Goal: Task Accomplishment & Management: Use online tool/utility

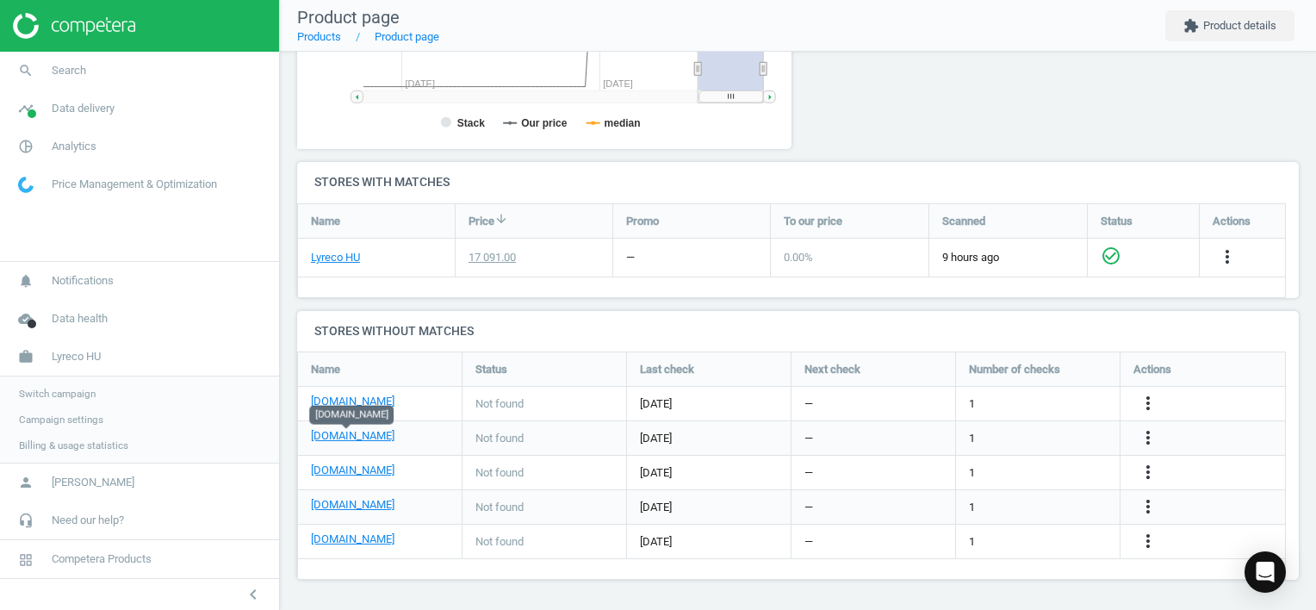
scroll to position [255, 1014]
click at [1151, 436] on icon "more_vert" at bounding box center [1148, 437] width 21 height 21
click at [1017, 434] on link "Edit URL/product option" at bounding box center [1013, 438] width 236 height 27
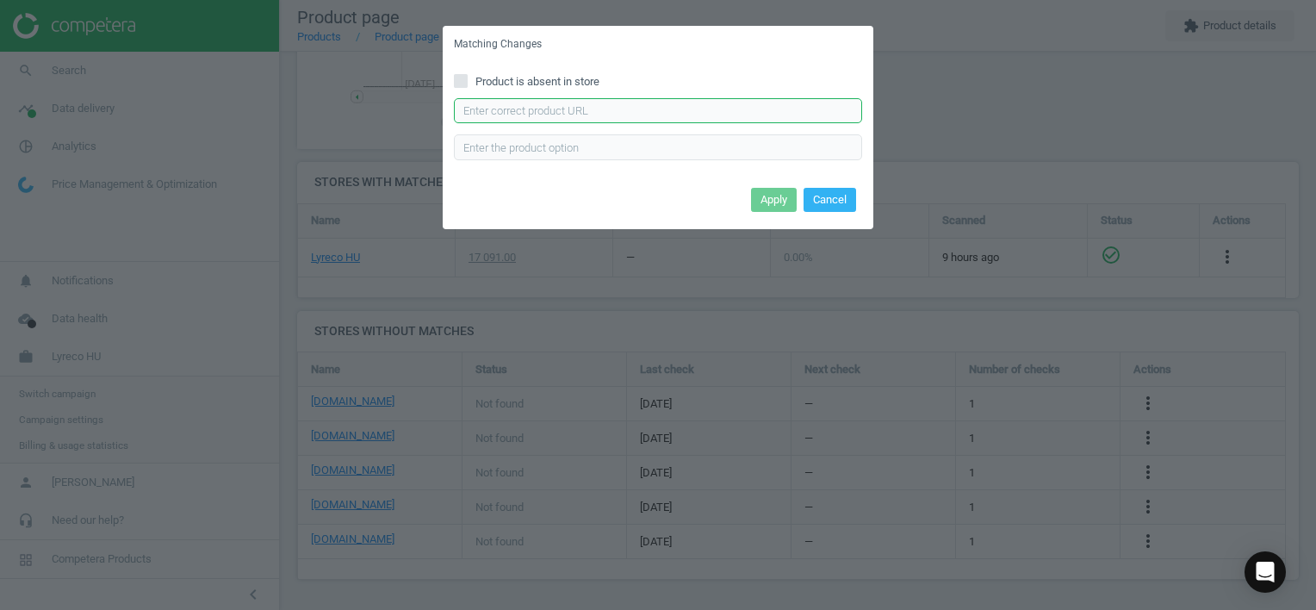
click at [584, 107] on input "text" at bounding box center [658, 111] width 408 height 26
paste input "[URL][DOMAIN_NAME]"
type input "[URL][DOMAIN_NAME]"
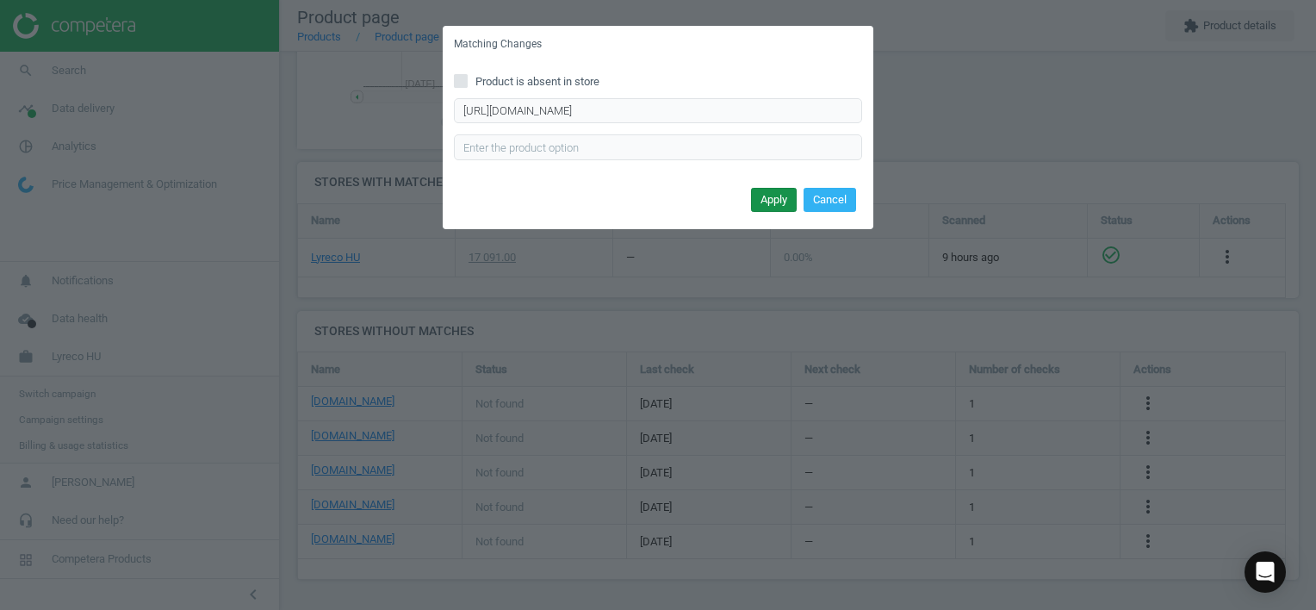
click at [766, 192] on button "Apply" at bounding box center [774, 200] width 46 height 24
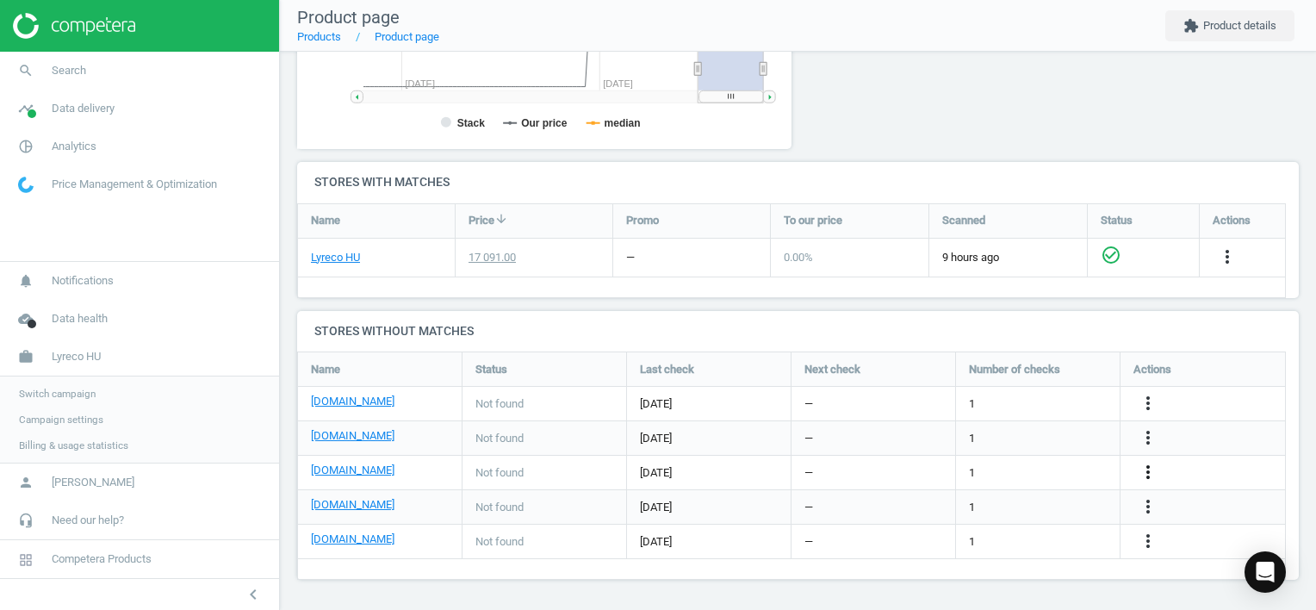
click at [1147, 472] on icon "more_vert" at bounding box center [1148, 472] width 21 height 21
click at [996, 467] on link "Edit URL/product option" at bounding box center [1013, 472] width 236 height 27
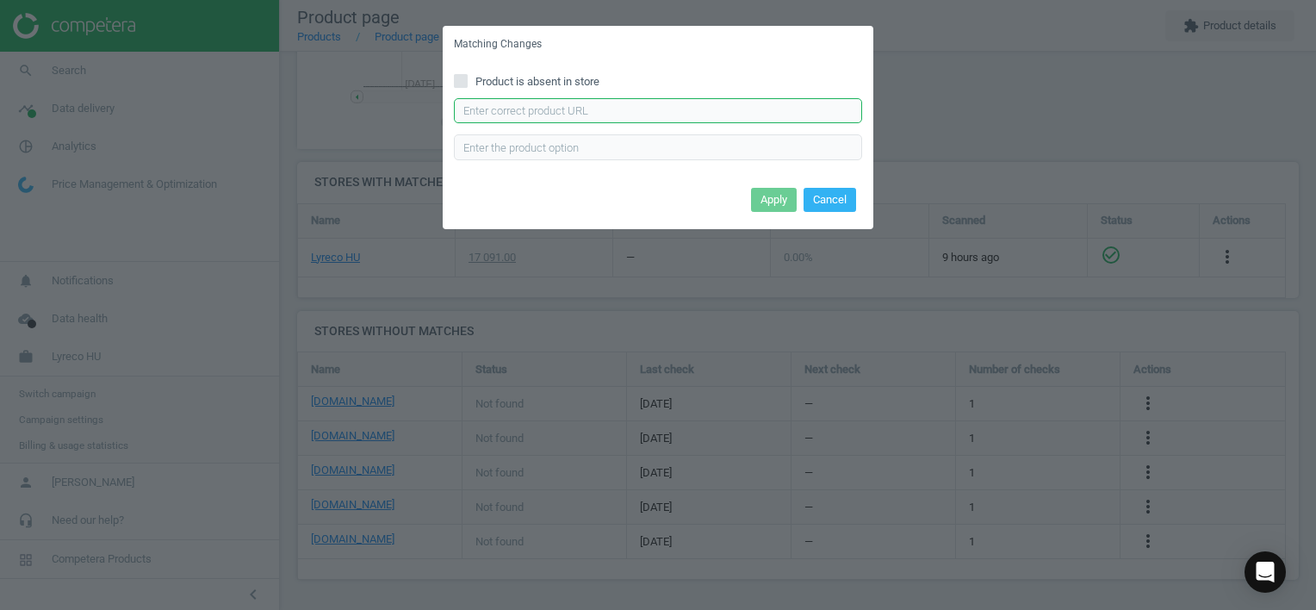
click at [664, 110] on input "text" at bounding box center [658, 111] width 408 height 26
paste input "[URL][DOMAIN_NAME]"
type input "[URL][DOMAIN_NAME]"
click at [773, 197] on button "Apply" at bounding box center [774, 200] width 46 height 24
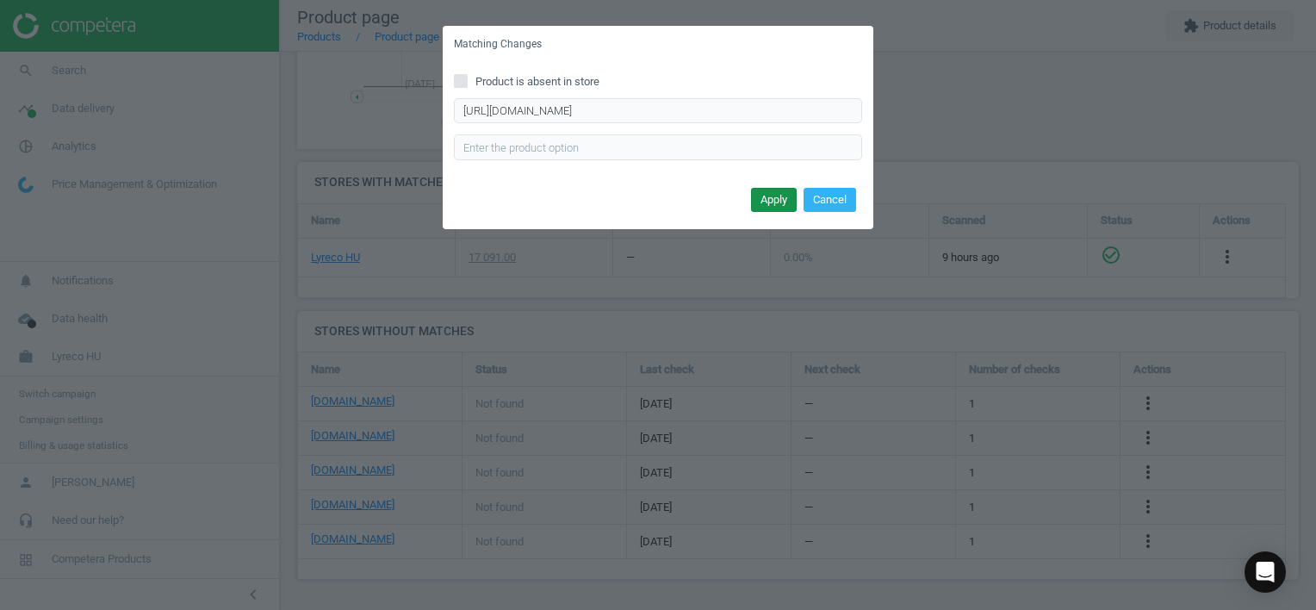
scroll to position [0, 0]
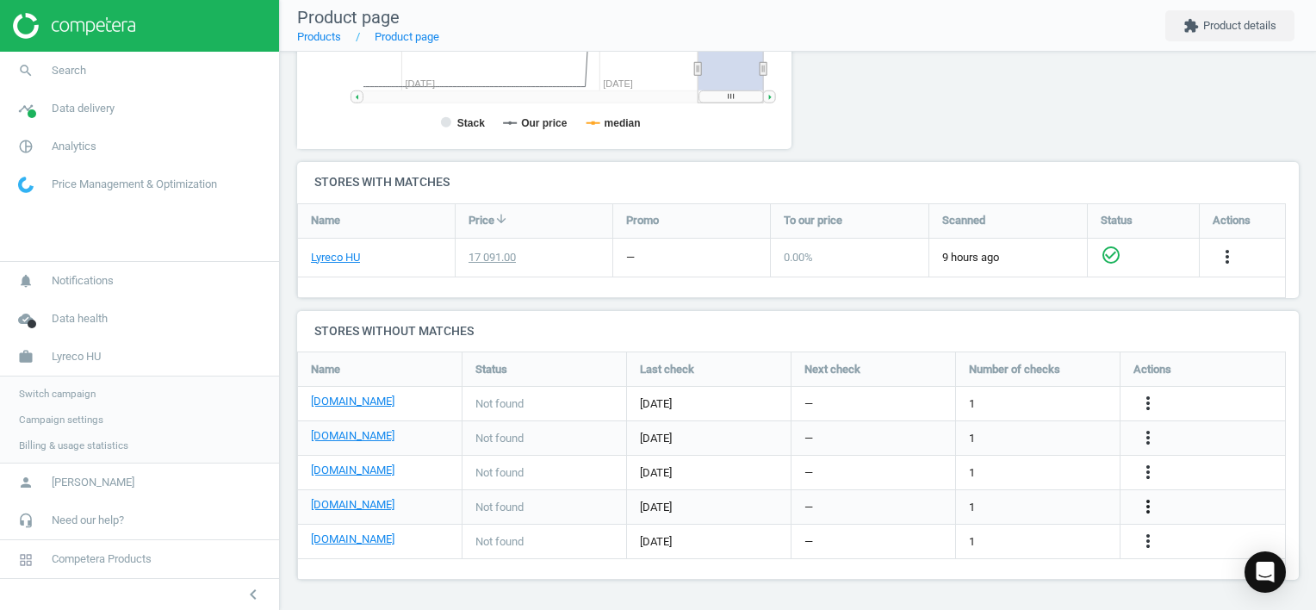
click at [1144, 506] on icon "more_vert" at bounding box center [1148, 506] width 21 height 21
click at [1037, 499] on link "Edit URL/product option" at bounding box center [1013, 506] width 236 height 27
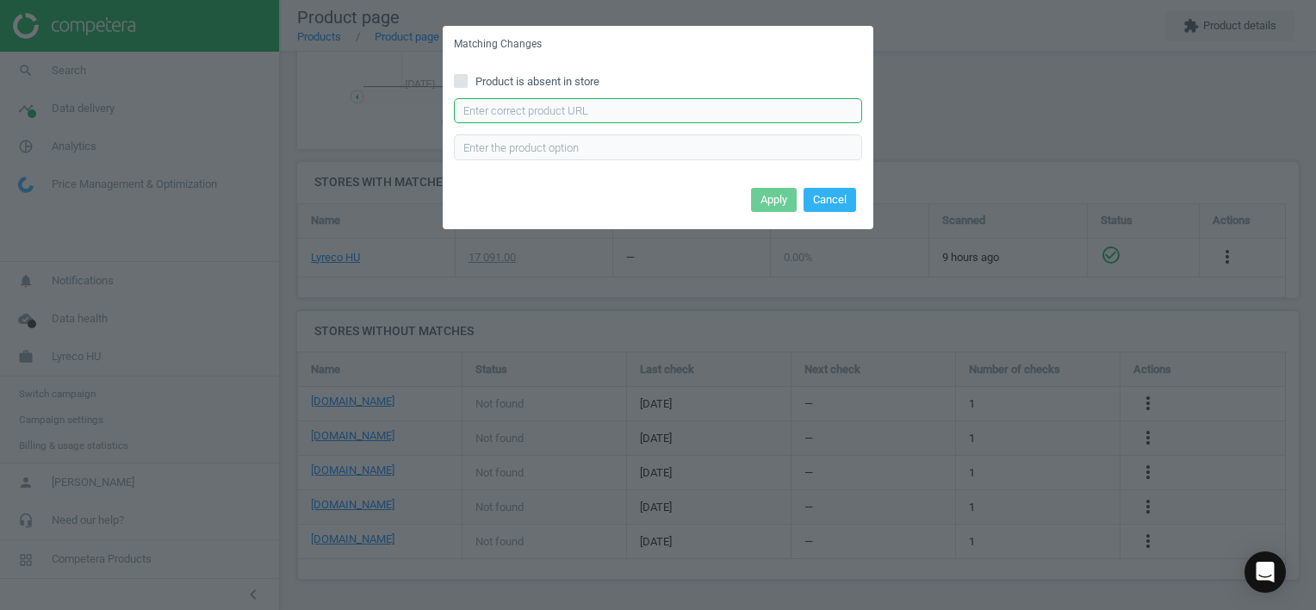
click at [581, 115] on input "text" at bounding box center [658, 111] width 408 height 26
paste input "[URL][DOMAIN_NAME]"
type input "[URL][DOMAIN_NAME]"
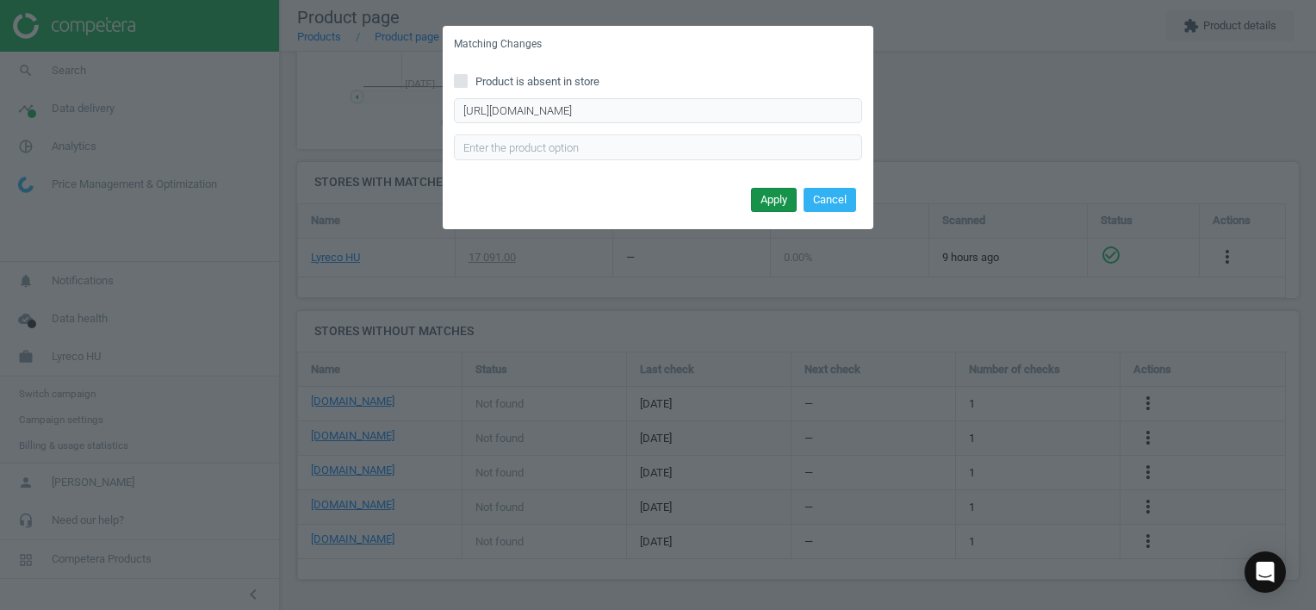
click at [768, 195] on button "Apply" at bounding box center [774, 200] width 46 height 24
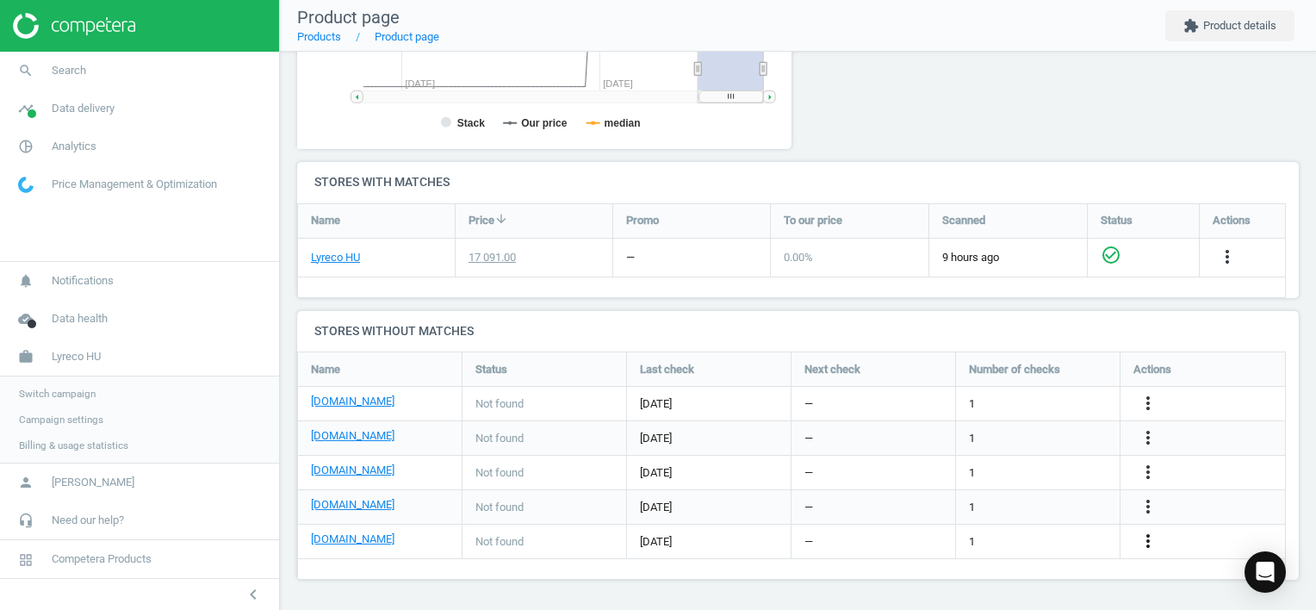
click at [1148, 540] on icon "more_vert" at bounding box center [1148, 540] width 21 height 21
click at [1009, 537] on link "Edit URL/product option" at bounding box center [1013, 541] width 236 height 27
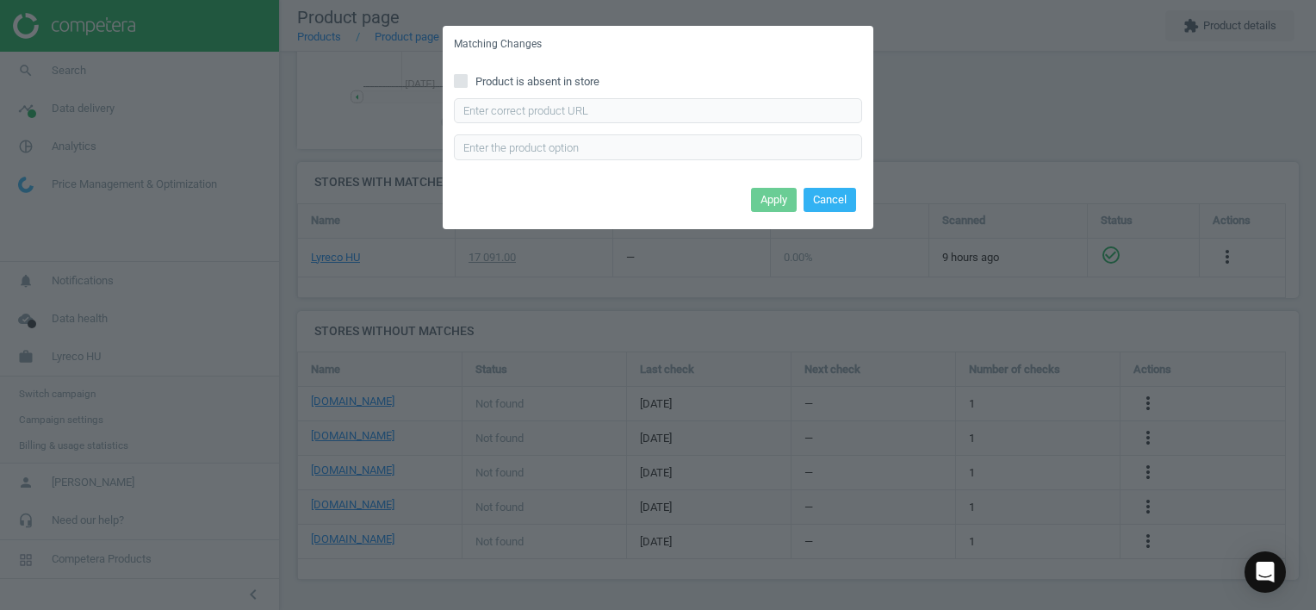
drag, startPoint x: 610, startPoint y: 93, endPoint x: 621, endPoint y: 97, distance: 12.0
click at [613, 93] on div "Product is absent in store Enter correct product url" at bounding box center [658, 123] width 431 height 120
drag, startPoint x: 630, startPoint y: 99, endPoint x: 648, endPoint y: 114, distance: 23.3
click at [631, 102] on input "text" at bounding box center [658, 111] width 408 height 26
paste input "[URL][DOMAIN_NAME]"
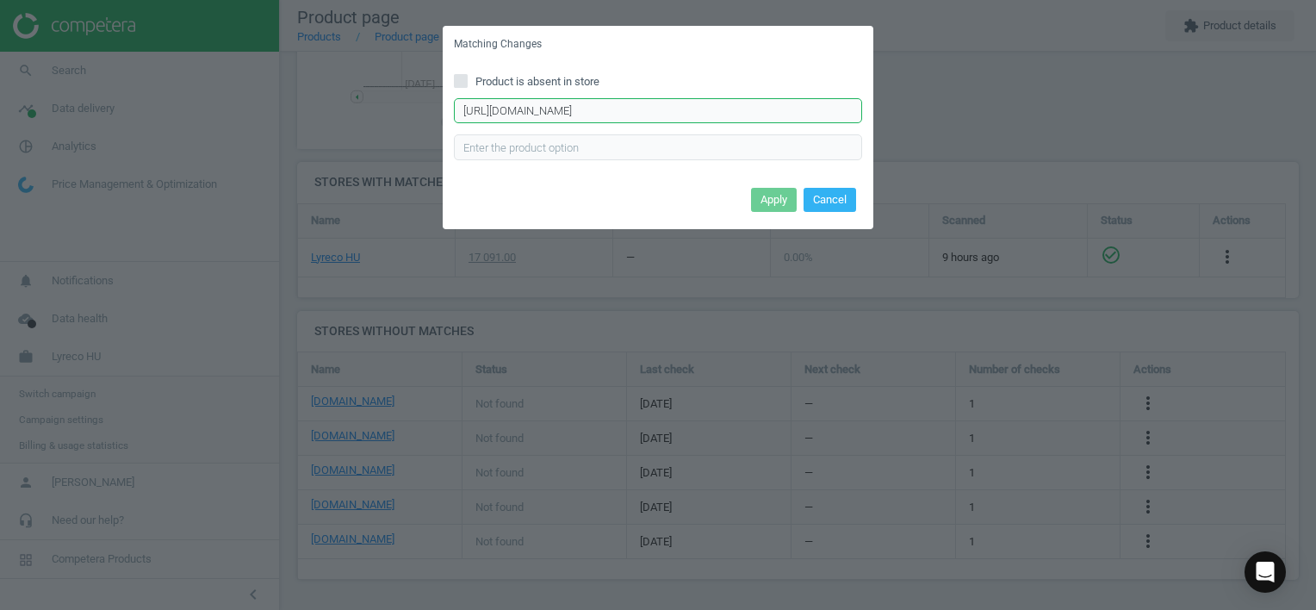
scroll to position [0, 200]
type input "[URL][DOMAIN_NAME]"
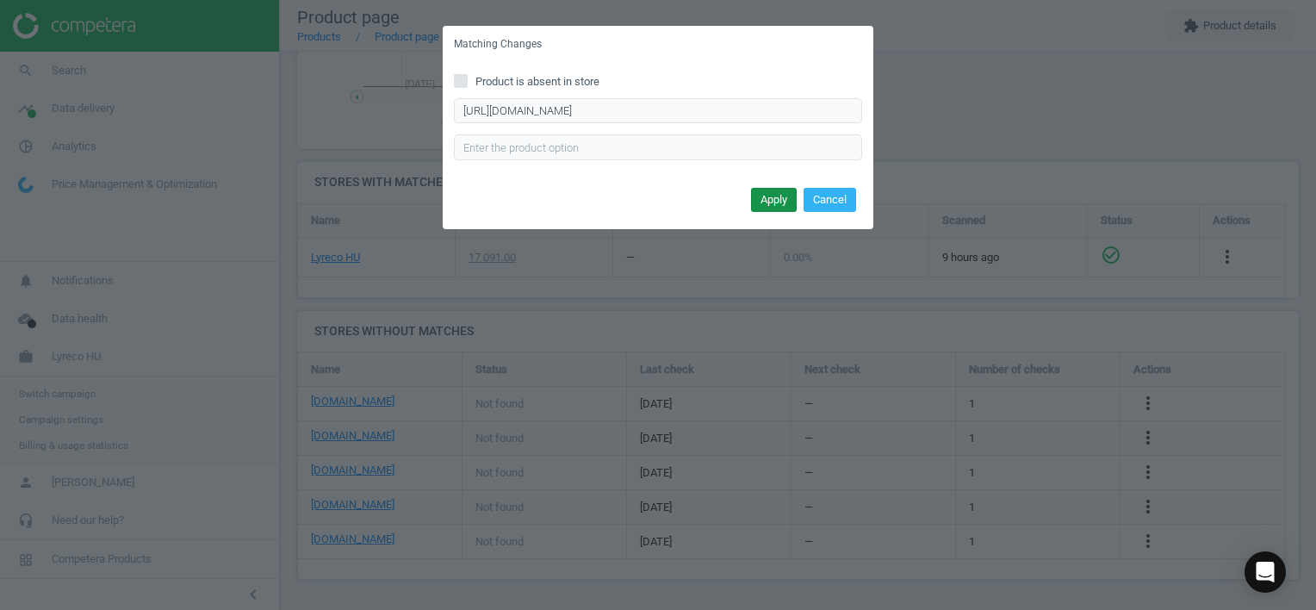
click at [776, 196] on button "Apply" at bounding box center [774, 200] width 46 height 24
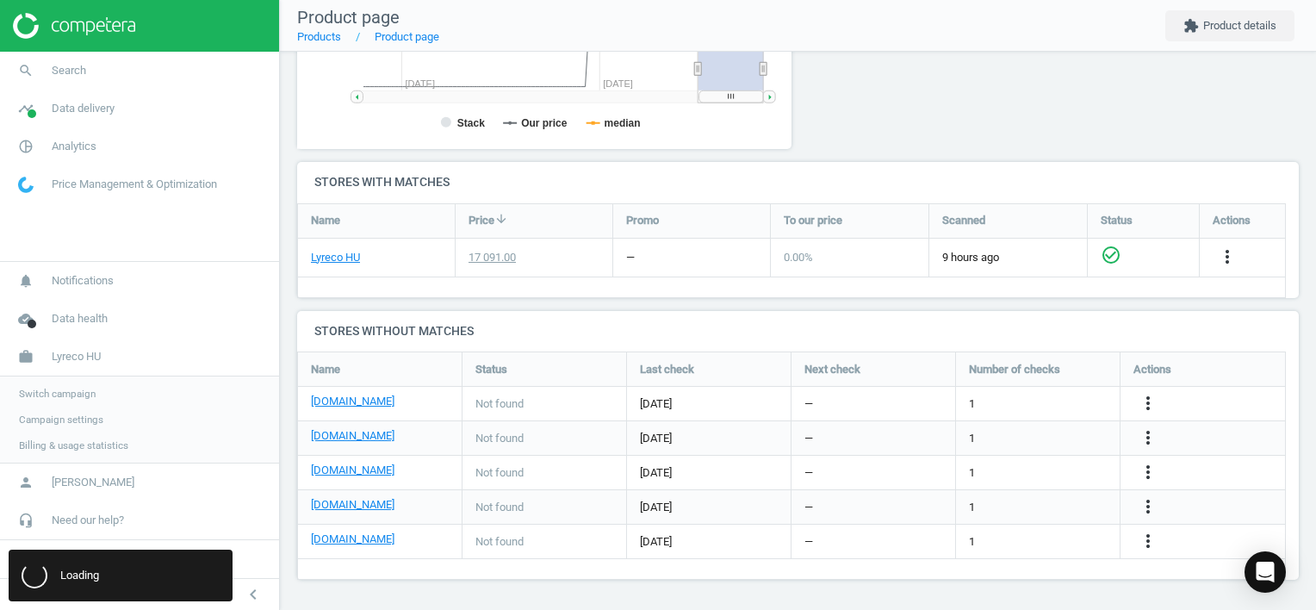
scroll to position [0, 0]
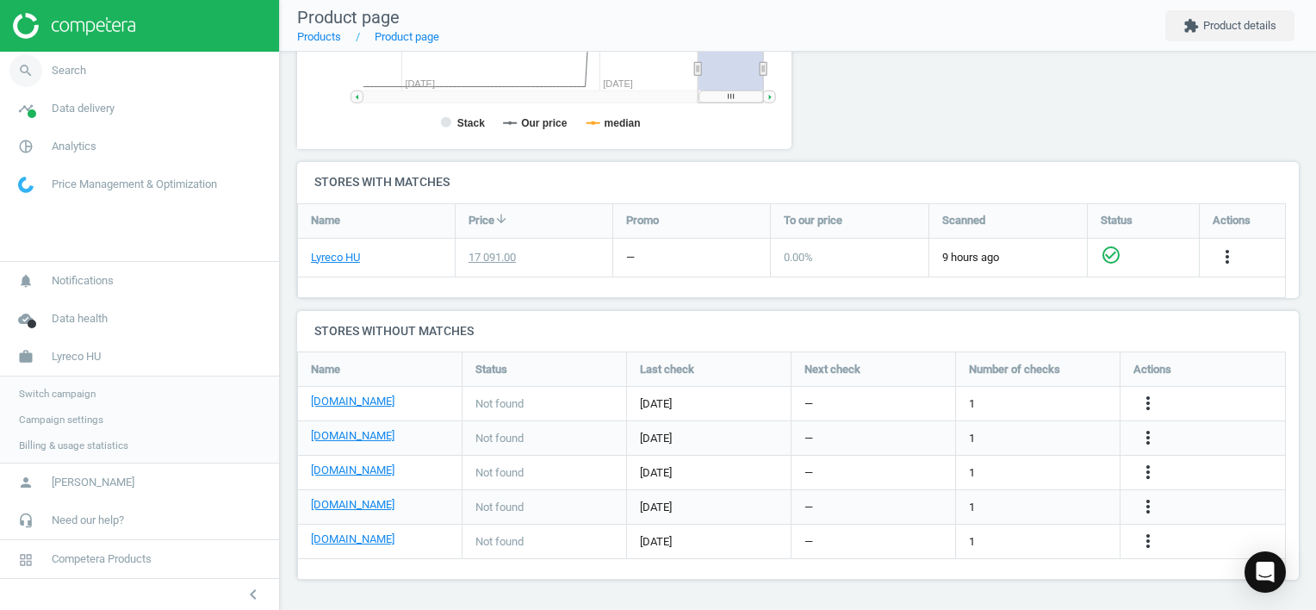
click at [22, 65] on icon "search" at bounding box center [25, 70] width 33 height 33
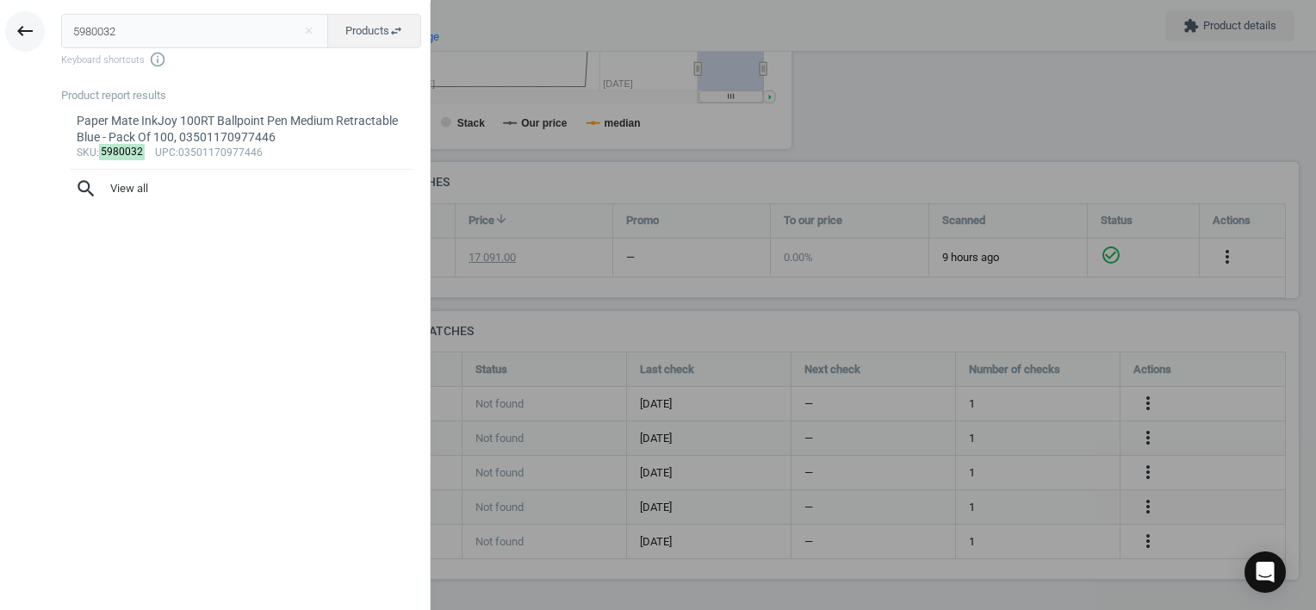
drag, startPoint x: 111, startPoint y: 33, endPoint x: 13, endPoint y: 34, distance: 98.2
click at [14, 35] on div "keyboard_backspace 5980032 close Products swap_horiz Keyboard shortcuts info_ou…" at bounding box center [215, 308] width 431 height 610
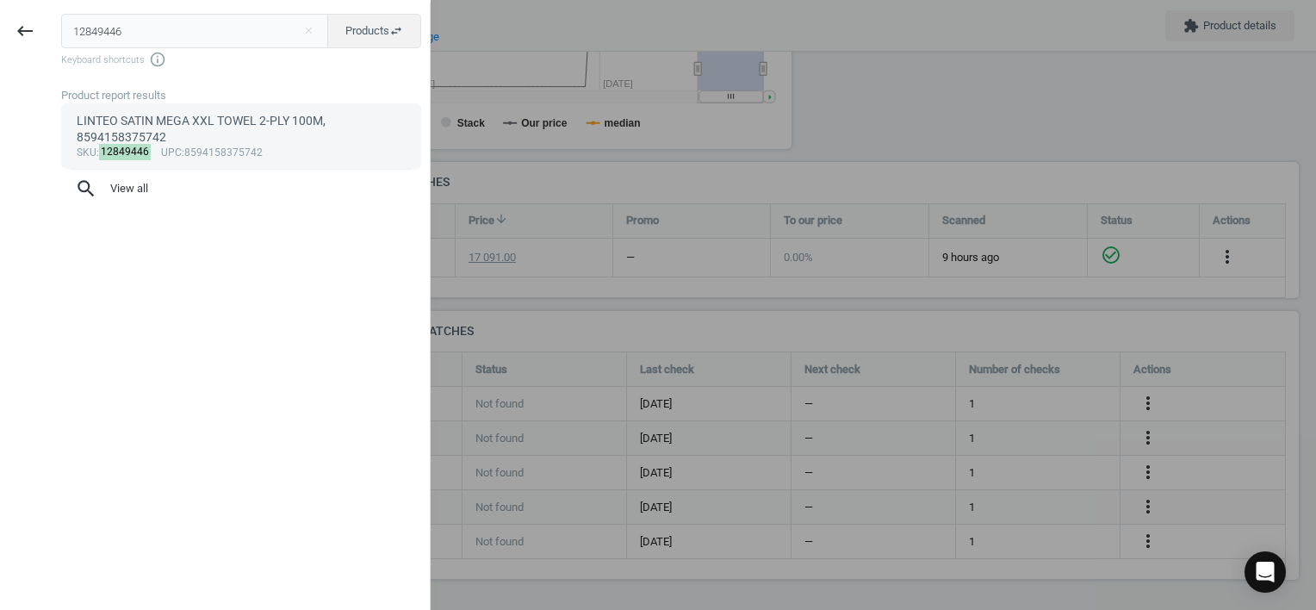
type input "12849446"
click at [250, 140] on div "LINTEO SATIN MEGA XXL TOWEL 2-PLY 100M, 8594158375742" at bounding box center [242, 130] width 330 height 34
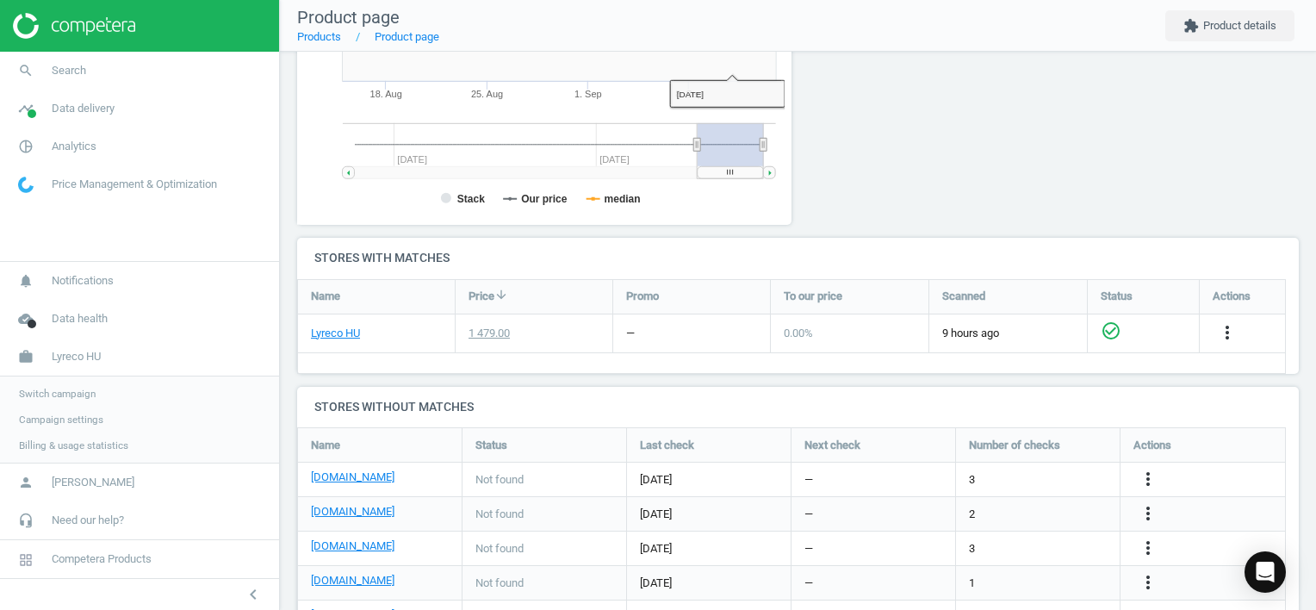
scroll to position [459, 0]
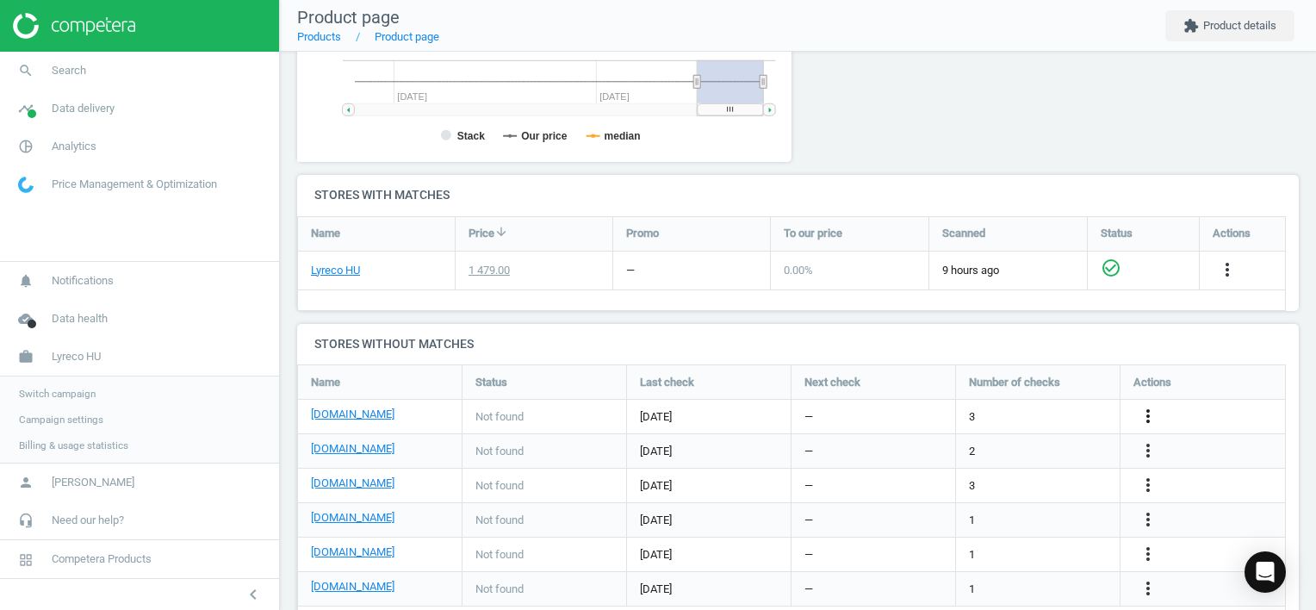
click at [1147, 415] on icon "more_vert" at bounding box center [1148, 416] width 21 height 21
click at [1033, 419] on link "Edit URL/product option" at bounding box center [1013, 415] width 236 height 27
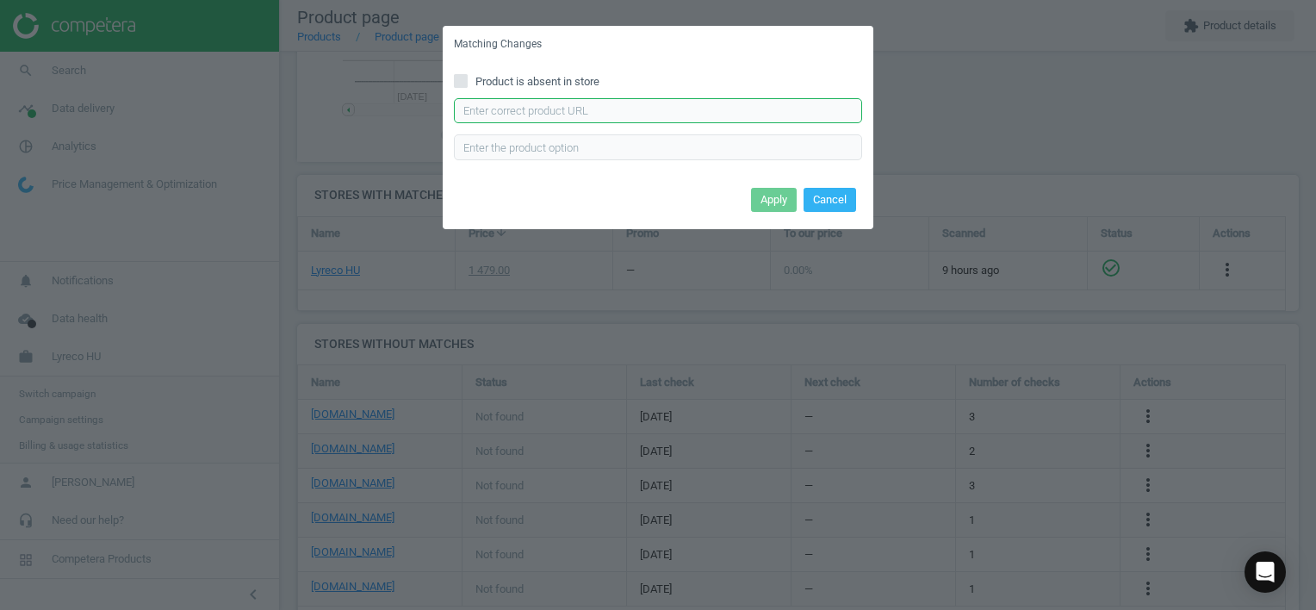
click at [687, 110] on input "text" at bounding box center [658, 111] width 408 height 26
paste input "[URL][DOMAIN_NAME]"
type input "[URL][DOMAIN_NAME]"
click at [771, 195] on button "Apply" at bounding box center [774, 200] width 46 height 24
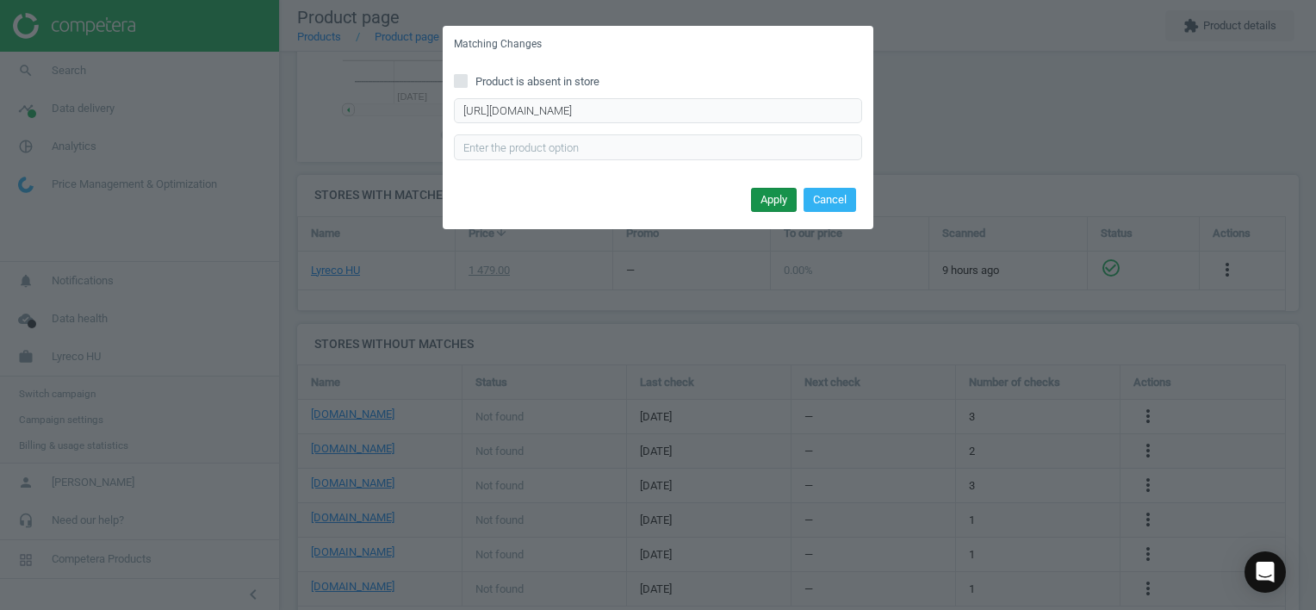
scroll to position [0, 0]
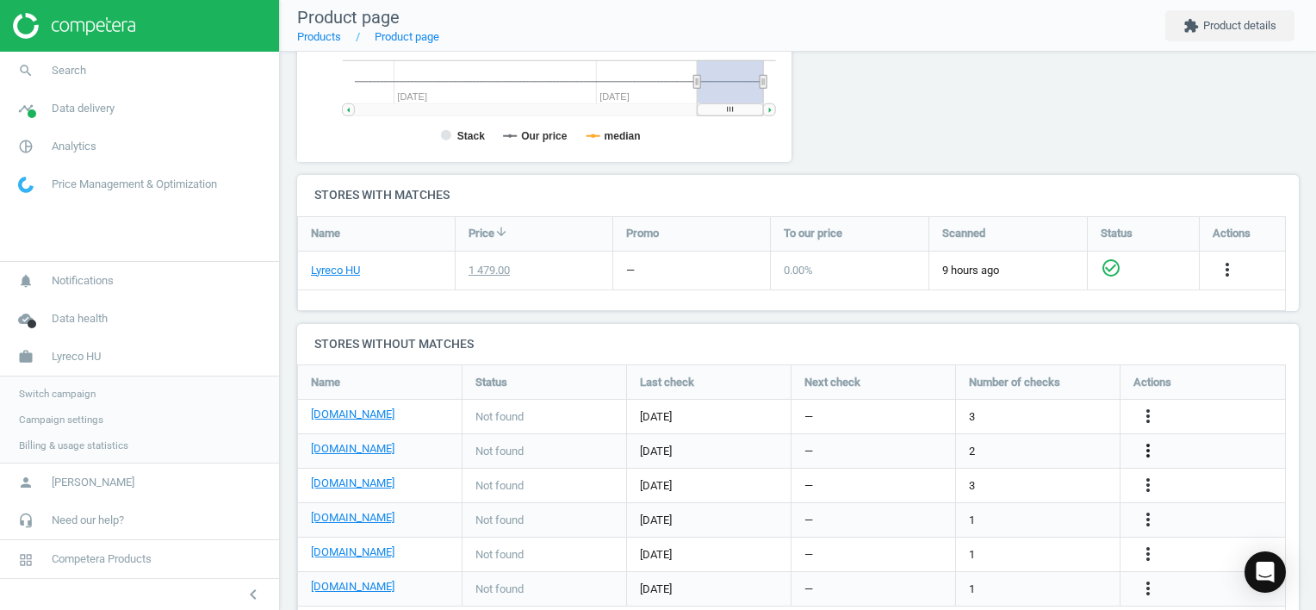
click at [1147, 453] on icon "more_vert" at bounding box center [1148, 450] width 21 height 21
click at [1018, 456] on link "Edit URL/product option" at bounding box center [1013, 450] width 236 height 27
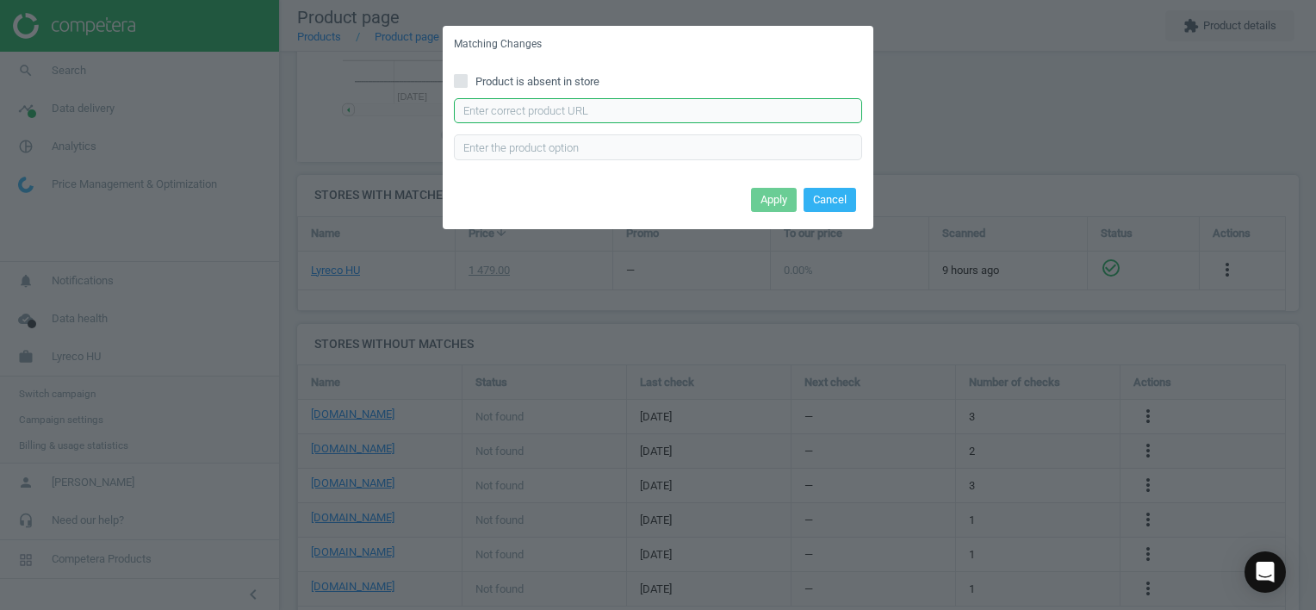
click at [738, 110] on input "text" at bounding box center [658, 111] width 408 height 26
paste input "[URL][DOMAIN_NAME]"
type input "[URL][DOMAIN_NAME]"
click at [765, 199] on button "Apply" at bounding box center [774, 200] width 46 height 24
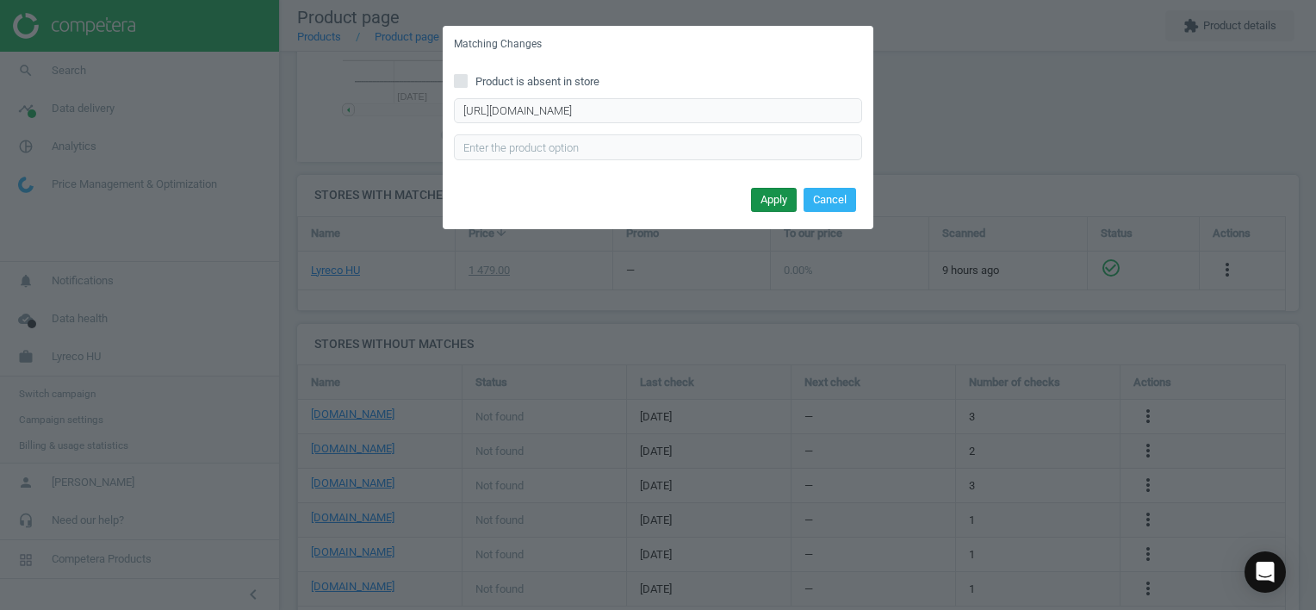
scroll to position [0, 0]
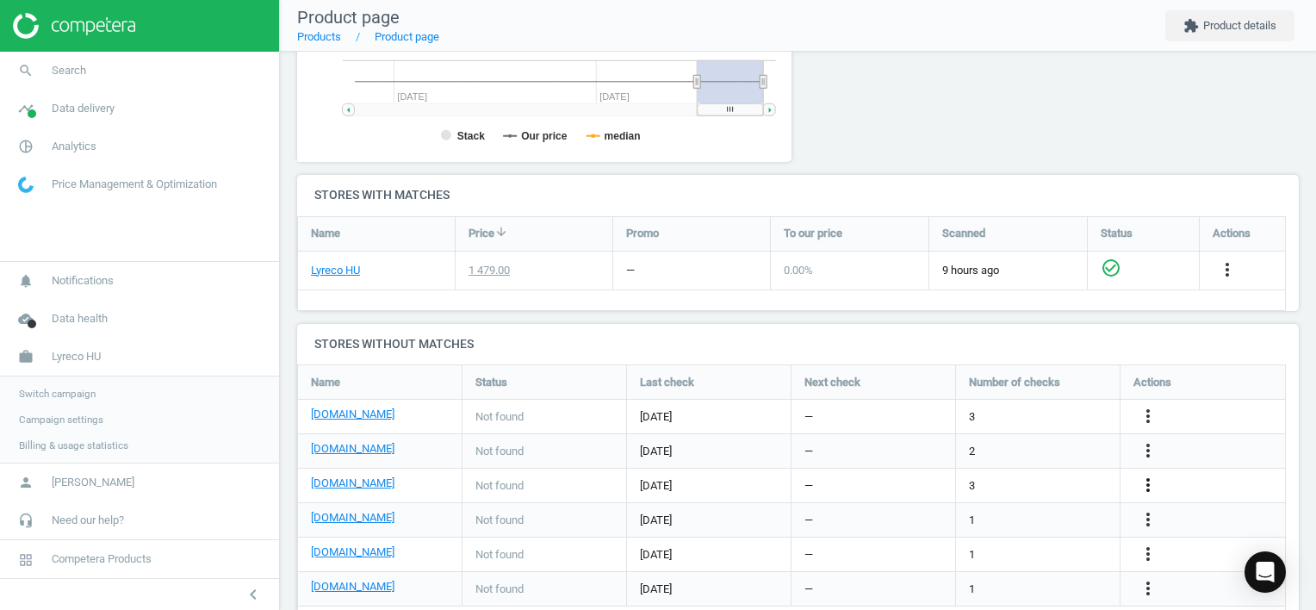
click at [1154, 489] on icon "more_vert" at bounding box center [1148, 485] width 21 height 21
click at [1000, 486] on link "Edit URL/product option" at bounding box center [1013, 484] width 236 height 27
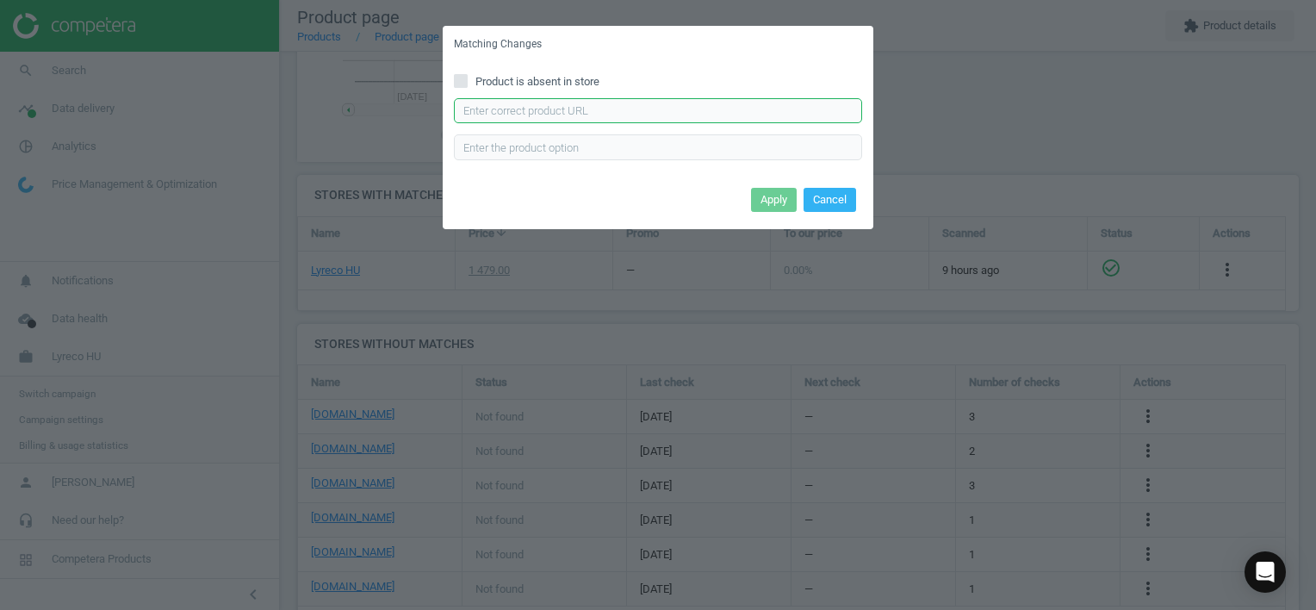
click at [665, 101] on input "text" at bounding box center [658, 111] width 408 height 26
paste input "[URL][DOMAIN_NAME][PERSON_NAME]"
type input "[URL][DOMAIN_NAME][PERSON_NAME]"
click at [795, 196] on button "Apply" at bounding box center [774, 200] width 46 height 24
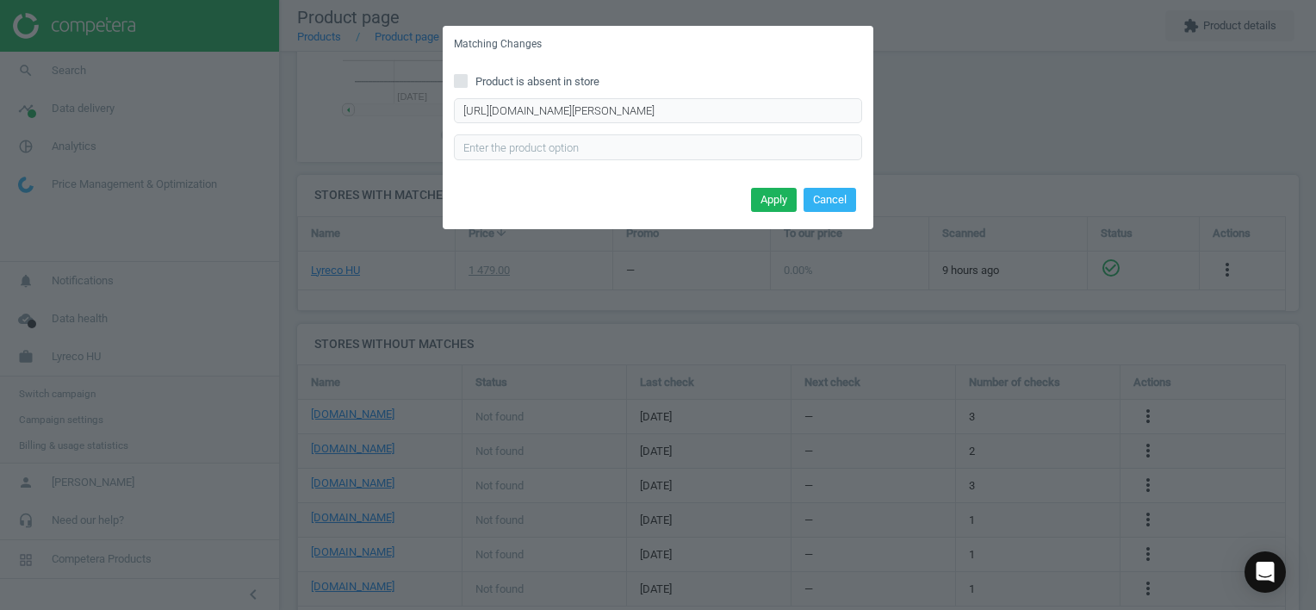
scroll to position [0, 0]
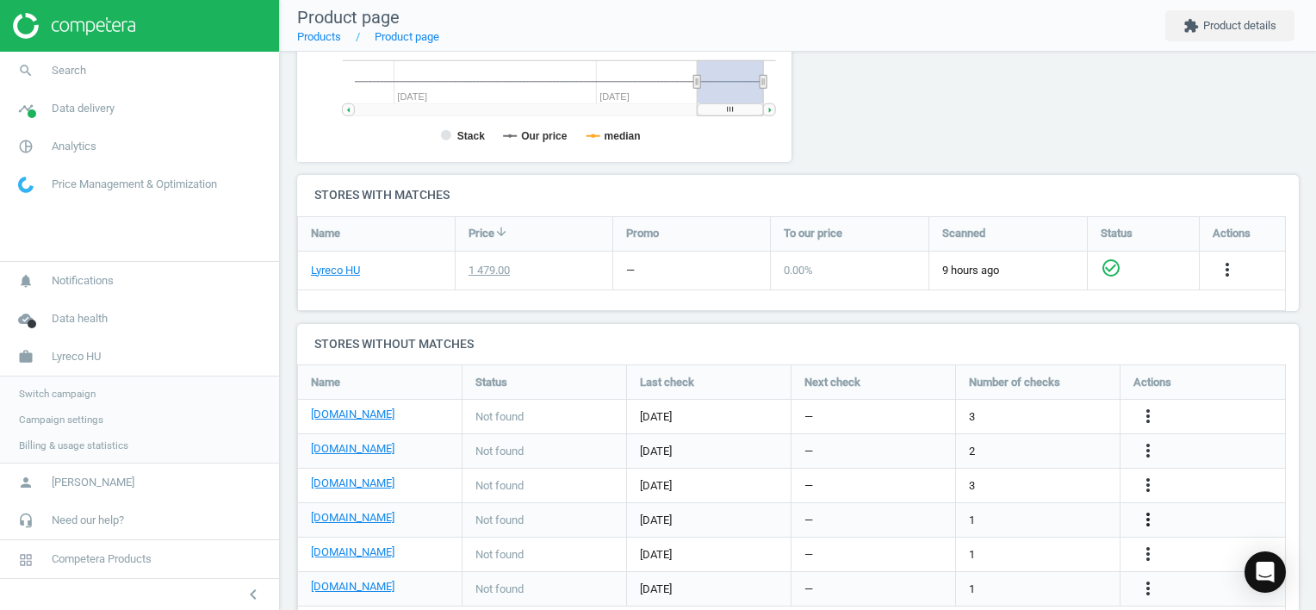
click at [1148, 516] on icon "more_vert" at bounding box center [1148, 519] width 21 height 21
click at [989, 518] on link "Edit URL/product option" at bounding box center [1013, 519] width 236 height 27
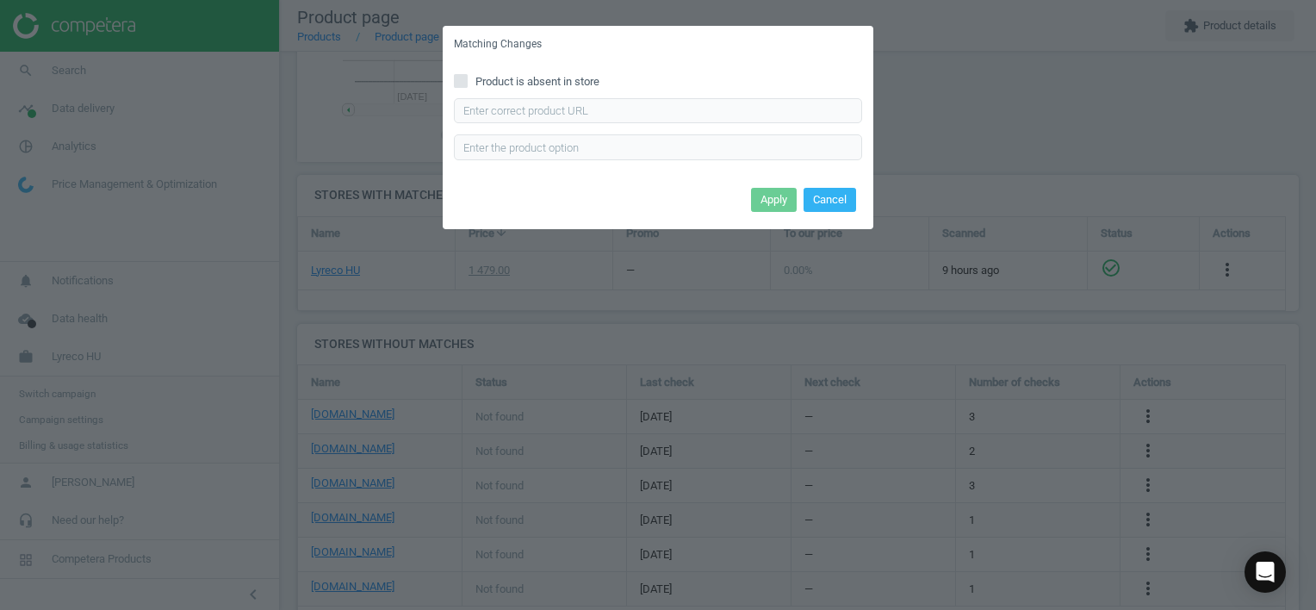
click at [568, 79] on span "Product is absent in store" at bounding box center [537, 82] width 131 height 16
click at [467, 79] on input "Product is absent in store" at bounding box center [461, 80] width 11 height 11
checkbox input "true"
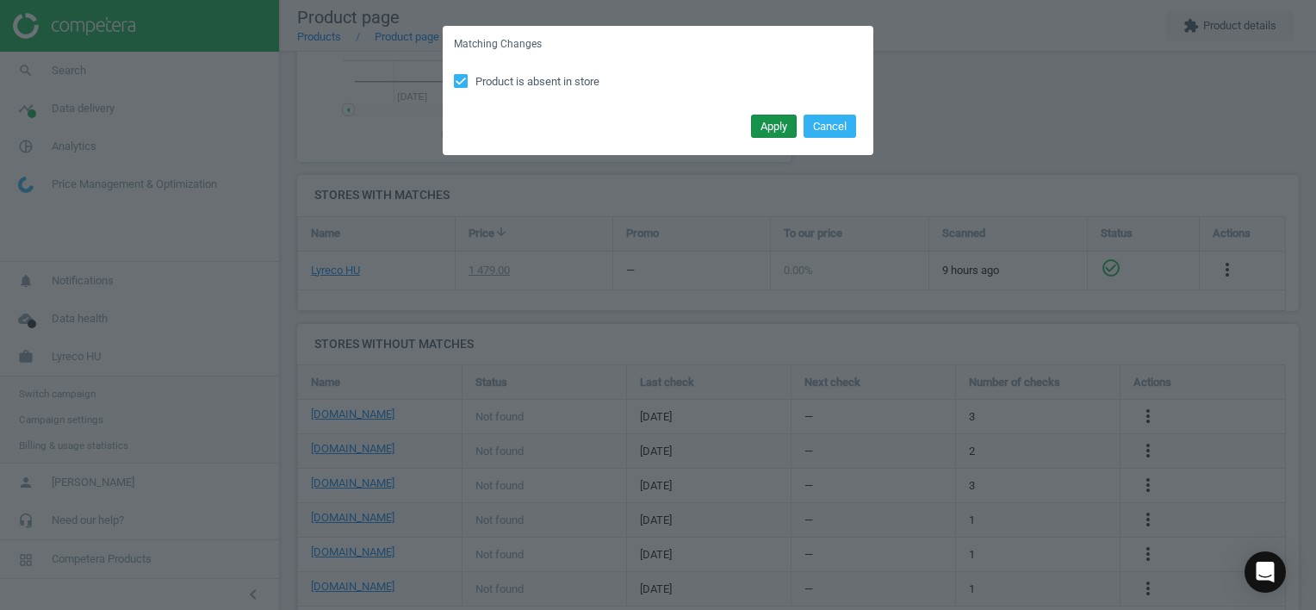
click at [761, 117] on button "Apply" at bounding box center [774, 127] width 46 height 24
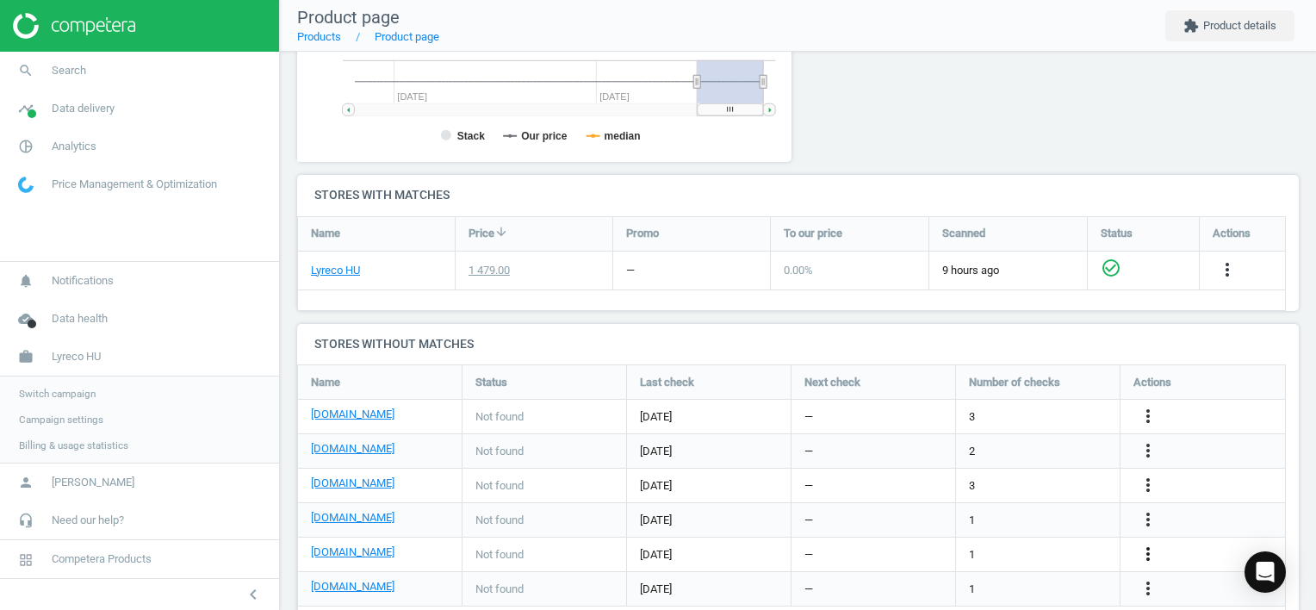
click at [1150, 555] on icon "more_vert" at bounding box center [1148, 553] width 21 height 21
click at [1033, 548] on link "Edit URL/product option" at bounding box center [1013, 553] width 236 height 27
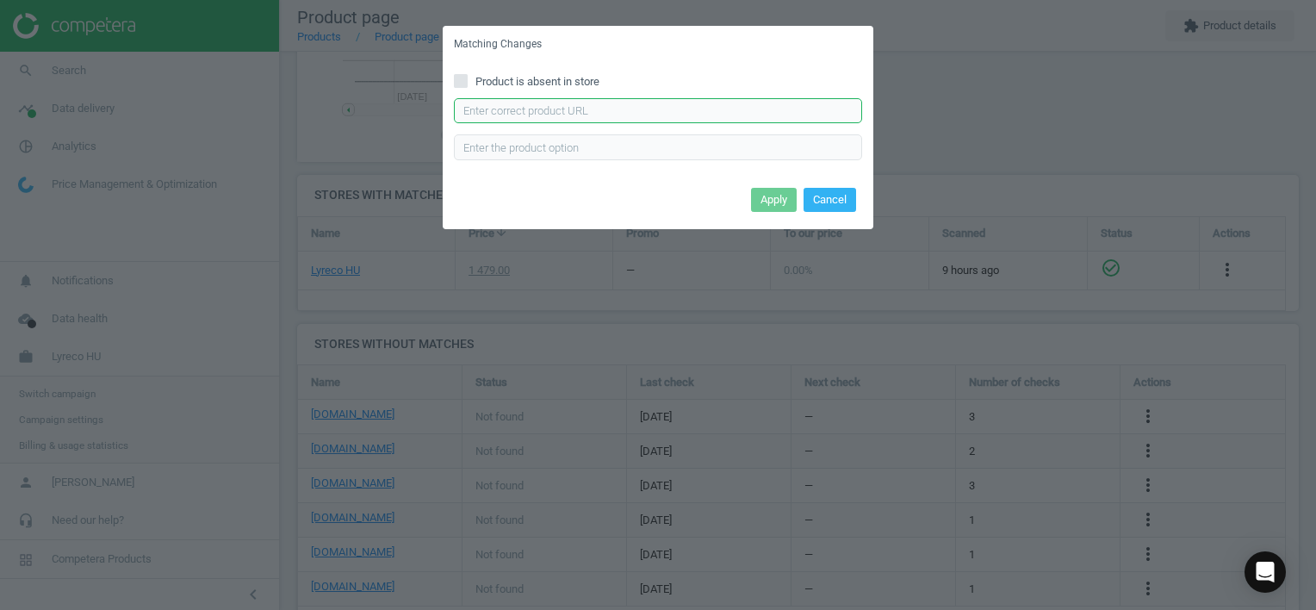
click at [678, 107] on input "text" at bounding box center [658, 111] width 408 height 26
paste input "[URL][DOMAIN_NAME]"
type input "[URL][DOMAIN_NAME]"
click at [775, 195] on button "Apply" at bounding box center [774, 200] width 46 height 24
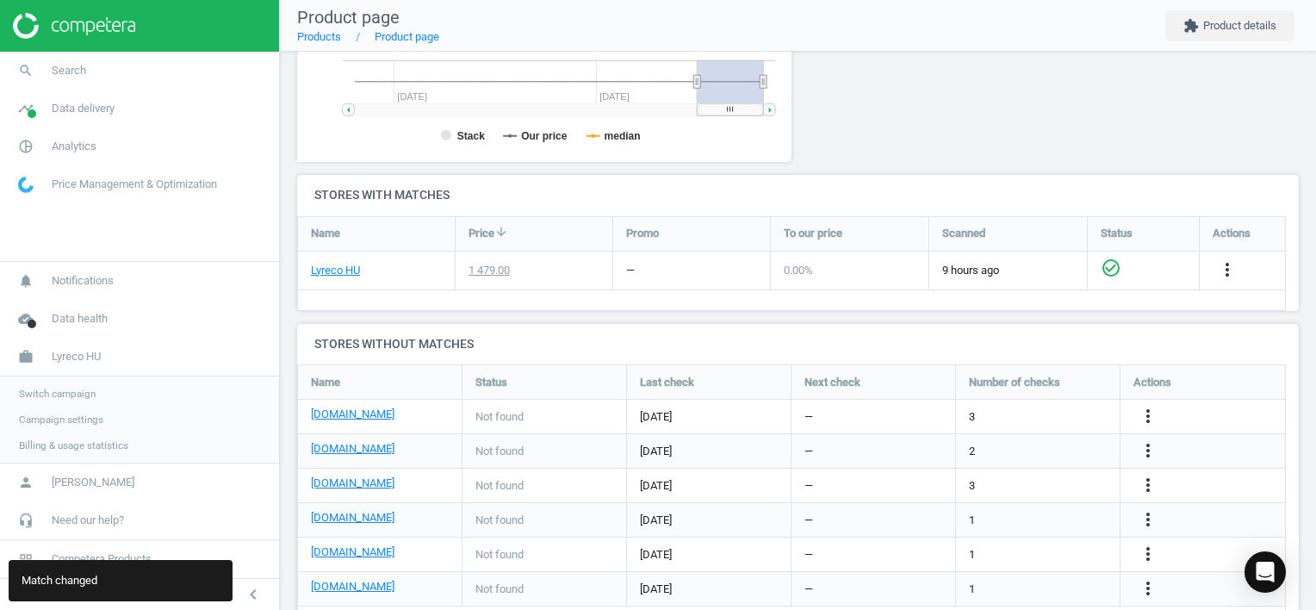
scroll to position [506, 0]
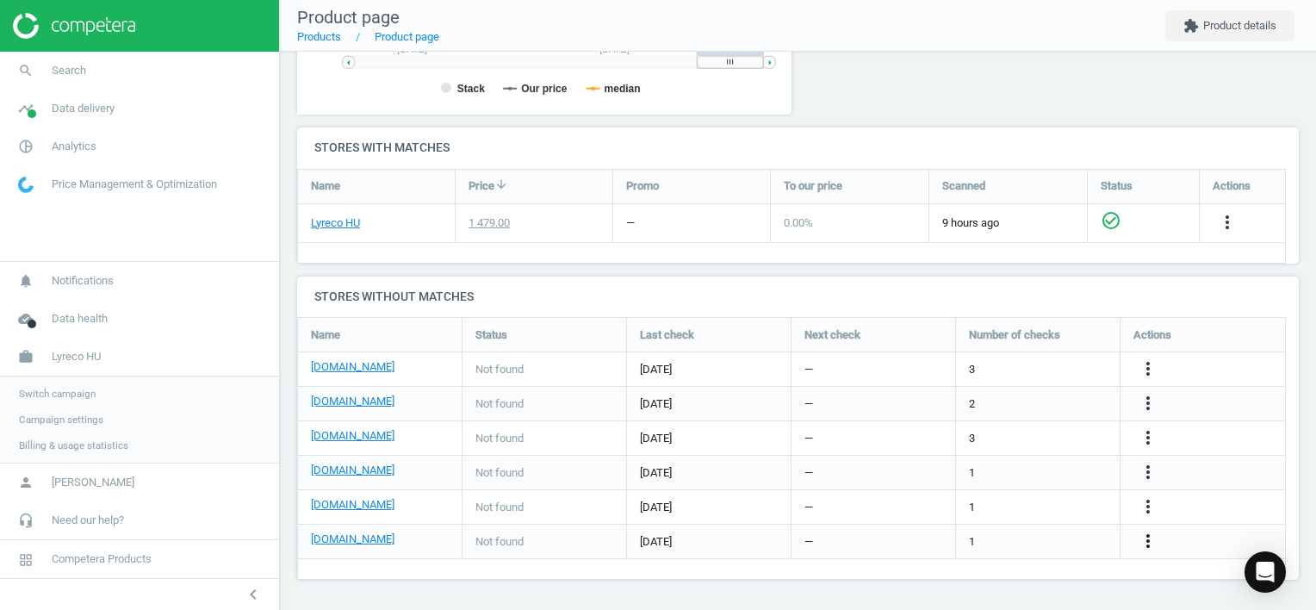
click at [1154, 544] on icon "more_vert" at bounding box center [1148, 540] width 21 height 21
click at [1020, 537] on link "Edit URL/product option" at bounding box center [1013, 541] width 236 height 27
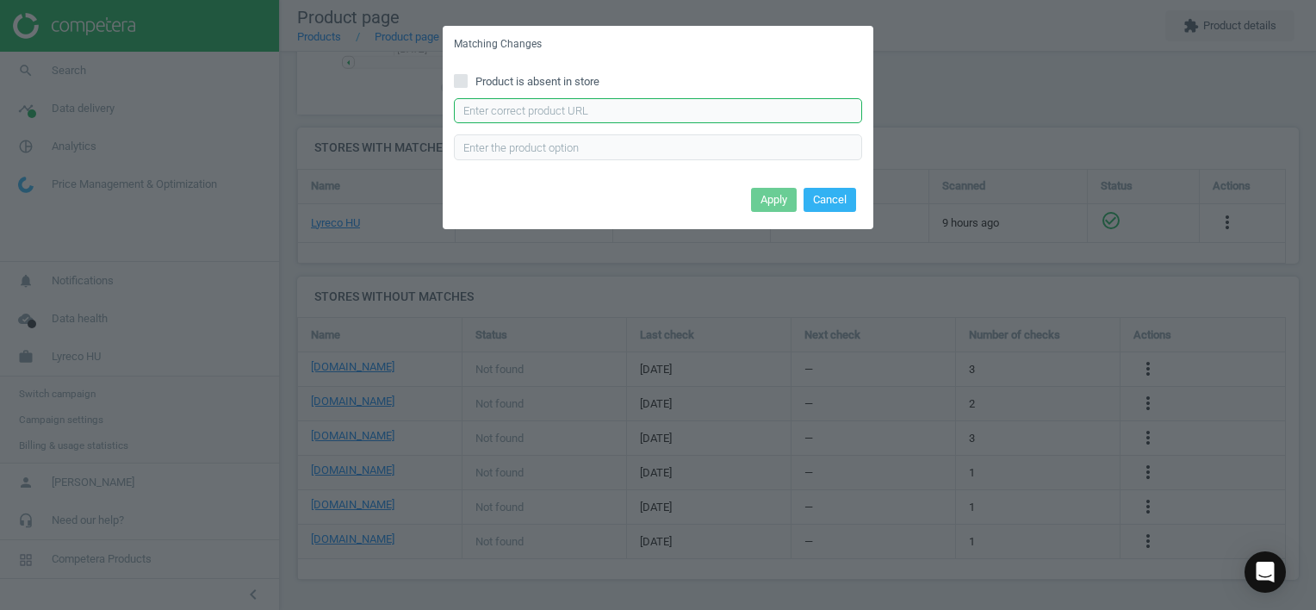
click at [635, 108] on input "text" at bounding box center [658, 111] width 408 height 26
paste input "[URL][DOMAIN_NAME]"
type input "[URL][DOMAIN_NAME]"
click at [766, 200] on button "Apply" at bounding box center [774, 200] width 46 height 24
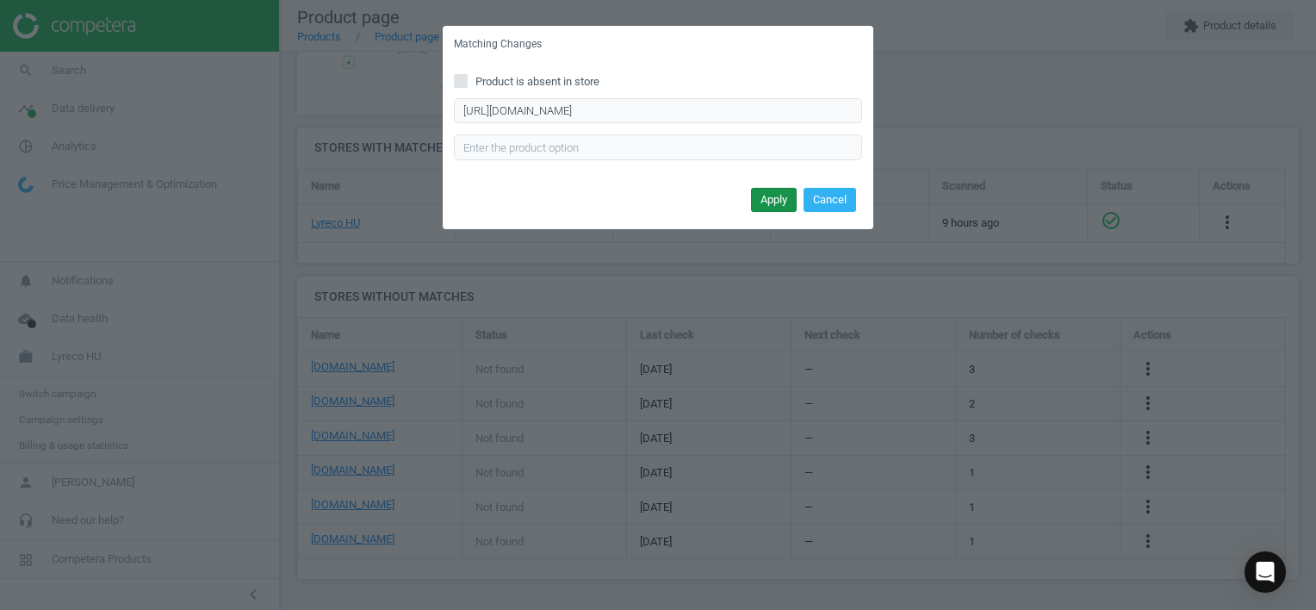
scroll to position [0, 0]
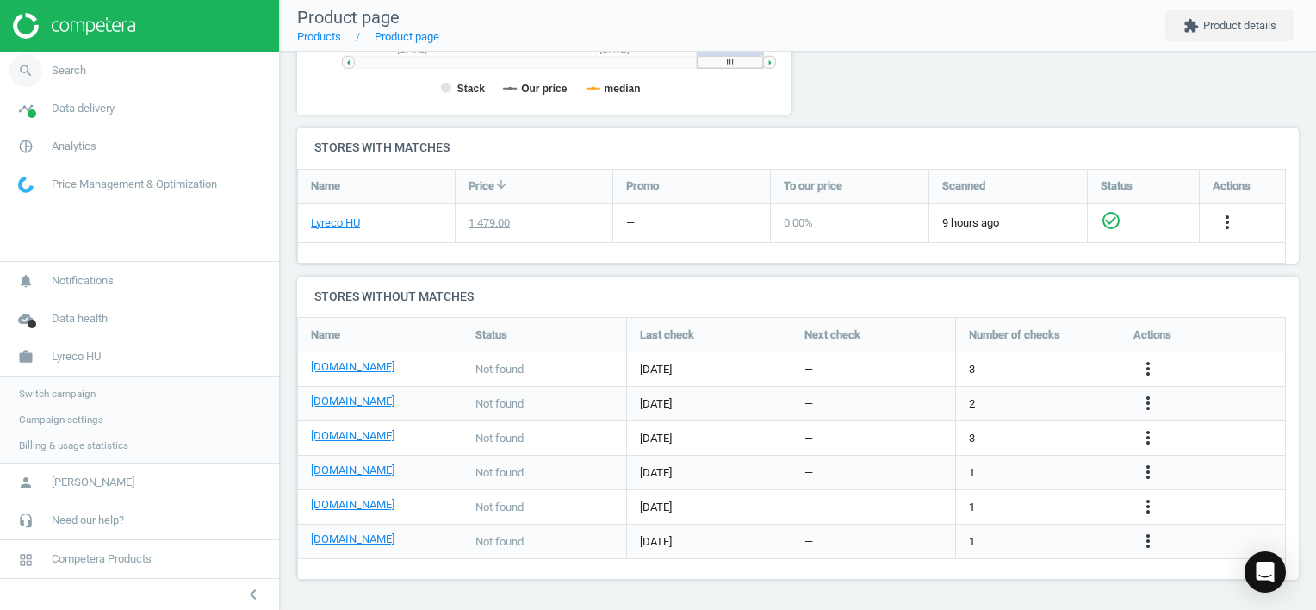
click at [60, 69] on span "Search" at bounding box center [69, 71] width 34 height 16
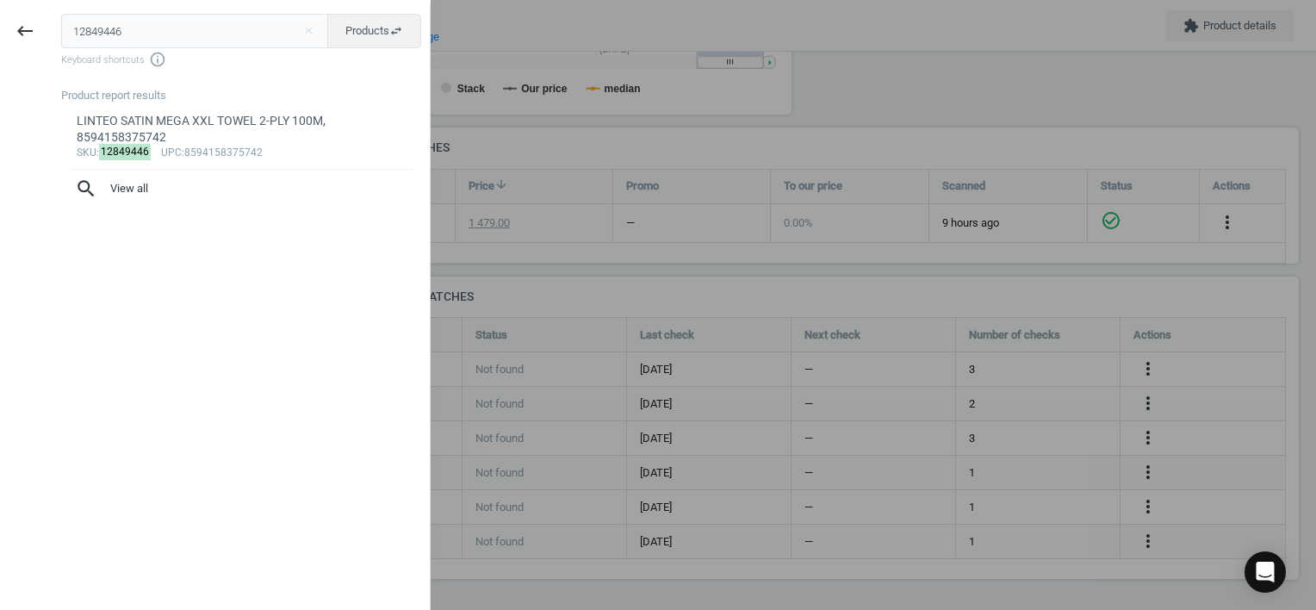
drag, startPoint x: 127, startPoint y: 34, endPoint x: -3, endPoint y: 39, distance: 131.0
click at [0, 39] on html "Group 2 Created with Sketch. ic/cloud_download/grey600 Created with Sketch. gra…" at bounding box center [658, 305] width 1316 height 610
paste input "557469"
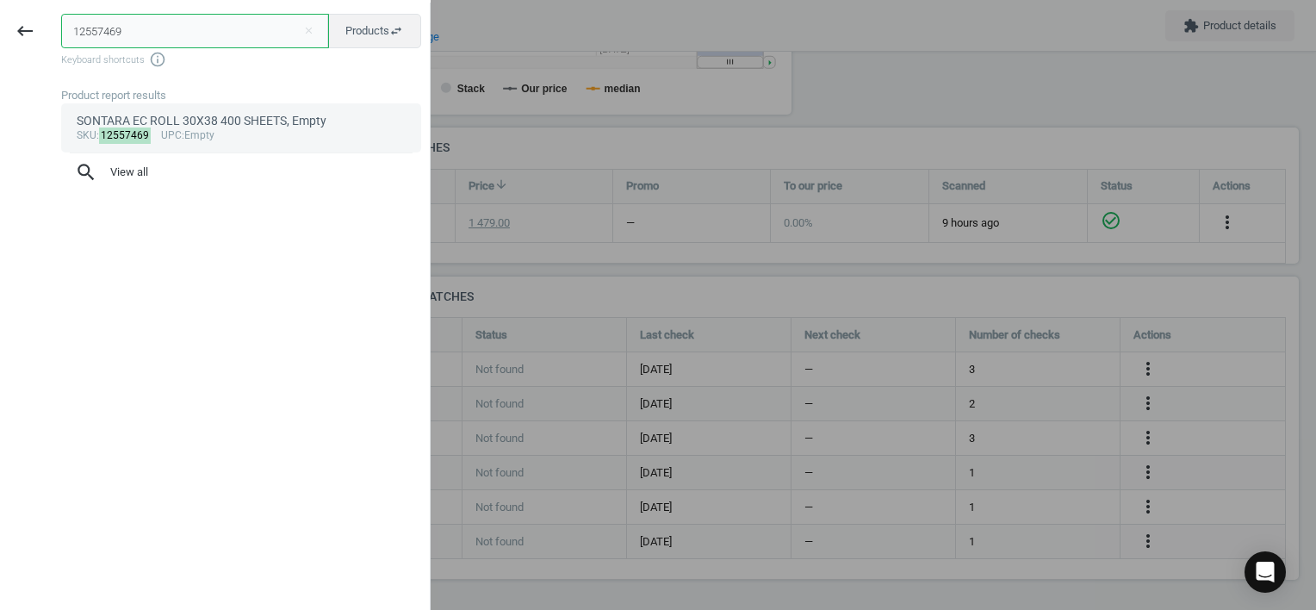
type input "12557469"
click at [206, 127] on div "SONTARA EC ROLL 30X38 400 SHEETS, Empty" at bounding box center [242, 121] width 330 height 16
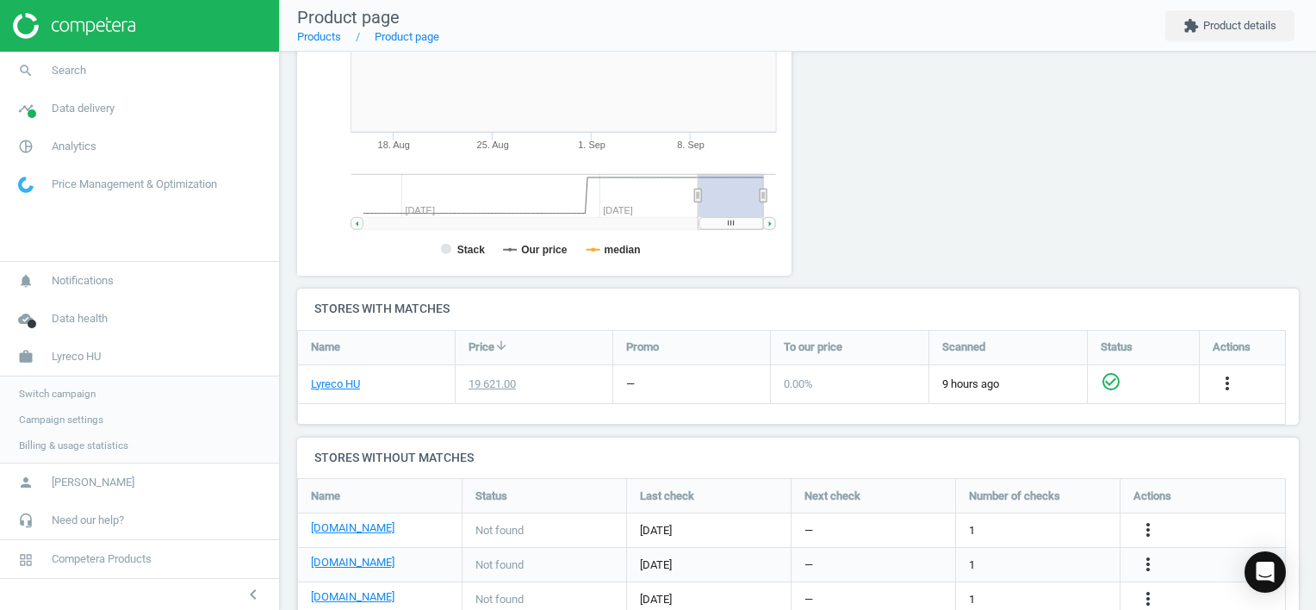
scroll to position [459, 0]
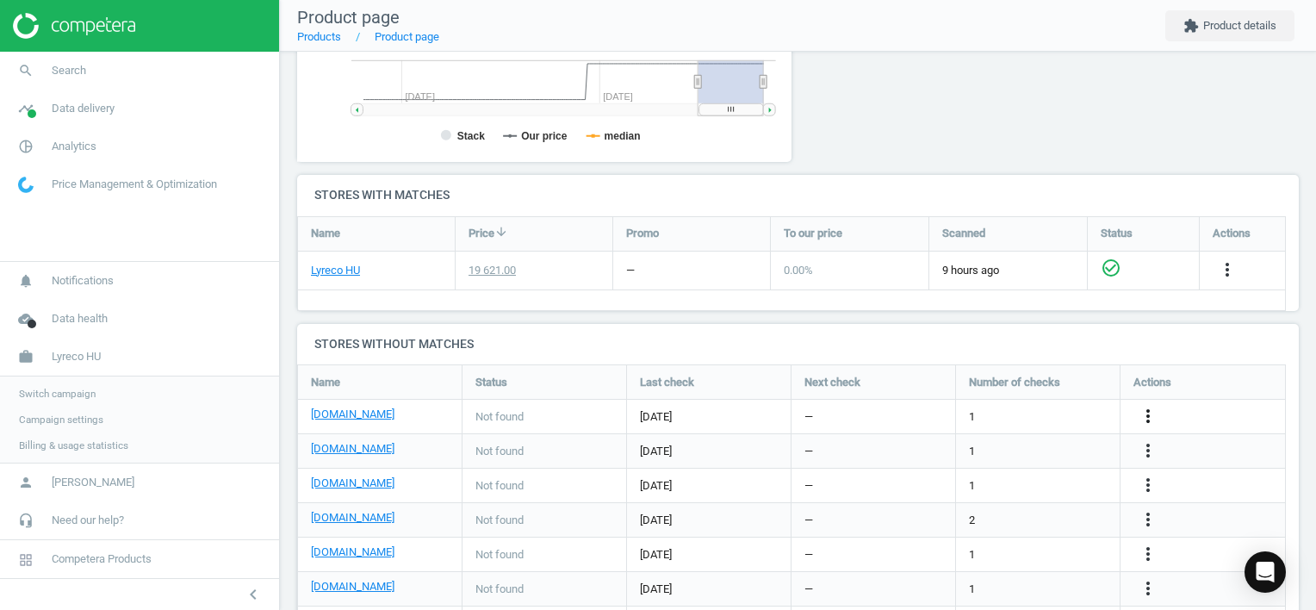
click at [1145, 413] on icon "more_vert" at bounding box center [1148, 416] width 21 height 21
click at [1017, 413] on link "Edit URL/product option" at bounding box center [1013, 415] width 236 height 27
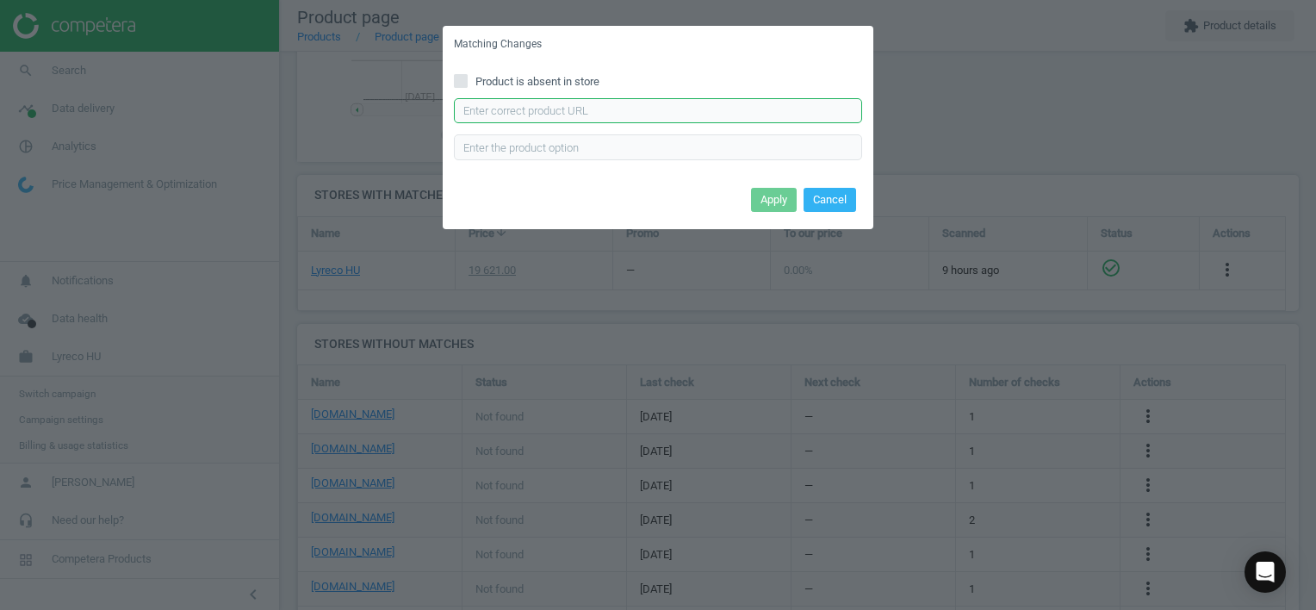
click at [629, 107] on input "text" at bounding box center [658, 111] width 408 height 26
paste input "[URL][DOMAIN_NAME][PERSON_NAME]"
type input "[URL][DOMAIN_NAME][PERSON_NAME]"
click at [767, 197] on button "Apply" at bounding box center [774, 200] width 46 height 24
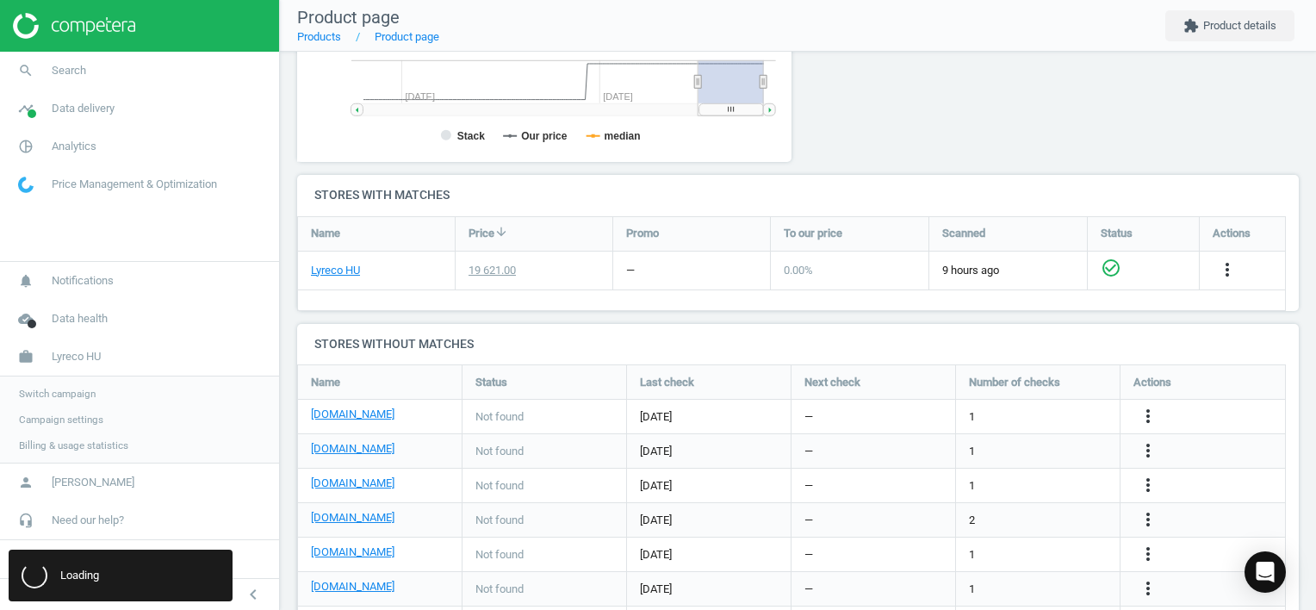
scroll to position [0, 0]
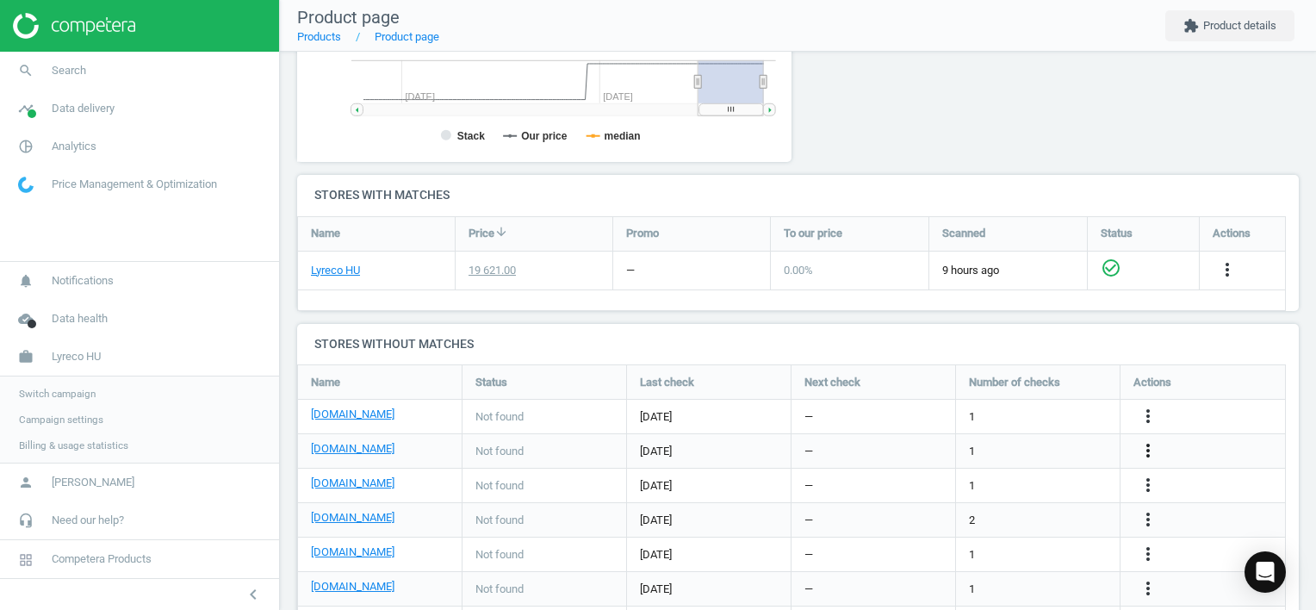
click at [1147, 446] on icon "more_vert" at bounding box center [1148, 450] width 21 height 21
click at [1043, 446] on link "Edit URL/product option" at bounding box center [1013, 450] width 236 height 27
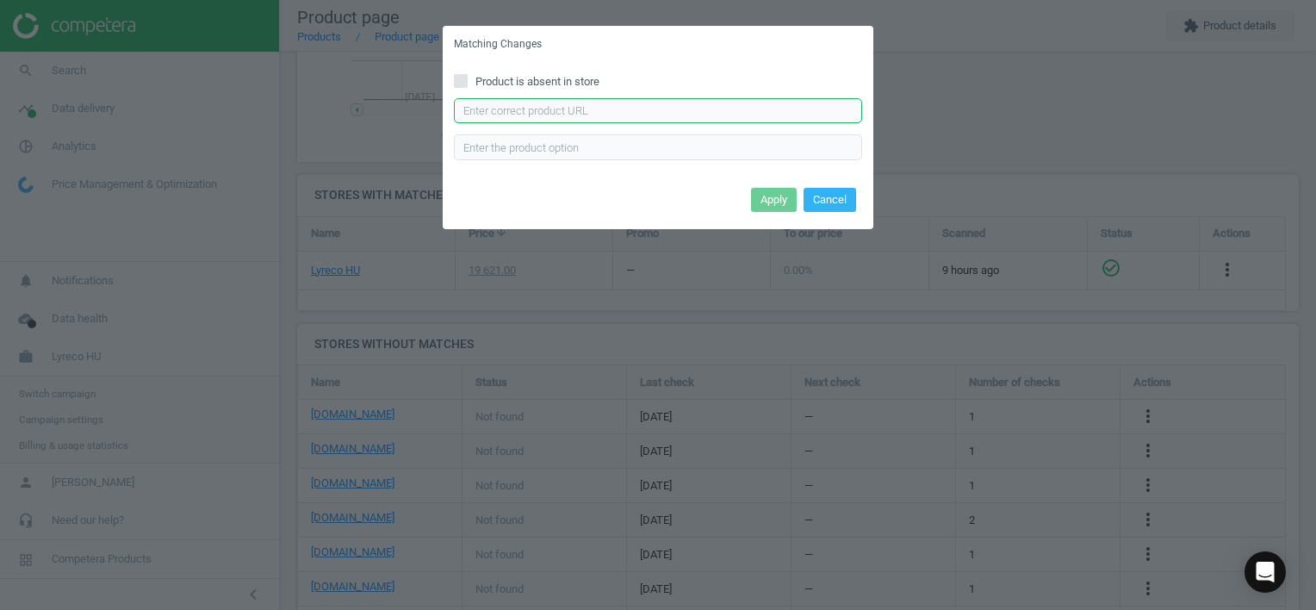
click at [627, 120] on input "text" at bounding box center [658, 111] width 408 height 26
paste input "[URL][DOMAIN_NAME]"
type input "[URL][DOMAIN_NAME]"
click at [765, 193] on button "Apply" at bounding box center [774, 200] width 46 height 24
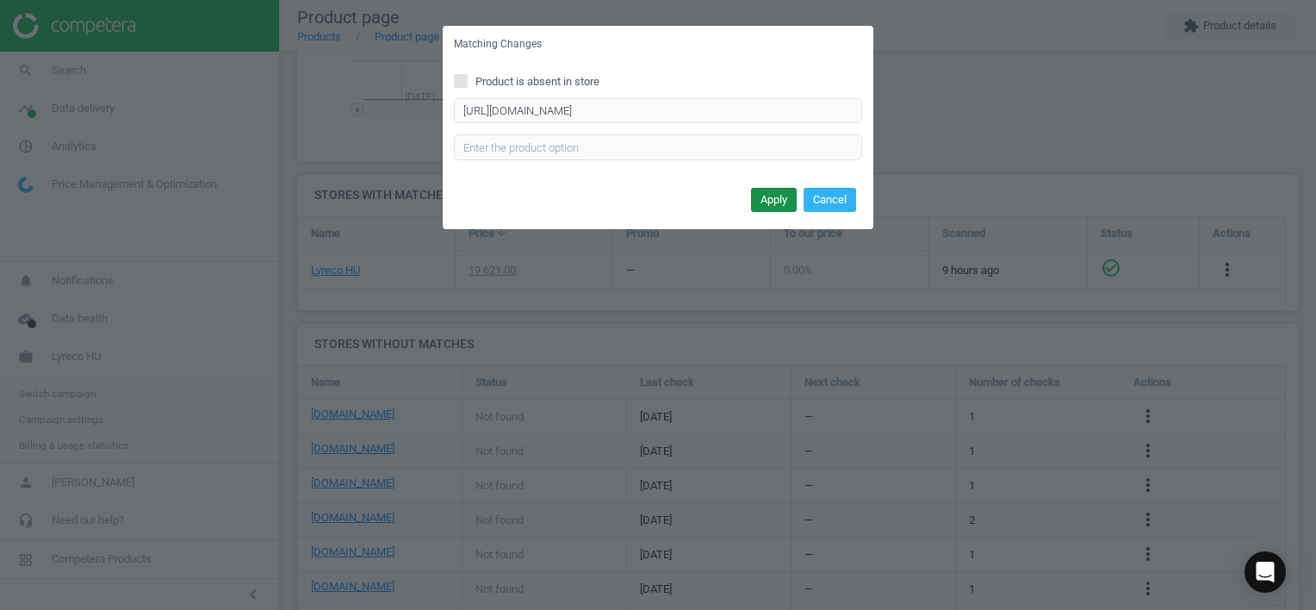
scroll to position [0, 0]
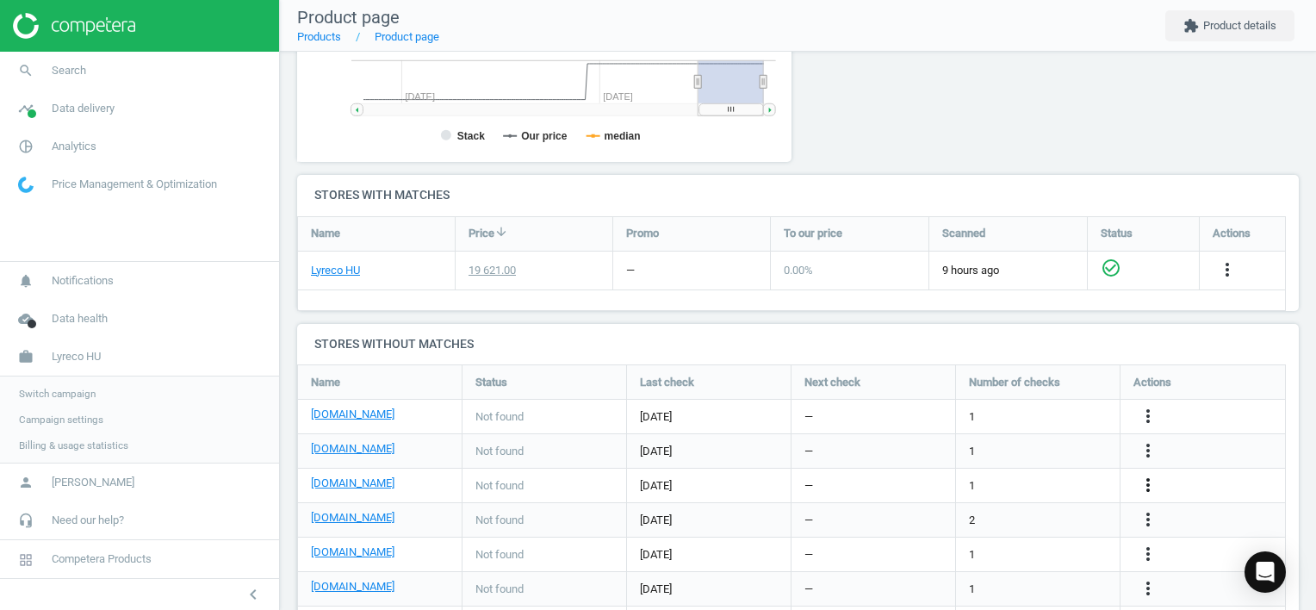
click at [1148, 483] on icon "more_vert" at bounding box center [1148, 485] width 21 height 21
click at [992, 484] on link "Edit URL/product option" at bounding box center [1013, 484] width 236 height 27
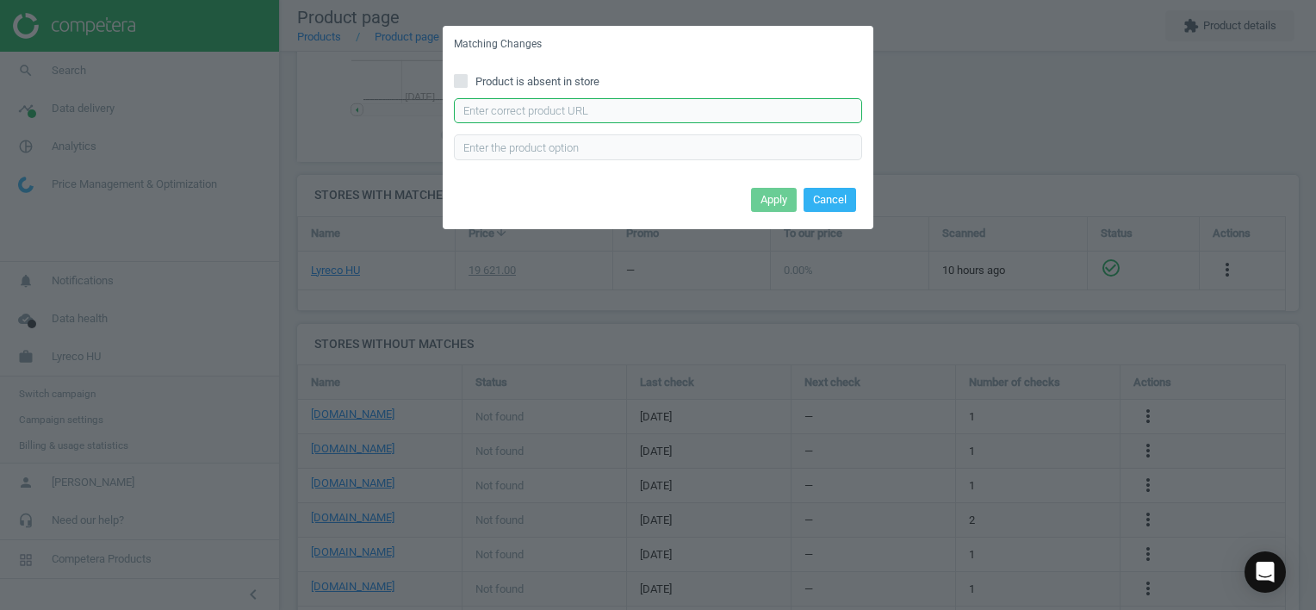
drag, startPoint x: 546, startPoint y: 103, endPoint x: 560, endPoint y: 103, distance: 13.8
click at [544, 103] on input "text" at bounding box center [658, 111] width 408 height 26
paste input "[URL][DOMAIN_NAME]"
type input "[URL][DOMAIN_NAME]"
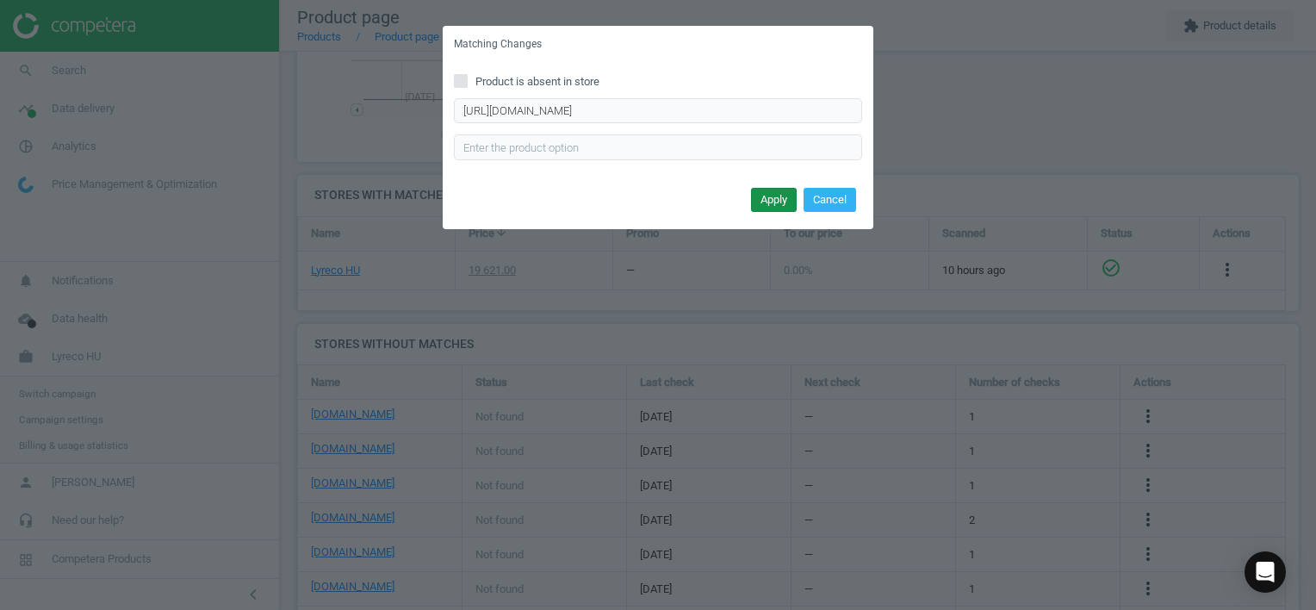
click at [775, 190] on button "Apply" at bounding box center [774, 200] width 46 height 24
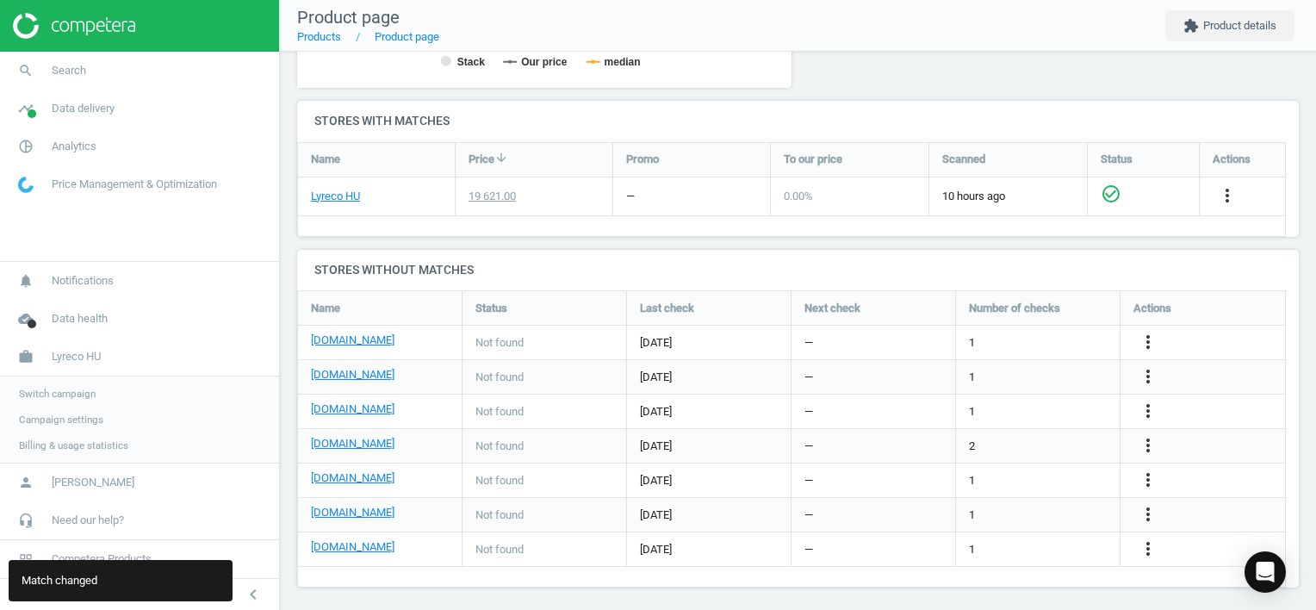
scroll to position [541, 0]
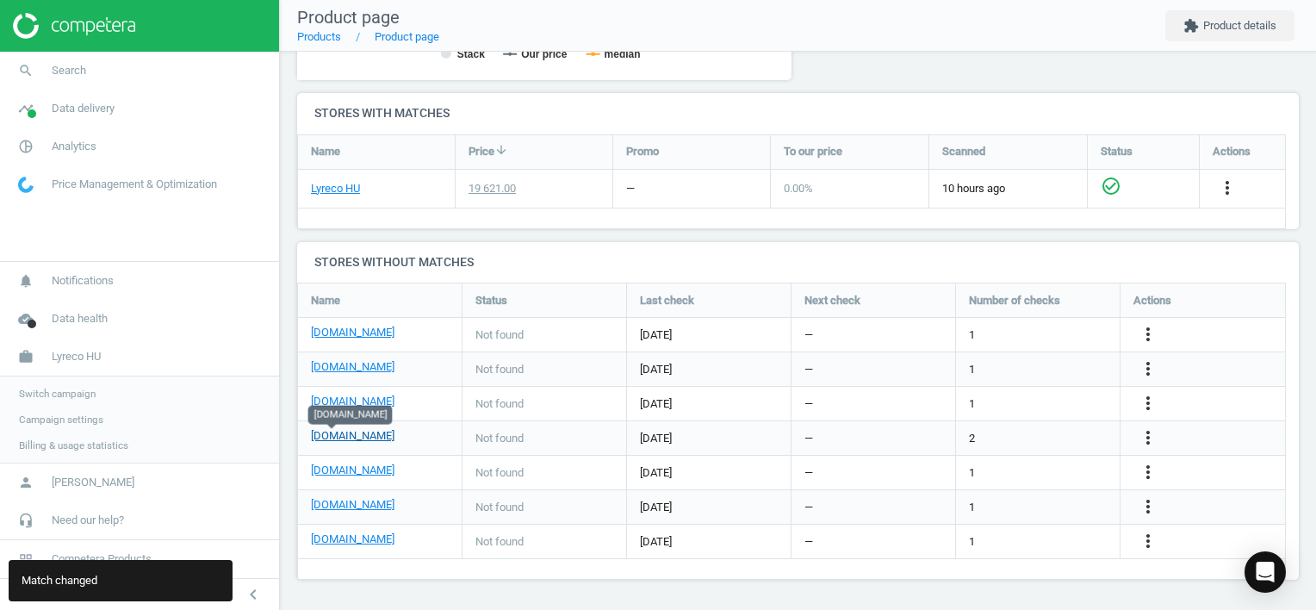
click at [334, 432] on link "[DOMAIN_NAME]" at bounding box center [353, 436] width 84 height 16
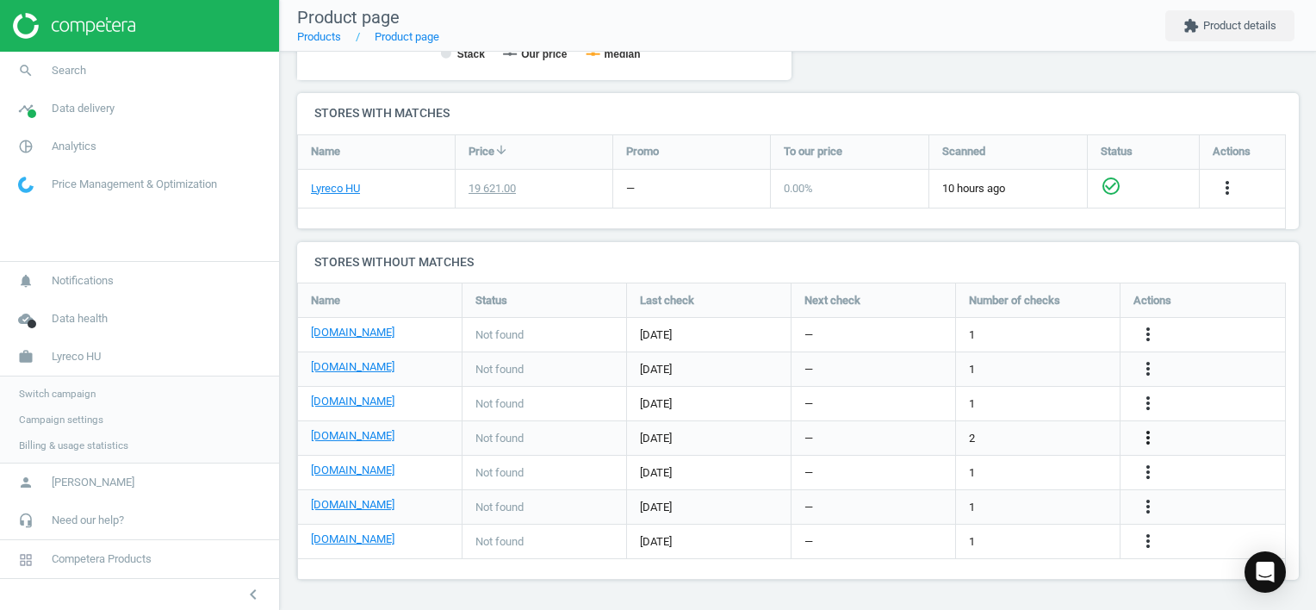
click at [1151, 436] on icon "more_vert" at bounding box center [1148, 437] width 21 height 21
click at [1061, 433] on link "Edit URL/product option" at bounding box center [1013, 438] width 236 height 27
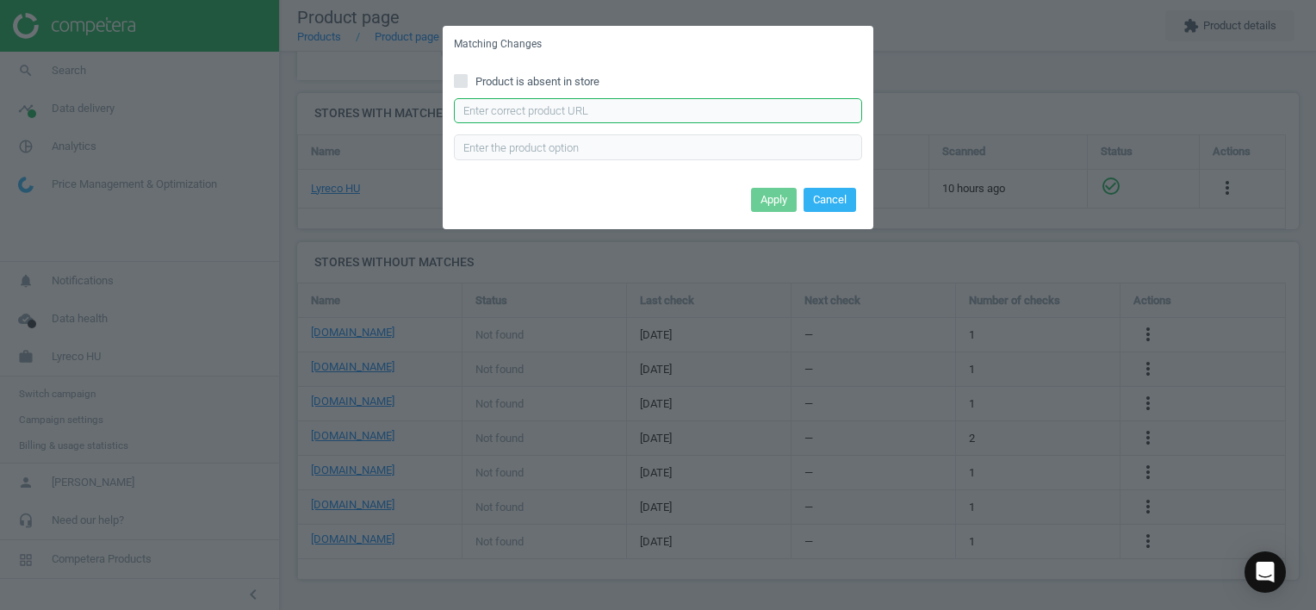
click at [679, 103] on input "text" at bounding box center [658, 111] width 408 height 26
paste input "[URL][DOMAIN_NAME]"
type input "[URL][DOMAIN_NAME]"
click at [780, 199] on button "Apply" at bounding box center [774, 200] width 46 height 24
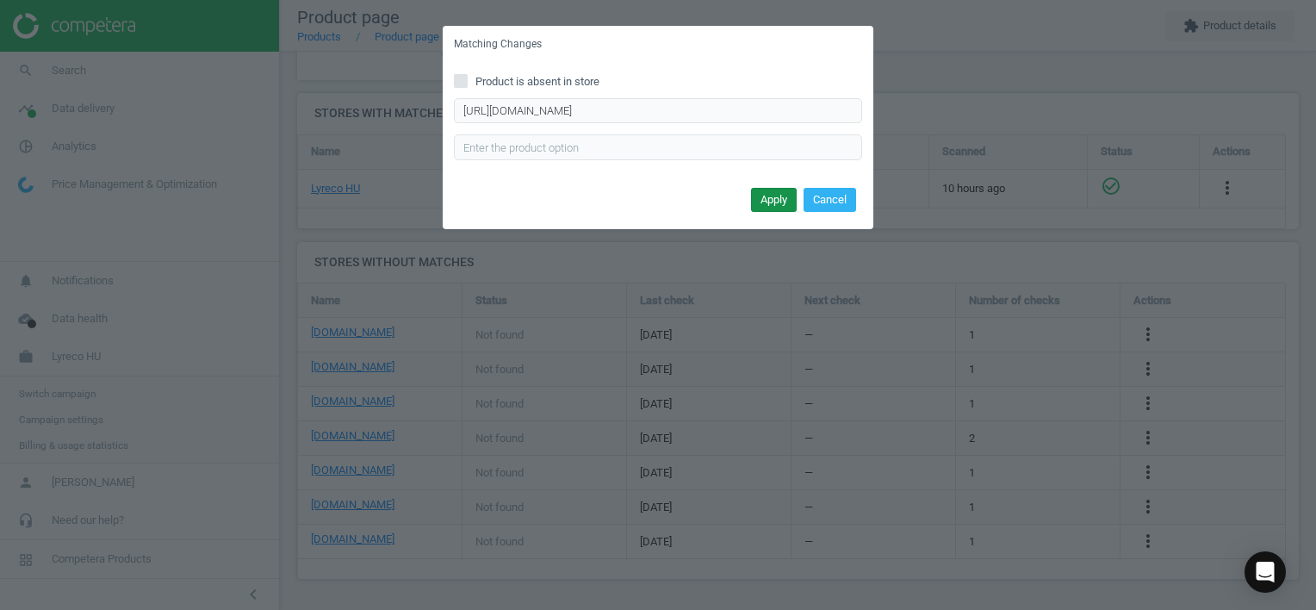
scroll to position [0, 0]
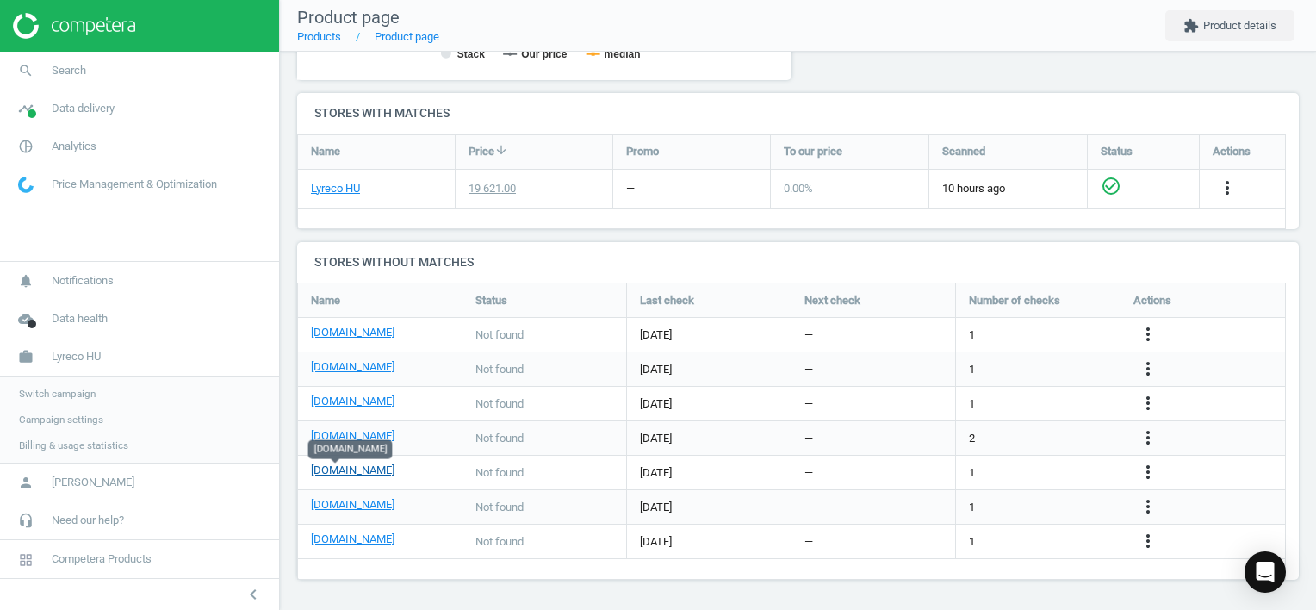
click at [332, 469] on link "[DOMAIN_NAME]" at bounding box center [353, 470] width 84 height 16
drag, startPoint x: 1151, startPoint y: 469, endPoint x: 1141, endPoint y: 472, distance: 10.7
click at [1151, 469] on icon "more_vert" at bounding box center [1148, 472] width 21 height 21
click at [1028, 467] on link "Edit URL/product option" at bounding box center [1013, 472] width 236 height 27
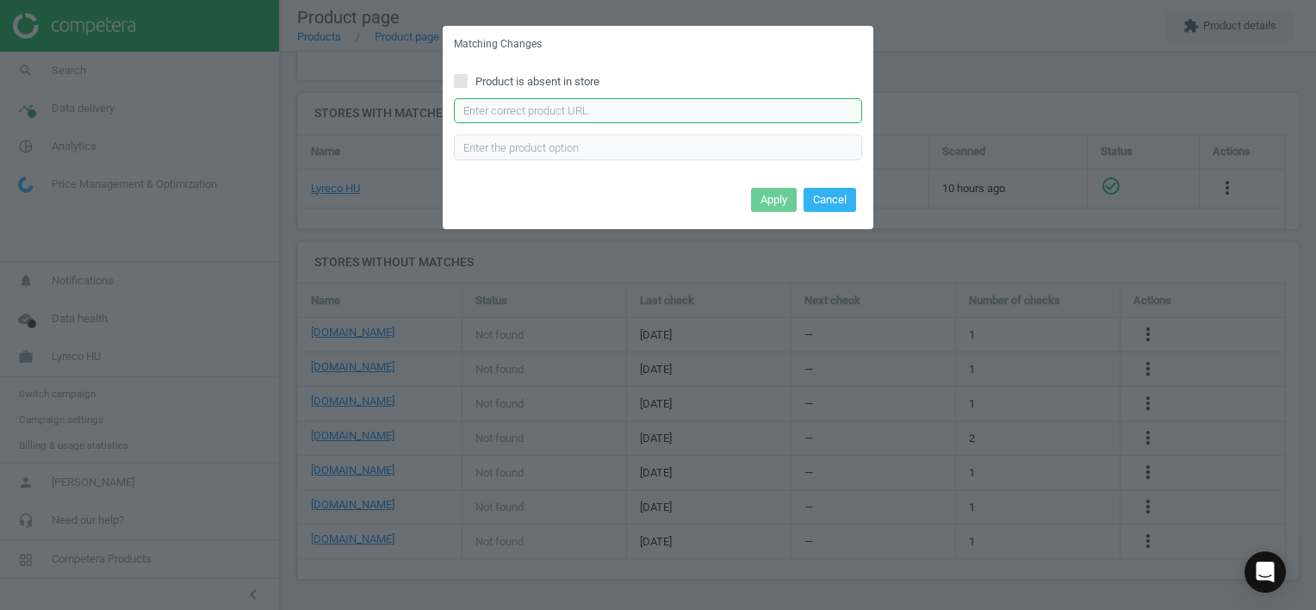
click at [728, 103] on input "text" at bounding box center [658, 111] width 408 height 26
paste input "[URL][DOMAIN_NAME]"
type input "[URL][DOMAIN_NAME]"
click at [773, 193] on button "Apply" at bounding box center [774, 200] width 46 height 24
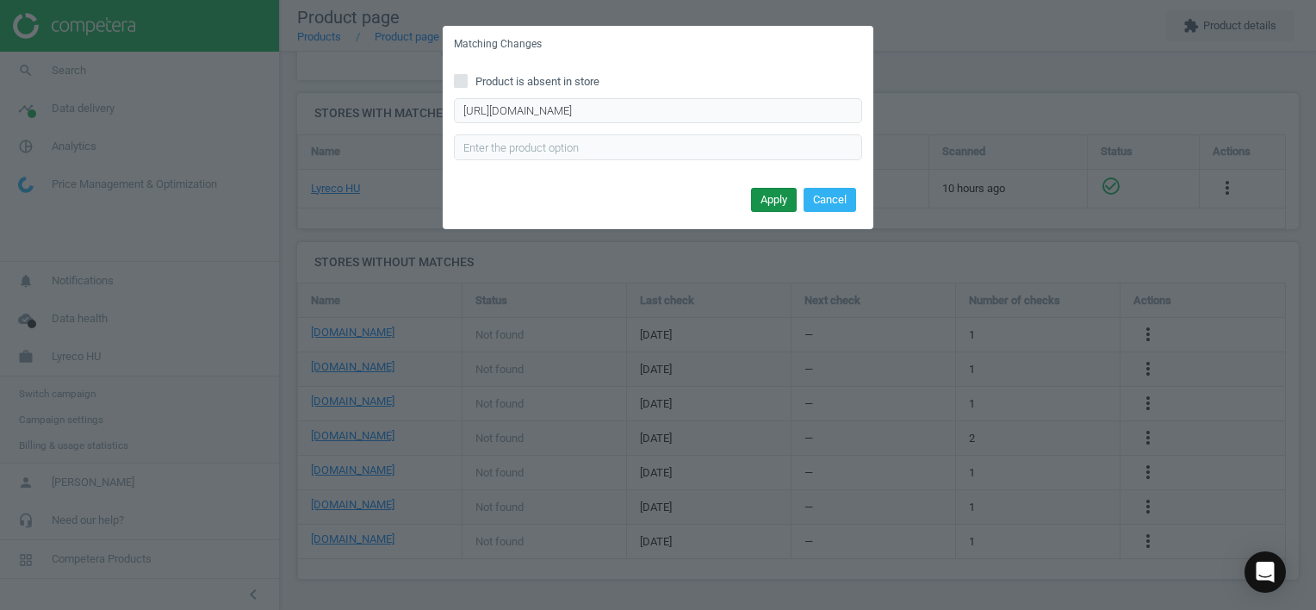
scroll to position [0, 0]
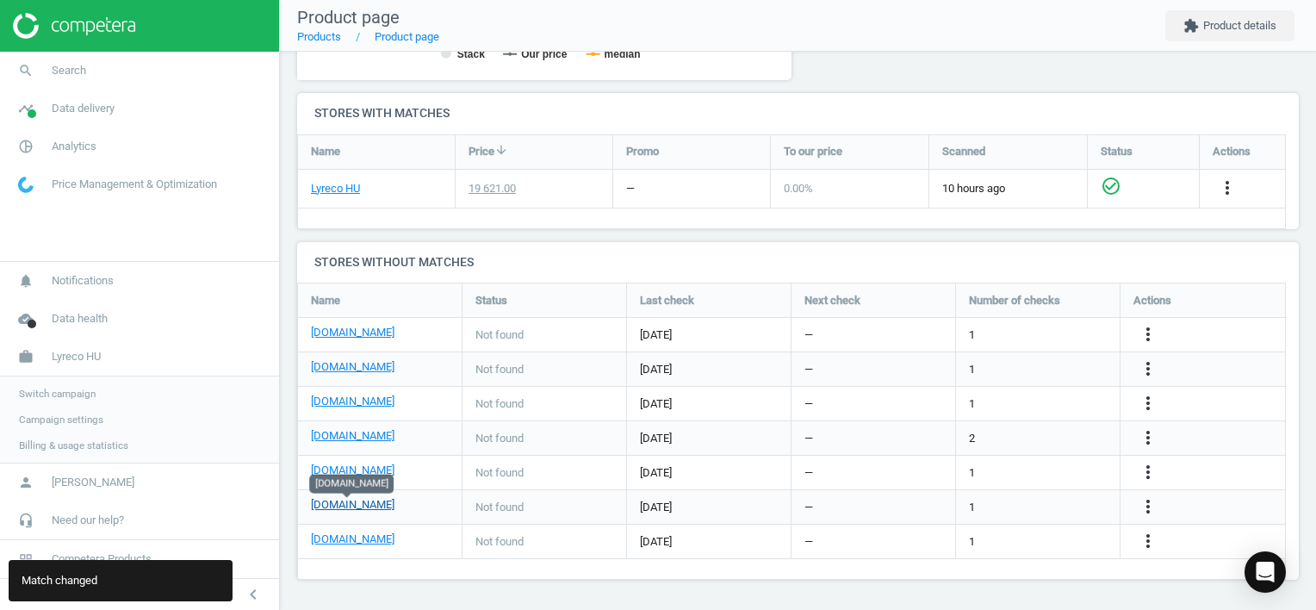
click at [338, 506] on link "[DOMAIN_NAME]" at bounding box center [353, 505] width 84 height 16
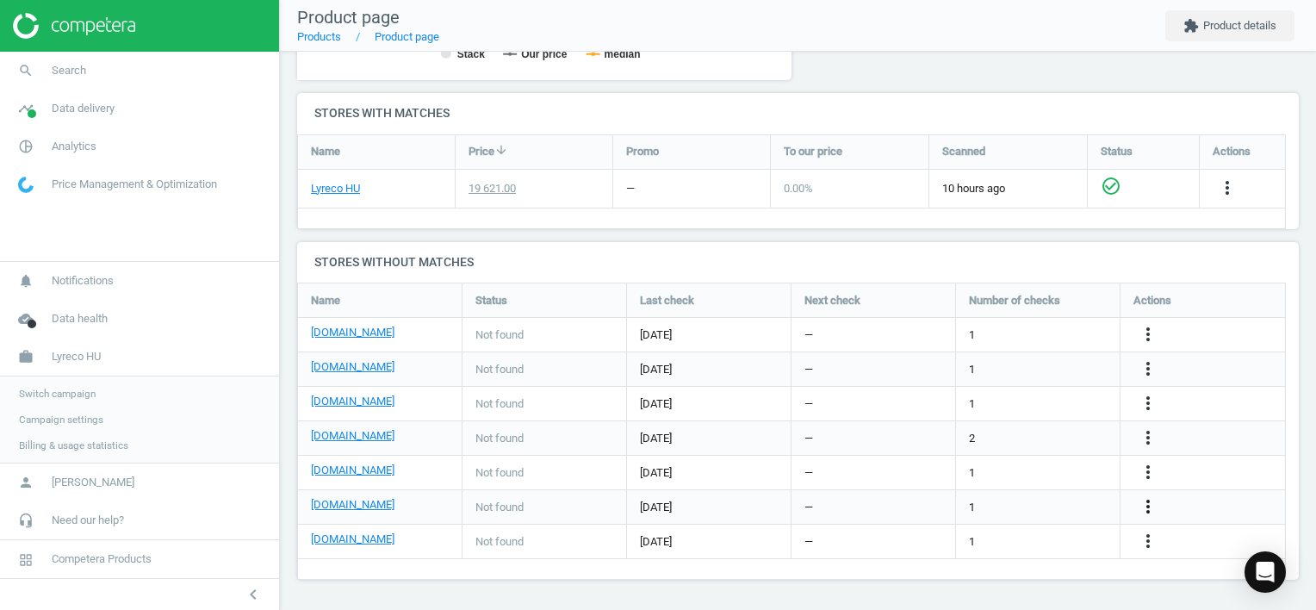
click at [1149, 502] on icon "more_vert" at bounding box center [1148, 506] width 21 height 21
click at [1023, 503] on link "Edit URL/product option" at bounding box center [1013, 506] width 236 height 27
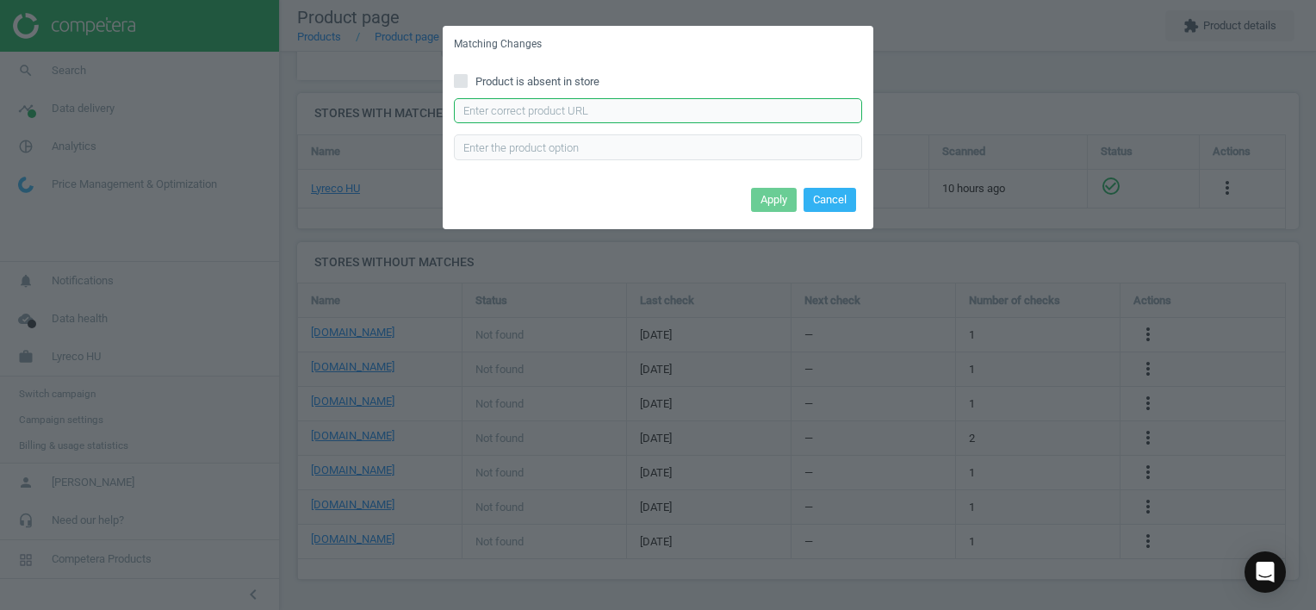
click at [596, 102] on input "text" at bounding box center [658, 111] width 408 height 26
paste input "[URL][DOMAIN_NAME]"
type input "[URL][DOMAIN_NAME]"
click at [773, 202] on button "Apply" at bounding box center [774, 200] width 46 height 24
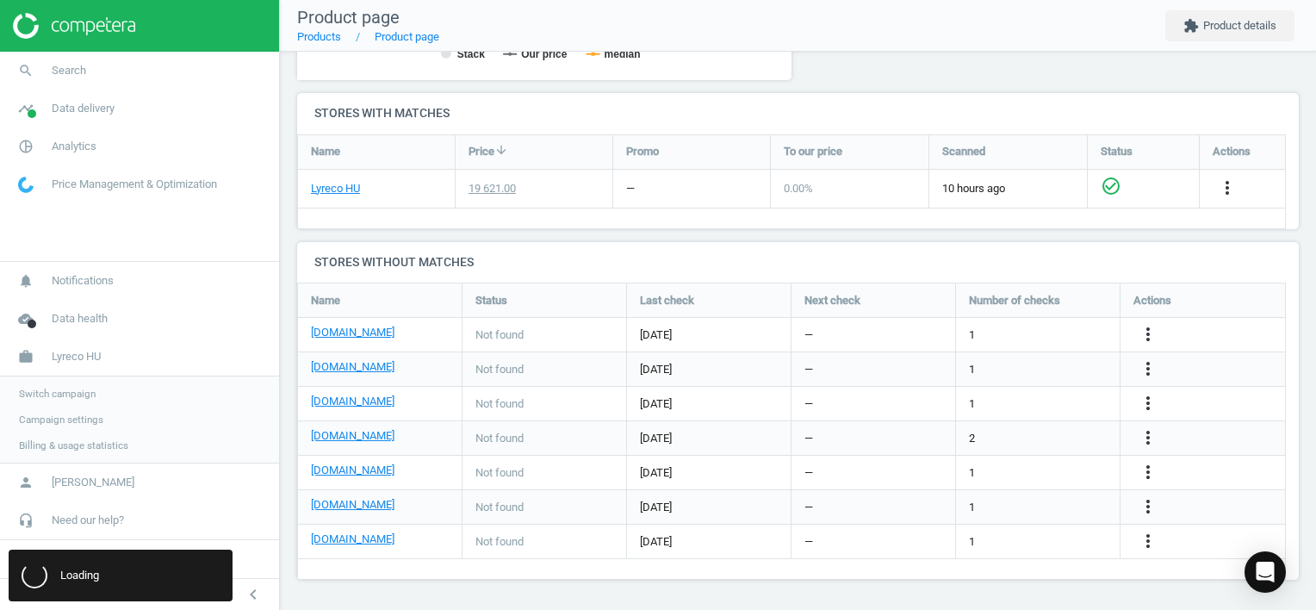
scroll to position [0, 0]
click at [351, 537] on link "[DOMAIN_NAME]" at bounding box center [353, 539] width 84 height 16
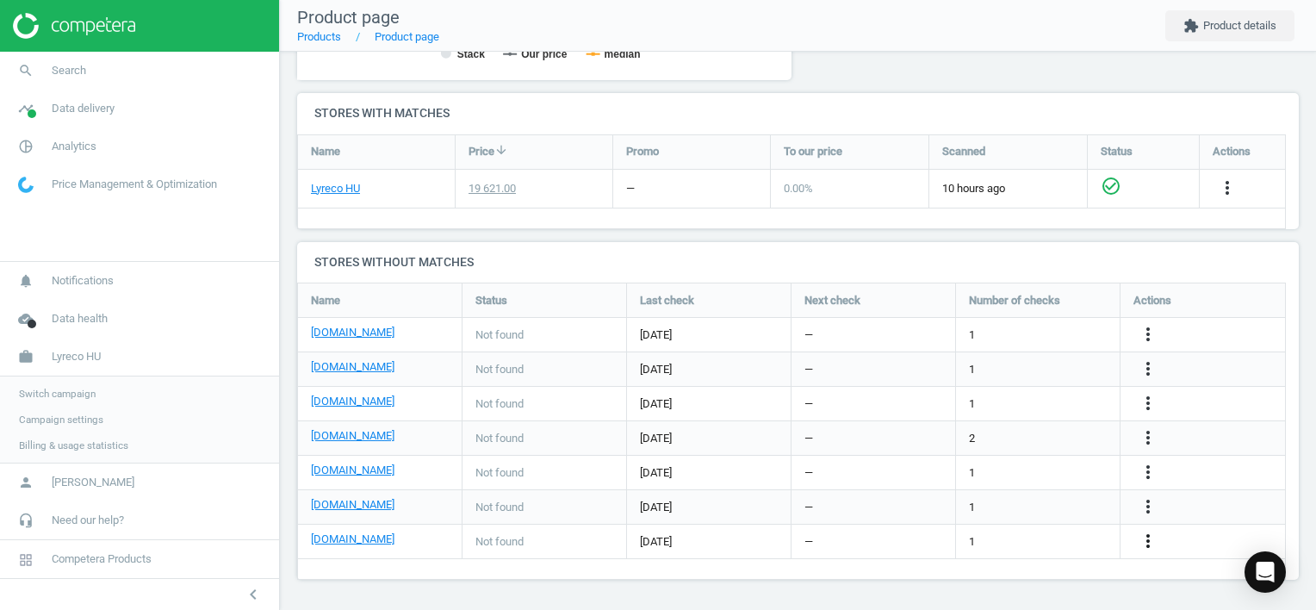
click at [1147, 537] on icon "more_vert" at bounding box center [1148, 540] width 21 height 21
click at [1013, 537] on link "Edit URL/product option" at bounding box center [1013, 541] width 236 height 27
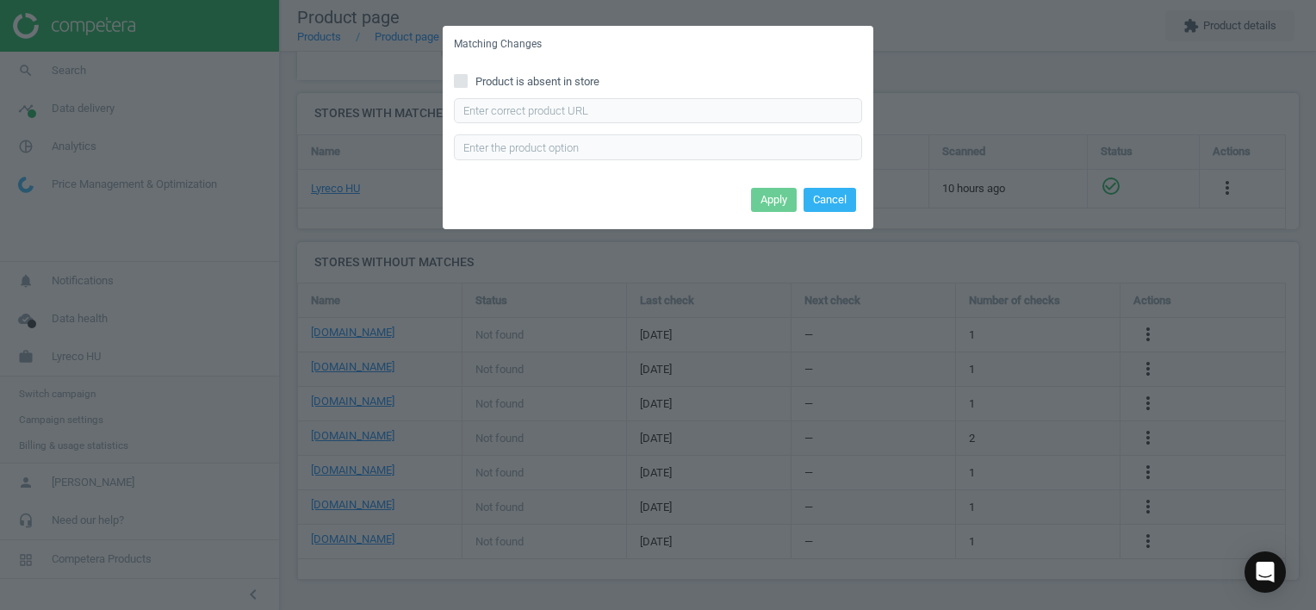
click at [464, 77] on input "Product is absent in store" at bounding box center [461, 80] width 11 height 11
checkbox input "true"
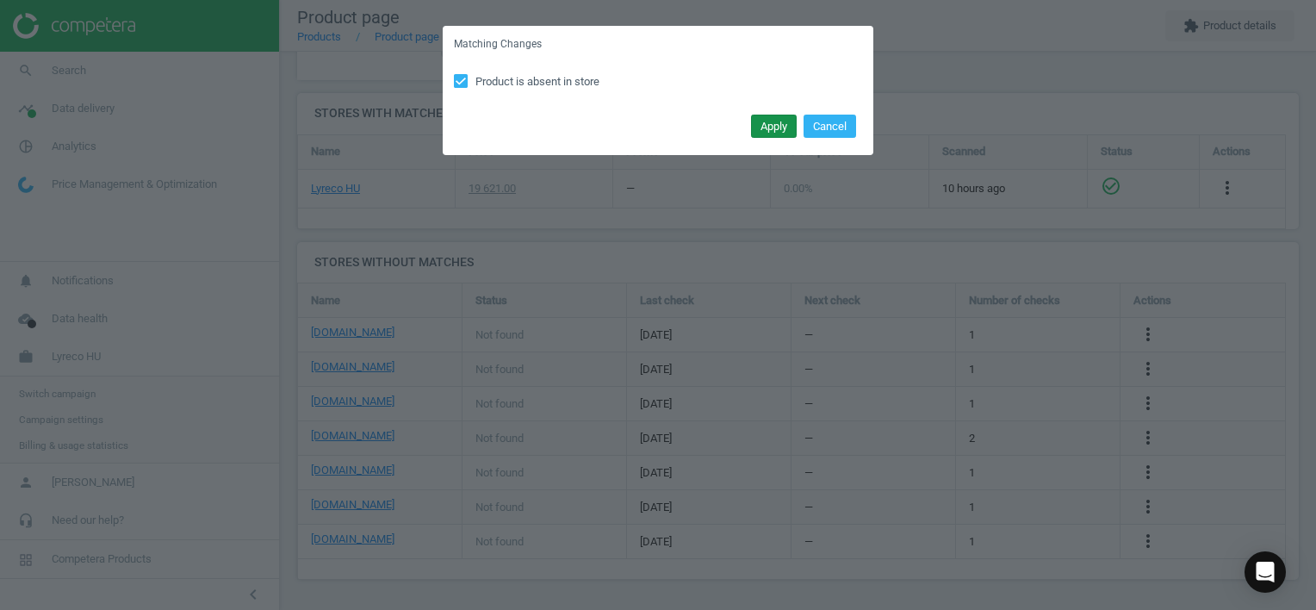
click at [775, 128] on button "Apply" at bounding box center [774, 127] width 46 height 24
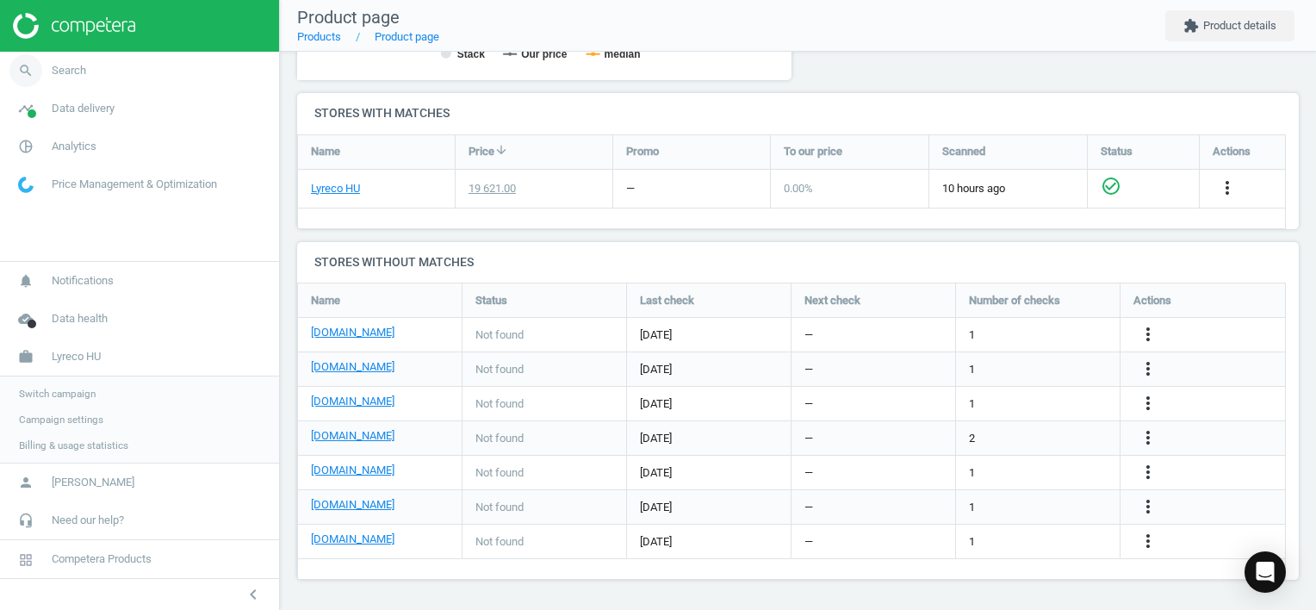
click at [38, 61] on icon "search" at bounding box center [25, 70] width 33 height 33
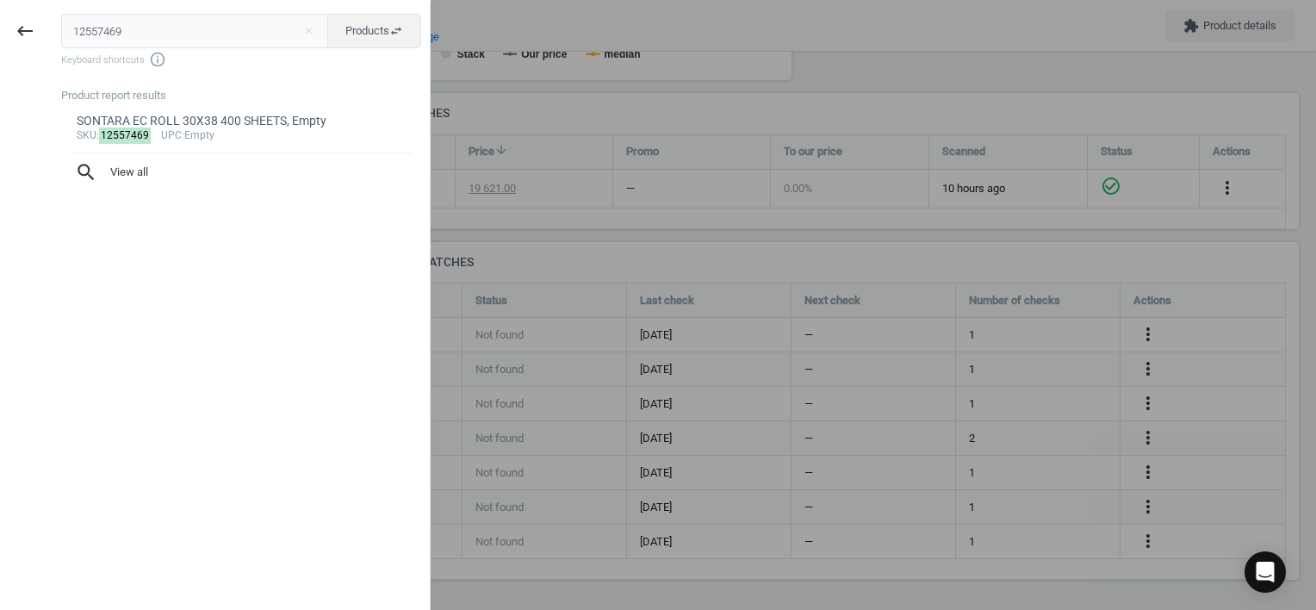
drag, startPoint x: 41, startPoint y: 28, endPoint x: 0, endPoint y: 32, distance: 41.5
click at [0, 31] on html "Group 2 Created with Sketch. ic/cloud_download/grey600 Created with Sketch. gra…" at bounding box center [658, 305] width 1316 height 610
type input "699743"
click at [288, 127] on div "Tenzalope A5 Plain Envelopes - Box Of 1000, 7392265518097" at bounding box center [242, 121] width 330 height 16
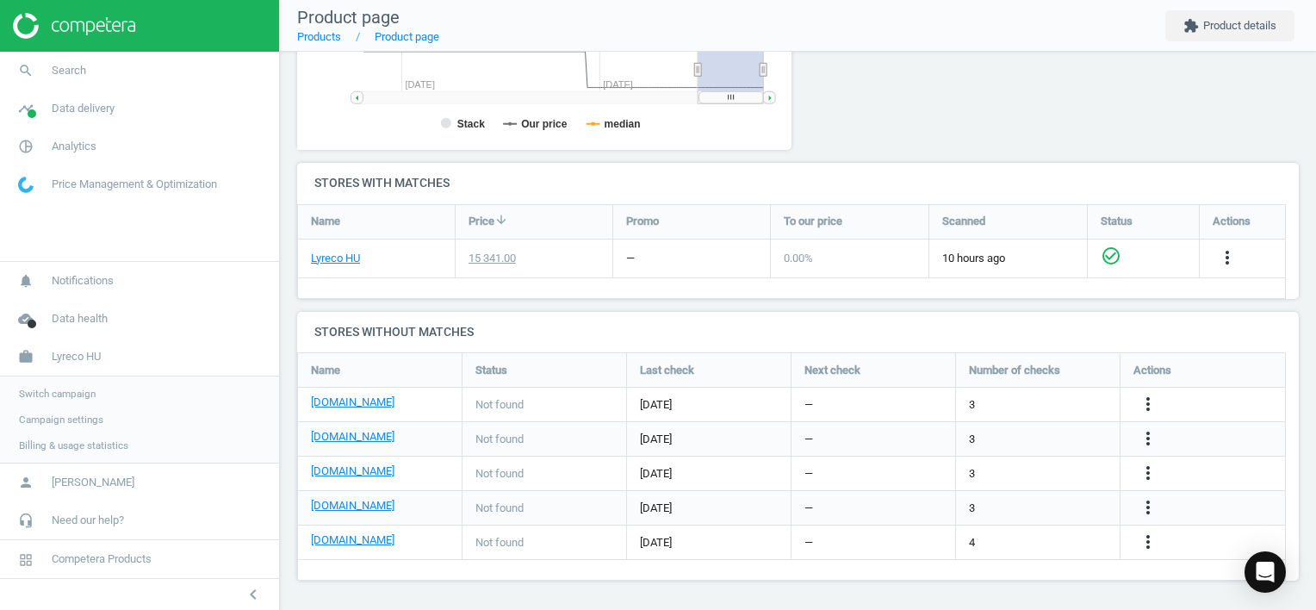
scroll to position [472, 0]
click at [1144, 402] on icon "more_vert" at bounding box center [1148, 403] width 21 height 21
click at [1005, 402] on link "Edit URL/product option" at bounding box center [1013, 403] width 236 height 27
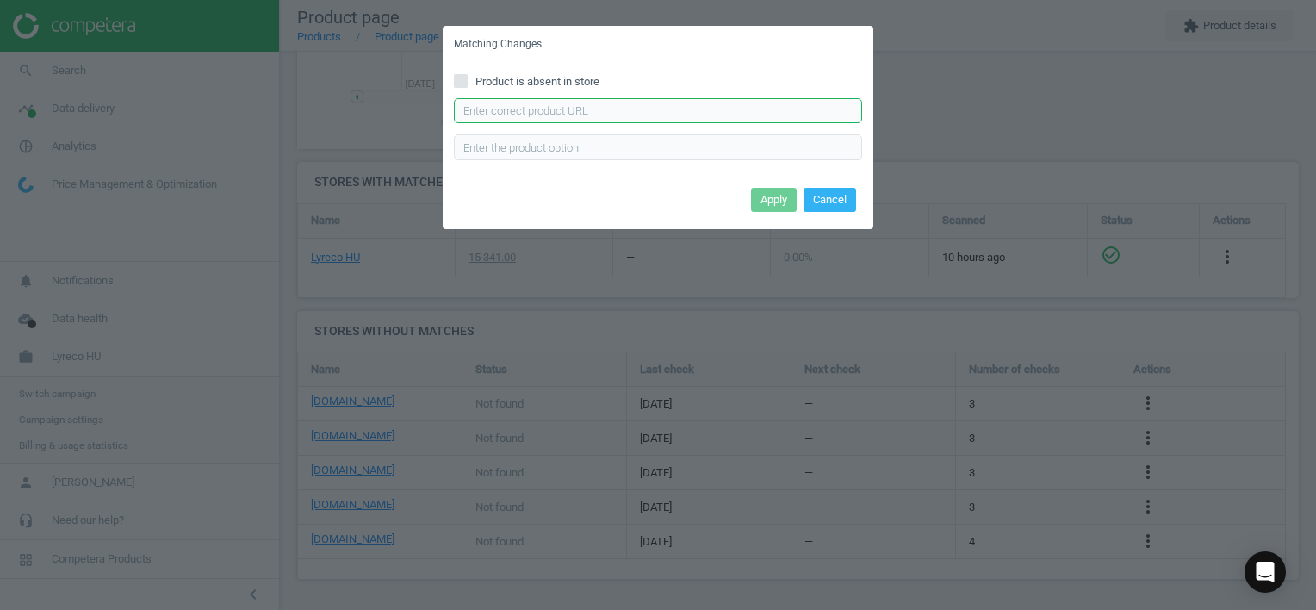
click at [634, 112] on input "text" at bounding box center [658, 111] width 408 height 26
paste input "[URL][DOMAIN_NAME]"
type input "[URL][DOMAIN_NAME]"
click at [768, 198] on button "Apply" at bounding box center [774, 200] width 46 height 24
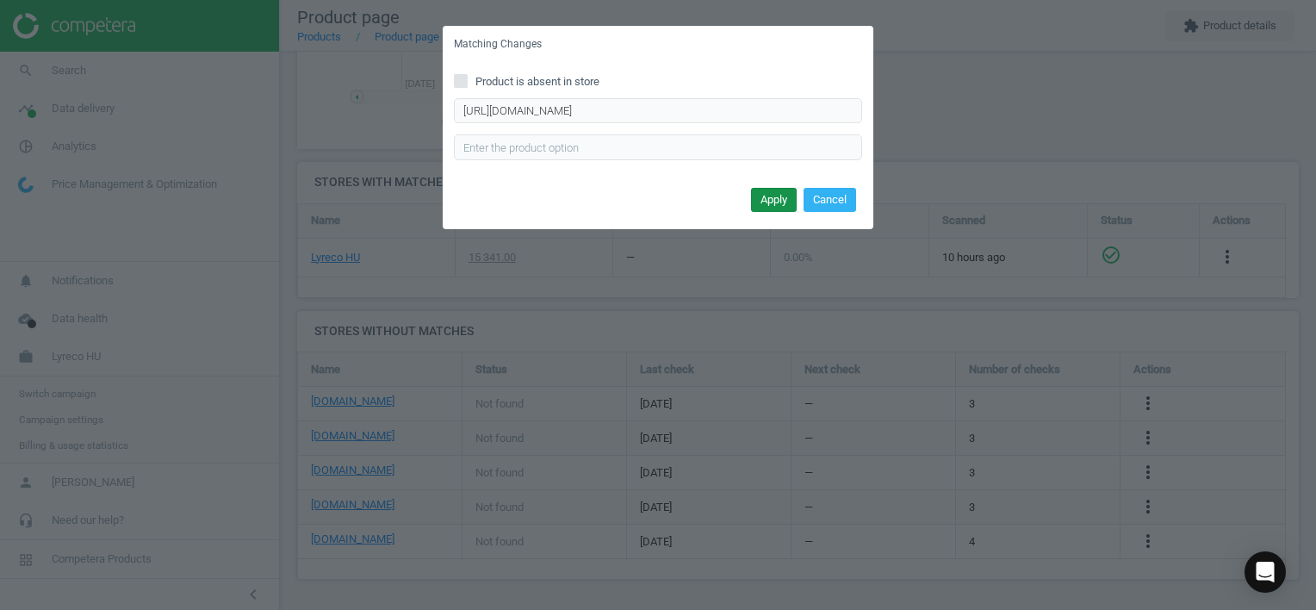
scroll to position [0, 0]
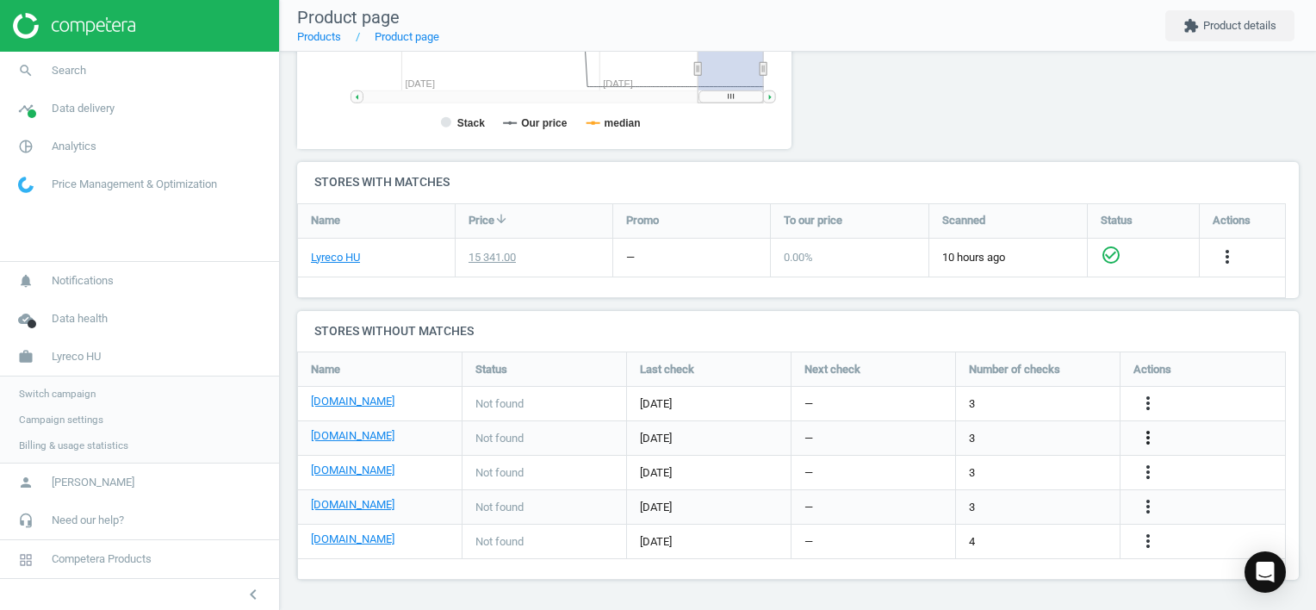
click at [1144, 435] on icon "more_vert" at bounding box center [1148, 437] width 21 height 21
click at [1012, 432] on link "Edit URL/product option" at bounding box center [1013, 438] width 236 height 27
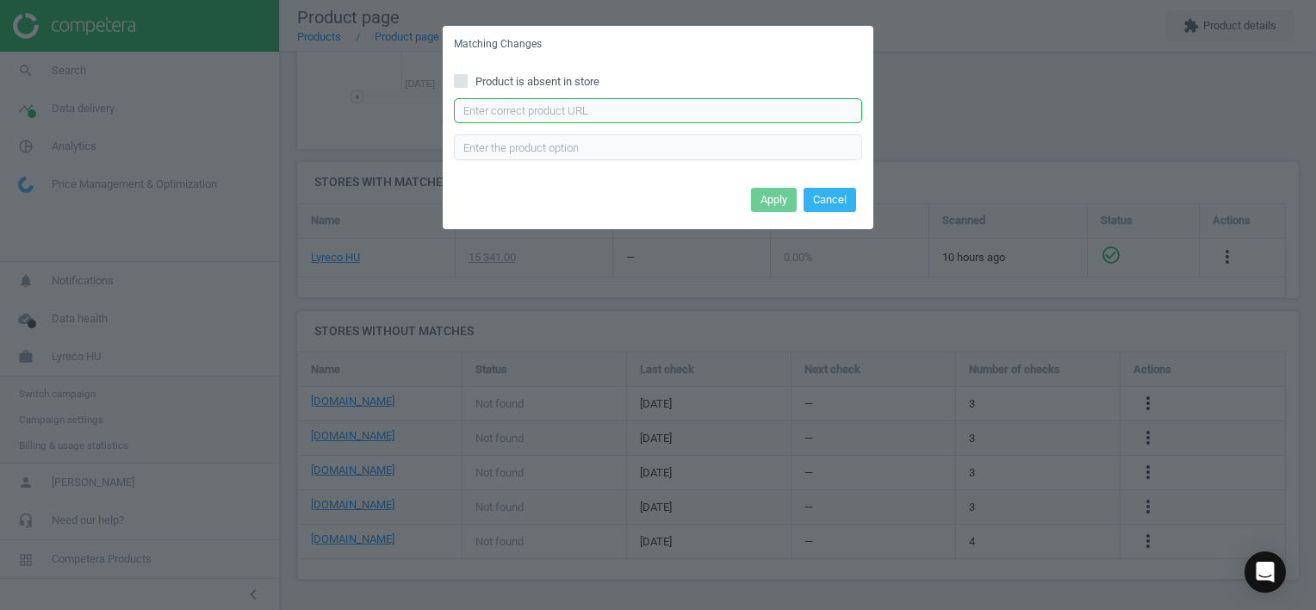
click at [754, 116] on input "text" at bounding box center [658, 111] width 408 height 26
paste input "[URL][DOMAIN_NAME]"
type input "[URL][DOMAIN_NAME]"
click at [767, 197] on button "Apply" at bounding box center [774, 200] width 46 height 24
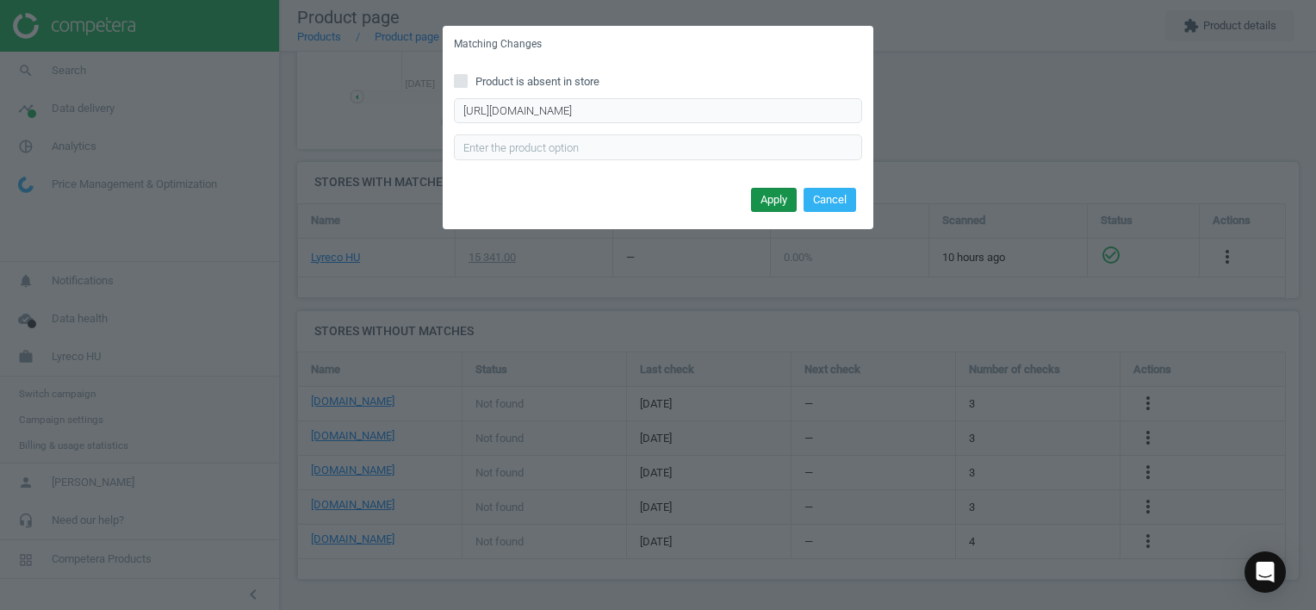
scroll to position [0, 0]
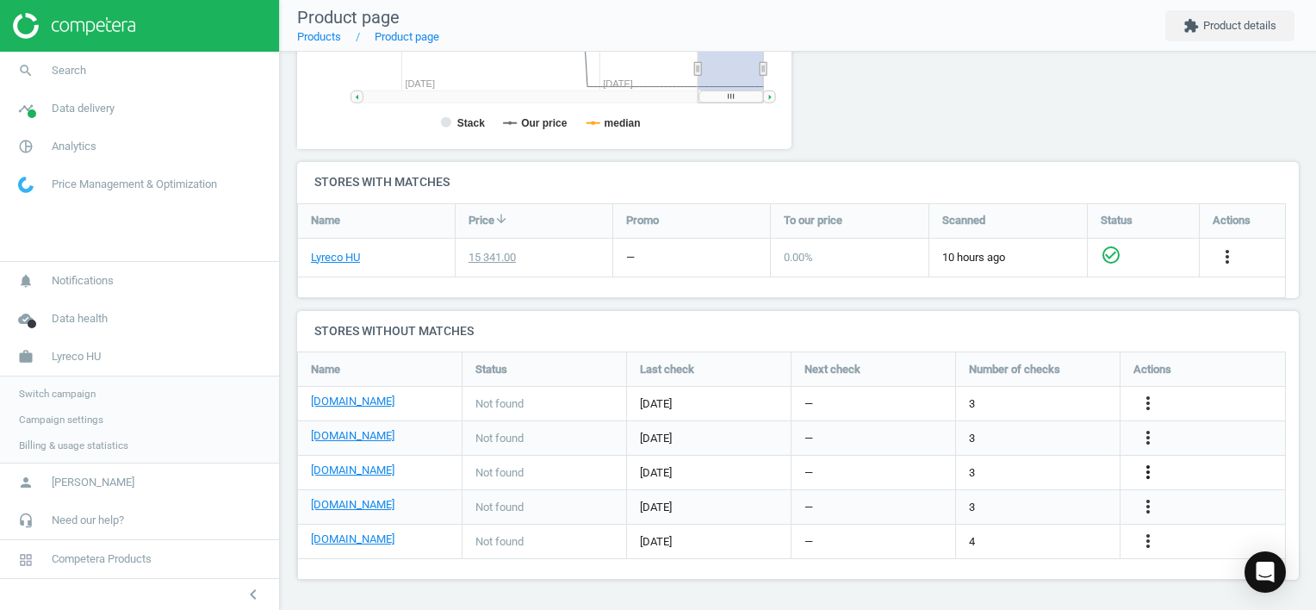
click at [1151, 468] on icon "more_vert" at bounding box center [1148, 472] width 21 height 21
click at [1054, 468] on link "Edit URL/product option" at bounding box center [1013, 472] width 236 height 27
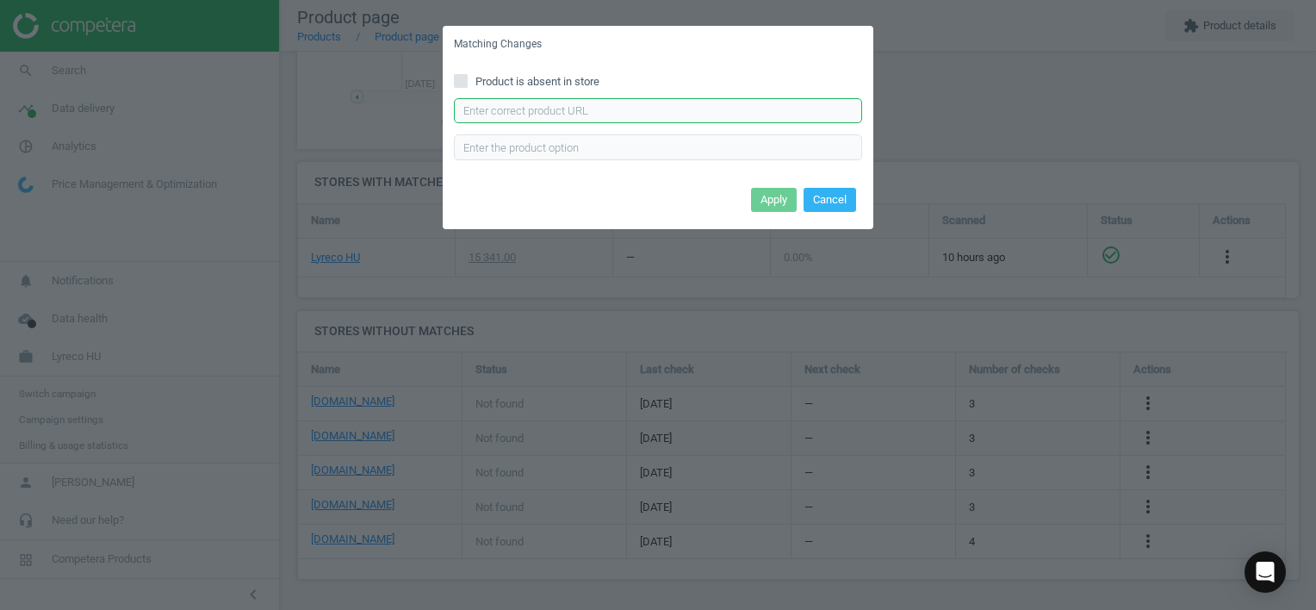
click at [525, 117] on input "text" at bounding box center [658, 111] width 408 height 26
paste input "[URL][DOMAIN_NAME]"
type input "[URL][DOMAIN_NAME]"
click at [778, 199] on button "Apply" at bounding box center [774, 200] width 46 height 24
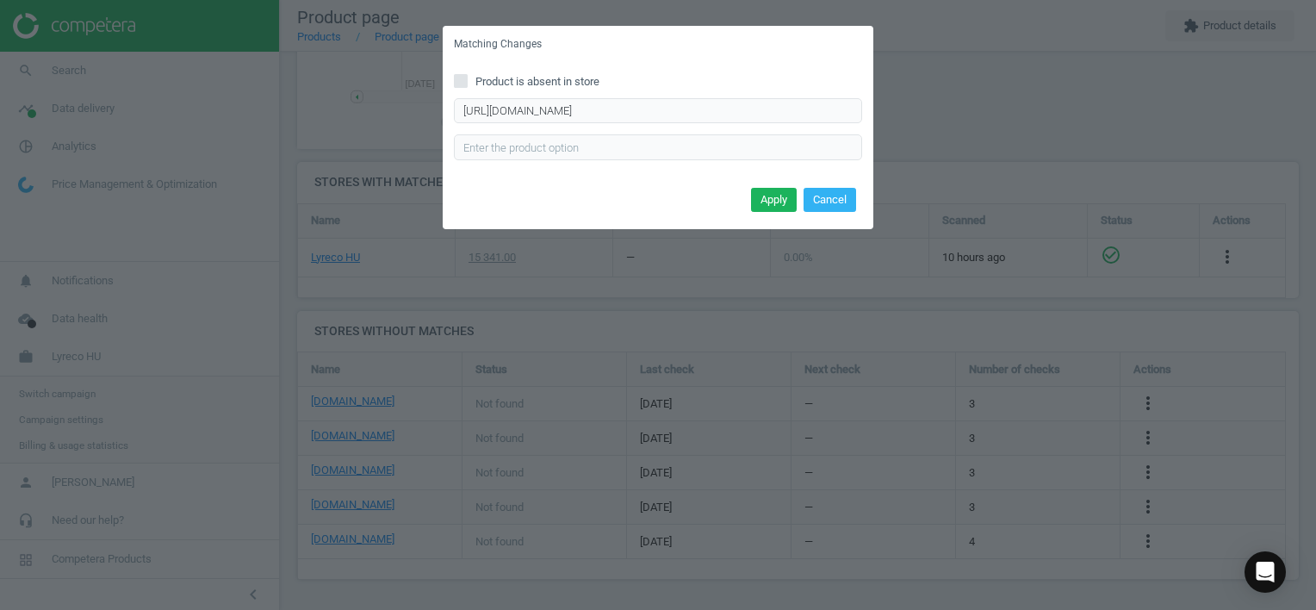
scroll to position [0, 0]
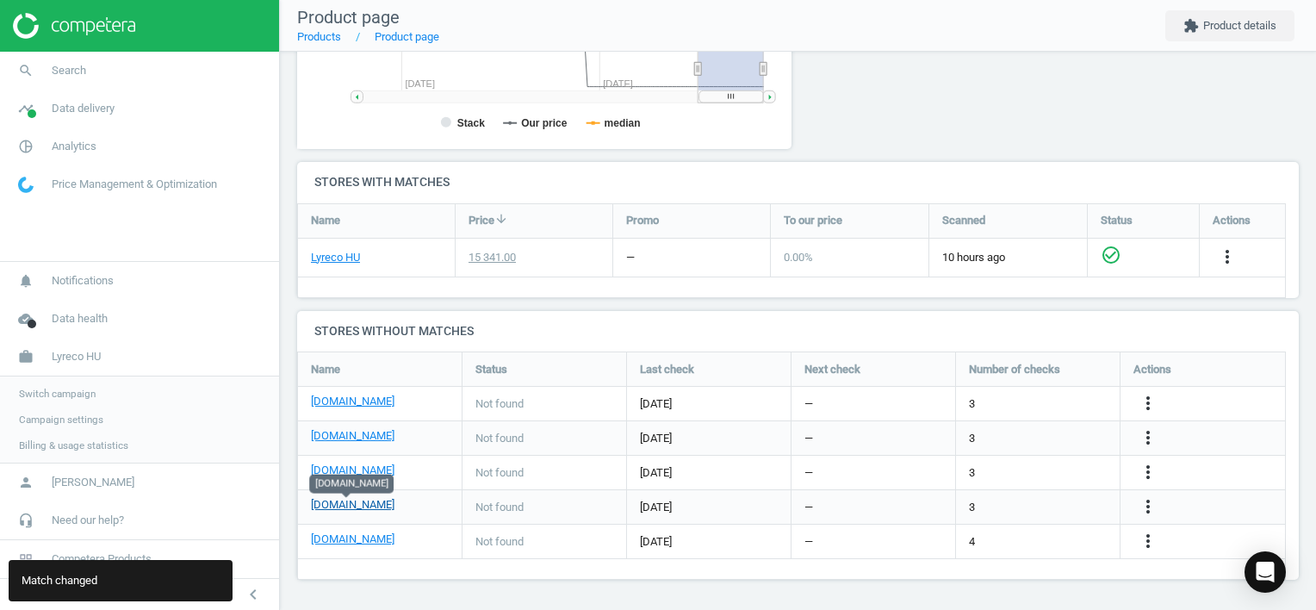
click at [344, 503] on link "[DOMAIN_NAME]" at bounding box center [353, 505] width 84 height 16
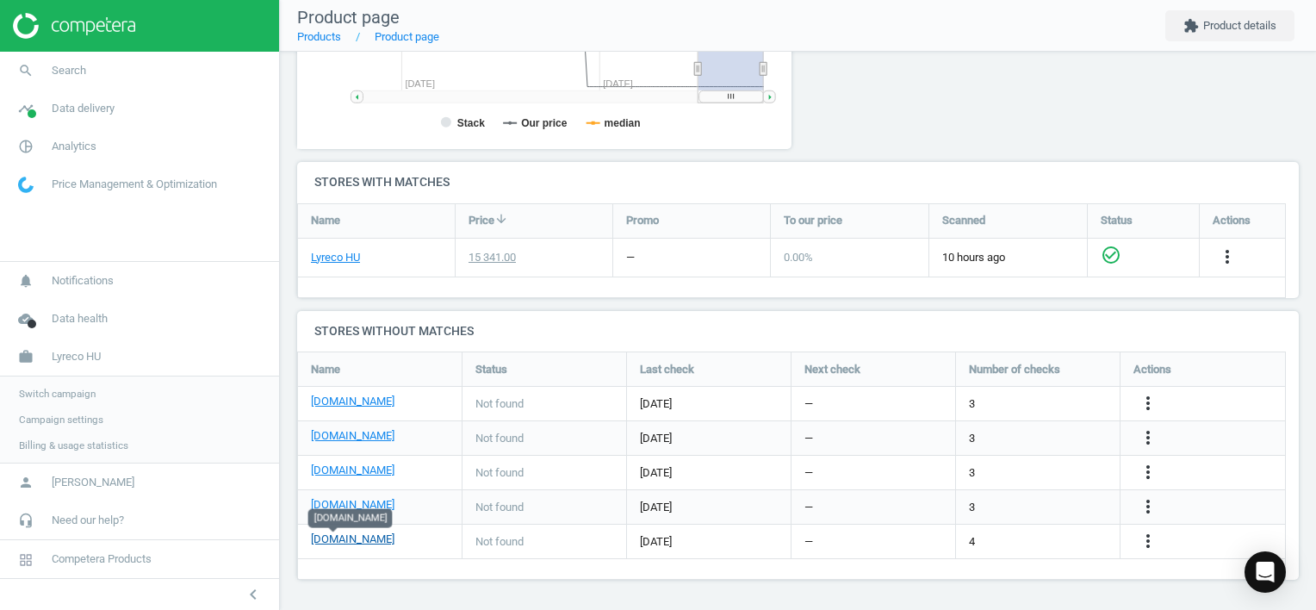
click at [340, 537] on link "[DOMAIN_NAME]" at bounding box center [353, 539] width 84 height 16
click at [1144, 539] on icon "more_vert" at bounding box center [1148, 540] width 21 height 21
click at [1054, 536] on link "Edit URL/product option" at bounding box center [1013, 541] width 236 height 27
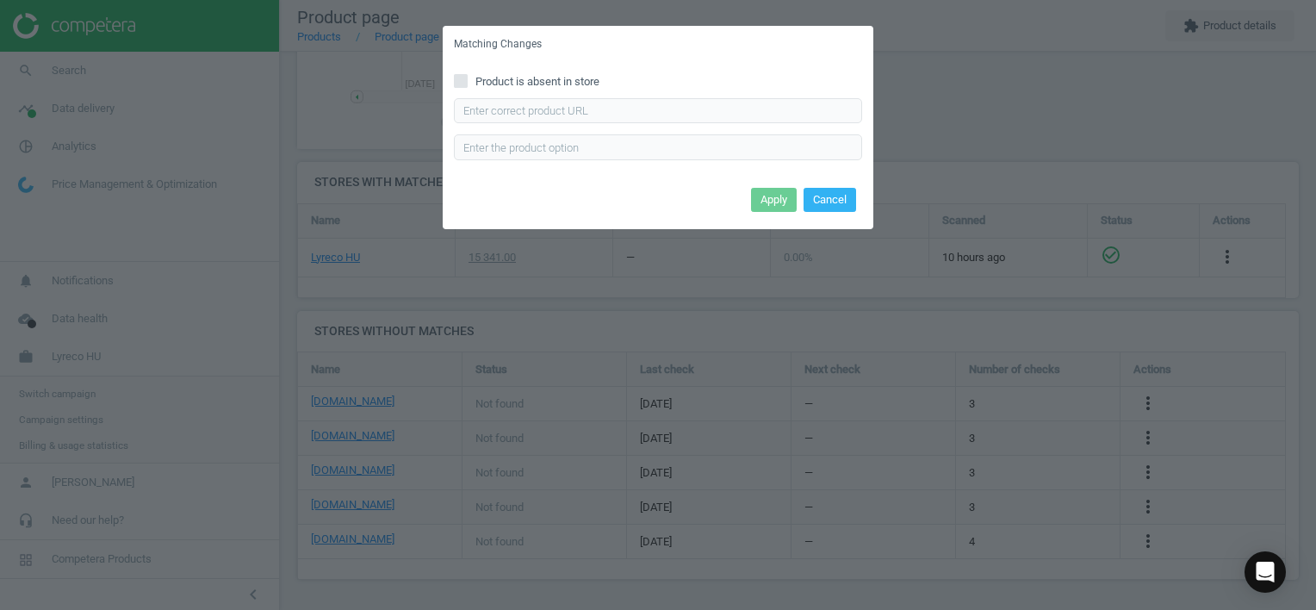
click at [458, 81] on input "Product is absent in store" at bounding box center [461, 80] width 11 height 11
checkbox input "true"
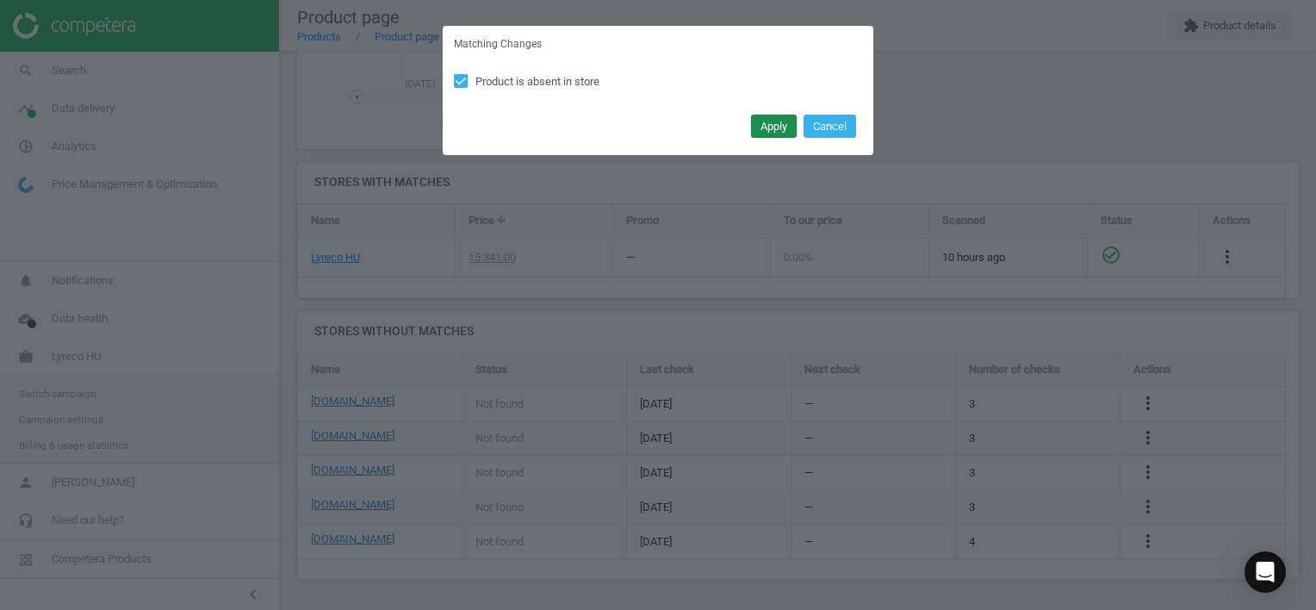
click at [777, 128] on button "Apply" at bounding box center [774, 127] width 46 height 24
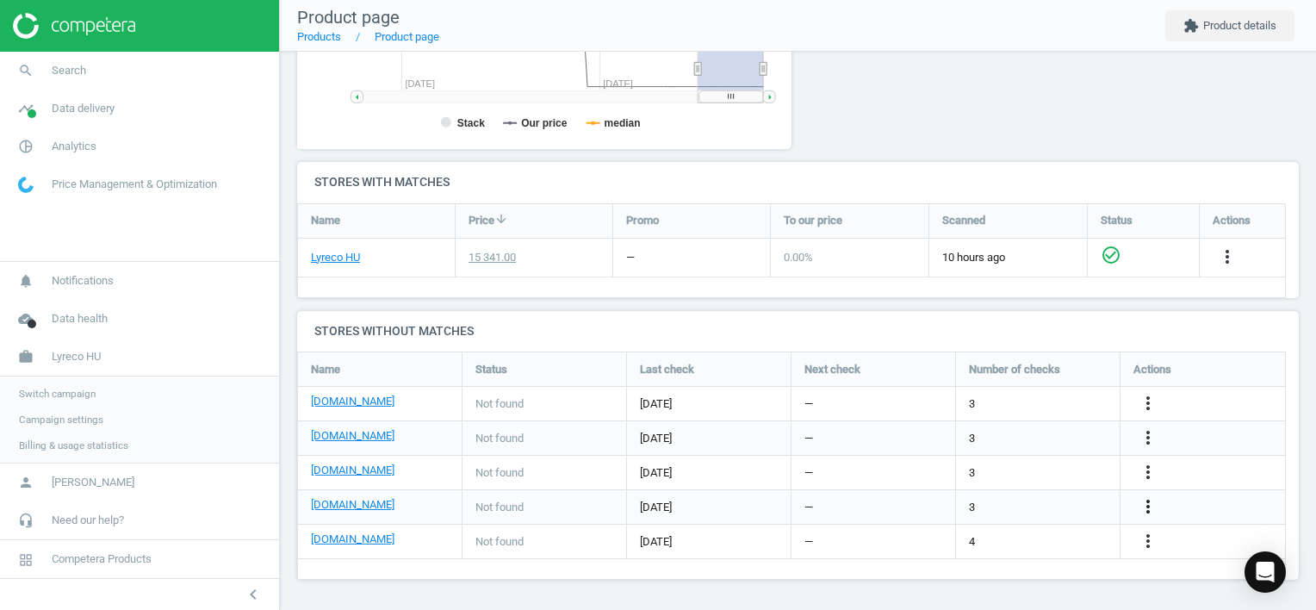
click at [1146, 504] on icon "more_vert" at bounding box center [1148, 506] width 21 height 21
click at [1061, 502] on link "Edit URL/product option" at bounding box center [1013, 506] width 236 height 27
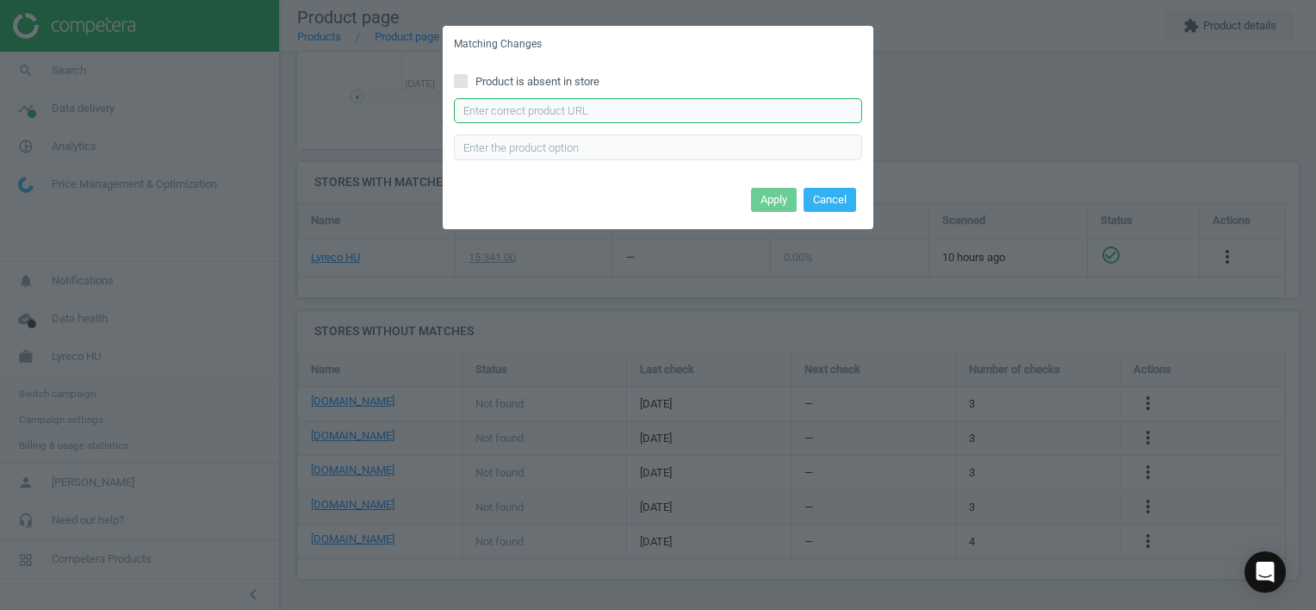
click at [562, 111] on input "text" at bounding box center [658, 111] width 408 height 26
paste input "[URL][DOMAIN_NAME]"
type input "[URL][DOMAIN_NAME]"
click at [765, 201] on button "Apply" at bounding box center [774, 200] width 46 height 24
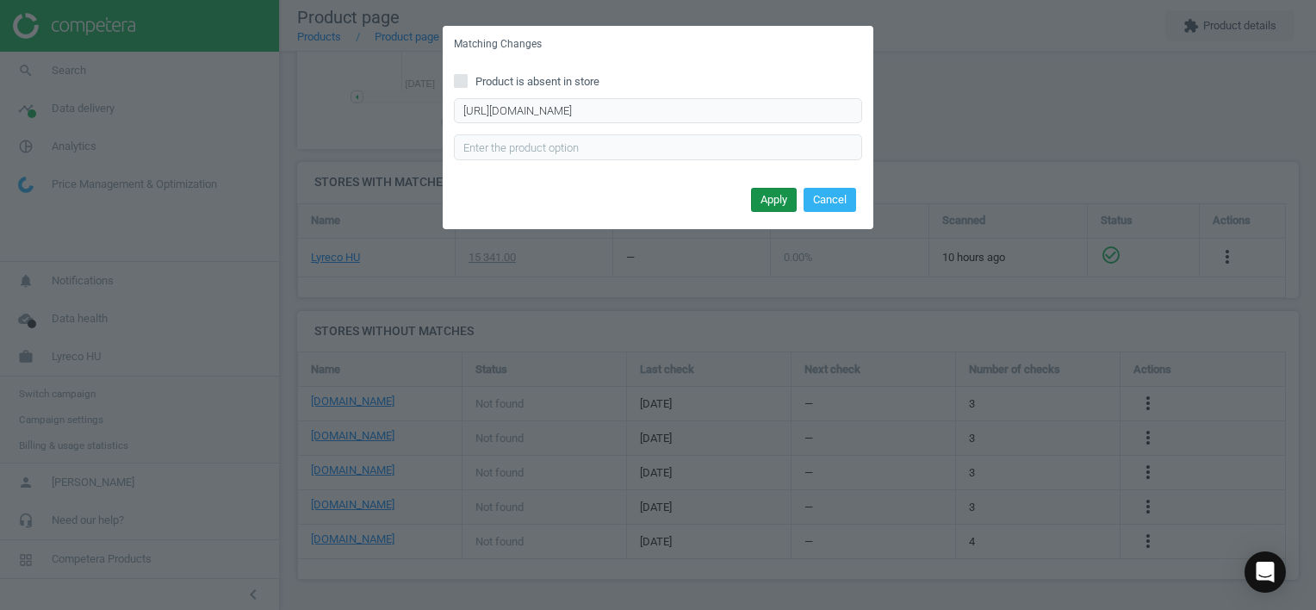
scroll to position [0, 0]
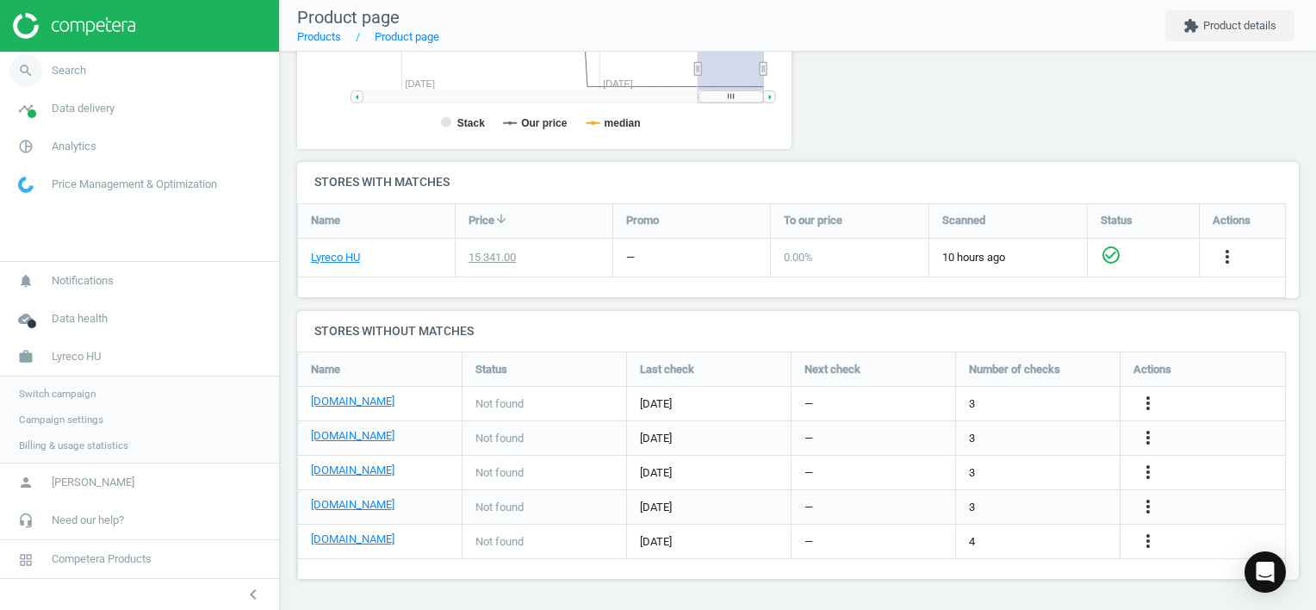
click at [79, 69] on span "Search" at bounding box center [69, 71] width 34 height 16
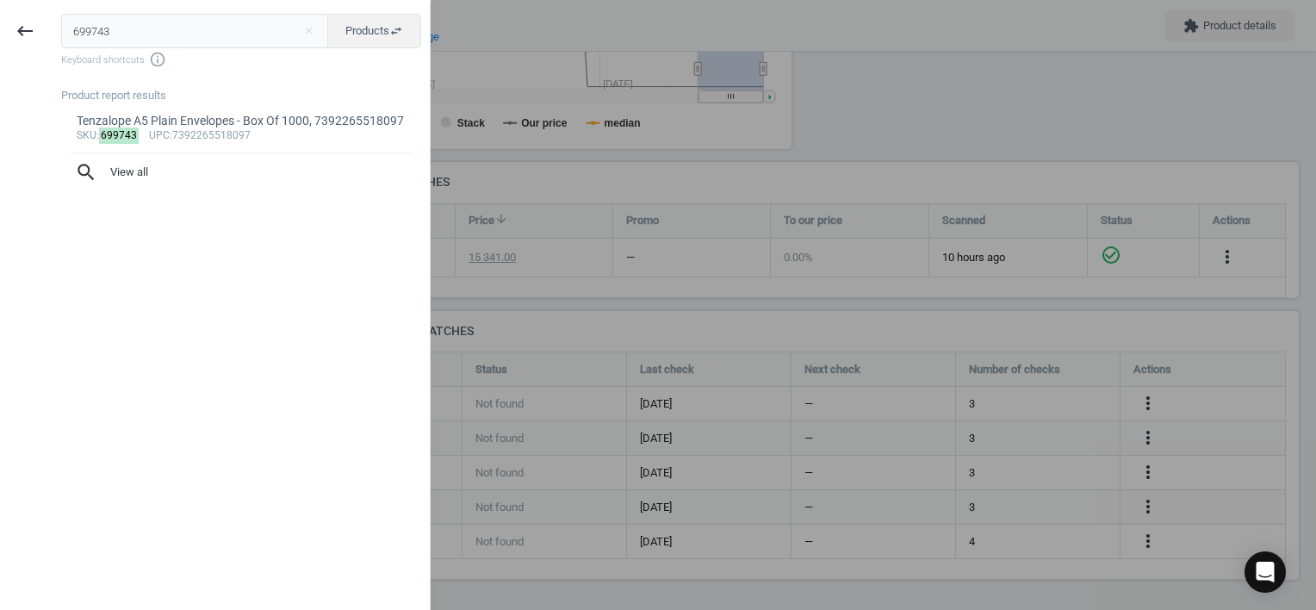
click at [0, 34] on html "Group 2 Created with Sketch. ic/cloud_download/grey600 Created with Sketch. gra…" at bounding box center [658, 305] width 1316 height 610
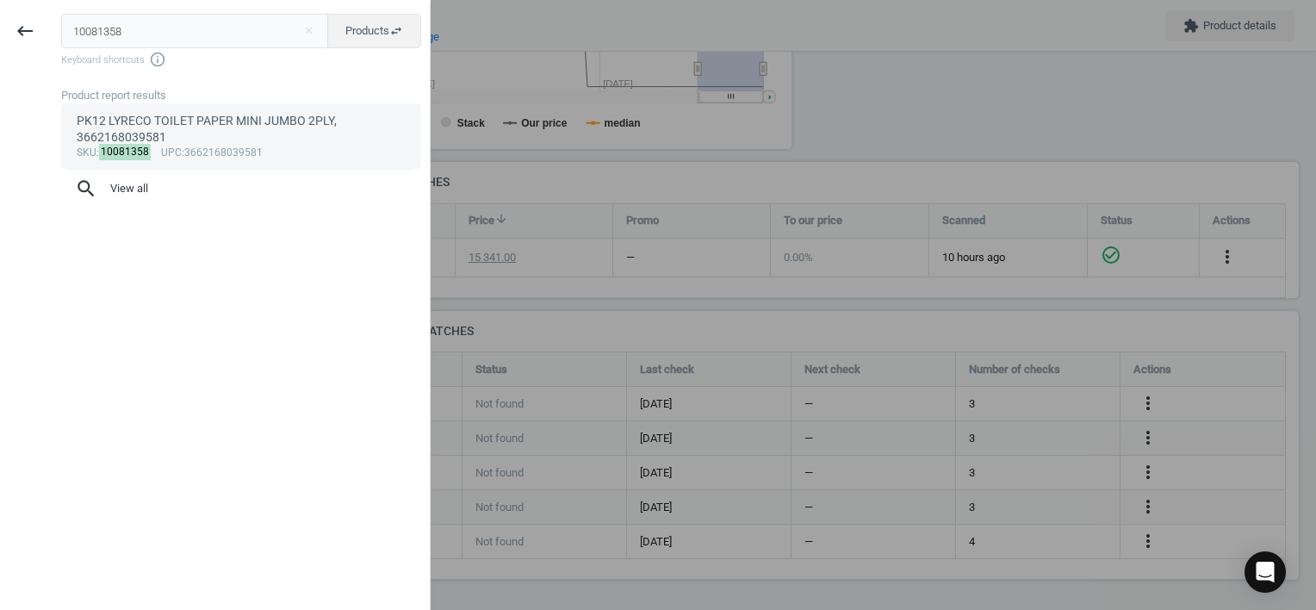
type input "10081358"
click at [242, 133] on div "PK12 LYRECO TOILET PAPER MINI JUMBO 2PLY, 3662168039581" at bounding box center [242, 130] width 330 height 34
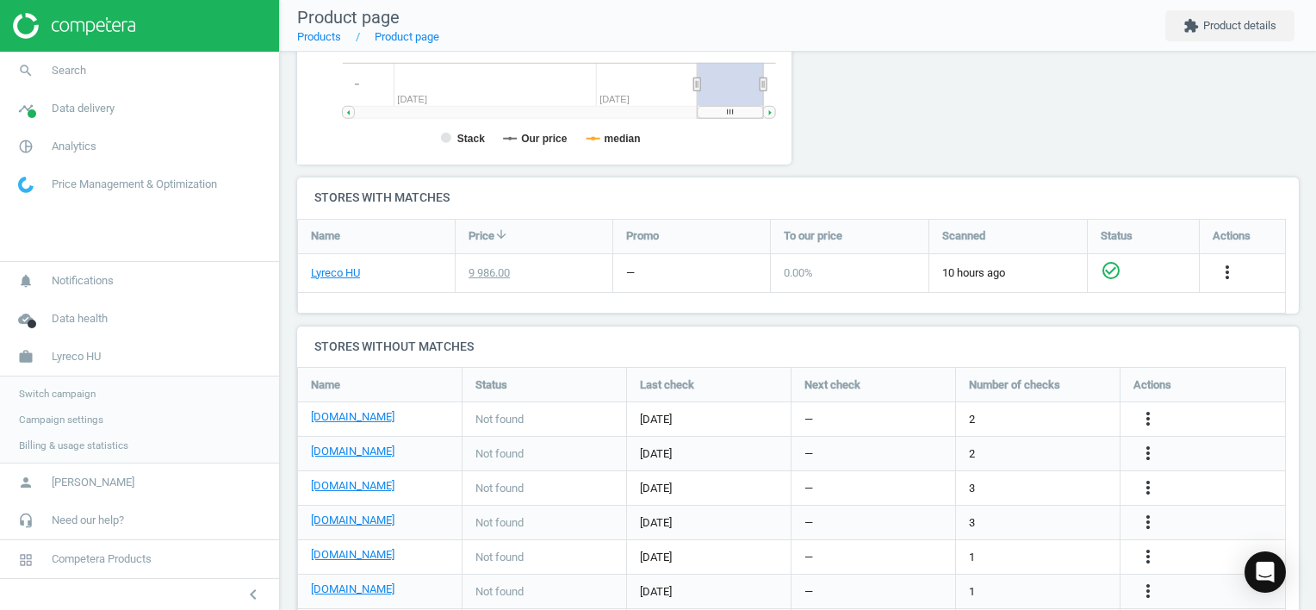
scroll to position [371, 514]
click at [1143, 419] on icon "more_vert" at bounding box center [1148, 418] width 21 height 21
click at [1025, 413] on link "Edit URL/product option" at bounding box center [1013, 418] width 236 height 27
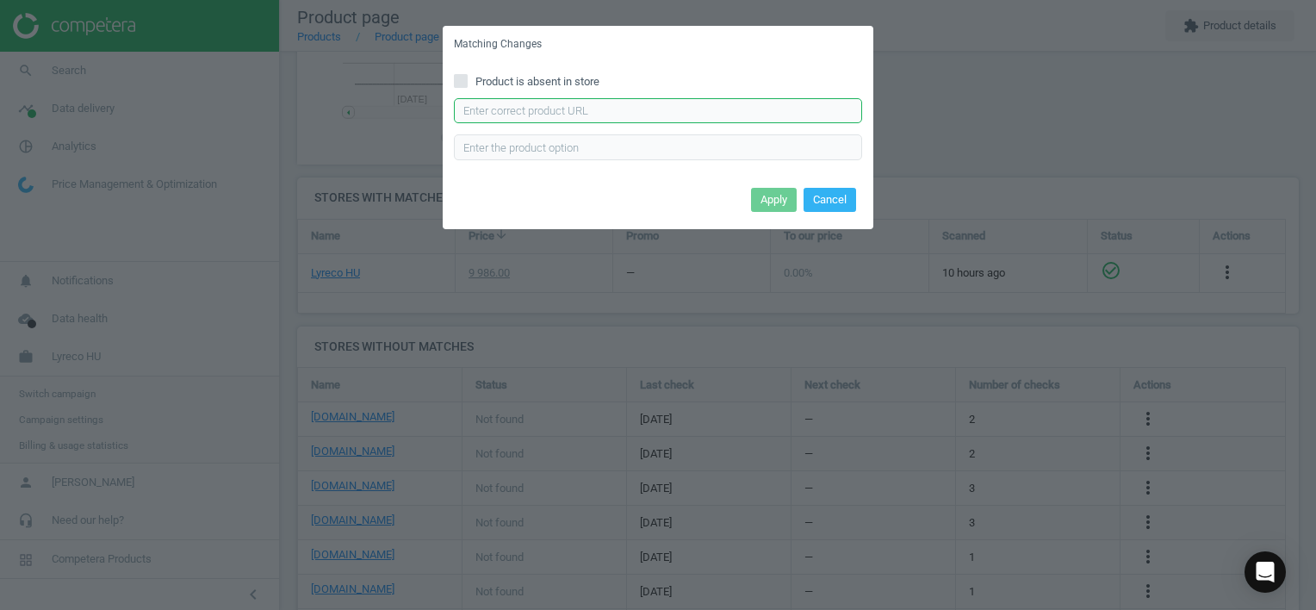
click at [757, 100] on input "text" at bounding box center [658, 111] width 408 height 26
paste input "[URL][DOMAIN_NAME]"
type input "[URL][DOMAIN_NAME]"
click at [785, 205] on button "Apply" at bounding box center [774, 200] width 46 height 24
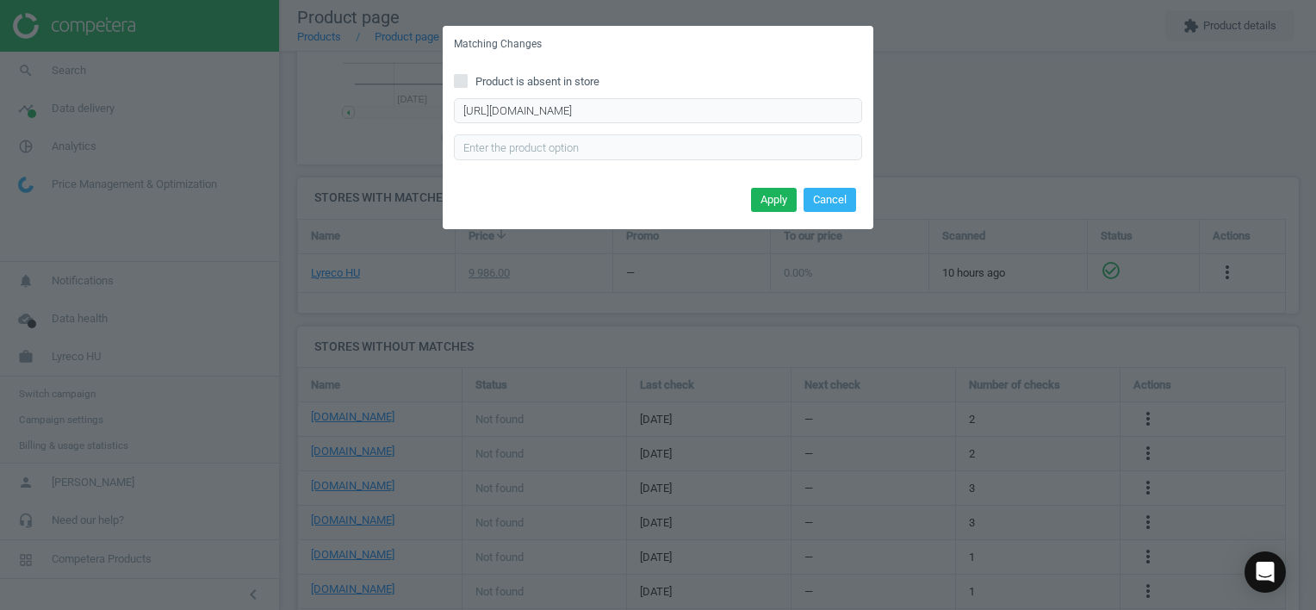
scroll to position [0, 0]
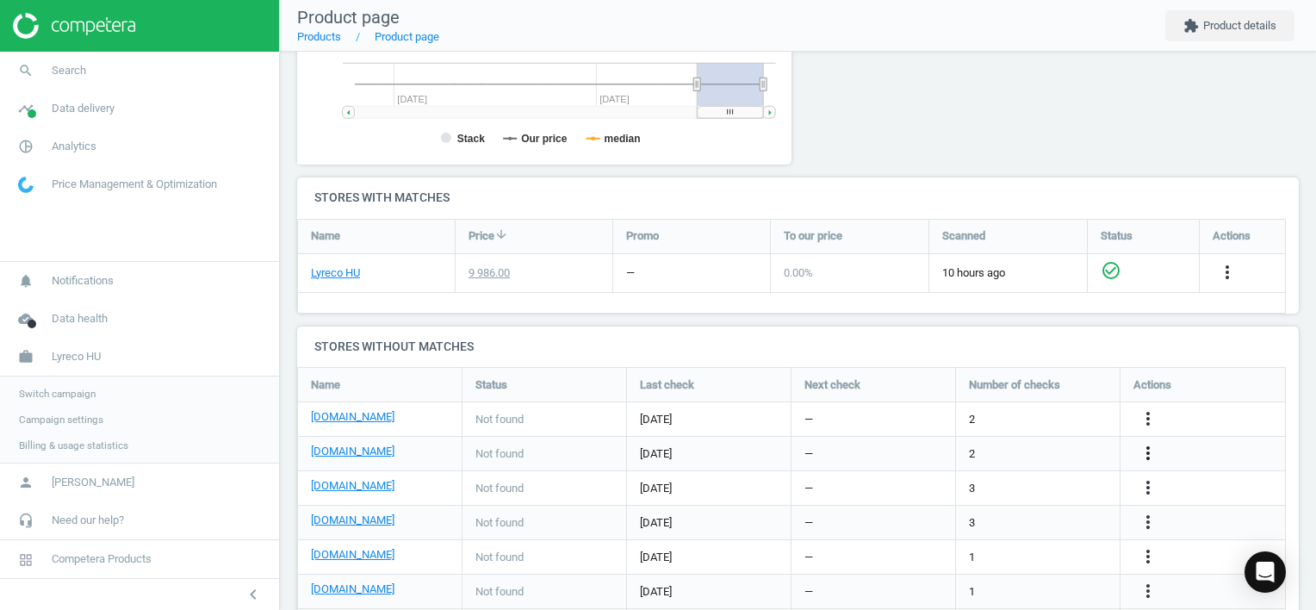
click at [1138, 451] on icon "more_vert" at bounding box center [1148, 453] width 21 height 21
click at [1033, 449] on link "Edit URL/product option" at bounding box center [1013, 452] width 236 height 27
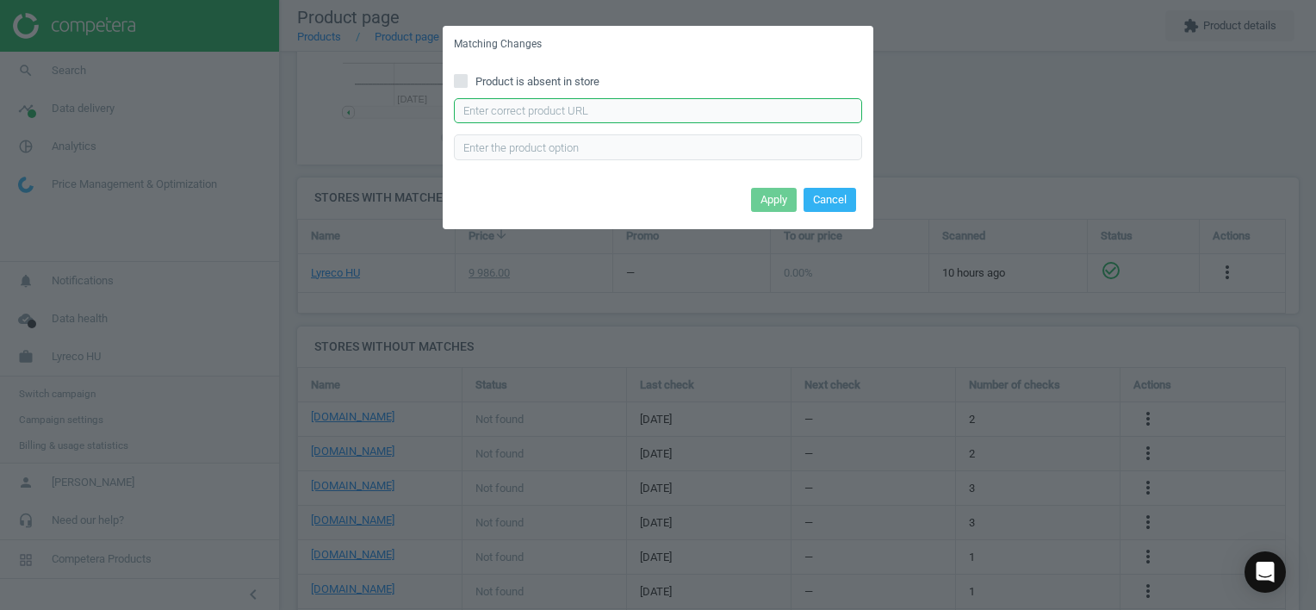
click at [566, 106] on input "text" at bounding box center [658, 111] width 408 height 26
paste input "[URL][DOMAIN_NAME][PERSON_NAME]"
type input "[URL][DOMAIN_NAME][PERSON_NAME]"
click at [767, 197] on button "Apply" at bounding box center [774, 200] width 46 height 24
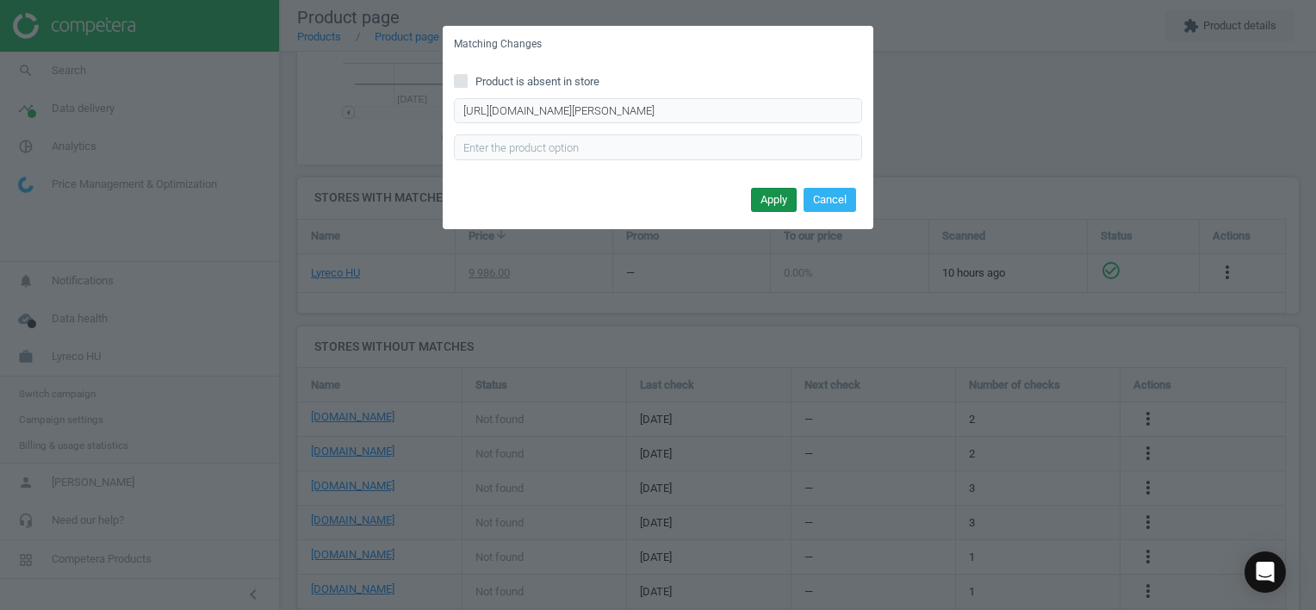
scroll to position [0, 0]
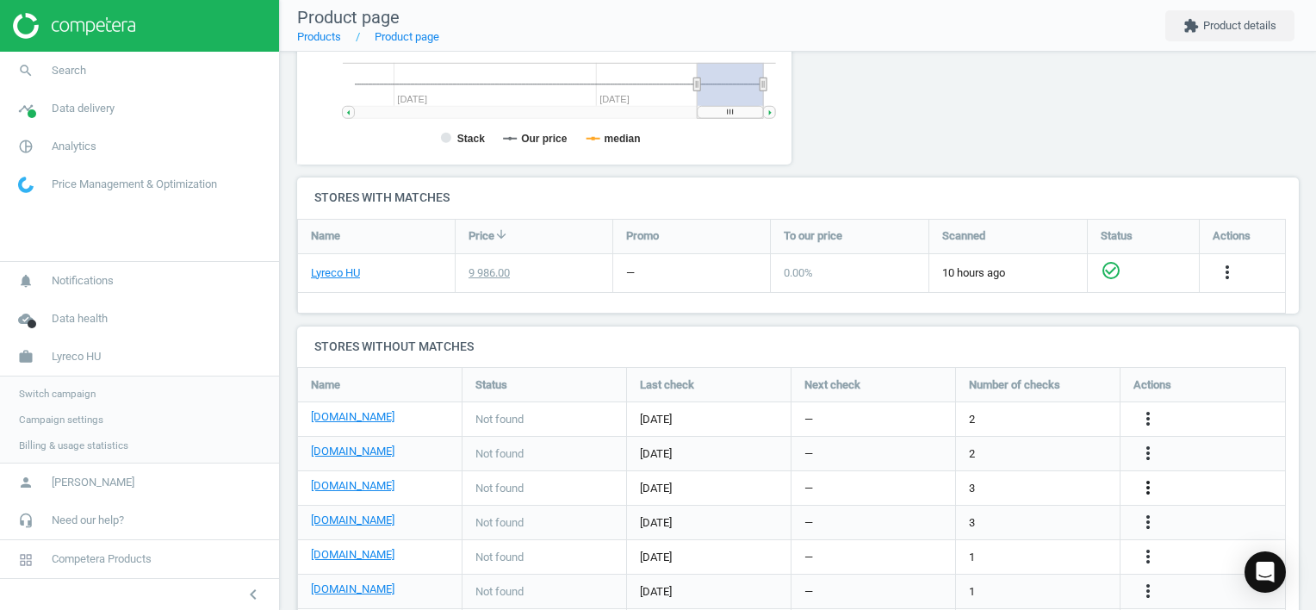
click at [1151, 486] on icon "more_vert" at bounding box center [1148, 487] width 21 height 21
click at [987, 481] on link "Edit URL/product option" at bounding box center [1013, 487] width 236 height 27
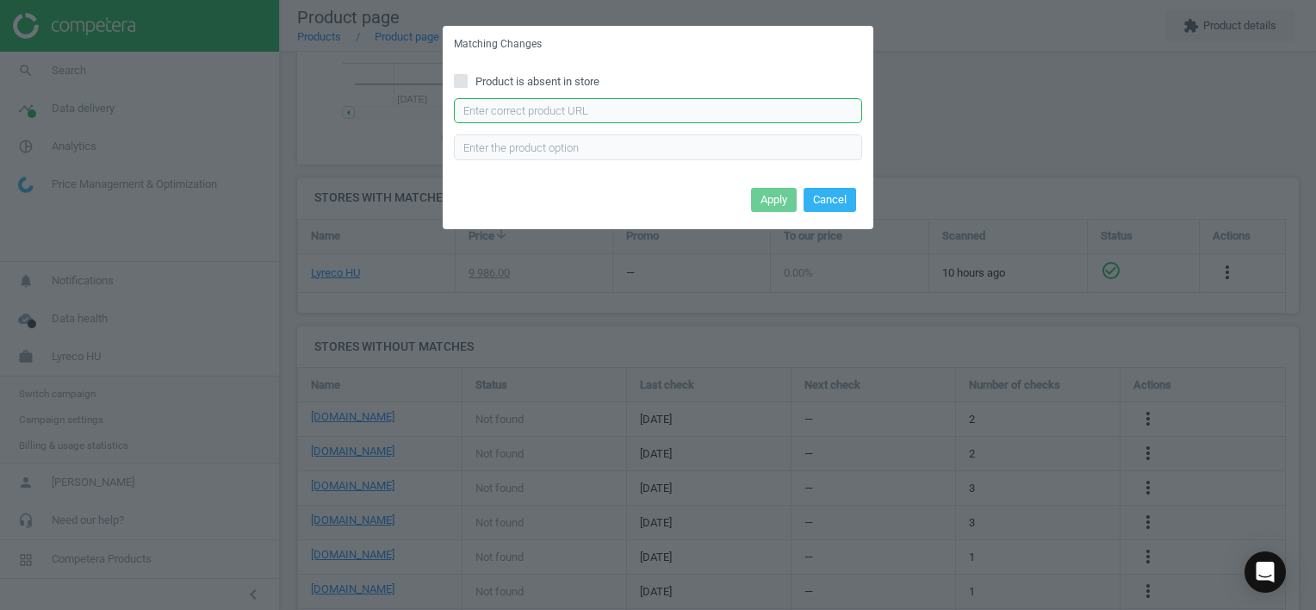
click at [657, 109] on input "text" at bounding box center [658, 111] width 408 height 26
paste input "[URL][DOMAIN_NAME]"
type input "[URL][DOMAIN_NAME]"
click at [767, 193] on button "Apply" at bounding box center [774, 200] width 46 height 24
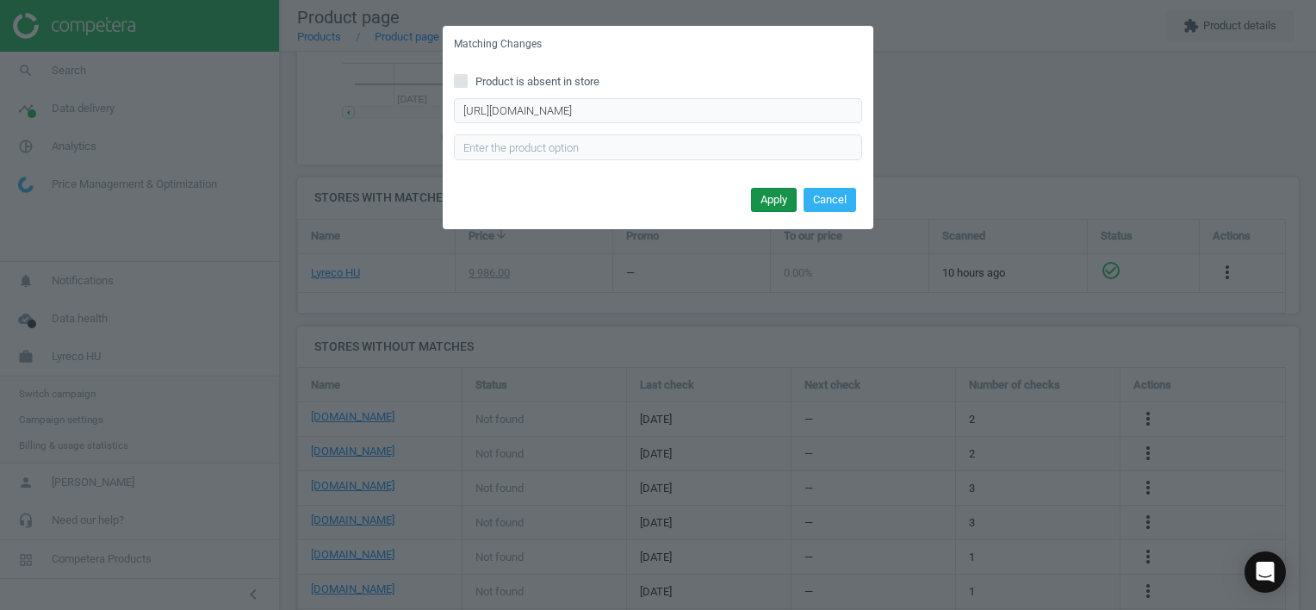
scroll to position [0, 0]
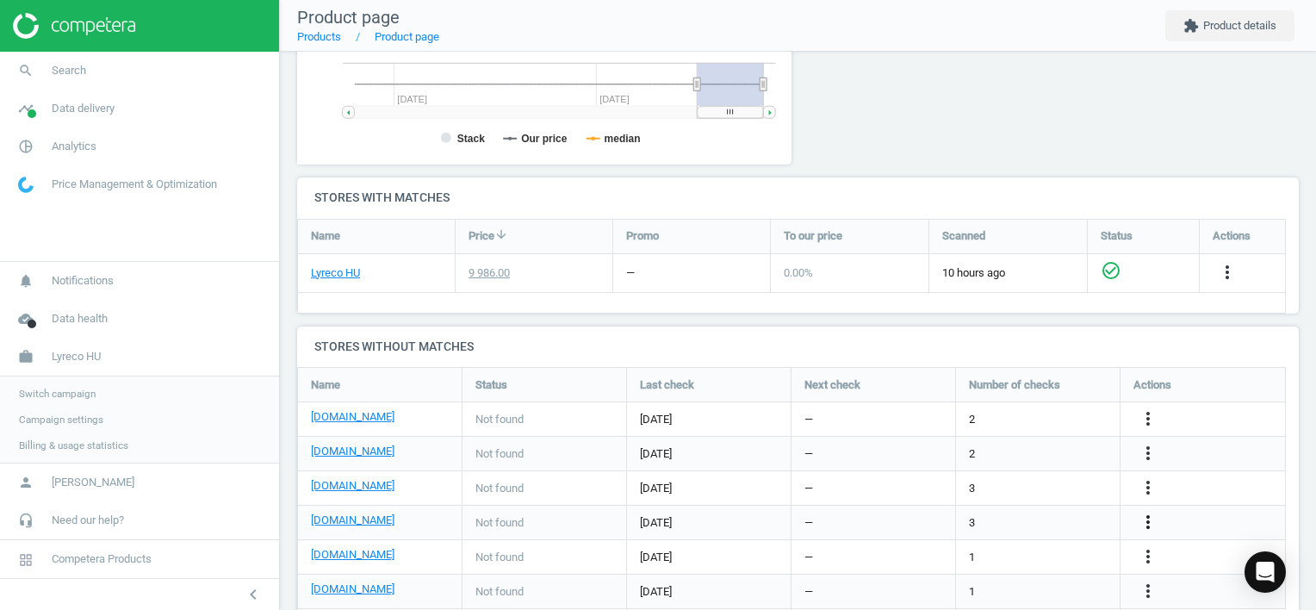
click at [1149, 517] on icon "more_vert" at bounding box center [1148, 522] width 21 height 21
click at [1023, 517] on link "Edit URL/product option" at bounding box center [1013, 521] width 236 height 27
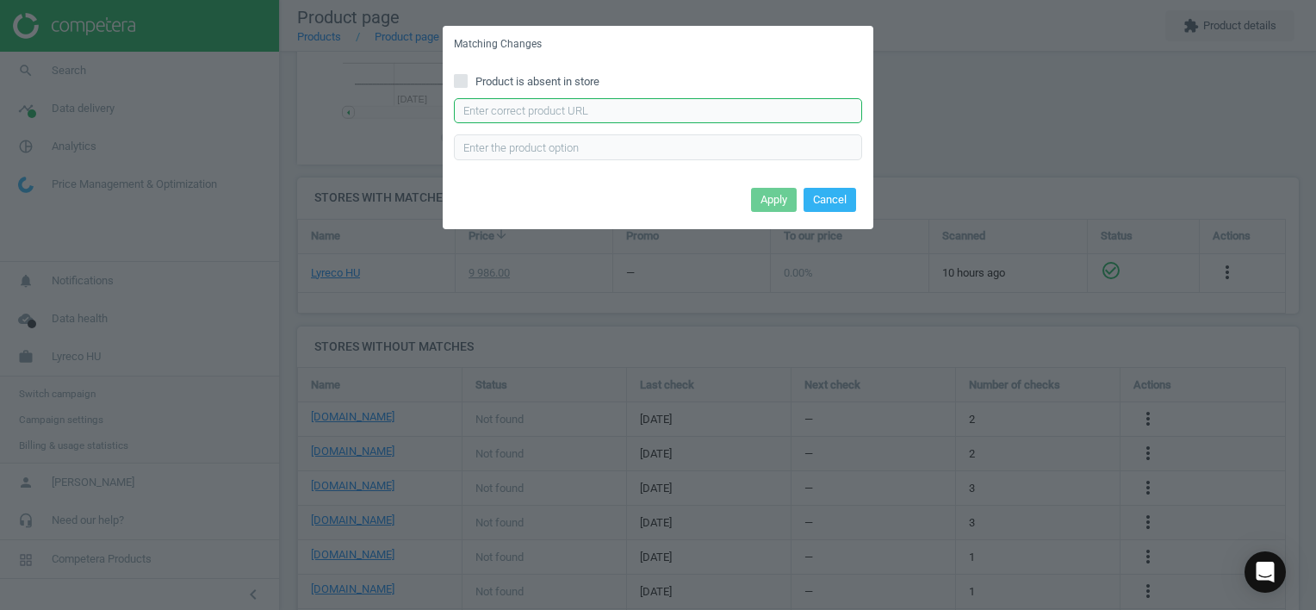
click at [592, 107] on input "text" at bounding box center [658, 111] width 408 height 26
paste input "[URL][DOMAIN_NAME]"
type input "[URL][DOMAIN_NAME]"
click at [774, 203] on button "Apply" at bounding box center [774, 200] width 46 height 24
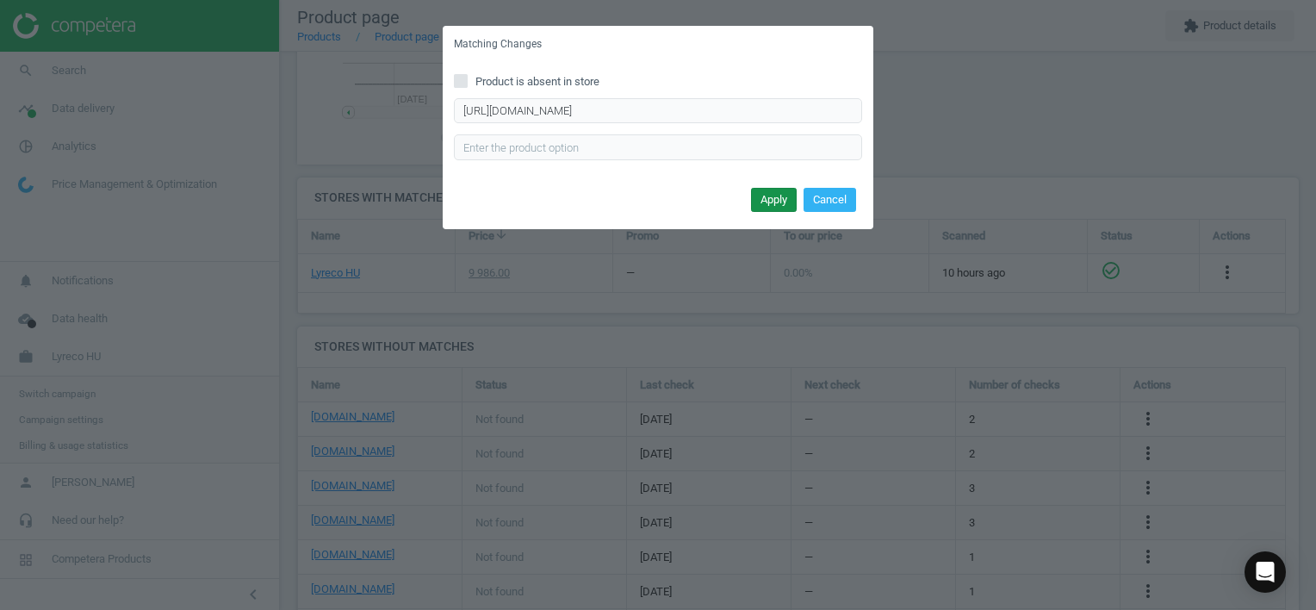
scroll to position [0, 0]
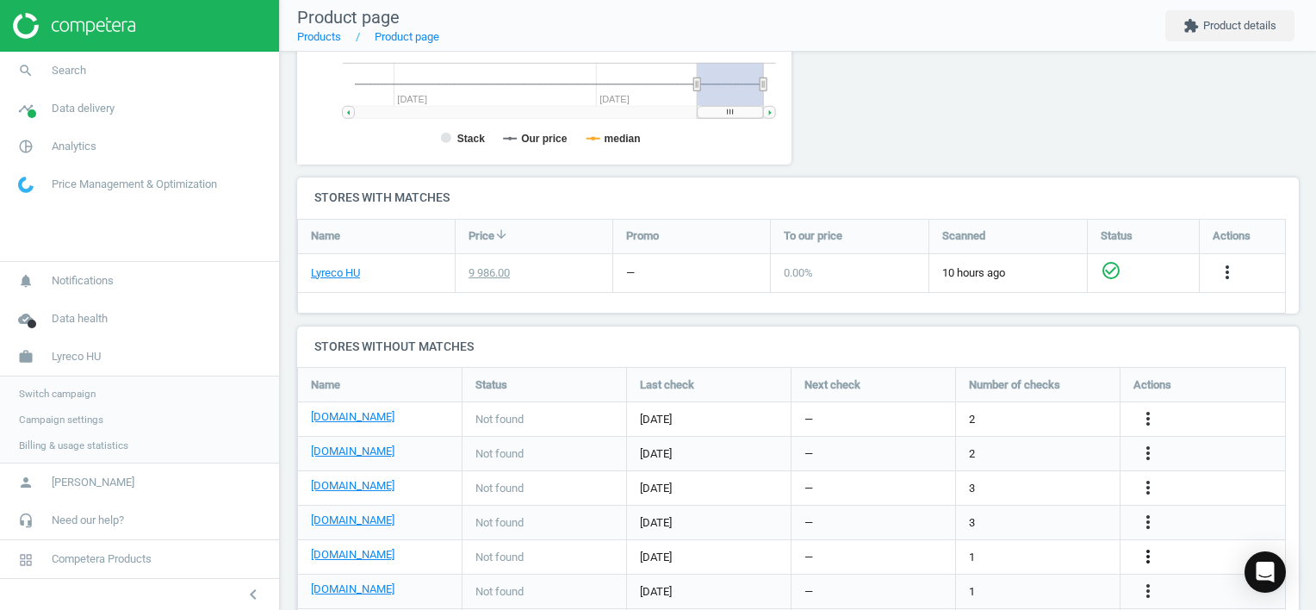
click at [1150, 552] on icon "more_vert" at bounding box center [1148, 556] width 21 height 21
click at [1041, 549] on link "Edit URL/product option" at bounding box center [1013, 556] width 236 height 27
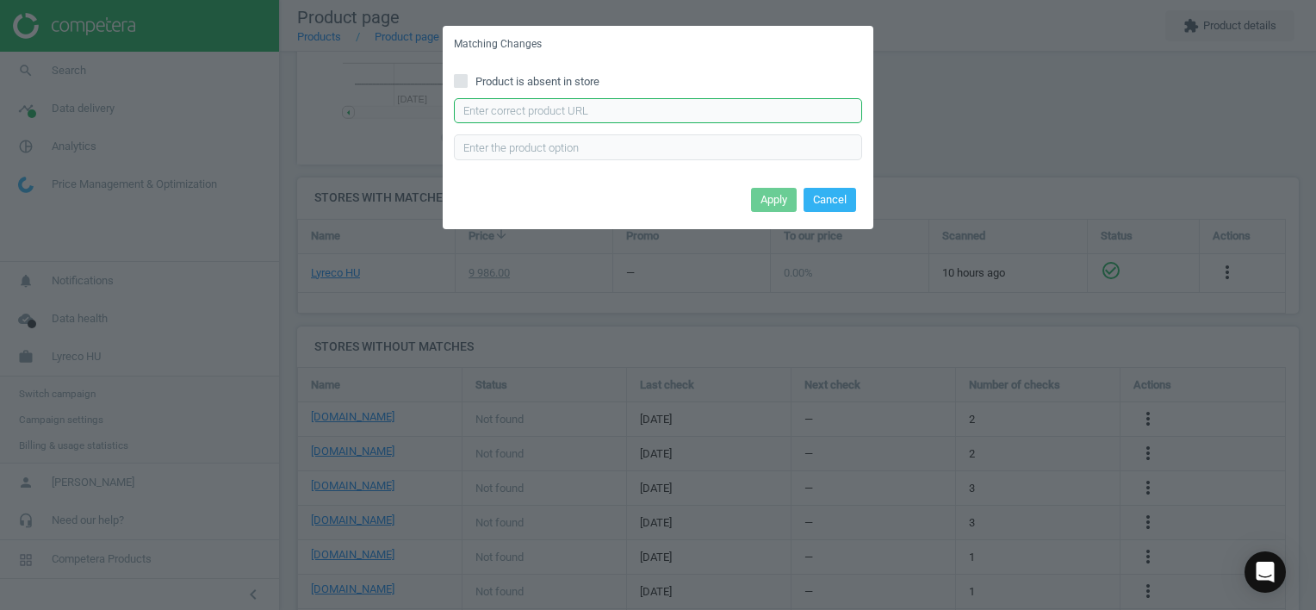
click at [599, 110] on input "text" at bounding box center [658, 111] width 408 height 26
paste input "[URL][DOMAIN_NAME]"
type input "[URL][DOMAIN_NAME]"
click at [769, 206] on button "Apply" at bounding box center [774, 200] width 46 height 24
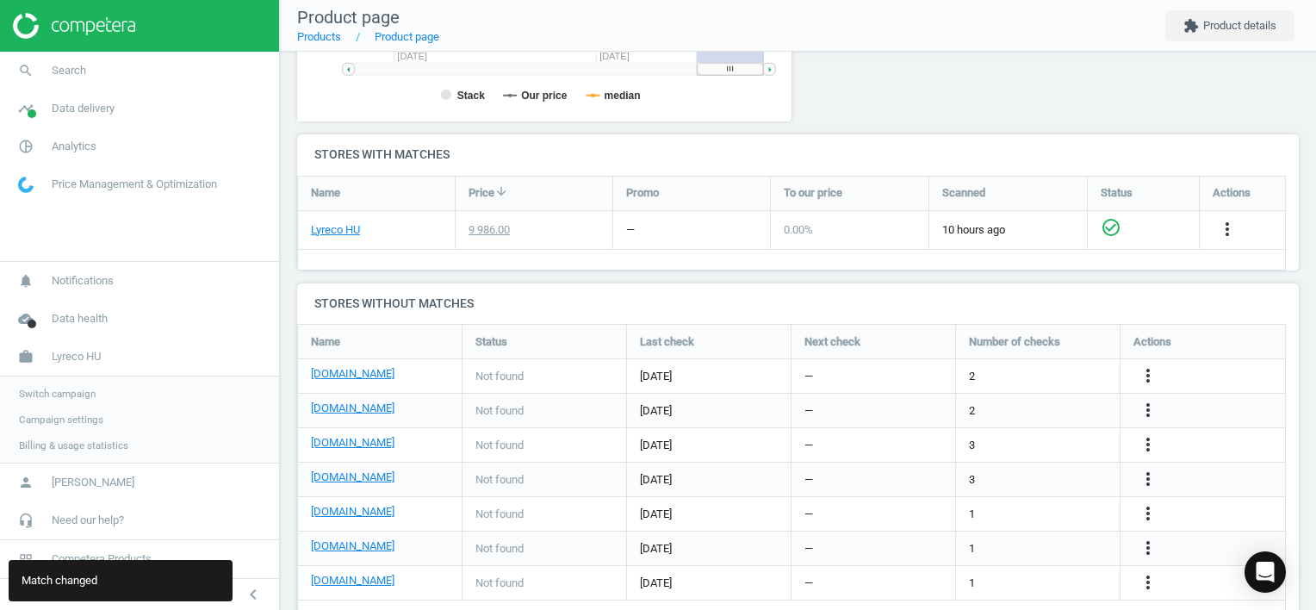
scroll to position [541, 0]
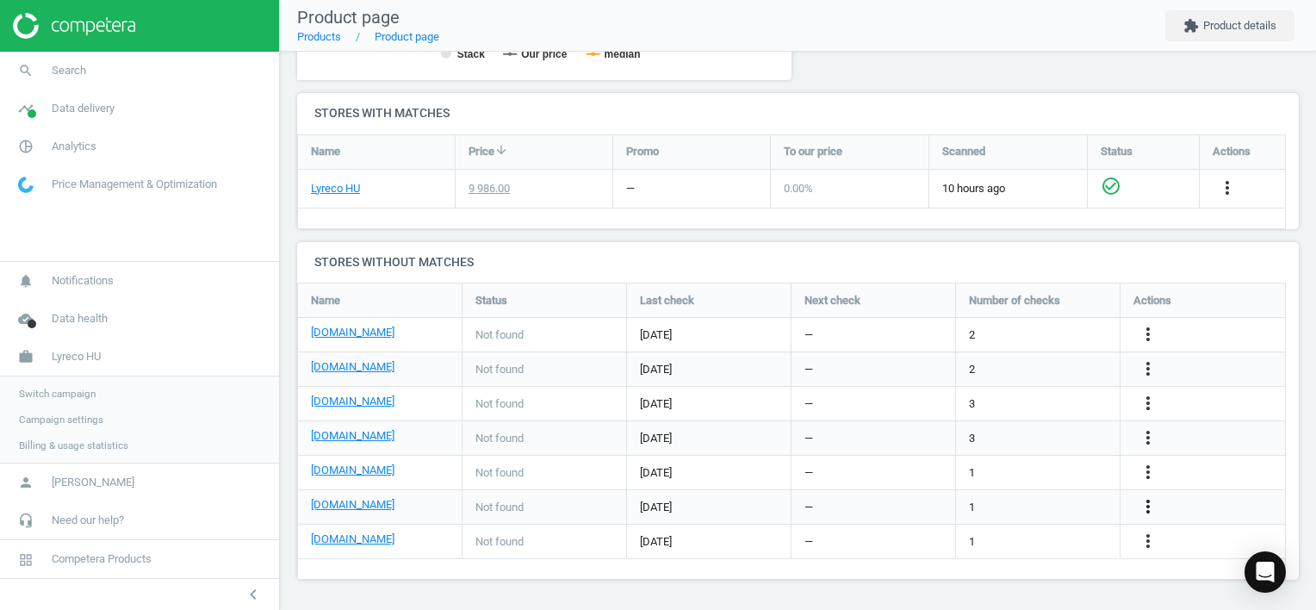
click at [1144, 506] on icon "more_vert" at bounding box center [1148, 506] width 21 height 21
click at [1069, 510] on link "Edit URL/product option" at bounding box center [1013, 506] width 236 height 27
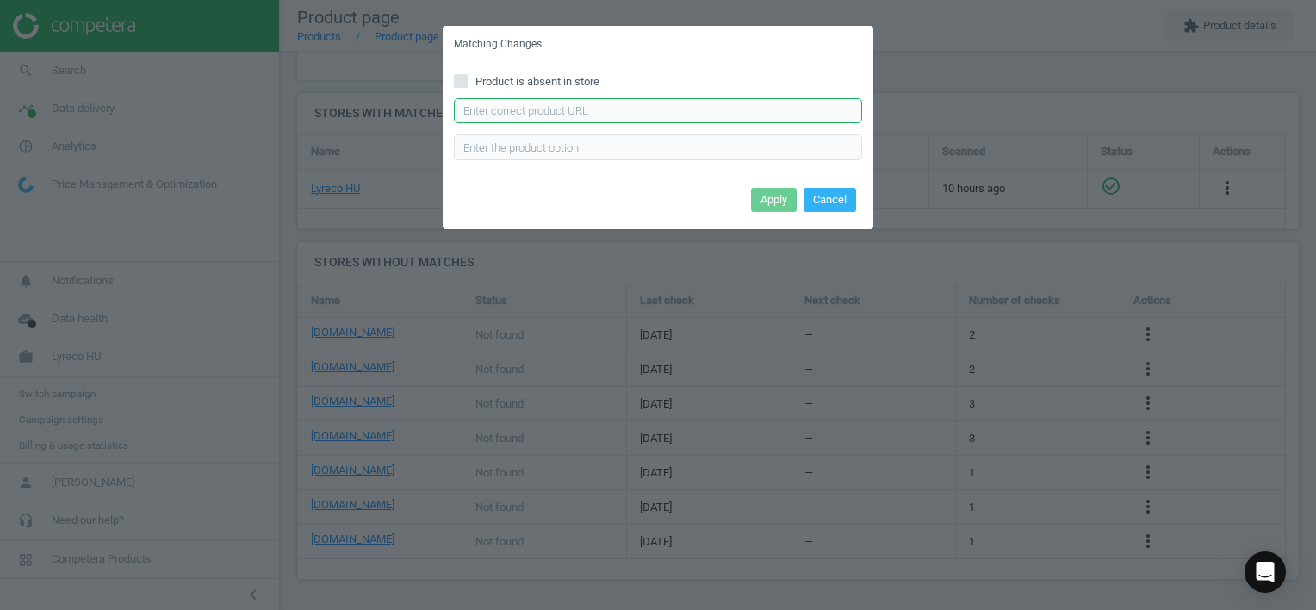
click at [726, 110] on input "text" at bounding box center [658, 111] width 408 height 26
paste input "[URL][DOMAIN_NAME]"
type input "[URL][DOMAIN_NAME]"
click at [777, 204] on button "Apply" at bounding box center [774, 200] width 46 height 24
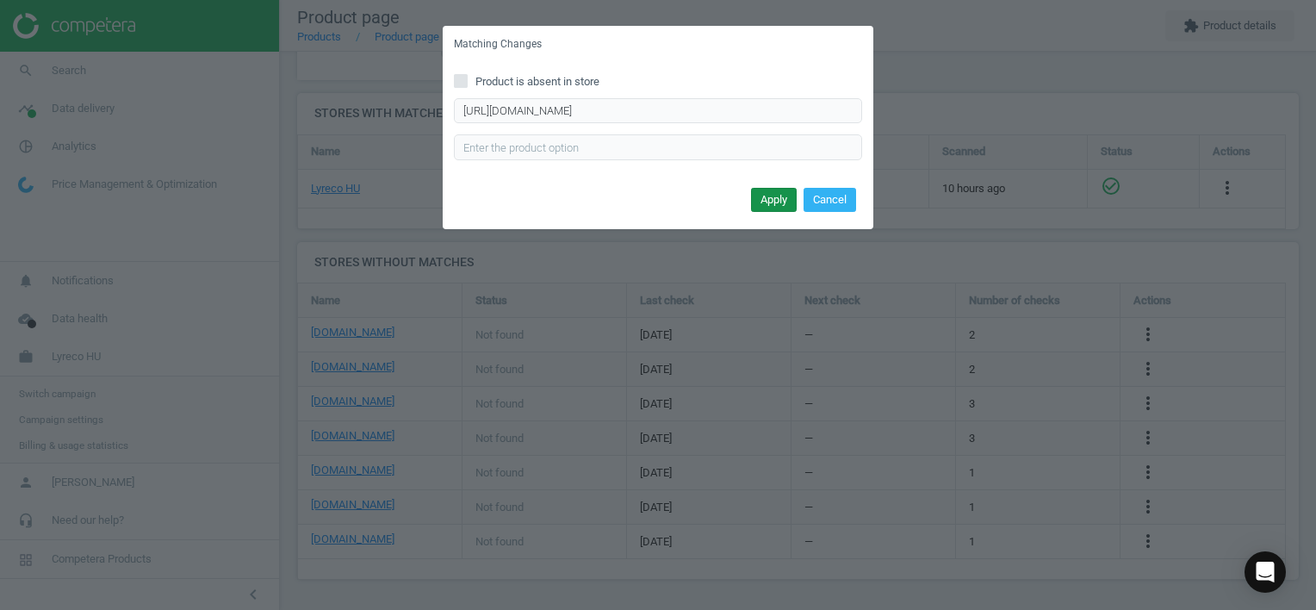
scroll to position [0, 0]
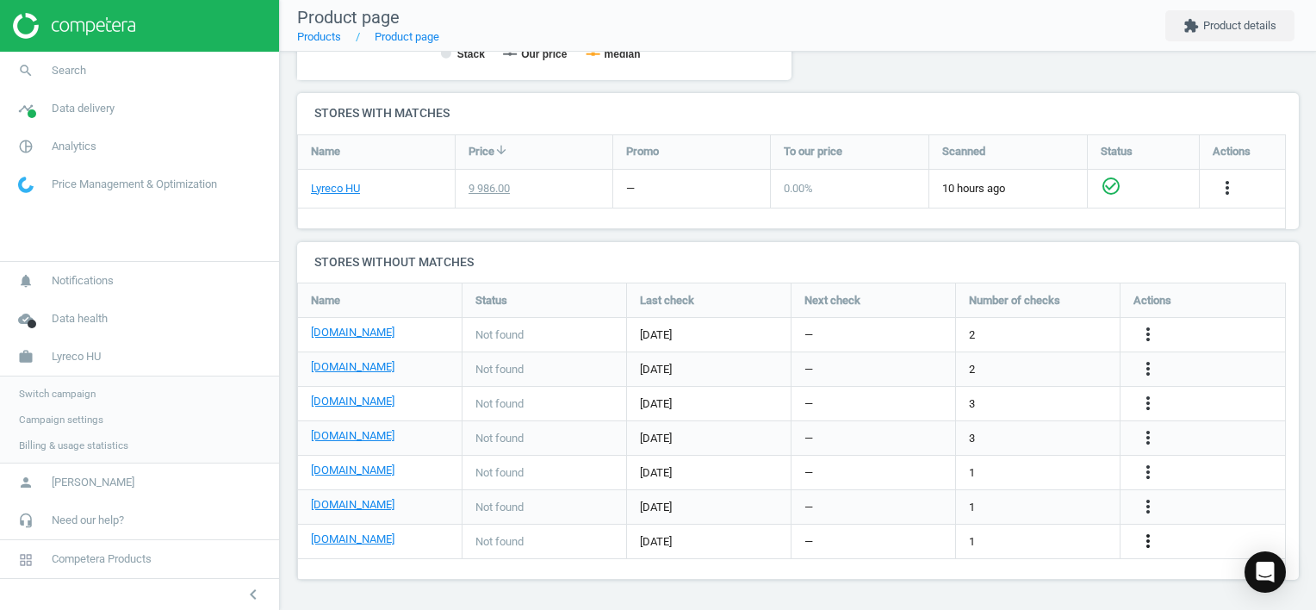
click at [1148, 543] on icon "more_vert" at bounding box center [1148, 540] width 21 height 21
click at [1015, 536] on link "Edit URL/product option" at bounding box center [1013, 541] width 236 height 27
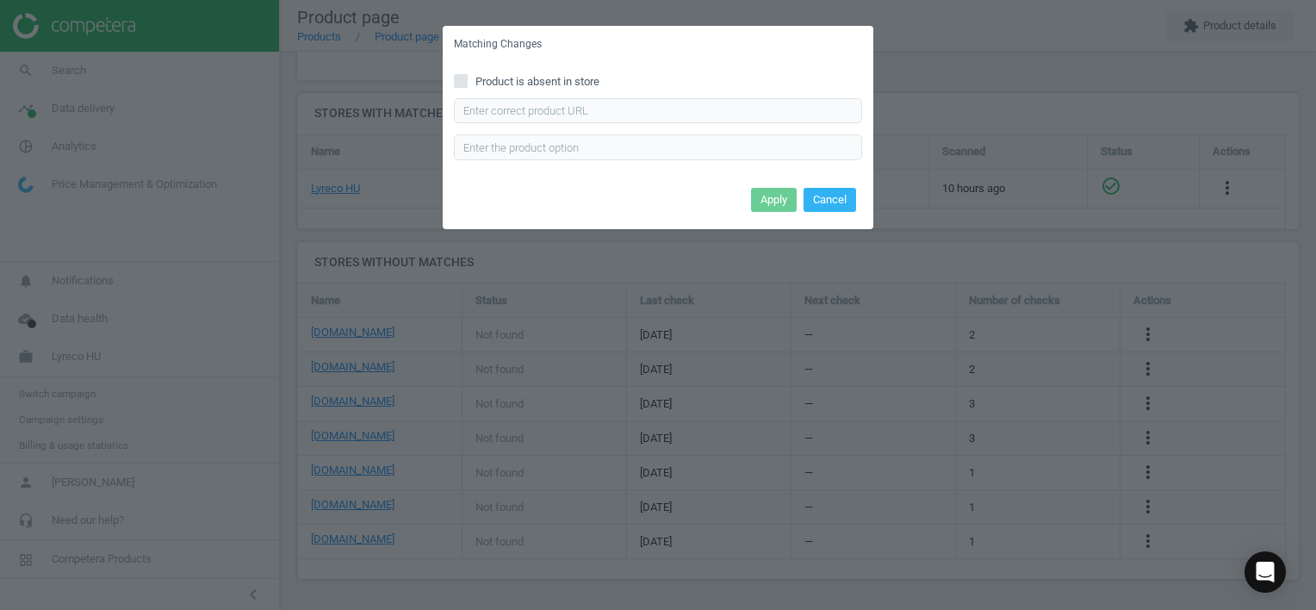
drag, startPoint x: 589, startPoint y: 80, endPoint x: 682, endPoint y: 127, distance: 104.4
click at [590, 79] on span "Product is absent in store" at bounding box center [537, 82] width 131 height 16
click at [467, 79] on input "Product is absent in store" at bounding box center [461, 80] width 11 height 11
checkbox input "true"
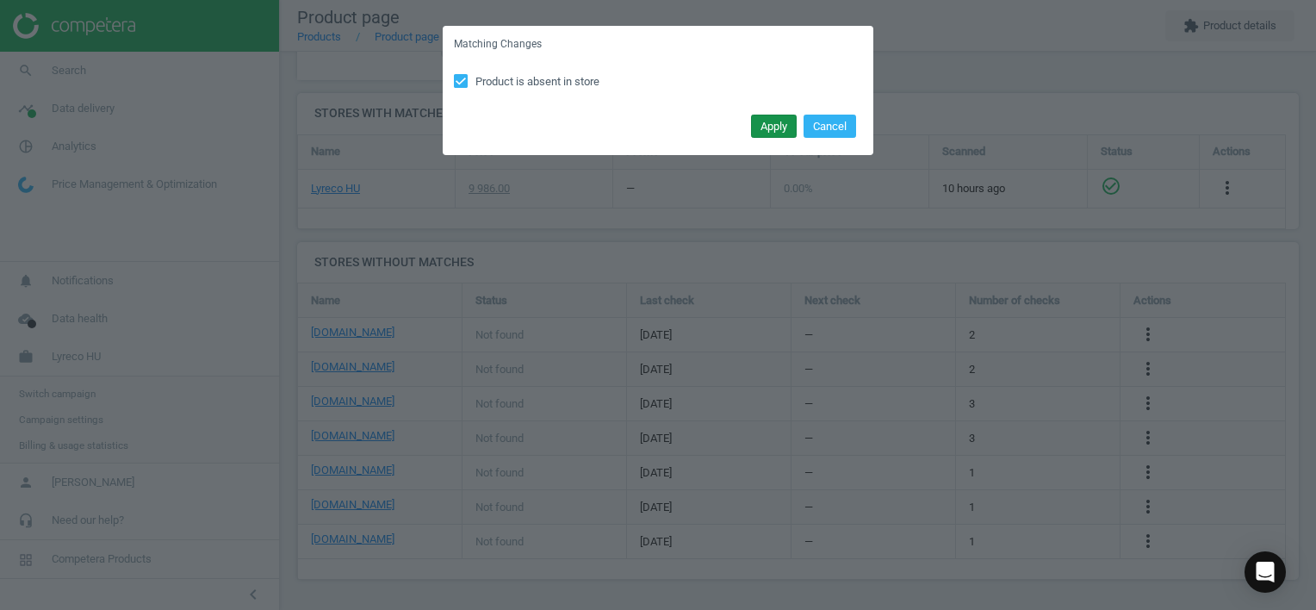
click at [766, 124] on button "Apply" at bounding box center [774, 127] width 46 height 24
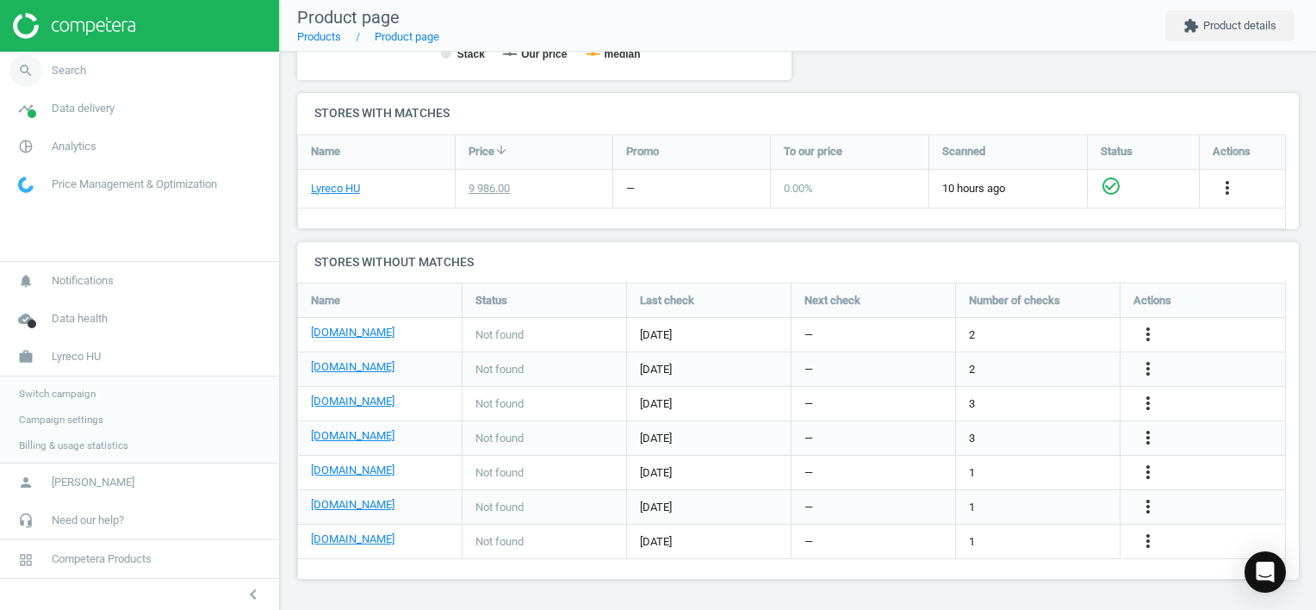
click at [38, 72] on icon "search" at bounding box center [25, 70] width 33 height 33
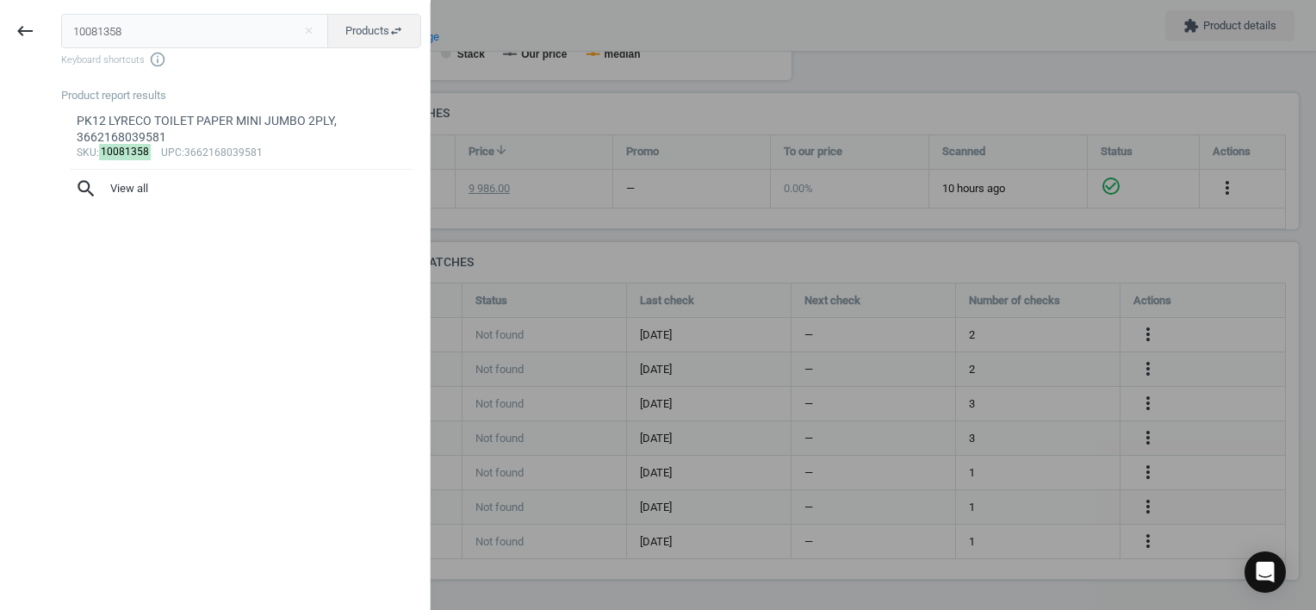
drag, startPoint x: 135, startPoint y: 28, endPoint x: -3, endPoint y: 37, distance: 139.0
click at [0, 37] on html "Group 2 Created with Sketch. ic/cloud_download/grey600 Created with Sketch. gra…" at bounding box center [658, 305] width 1316 height 610
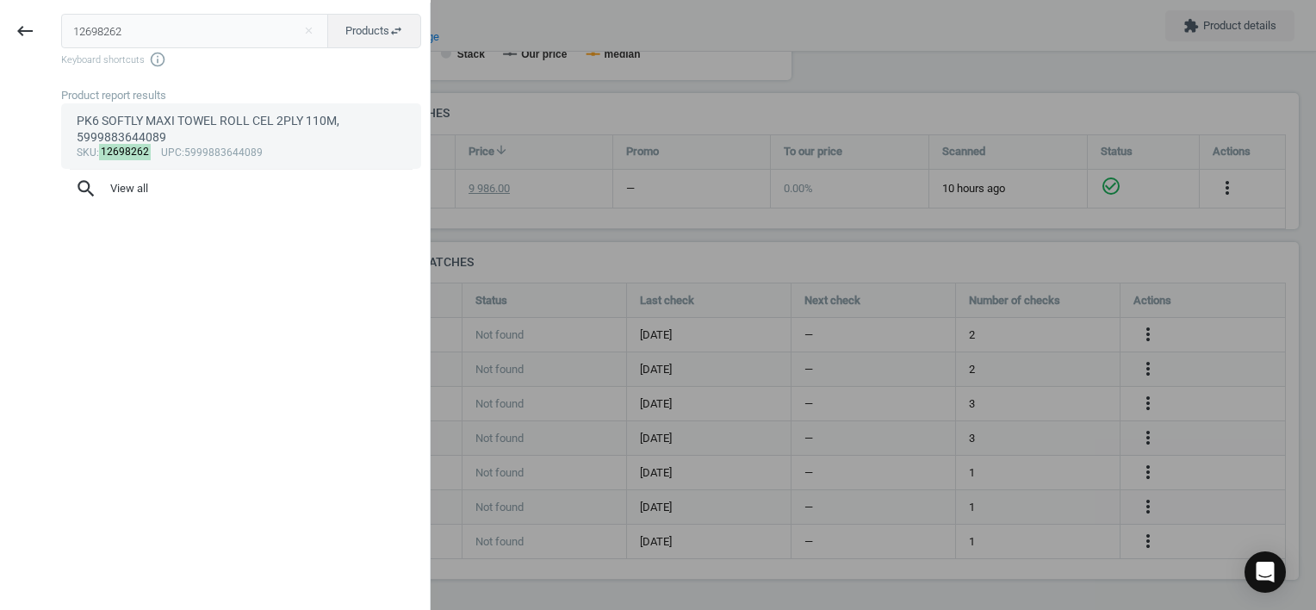
type input "12698262"
click at [179, 141] on div "PK6 SOFTLY MAXI TOWEL ROLL CEL 2PLY 110M, 5999883644089" at bounding box center [242, 130] width 330 height 34
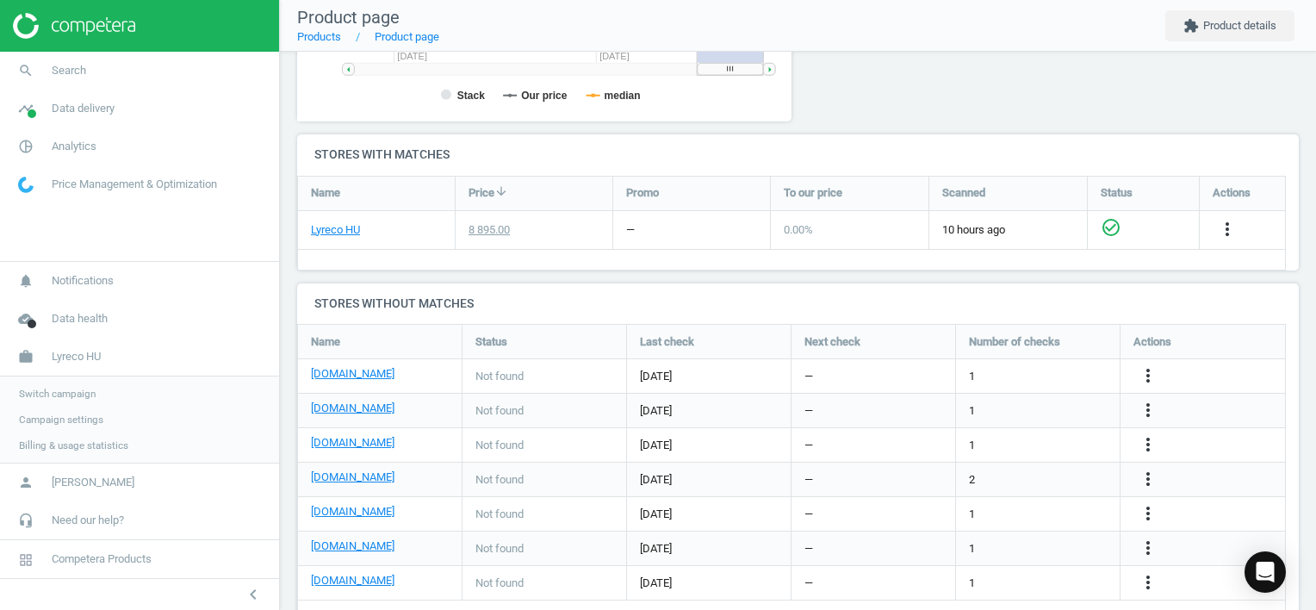
scroll to position [541, 0]
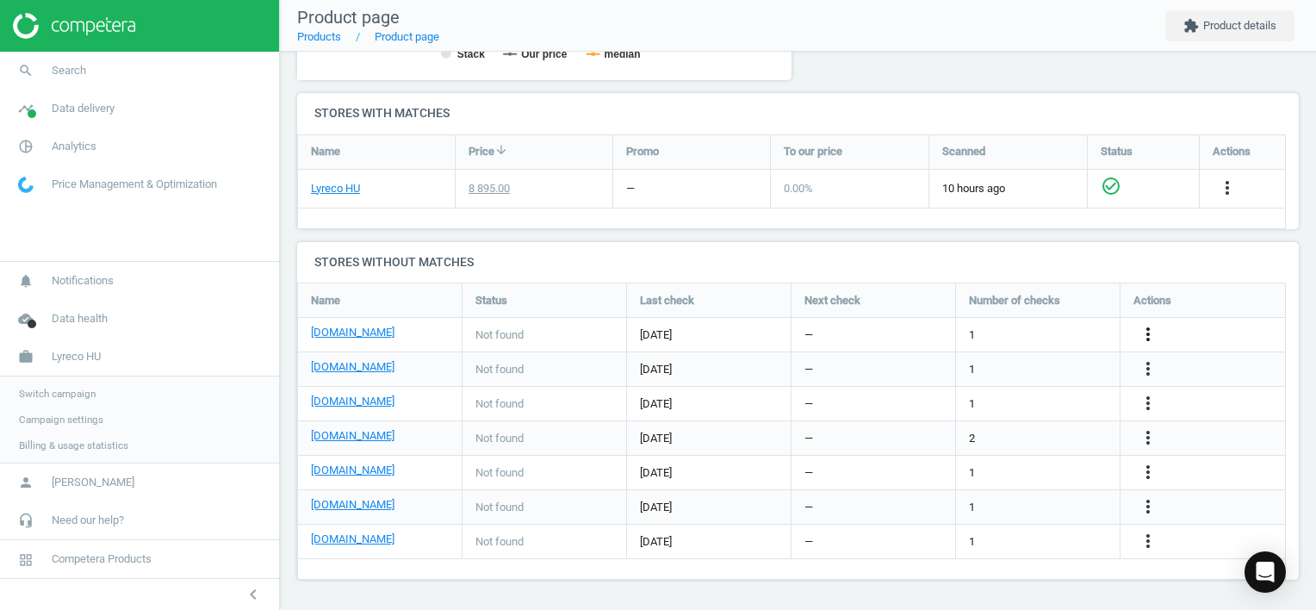
click at [1147, 329] on icon "more_vert" at bounding box center [1148, 334] width 21 height 21
click at [1006, 334] on link "Edit URL/product option" at bounding box center [1013, 334] width 236 height 27
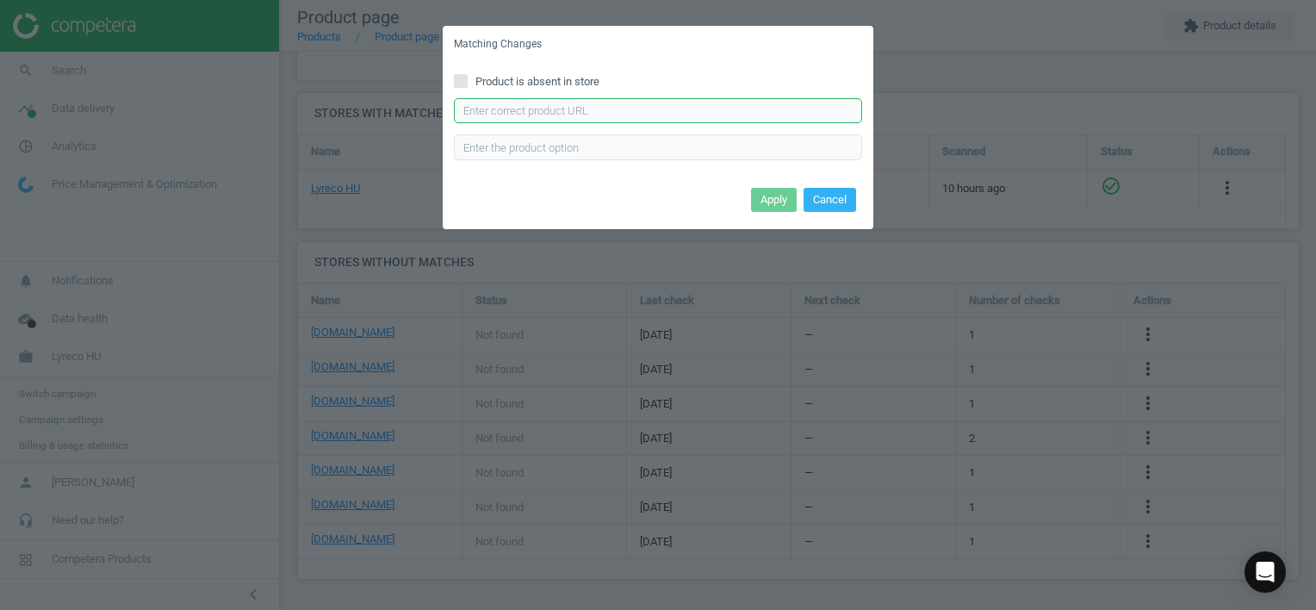
click at [589, 104] on input "text" at bounding box center [658, 111] width 408 height 26
paste input "[URL][DOMAIN_NAME][PERSON_NAME]"
type input "[URL][DOMAIN_NAME][PERSON_NAME]"
click at [765, 197] on button "Apply" at bounding box center [774, 200] width 46 height 24
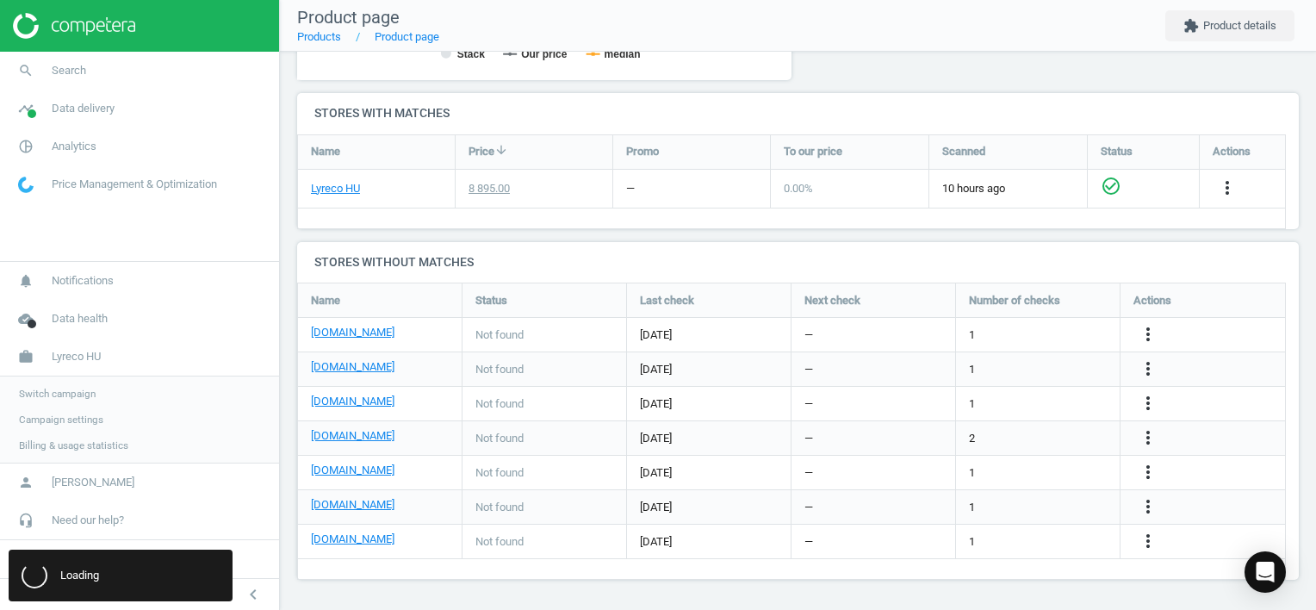
scroll to position [0, 0]
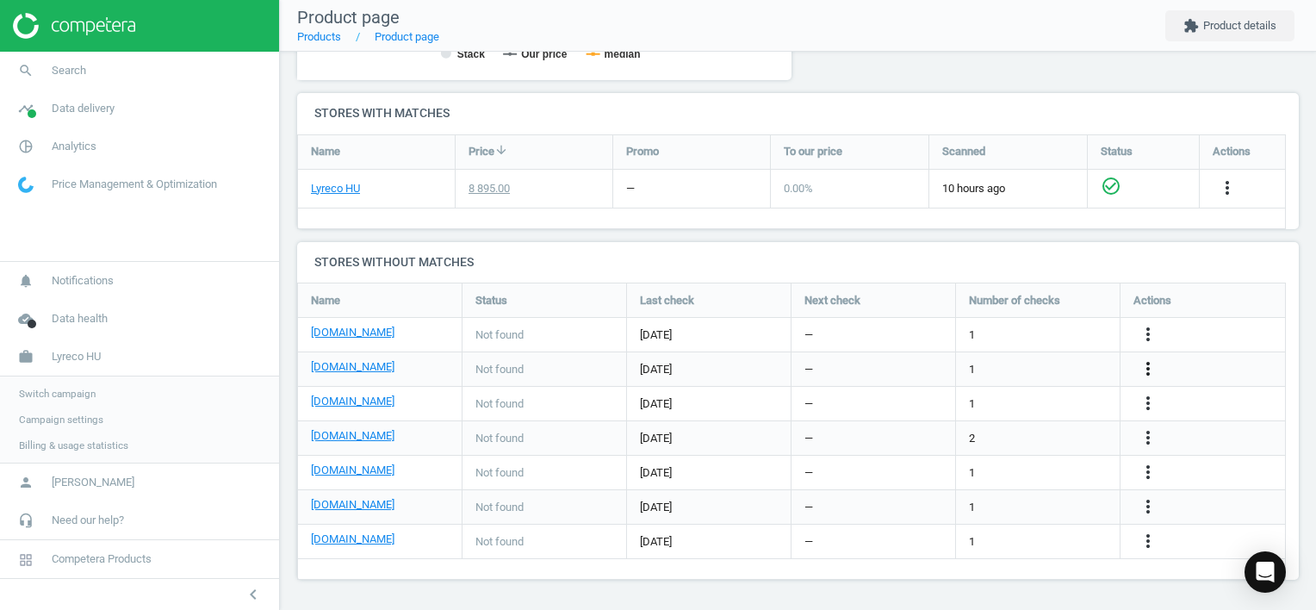
click at [1143, 367] on icon "more_vert" at bounding box center [1148, 368] width 21 height 21
click at [1035, 372] on link "Edit URL/product option" at bounding box center [1013, 369] width 236 height 27
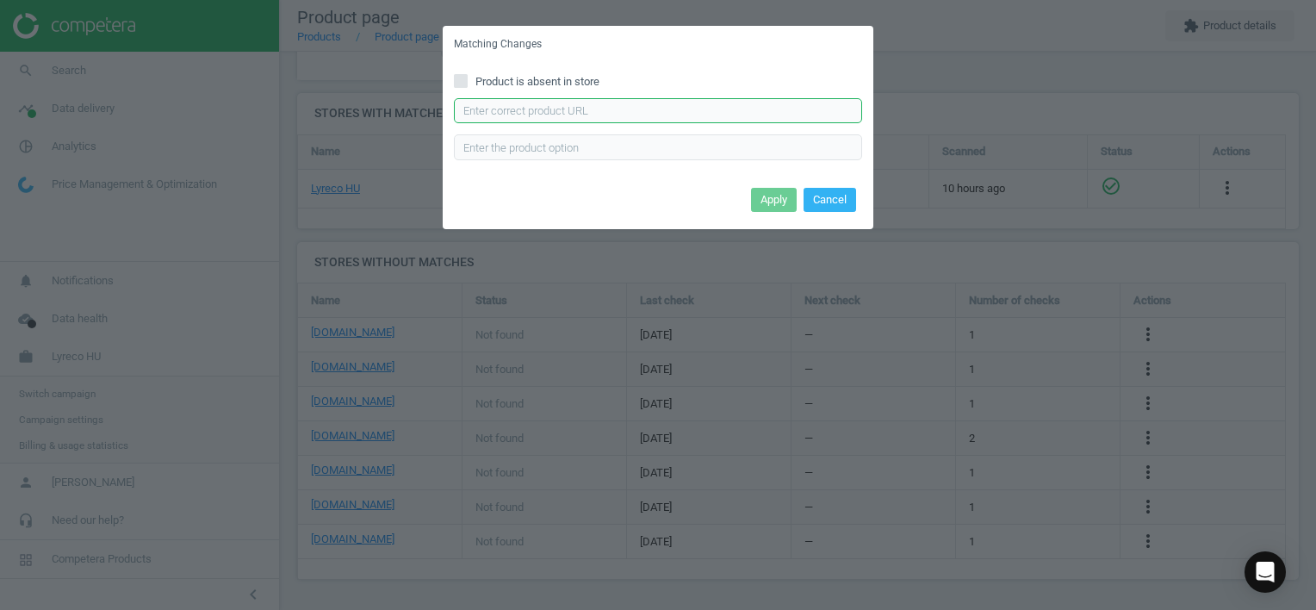
click at [611, 108] on input "text" at bounding box center [658, 111] width 408 height 26
paste input "[URL][DOMAIN_NAME][PERSON_NAME]"
type input "[URL][DOMAIN_NAME][PERSON_NAME]"
click at [783, 203] on button "Apply" at bounding box center [774, 200] width 46 height 24
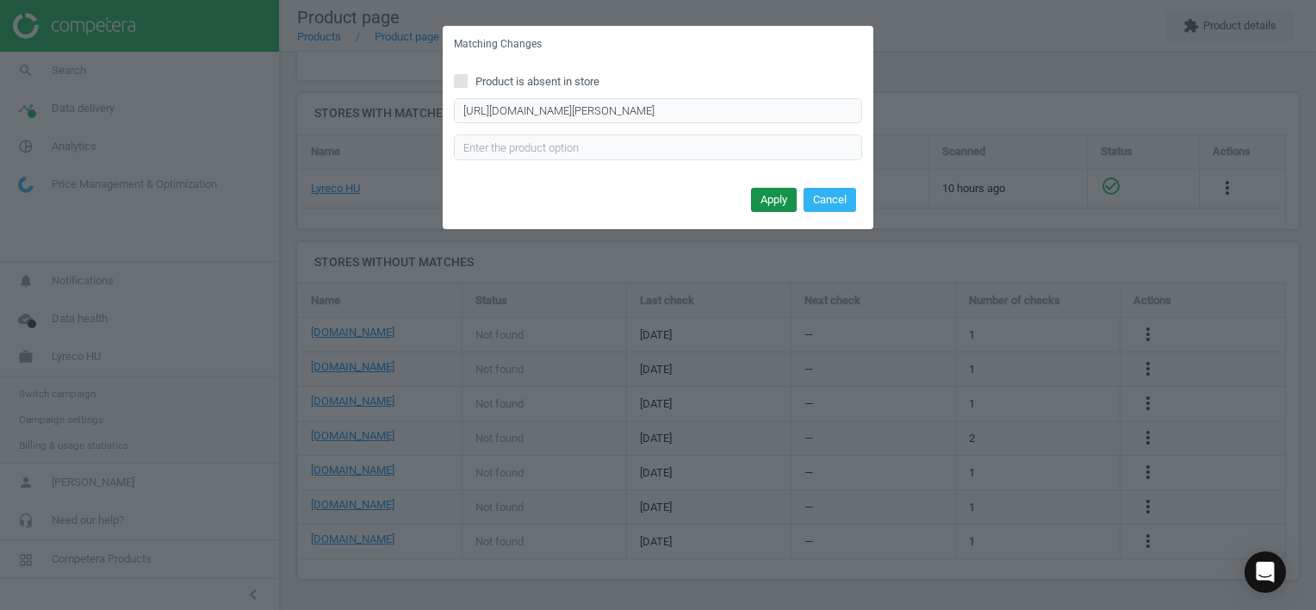
scroll to position [0, 0]
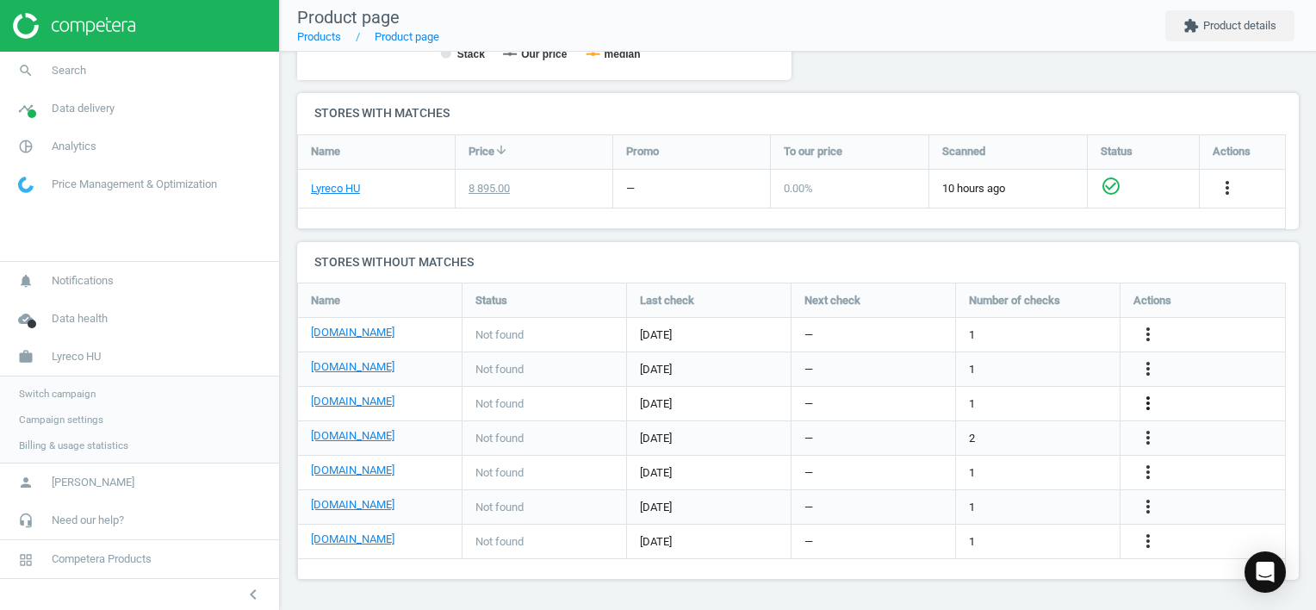
click at [1147, 401] on icon "more_vert" at bounding box center [1148, 403] width 21 height 21
click at [1030, 402] on link "Edit URL/product option" at bounding box center [1013, 403] width 236 height 27
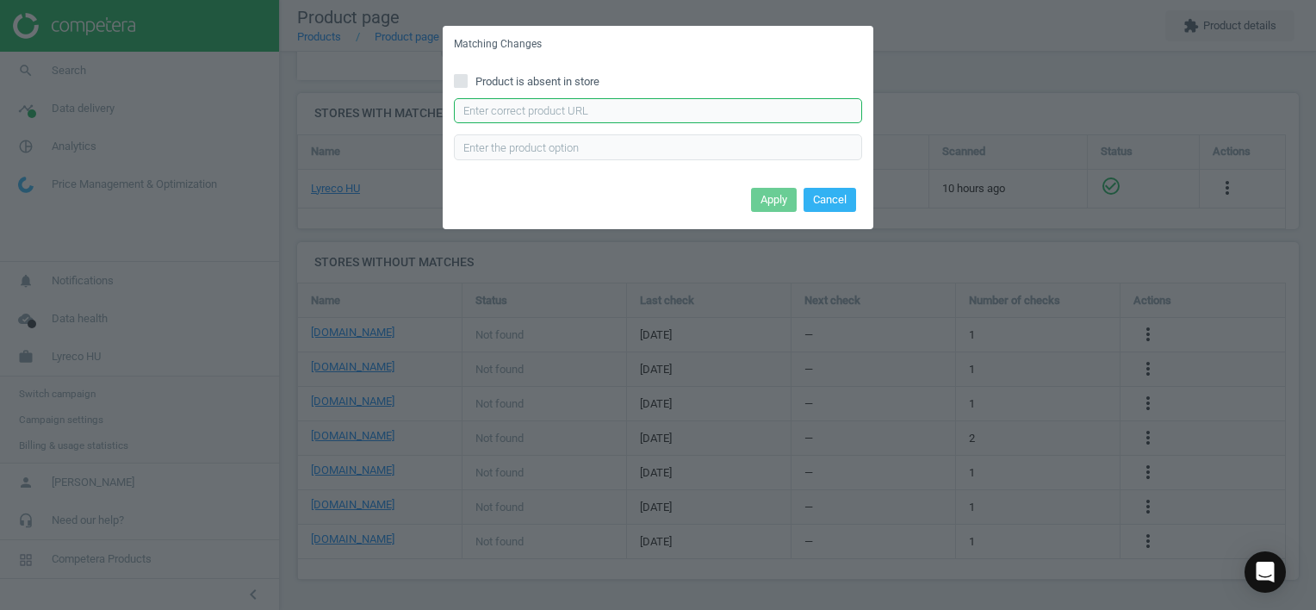
click at [511, 108] on input "text" at bounding box center [658, 111] width 408 height 26
paste input "[URL][DOMAIN_NAME]"
type input "[URL][DOMAIN_NAME]"
drag, startPoint x: 771, startPoint y: 202, endPoint x: 754, endPoint y: 206, distance: 16.7
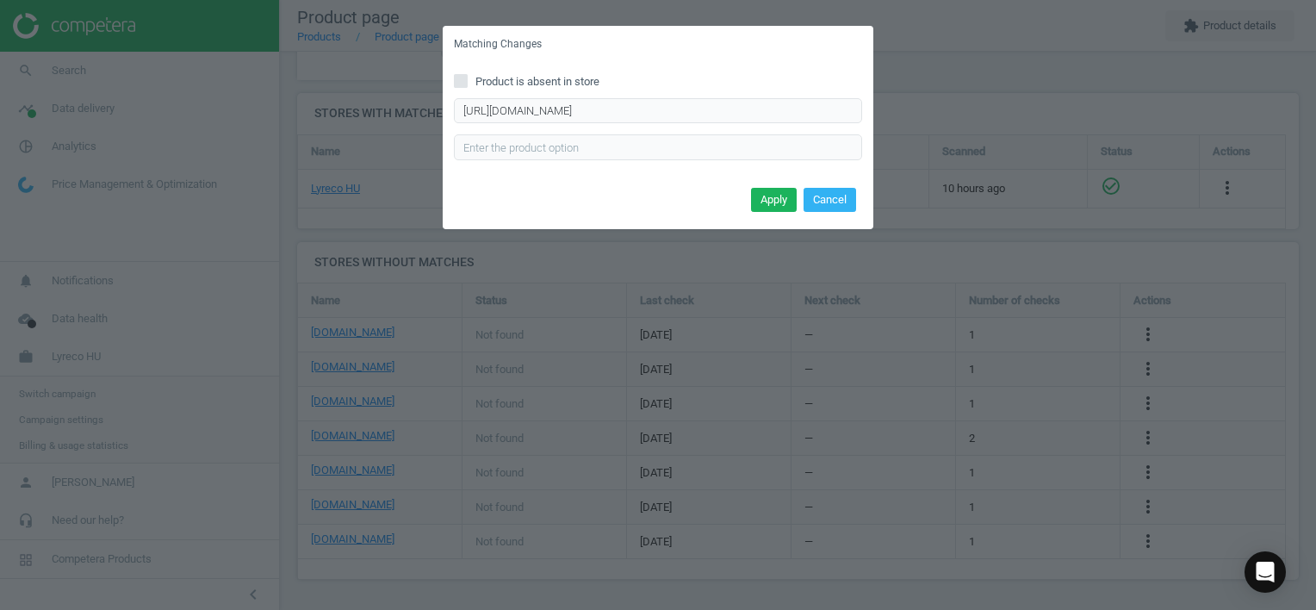
click at [770, 202] on button "Apply" at bounding box center [774, 200] width 46 height 24
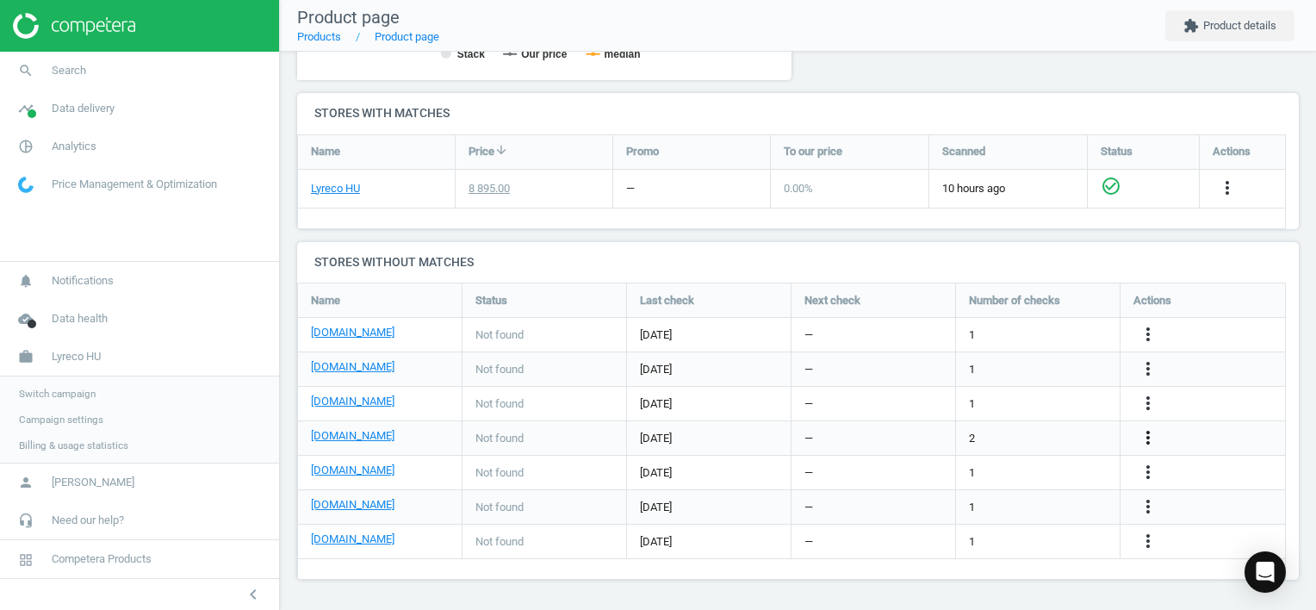
click at [1151, 433] on icon "more_vert" at bounding box center [1148, 437] width 21 height 21
click at [1051, 432] on link "Edit URL/product option" at bounding box center [1013, 438] width 236 height 27
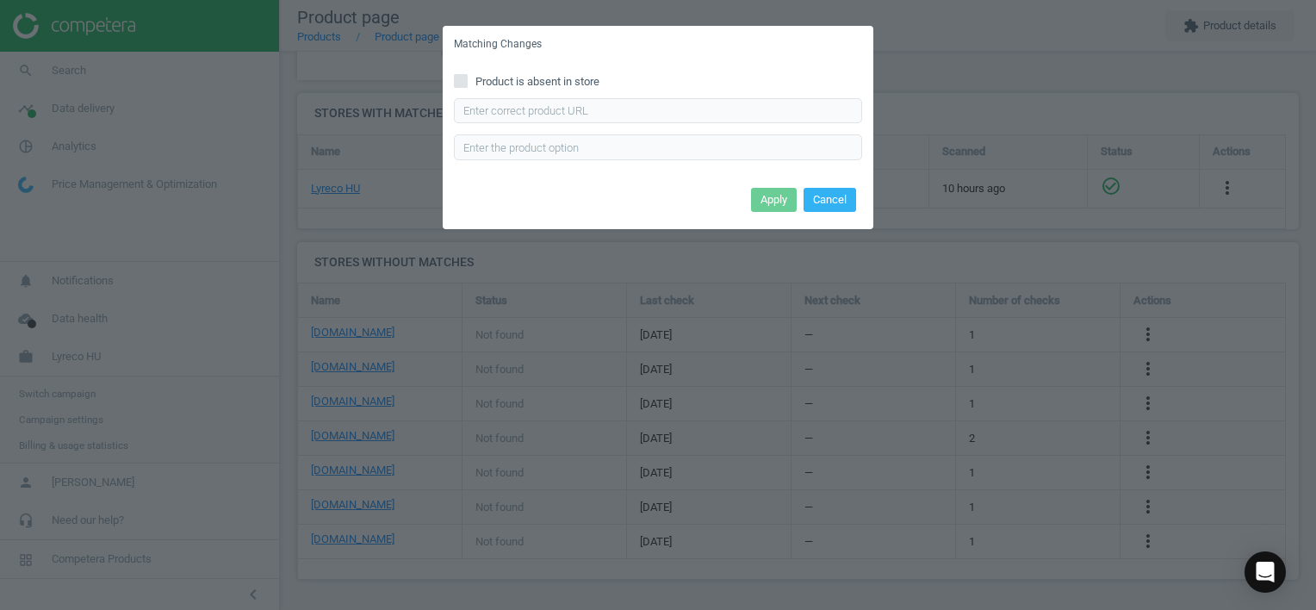
click at [573, 84] on span "Product is absent in store" at bounding box center [537, 82] width 131 height 16
click at [467, 84] on input "Product is absent in store" at bounding box center [461, 80] width 11 height 11
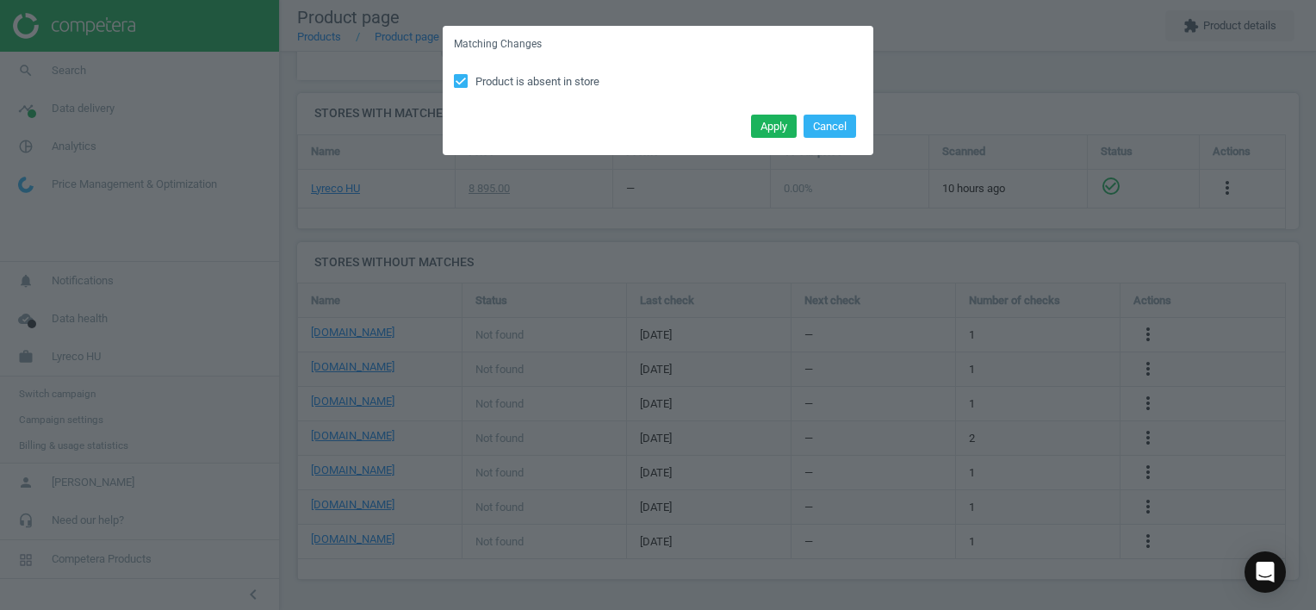
click at [466, 78] on icon at bounding box center [461, 81] width 14 height 14
click at [466, 78] on input "Product is absent in store" at bounding box center [461, 80] width 11 height 11
checkbox input "false"
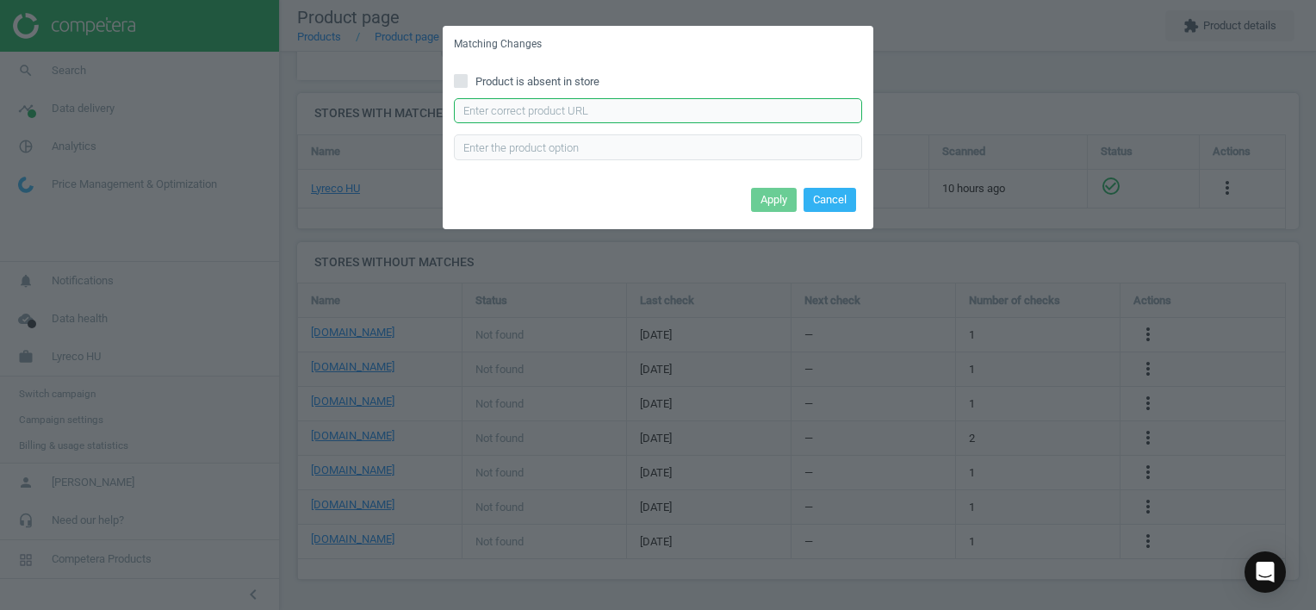
click at [522, 110] on input "text" at bounding box center [658, 111] width 408 height 26
paste input "[URL][DOMAIN_NAME][PERSON_NAME]"
type input "[URL][DOMAIN_NAME][PERSON_NAME]"
click at [775, 199] on button "Apply" at bounding box center [774, 200] width 46 height 24
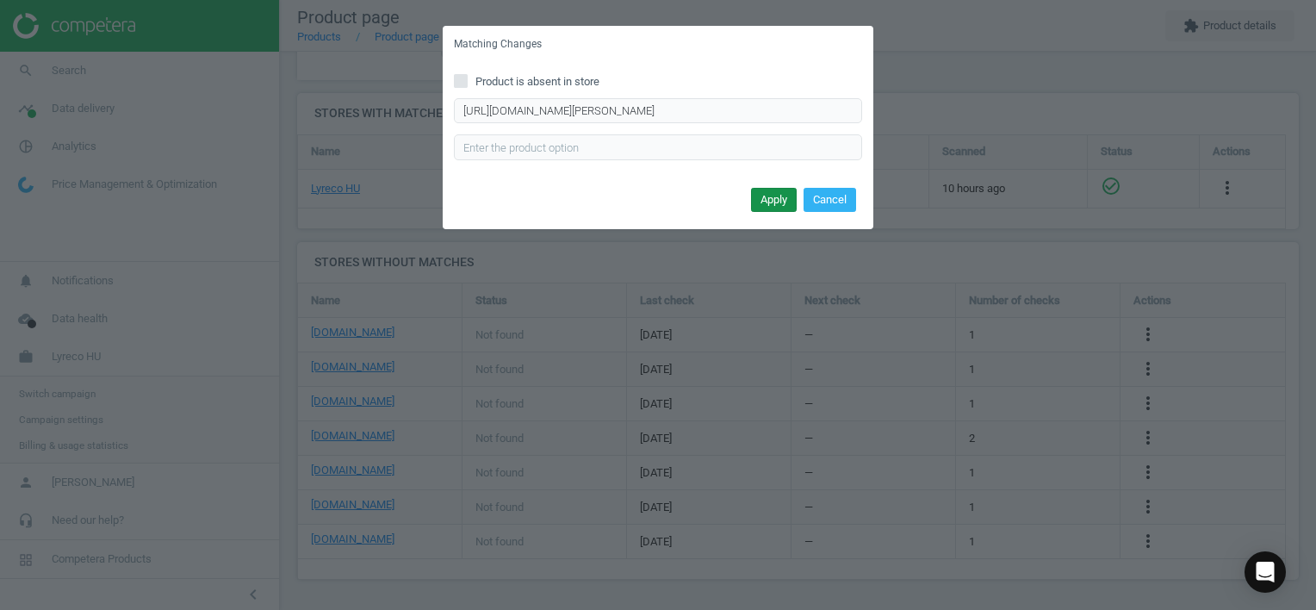
scroll to position [0, 0]
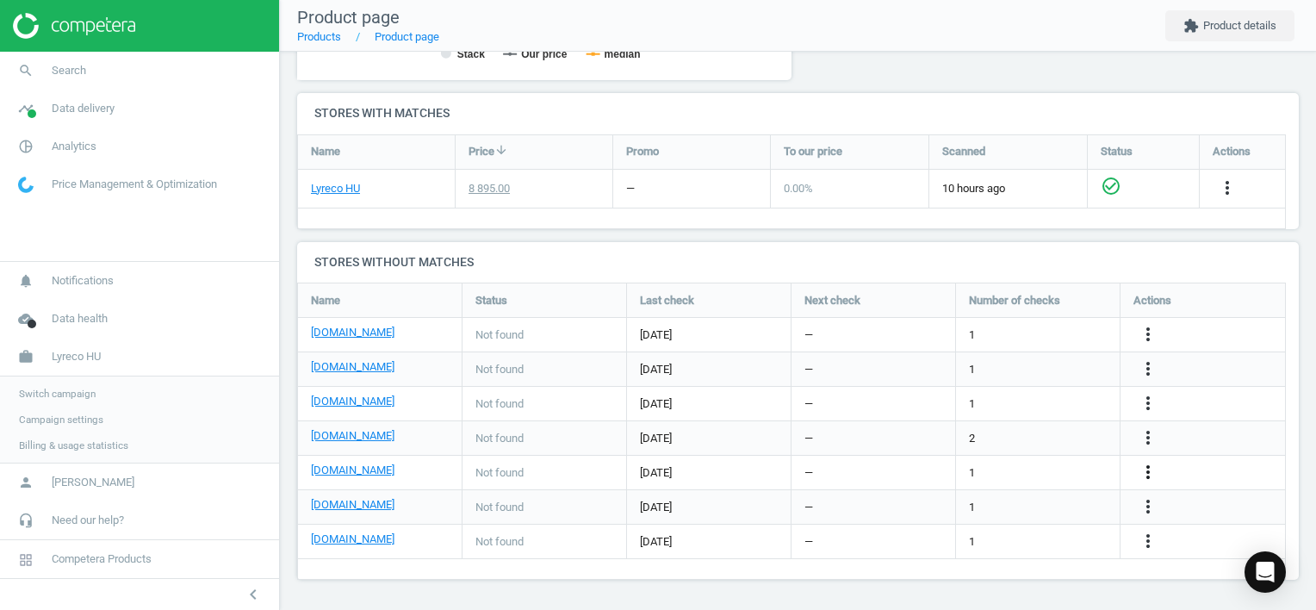
click at [1143, 470] on icon "more_vert" at bounding box center [1148, 472] width 21 height 21
click at [1063, 466] on link "Edit URL/product option" at bounding box center [1013, 472] width 236 height 27
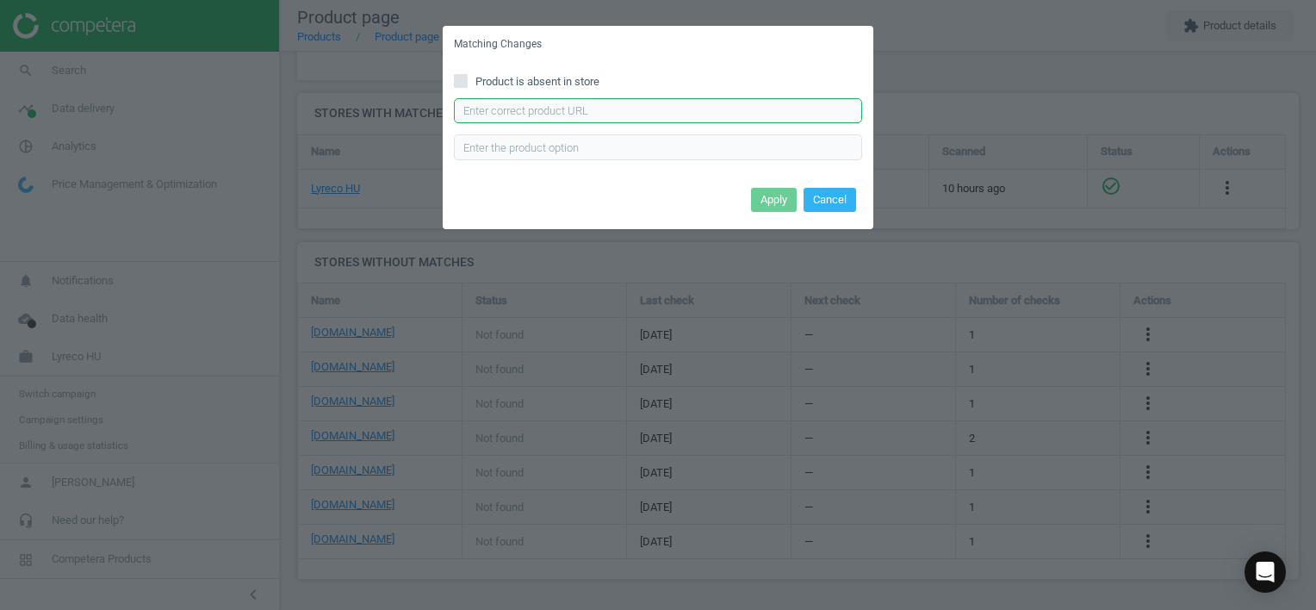
click at [577, 113] on input "text" at bounding box center [658, 111] width 408 height 26
paste input "[URL][DOMAIN_NAME][PERSON_NAME]"
type input "[URL][DOMAIN_NAME][PERSON_NAME]"
click at [778, 198] on button "Apply" at bounding box center [774, 200] width 46 height 24
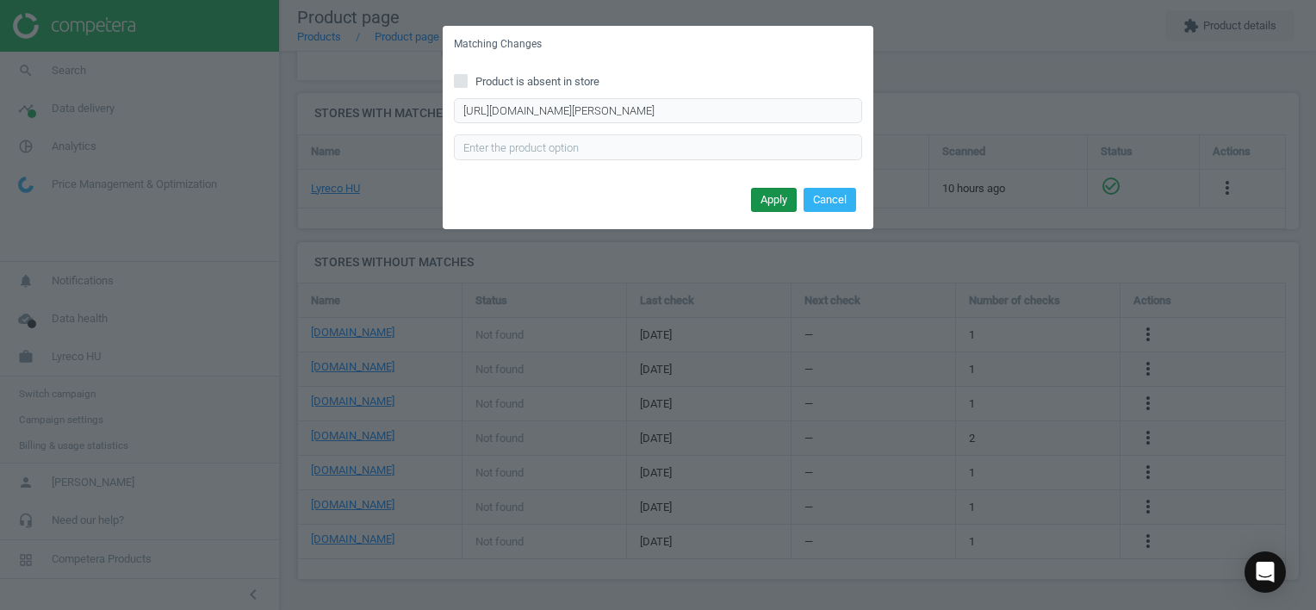
scroll to position [0, 0]
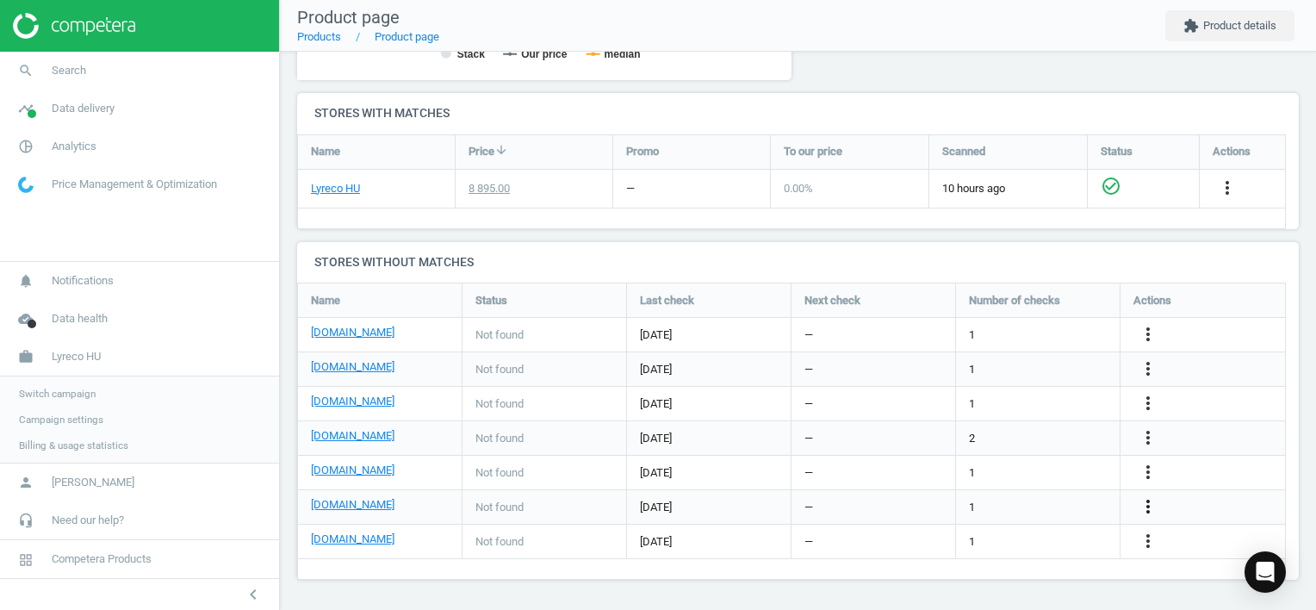
click at [1147, 503] on icon "more_vert" at bounding box center [1148, 506] width 21 height 21
click at [963, 496] on link "Edit URL/product option" at bounding box center [1013, 506] width 236 height 27
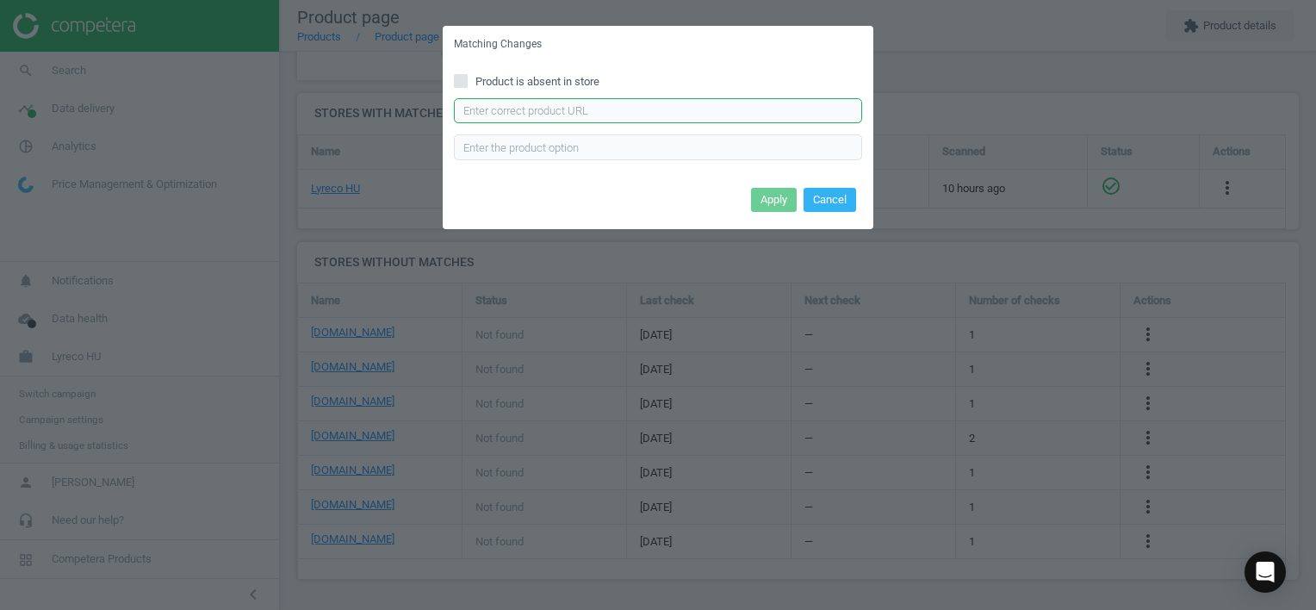
click at [636, 114] on input "text" at bounding box center [658, 111] width 408 height 26
paste input "[URL][DOMAIN_NAME]"
type input "[URL][DOMAIN_NAME]"
click at [789, 196] on button "Apply" at bounding box center [774, 200] width 46 height 24
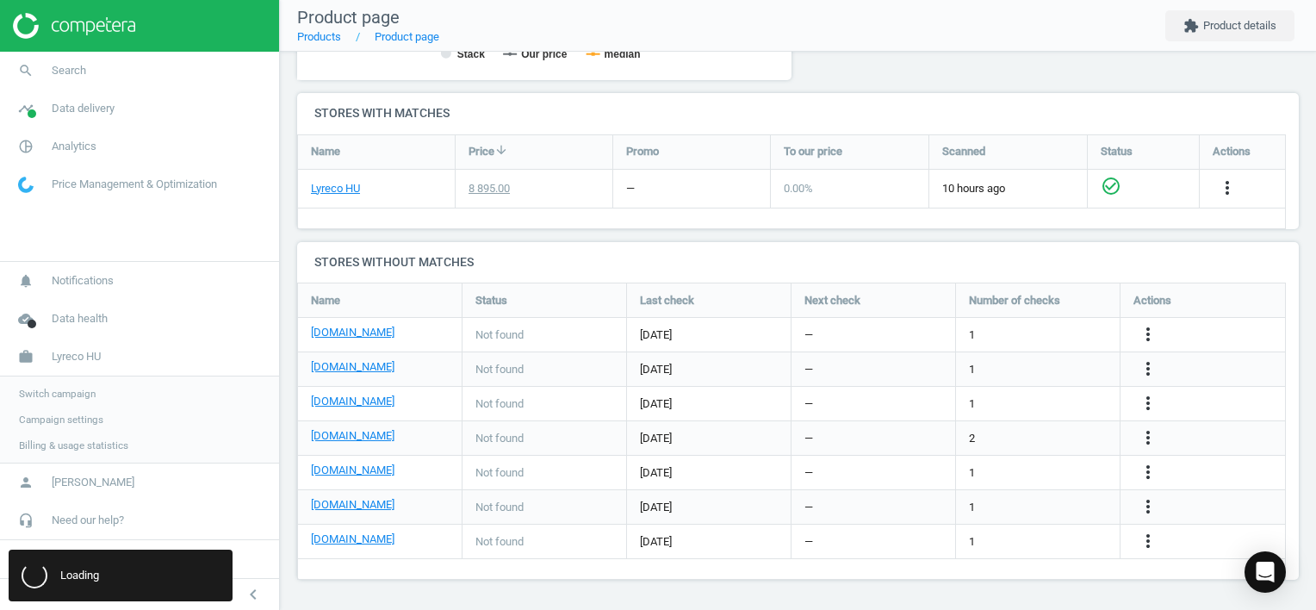
scroll to position [0, 0]
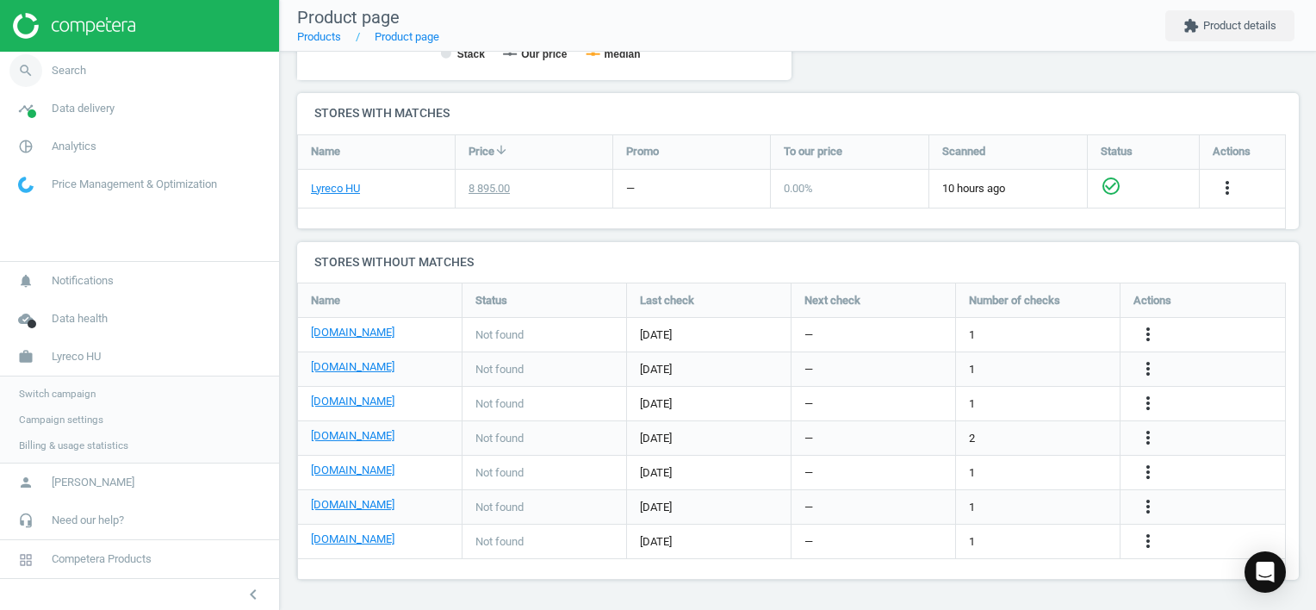
click at [68, 69] on span "Search" at bounding box center [69, 71] width 34 height 16
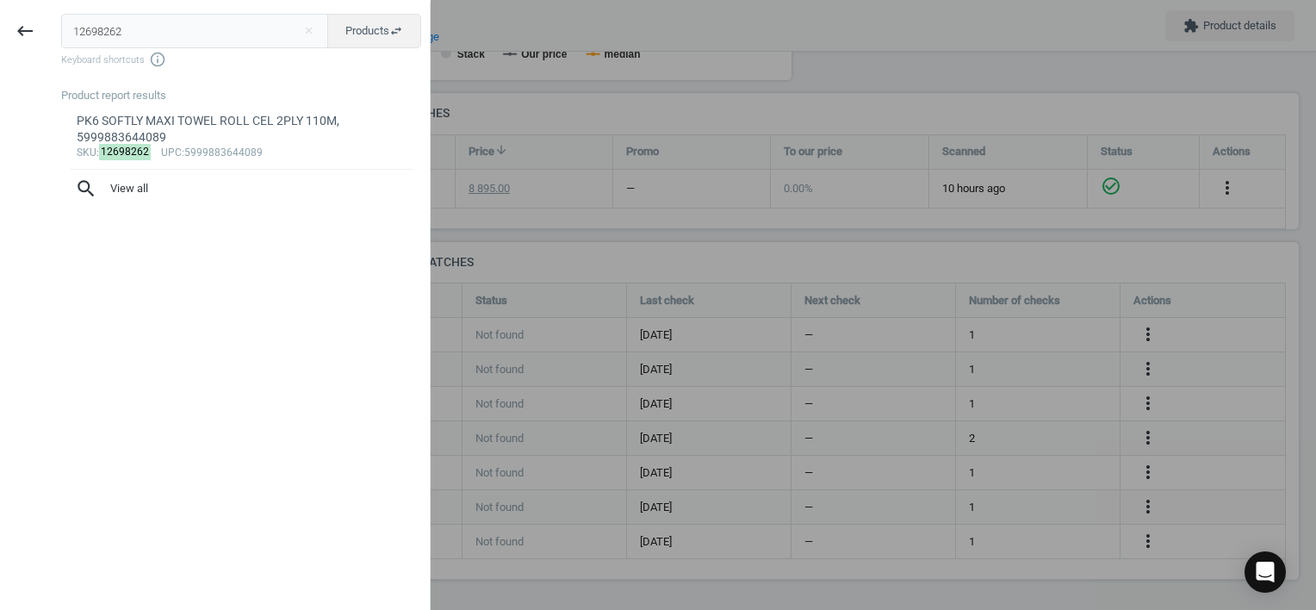
drag, startPoint x: 28, startPoint y: 27, endPoint x: 3, endPoint y: 28, distance: 24.1
click at [0, 28] on html "Group 2 Created with Sketch. ic/cloud_download/grey600 Created with Sketch. gra…" at bounding box center [658, 305] width 1316 height 610
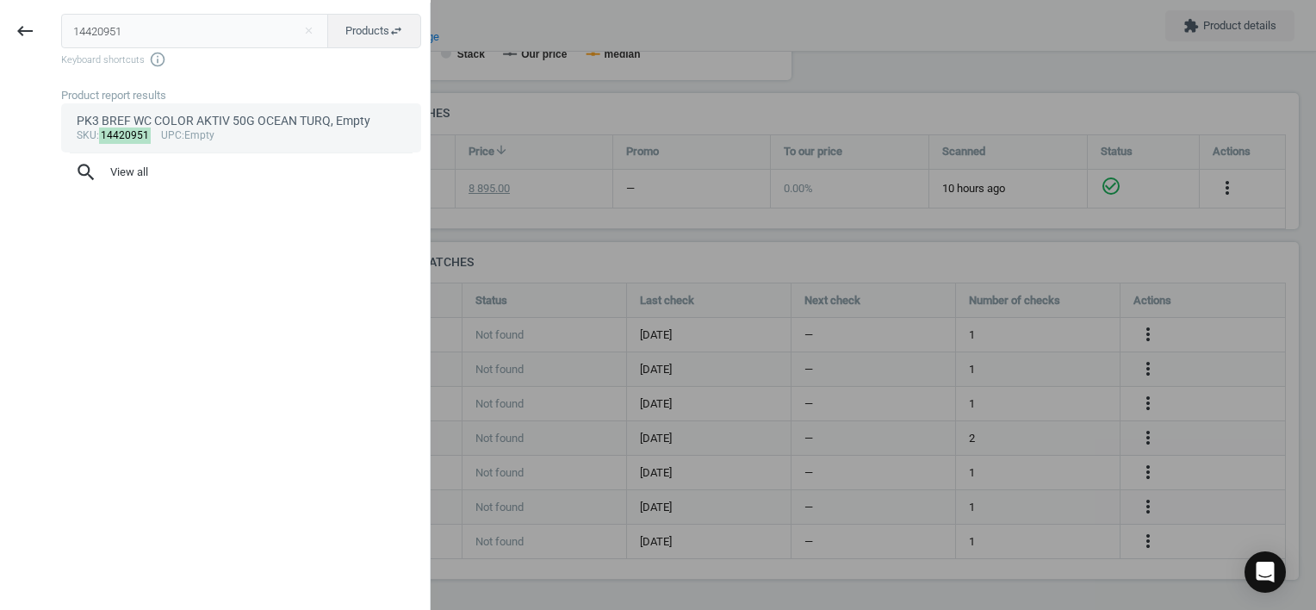
type input "14420951"
click at [222, 135] on div "sku : 14420951 upc :Empty" at bounding box center [242, 136] width 330 height 14
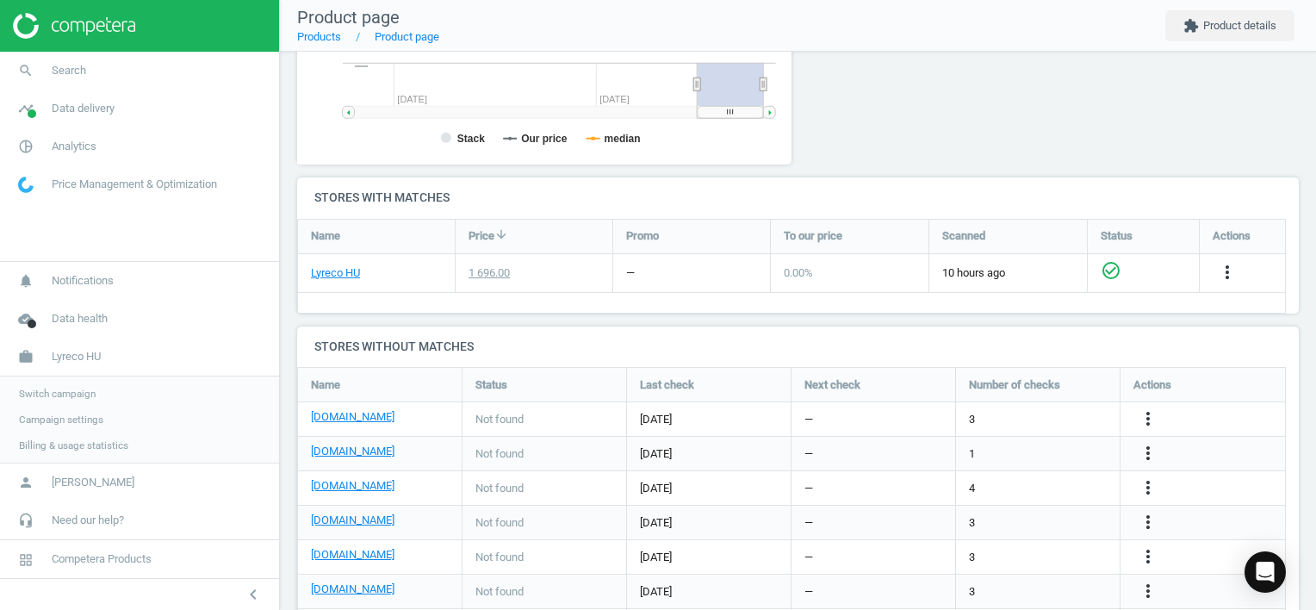
scroll to position [371, 514]
drag, startPoint x: 1149, startPoint y: 414, endPoint x: 1138, endPoint y: 417, distance: 10.7
click at [1148, 415] on icon "more_vert" at bounding box center [1148, 418] width 21 height 21
click at [1033, 417] on link "Edit URL/product option" at bounding box center [1013, 418] width 236 height 27
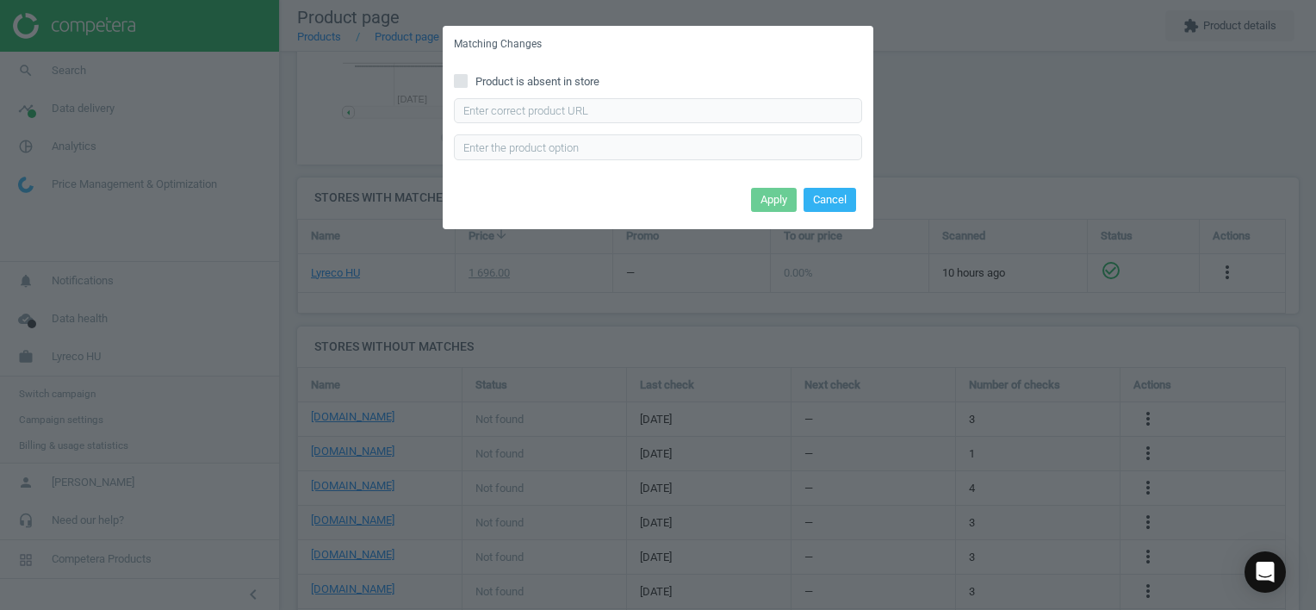
click at [456, 79] on input "Product is absent in store" at bounding box center [461, 80] width 11 height 11
checkbox input "true"
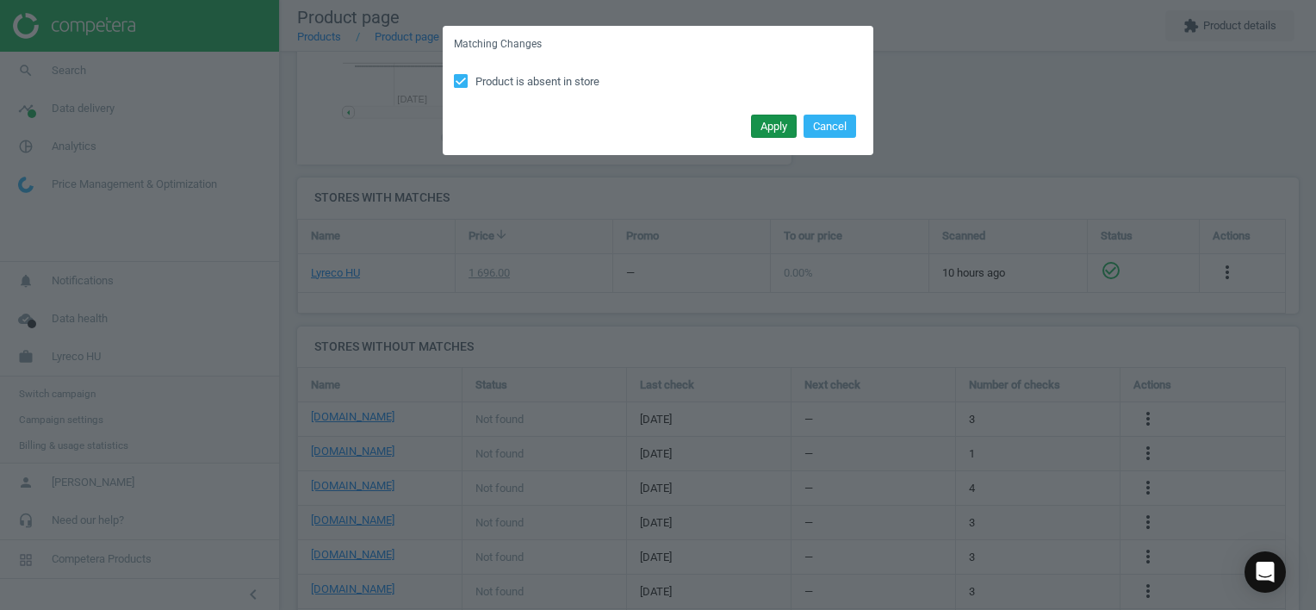
click at [776, 127] on button "Apply" at bounding box center [774, 127] width 46 height 24
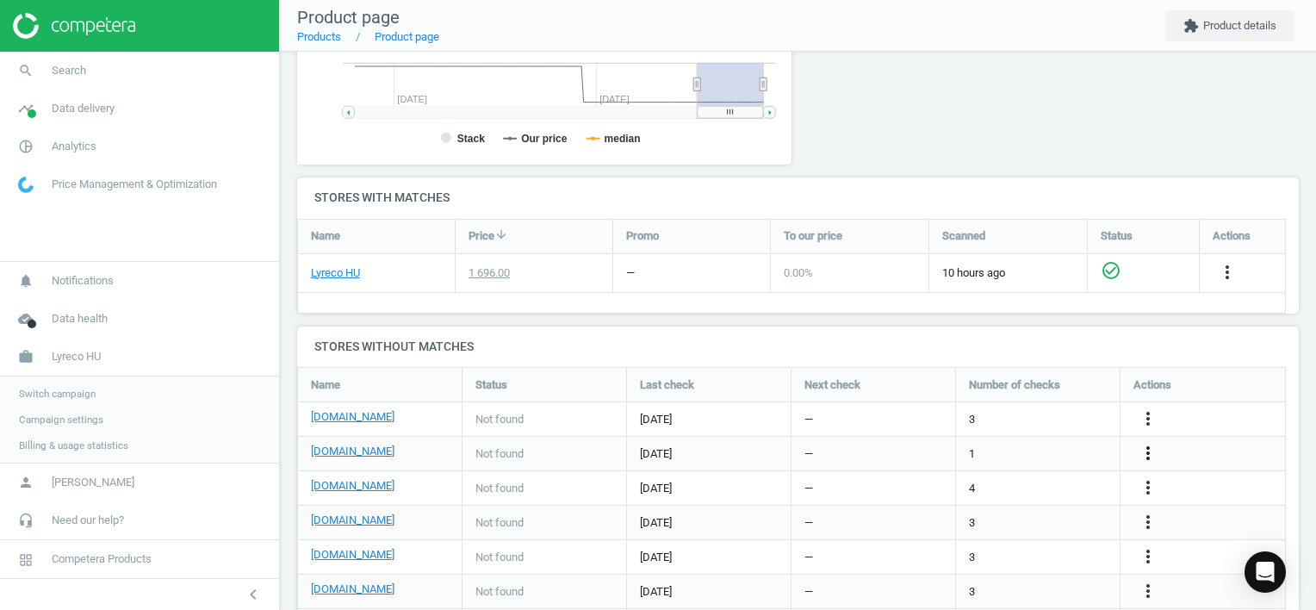
click at [1143, 453] on icon "more_vert" at bounding box center [1148, 453] width 21 height 21
click at [1034, 452] on link "Edit URL/product option" at bounding box center [1013, 452] width 236 height 27
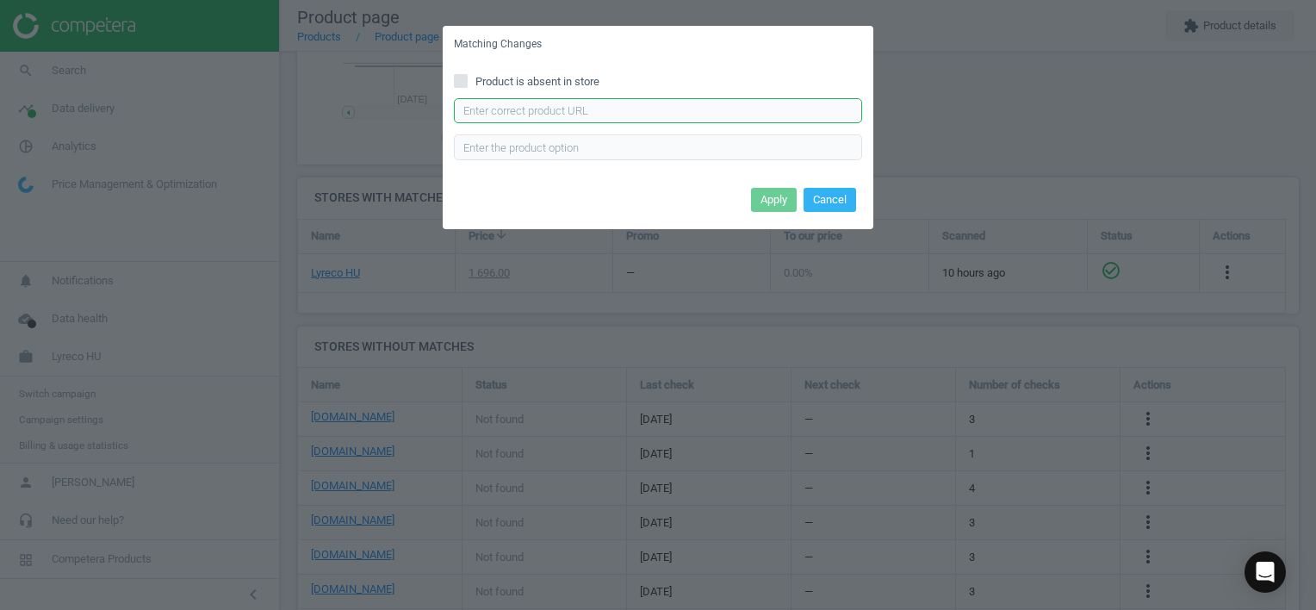
click at [732, 111] on input "text" at bounding box center [658, 111] width 408 height 26
paste input "[URL][DOMAIN_NAME]"
type input "[URL][DOMAIN_NAME]"
click at [784, 200] on button "Apply" at bounding box center [774, 200] width 46 height 24
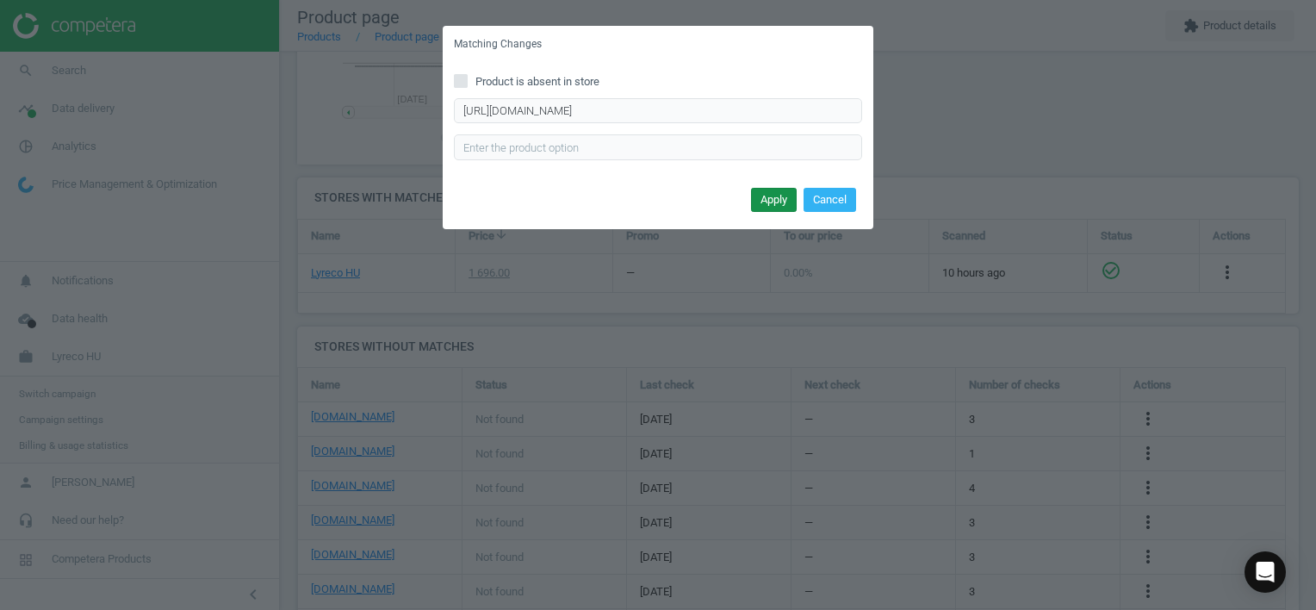
scroll to position [0, 0]
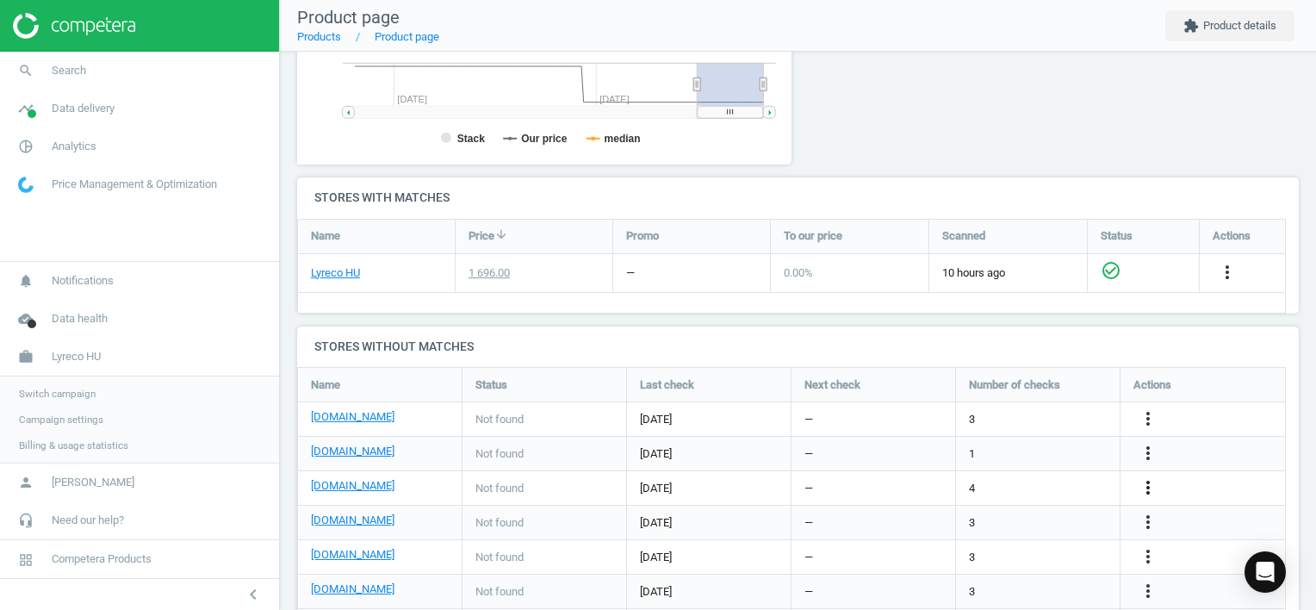
click at [1147, 486] on icon "more_vert" at bounding box center [1148, 487] width 21 height 21
click at [1028, 485] on link "Edit URL/product option" at bounding box center [1013, 487] width 236 height 27
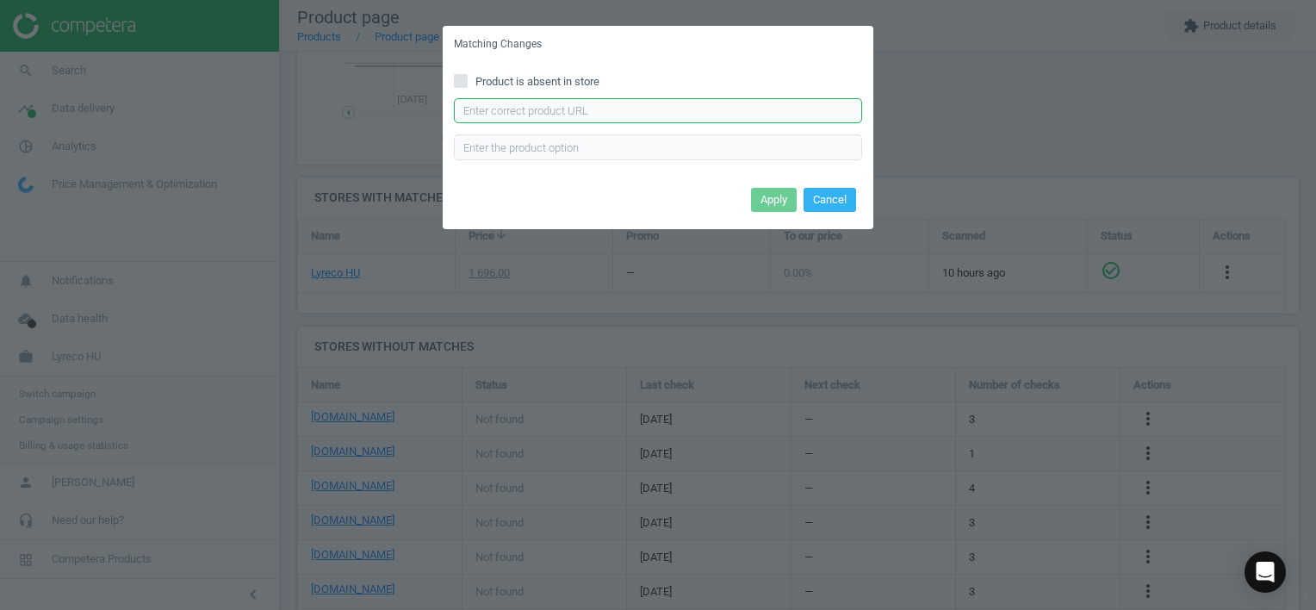
click at [507, 114] on input "text" at bounding box center [658, 111] width 408 height 26
paste input "[URL][DOMAIN_NAME][PERSON_NAME]"
type input "[URL][DOMAIN_NAME][PERSON_NAME]"
click at [766, 196] on button "Apply" at bounding box center [774, 200] width 46 height 24
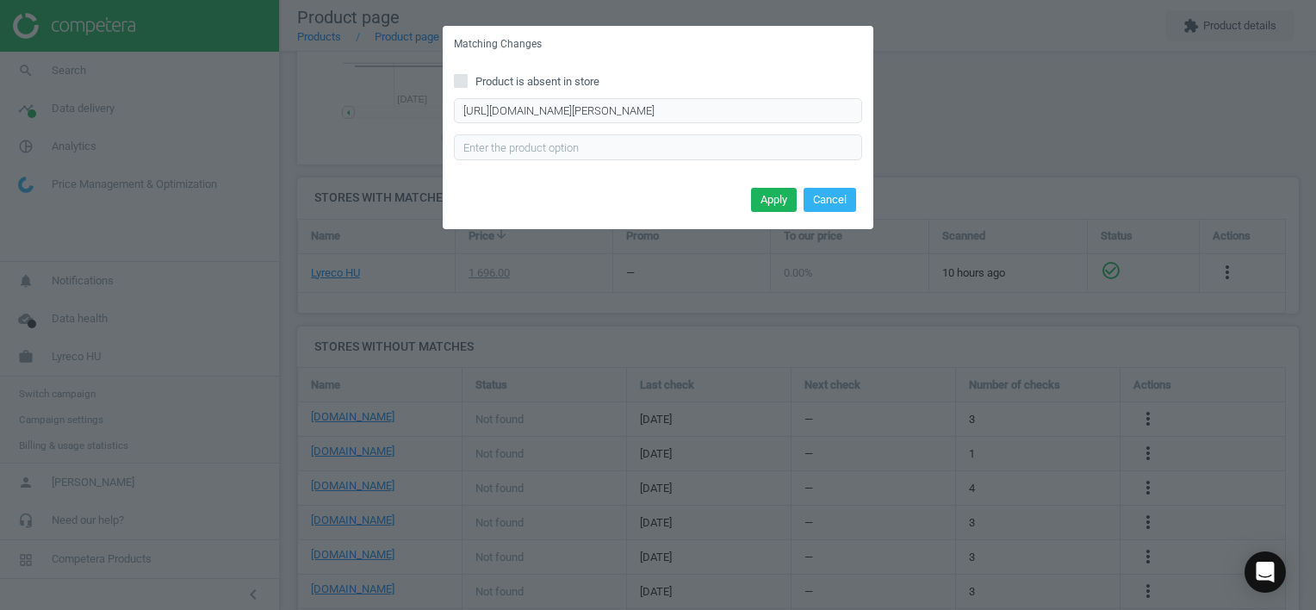
scroll to position [0, 0]
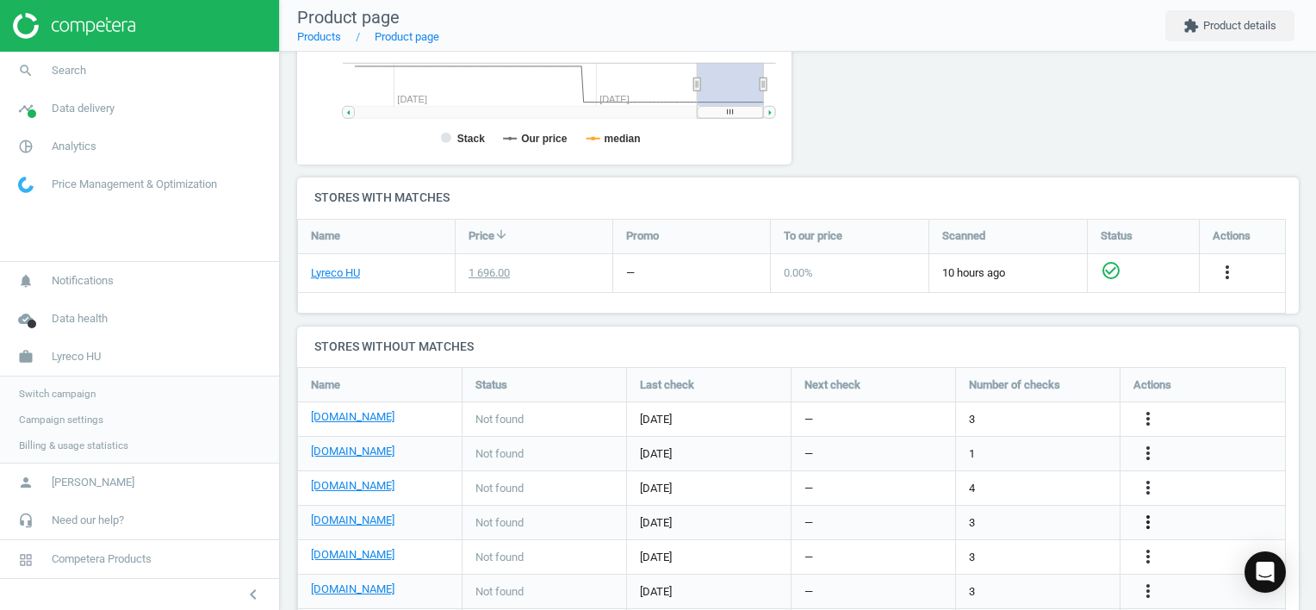
click at [1149, 521] on icon "more_vert" at bounding box center [1148, 522] width 21 height 21
click at [1030, 518] on link "Edit URL/product option" at bounding box center [1013, 521] width 236 height 27
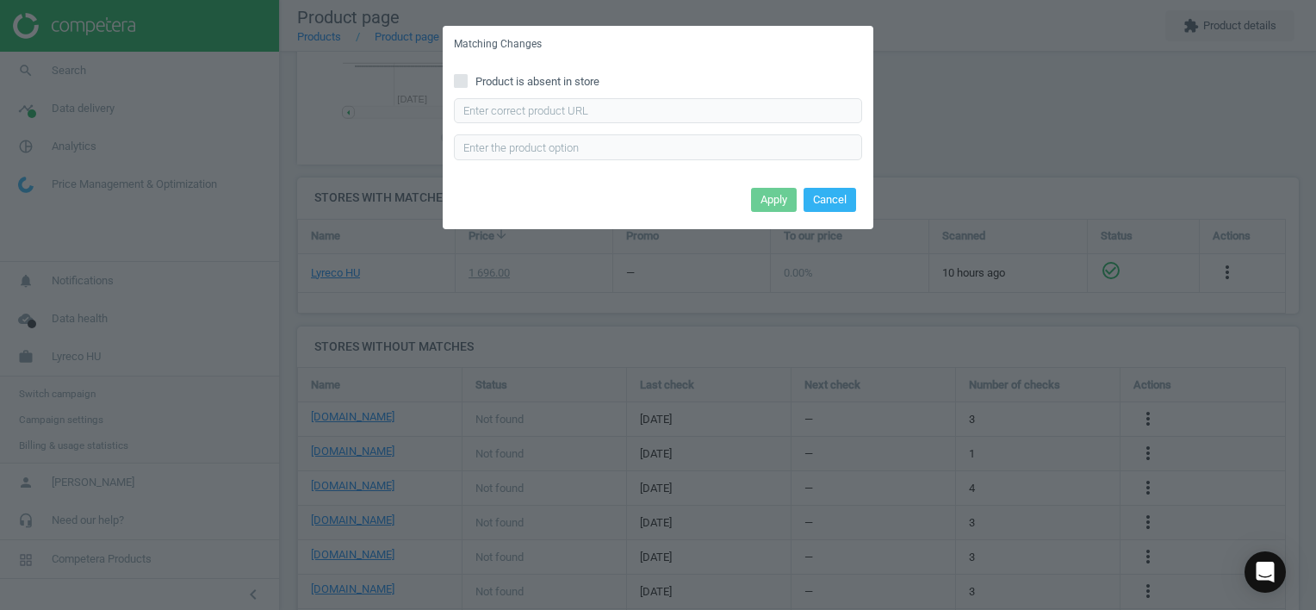
click at [470, 82] on label "Product is absent in store" at bounding box center [658, 82] width 408 height 16
click at [467, 82] on input "Product is absent in store" at bounding box center [461, 80] width 11 height 11
checkbox input "true"
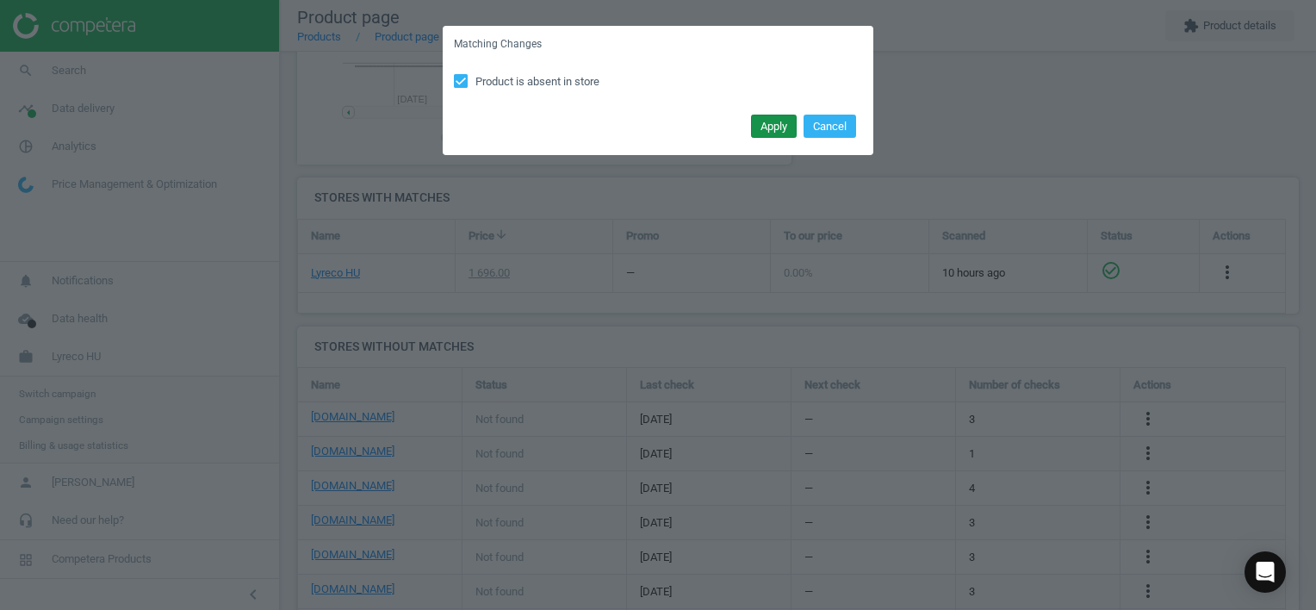
click at [769, 127] on button "Apply" at bounding box center [774, 127] width 46 height 24
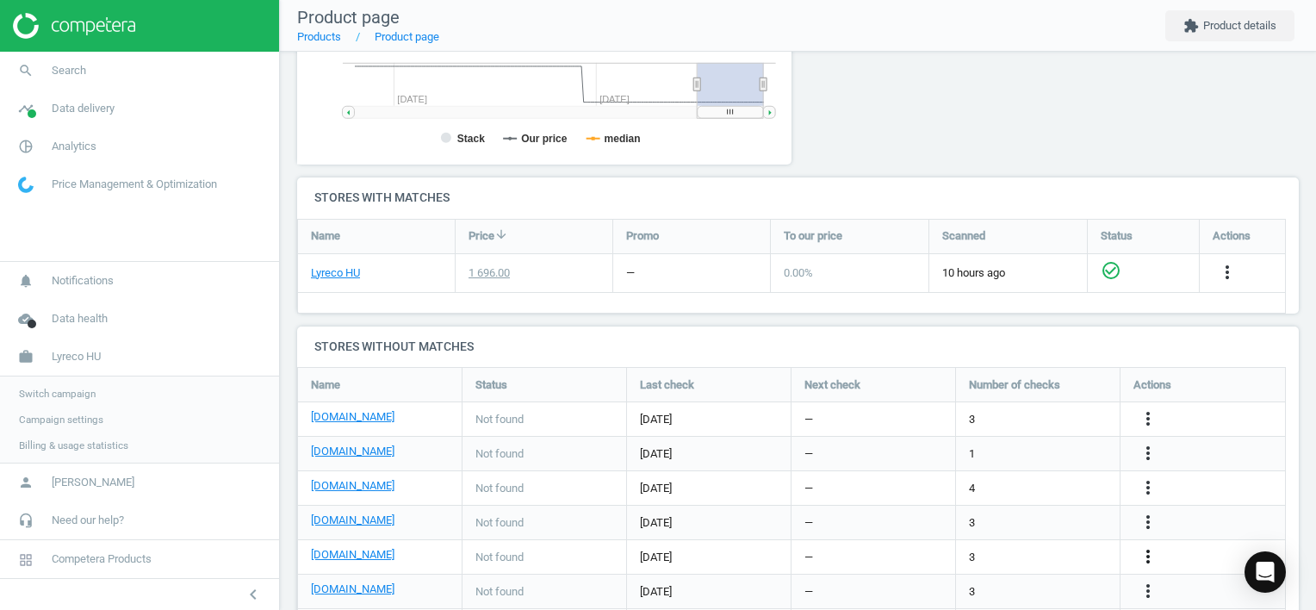
click at [1143, 555] on icon "more_vert" at bounding box center [1148, 556] width 21 height 21
click at [1058, 548] on link "Edit URL/product option" at bounding box center [1013, 556] width 236 height 27
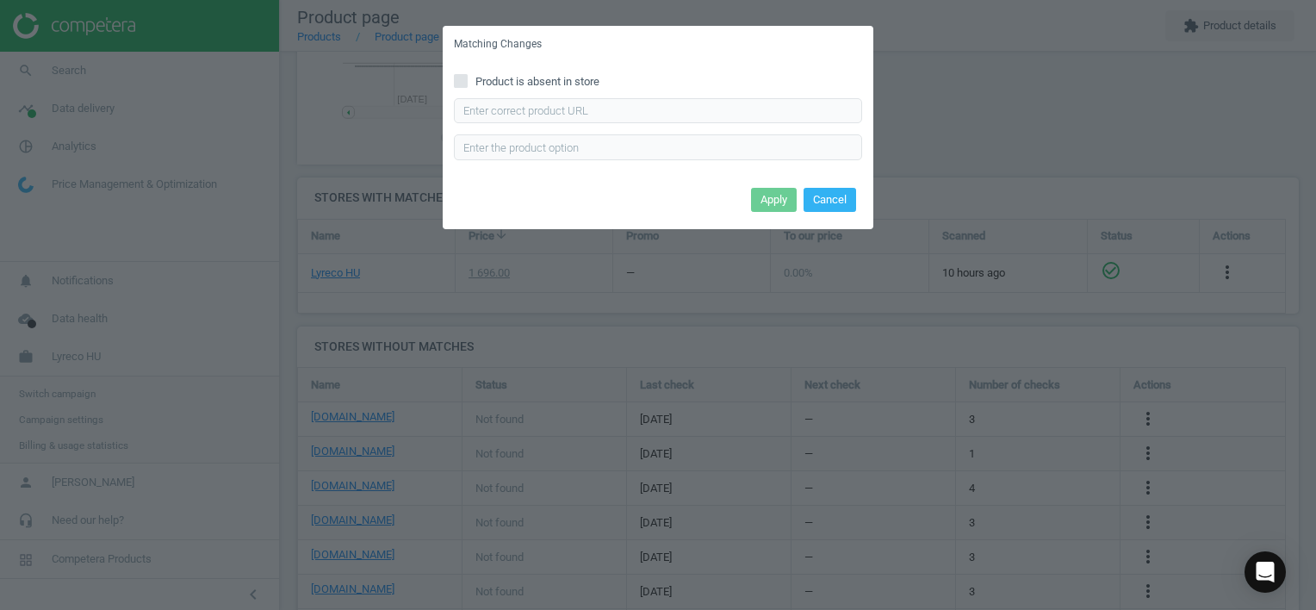
click at [521, 77] on span "Product is absent in store" at bounding box center [537, 82] width 131 height 16
click at [467, 77] on input "Product is absent in store" at bounding box center [461, 80] width 11 height 11
checkbox input "true"
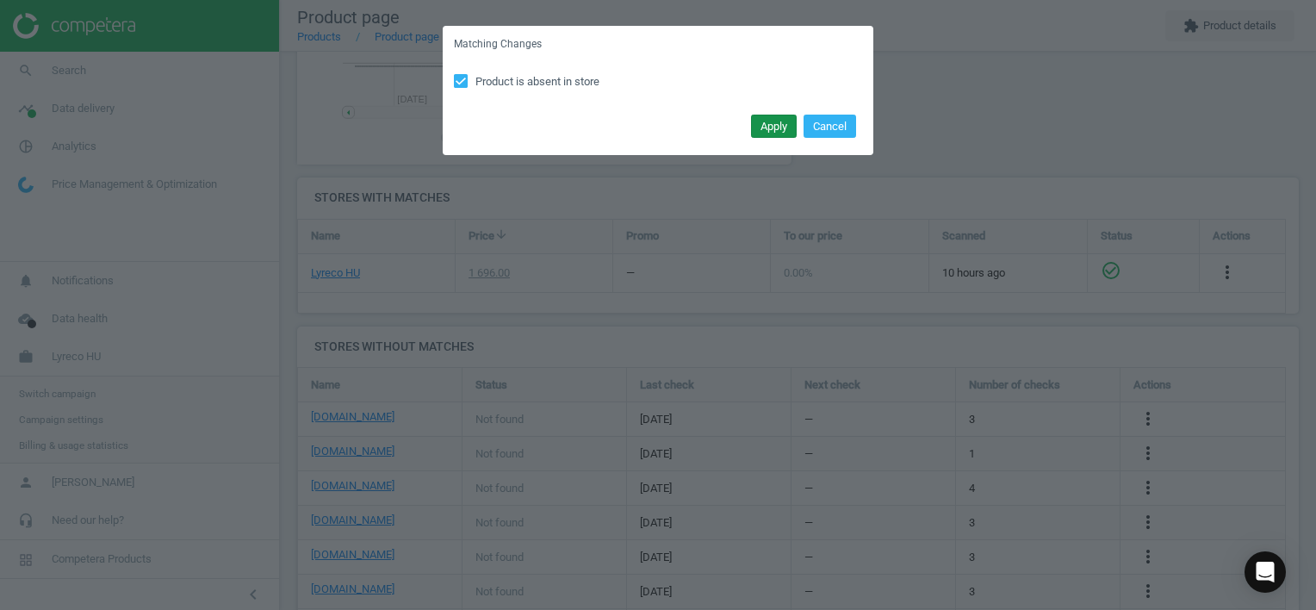
click at [758, 121] on button "Apply" at bounding box center [774, 127] width 46 height 24
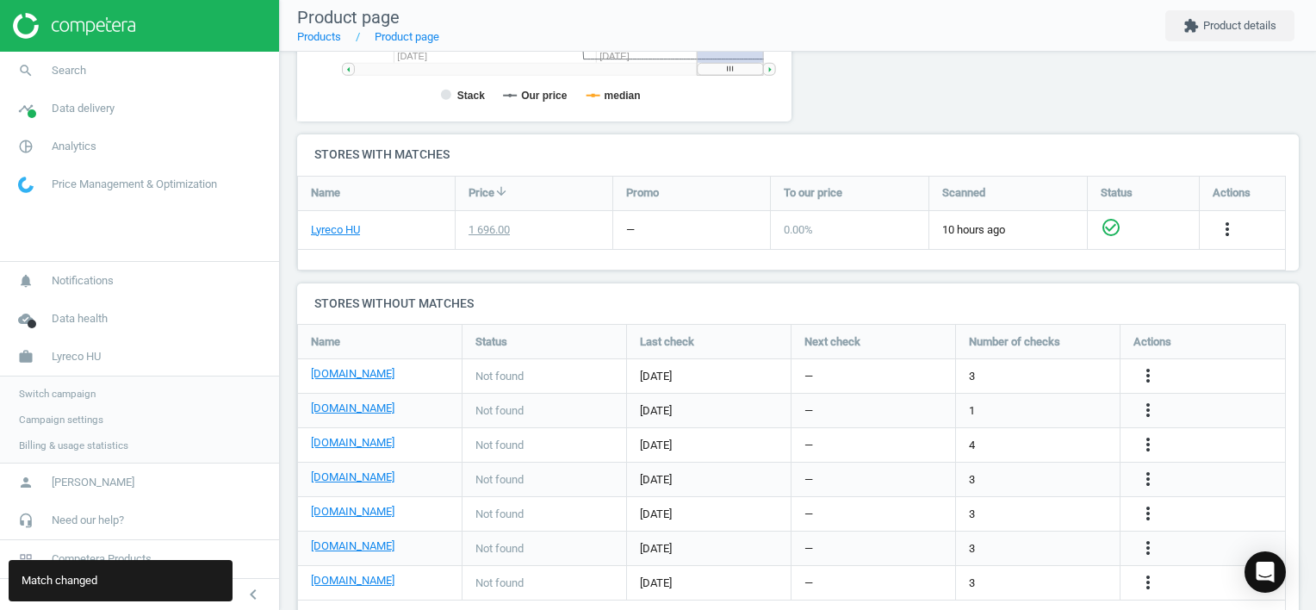
scroll to position [541, 0]
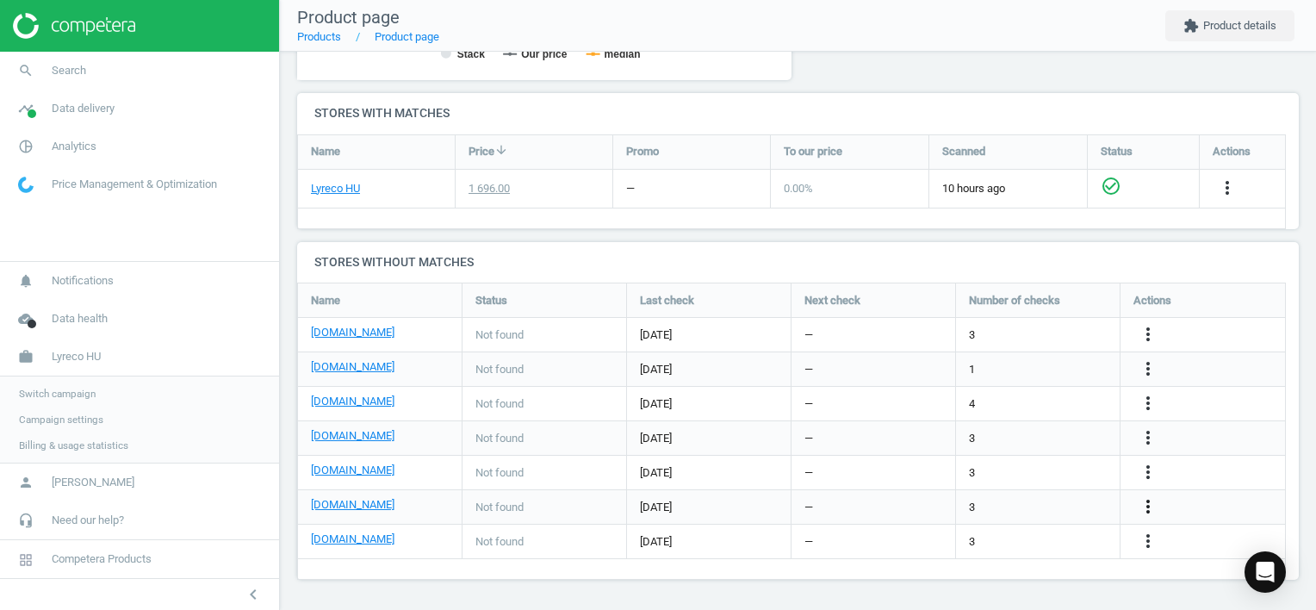
click at [1151, 502] on icon "more_vert" at bounding box center [1148, 506] width 21 height 21
click at [1030, 499] on link "Edit URL/product option" at bounding box center [1013, 506] width 236 height 27
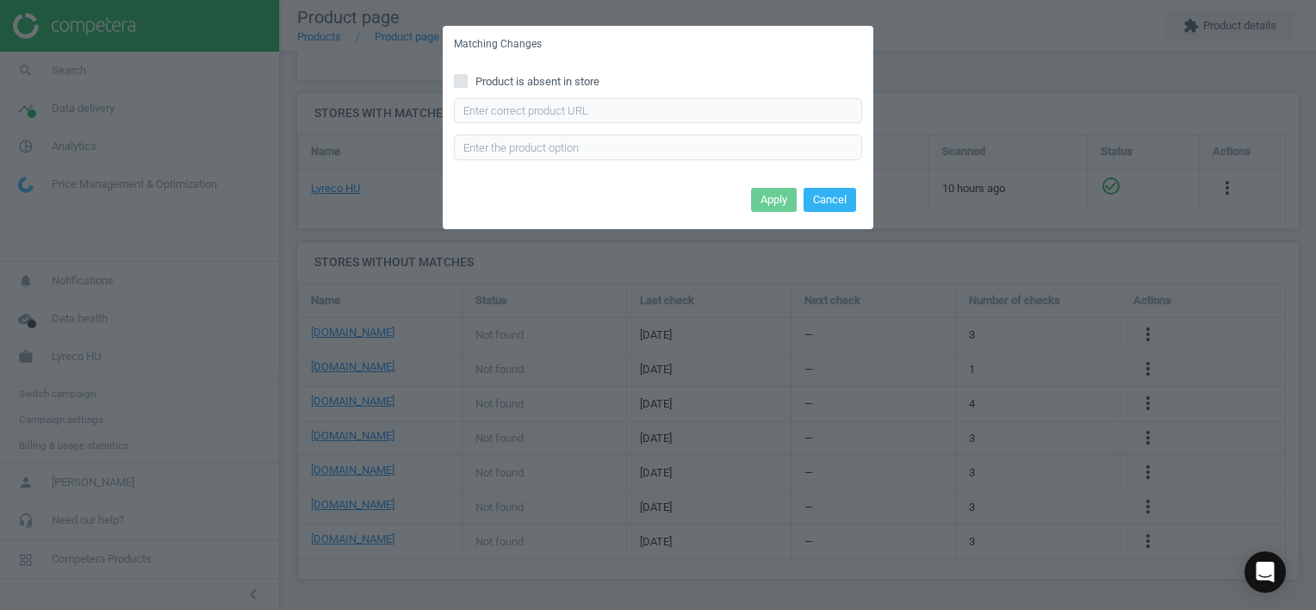
click at [526, 74] on span "Product is absent in store" at bounding box center [537, 82] width 131 height 16
click at [467, 75] on input "Product is absent in store" at bounding box center [461, 80] width 11 height 11
checkbox input "true"
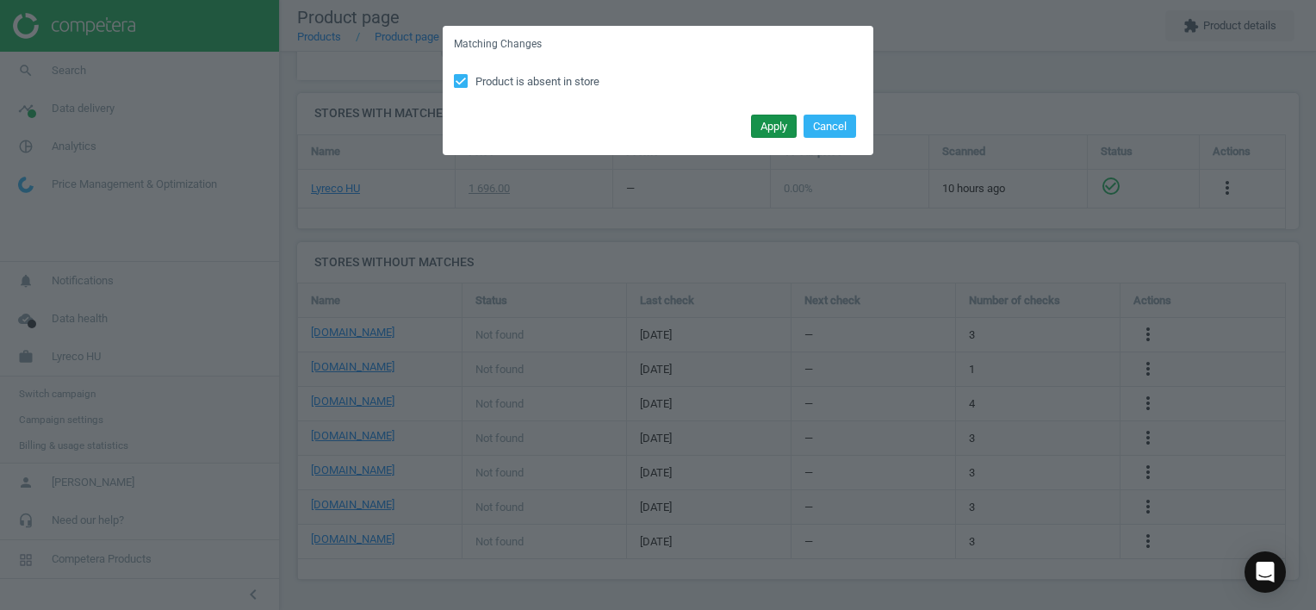
click at [766, 130] on button "Apply" at bounding box center [774, 127] width 46 height 24
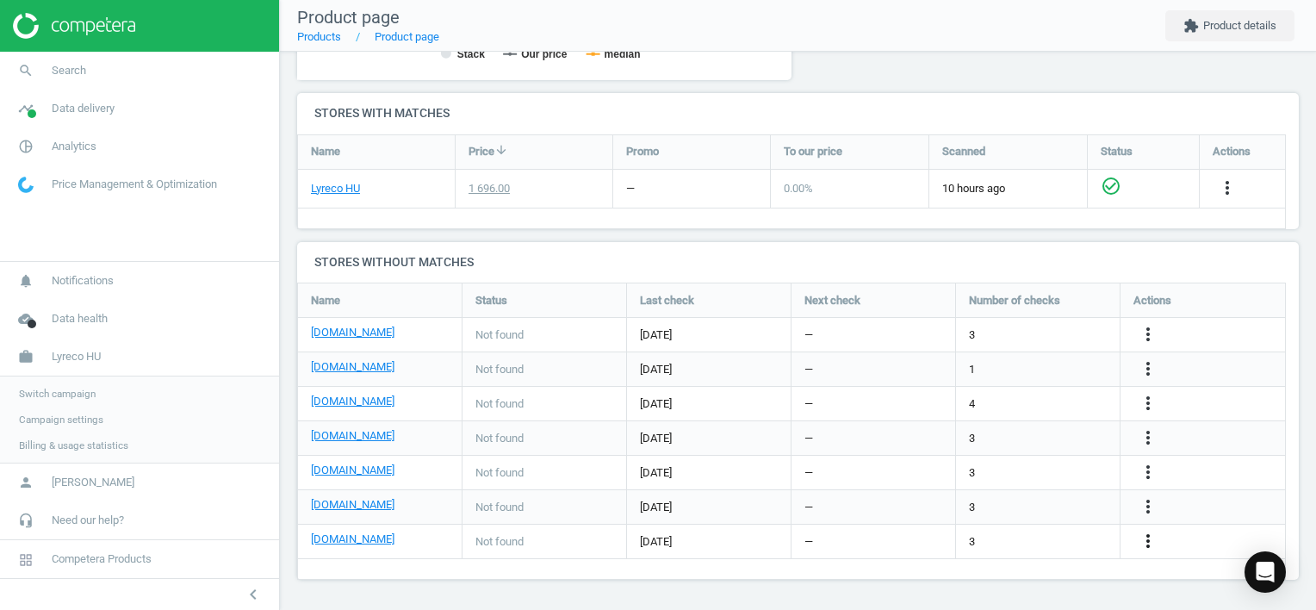
click at [1155, 544] on icon "more_vert" at bounding box center [1148, 540] width 21 height 21
click at [1060, 538] on link "Edit URL/product option" at bounding box center [1013, 541] width 236 height 27
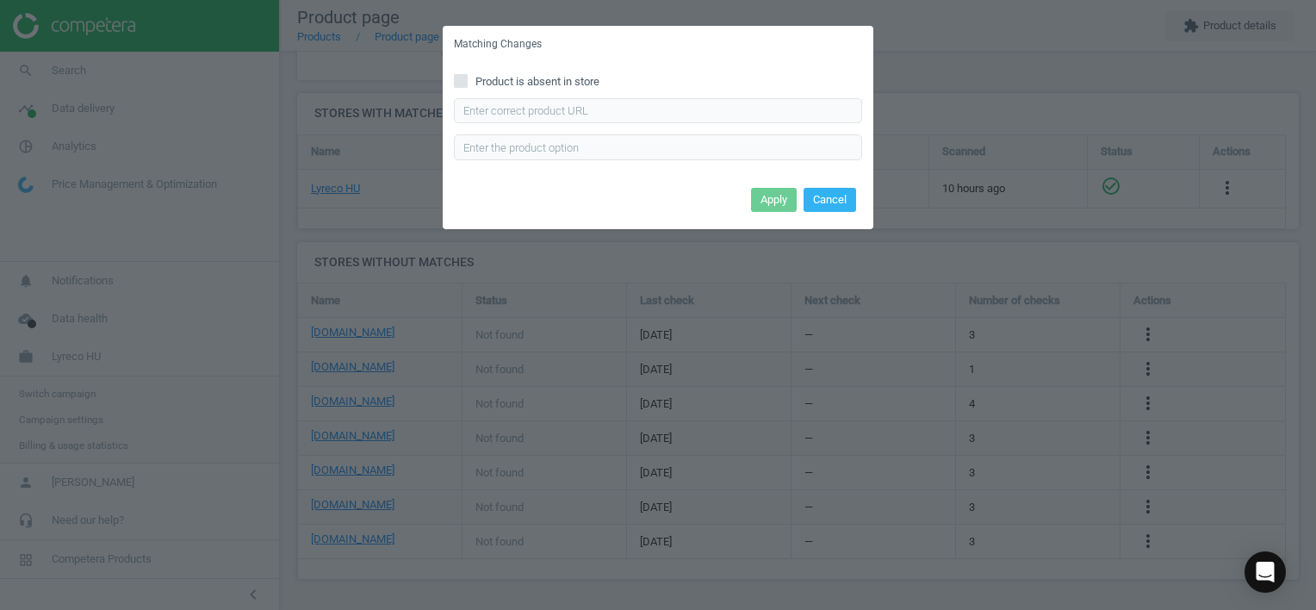
click at [456, 77] on input "Product is absent in store" at bounding box center [461, 80] width 11 height 11
checkbox input "true"
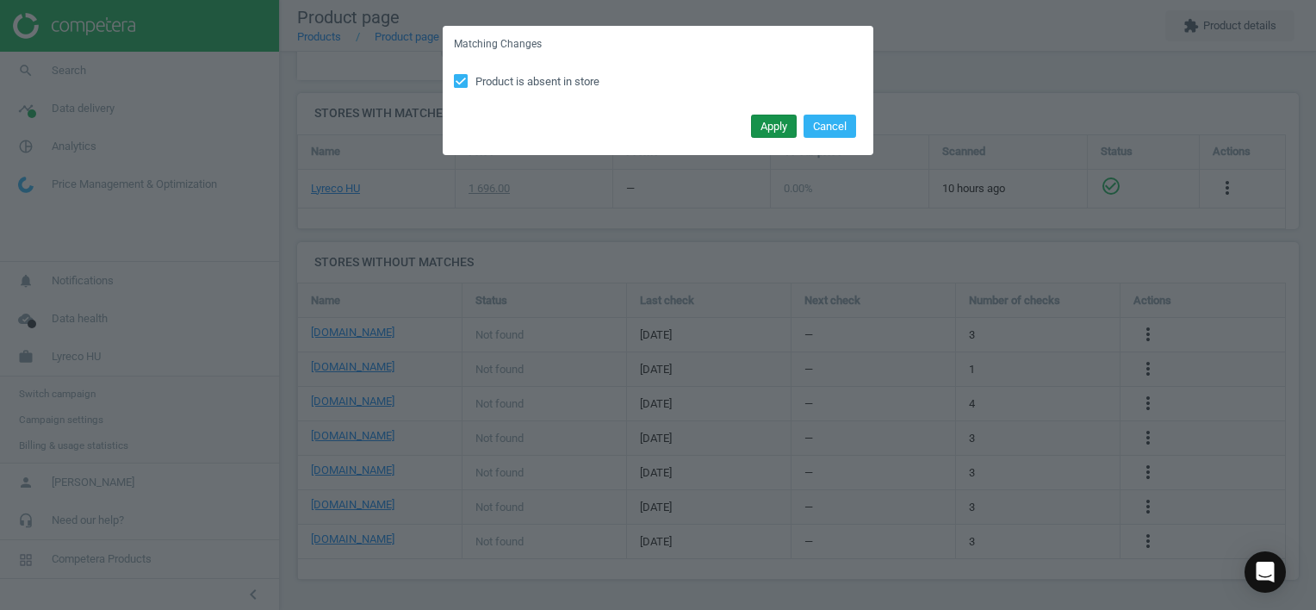
click at [769, 124] on button "Apply" at bounding box center [774, 127] width 46 height 24
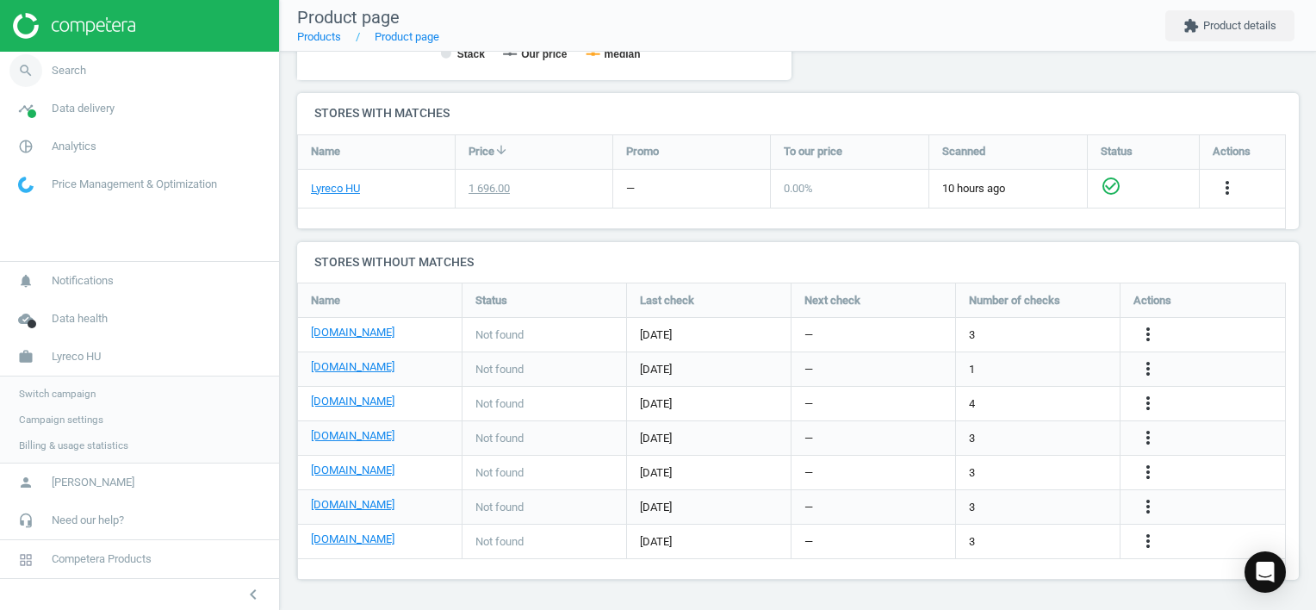
click at [23, 71] on icon "search" at bounding box center [25, 70] width 33 height 33
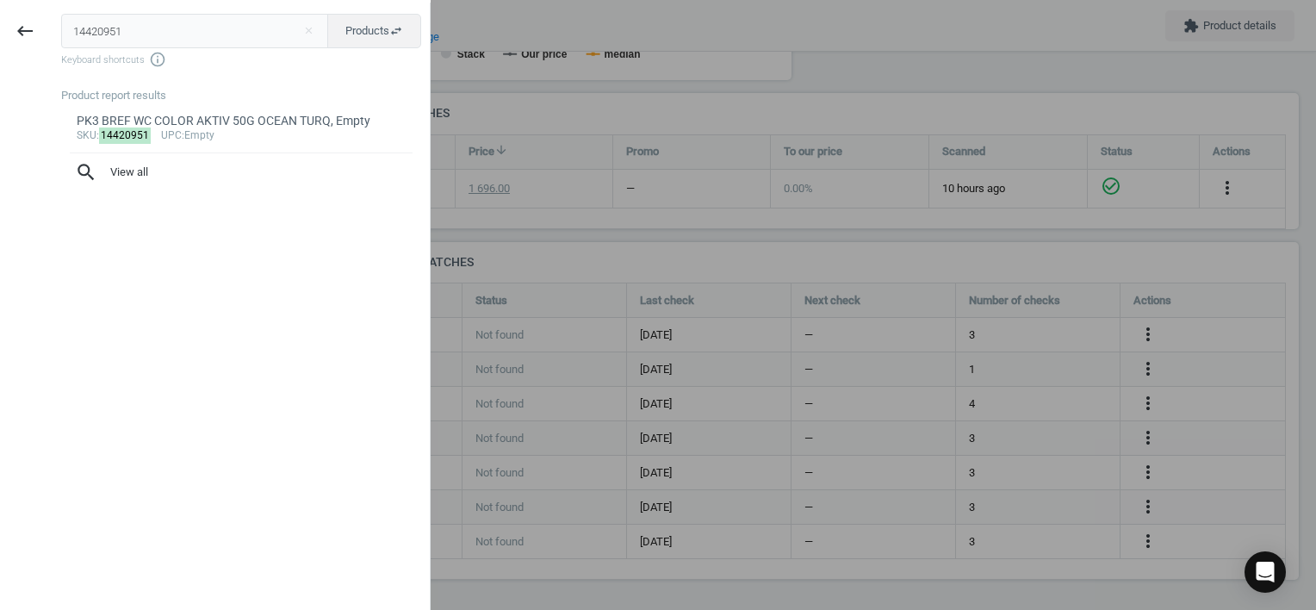
drag, startPoint x: 140, startPoint y: 27, endPoint x: -3, endPoint y: 27, distance: 143.0
click at [0, 27] on html "Group 2 Created with Sketch. ic/cloud_download/grey600 Created with Sketch. gra…" at bounding box center [658, 305] width 1316 height 610
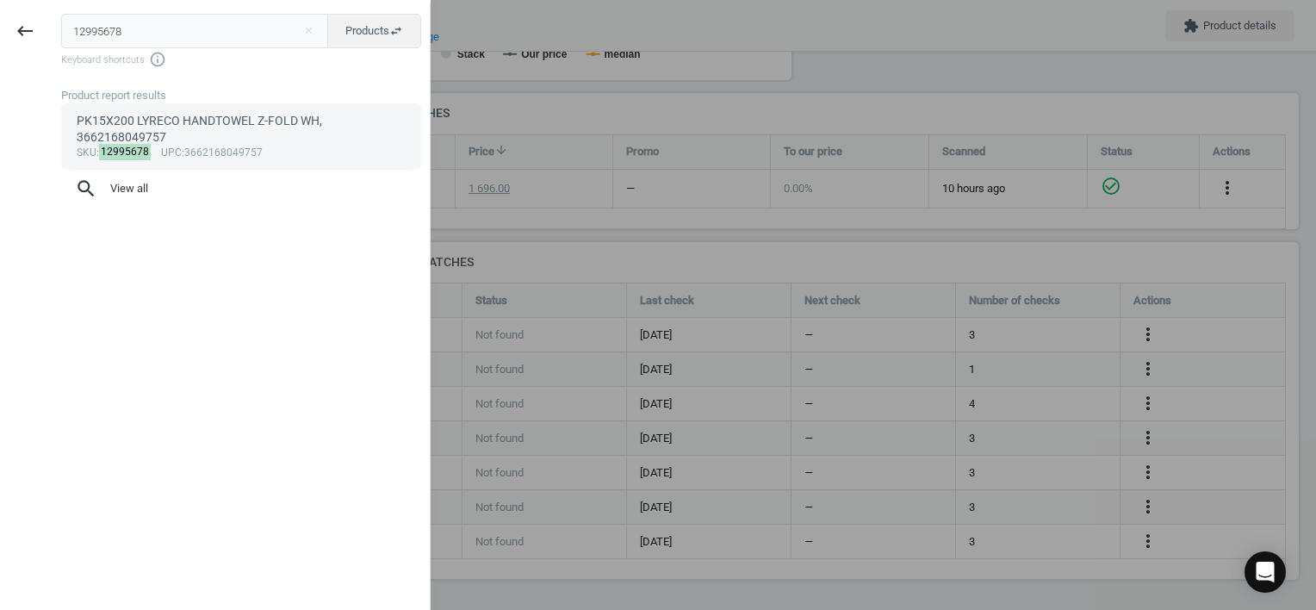
type input "12995678"
click at [193, 146] on div "sku : 12995678 upc :3662168049757" at bounding box center [242, 153] width 330 height 14
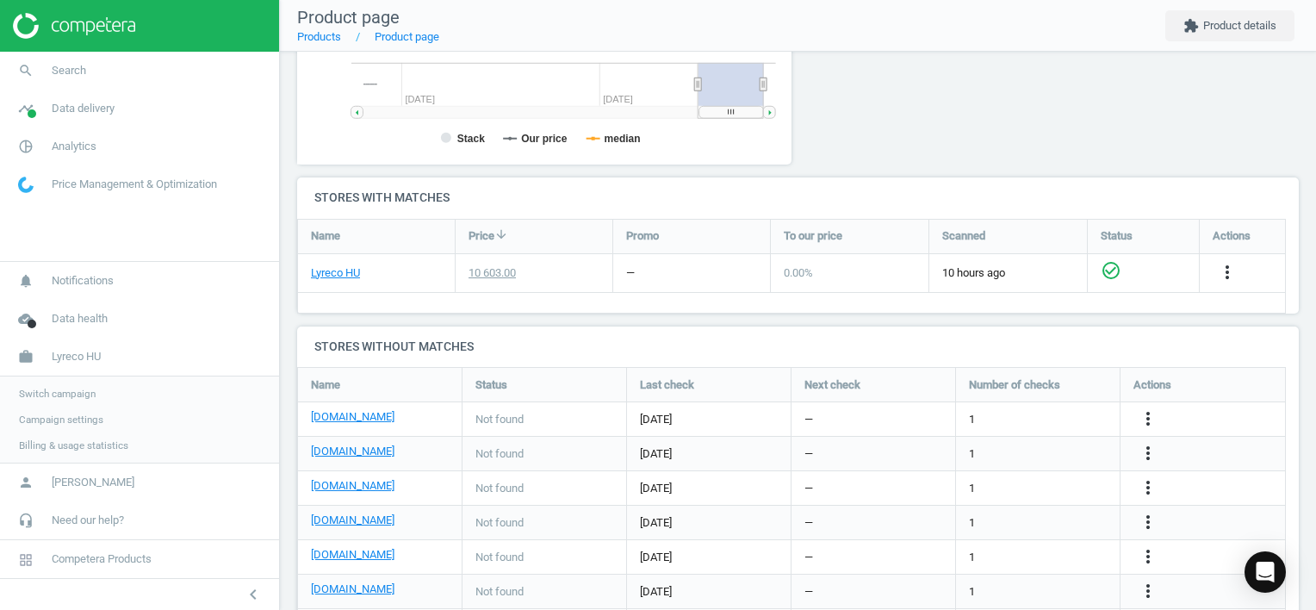
scroll to position [371, 514]
click at [1147, 416] on icon "more_vert" at bounding box center [1148, 418] width 21 height 21
click at [1011, 415] on link "Edit URL/product option" at bounding box center [1013, 418] width 236 height 27
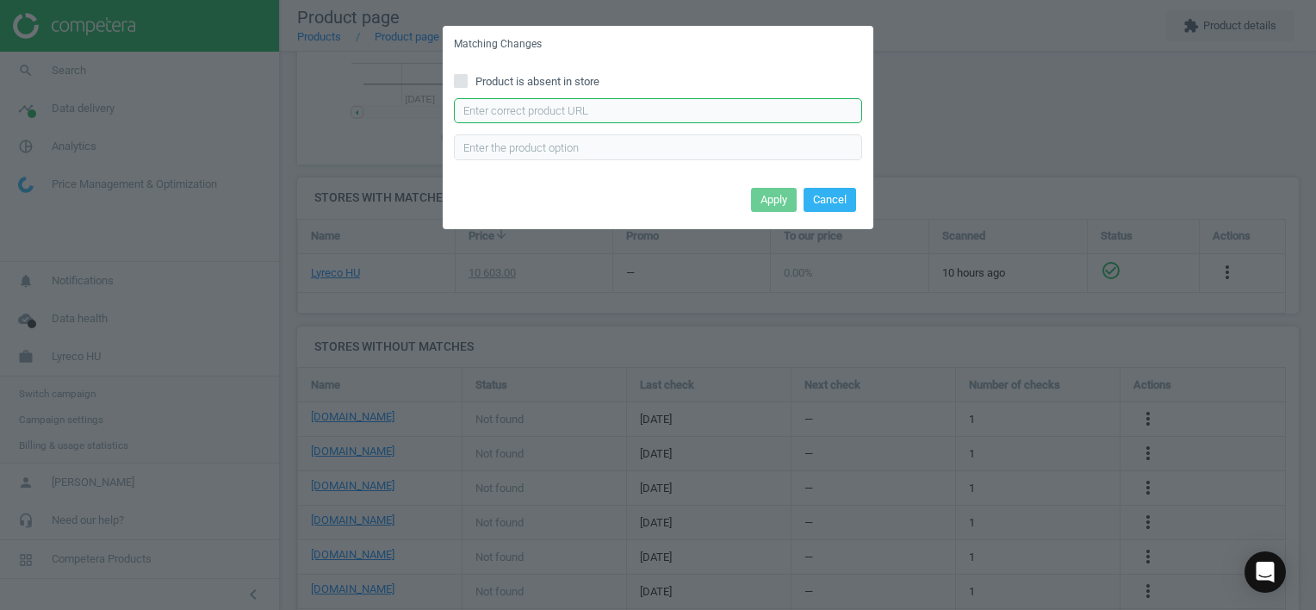
click at [663, 108] on input "text" at bounding box center [658, 111] width 408 height 26
paste input "[URL][DOMAIN_NAME]"
type input "[URL][DOMAIN_NAME]"
click at [778, 199] on button "Apply" at bounding box center [774, 200] width 46 height 24
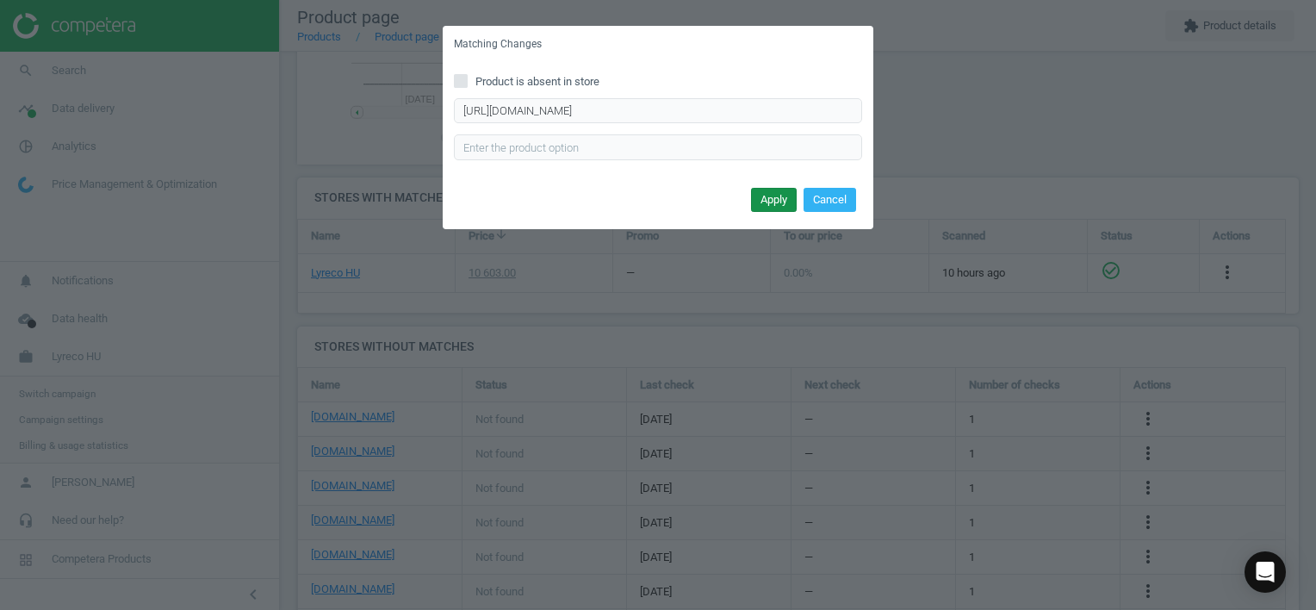
scroll to position [0, 0]
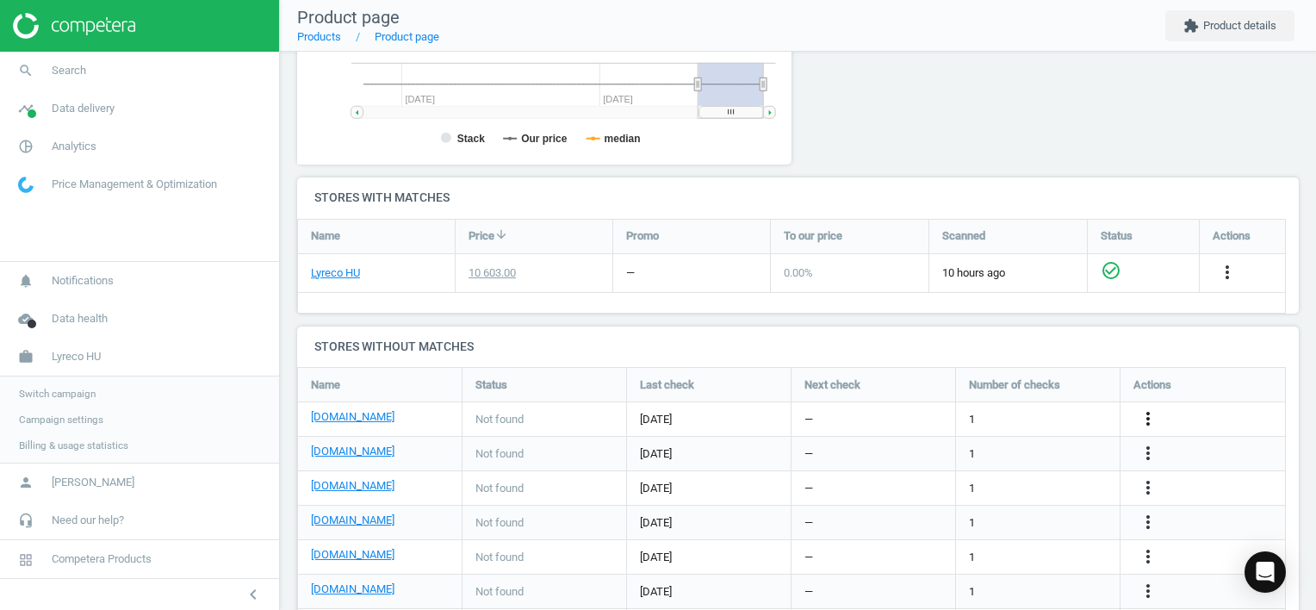
click at [1144, 413] on icon "more_vert" at bounding box center [1148, 418] width 21 height 21
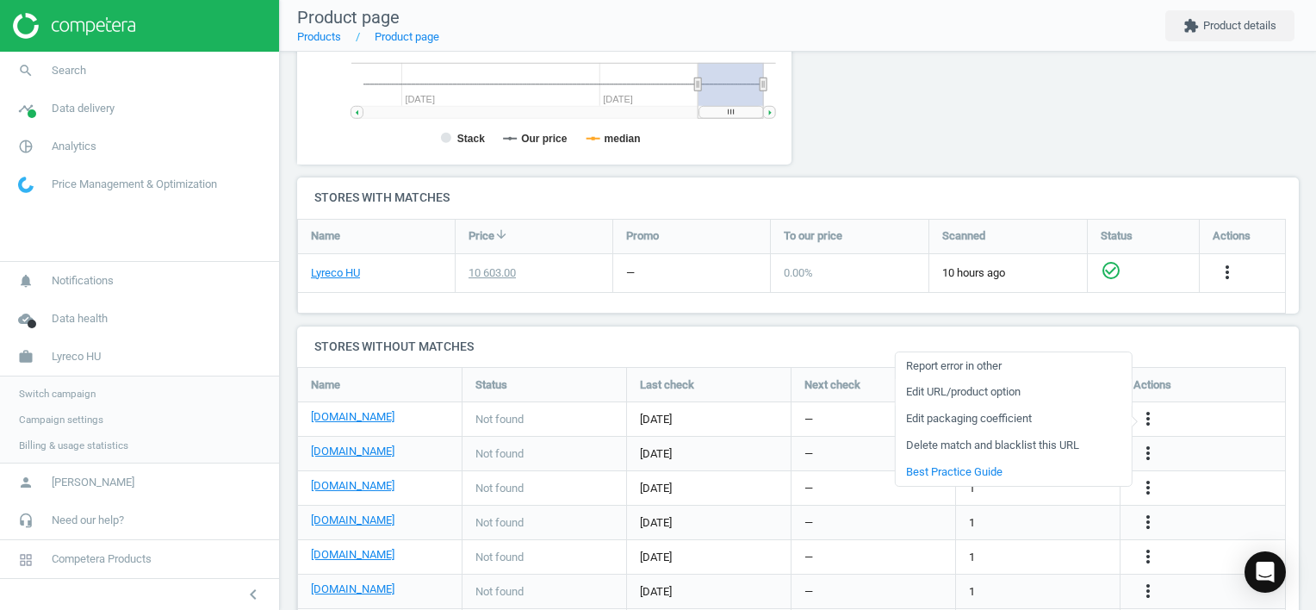
click at [966, 394] on link "Edit URL/product option" at bounding box center [1013, 392] width 236 height 27
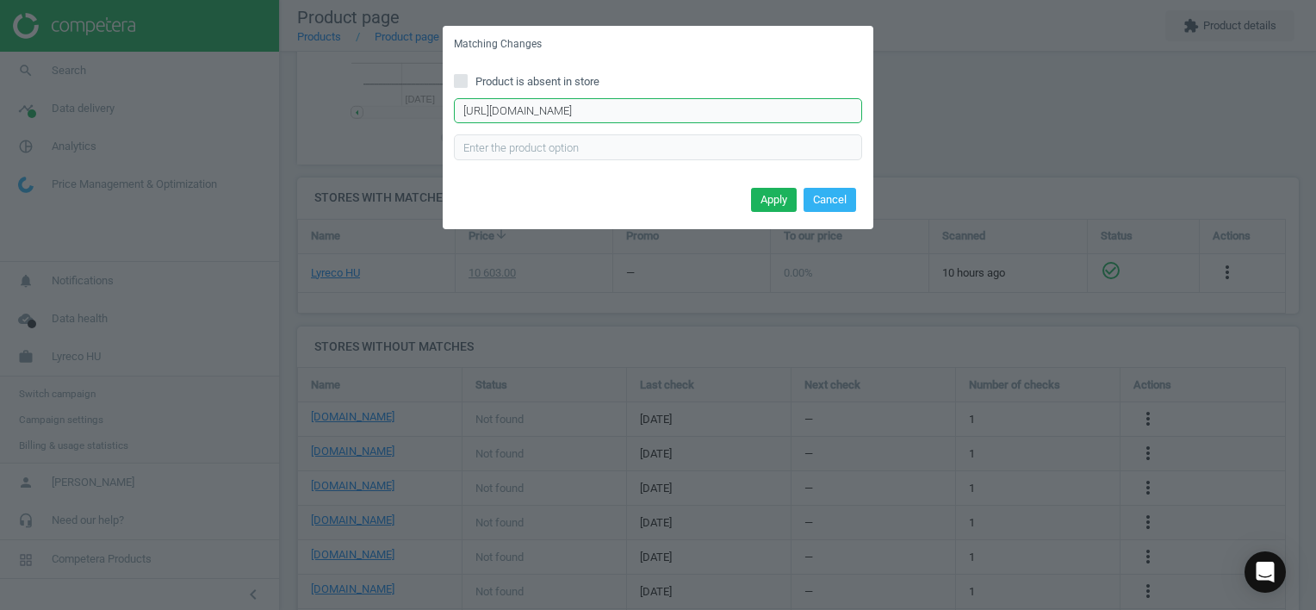
scroll to position [0, 109]
drag, startPoint x: 456, startPoint y: 107, endPoint x: 1133, endPoint y: 117, distance: 677.8
click at [1133, 117] on div "Matching Changes Product is absent in store [URL][DOMAIN_NAME] Enter correct pr…" at bounding box center [658, 305] width 1316 height 610
paste input "office-depot-[GEOGRAPHIC_DATA]-keztorlo-[PERSON_NAME]-21x23-cm-3000lap-karton-p…"
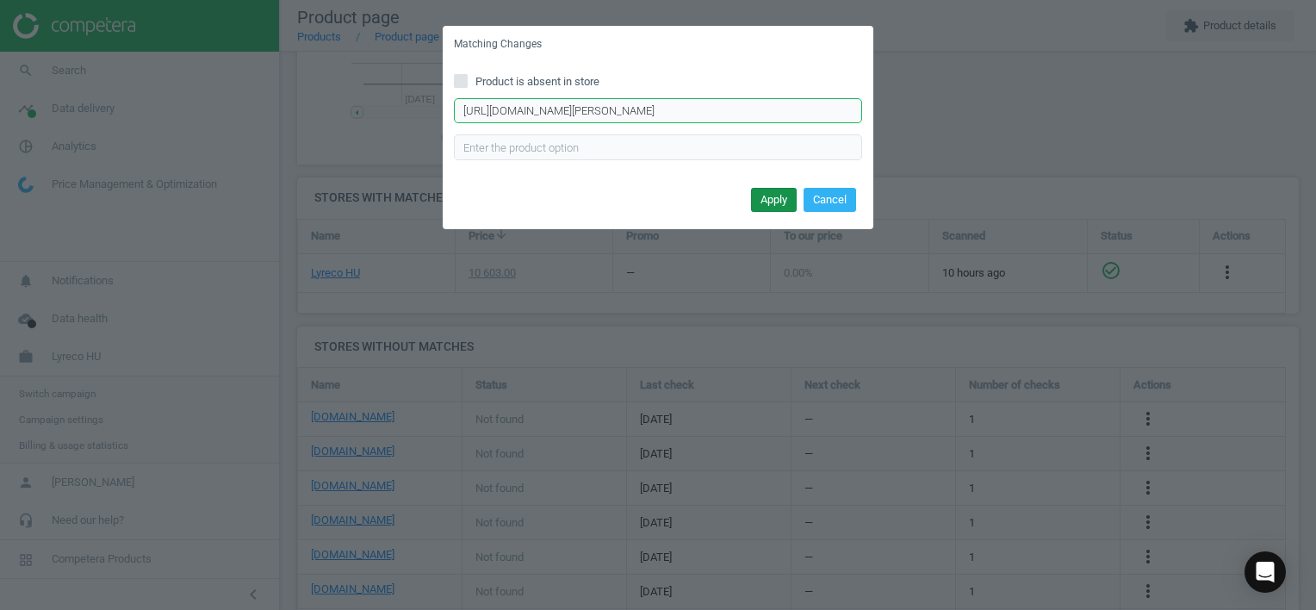
type input "[URL][DOMAIN_NAME][PERSON_NAME]"
click at [770, 198] on button "Apply" at bounding box center [774, 200] width 46 height 24
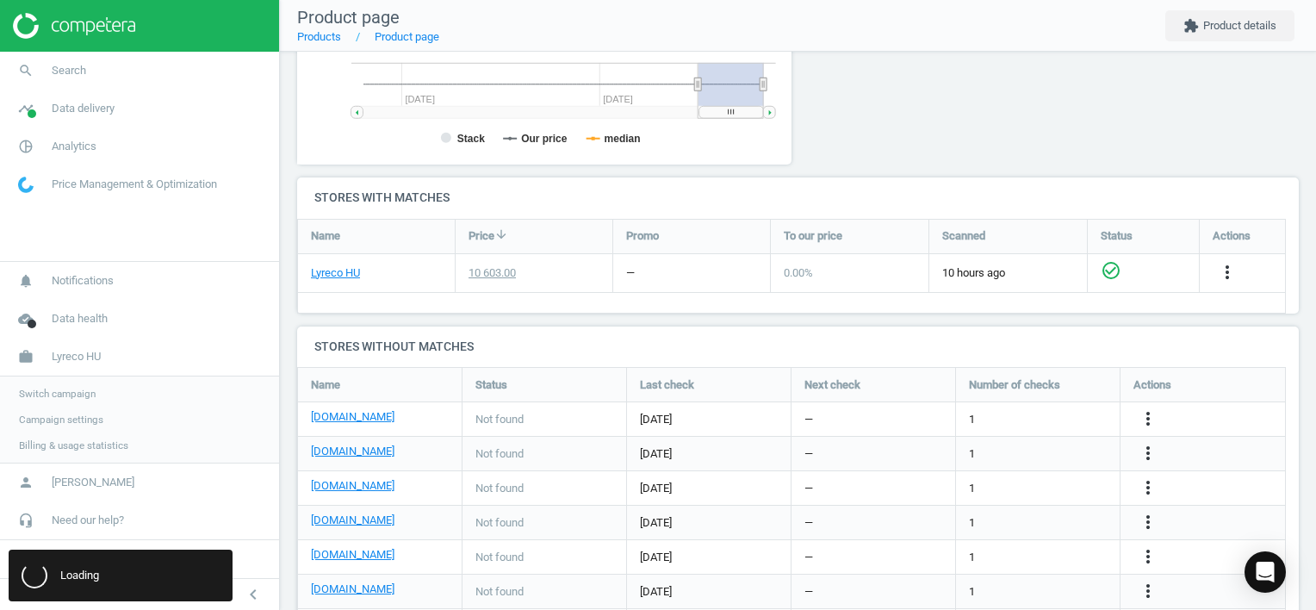
scroll to position [0, 0]
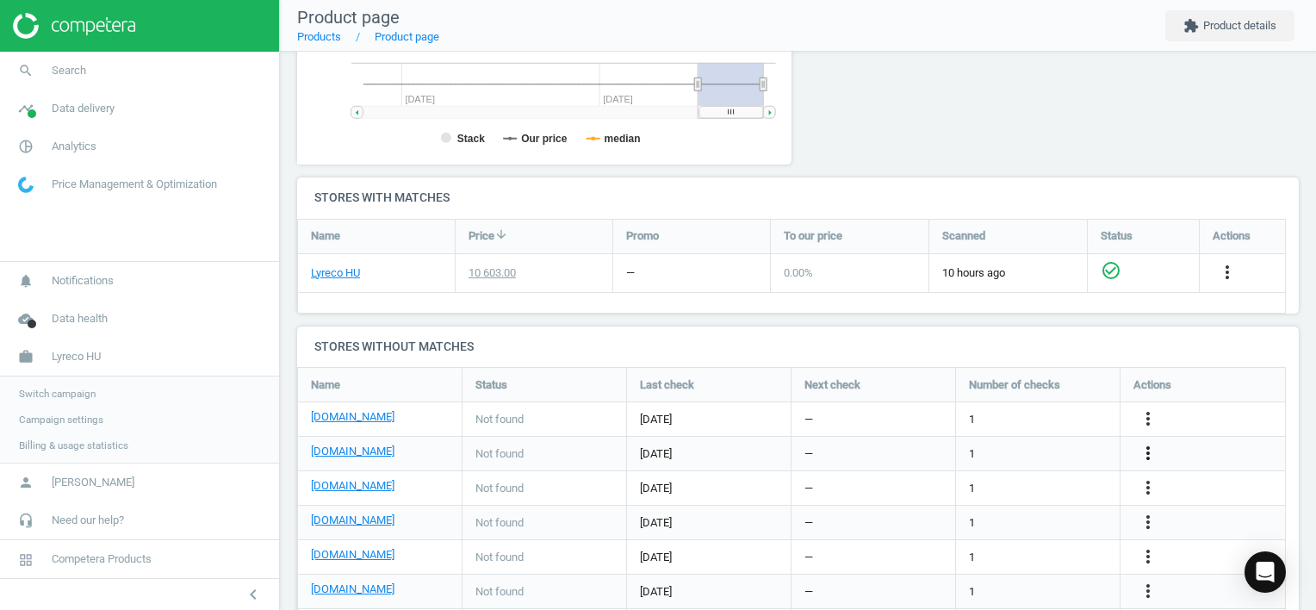
click at [1144, 449] on icon "more_vert" at bounding box center [1148, 453] width 21 height 21
click at [1002, 456] on link "Edit URL/product option" at bounding box center [1013, 452] width 236 height 27
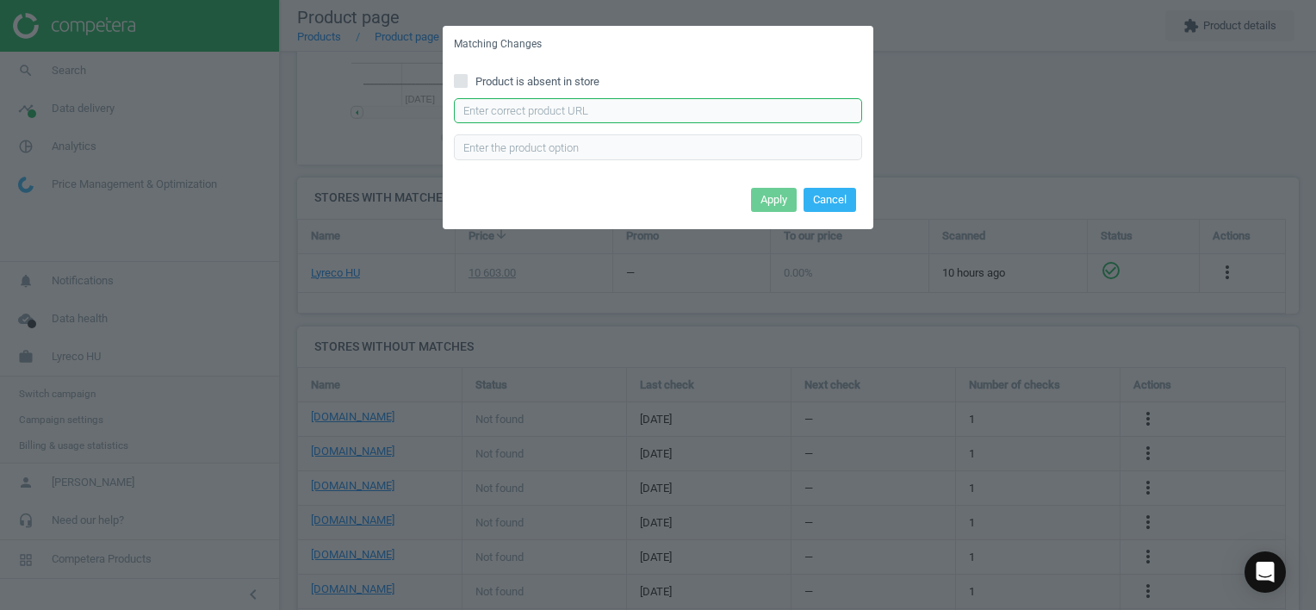
click at [543, 98] on input "text" at bounding box center [658, 111] width 408 height 26
paste input "[URL][DOMAIN_NAME]"
type input "[URL][DOMAIN_NAME]"
click at [768, 199] on button "Apply" at bounding box center [774, 200] width 46 height 24
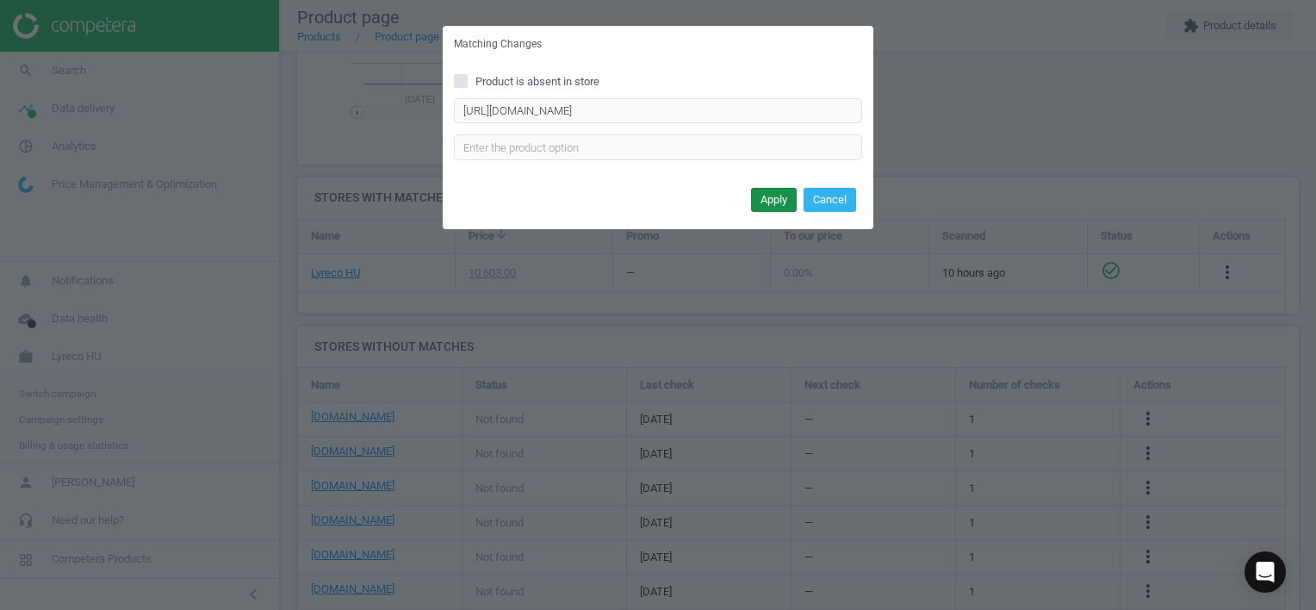
scroll to position [0, 0]
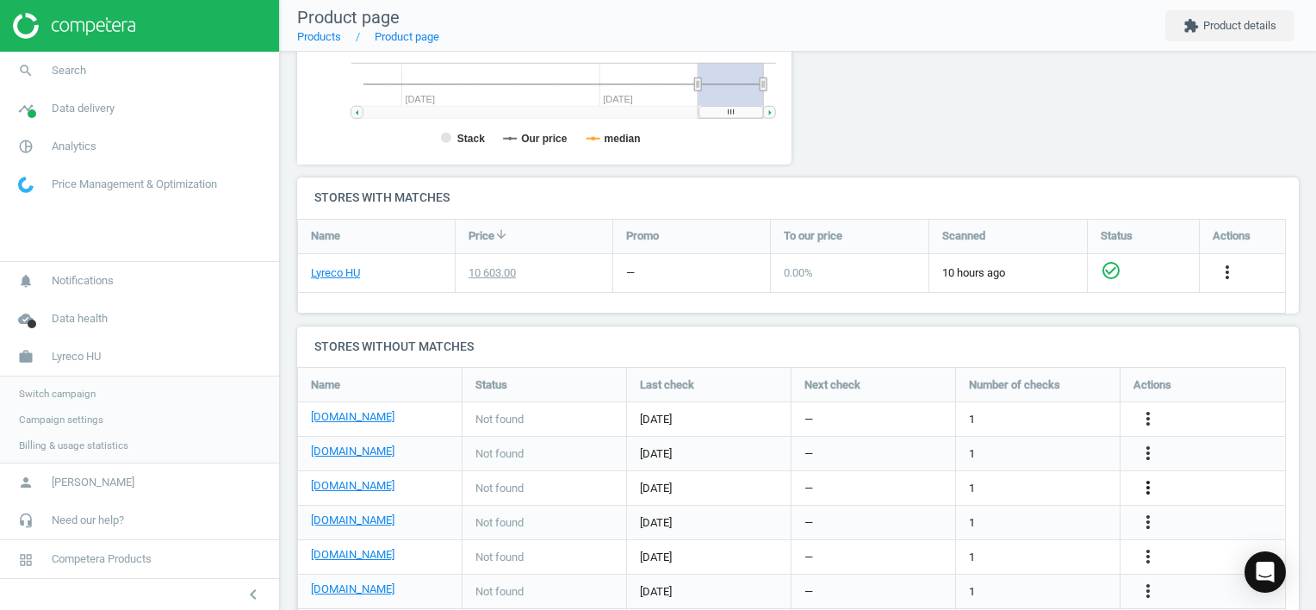
click at [1147, 486] on icon "more_vert" at bounding box center [1148, 487] width 21 height 21
click at [1063, 481] on link "Edit URL/product option" at bounding box center [1013, 487] width 236 height 27
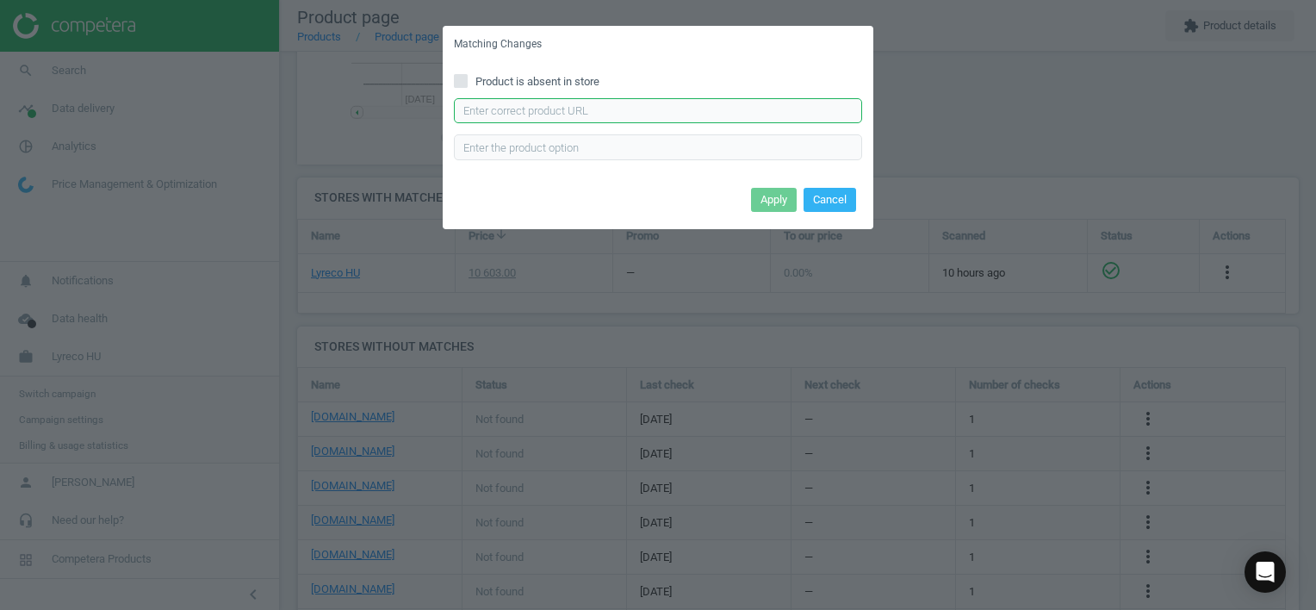
click at [614, 115] on input "text" at bounding box center [658, 111] width 408 height 26
paste input "[URL][DOMAIN_NAME]"
type input "[URL][DOMAIN_NAME]"
click at [771, 203] on button "Apply" at bounding box center [774, 200] width 46 height 24
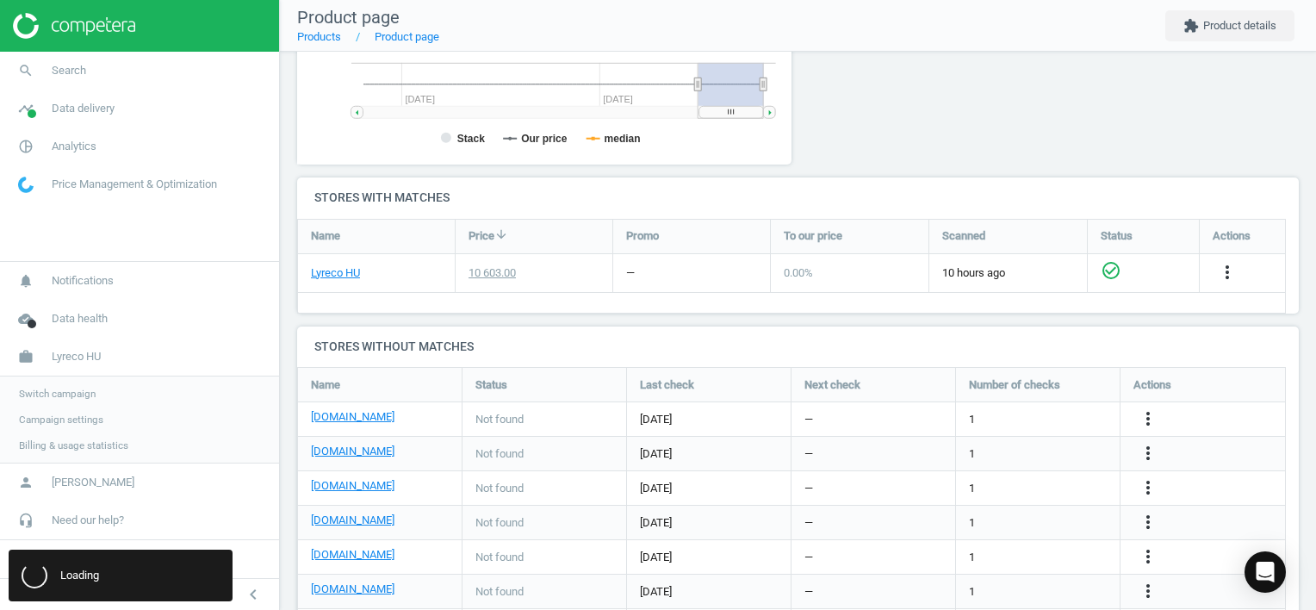
scroll to position [0, 0]
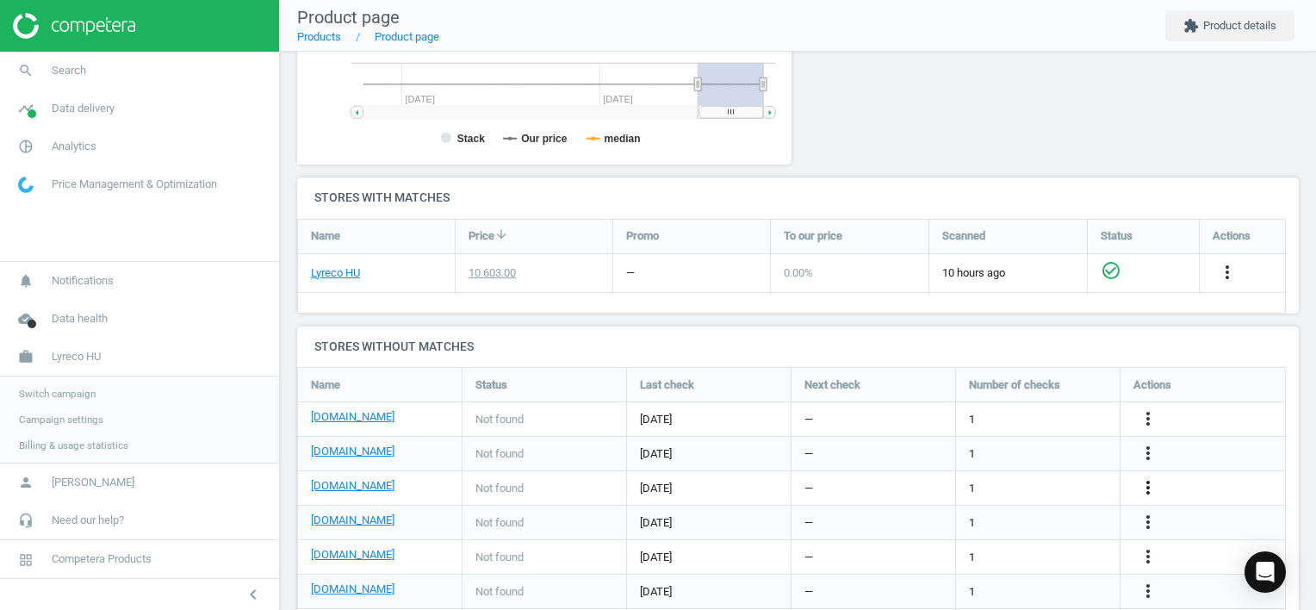
click at [1145, 484] on icon "more_vert" at bounding box center [1148, 487] width 21 height 21
click at [999, 461] on link "Edit URL/product option" at bounding box center [1013, 461] width 236 height 27
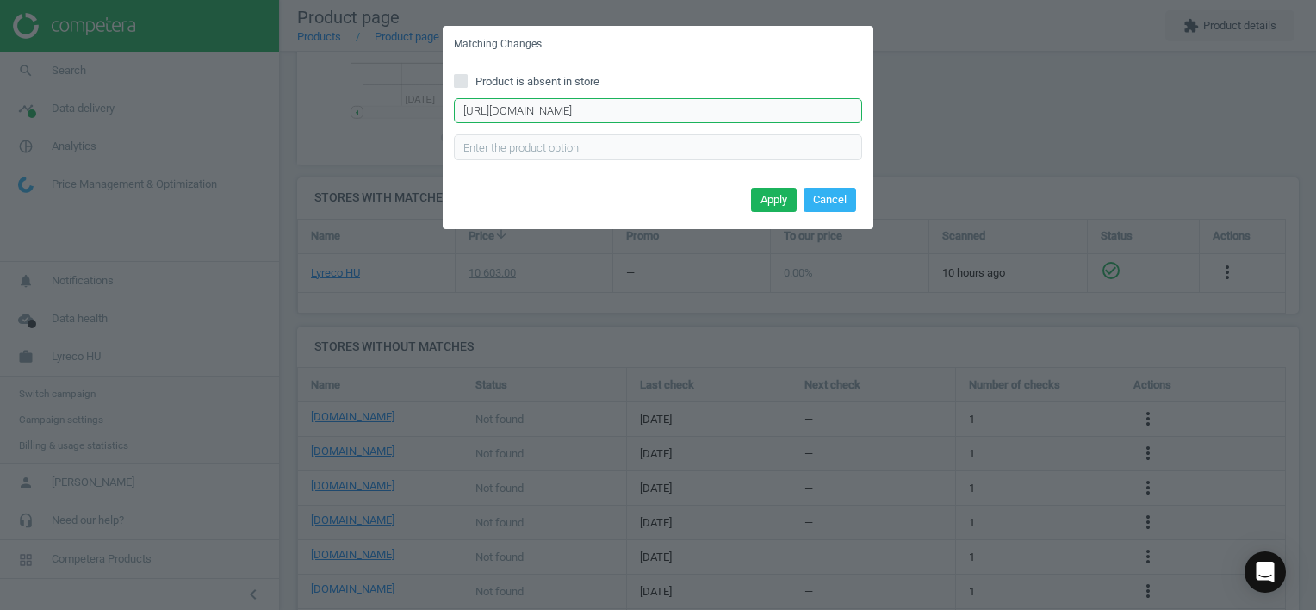
drag, startPoint x: 461, startPoint y: 108, endPoint x: 1332, endPoint y: 143, distance: 872.2
click at [1315, 143] on html "Group 2 Created with Sketch. ic/cloud_download/grey600 Created with Sketch. gra…" at bounding box center [658, 305] width 1316 height 610
paste input "779310/0032/0021/aro-V-Hajtogatott-Eco-Feh%C3%A9r-K%C3%A9zt%C3%B6rl%C5%91-2-R%C…"
type input "[URL][DOMAIN_NAME]"
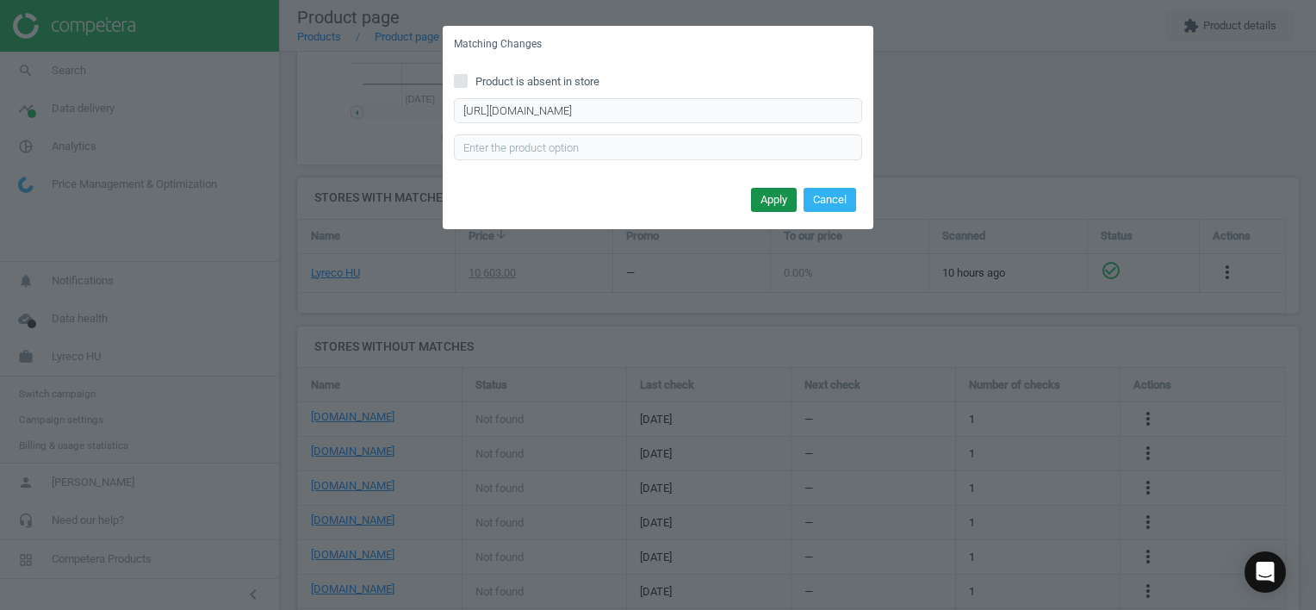
click at [771, 202] on button "Apply" at bounding box center [774, 200] width 46 height 24
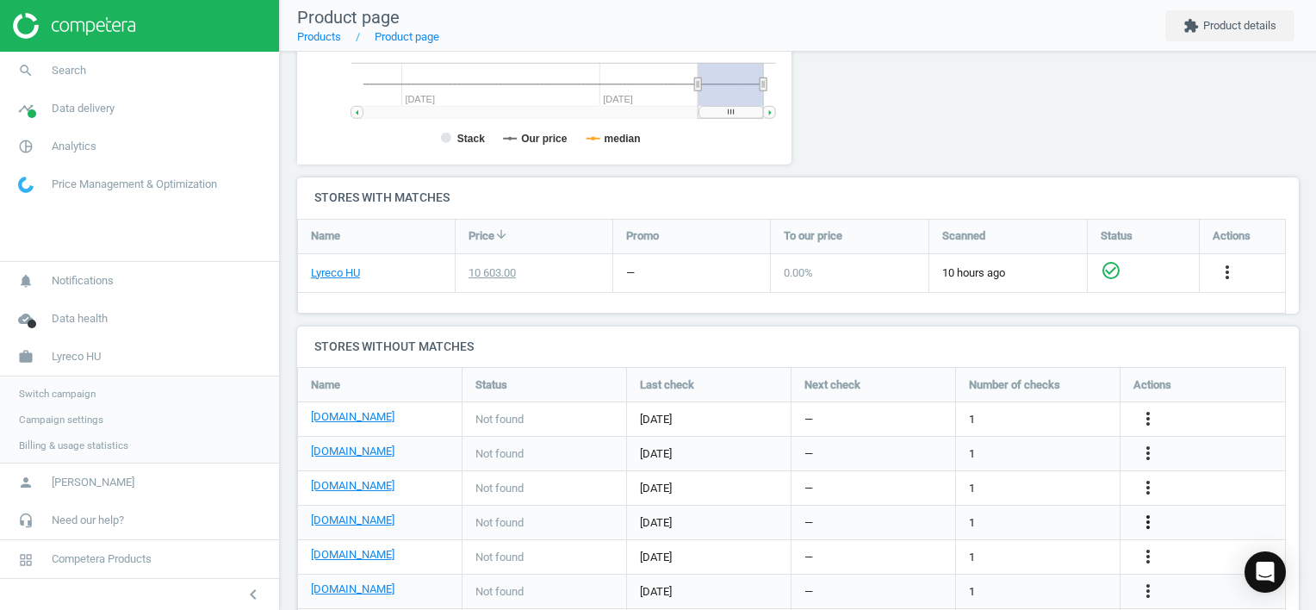
click at [1151, 517] on icon "more_vert" at bounding box center [1148, 522] width 21 height 21
click at [1008, 518] on link "Edit URL/product option" at bounding box center [1013, 521] width 236 height 27
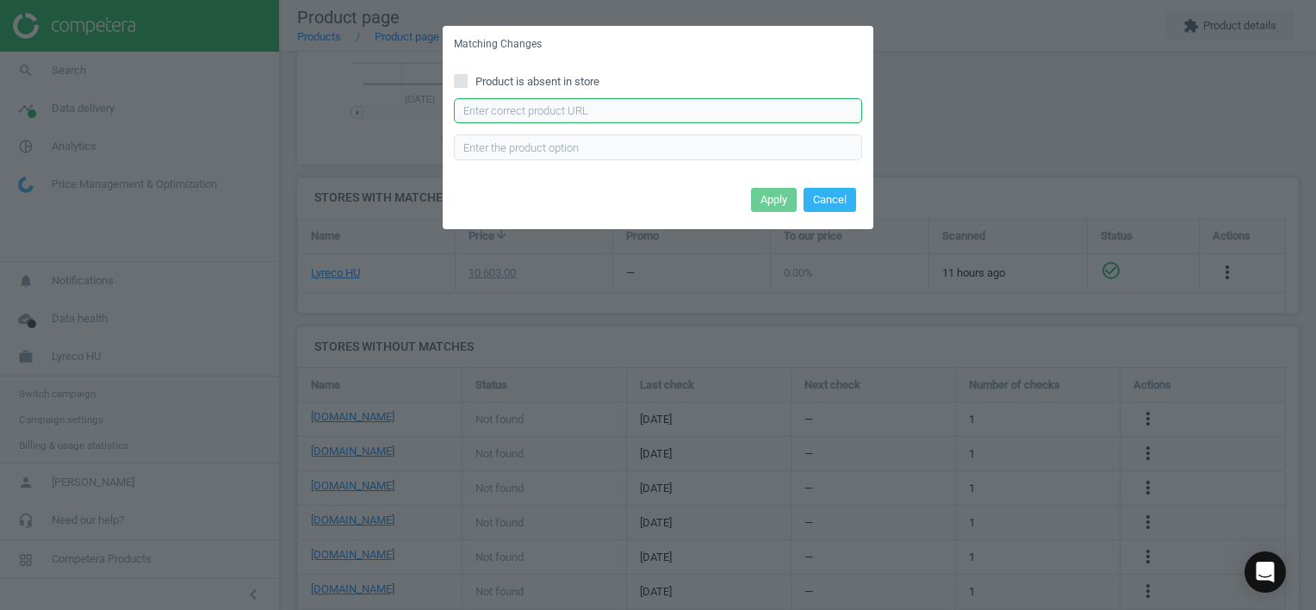
click at [573, 106] on input "text" at bounding box center [658, 111] width 408 height 26
paste input "[URL][DOMAIN_NAME][PERSON_NAME]"
type input "[URL][DOMAIN_NAME][PERSON_NAME]"
click at [775, 196] on button "Apply" at bounding box center [774, 200] width 46 height 24
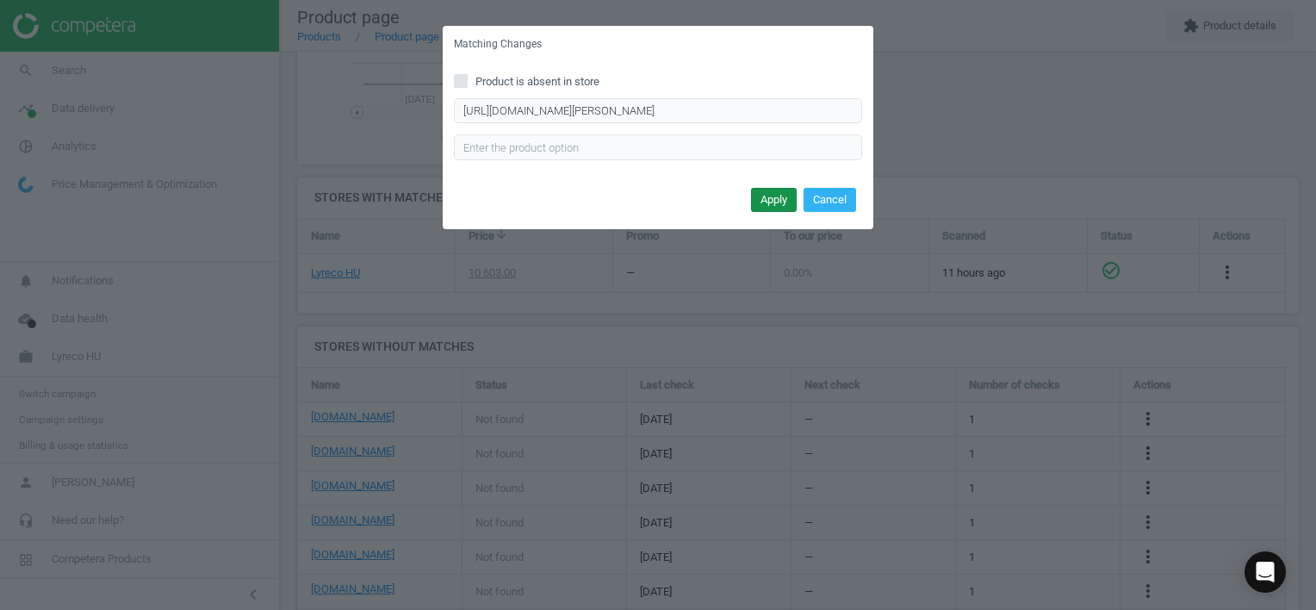
scroll to position [0, 0]
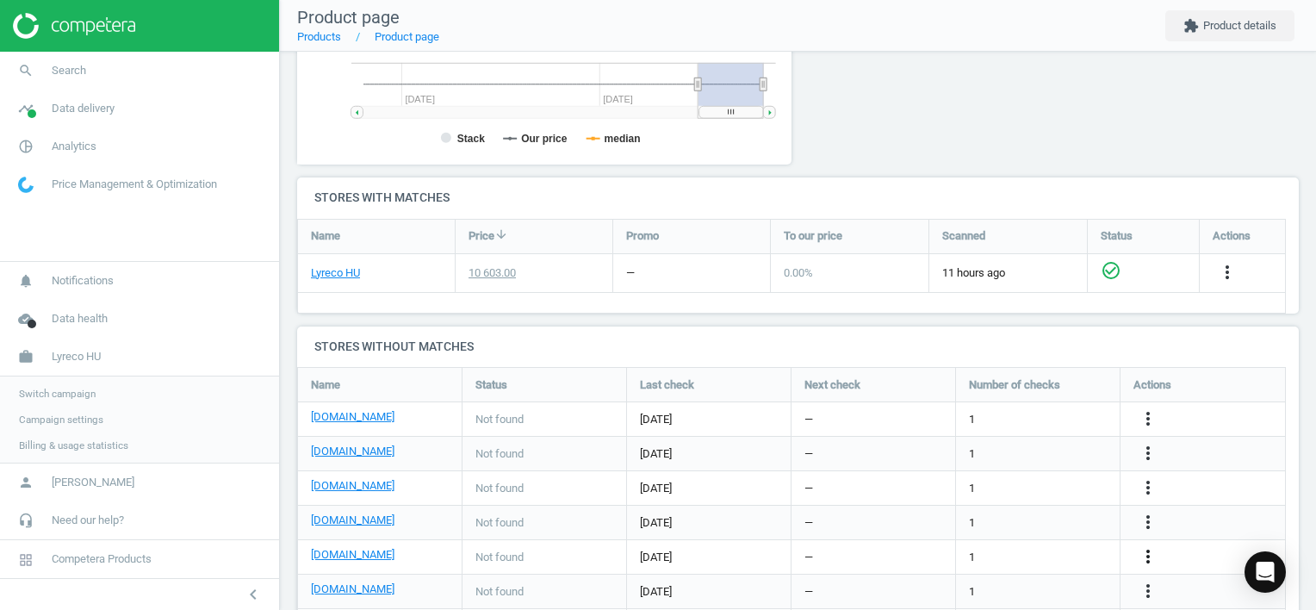
click at [1146, 552] on icon "more_vert" at bounding box center [1148, 556] width 21 height 21
click at [958, 555] on link "Edit URL/product option" at bounding box center [1013, 556] width 236 height 27
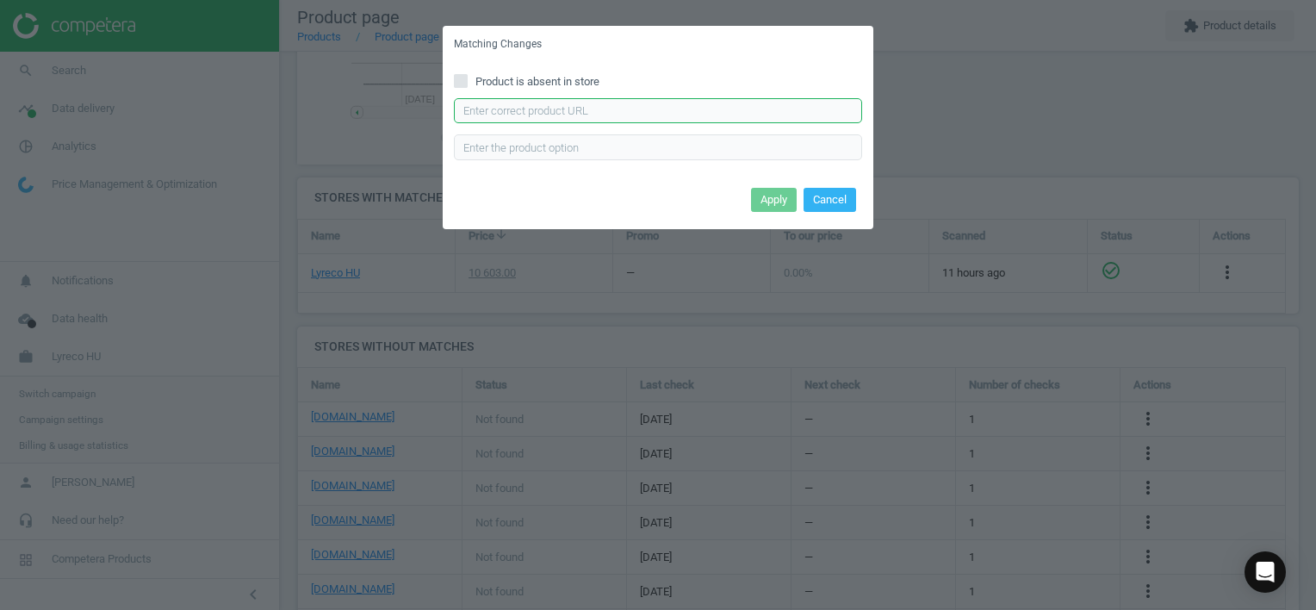
click at [618, 115] on input "text" at bounding box center [658, 111] width 408 height 26
paste input "[URL][DOMAIN_NAME][PERSON_NAME][PERSON_NAME]"
type input "[URL][DOMAIN_NAME][PERSON_NAME][PERSON_NAME]"
click at [764, 200] on button "Apply" at bounding box center [774, 200] width 46 height 24
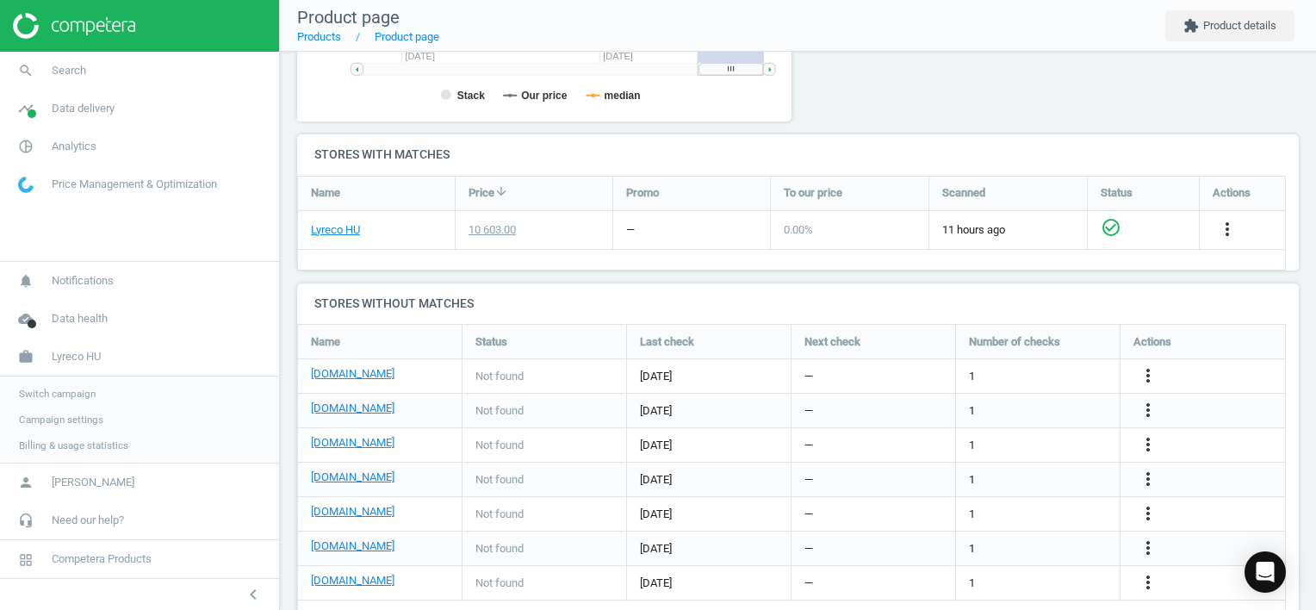
scroll to position [541, 0]
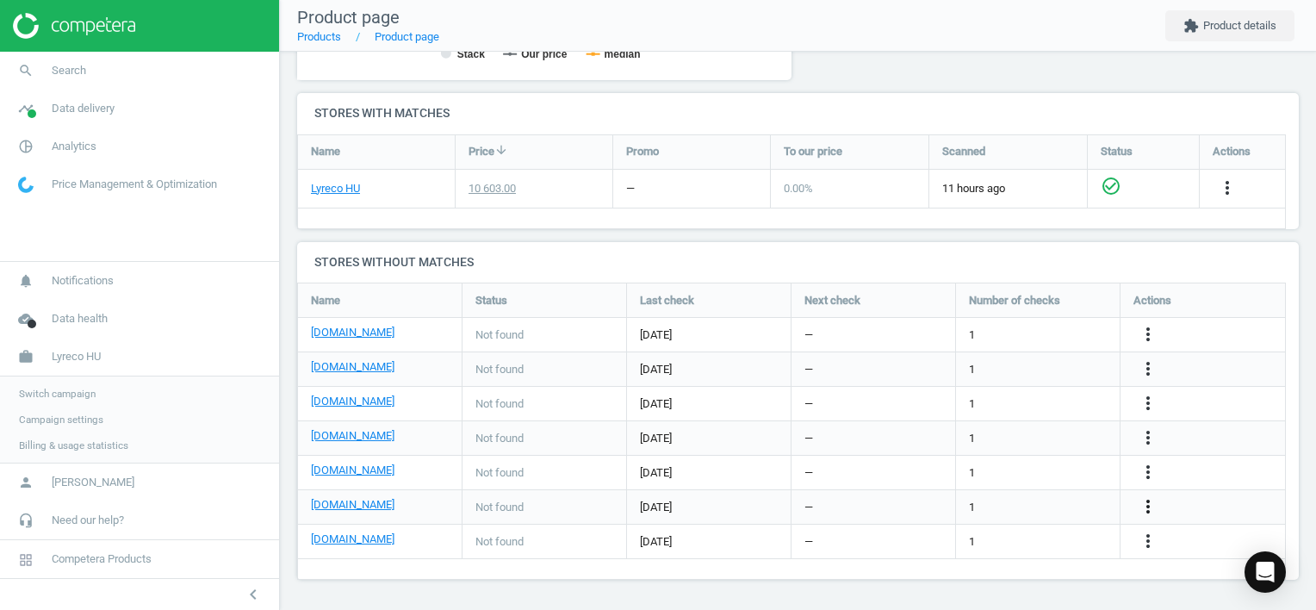
click at [1145, 508] on icon "more_vert" at bounding box center [1148, 506] width 21 height 21
click at [1012, 500] on link "Edit URL/product option" at bounding box center [1013, 506] width 236 height 27
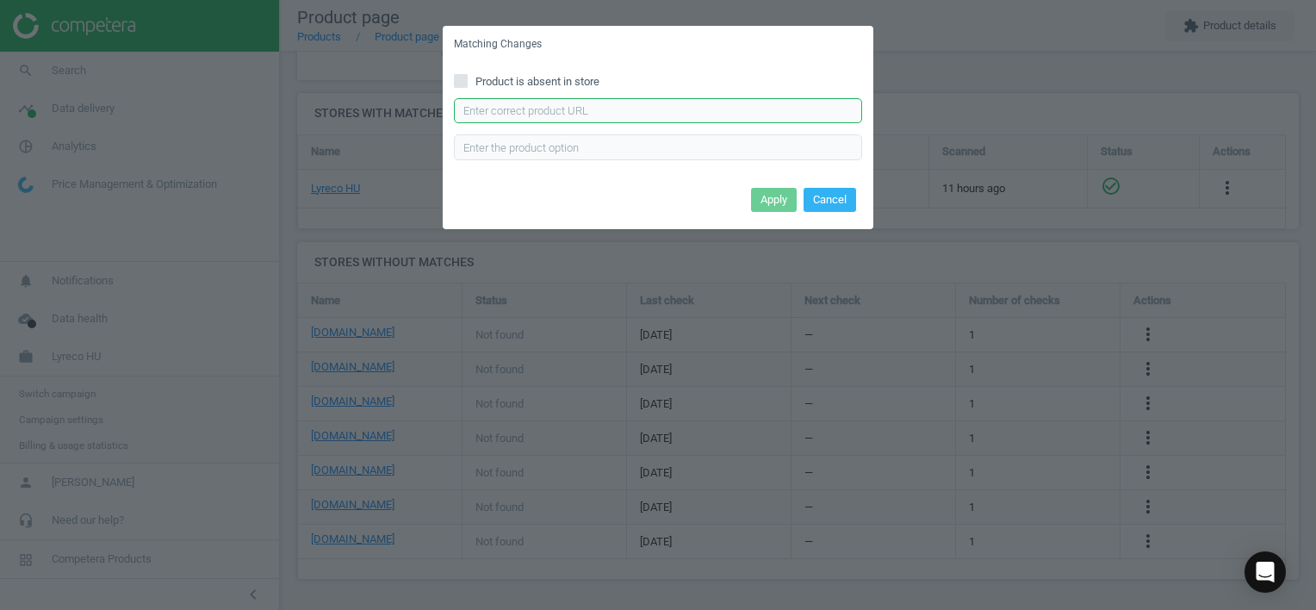
click at [756, 104] on input "text" at bounding box center [658, 111] width 408 height 26
paste input "[URL][DOMAIN_NAME]"
type input "[URL][DOMAIN_NAME]"
click at [770, 199] on button "Apply" at bounding box center [774, 200] width 46 height 24
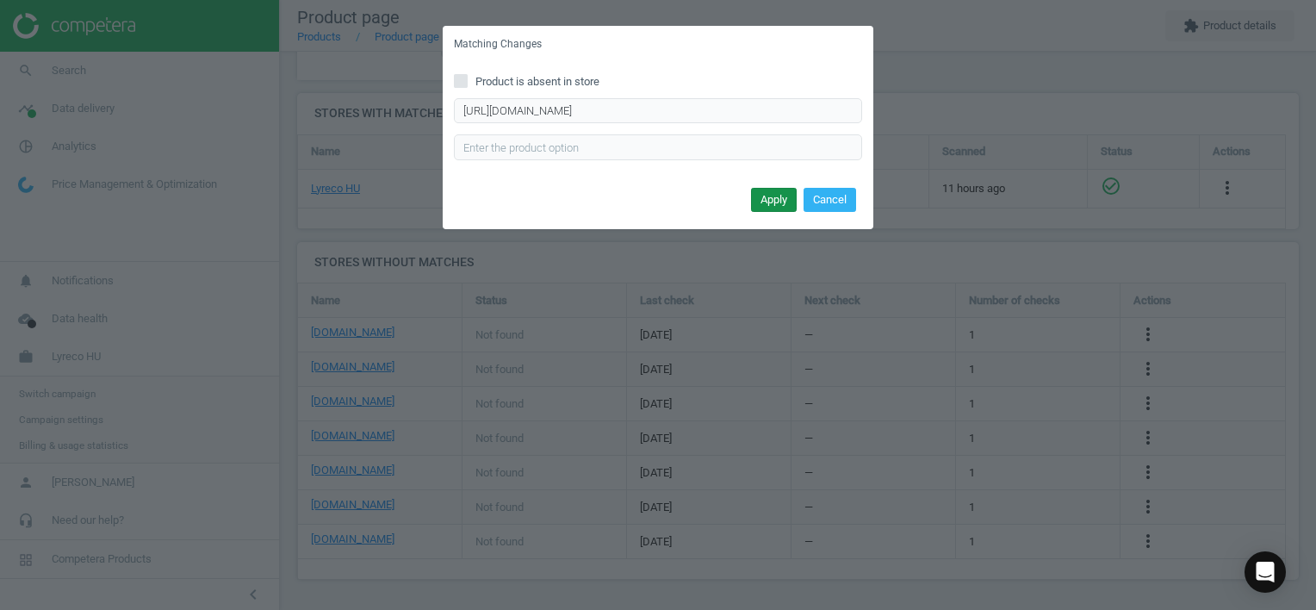
scroll to position [0, 0]
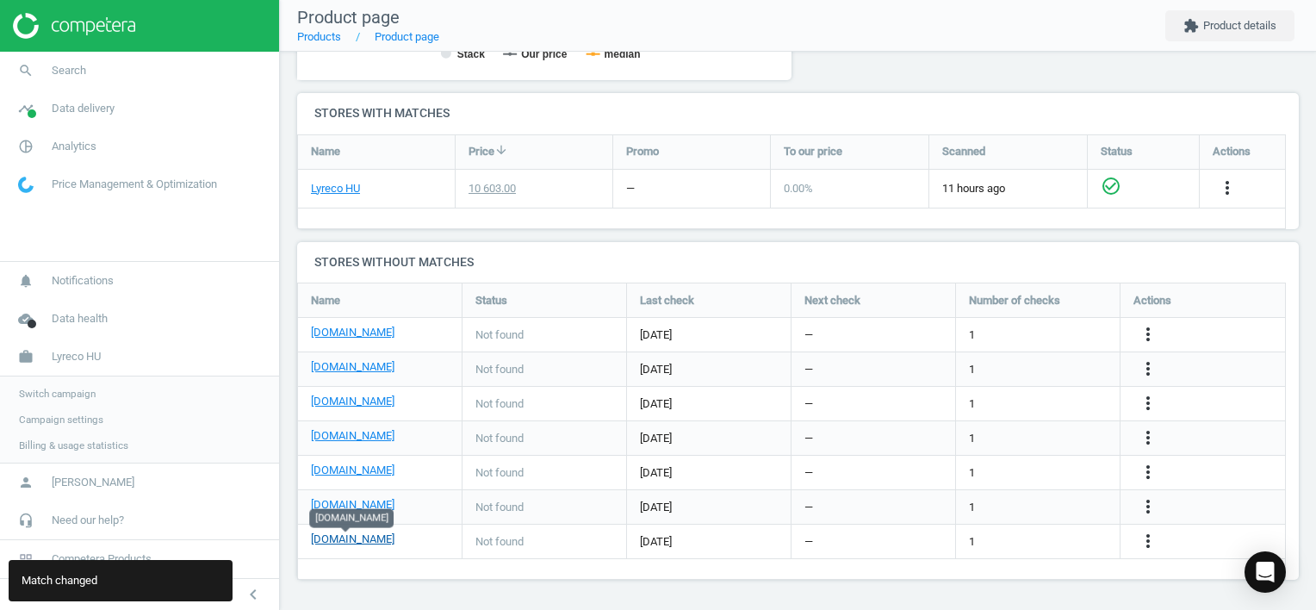
click at [340, 540] on link "[DOMAIN_NAME]" at bounding box center [353, 539] width 84 height 16
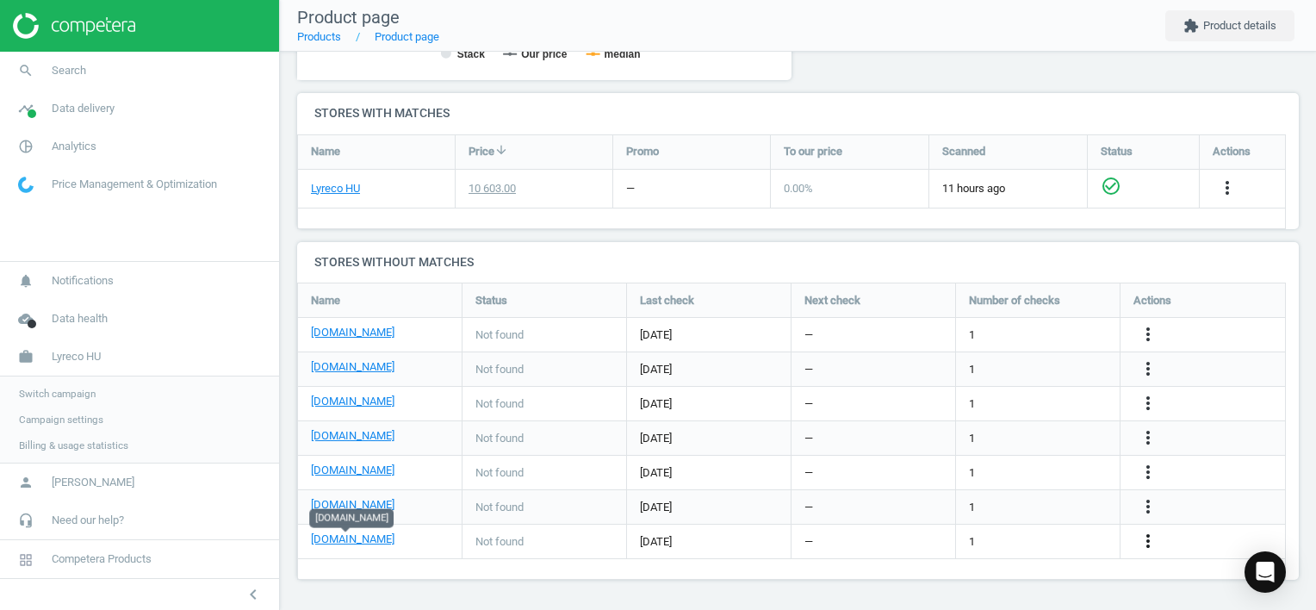
click at [1142, 541] on icon "more_vert" at bounding box center [1148, 540] width 21 height 21
click at [1013, 535] on link "Edit URL/product option" at bounding box center [1013, 541] width 236 height 27
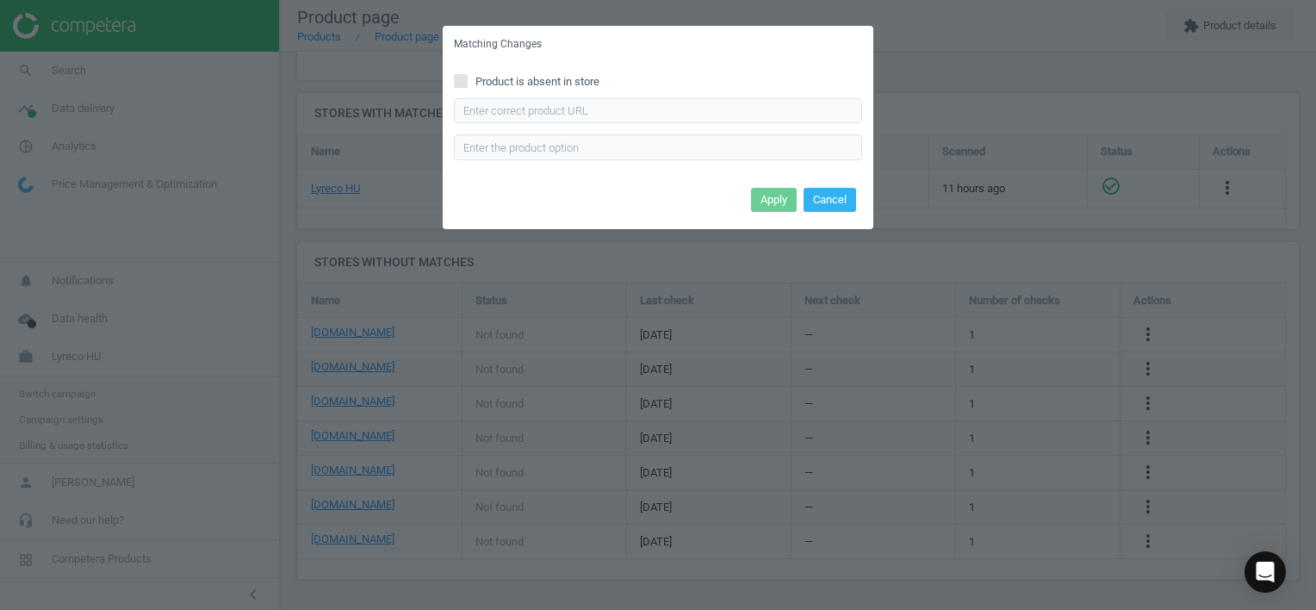
drag, startPoint x: 457, startPoint y: 78, endPoint x: 475, endPoint y: 84, distance: 19.4
click at [462, 78] on input "Product is absent in store" at bounding box center [461, 80] width 11 height 11
checkbox input "true"
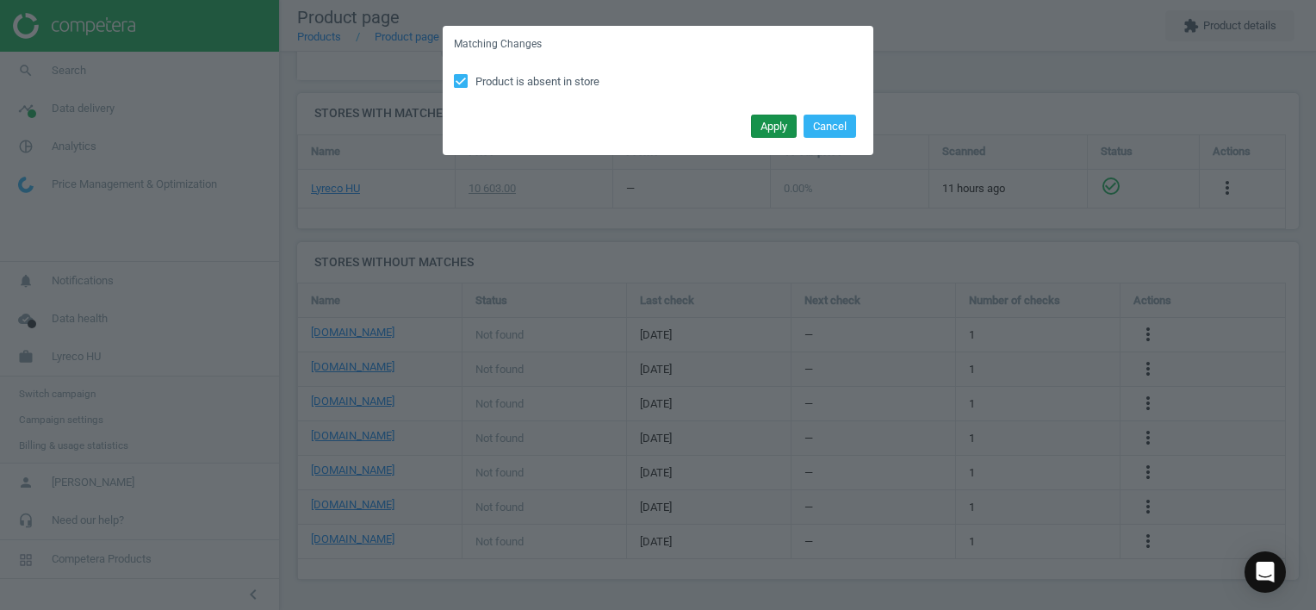
click at [775, 124] on button "Apply" at bounding box center [774, 127] width 46 height 24
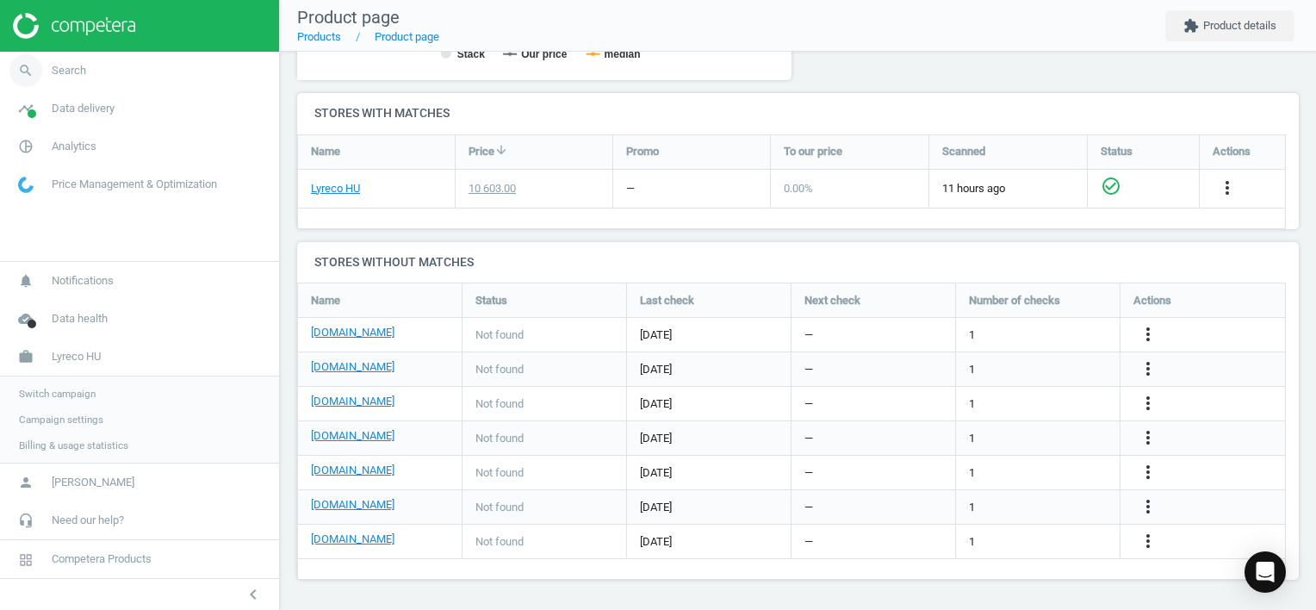
click at [68, 72] on span "Search" at bounding box center [69, 71] width 34 height 16
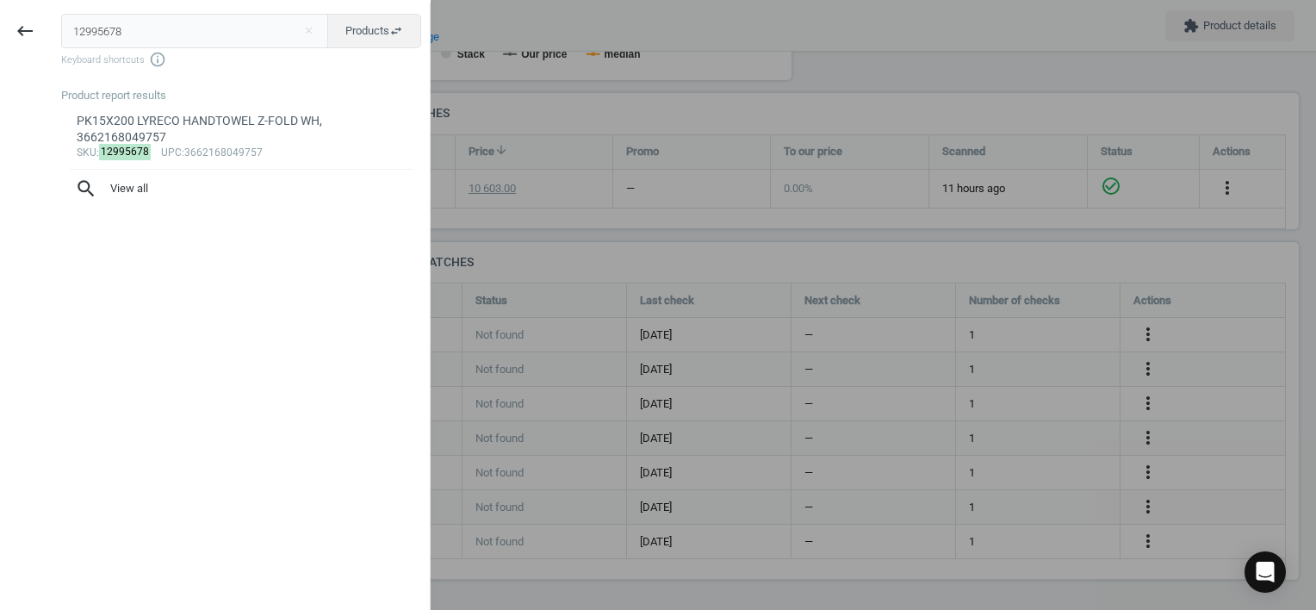
drag, startPoint x: 131, startPoint y: 31, endPoint x: -3, endPoint y: 27, distance: 134.4
click at [0, 27] on html "Group 2 Created with Sketch. ic/cloud_download/grey600 Created with Sketch. gra…" at bounding box center [658, 305] width 1316 height 610
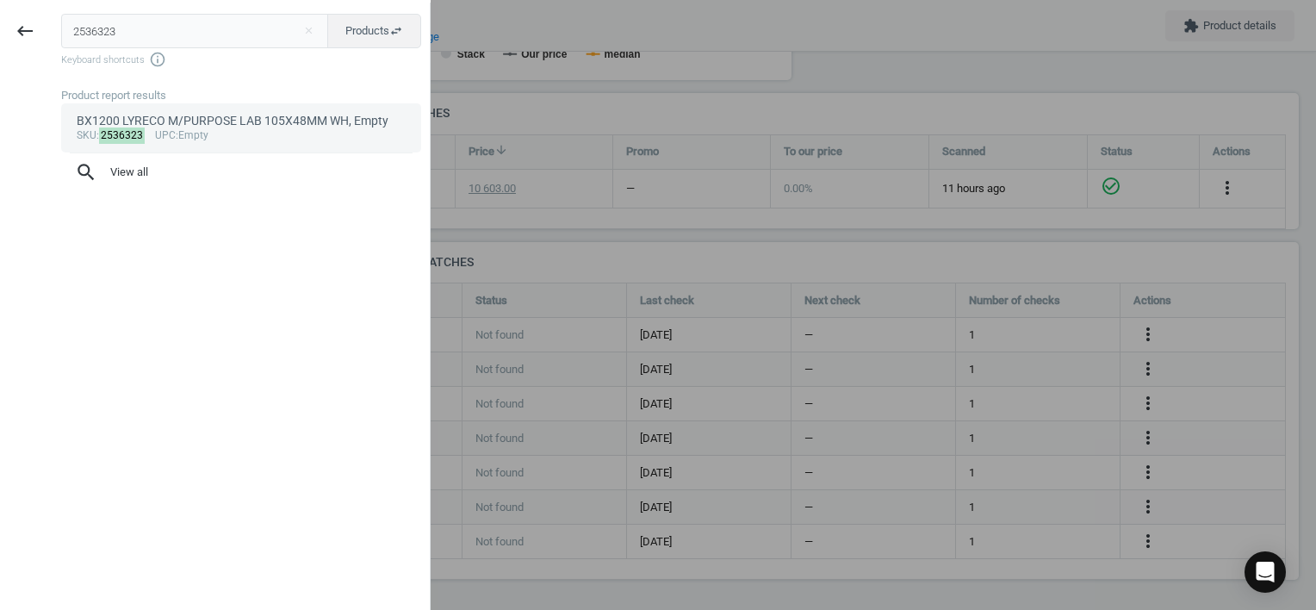
type input "2536323"
click at [253, 138] on div "sku : 2536323 upc :Empty" at bounding box center [242, 136] width 330 height 14
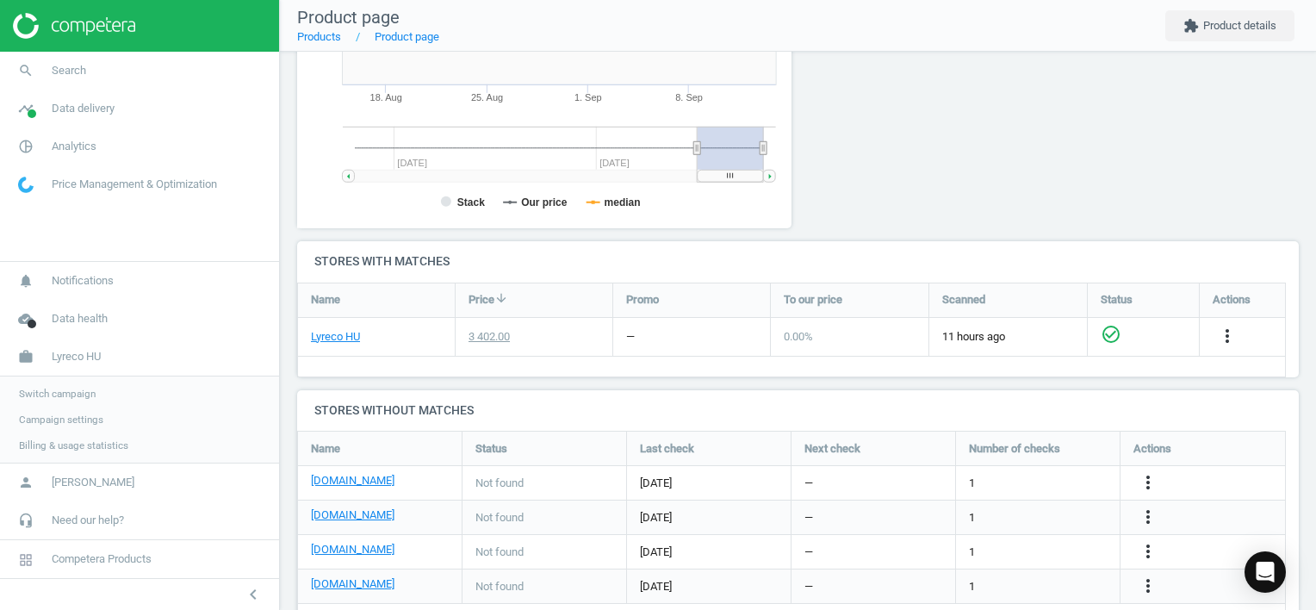
scroll to position [401, 0]
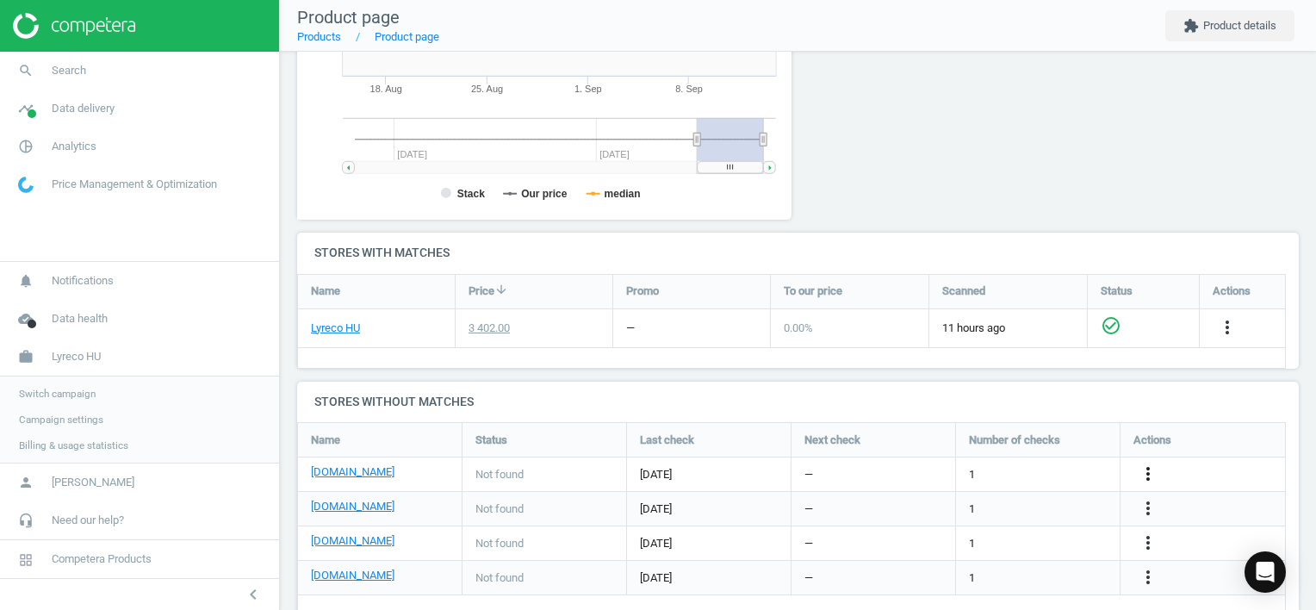
click at [1144, 472] on icon "more_vert" at bounding box center [1148, 473] width 21 height 21
click at [1025, 465] on link "Edit URL/product option" at bounding box center [1013, 473] width 236 height 27
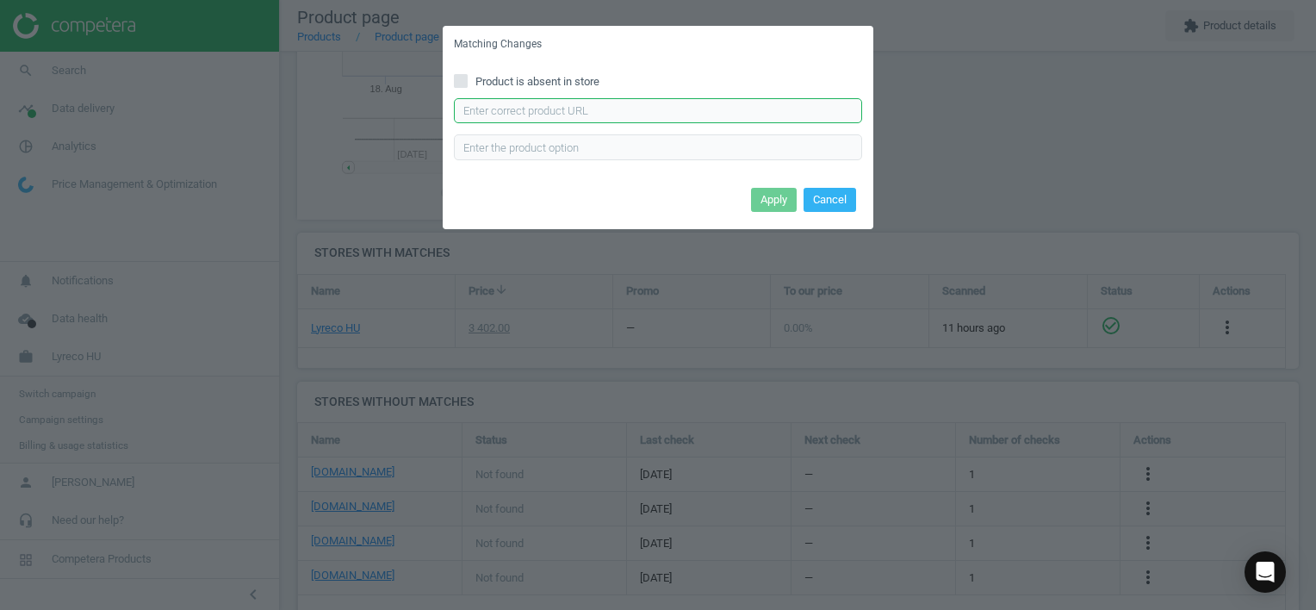
click at [543, 110] on input "text" at bounding box center [658, 111] width 408 height 26
paste input "[URL][DOMAIN_NAME][PERSON_NAME]"
type input "[URL][DOMAIN_NAME][PERSON_NAME]"
click at [784, 202] on button "Apply" at bounding box center [774, 200] width 46 height 24
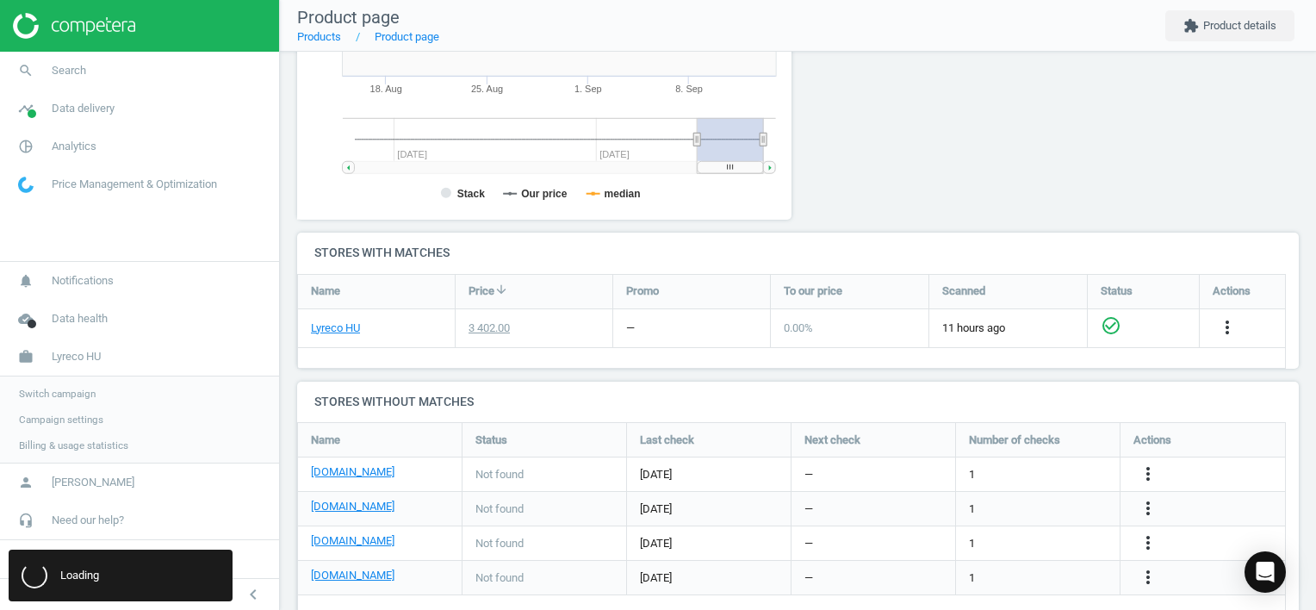
scroll to position [0, 0]
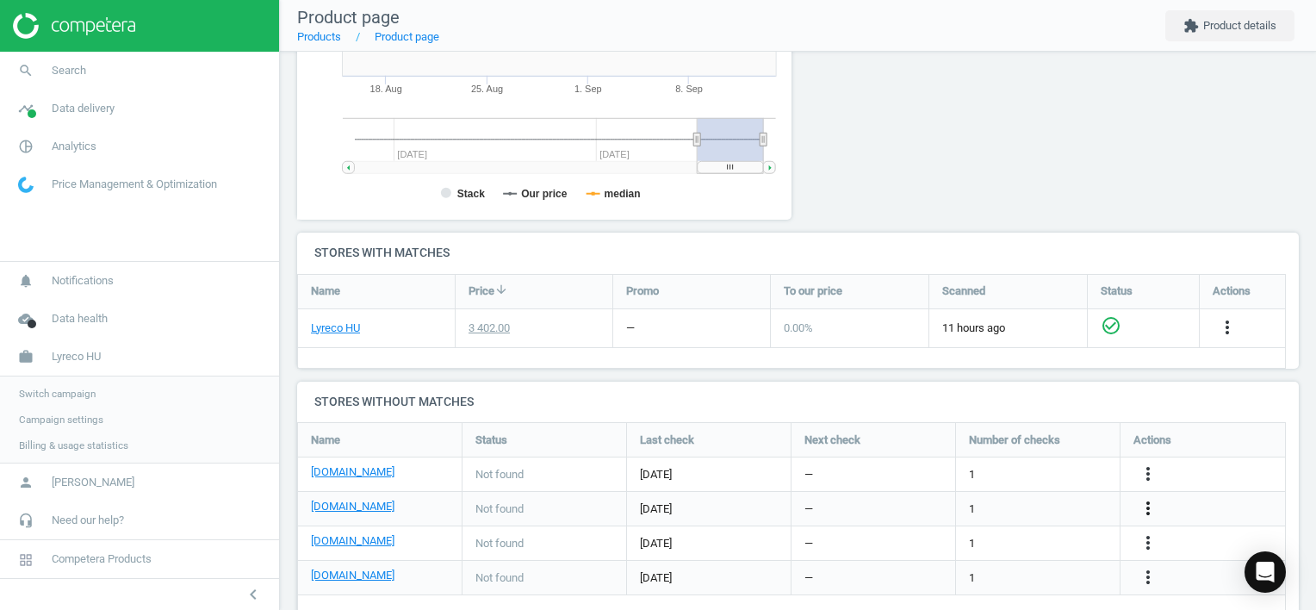
click at [1148, 509] on icon "more_vert" at bounding box center [1148, 508] width 21 height 21
click at [1026, 506] on link "Edit URL/product option" at bounding box center [1013, 507] width 236 height 27
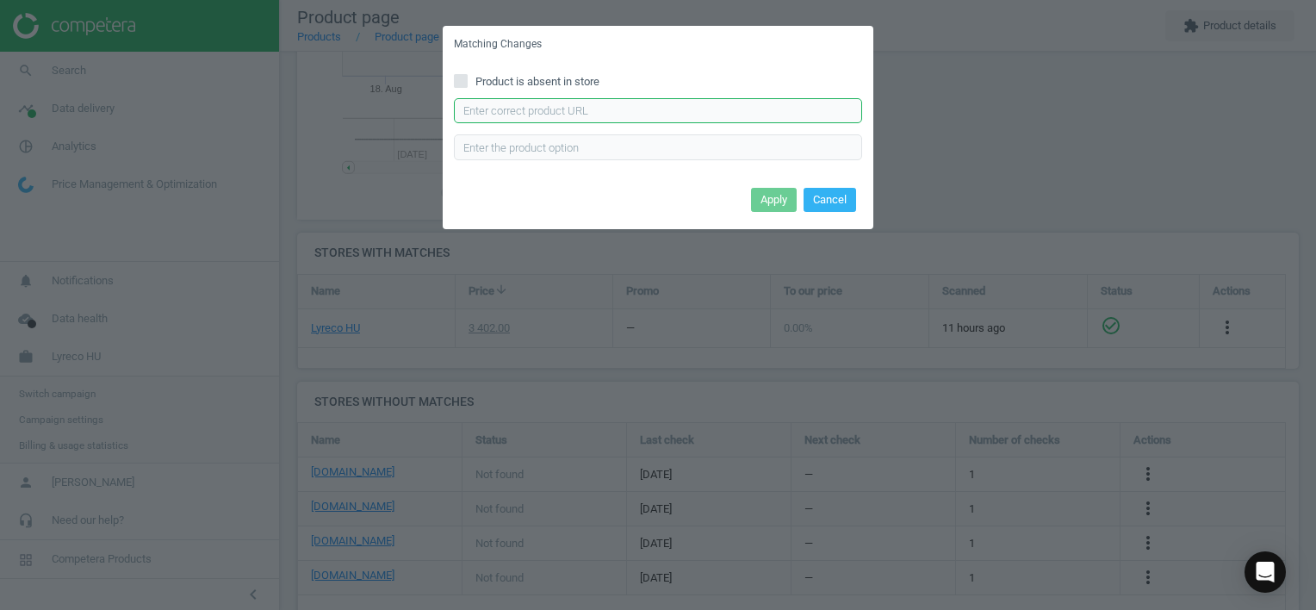
click at [604, 104] on input "text" at bounding box center [658, 111] width 408 height 26
paste input "[URL][DOMAIN_NAME]"
type input "[URL][DOMAIN_NAME]"
click at [763, 201] on button "Apply" at bounding box center [774, 200] width 46 height 24
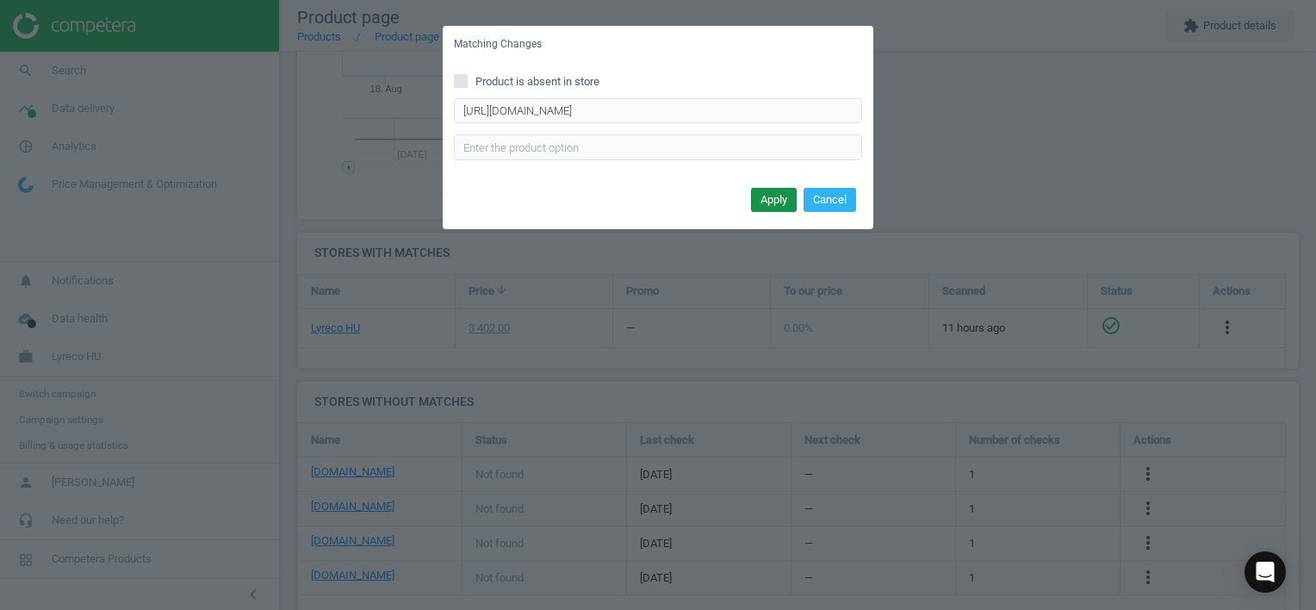
scroll to position [0, 0]
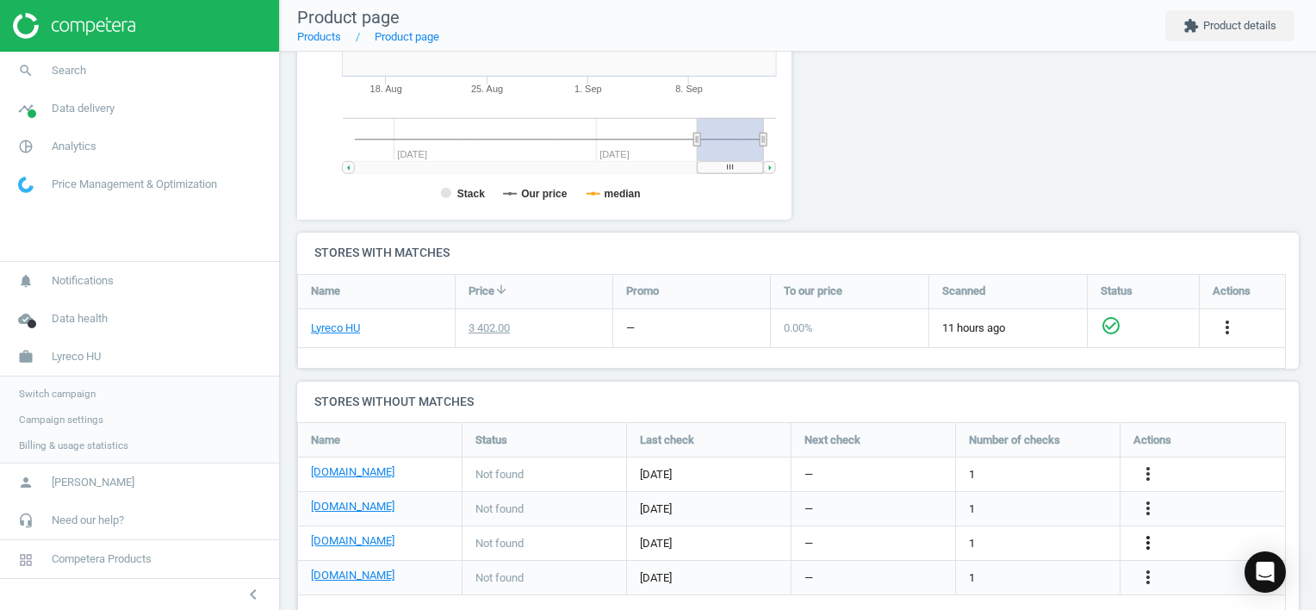
drag, startPoint x: 1151, startPoint y: 541, endPoint x: 1141, endPoint y: 541, distance: 9.5
click at [1151, 541] on icon "more_vert" at bounding box center [1148, 542] width 21 height 21
click at [1071, 537] on link "Edit URL/product option" at bounding box center [1013, 542] width 236 height 27
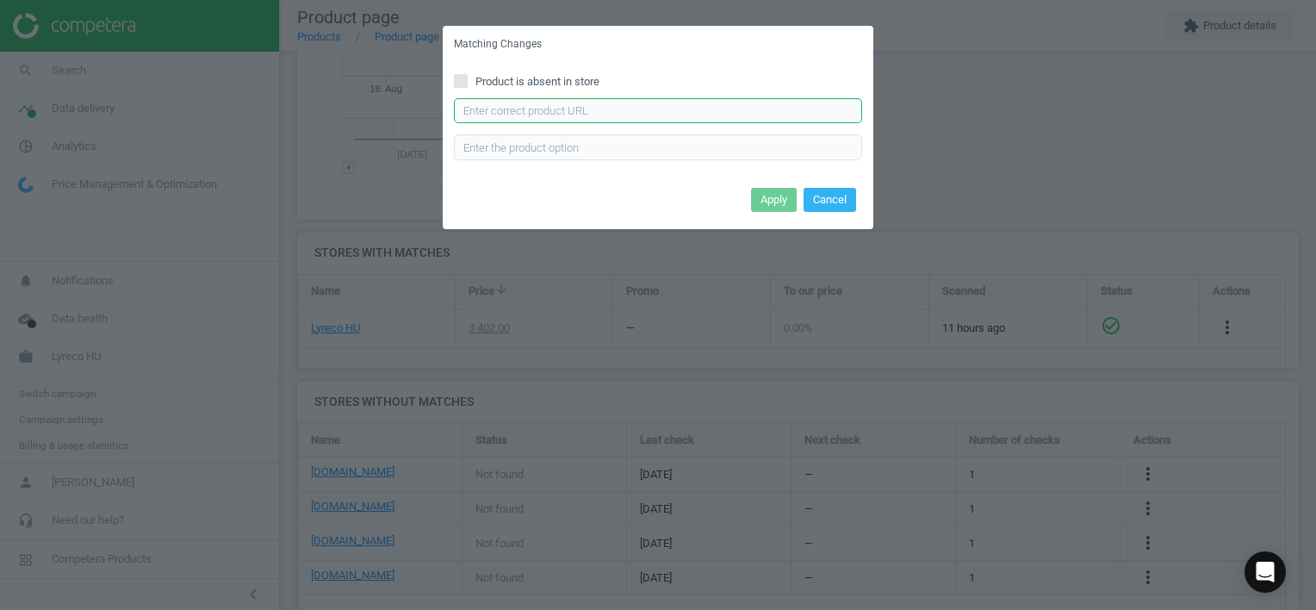
drag, startPoint x: 711, startPoint y: 121, endPoint x: 722, endPoint y: 127, distance: 12.4
click at [713, 121] on input "text" at bounding box center [658, 111] width 408 height 26
paste input "[URL][DOMAIN_NAME]"
type input "[URL][DOMAIN_NAME]"
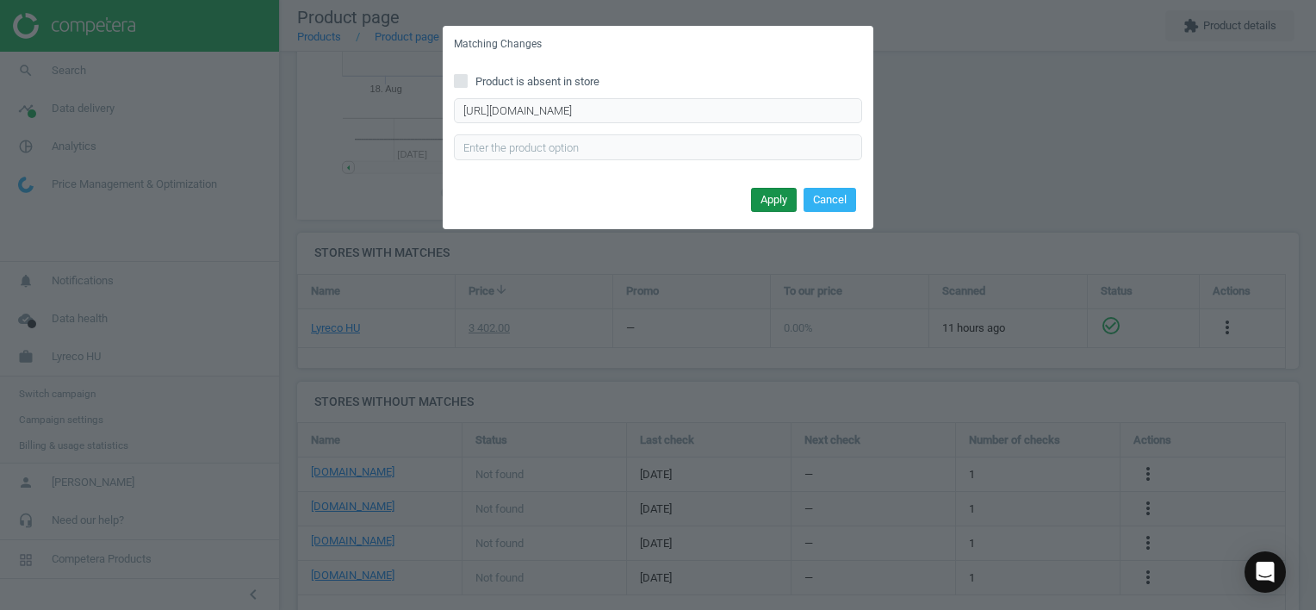
click at [770, 203] on button "Apply" at bounding box center [774, 200] width 46 height 24
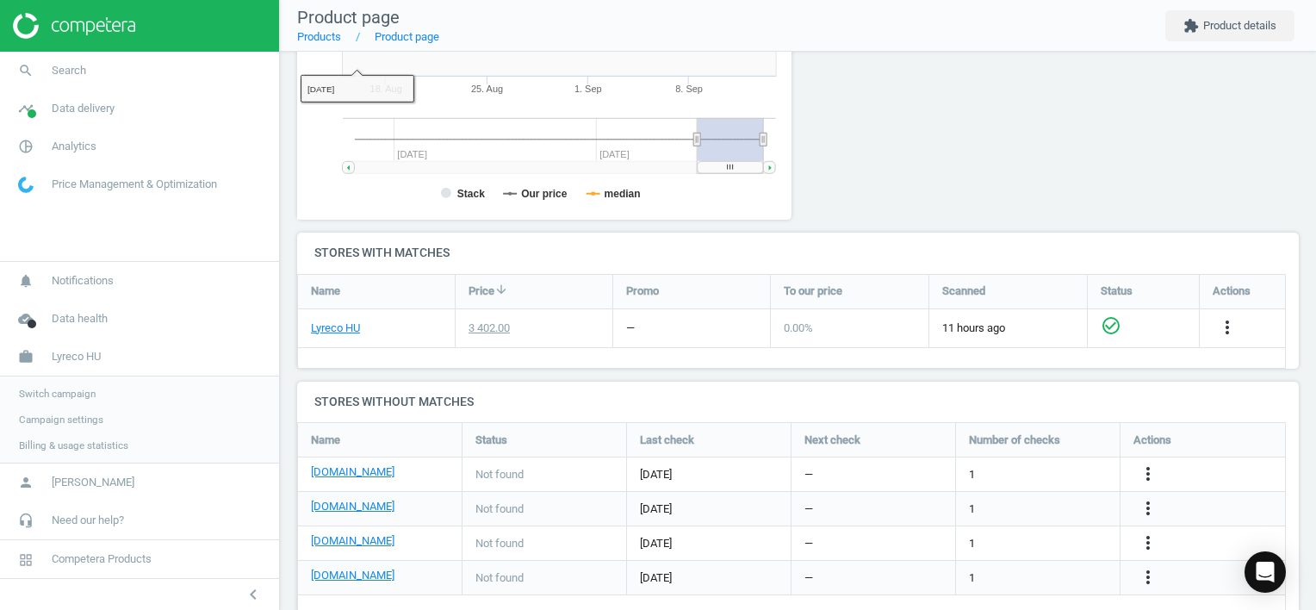
scroll to position [437, 0]
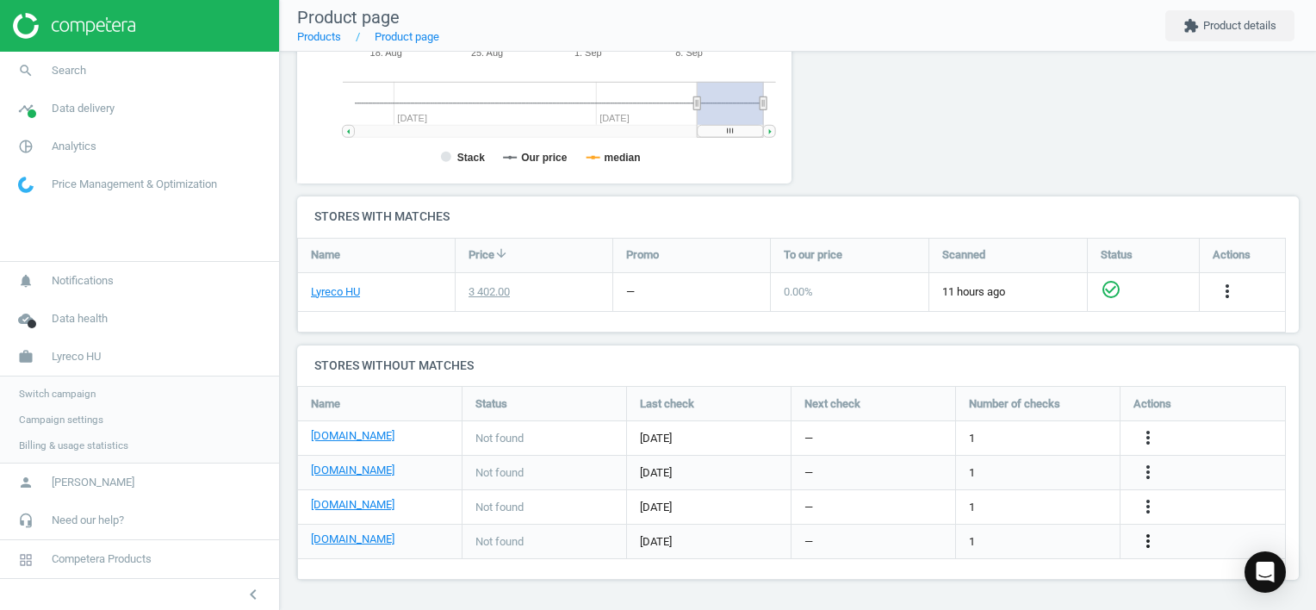
click at [1142, 538] on icon "more_vert" at bounding box center [1148, 540] width 21 height 21
click at [1040, 537] on link "Edit URL/product option" at bounding box center [1013, 541] width 236 height 27
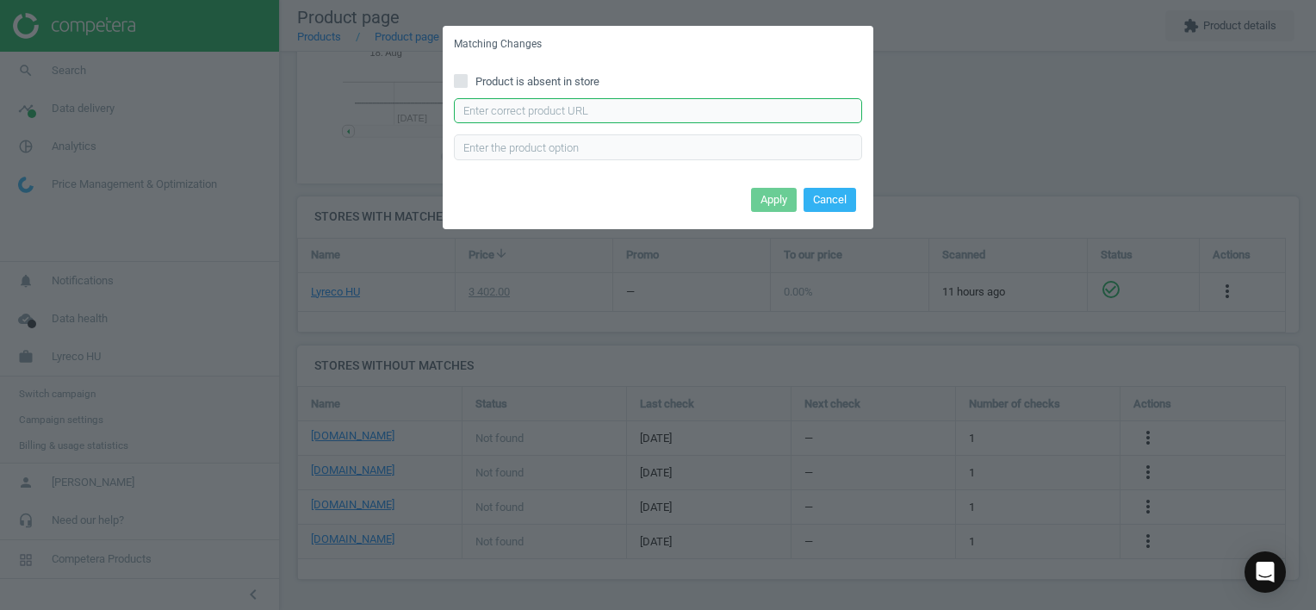
click at [649, 114] on input "text" at bounding box center [658, 111] width 408 height 26
paste input "[URL][DOMAIN_NAME]"
type input "[URL][DOMAIN_NAME]"
click at [768, 200] on button "Apply" at bounding box center [774, 200] width 46 height 24
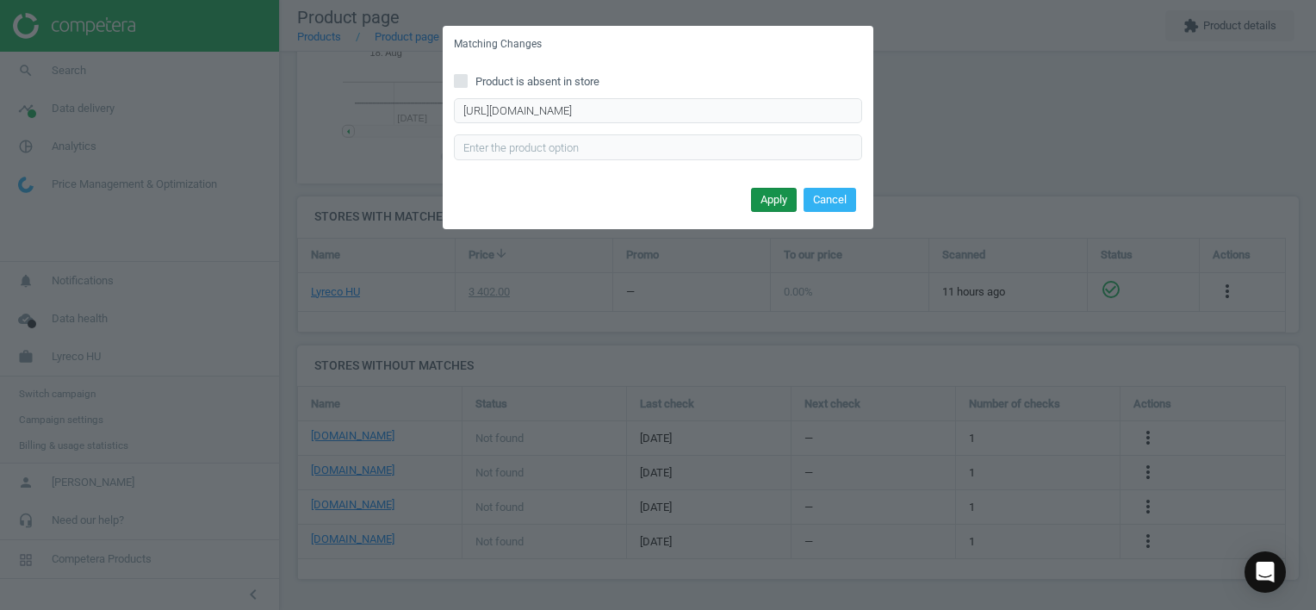
scroll to position [0, 0]
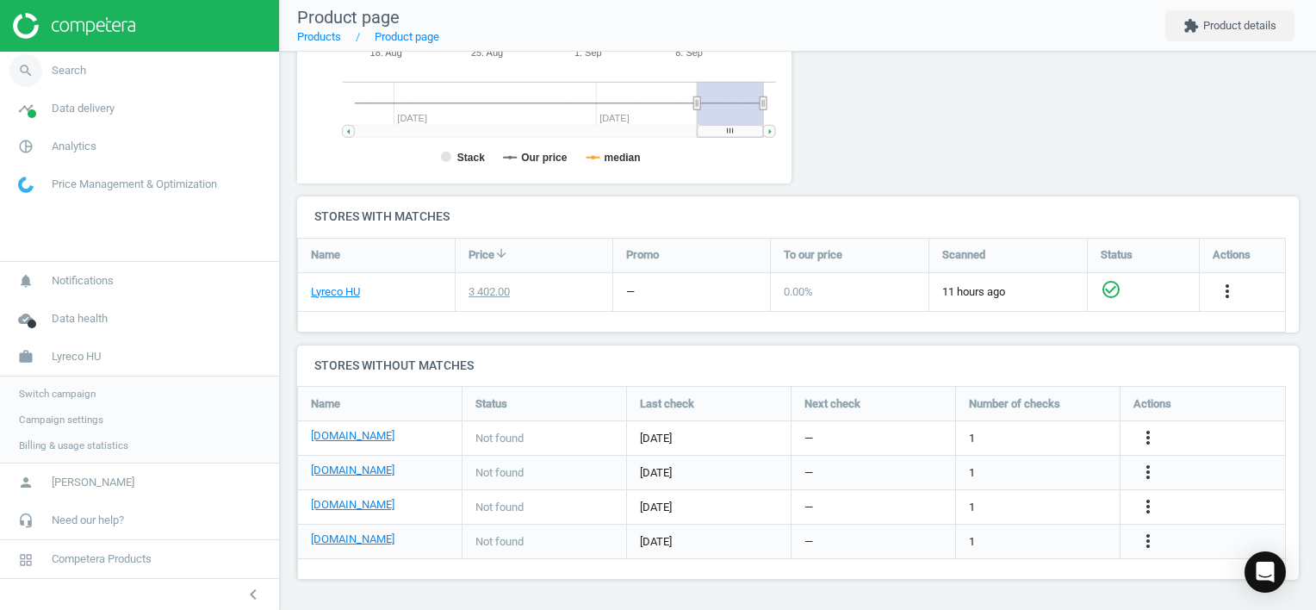
click at [70, 71] on span "Search" at bounding box center [69, 71] width 34 height 16
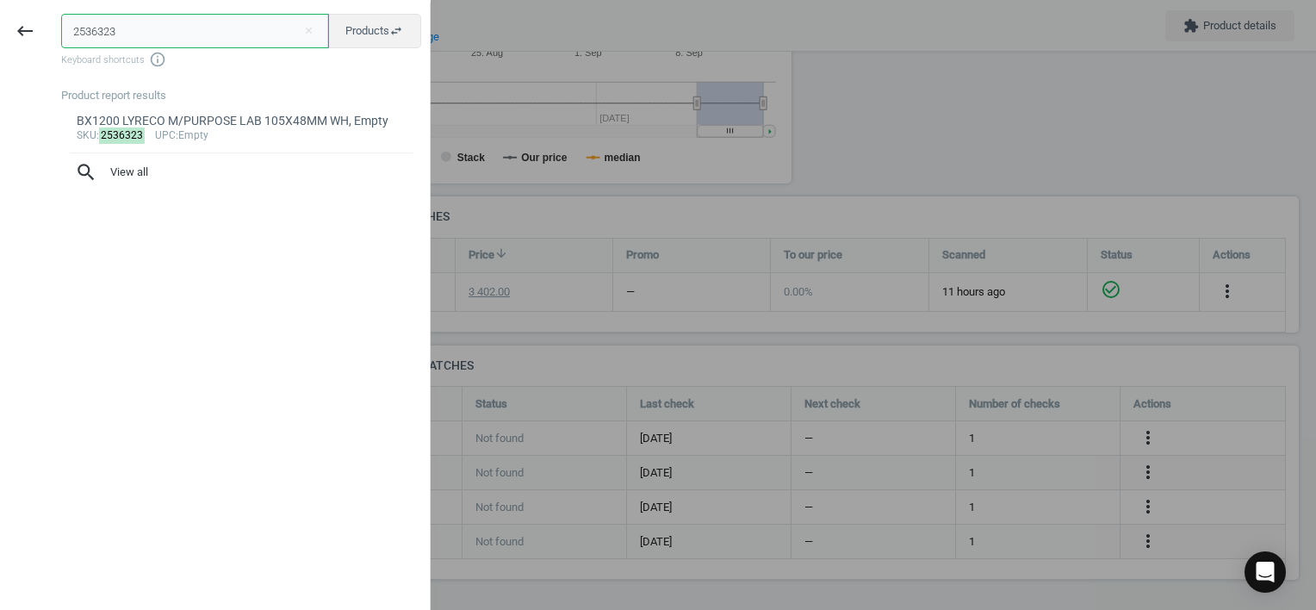
click at [136, 20] on input "2536323" at bounding box center [195, 31] width 268 height 34
drag, startPoint x: 136, startPoint y: 21, endPoint x: 7, endPoint y: 21, distance: 129.2
click at [7, 21] on div "keyboard_backspace 2536323 close Products swap_horiz Keyboard shortcuts info_ou…" at bounding box center [215, 308] width 431 height 610
paste input "795167"
type input "2795167"
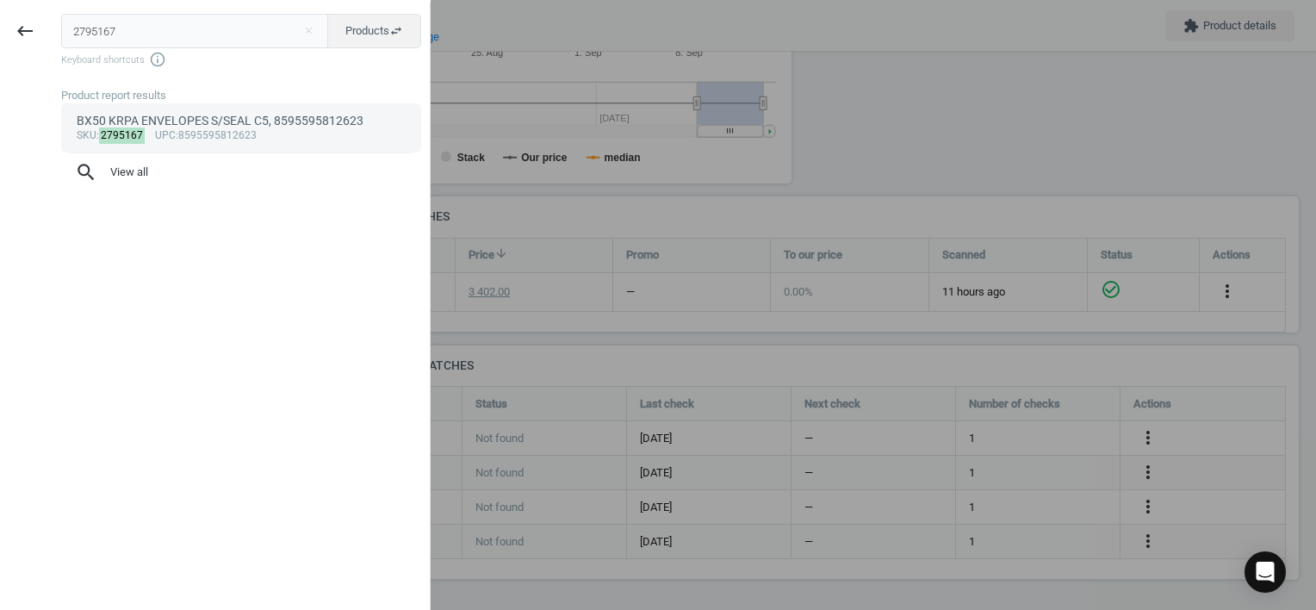
click at [194, 118] on div "BX50 KRPA ENVELOPES S/SEAL C5, 8595595812623" at bounding box center [242, 121] width 330 height 16
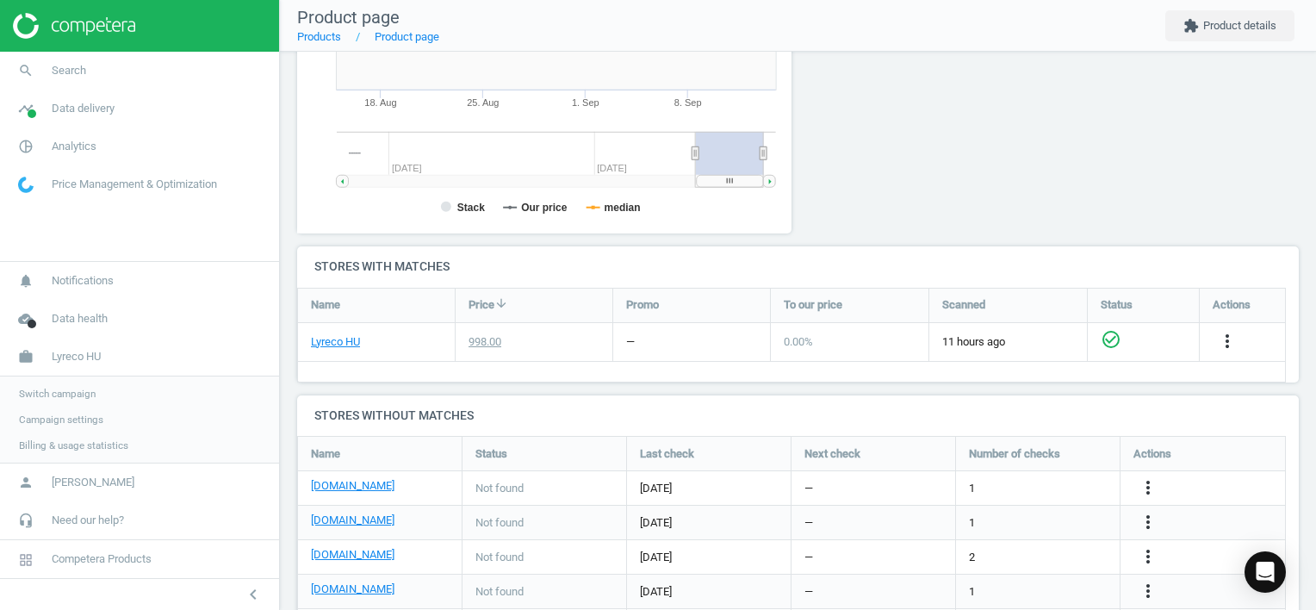
scroll to position [371, 514]
click at [1144, 486] on icon "more_vert" at bounding box center [1148, 487] width 21 height 21
click at [1023, 487] on link "Edit URL/product option" at bounding box center [1013, 487] width 236 height 27
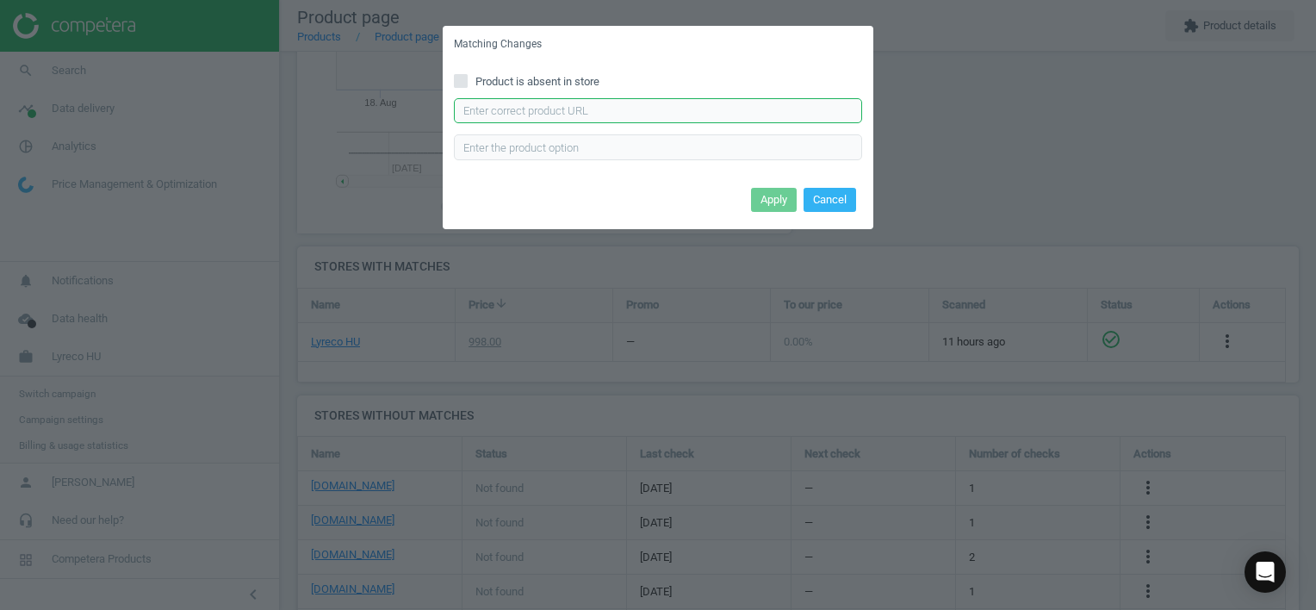
click at [586, 113] on input "text" at bounding box center [658, 111] width 408 height 26
paste input "[URL][DOMAIN_NAME]"
type input "[URL][DOMAIN_NAME]"
click at [772, 193] on button "Apply" at bounding box center [774, 200] width 46 height 24
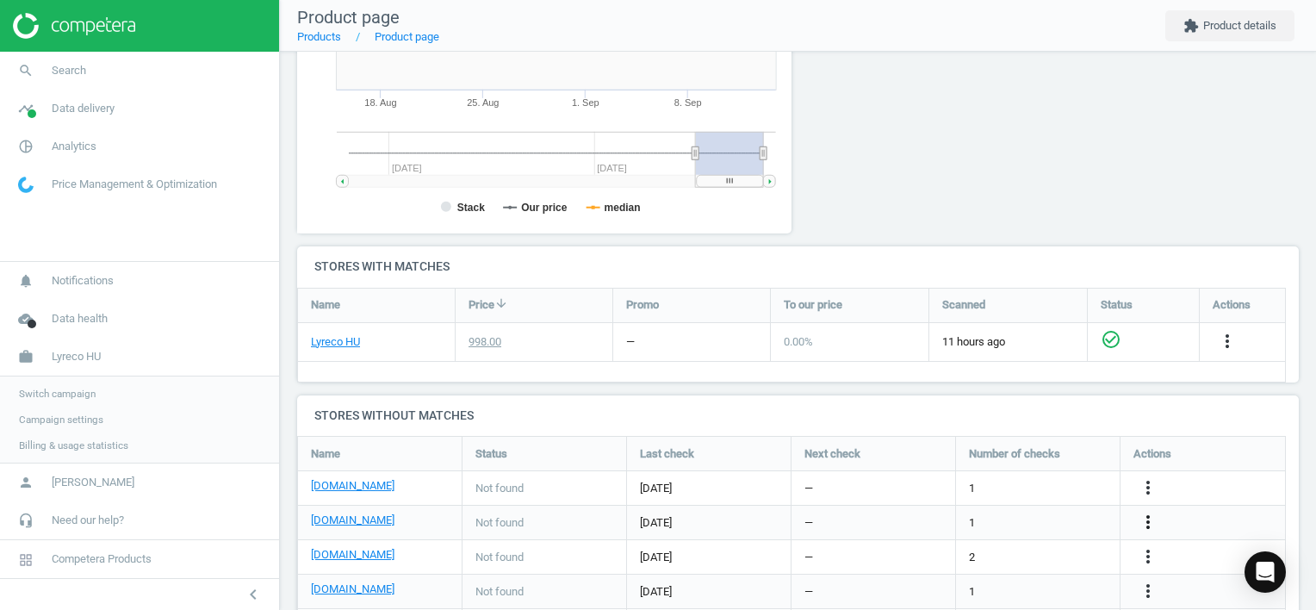
click at [1146, 519] on icon "more_vert" at bounding box center [1148, 522] width 21 height 21
click at [1063, 521] on link "Edit URL/product option" at bounding box center [1013, 521] width 236 height 27
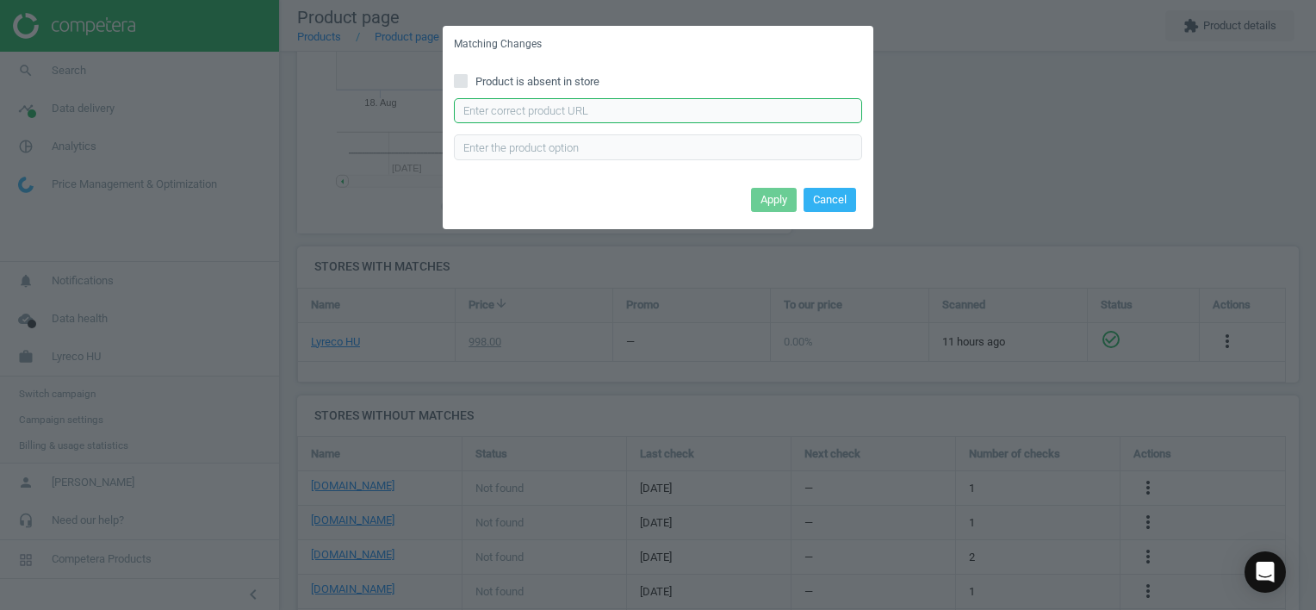
click at [547, 117] on input "text" at bounding box center [658, 111] width 408 height 26
paste input "[URL][DOMAIN_NAME]"
type input "[URL][DOMAIN_NAME]"
click at [772, 199] on button "Apply" at bounding box center [774, 200] width 46 height 24
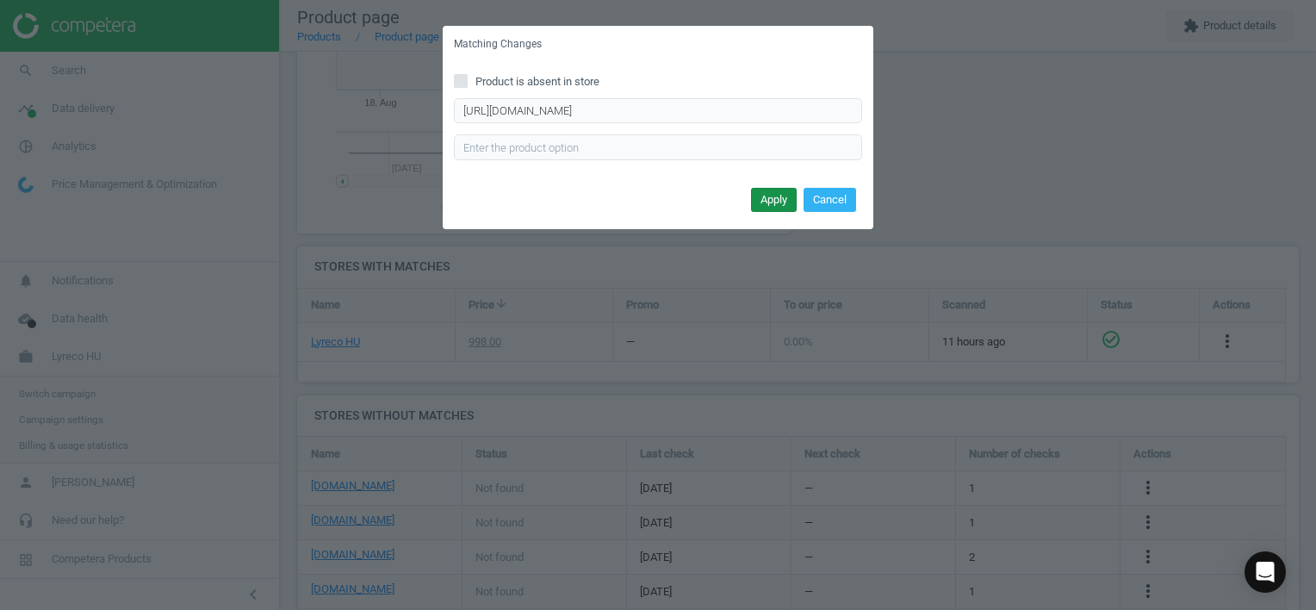
scroll to position [0, 0]
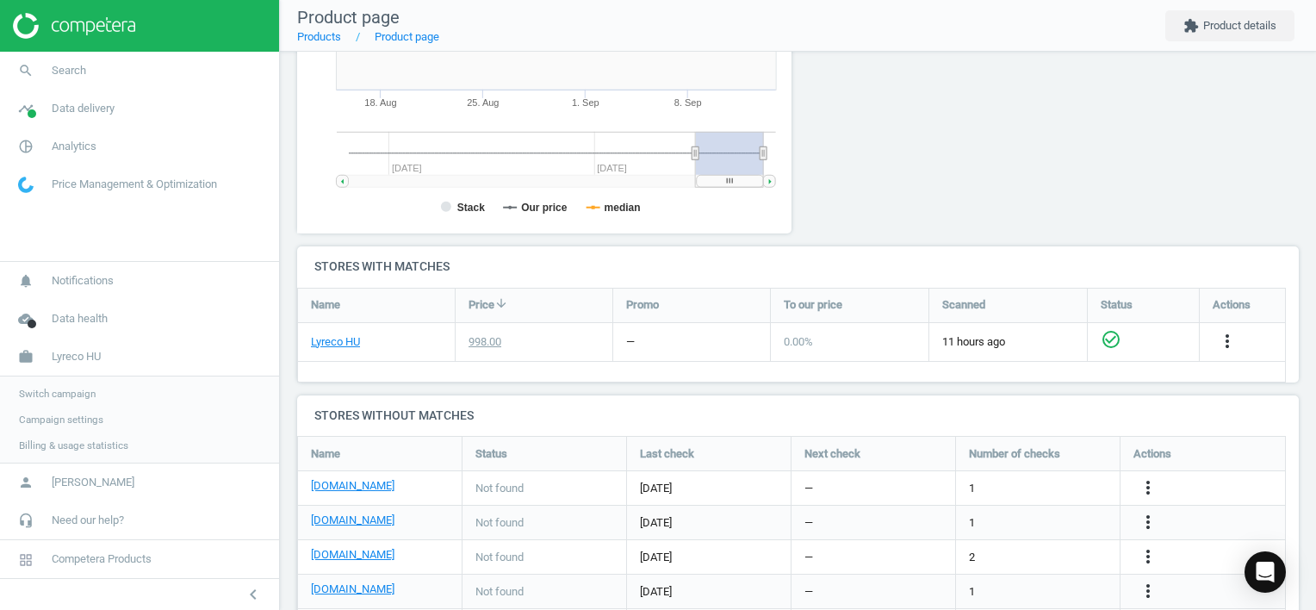
drag, startPoint x: 1148, startPoint y: 555, endPoint x: 1137, endPoint y: 551, distance: 11.7
click at [1148, 555] on icon "more_vert" at bounding box center [1148, 556] width 21 height 21
click at [1034, 552] on link "Edit URL/product option" at bounding box center [1013, 556] width 236 height 27
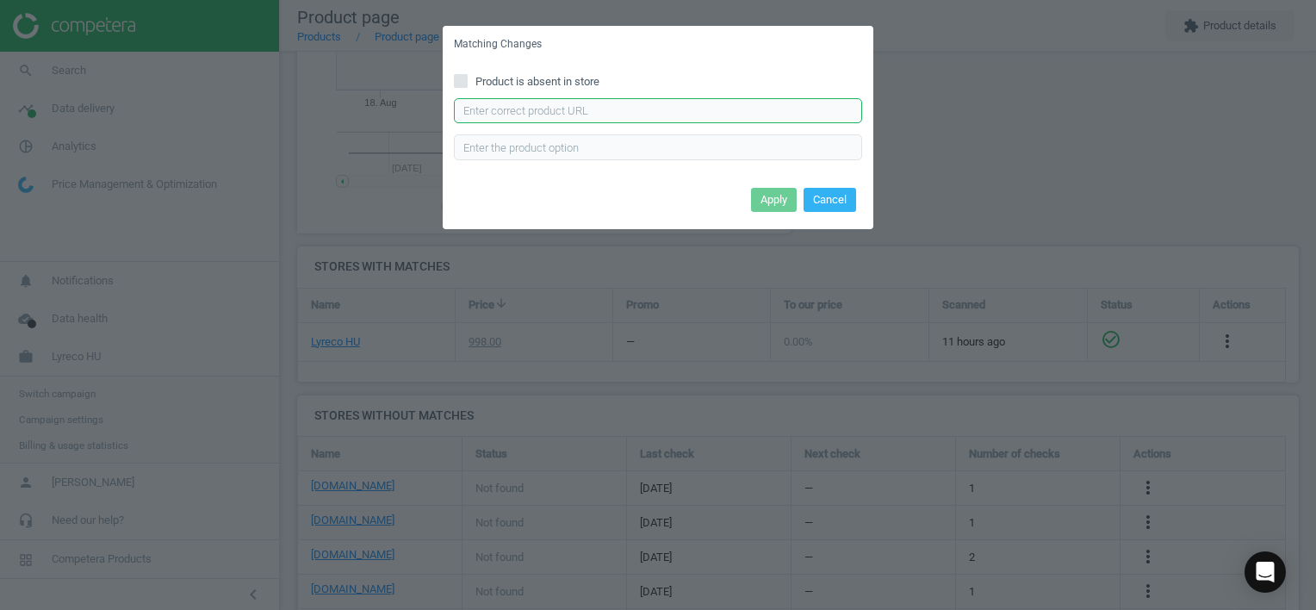
click at [749, 106] on input "text" at bounding box center [658, 111] width 408 height 26
paste input "[URL][DOMAIN_NAME]"
type input "[URL][DOMAIN_NAME]"
click at [771, 207] on button "Apply" at bounding box center [774, 200] width 46 height 24
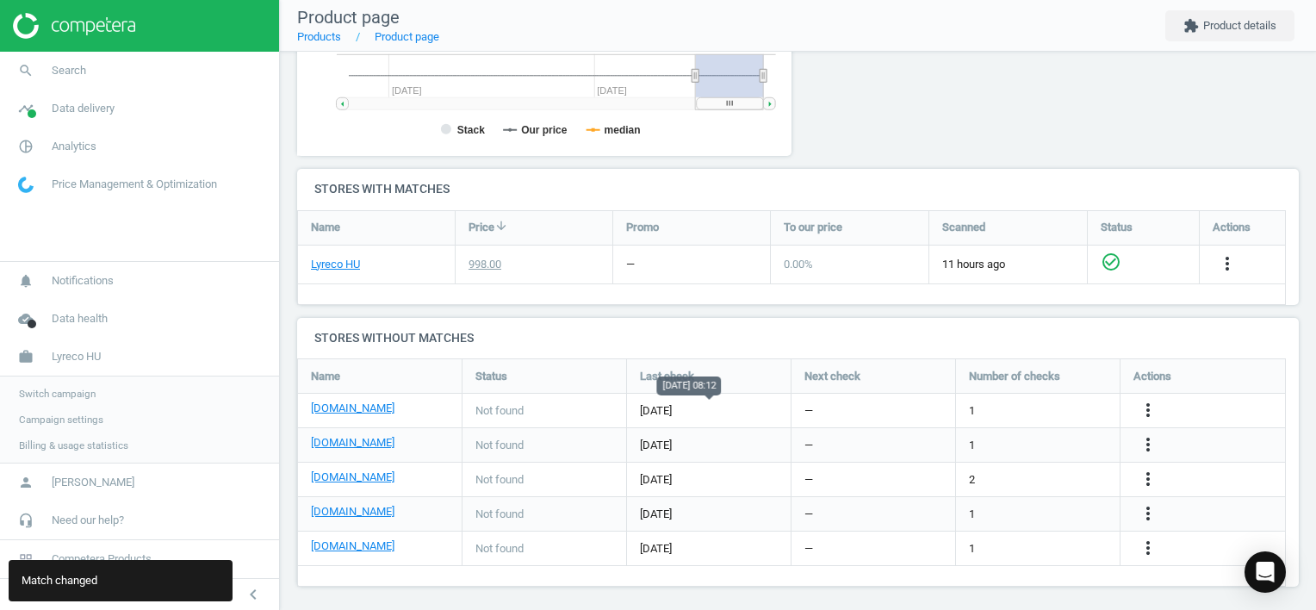
scroll to position [472, 0]
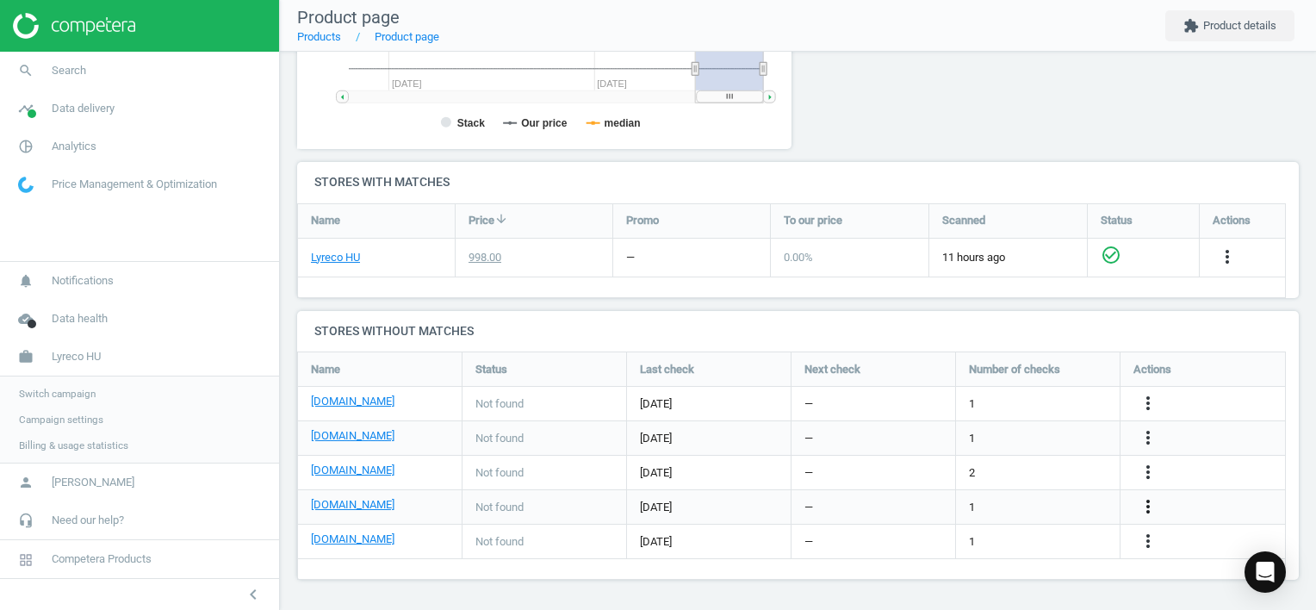
click at [1147, 505] on icon "more_vert" at bounding box center [1148, 506] width 21 height 21
click at [1043, 507] on link "Edit URL/product option" at bounding box center [1013, 506] width 236 height 27
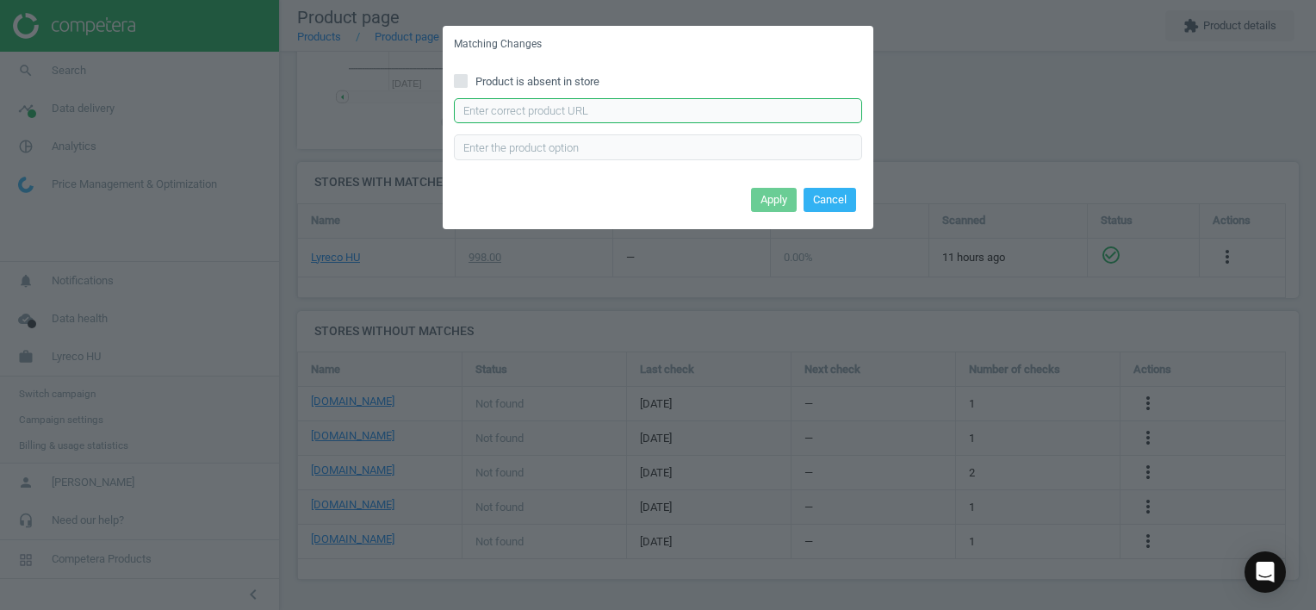
click at [574, 114] on input "text" at bounding box center [658, 111] width 408 height 26
paste input "[URL][DOMAIN_NAME]"
type input "[URL][DOMAIN_NAME]"
click at [769, 194] on button "Apply" at bounding box center [774, 200] width 46 height 24
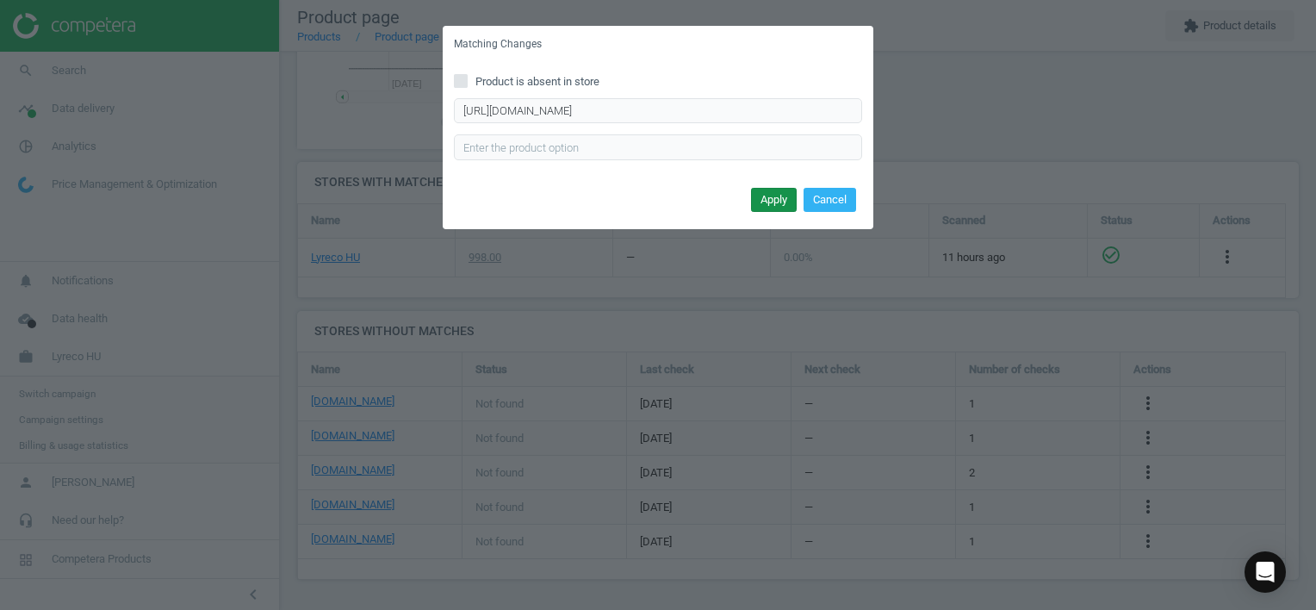
scroll to position [0, 0]
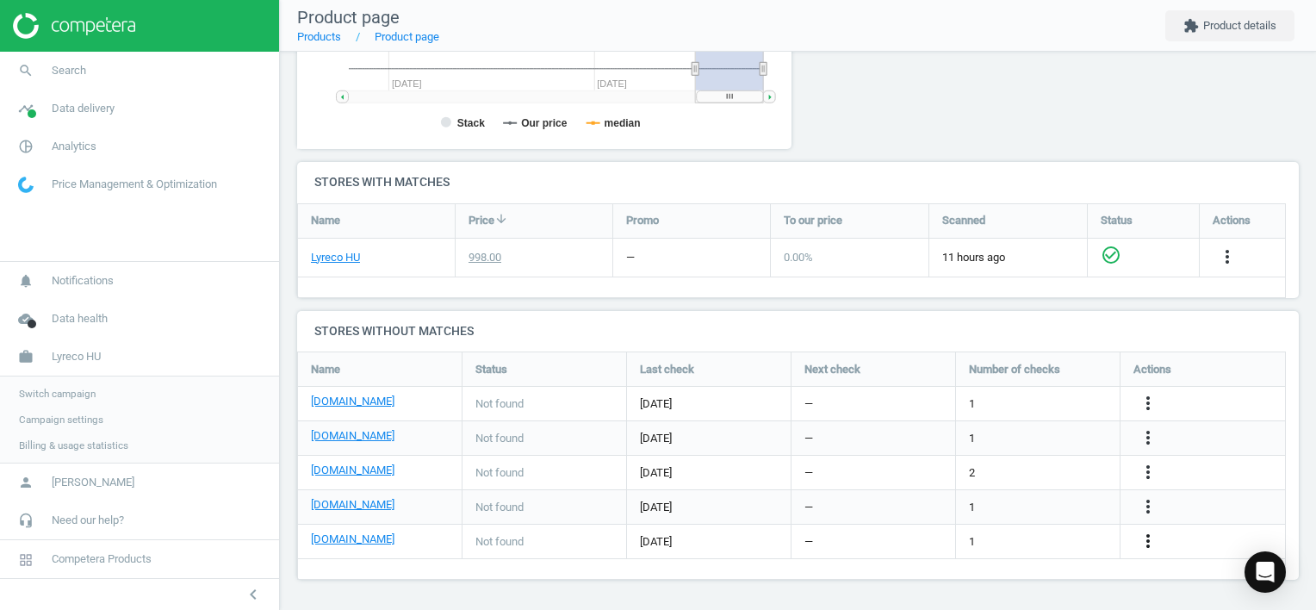
click at [1143, 537] on icon "more_vert" at bounding box center [1148, 540] width 21 height 21
click at [1060, 534] on link "Edit URL/product option" at bounding box center [1013, 541] width 236 height 27
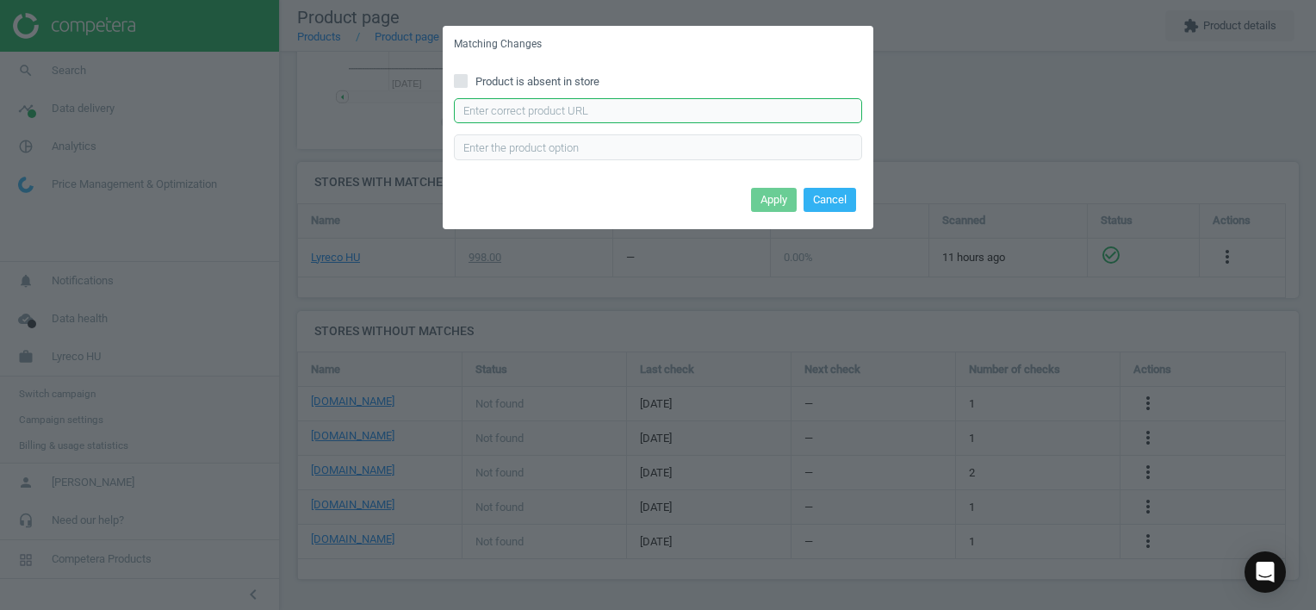
click at [555, 122] on input "text" at bounding box center [658, 111] width 408 height 26
paste input "[URL][DOMAIN_NAME]"
type input "[URL][DOMAIN_NAME]"
click at [777, 200] on button "Apply" at bounding box center [774, 200] width 46 height 24
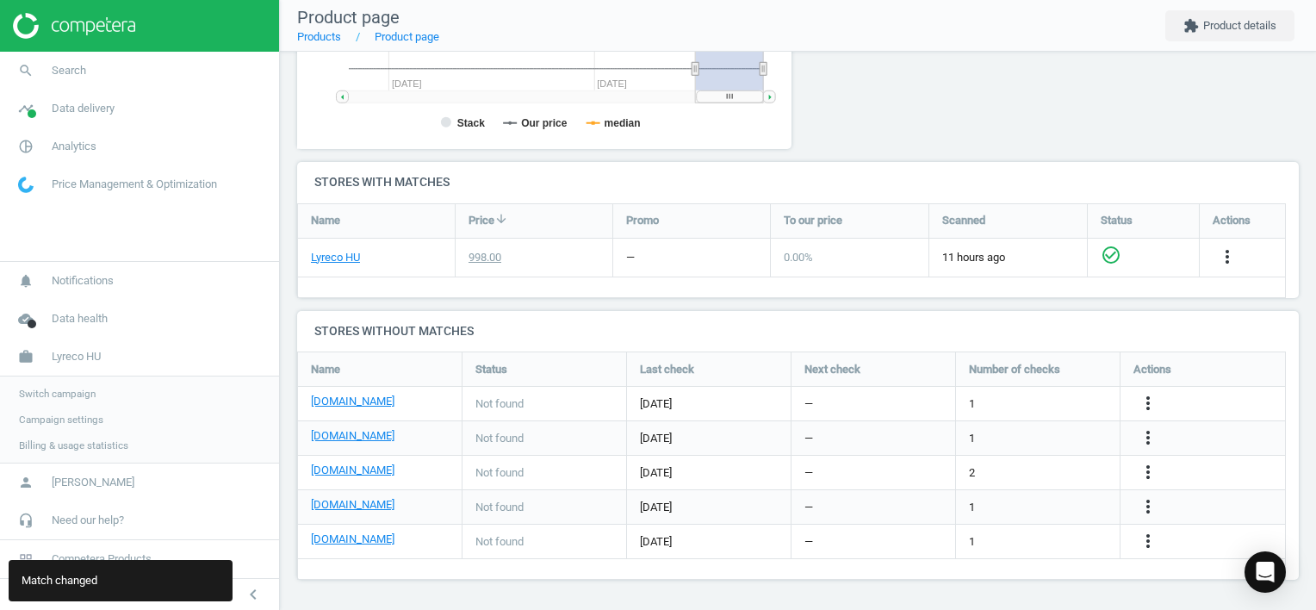
scroll to position [0, 0]
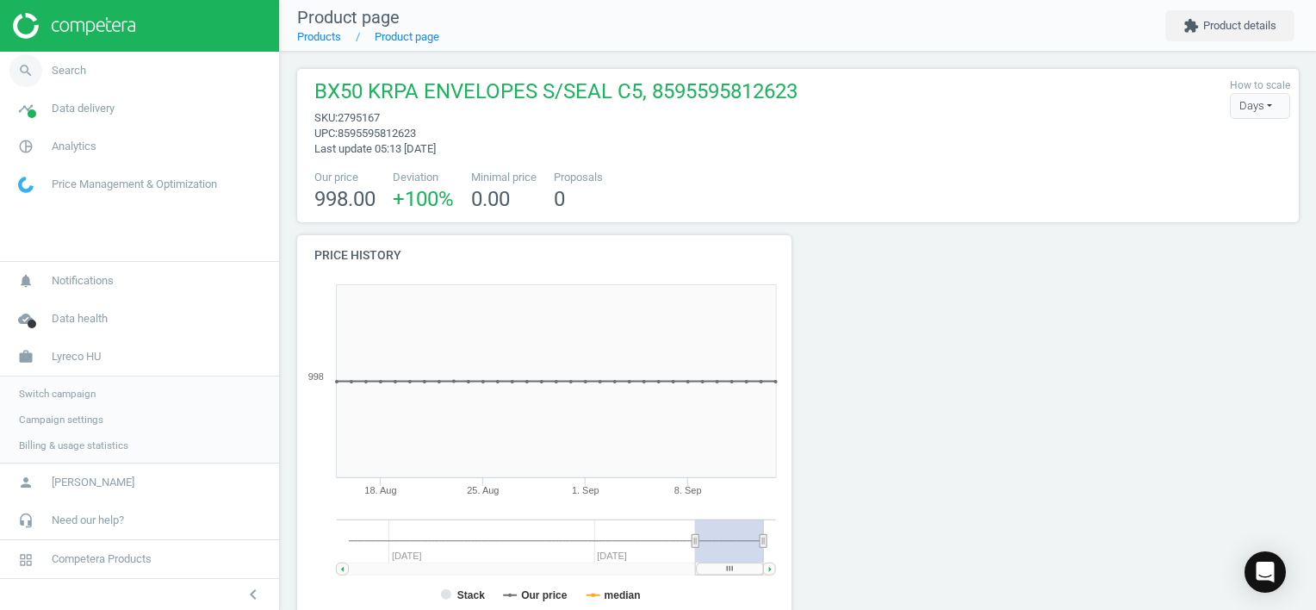
click at [79, 70] on span "Search" at bounding box center [69, 71] width 34 height 16
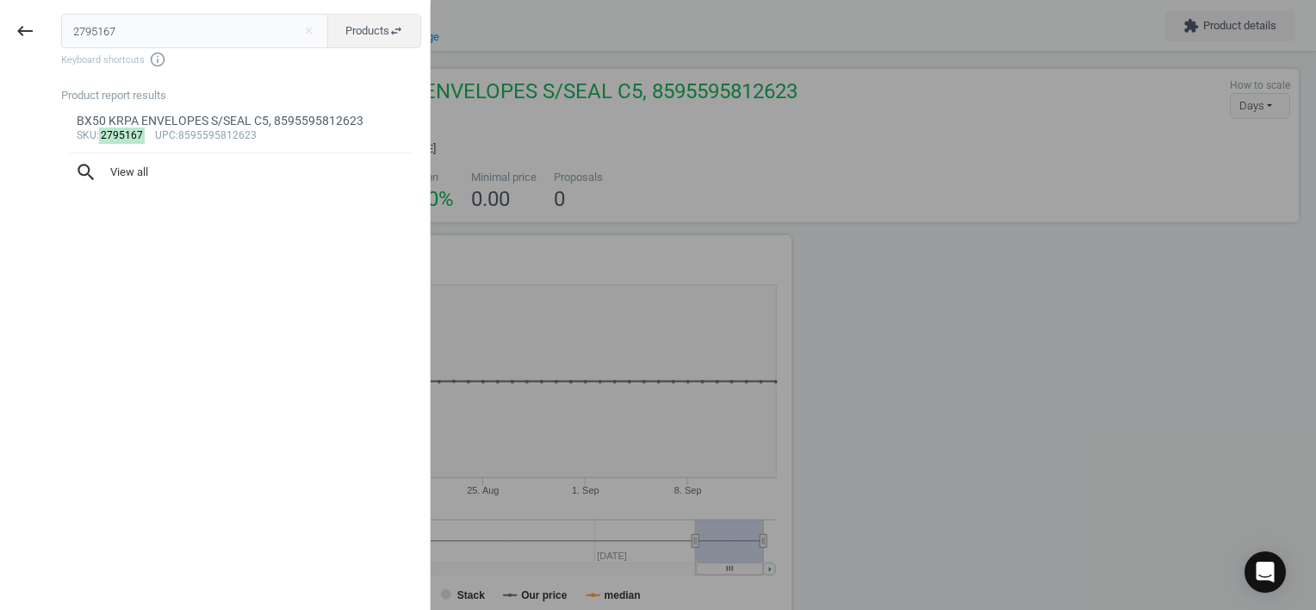
click at [134, 36] on input "2795167" at bounding box center [195, 31] width 268 height 34
click at [0, 21] on html "Group 2 Created with Sketch. ic/cloud_download/grey600 Created with Sketch. gra…" at bounding box center [658, 305] width 1316 height 610
type input "12555997"
click at [174, 131] on span "upc" at bounding box center [171, 135] width 21 height 12
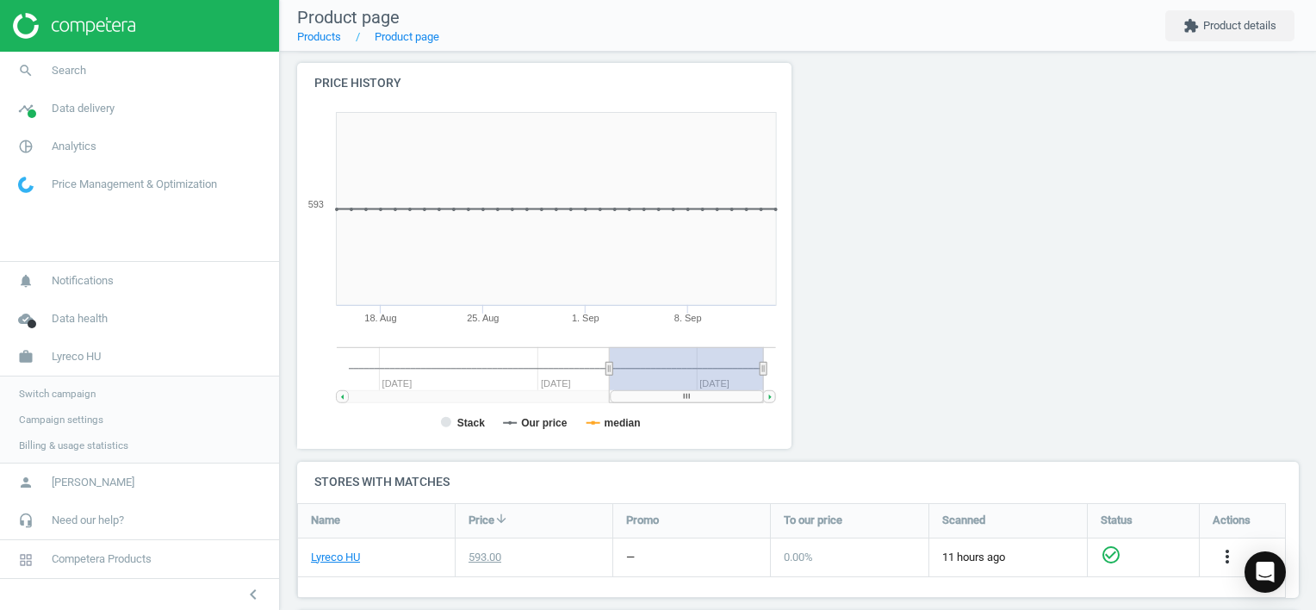
scroll to position [541, 0]
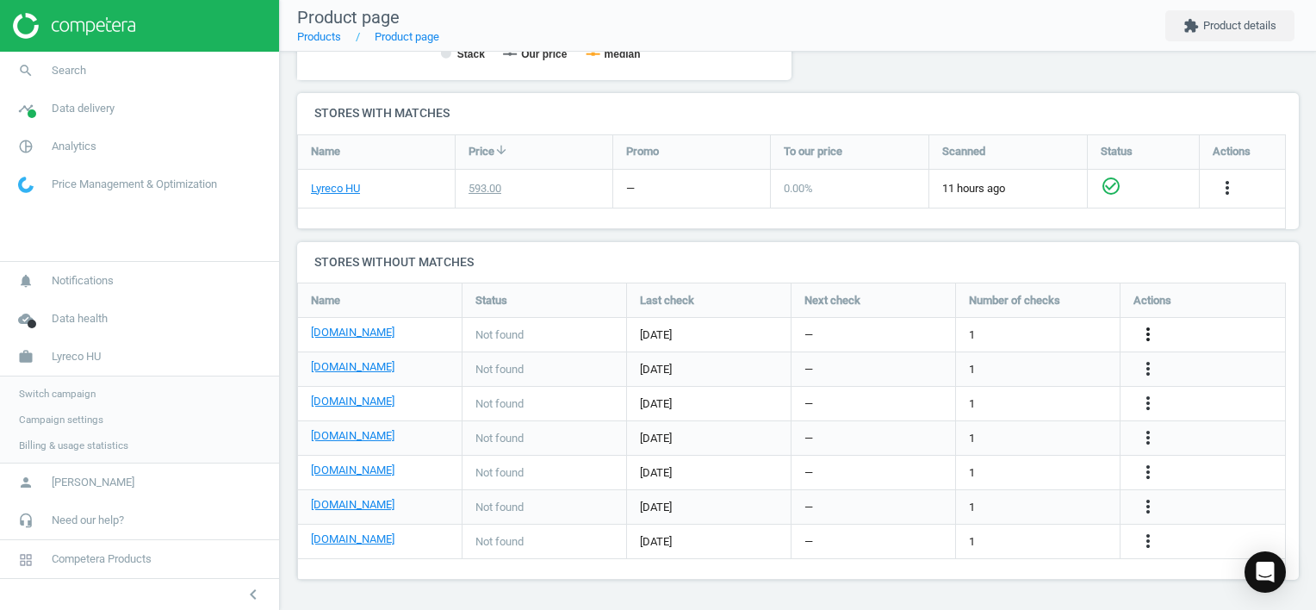
click at [1145, 330] on icon "more_vert" at bounding box center [1148, 334] width 21 height 21
click at [1042, 338] on link "Edit URL/product option" at bounding box center [1013, 334] width 236 height 27
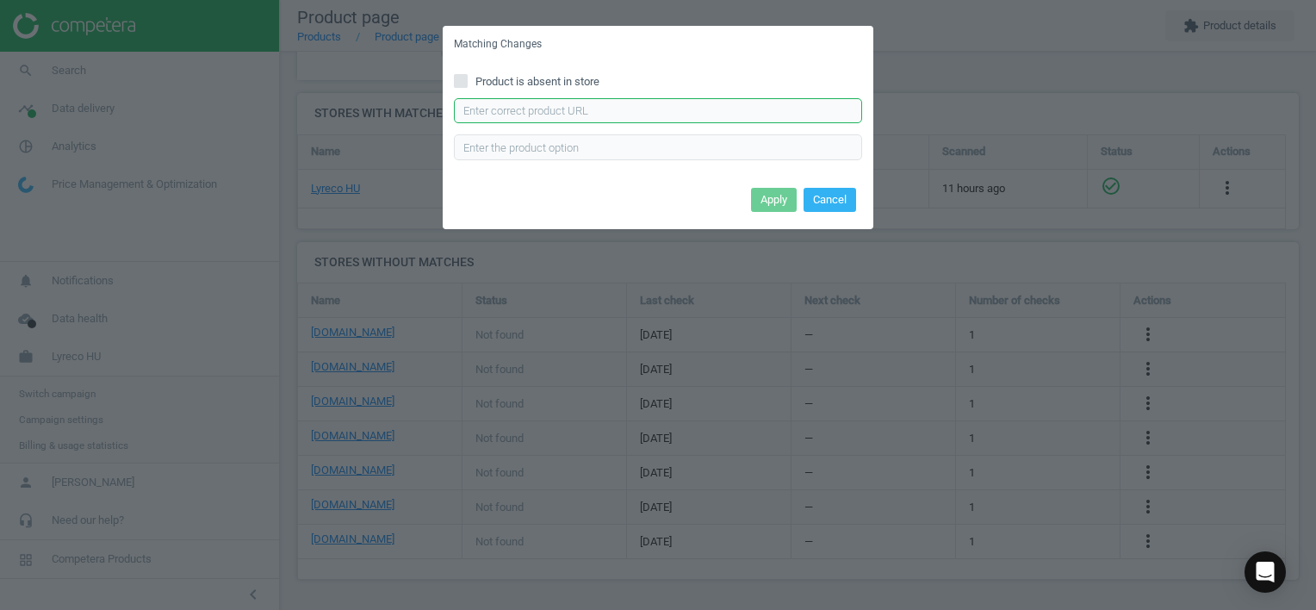
click at [604, 117] on input "text" at bounding box center [658, 111] width 408 height 26
paste input "[URL][DOMAIN_NAME][PERSON_NAME]"
type input "[URL][DOMAIN_NAME][PERSON_NAME]"
click at [789, 202] on button "Apply" at bounding box center [774, 200] width 46 height 24
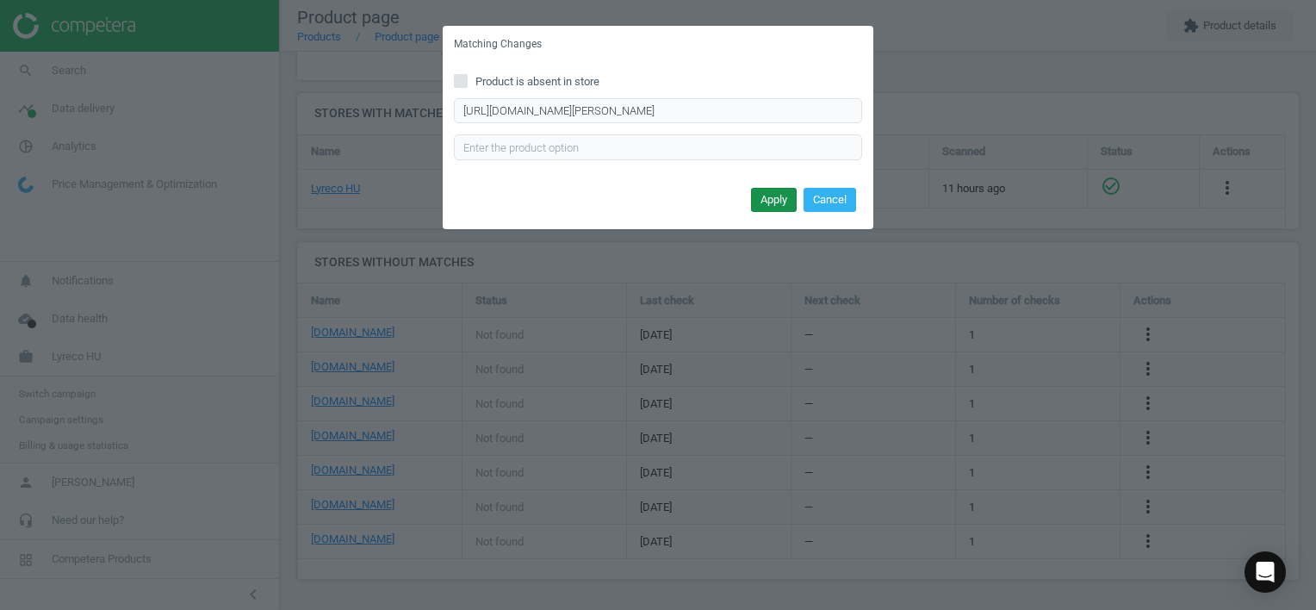
scroll to position [0, 0]
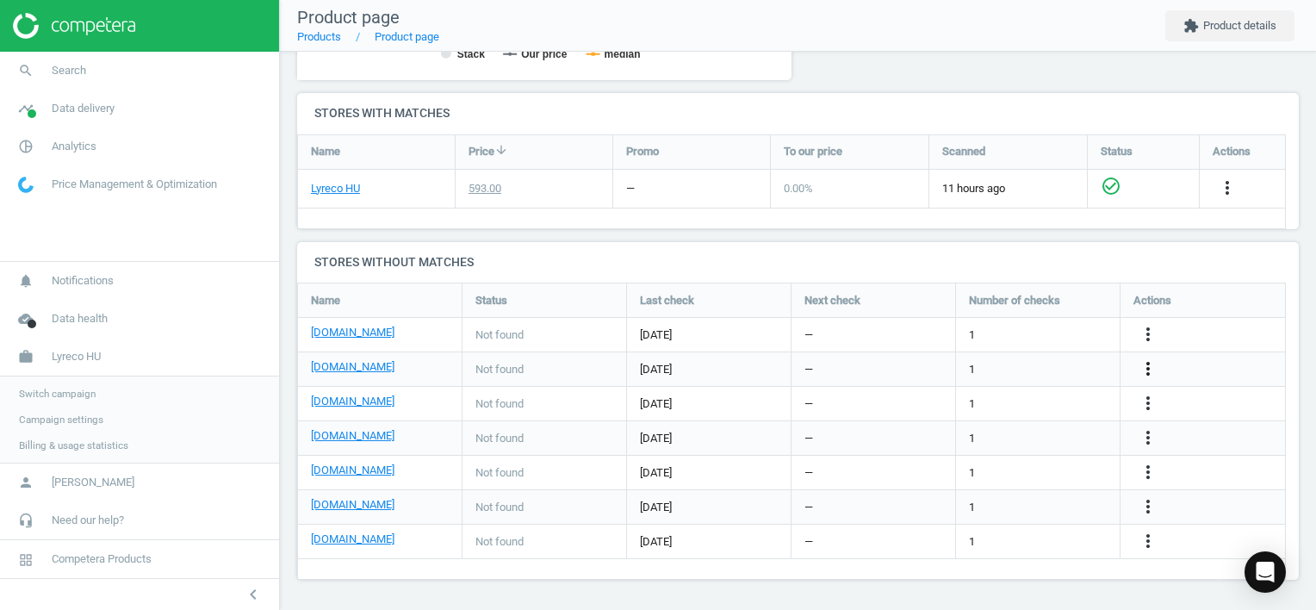
click at [1147, 365] on icon "more_vert" at bounding box center [1148, 368] width 21 height 21
click at [1050, 363] on link "Edit URL/product option" at bounding box center [1013, 369] width 236 height 27
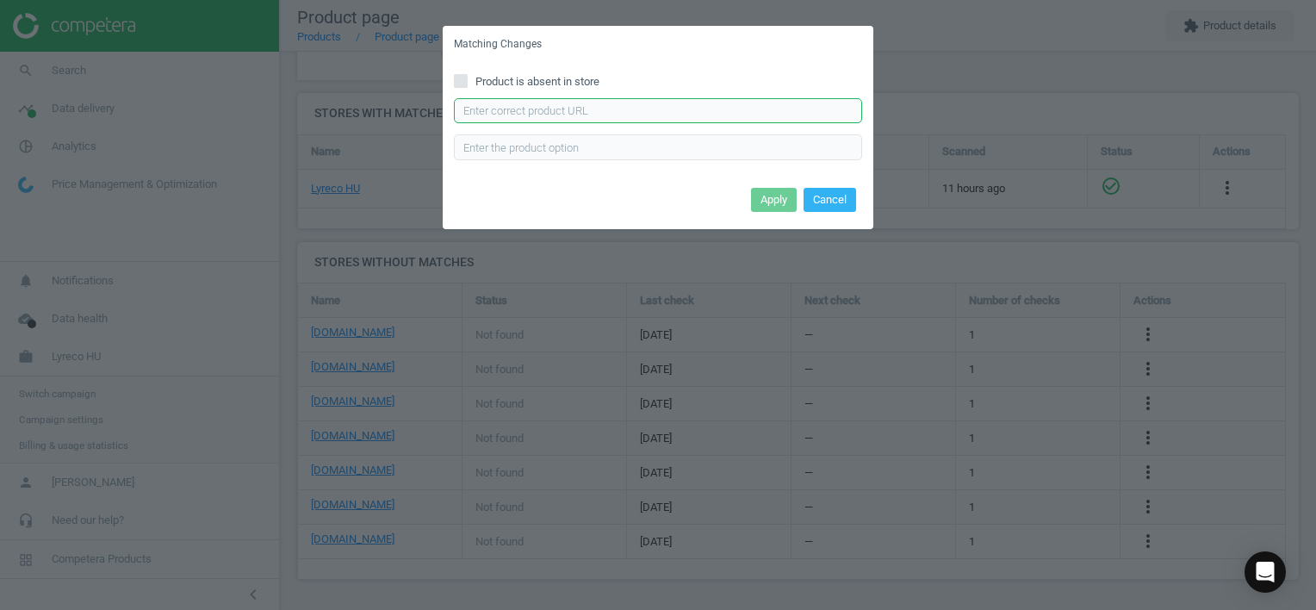
click at [648, 119] on input "text" at bounding box center [658, 111] width 408 height 26
paste input "[URL][DOMAIN_NAME]"
type input "[URL][DOMAIN_NAME]"
click at [767, 196] on button "Apply" at bounding box center [774, 200] width 46 height 24
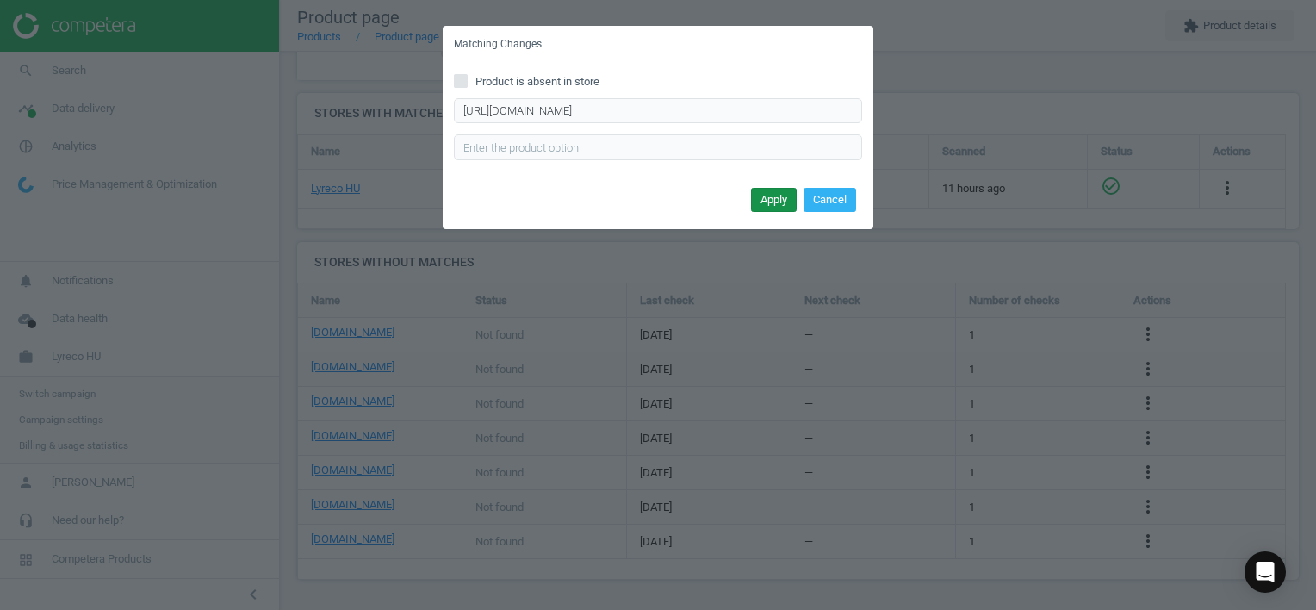
scroll to position [0, 0]
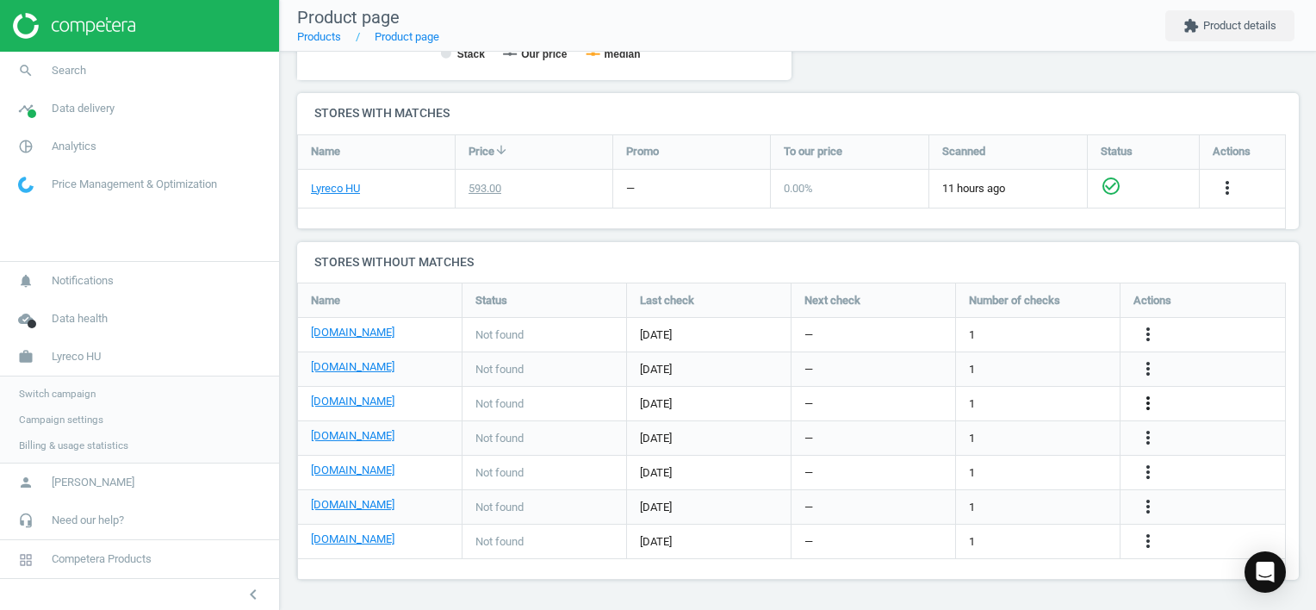
drag, startPoint x: 1149, startPoint y: 400, endPoint x: 1141, endPoint y: 406, distance: 10.4
click at [1149, 400] on icon "more_vert" at bounding box center [1148, 403] width 21 height 21
click at [985, 403] on link "Edit URL/product option" at bounding box center [1013, 403] width 236 height 27
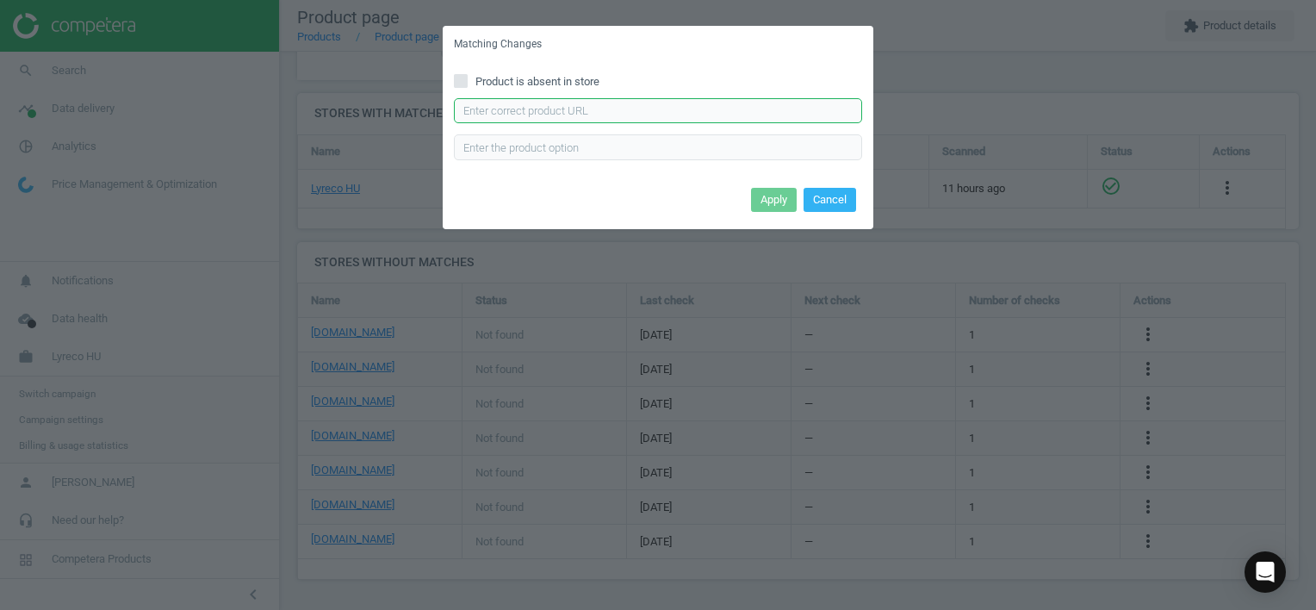
click at [586, 117] on input "text" at bounding box center [658, 111] width 408 height 26
paste input "[URL][DOMAIN_NAME]"
type input "[URL][DOMAIN_NAME]"
click at [776, 200] on button "Apply" at bounding box center [774, 200] width 46 height 24
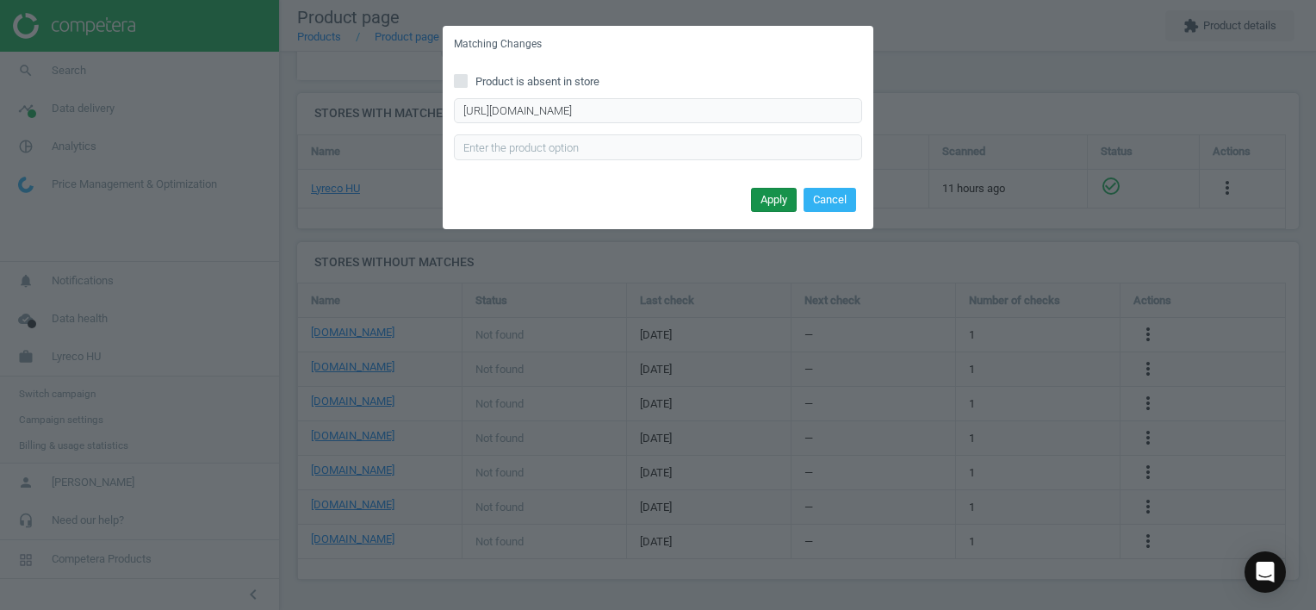
scroll to position [0, 0]
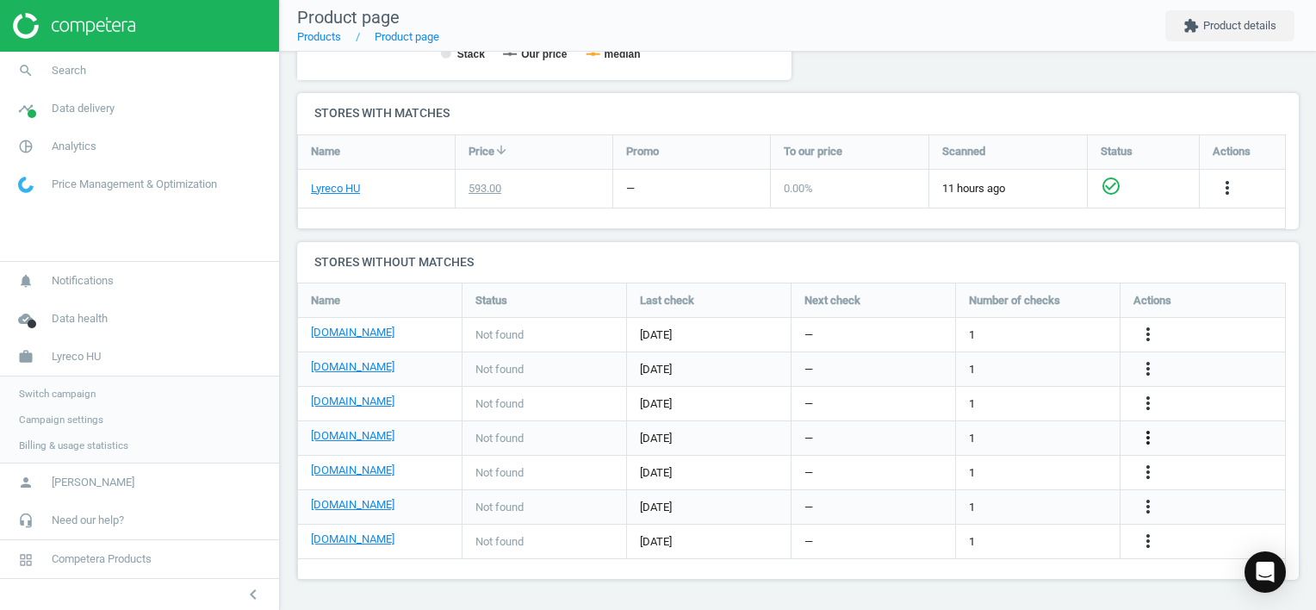
click at [1153, 431] on icon "more_vert" at bounding box center [1148, 437] width 21 height 21
click at [1040, 436] on link "Edit URL/product option" at bounding box center [1013, 438] width 236 height 27
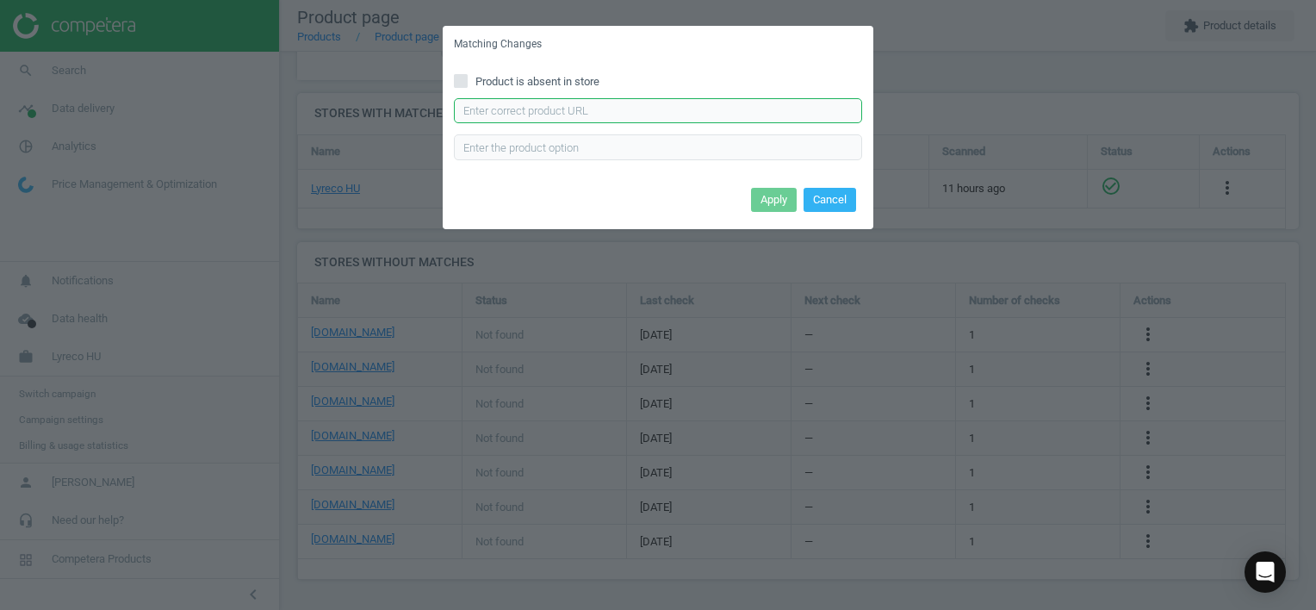
drag, startPoint x: 552, startPoint y: 103, endPoint x: 561, endPoint y: 107, distance: 9.3
click at [552, 104] on input "text" at bounding box center [658, 111] width 408 height 26
paste input "[URL][DOMAIN_NAME]"
type input "[URL][DOMAIN_NAME]"
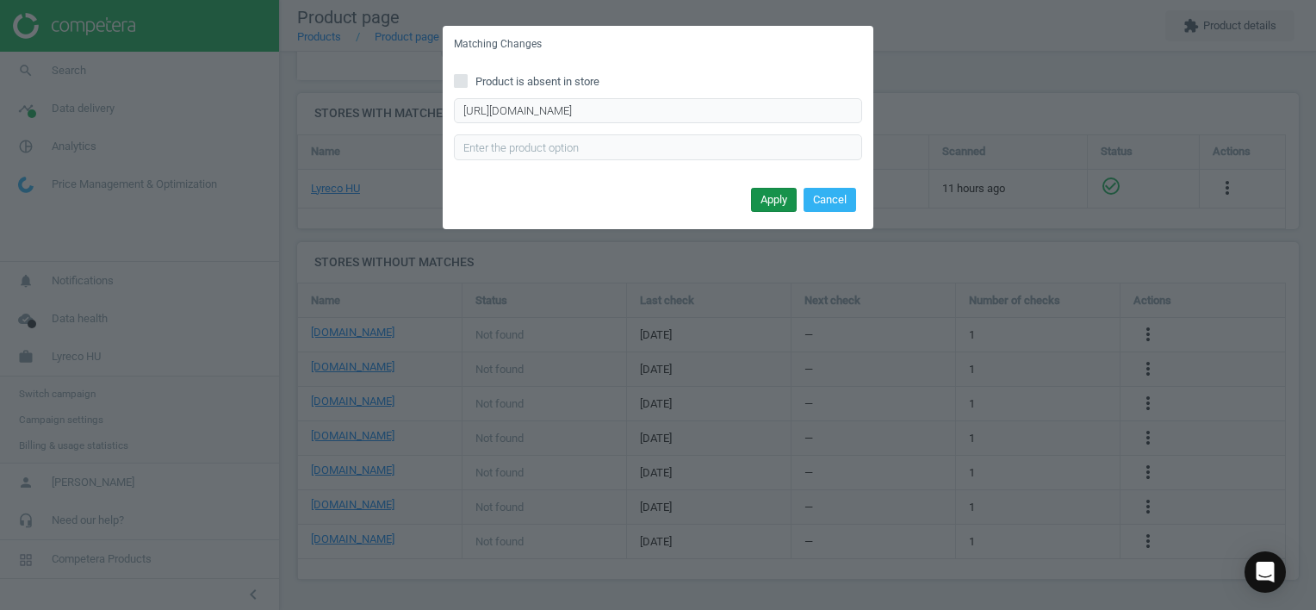
click at [775, 198] on button "Apply" at bounding box center [774, 200] width 46 height 24
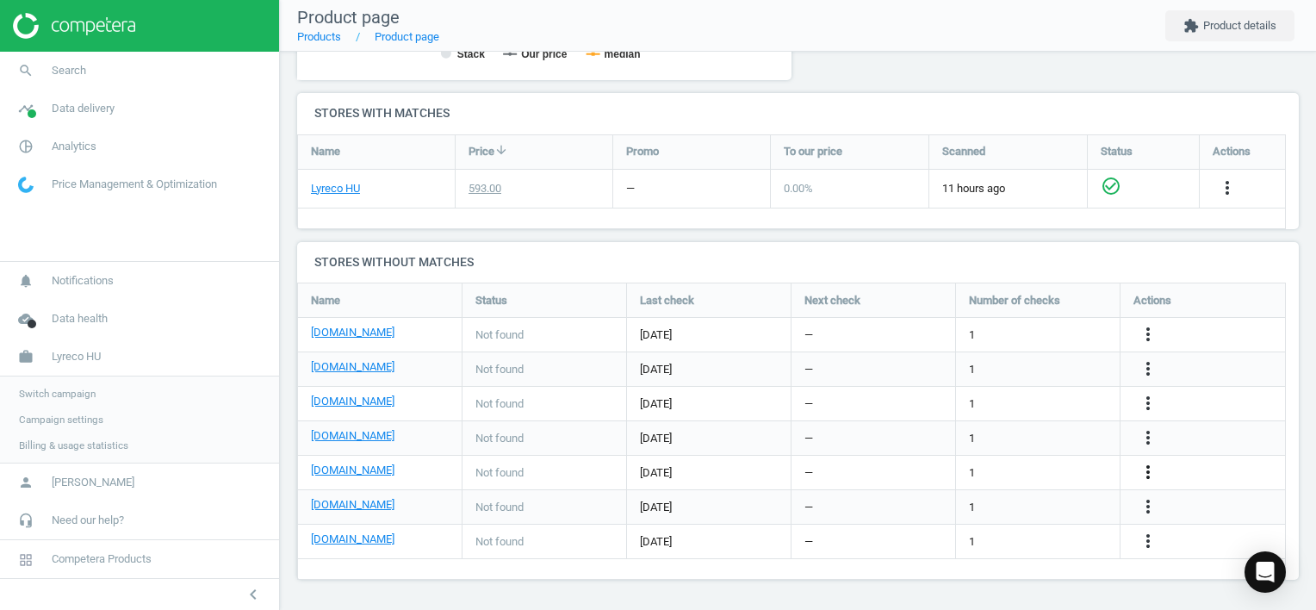
click at [1147, 472] on icon "more_vert" at bounding box center [1148, 472] width 21 height 21
click at [1052, 468] on link "Edit URL/product option" at bounding box center [1013, 472] width 236 height 27
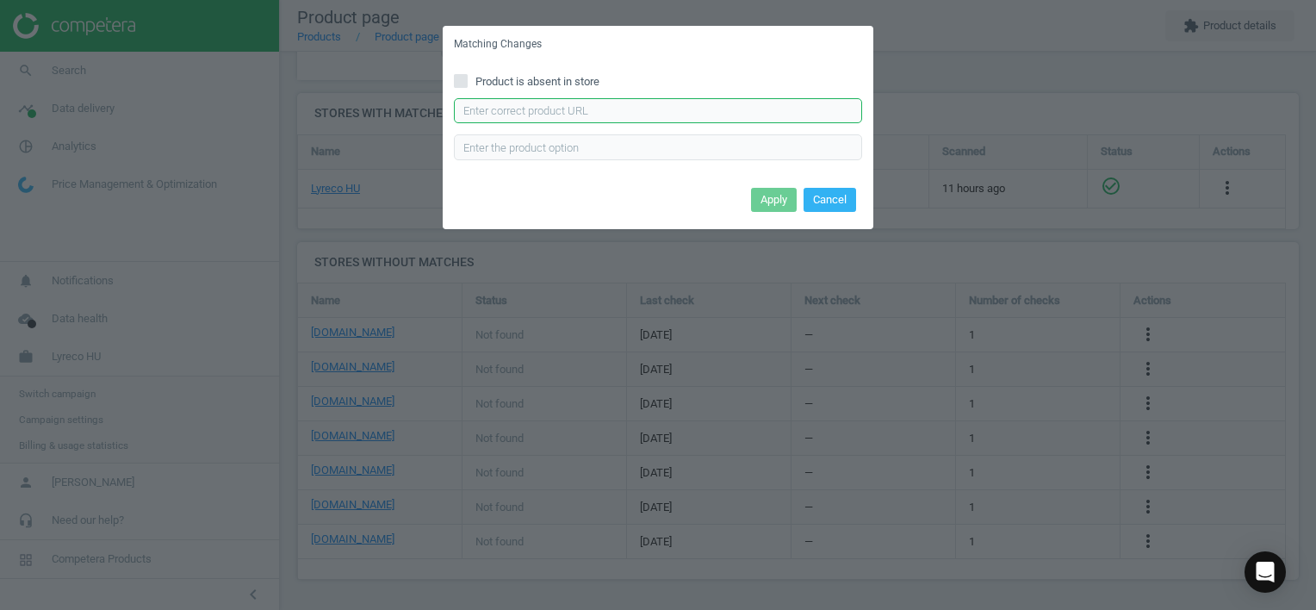
click at [617, 113] on input "text" at bounding box center [658, 111] width 408 height 26
paste input "[URL][DOMAIN_NAME][PERSON_NAME]"
type input "[URL][DOMAIN_NAME][PERSON_NAME]"
click at [770, 197] on button "Apply" at bounding box center [774, 200] width 46 height 24
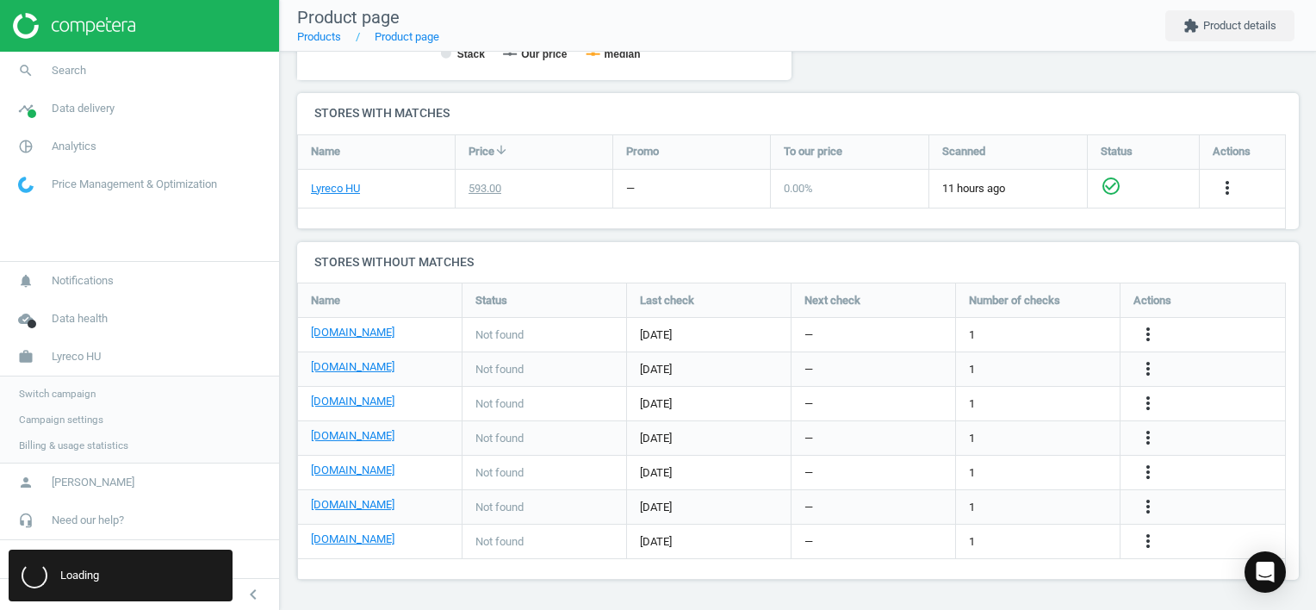
scroll to position [0, 0]
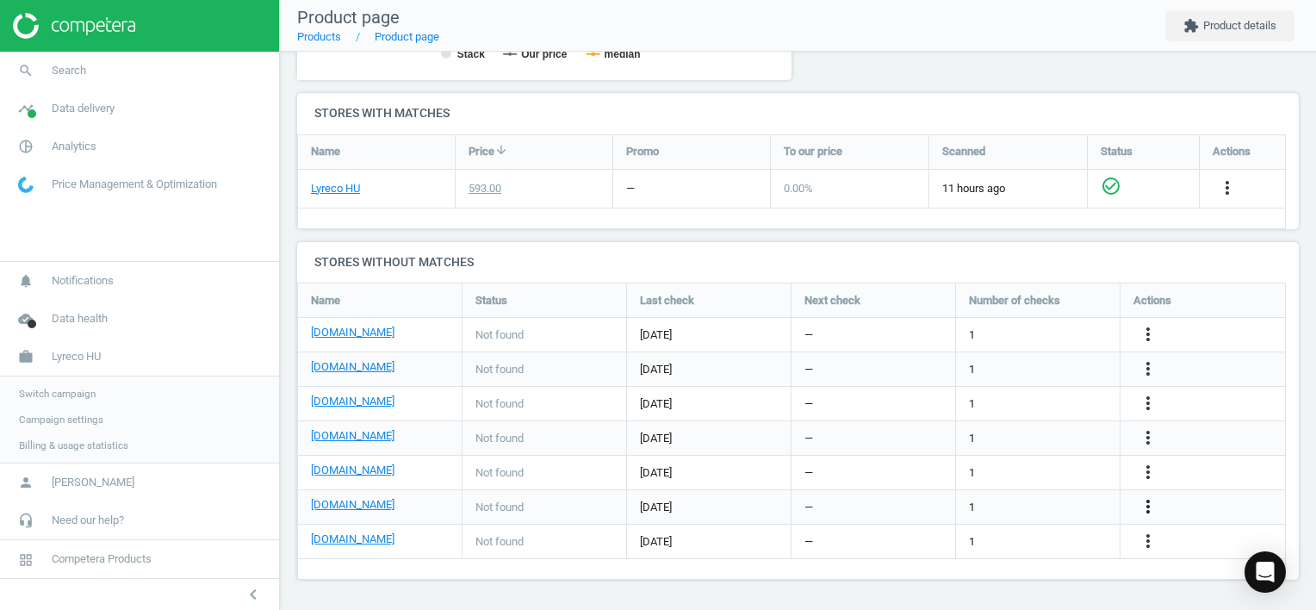
click at [1150, 503] on icon "more_vert" at bounding box center [1148, 506] width 21 height 21
click at [1026, 500] on link "Edit URL/product option" at bounding box center [1013, 506] width 236 height 27
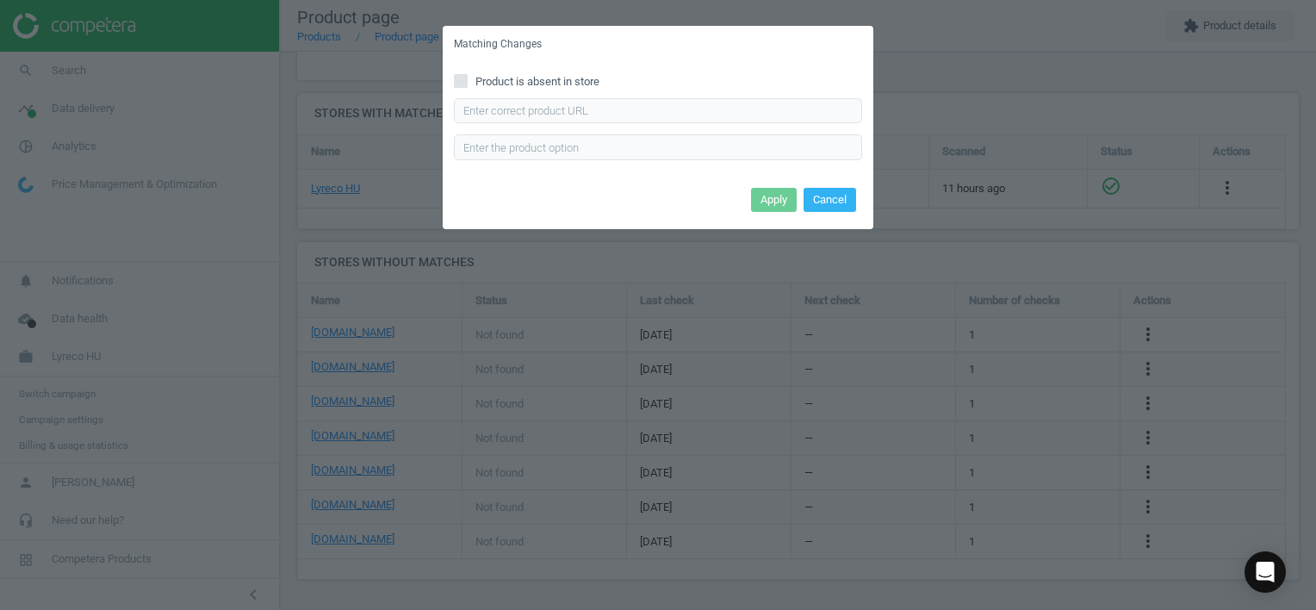
click at [496, 84] on span "Product is absent in store" at bounding box center [537, 82] width 131 height 16
click at [620, 107] on input "text" at bounding box center [658, 111] width 408 height 26
paste input "[URL][DOMAIN_NAME]"
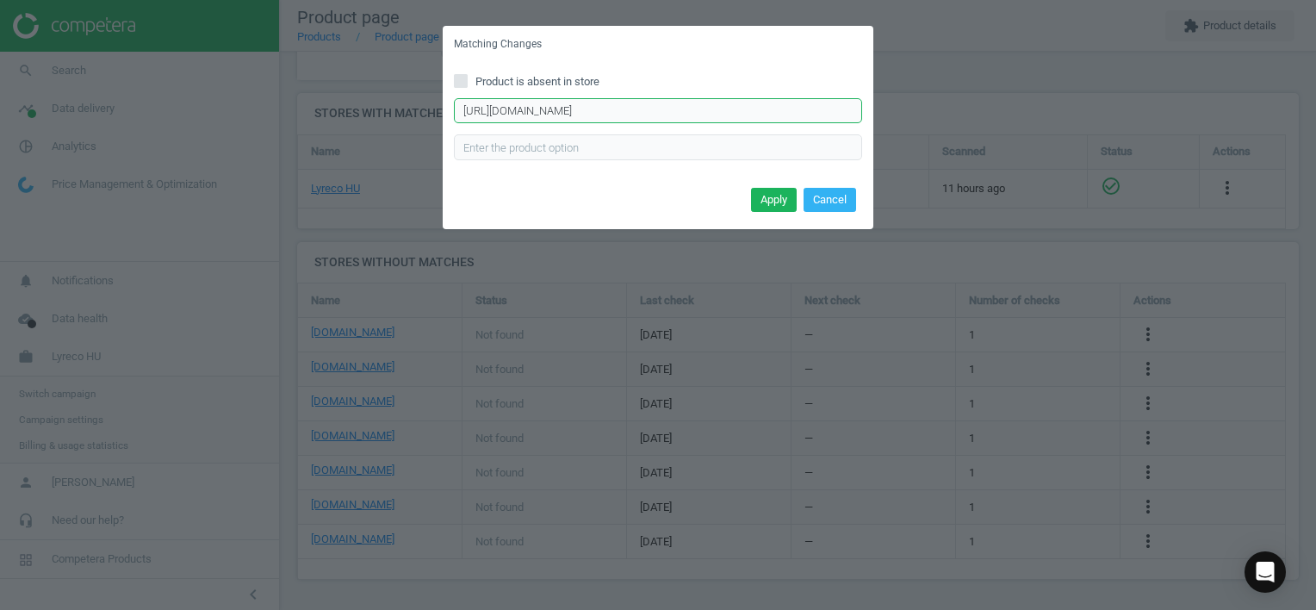
scroll to position [0, 35]
type input "[URL][DOMAIN_NAME]"
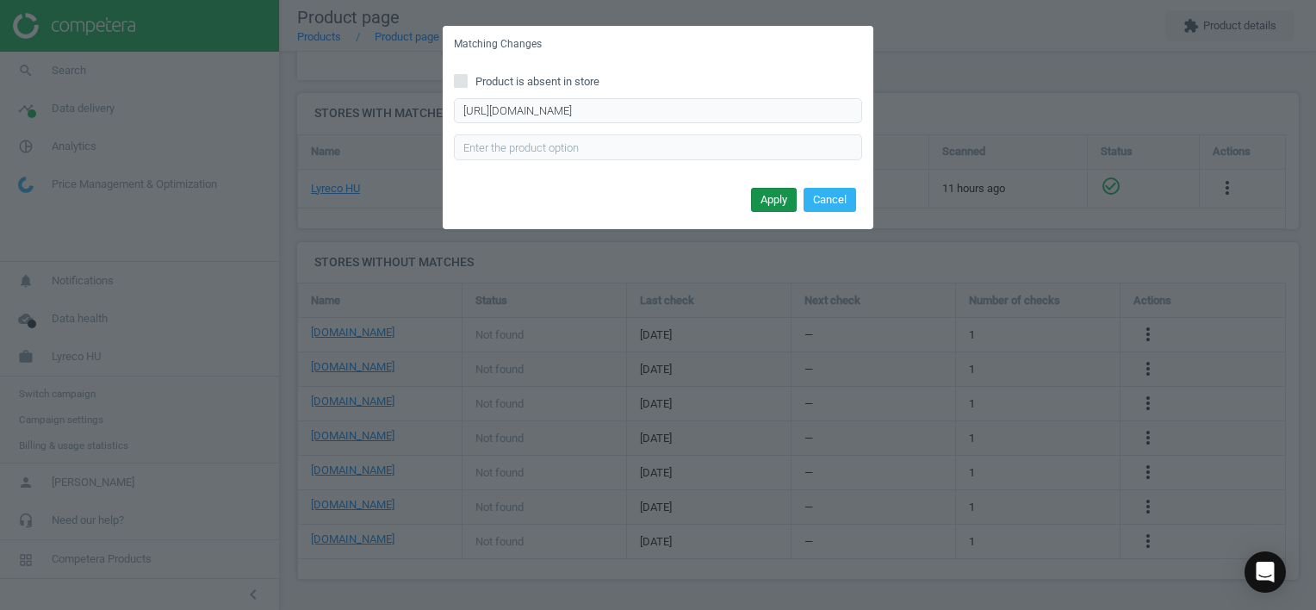
click at [755, 196] on button "Apply" at bounding box center [774, 200] width 46 height 24
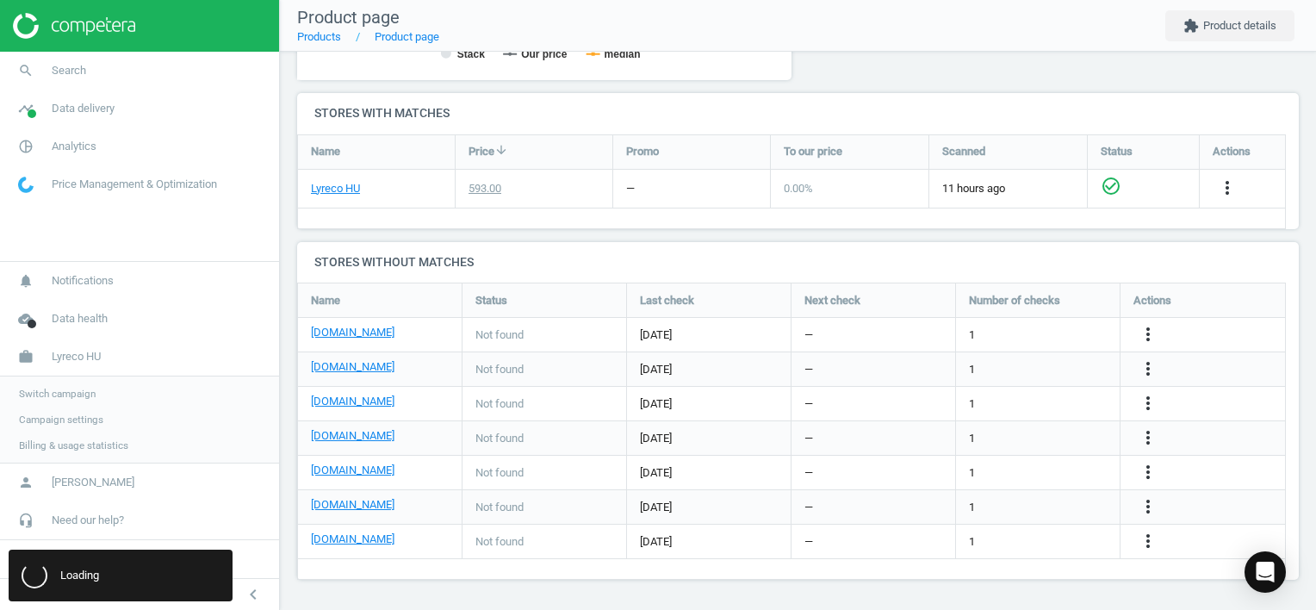
scroll to position [0, 0]
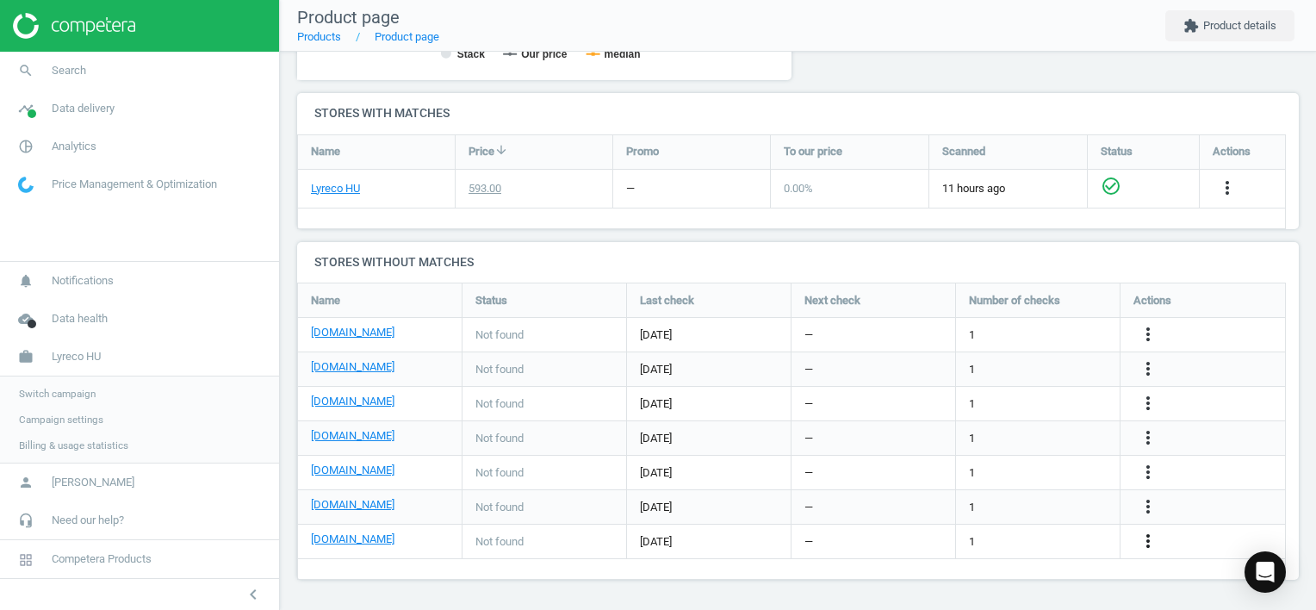
click at [1147, 541] on icon "more_vert" at bounding box center [1148, 540] width 21 height 21
click at [1039, 537] on link "Edit URL/product option" at bounding box center [1013, 541] width 236 height 27
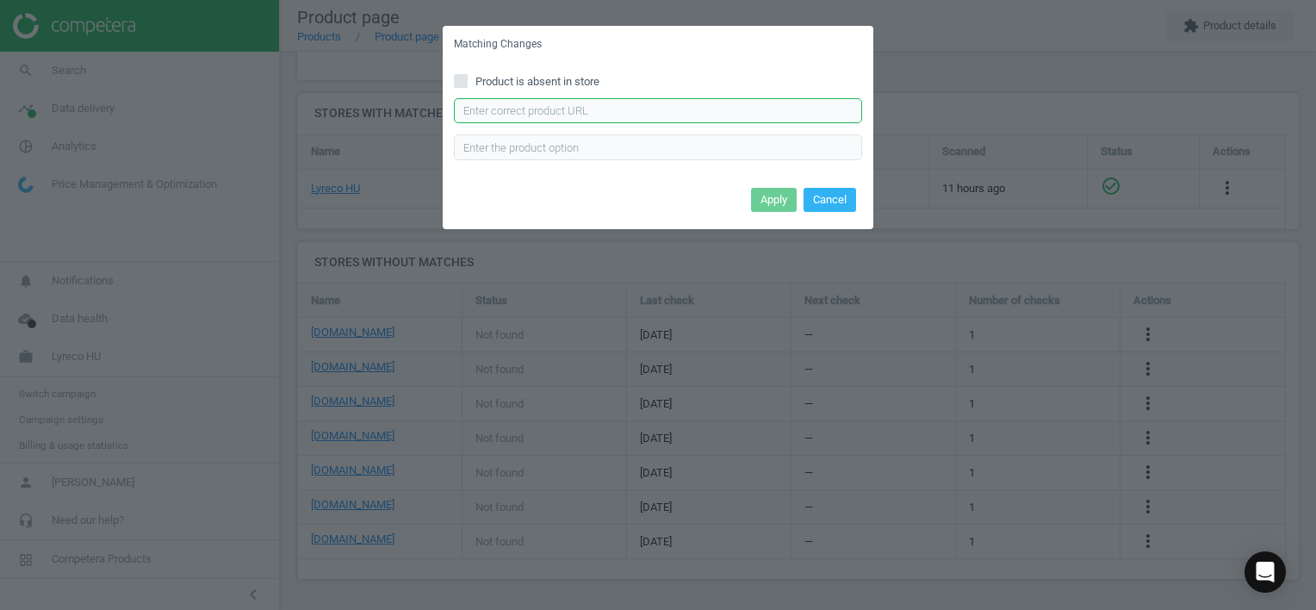
click at [580, 107] on input "text" at bounding box center [658, 111] width 408 height 26
paste input "[URL][DOMAIN_NAME]"
type input "[URL][DOMAIN_NAME]"
drag, startPoint x: 786, startPoint y: 199, endPoint x: 755, endPoint y: 198, distance: 31.0
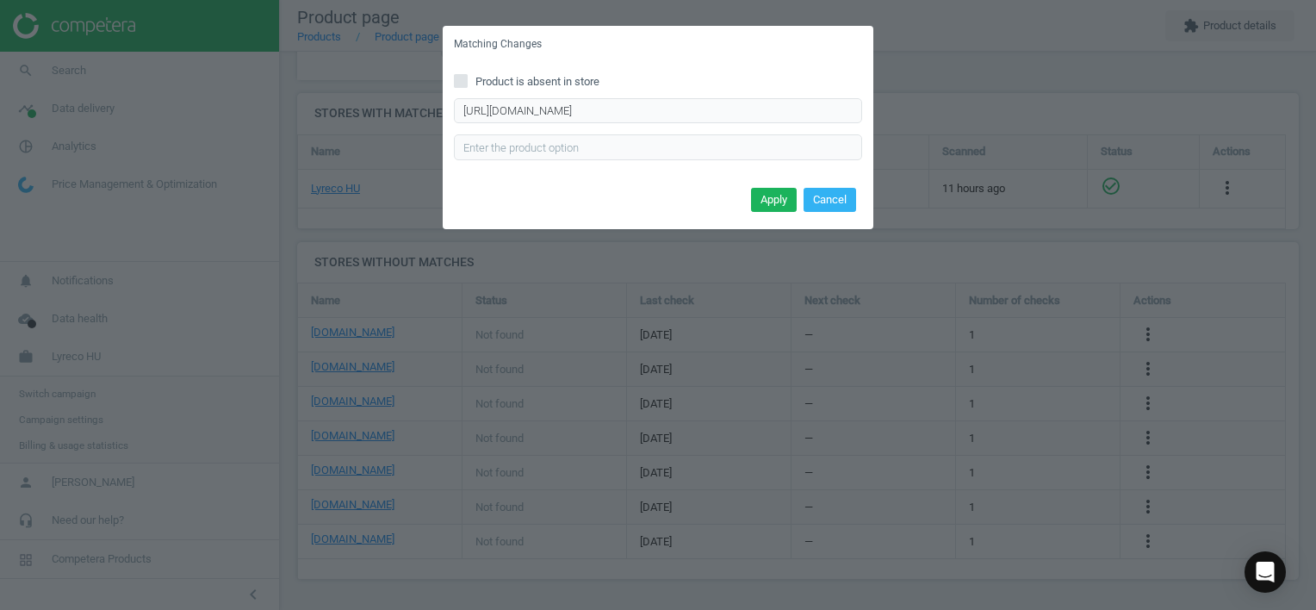
click at [786, 198] on button "Apply" at bounding box center [774, 200] width 46 height 24
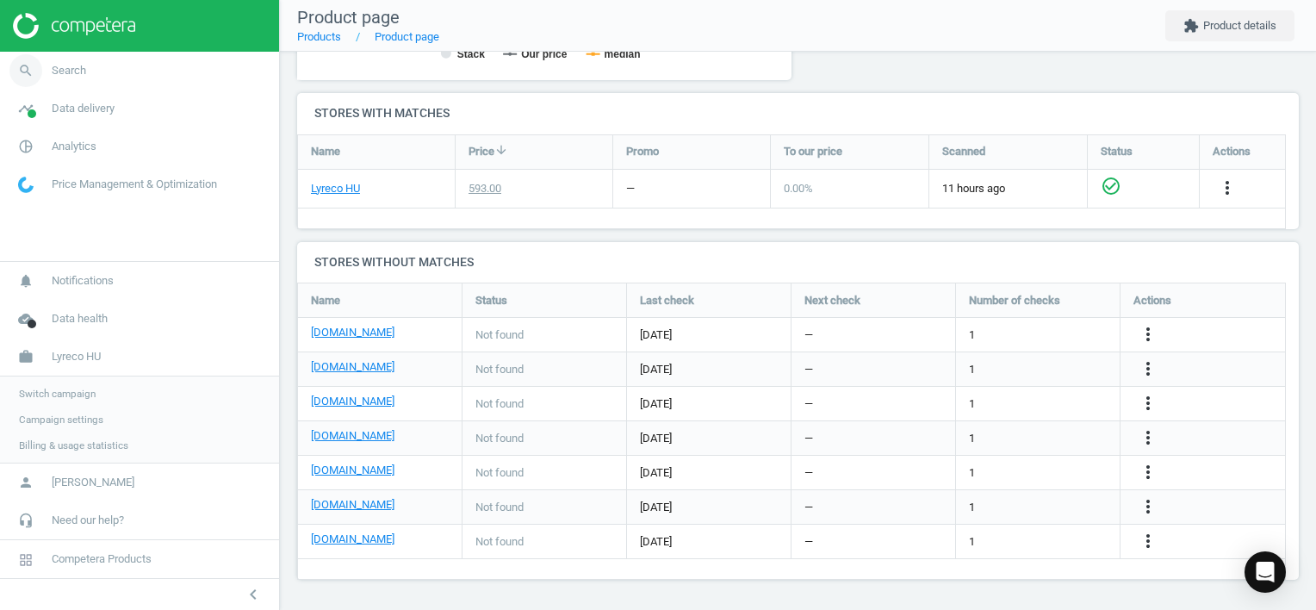
click at [21, 63] on icon "search" at bounding box center [25, 70] width 33 height 33
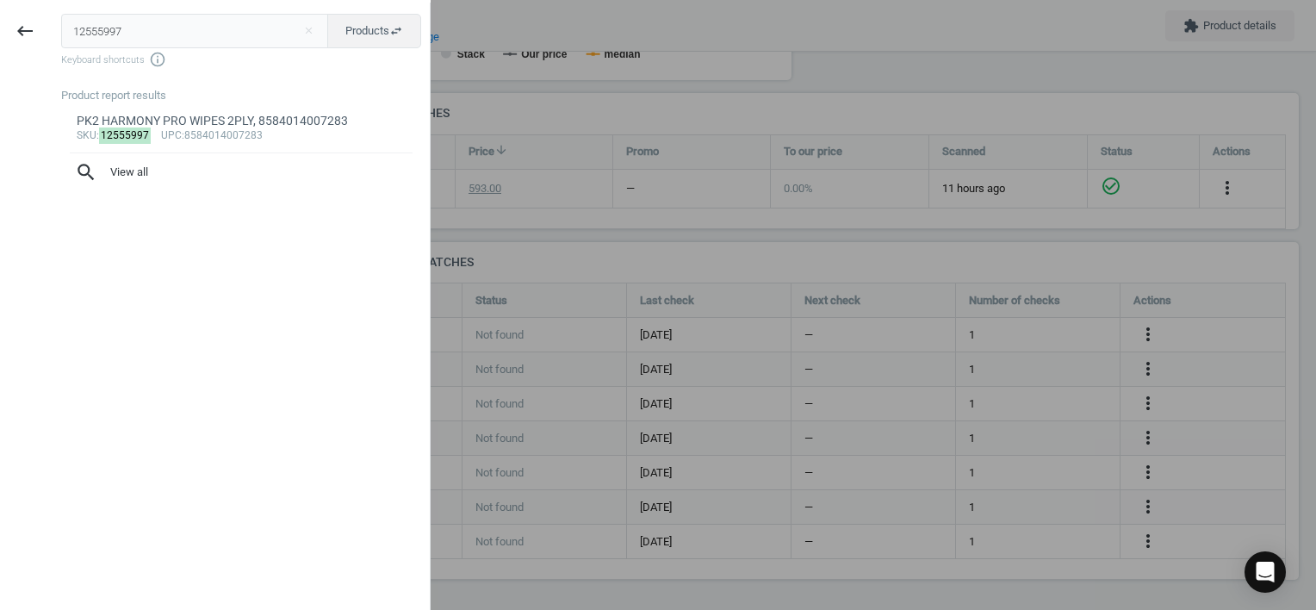
drag, startPoint x: 133, startPoint y: 31, endPoint x: -3, endPoint y: 26, distance: 136.2
click at [0, 26] on html "Group 2 Created with Sketch. ic/cloud_download/grey600 Created with Sketch. gra…" at bounding box center [658, 305] width 1316 height 610
type input "18719994"
click at [282, 120] on div "LEVER ARCH FILE WITH CASE NATURE, 8606101427092" at bounding box center [242, 121] width 330 height 16
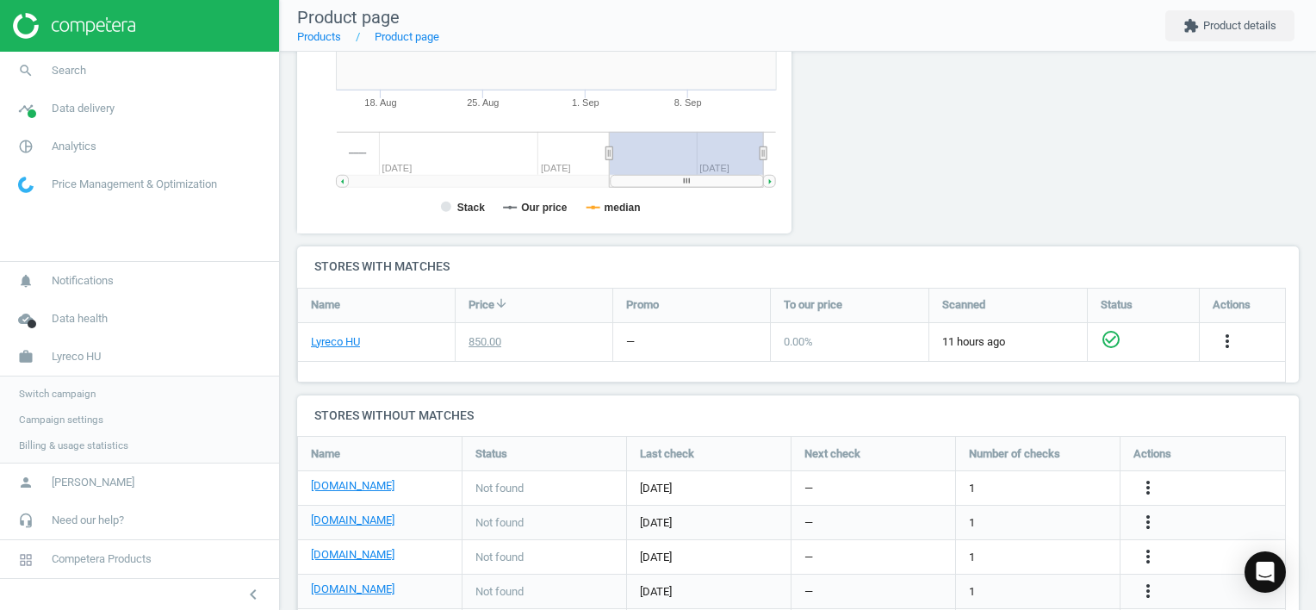
scroll to position [371, 514]
click at [1140, 479] on icon "more_vert" at bounding box center [1148, 487] width 21 height 21
click at [1037, 489] on link "Edit URL/product option" at bounding box center [1013, 487] width 236 height 27
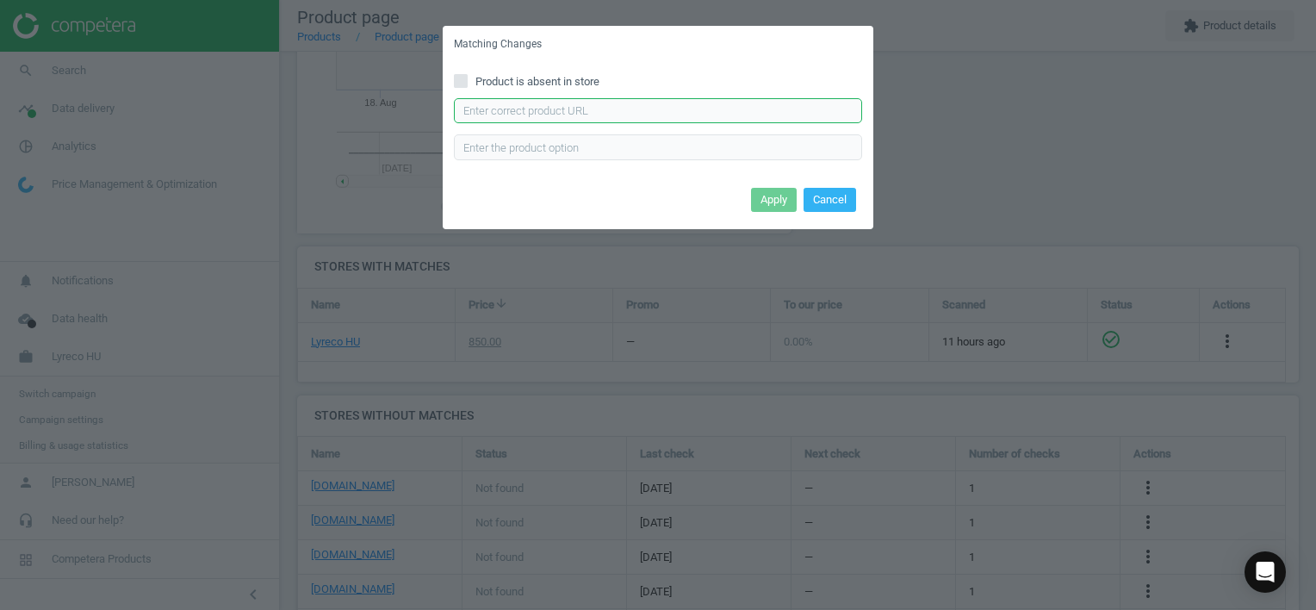
click at [689, 117] on input "text" at bounding box center [658, 111] width 408 height 26
paste input "[URL][DOMAIN_NAME][PERSON_NAME]"
type input "[URL][DOMAIN_NAME][PERSON_NAME]"
click at [772, 201] on button "Apply" at bounding box center [774, 200] width 46 height 24
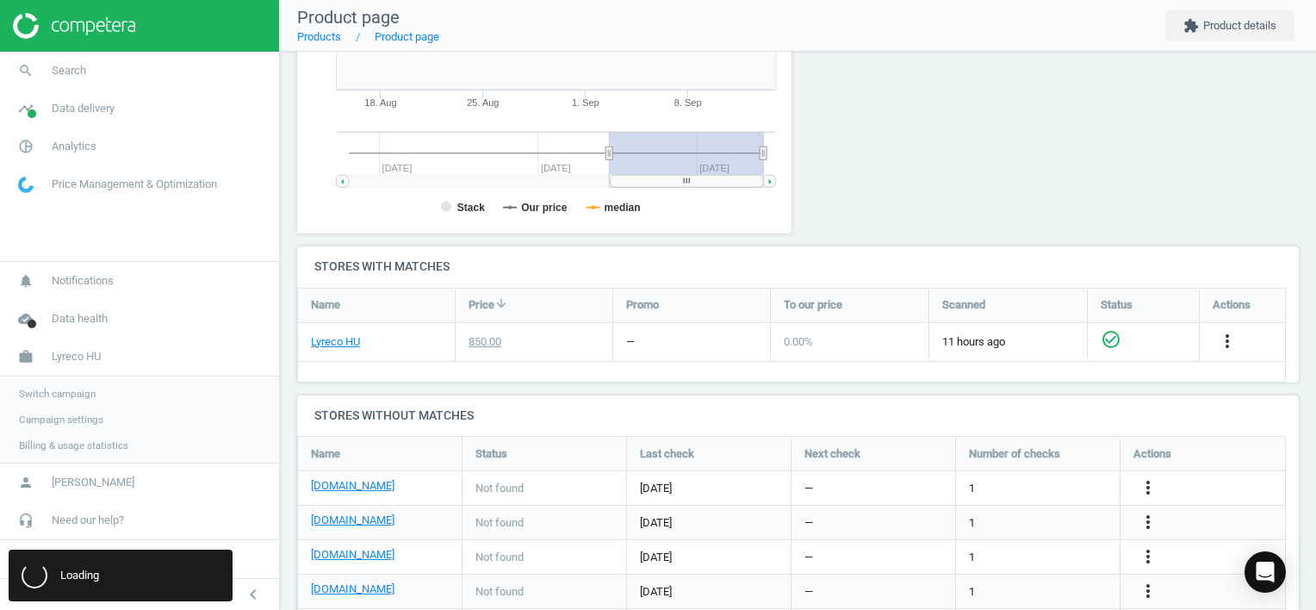
scroll to position [0, 0]
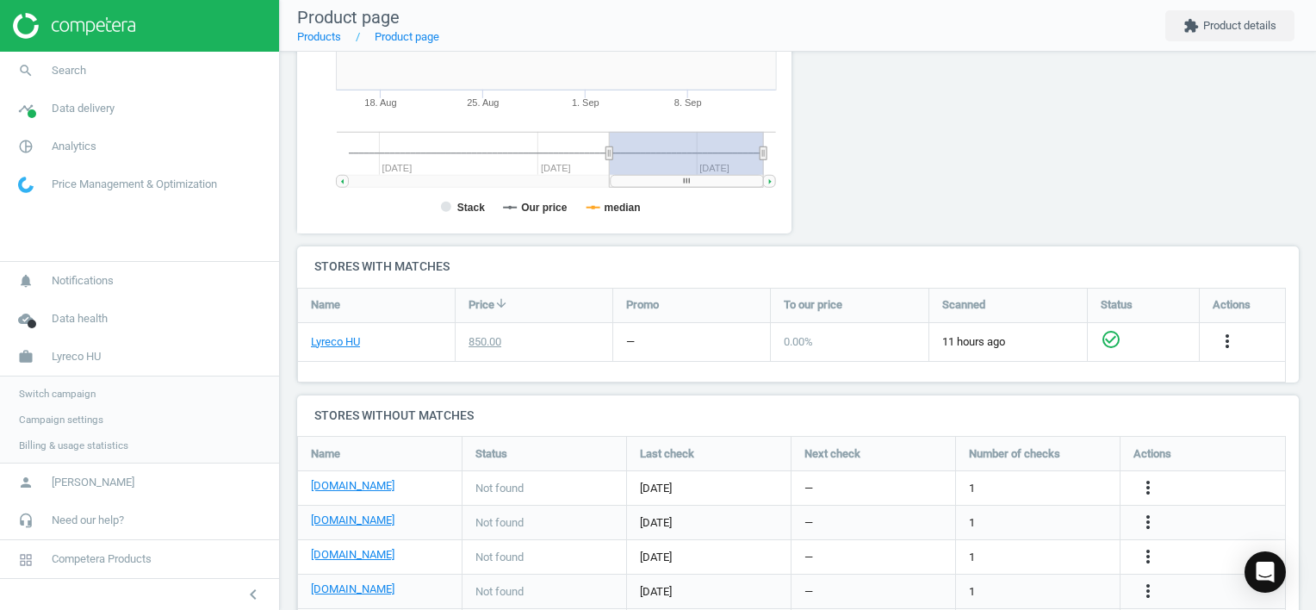
drag, startPoint x: 1144, startPoint y: 514, endPoint x: 1132, endPoint y: 510, distance: 13.6
click at [1144, 514] on icon "more_vert" at bounding box center [1148, 522] width 21 height 21
click at [1027, 518] on link "Edit URL/product option" at bounding box center [1013, 521] width 236 height 27
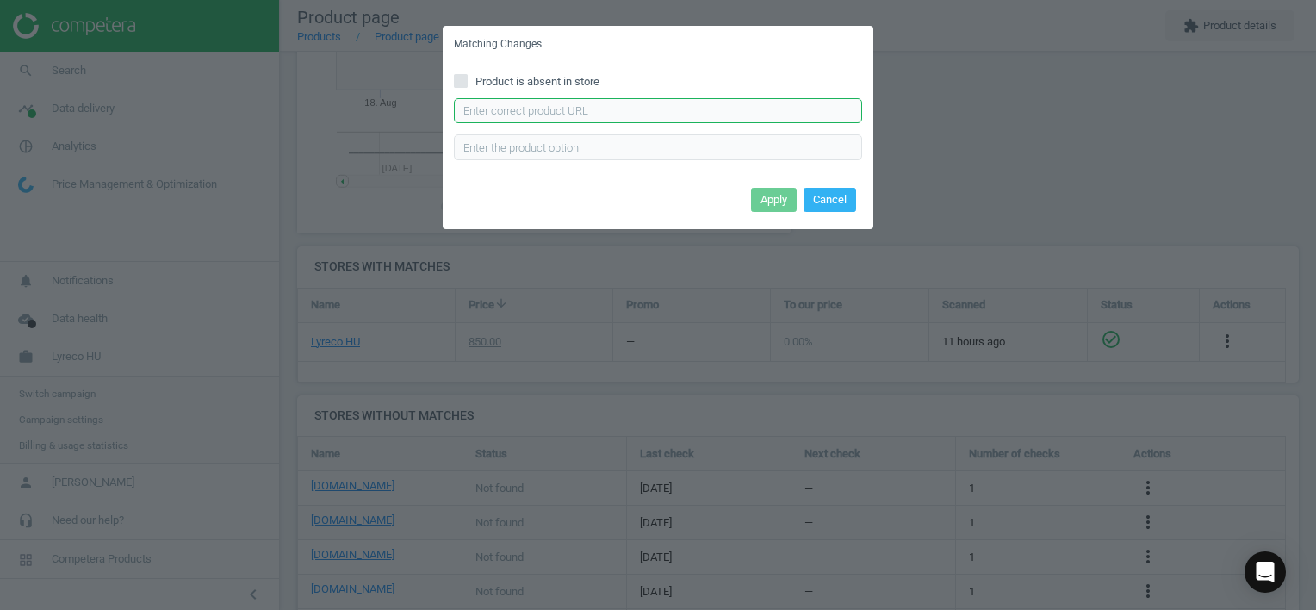
click at [778, 105] on input "text" at bounding box center [658, 111] width 408 height 26
paste input "[URL][DOMAIN_NAME][PERSON_NAME]"
type input "[URL][DOMAIN_NAME][PERSON_NAME]"
click at [791, 201] on button "Apply" at bounding box center [774, 200] width 46 height 24
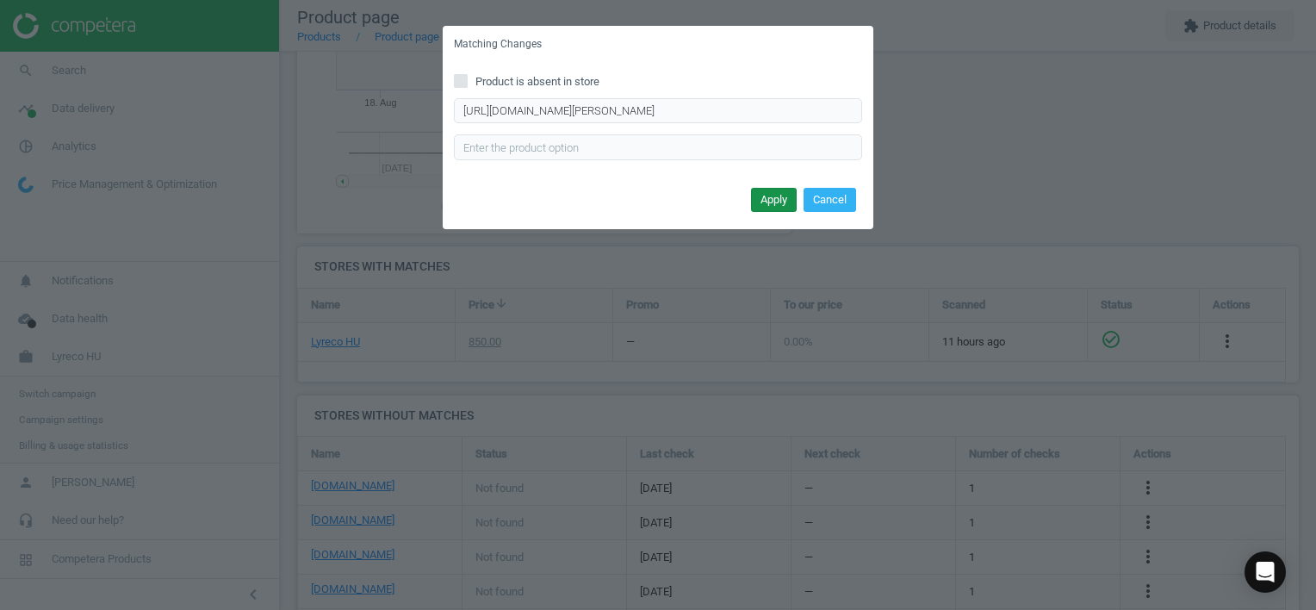
scroll to position [0, 0]
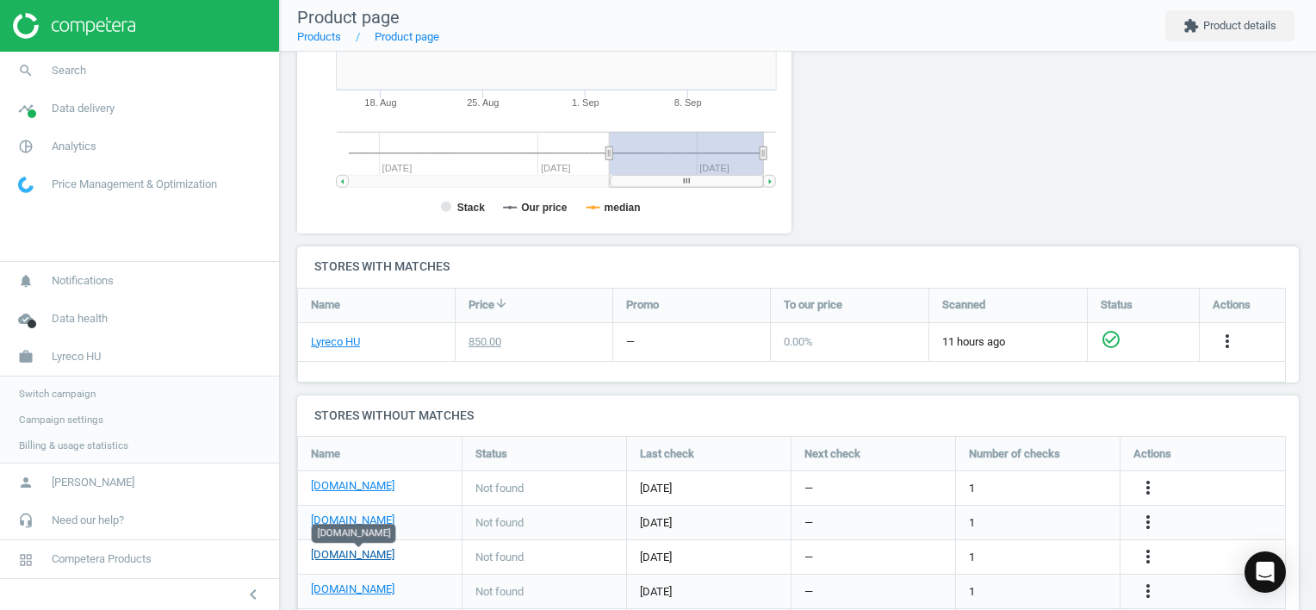
click at [365, 549] on link "[DOMAIN_NAME]" at bounding box center [353, 555] width 84 height 16
click at [1145, 560] on icon "more_vert" at bounding box center [1148, 556] width 21 height 21
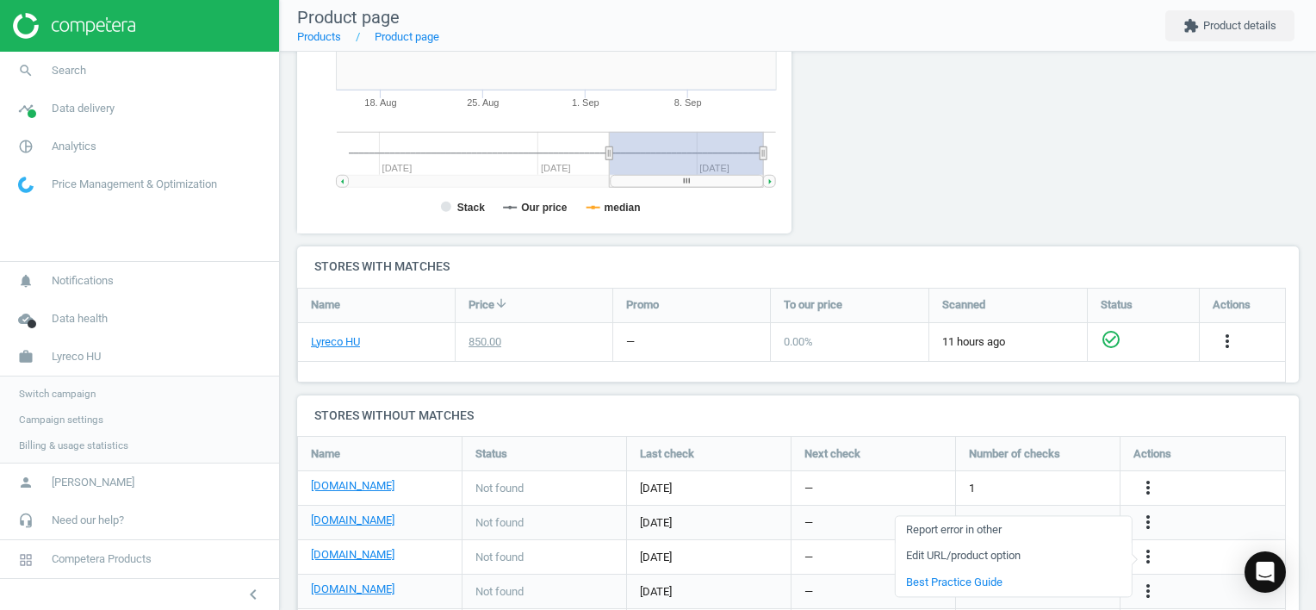
click at [1005, 551] on link "Edit URL/product option" at bounding box center [1013, 556] width 236 height 27
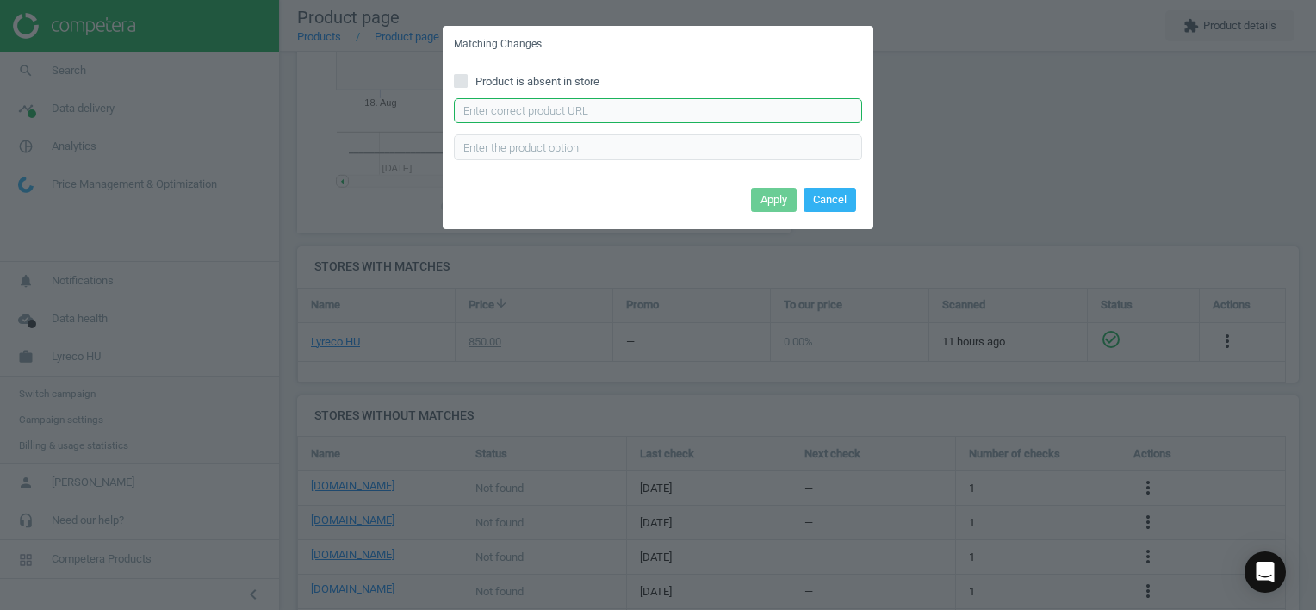
click at [604, 104] on input "text" at bounding box center [658, 111] width 408 height 26
paste input "[URL][DOMAIN_NAME][PERSON_NAME][PERSON_NAME]"
type input "[URL][DOMAIN_NAME][PERSON_NAME][PERSON_NAME]"
click at [768, 194] on button "Apply" at bounding box center [774, 200] width 46 height 24
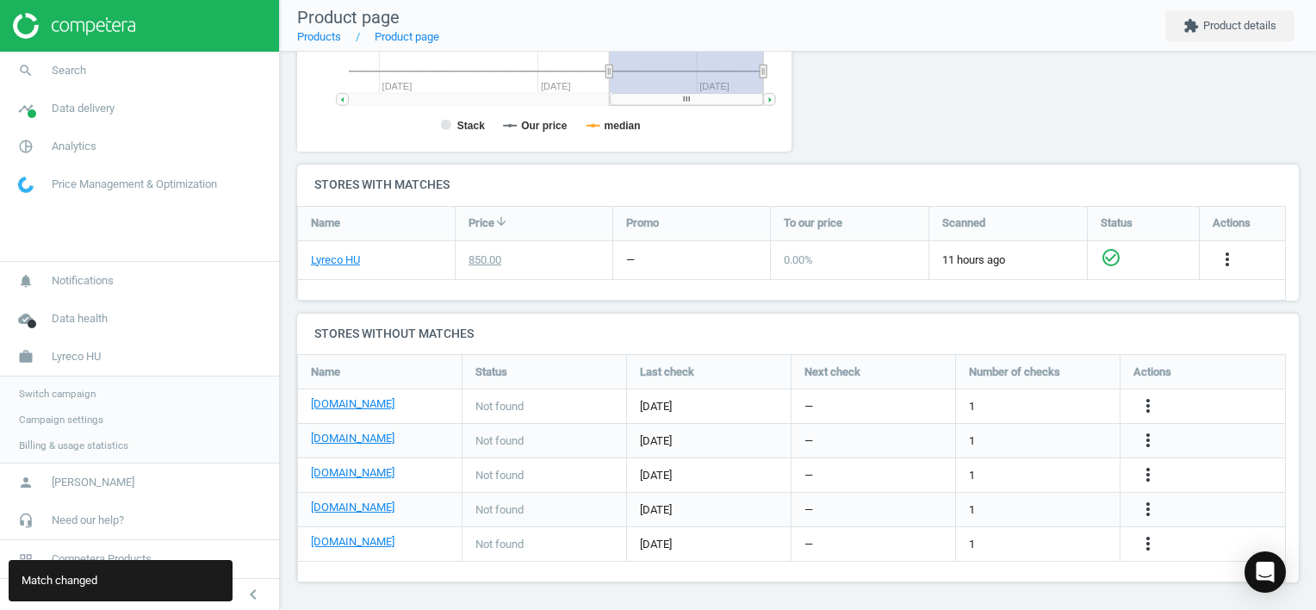
scroll to position [472, 0]
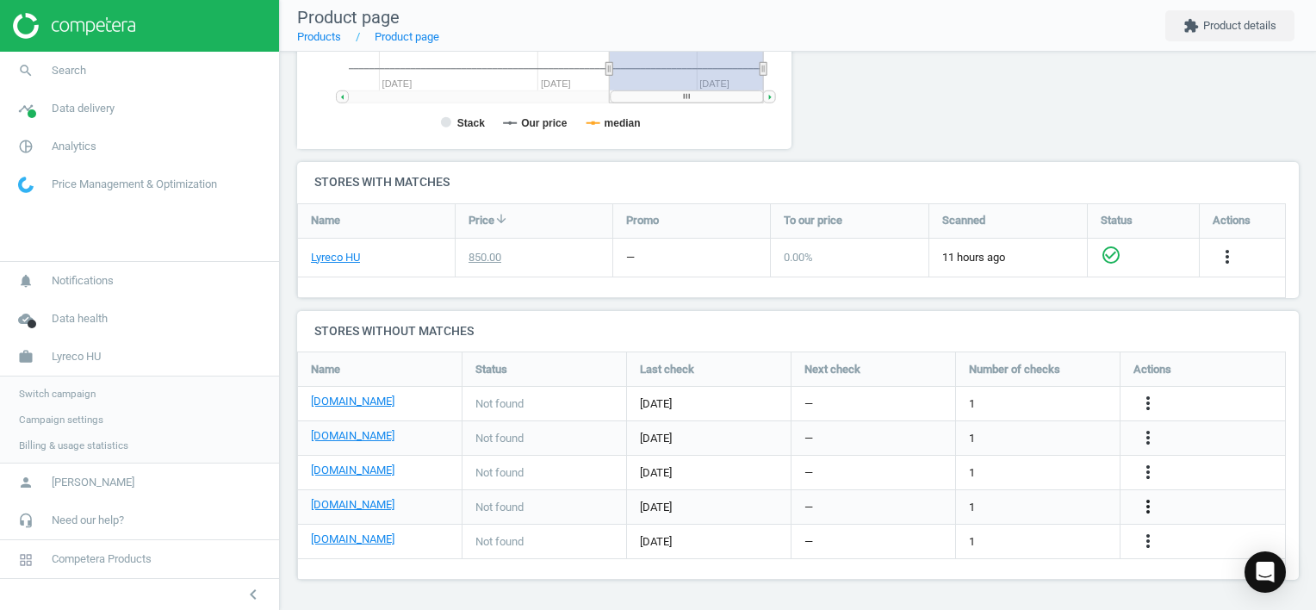
click at [1143, 504] on icon "more_vert" at bounding box center [1148, 506] width 21 height 21
click at [1070, 507] on link "Edit URL/product option" at bounding box center [1013, 506] width 236 height 27
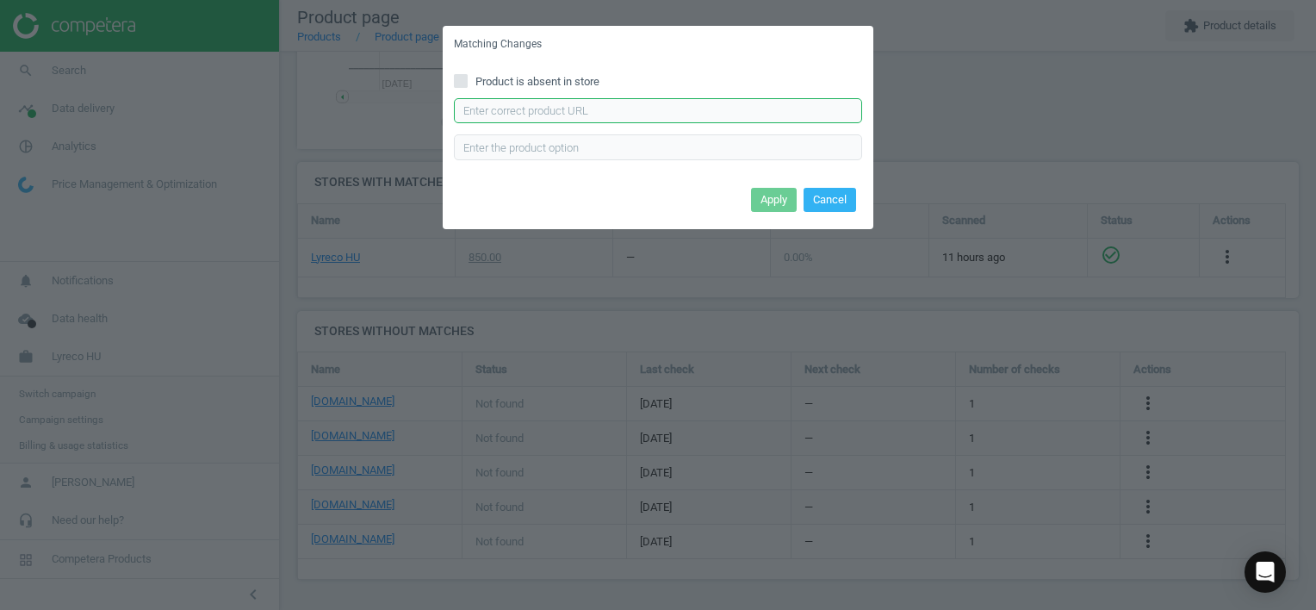
click at [655, 104] on input "text" at bounding box center [658, 111] width 408 height 26
paste input "[URL][DOMAIN_NAME][PERSON_NAME][PERSON_NAME]"
type input "[URL][DOMAIN_NAME][PERSON_NAME][PERSON_NAME]"
click at [772, 205] on button "Apply" at bounding box center [774, 200] width 46 height 24
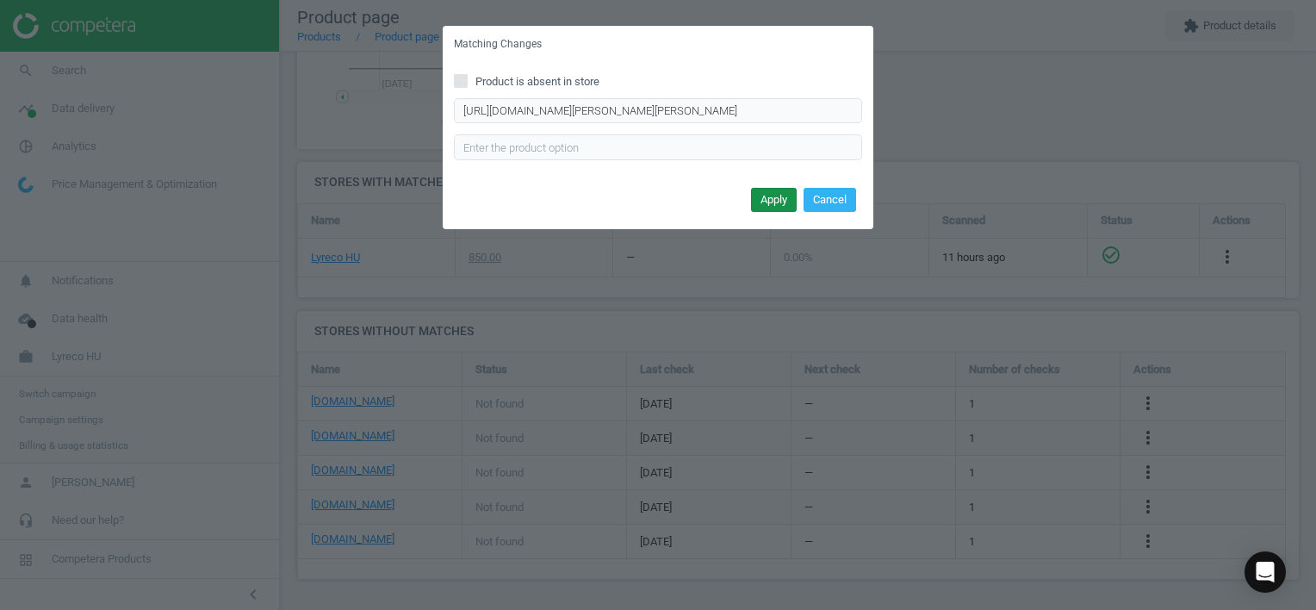
scroll to position [0, 0]
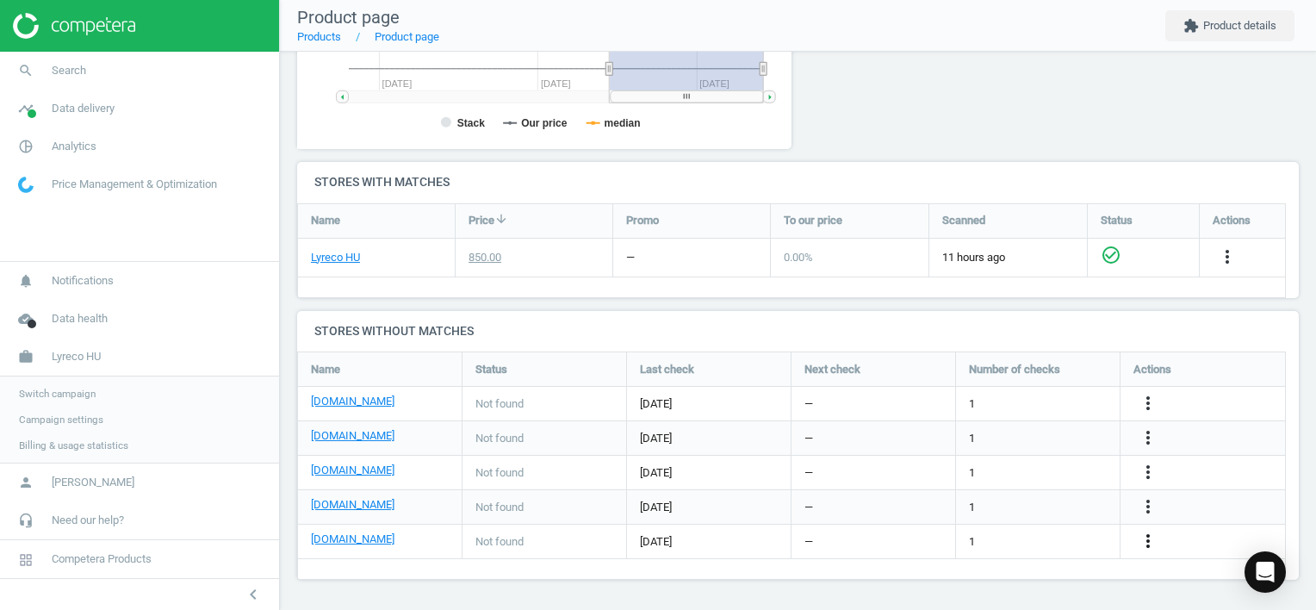
drag, startPoint x: 1151, startPoint y: 538, endPoint x: 1140, endPoint y: 539, distance: 10.4
click at [1151, 539] on icon "more_vert" at bounding box center [1148, 540] width 21 height 21
click at [1047, 535] on link "Edit URL/product option" at bounding box center [1013, 541] width 236 height 27
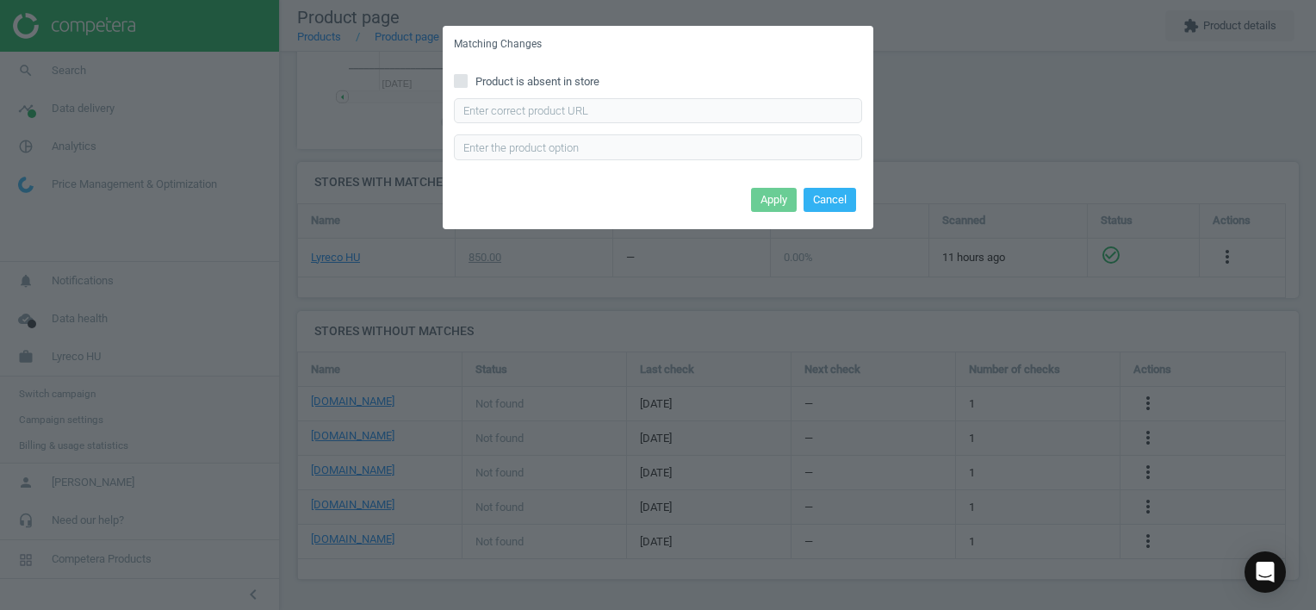
click at [597, 91] on div "Product is absent in store Enter correct product url" at bounding box center [658, 123] width 431 height 120
click at [616, 102] on input "text" at bounding box center [658, 111] width 408 height 26
paste input "[URL][DOMAIN_NAME][PERSON_NAME]"
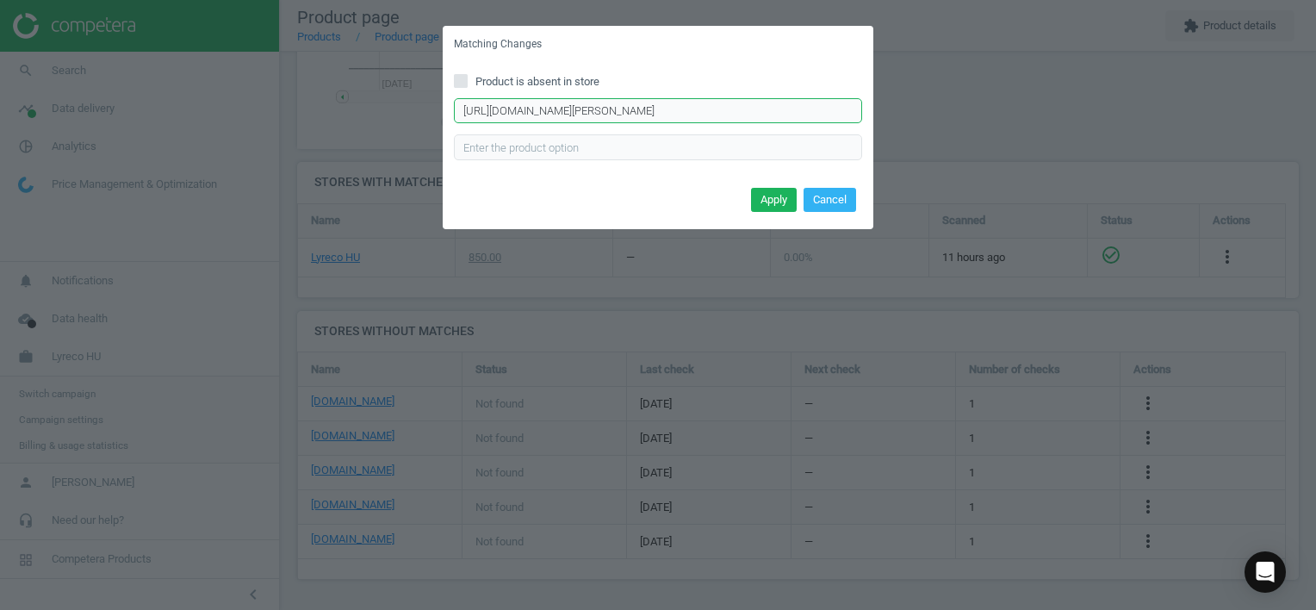
scroll to position [0, 206]
type input "[URL][DOMAIN_NAME][PERSON_NAME]"
click at [772, 201] on button "Apply" at bounding box center [774, 200] width 46 height 24
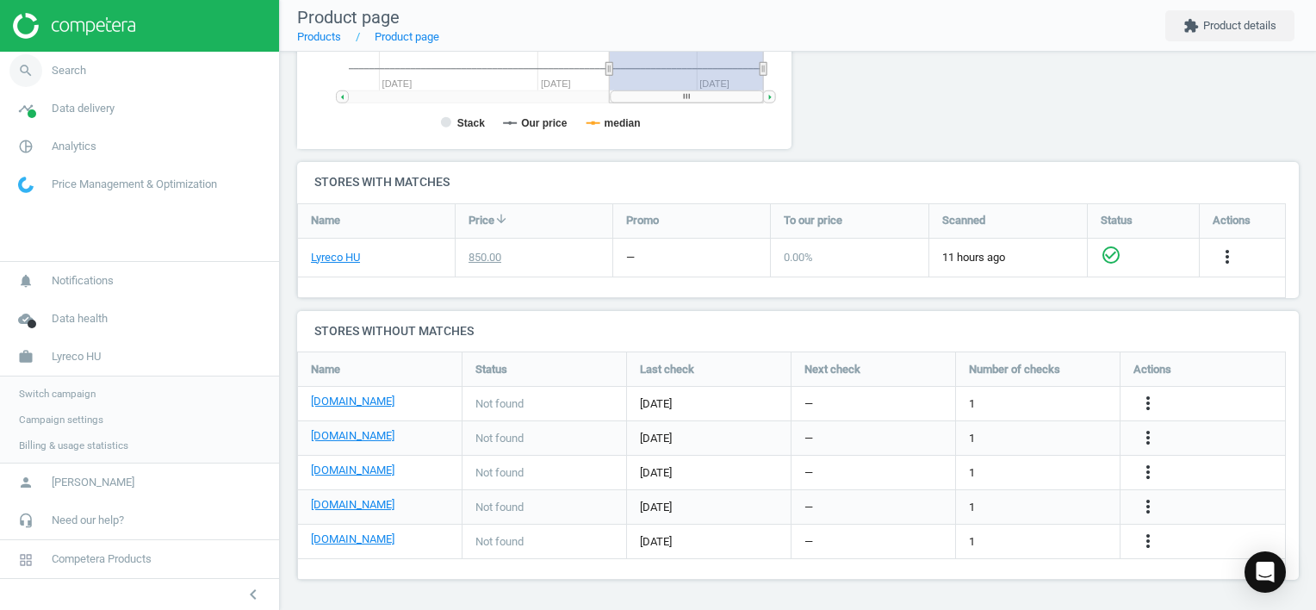
click at [128, 63] on link "search Search" at bounding box center [139, 71] width 279 height 38
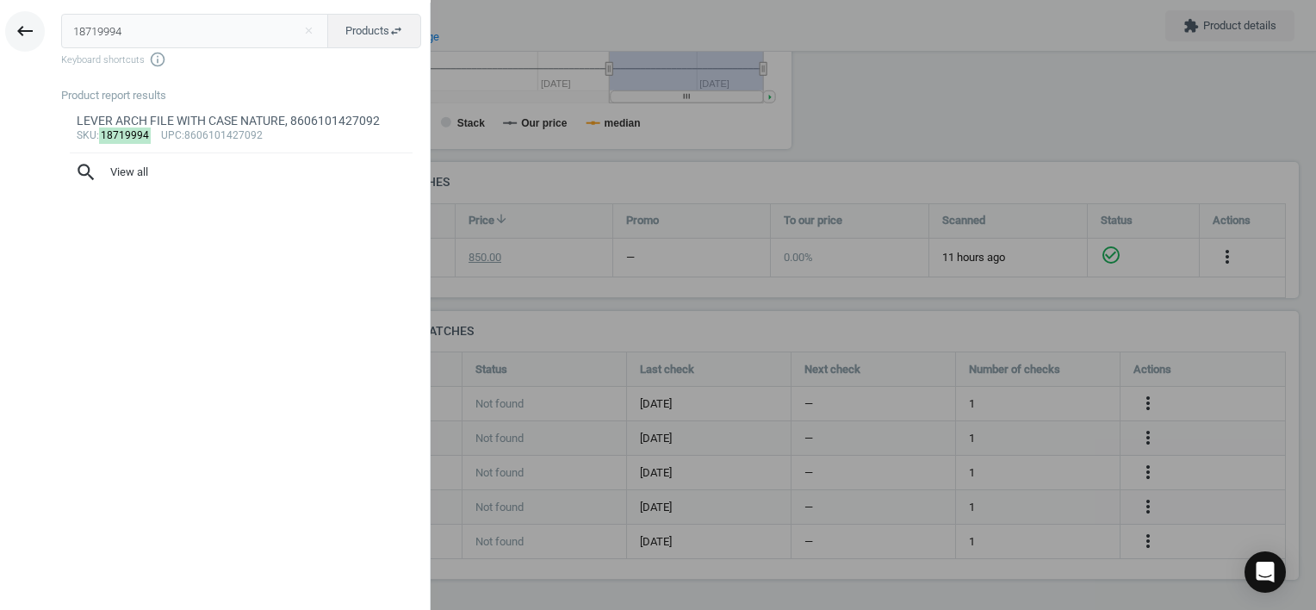
drag, startPoint x: 142, startPoint y: 36, endPoint x: 41, endPoint y: 36, distance: 100.8
click at [38, 35] on div "keyboard_backspace 18719994 close Products swap_horiz Keyboard shortcuts info_o…" at bounding box center [215, 308] width 431 height 610
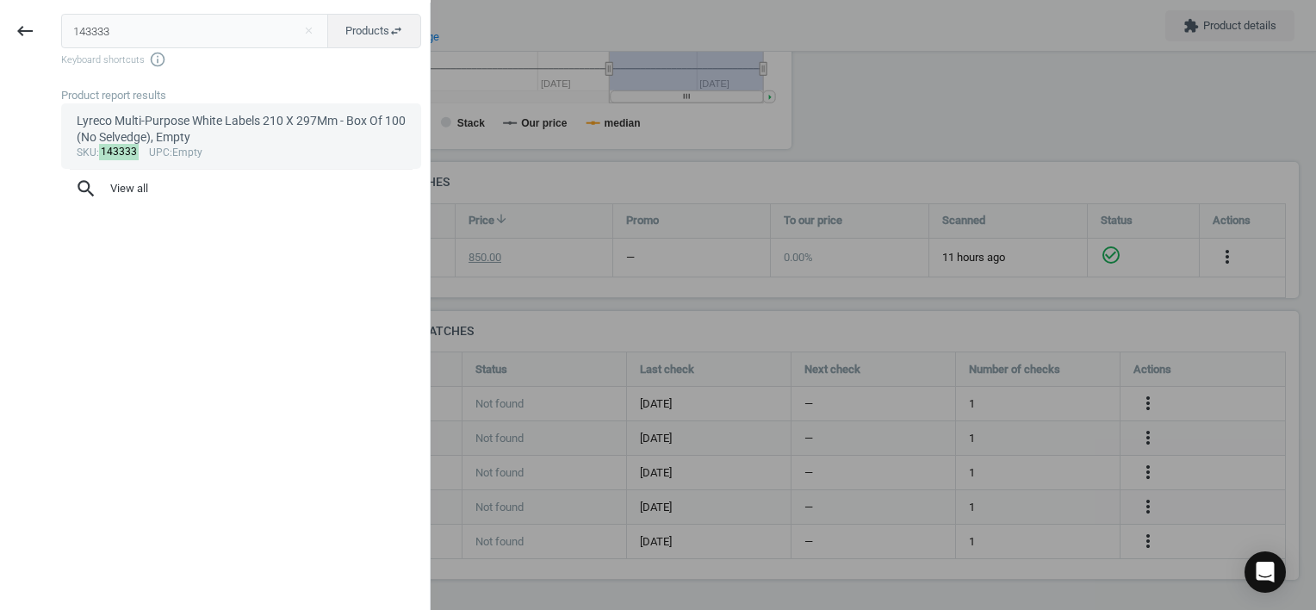
type input "143333"
click at [269, 134] on div "Lyreco Multi-Purpose White Labels 210 X 297Mm - Box Of 100 (No Selvedge), Empty" at bounding box center [242, 130] width 330 height 34
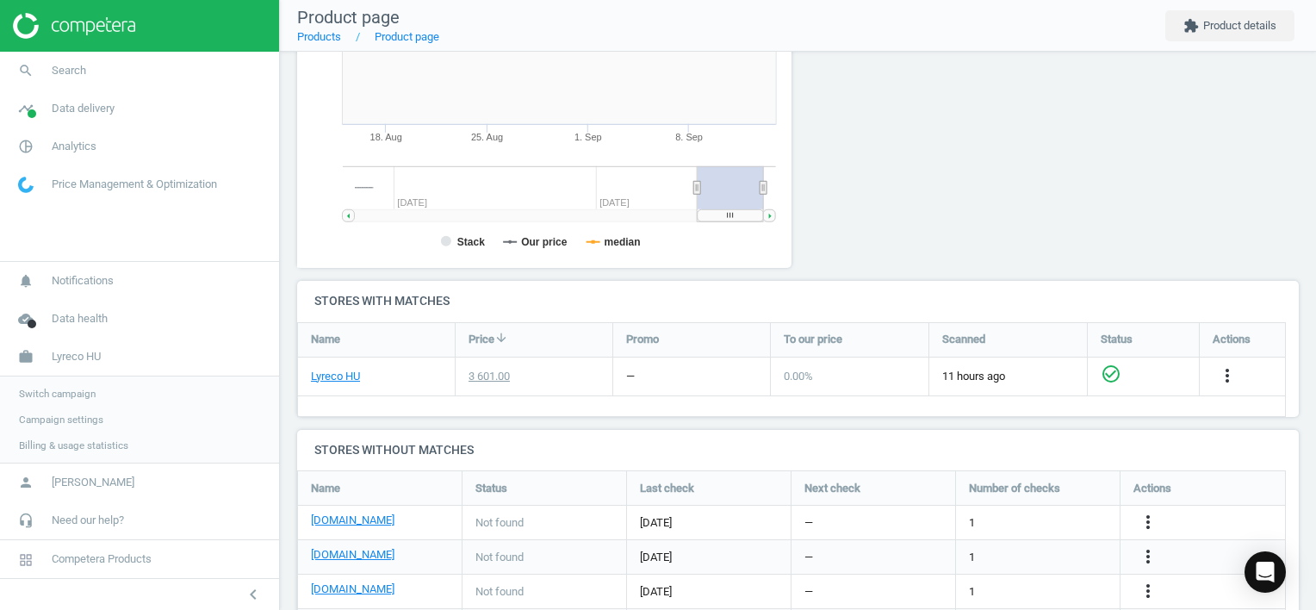
scroll to position [371, 514]
drag, startPoint x: 1147, startPoint y: 518, endPoint x: 1138, endPoint y: 517, distance: 9.5
click at [1146, 518] on icon "more_vert" at bounding box center [1148, 522] width 21 height 21
click at [1036, 517] on link "Edit URL/product option" at bounding box center [1013, 521] width 236 height 27
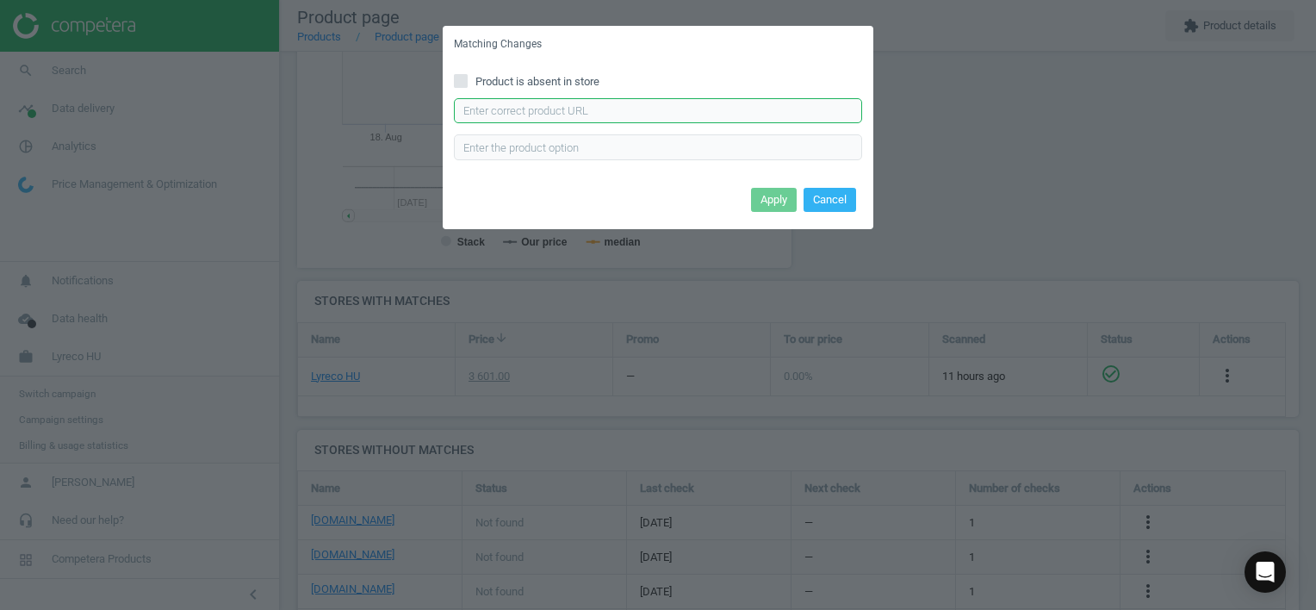
click at [589, 110] on input "text" at bounding box center [658, 111] width 408 height 26
paste input "[URL][DOMAIN_NAME]"
type input "[URL][DOMAIN_NAME]"
click at [772, 193] on button "Apply" at bounding box center [774, 200] width 46 height 24
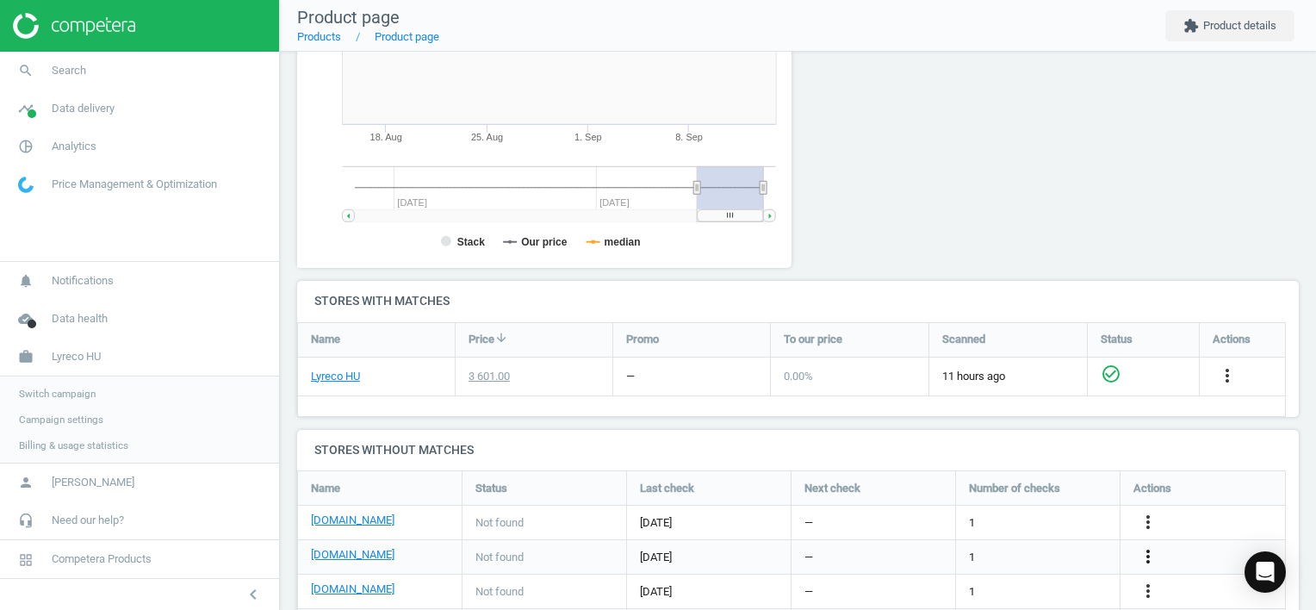
click at [1140, 551] on icon "more_vert" at bounding box center [1148, 556] width 21 height 21
click at [1064, 555] on link "Edit URL/product option" at bounding box center [1013, 556] width 236 height 27
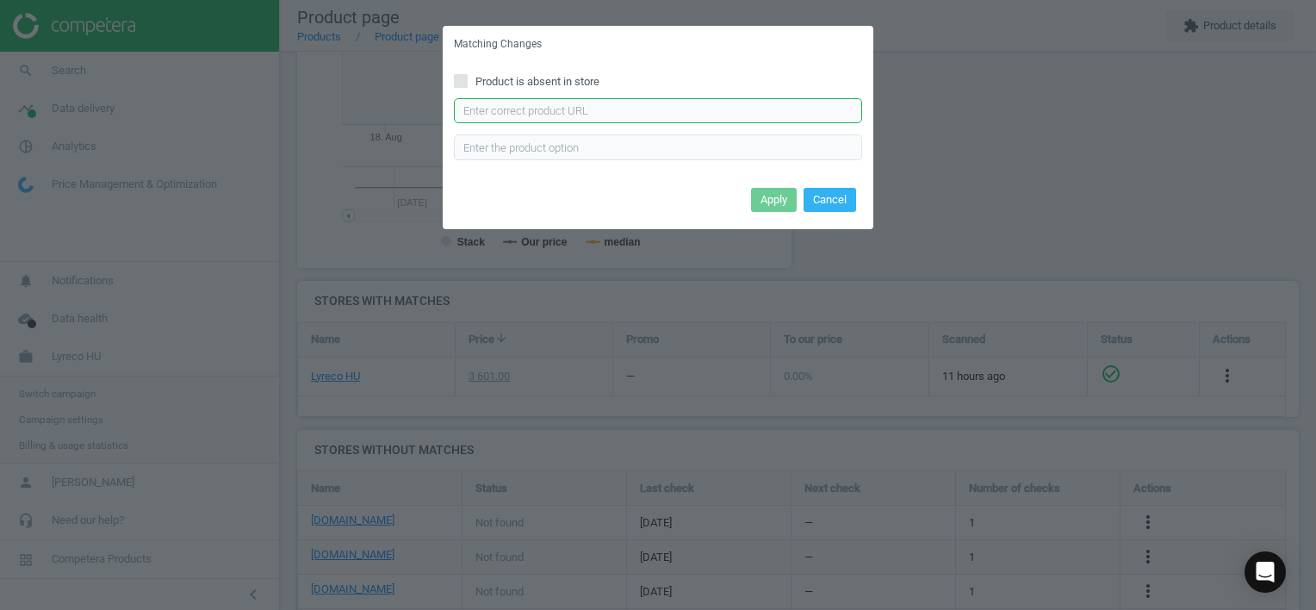
click at [685, 108] on input "text" at bounding box center [658, 111] width 408 height 26
paste input "[URL][DOMAIN_NAME]"
type input "[URL][DOMAIN_NAME]"
click at [775, 206] on button "Apply" at bounding box center [774, 200] width 46 height 24
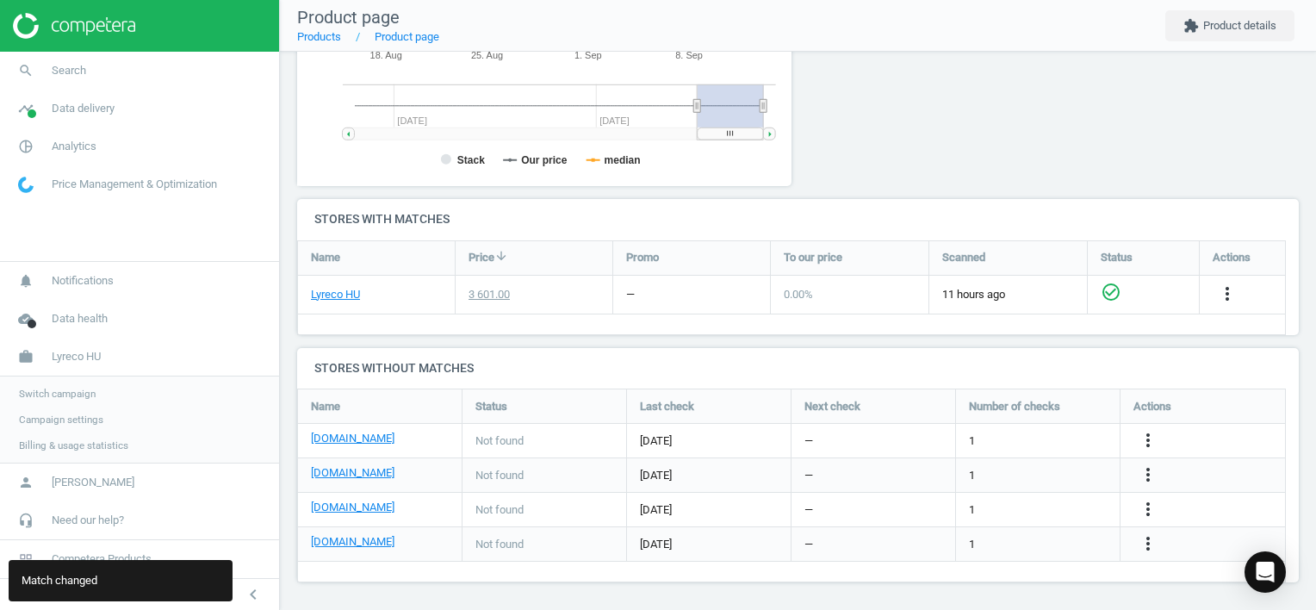
scroll to position [437, 0]
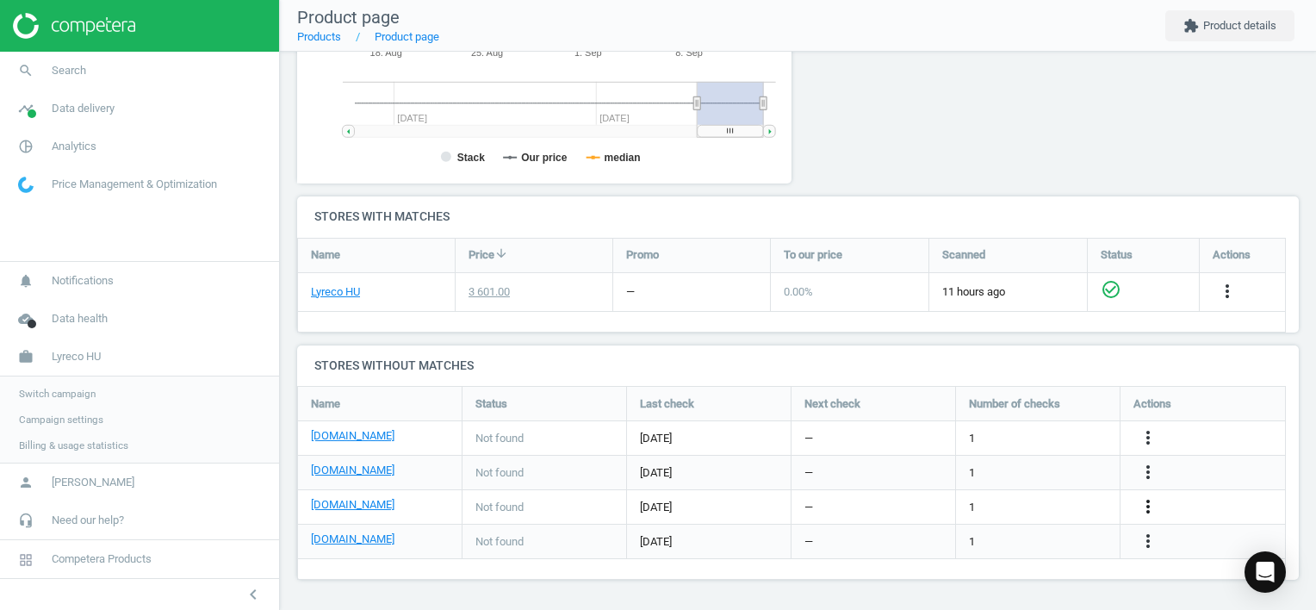
click at [1147, 506] on icon "more_vert" at bounding box center [1148, 506] width 21 height 21
click at [1053, 509] on link "Edit URL/product option" at bounding box center [1013, 506] width 236 height 27
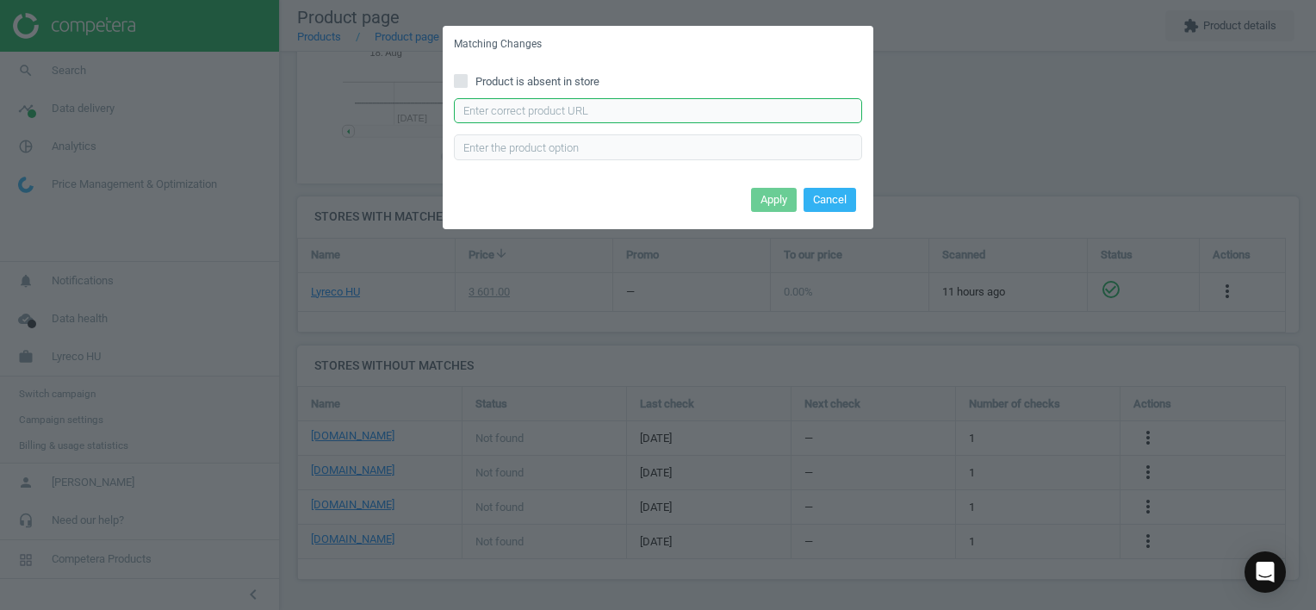
click at [661, 117] on input "text" at bounding box center [658, 111] width 408 height 26
paste input "[URL][DOMAIN_NAME]"
type input "[URL][DOMAIN_NAME]"
click at [767, 201] on button "Apply" at bounding box center [774, 200] width 46 height 24
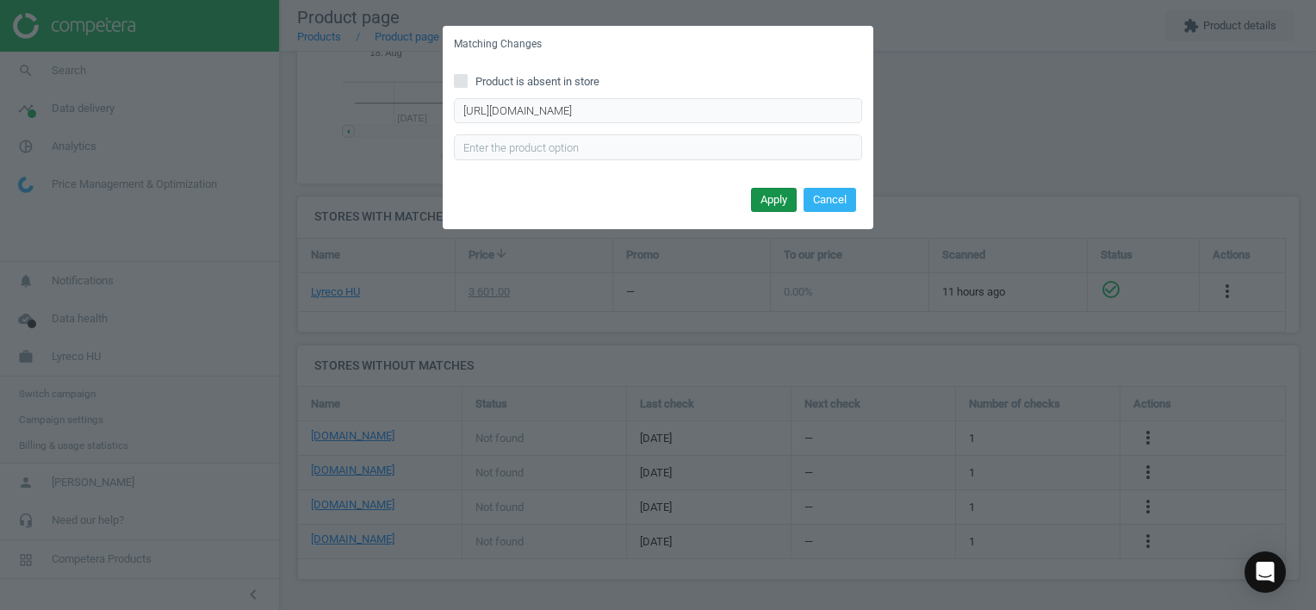
scroll to position [0, 0]
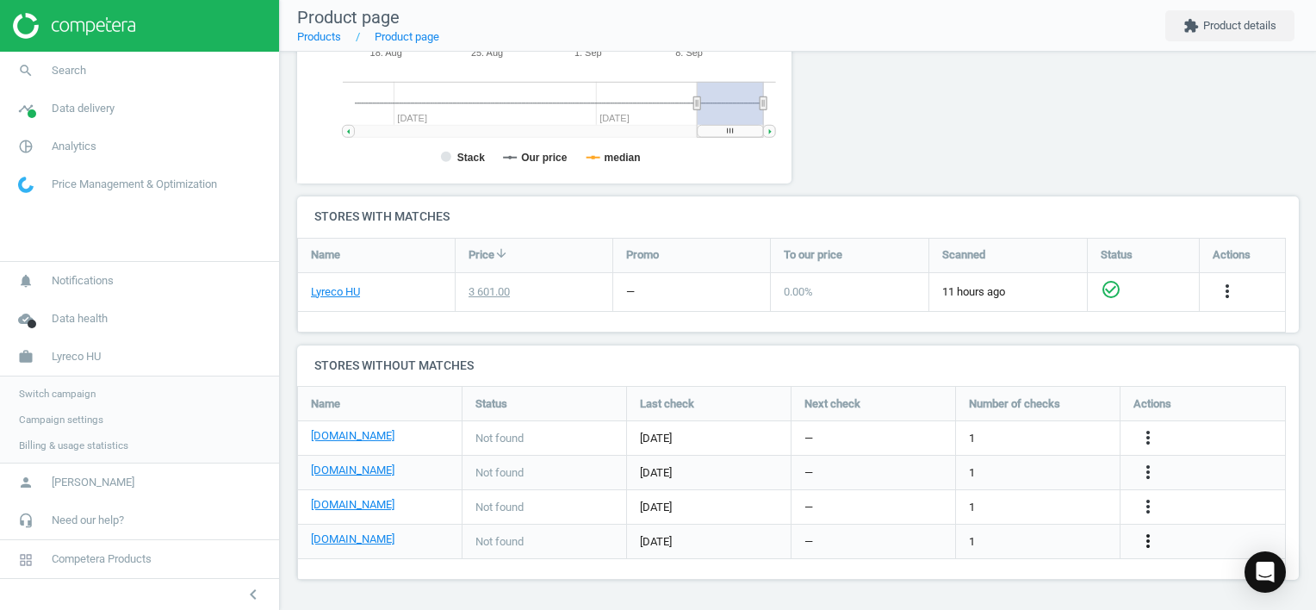
click at [1143, 541] on icon "more_vert" at bounding box center [1148, 540] width 21 height 21
click at [1031, 539] on link "Edit URL/product option" at bounding box center [1013, 541] width 236 height 27
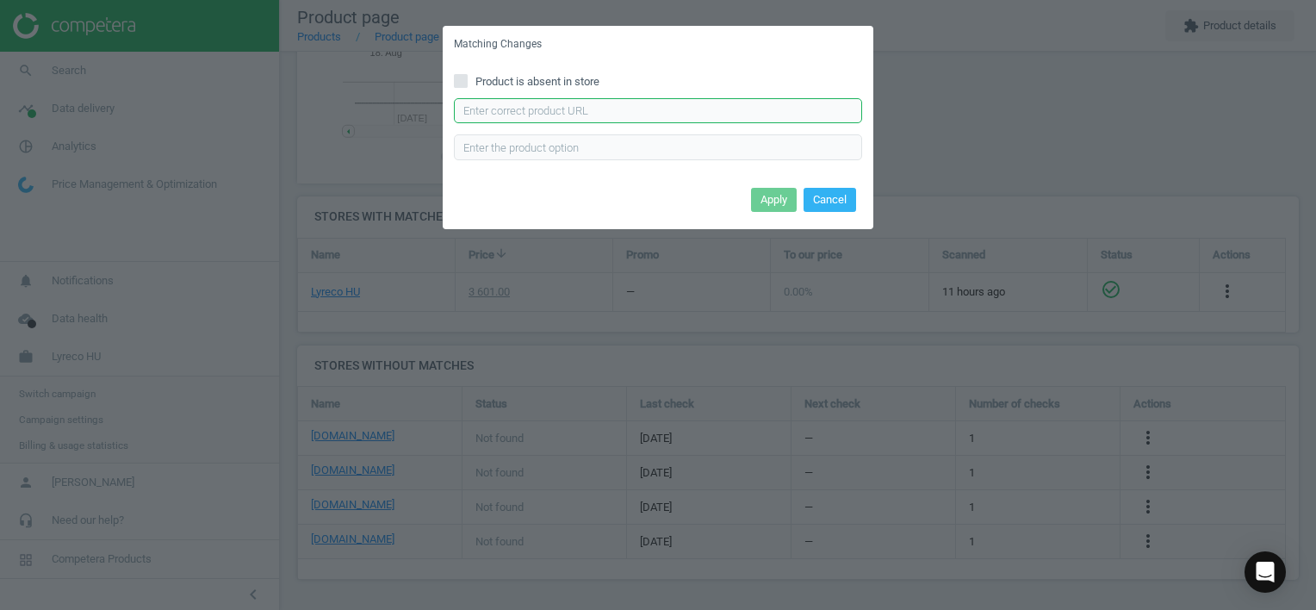
click at [541, 105] on input "text" at bounding box center [658, 111] width 408 height 26
paste input "[URL][DOMAIN_NAME]"
type input "[URL][DOMAIN_NAME]"
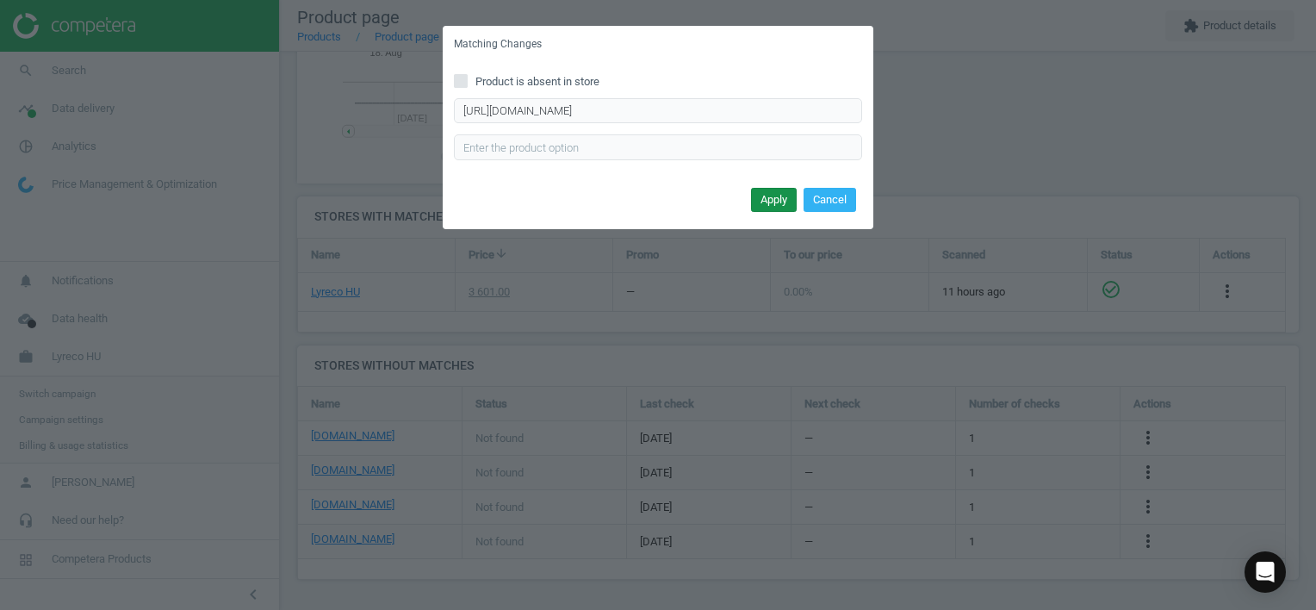
click at [769, 196] on button "Apply" at bounding box center [774, 200] width 46 height 24
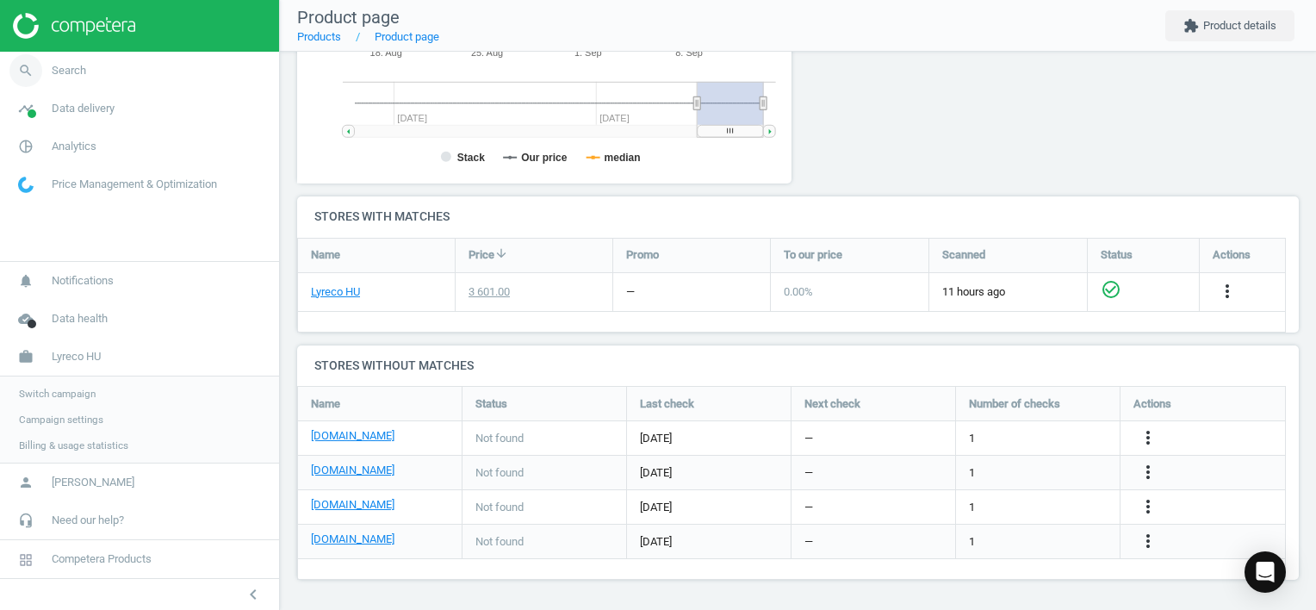
click at [72, 67] on span "Search" at bounding box center [69, 71] width 34 height 16
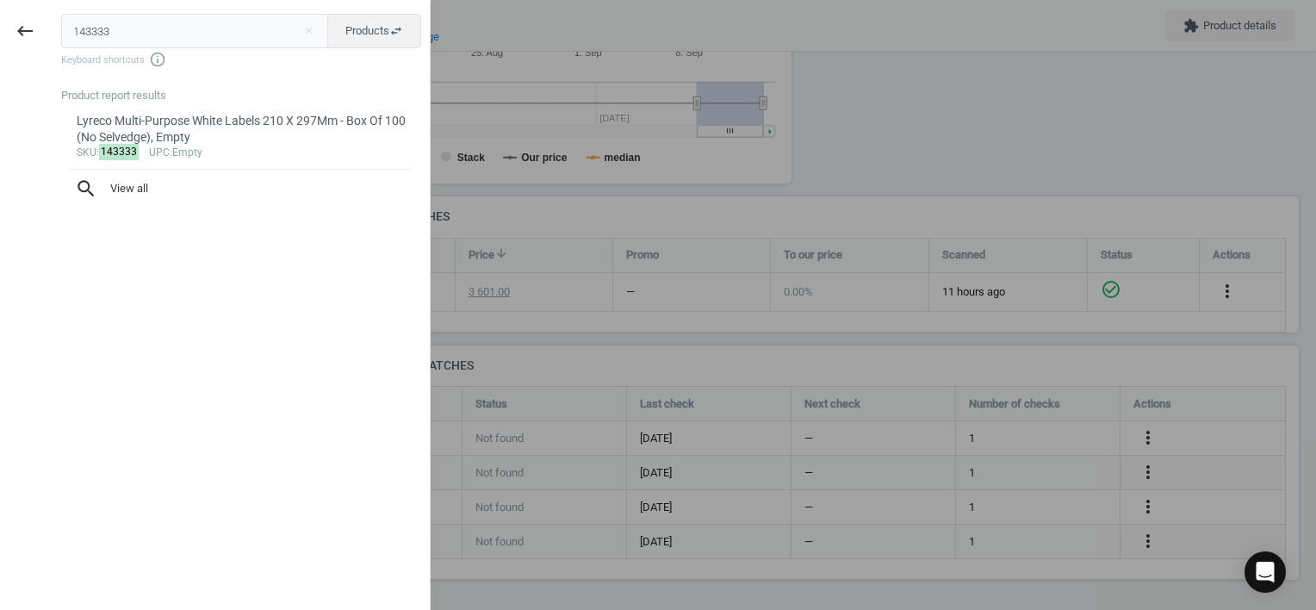
drag, startPoint x: 122, startPoint y: 24, endPoint x: 2, endPoint y: 18, distance: 120.7
click at [0, 18] on html "Group 2 Created with Sketch. ic/cloud_download/grey600 Created with Sketch. gra…" at bounding box center [658, 305] width 1316 height 610
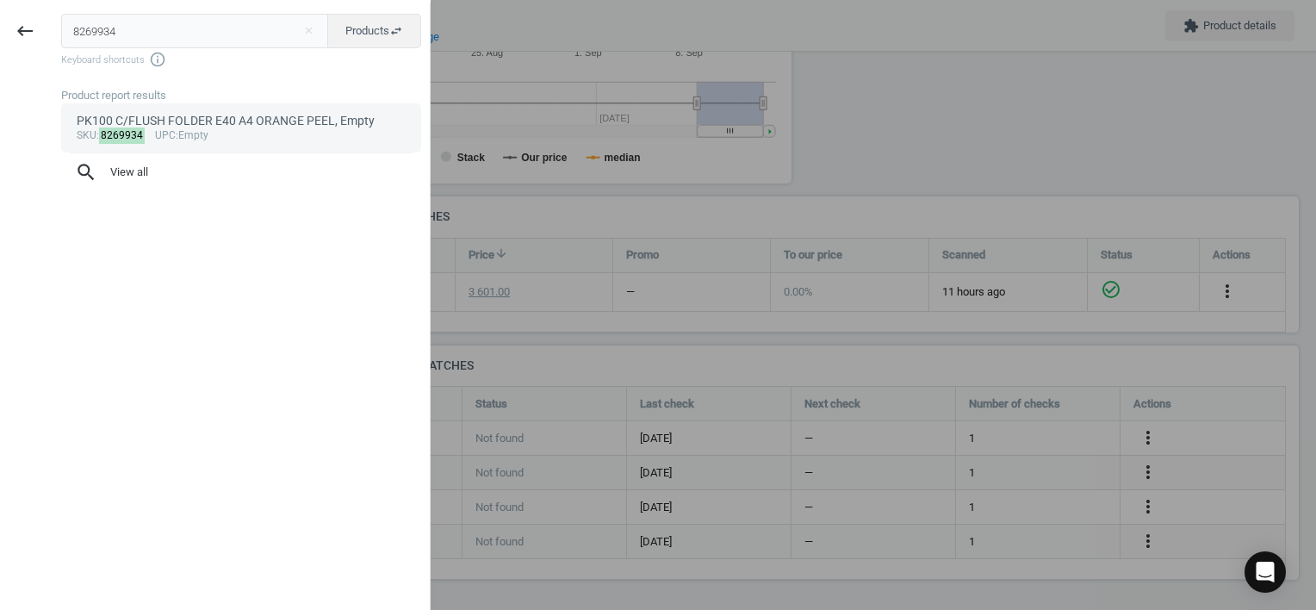
type input "8269934"
click at [210, 127] on div "PK100 C/FLUSH FOLDER E40 A4 ORANGE PEEL, Empty" at bounding box center [242, 121] width 330 height 16
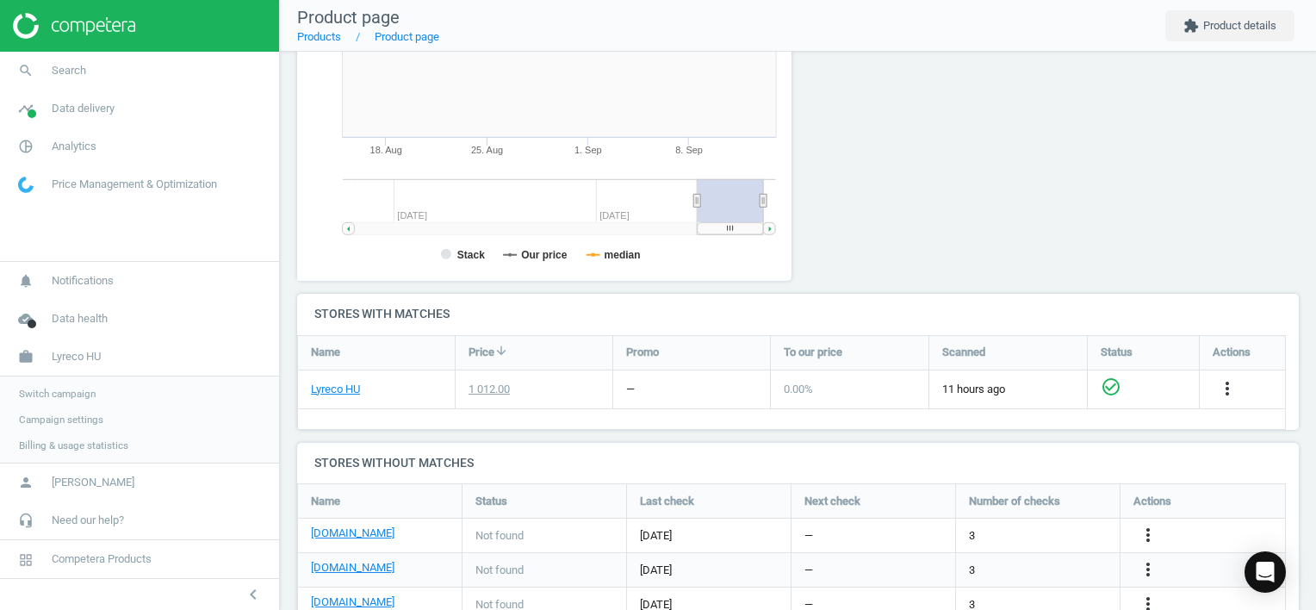
scroll to position [371, 514]
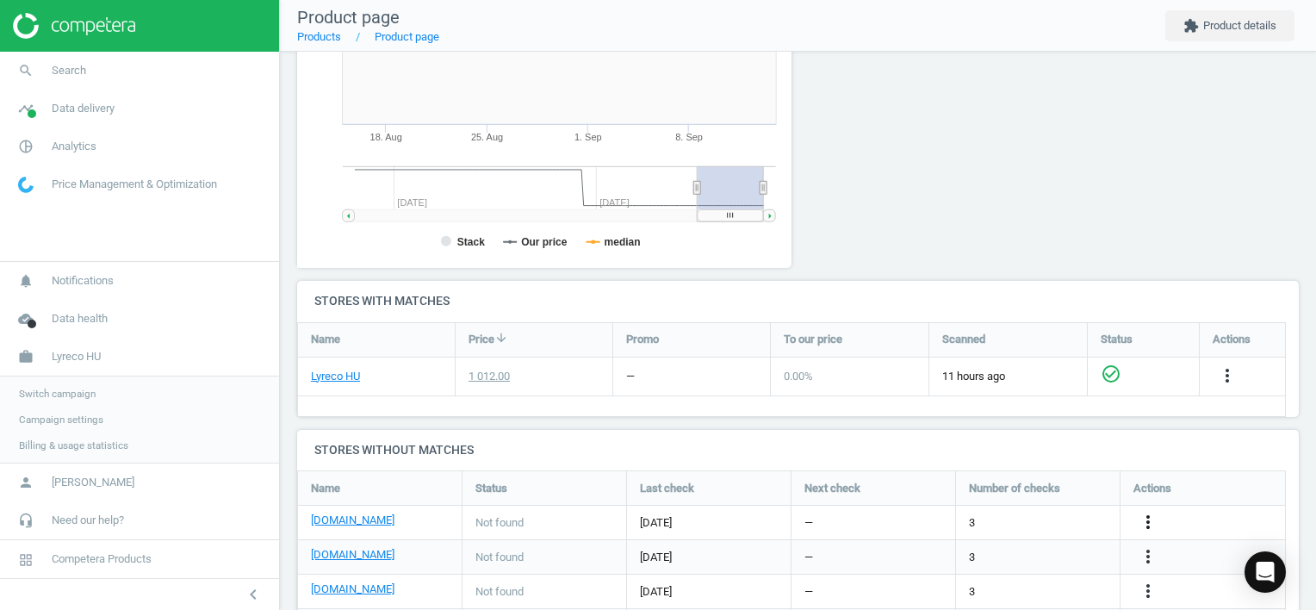
click at [1150, 517] on icon "more_vert" at bounding box center [1148, 522] width 21 height 21
click at [1001, 515] on link "Edit URL/product option" at bounding box center [1013, 521] width 236 height 27
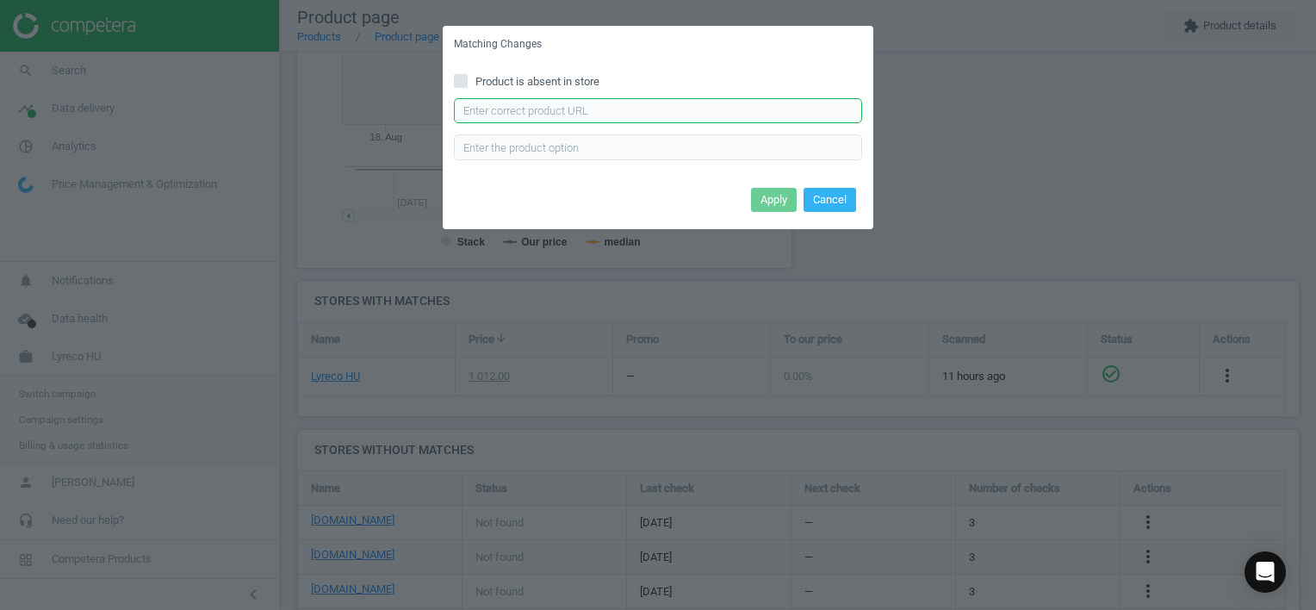
click at [726, 107] on input "text" at bounding box center [658, 111] width 408 height 26
paste input "[URL][DOMAIN_NAME]"
type input "[URL][DOMAIN_NAME]"
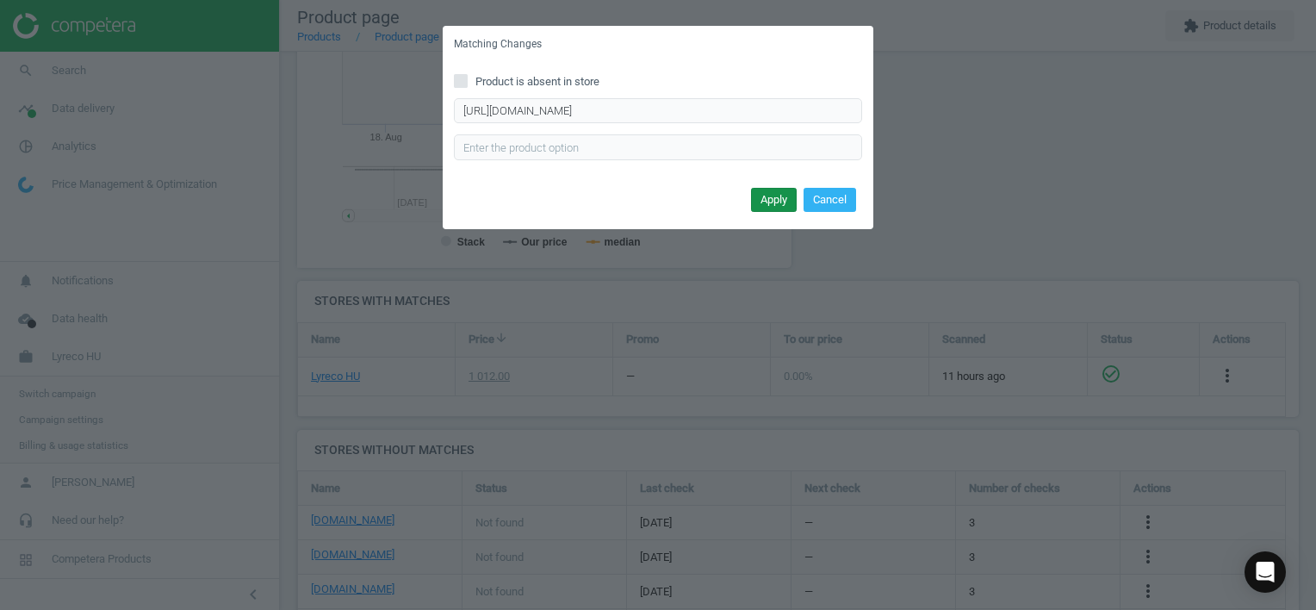
click at [768, 202] on button "Apply" at bounding box center [774, 200] width 46 height 24
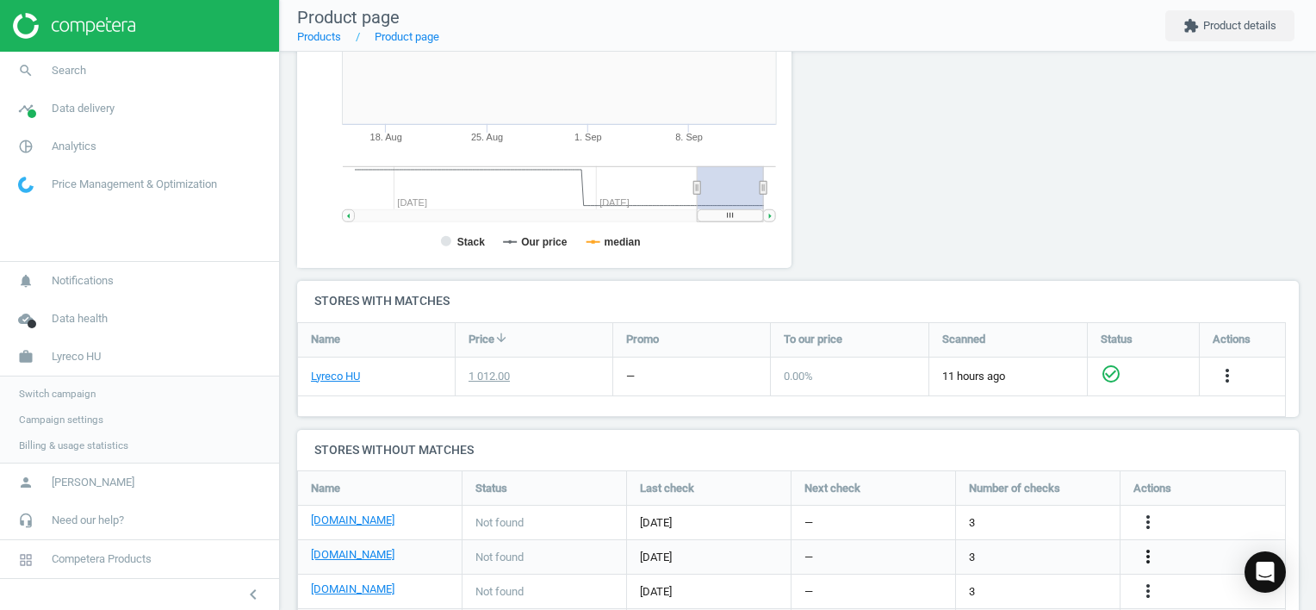
click at [1145, 555] on icon "more_vert" at bounding box center [1148, 556] width 21 height 21
click at [1009, 555] on link "Edit URL/product option" at bounding box center [1013, 556] width 236 height 27
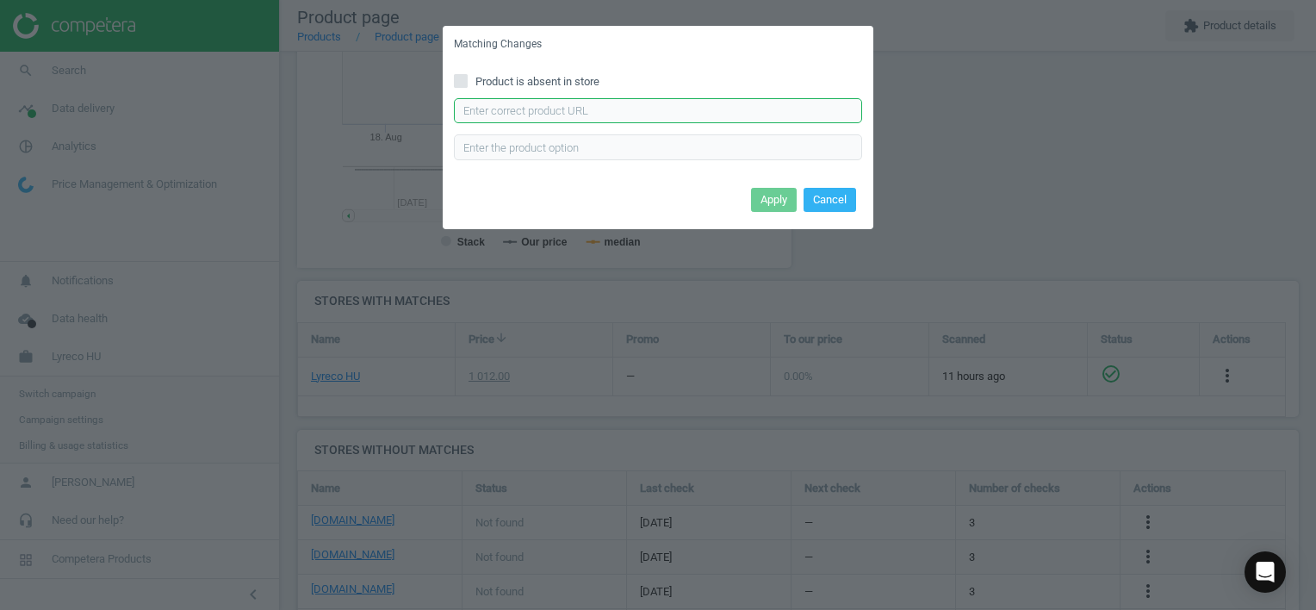
drag, startPoint x: 656, startPoint y: 102, endPoint x: 665, endPoint y: 104, distance: 9.0
click at [657, 102] on input "text" at bounding box center [658, 111] width 408 height 26
paste input "[URL][DOMAIN_NAME]"
type input "[URL][DOMAIN_NAME]"
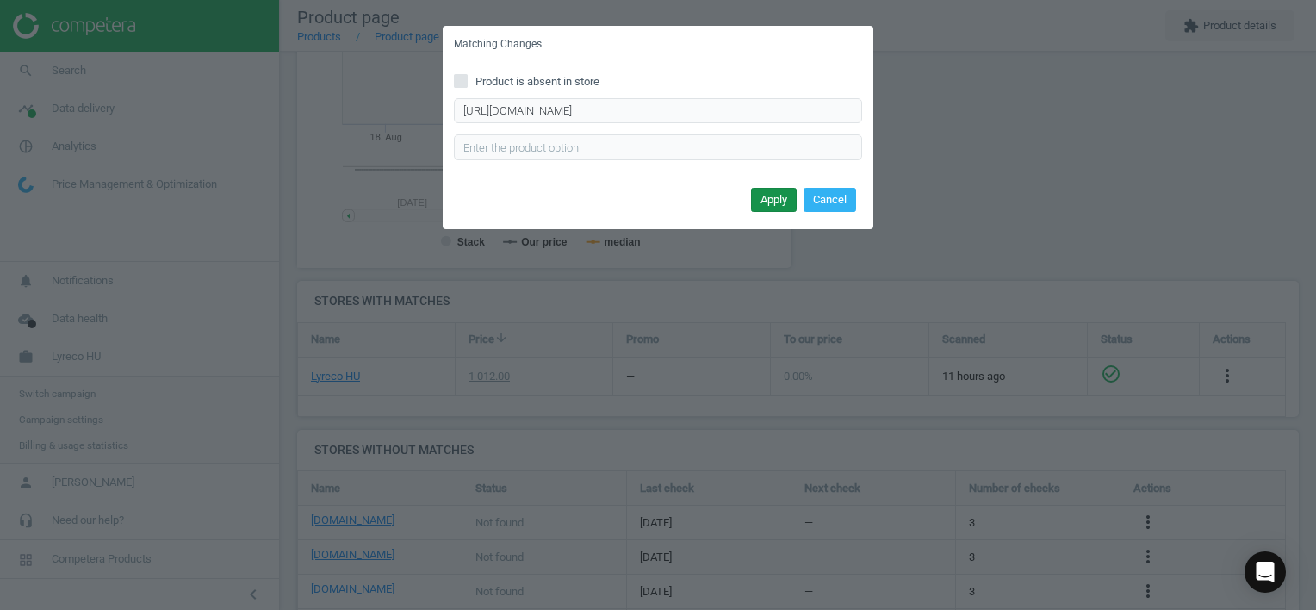
click at [772, 198] on button "Apply" at bounding box center [774, 200] width 46 height 24
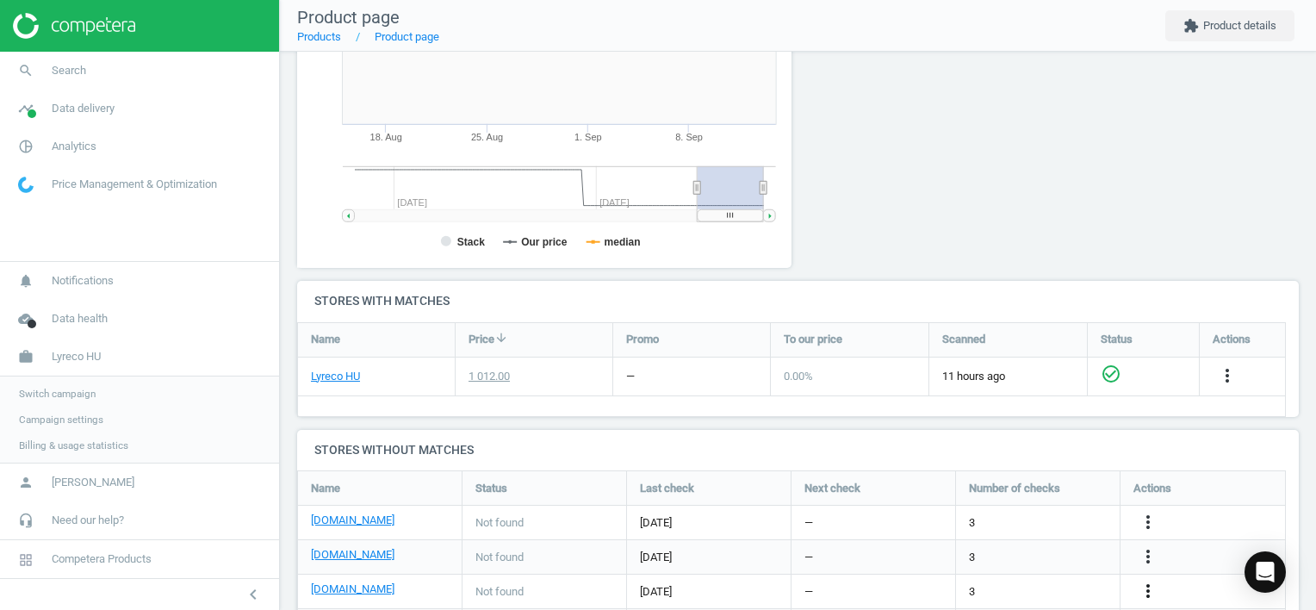
click at [1144, 589] on icon "more_vert" at bounding box center [1148, 590] width 21 height 21
click at [1002, 566] on link "Edit URL/product option" at bounding box center [1013, 569] width 236 height 27
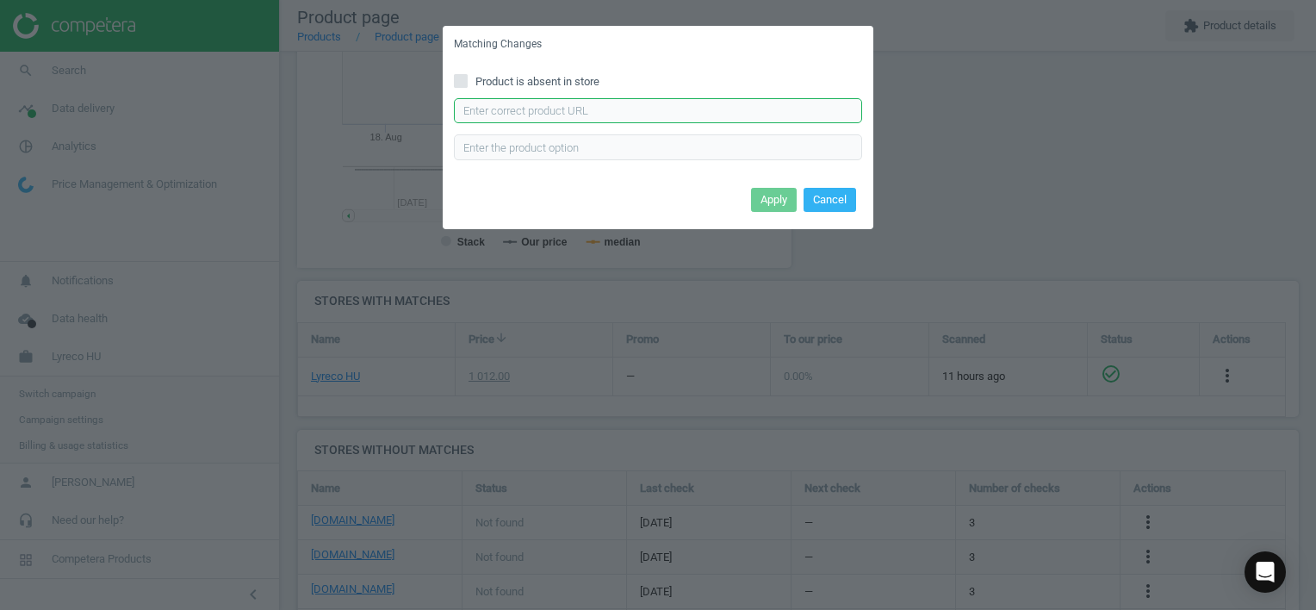
click at [641, 110] on input "text" at bounding box center [658, 111] width 408 height 26
paste input "[URL][DOMAIN_NAME]"
type input "[URL][DOMAIN_NAME]"
click at [772, 196] on button "Apply" at bounding box center [774, 200] width 46 height 24
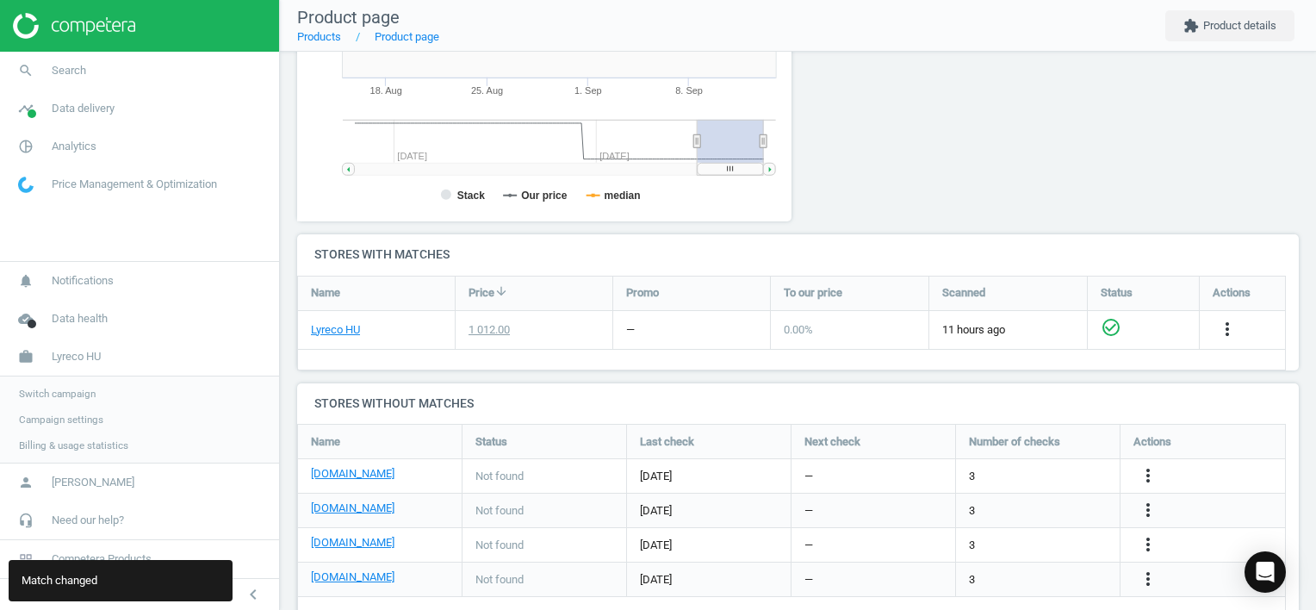
scroll to position [437, 0]
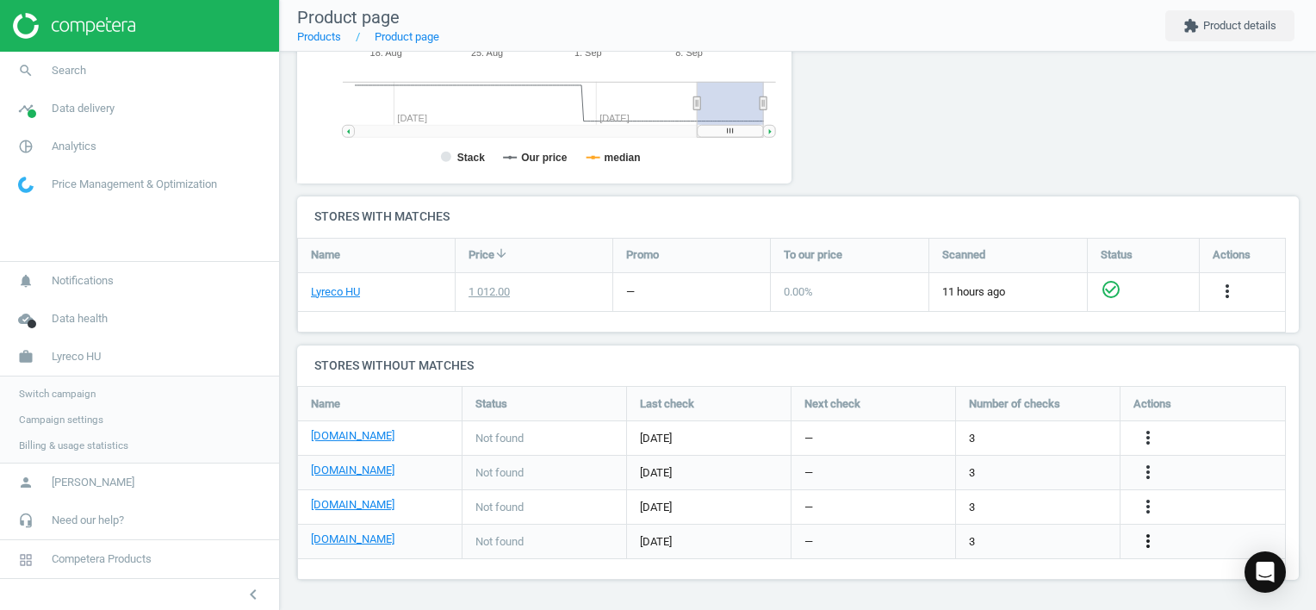
click at [1151, 539] on icon "more_vert" at bounding box center [1148, 540] width 21 height 21
click at [1014, 539] on link "Edit URL/product option" at bounding box center [1013, 541] width 236 height 27
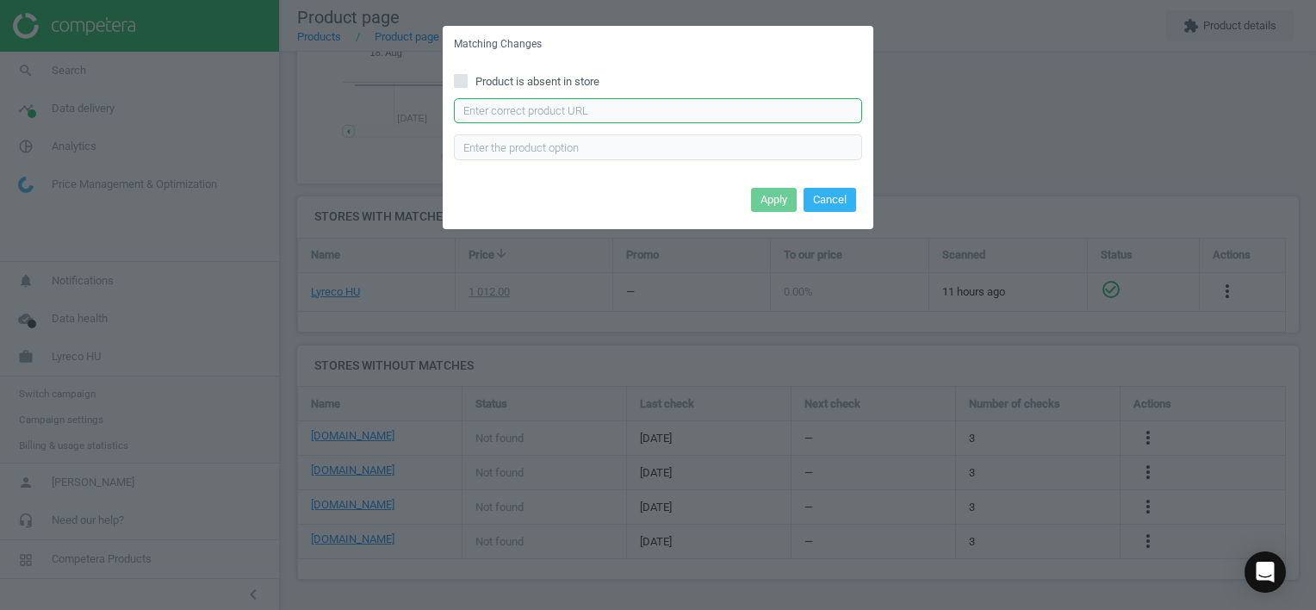
click at [653, 112] on input "text" at bounding box center [658, 111] width 408 height 26
paste input "[URL][DOMAIN_NAME]"
type input "[URL][DOMAIN_NAME]"
click at [769, 200] on button "Apply" at bounding box center [774, 200] width 46 height 24
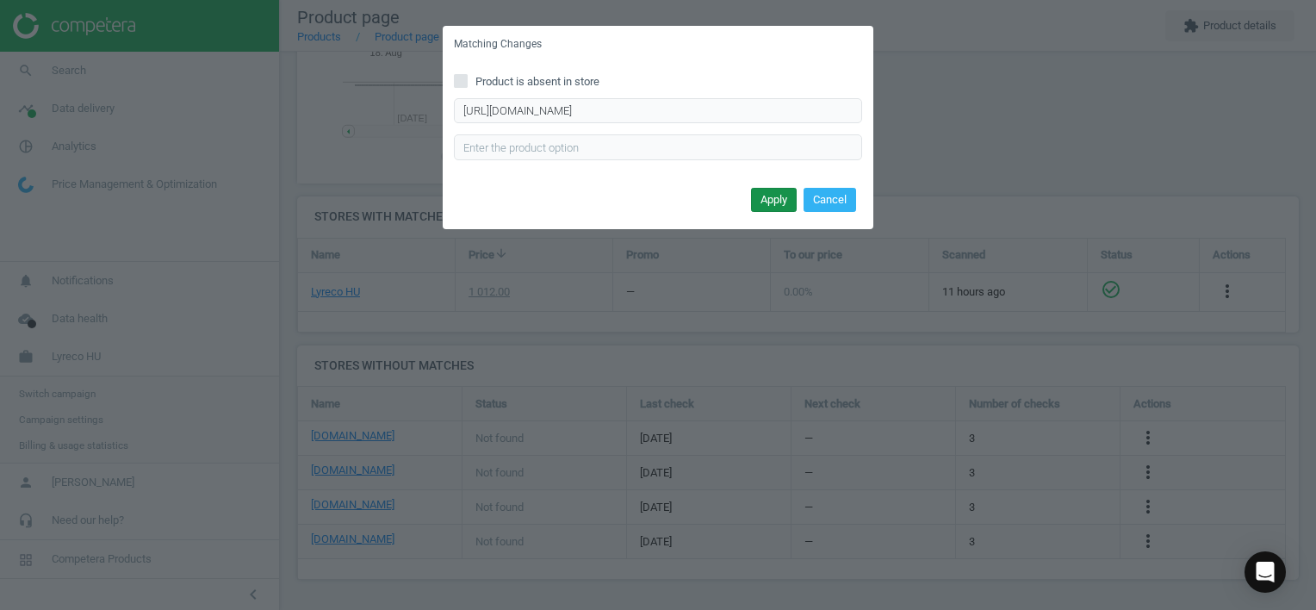
scroll to position [0, 0]
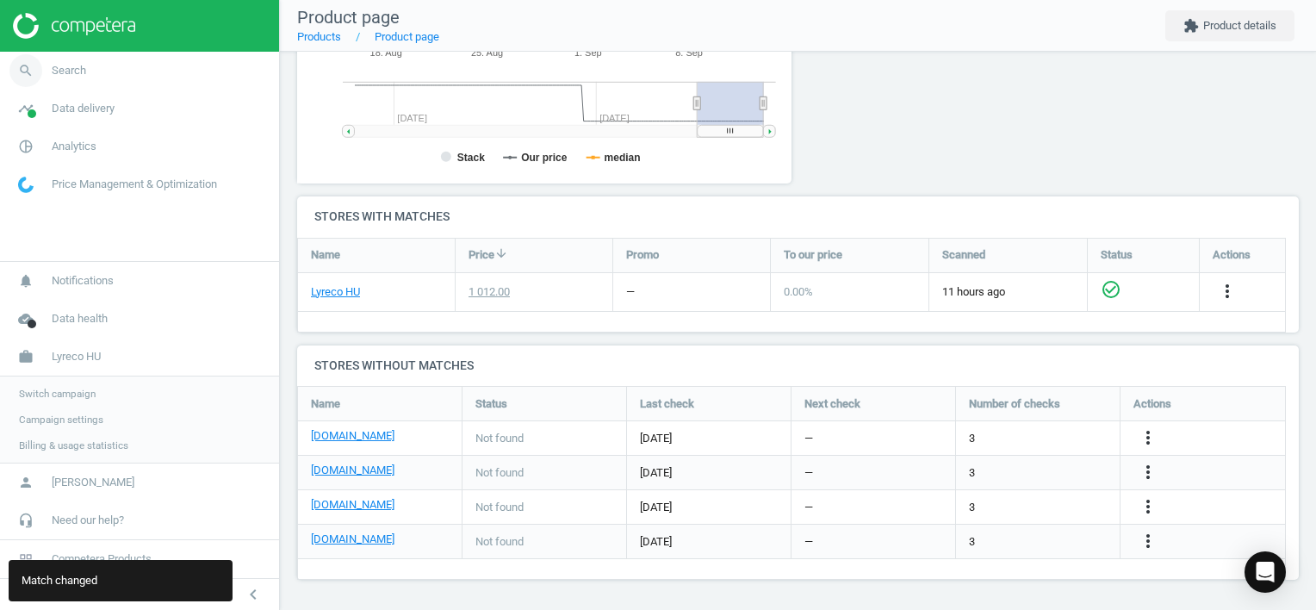
click at [63, 70] on span "Search" at bounding box center [69, 71] width 34 height 16
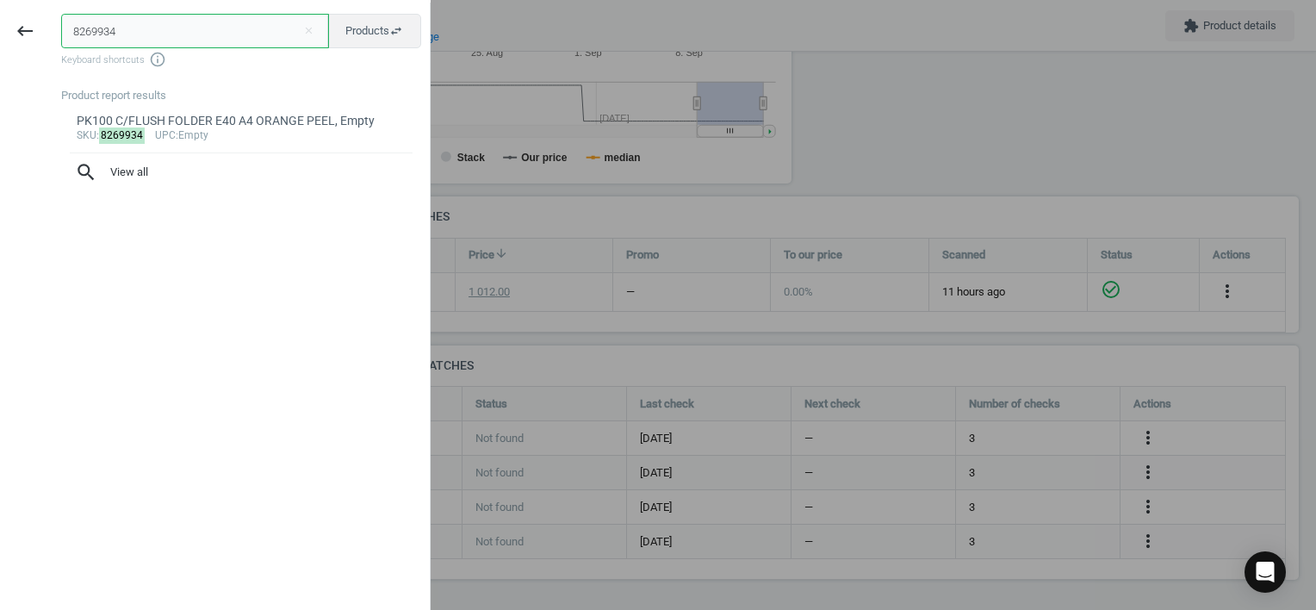
drag, startPoint x: 137, startPoint y: 28, endPoint x: 47, endPoint y: 15, distance: 91.3
click at [47, 15] on div "keyboard_backspace 8269934 close Products swap_horiz Keyboard shortcuts info_ou…" at bounding box center [215, 308] width 431 height 610
paste input "5935047"
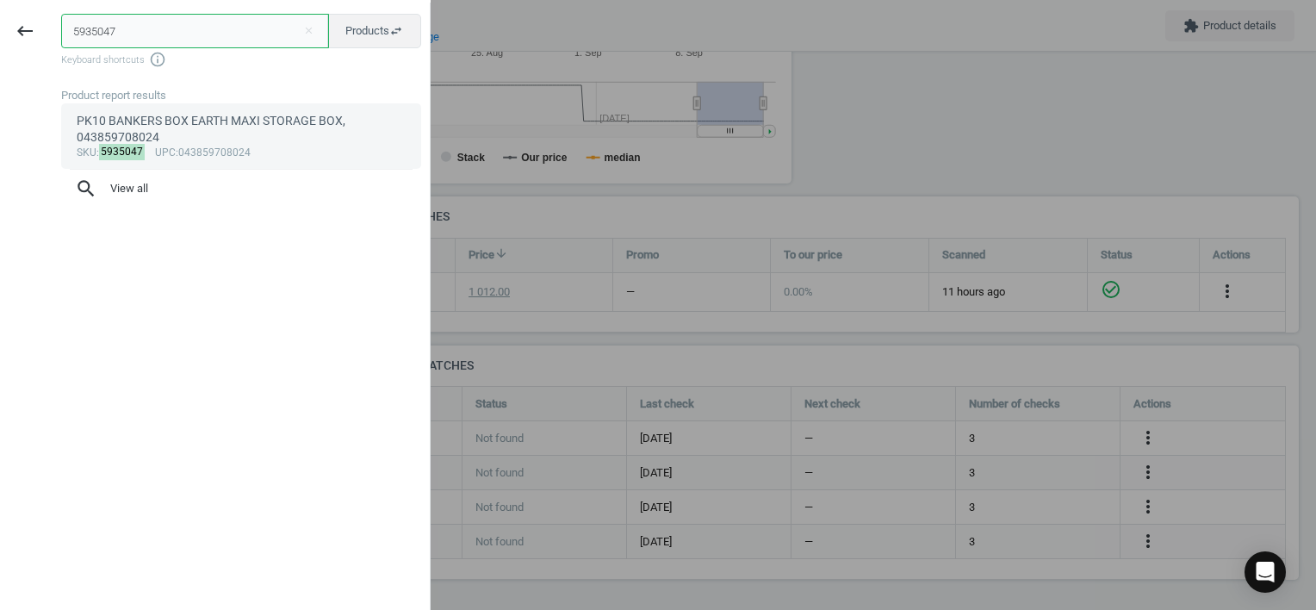
type input "5935047"
click at [163, 135] on div "PK10 BANKERS BOX EARTH MAXI STORAGE BOX, 043859708024" at bounding box center [242, 130] width 330 height 34
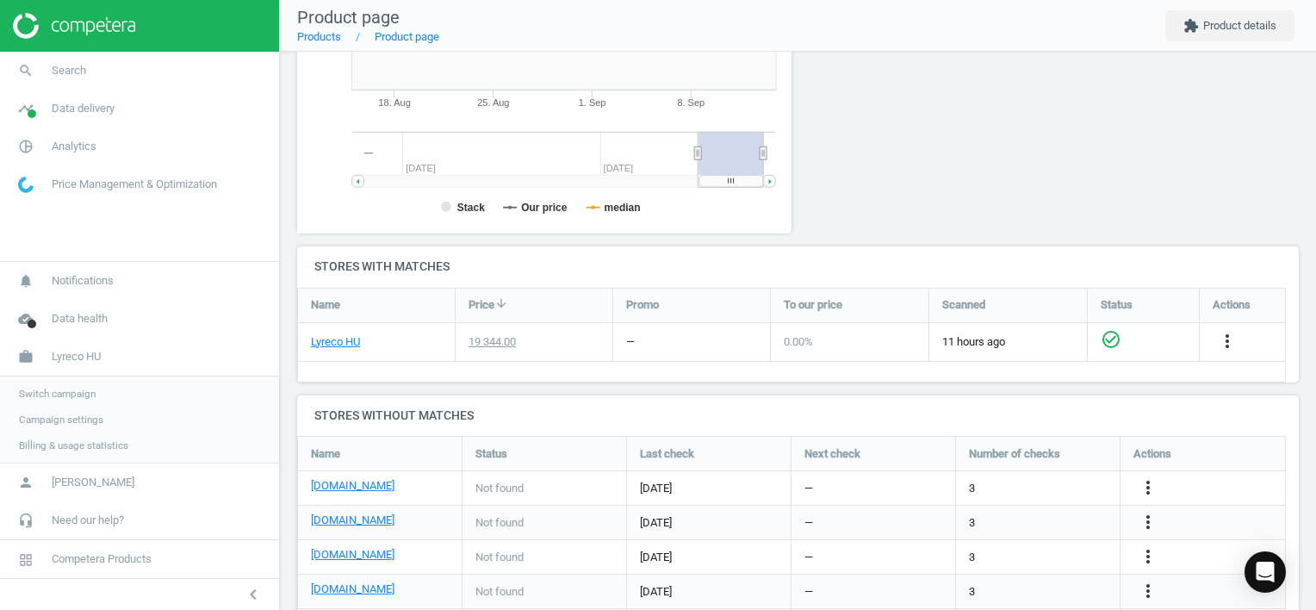
scroll to position [371, 514]
click at [1156, 486] on icon "more_vert" at bounding box center [1148, 487] width 21 height 21
click at [1029, 480] on link "Edit URL/product option" at bounding box center [1013, 487] width 236 height 27
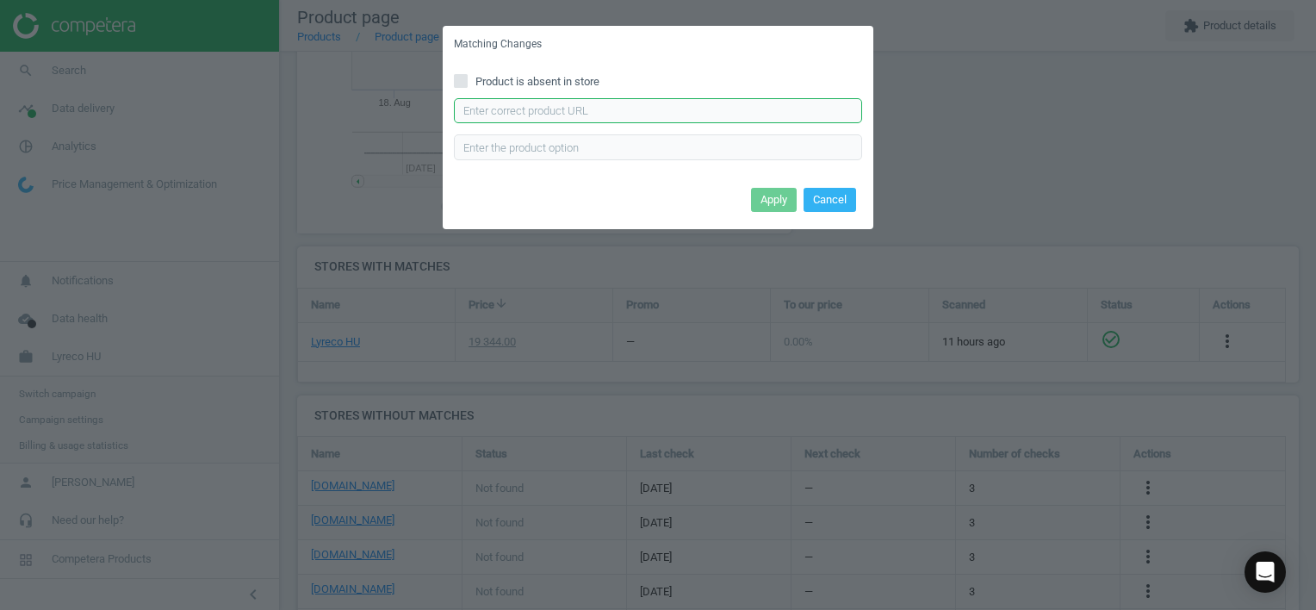
click at [708, 115] on input "text" at bounding box center [658, 111] width 408 height 26
paste input "[URL][DOMAIN_NAME]"
type input "[URL][DOMAIN_NAME]"
drag, startPoint x: 779, startPoint y: 189, endPoint x: 785, endPoint y: 199, distance: 12.0
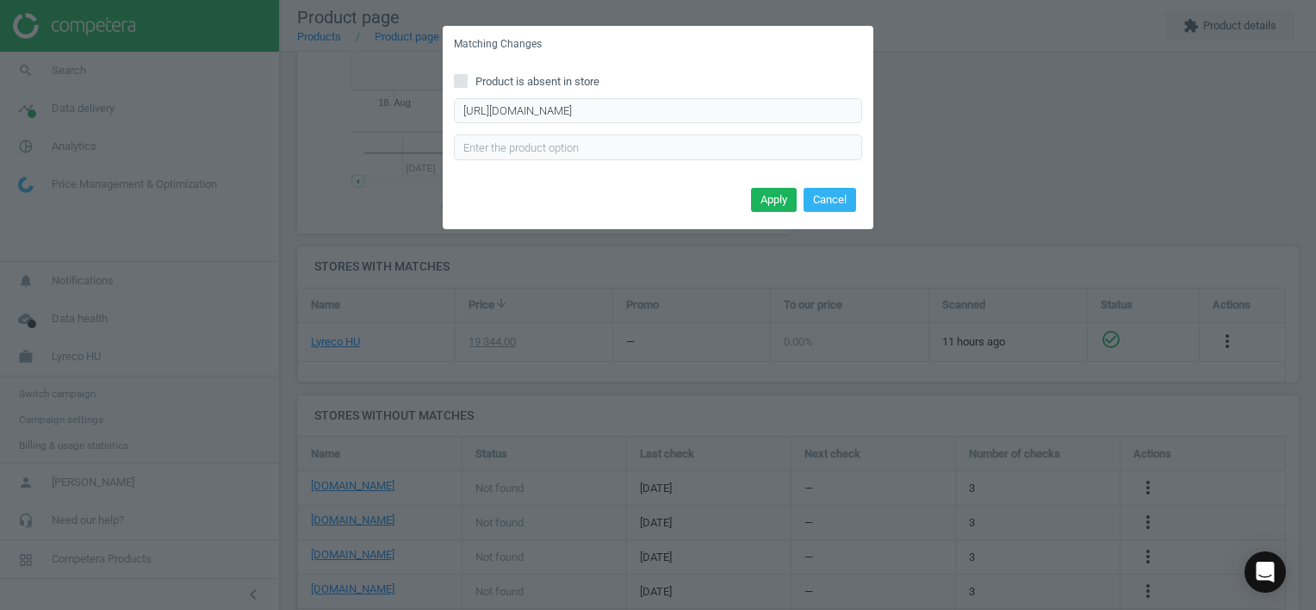
click at [779, 189] on button "Apply" at bounding box center [774, 200] width 46 height 24
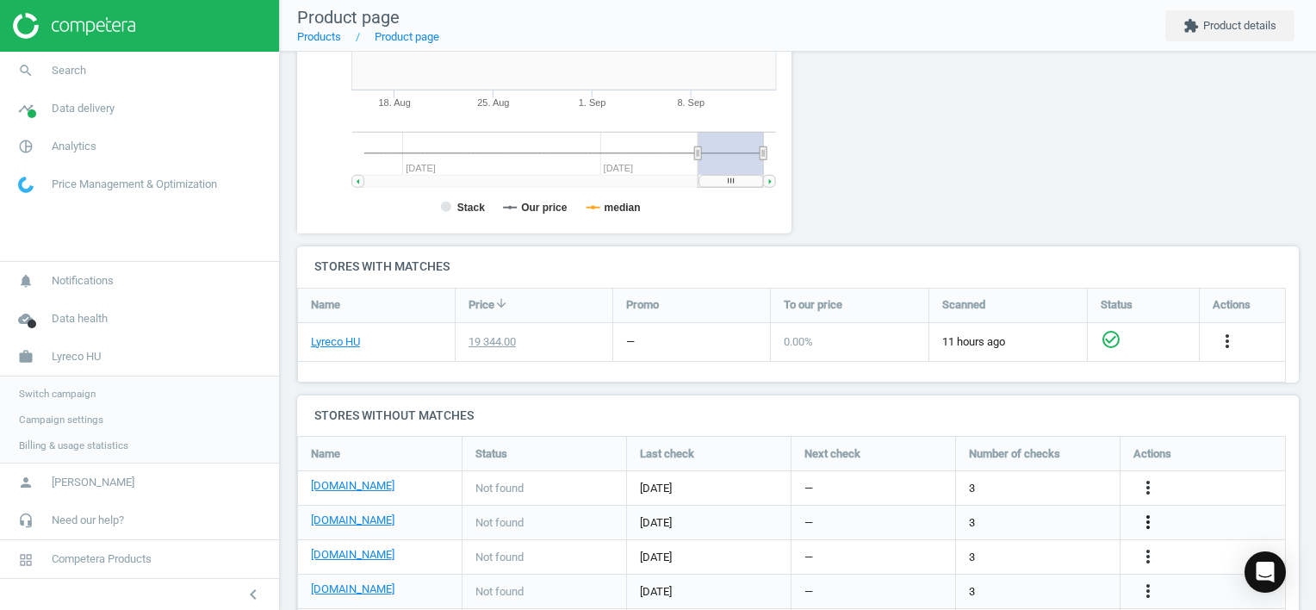
click at [1146, 524] on icon "more_vert" at bounding box center [1148, 522] width 21 height 21
click at [1018, 517] on link "Edit URL/product option" at bounding box center [1013, 521] width 236 height 27
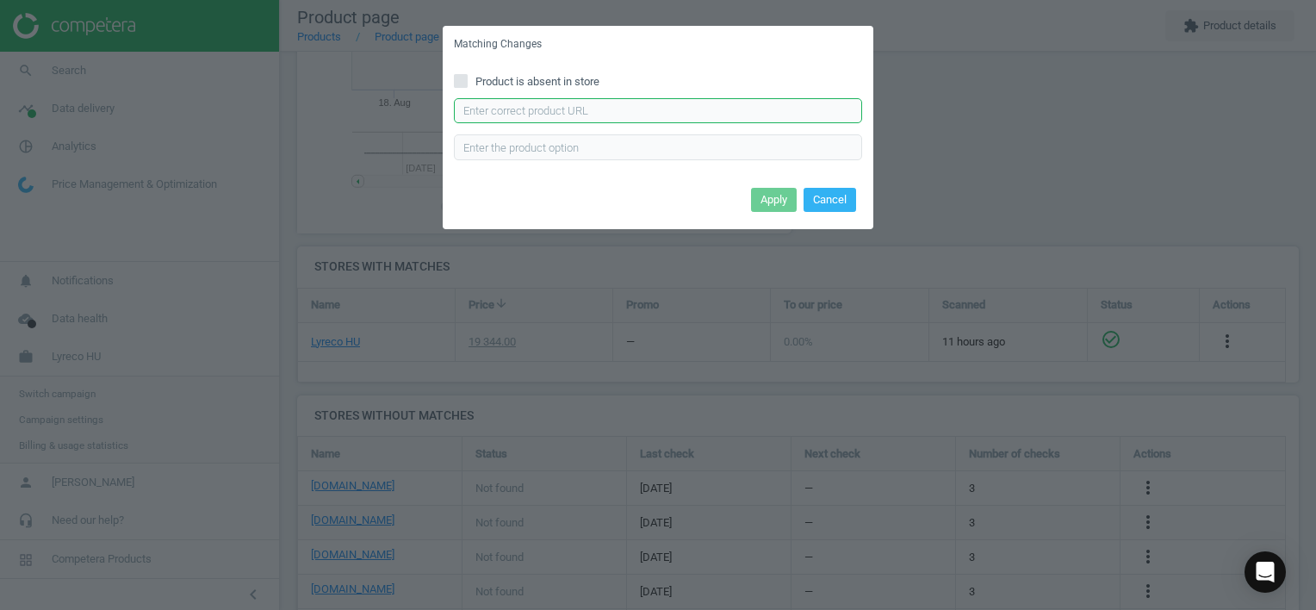
click at [692, 114] on input "text" at bounding box center [658, 111] width 408 height 26
paste input "[URL][DOMAIN_NAME][PERSON_NAME]"
type input "[URL][DOMAIN_NAME][PERSON_NAME]"
click at [765, 196] on button "Apply" at bounding box center [774, 200] width 46 height 24
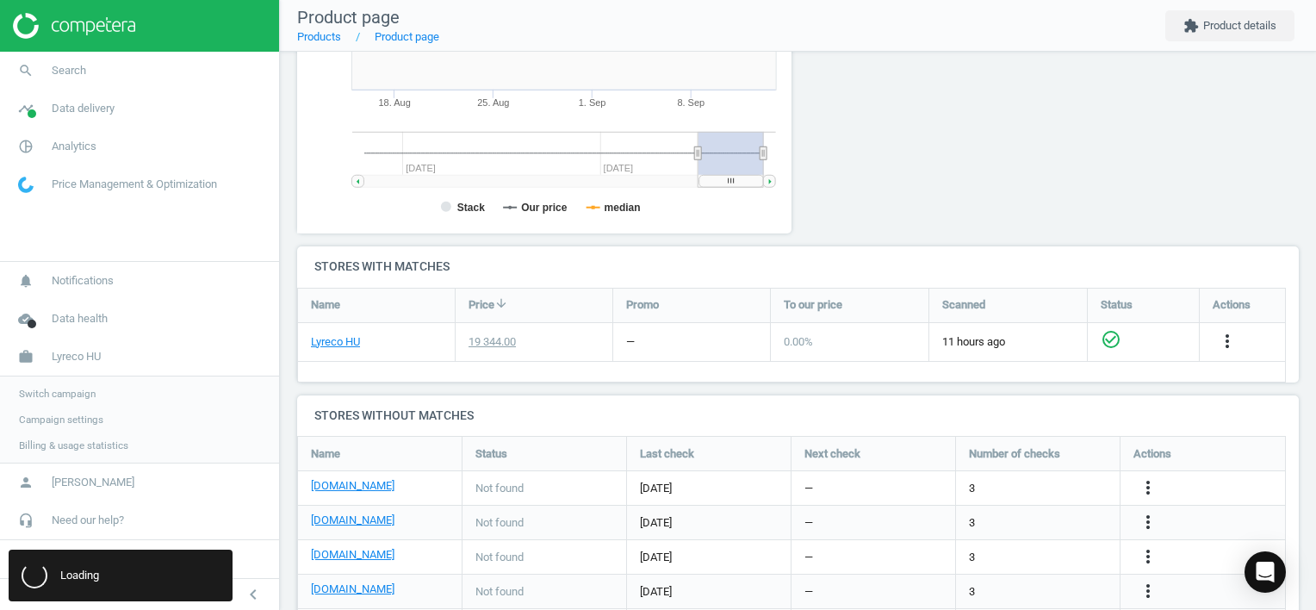
scroll to position [0, 0]
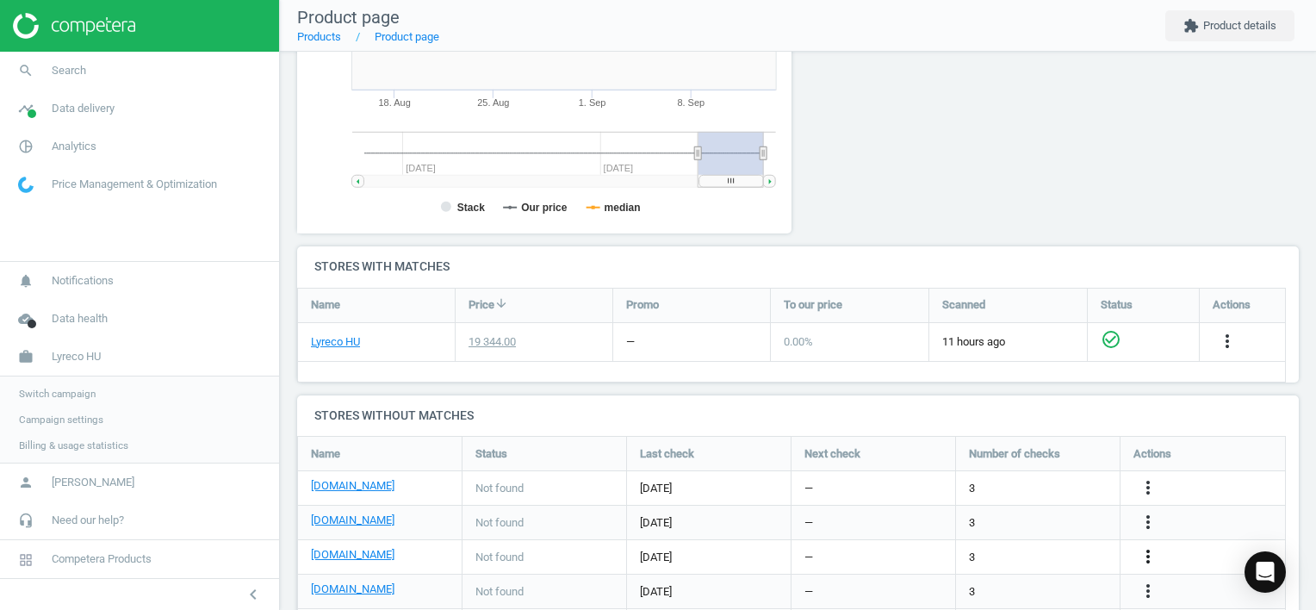
click at [1144, 558] on icon "more_vert" at bounding box center [1148, 556] width 21 height 21
click at [1079, 552] on link "Edit URL/product option" at bounding box center [1013, 556] width 236 height 27
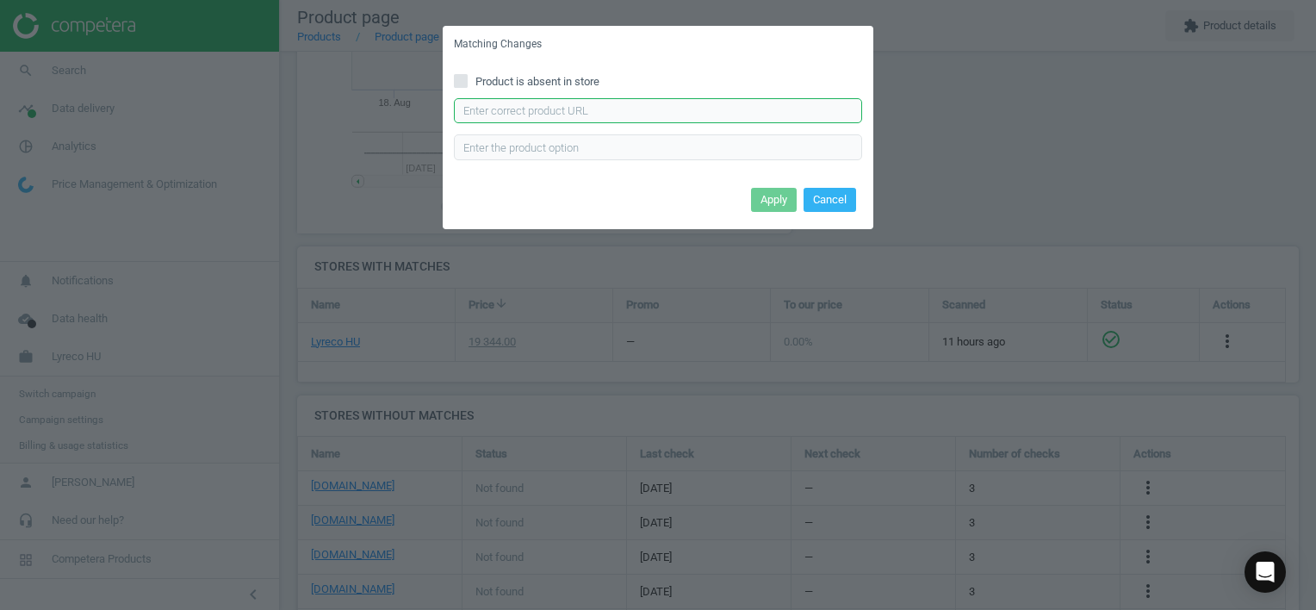
click at [744, 117] on input "text" at bounding box center [658, 111] width 408 height 26
paste input "[URL][DOMAIN_NAME][PERSON_NAME]"
type input "[URL][DOMAIN_NAME][PERSON_NAME]"
drag, startPoint x: 766, startPoint y: 183, endPoint x: 769, endPoint y: 193, distance: 9.8
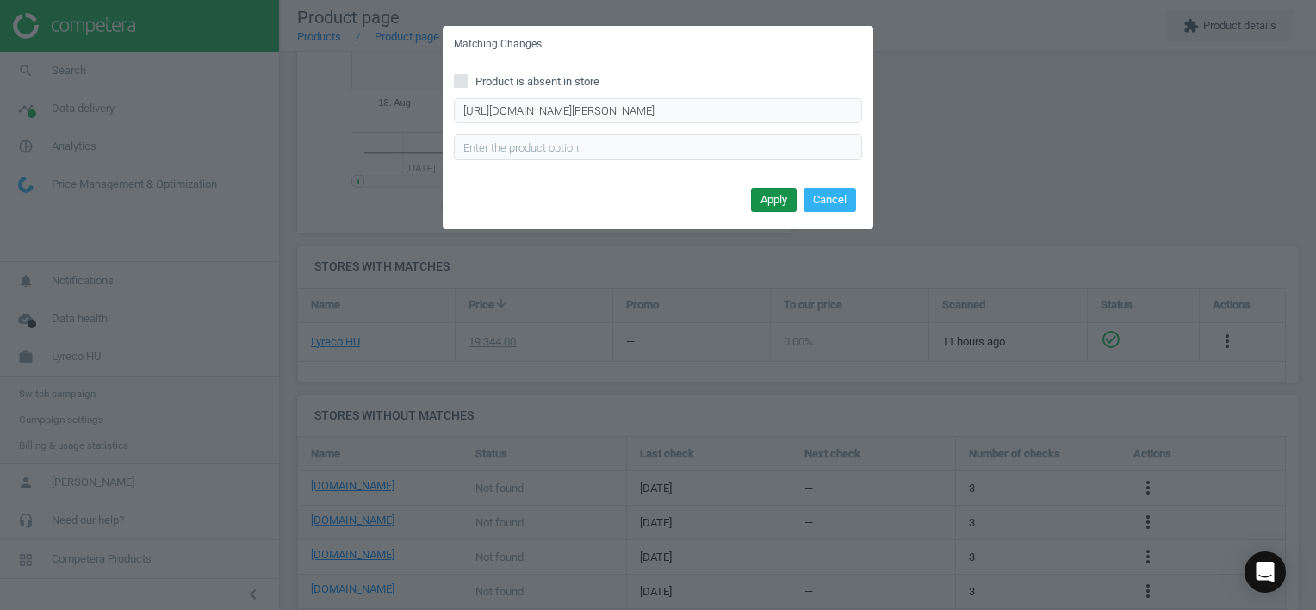
click at [766, 184] on div "Apply Cancel" at bounding box center [658, 206] width 431 height 47
click at [769, 193] on button "Apply" at bounding box center [774, 200] width 46 height 24
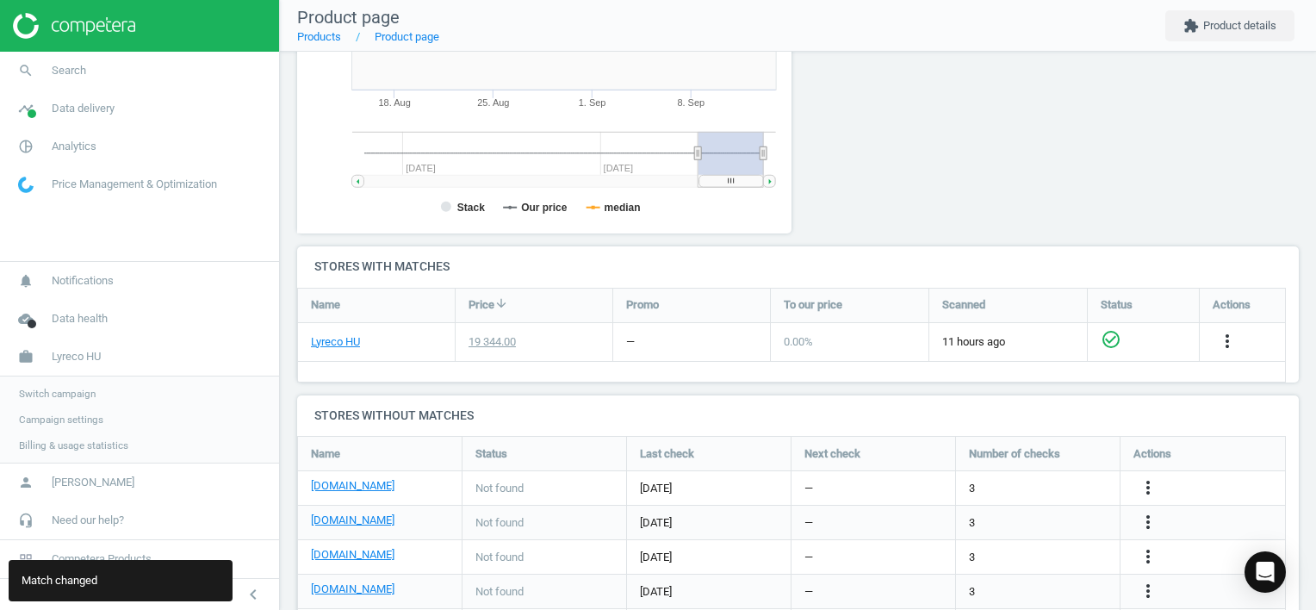
scroll to position [472, 0]
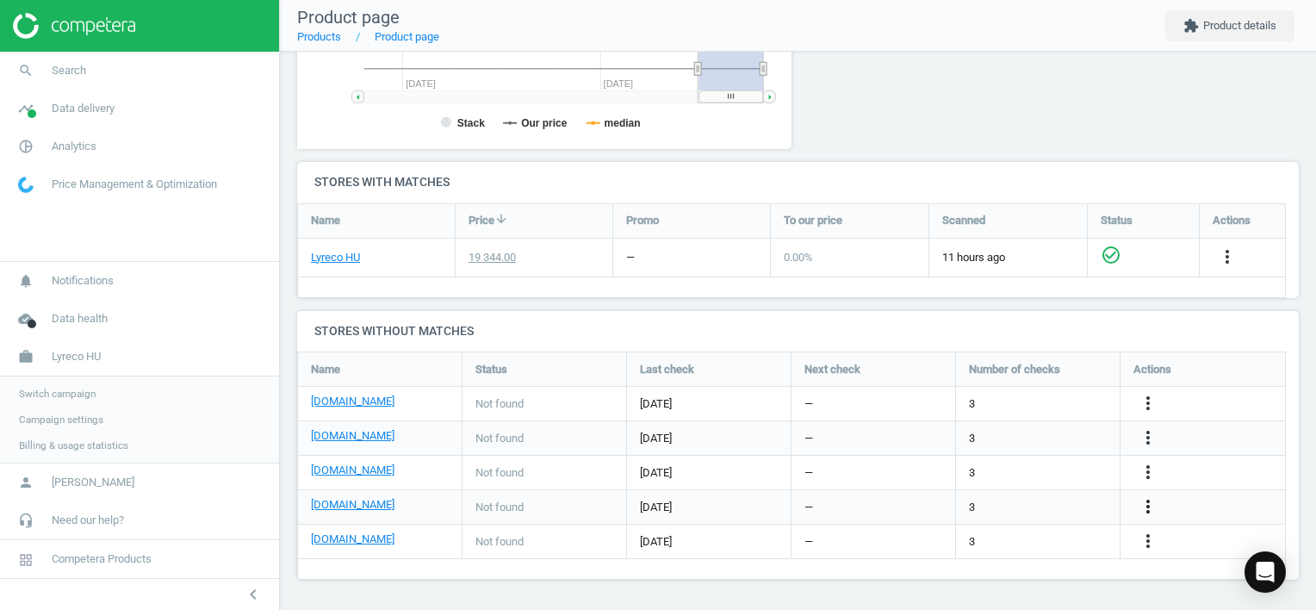
click at [1140, 501] on icon "more_vert" at bounding box center [1148, 506] width 21 height 21
click at [975, 503] on link "Edit URL/product option" at bounding box center [1013, 506] width 236 height 27
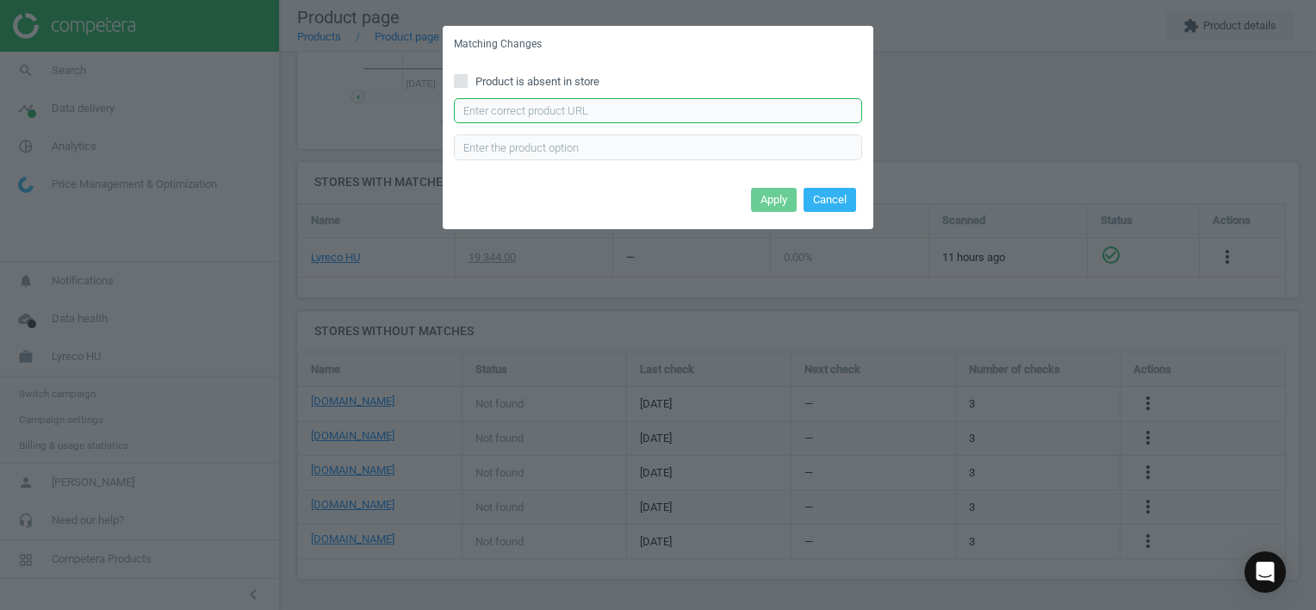
click at [778, 117] on input "text" at bounding box center [658, 111] width 408 height 26
paste input "[URL][DOMAIN_NAME]"
type input "[URL][DOMAIN_NAME]"
click at [778, 205] on button "Apply" at bounding box center [774, 200] width 46 height 24
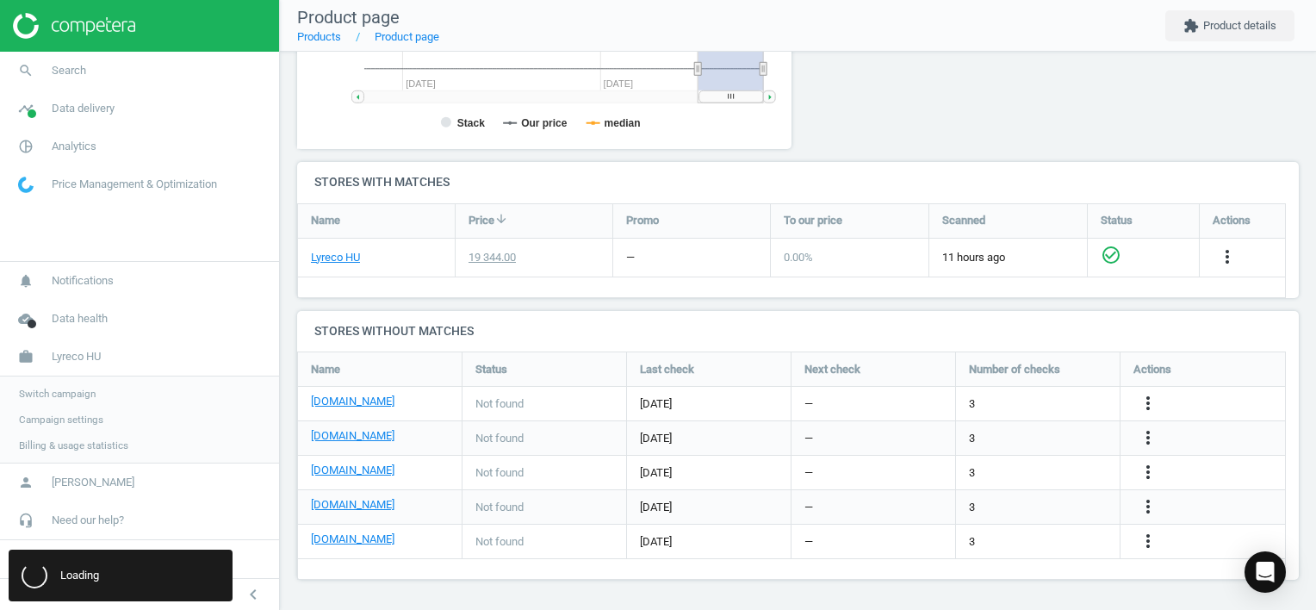
scroll to position [0, 0]
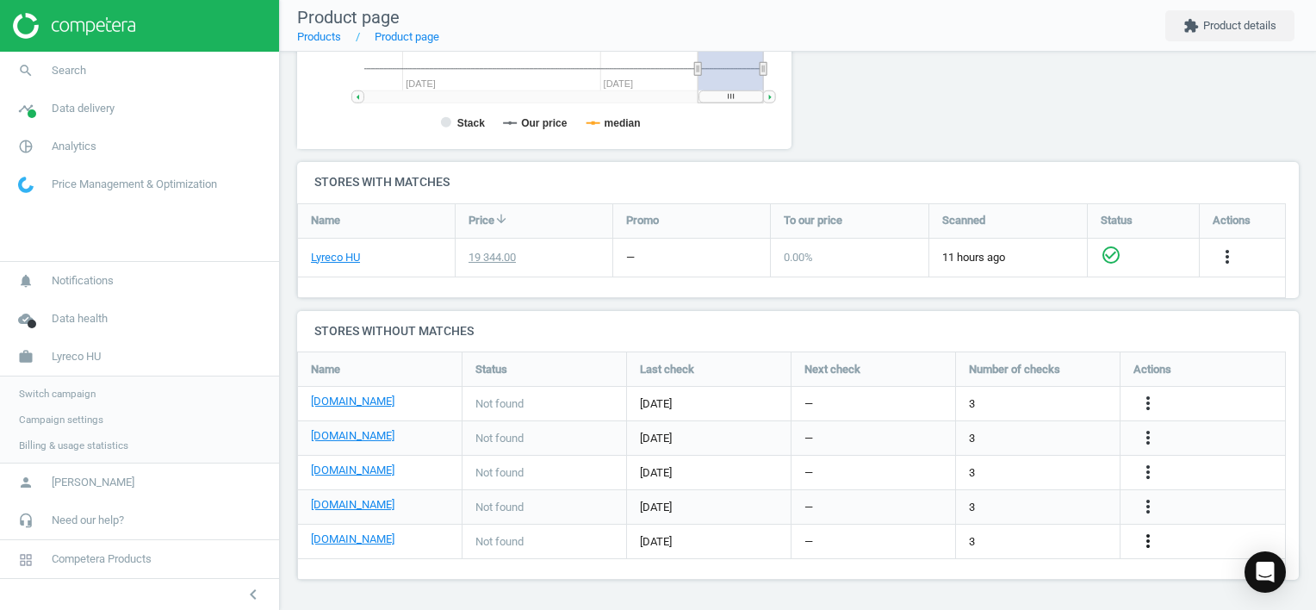
click at [1147, 544] on icon "more_vert" at bounding box center [1148, 540] width 21 height 21
click at [1067, 543] on link "Edit URL/product option" at bounding box center [1013, 541] width 236 height 27
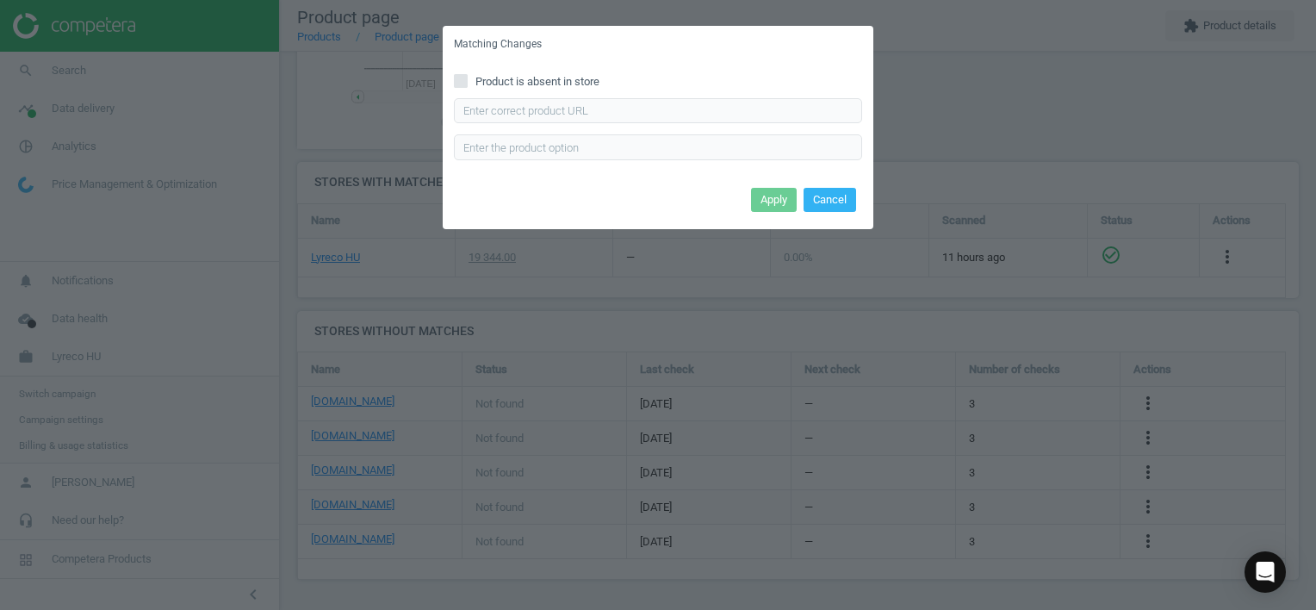
click at [516, 81] on span "Product is absent in store" at bounding box center [537, 82] width 131 height 16
click at [467, 81] on input "Product is absent in store" at bounding box center [461, 80] width 11 height 11
checkbox input "true"
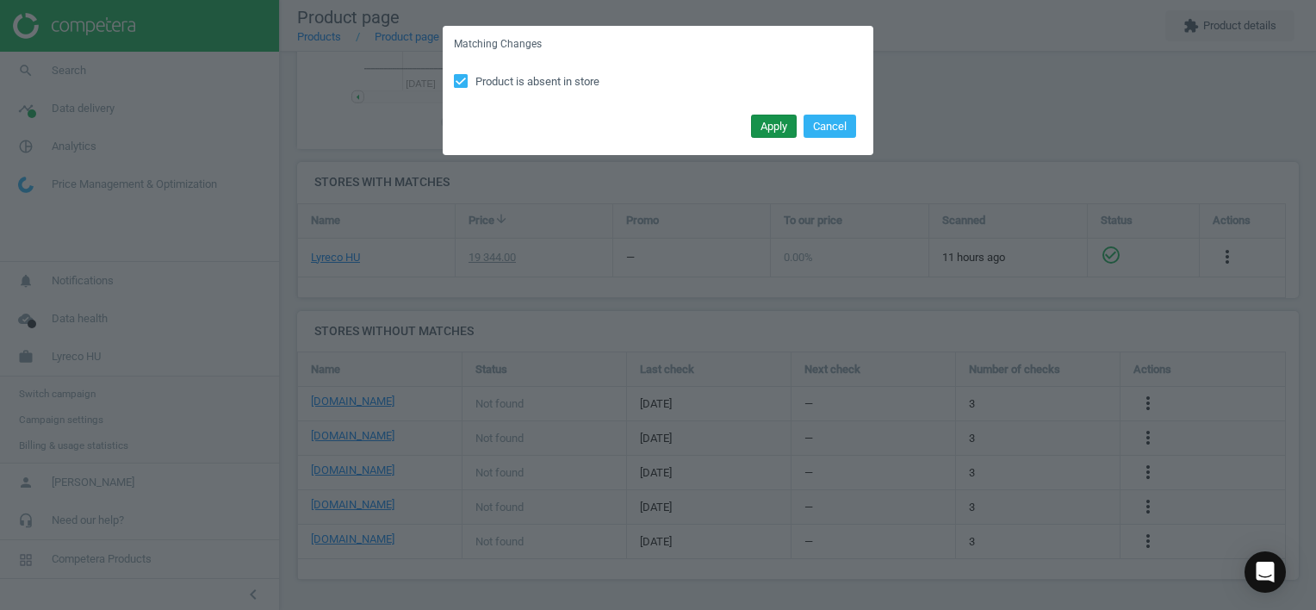
click at [767, 137] on button "Apply" at bounding box center [774, 127] width 46 height 24
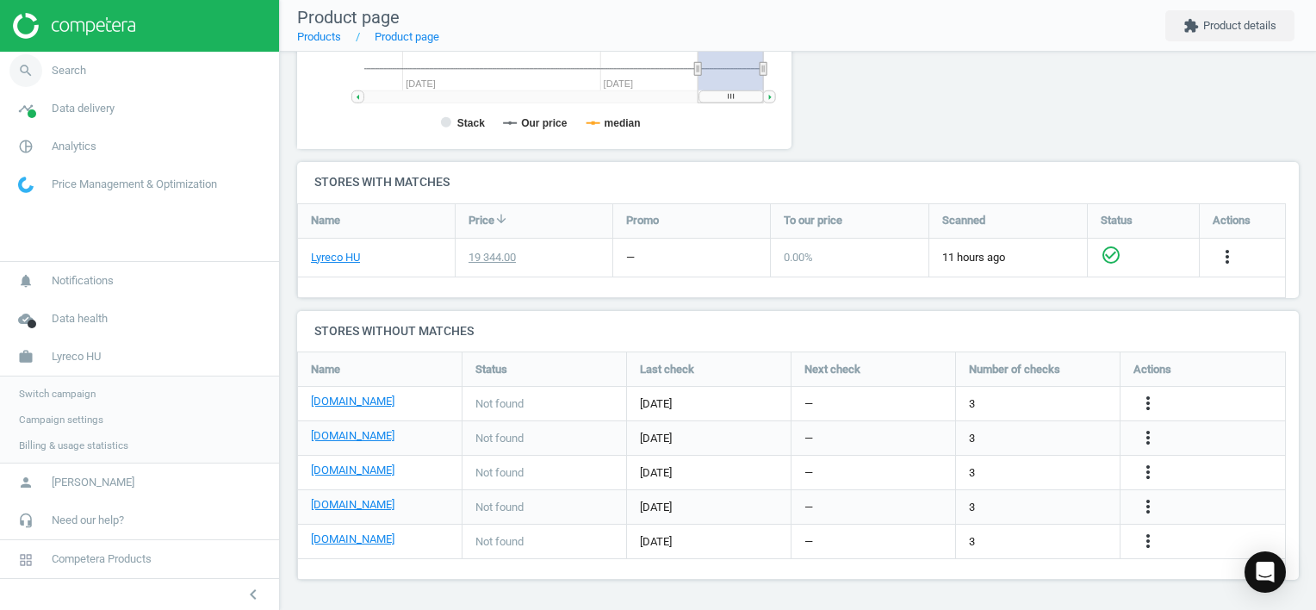
click at [54, 69] on span "Search" at bounding box center [69, 71] width 34 height 16
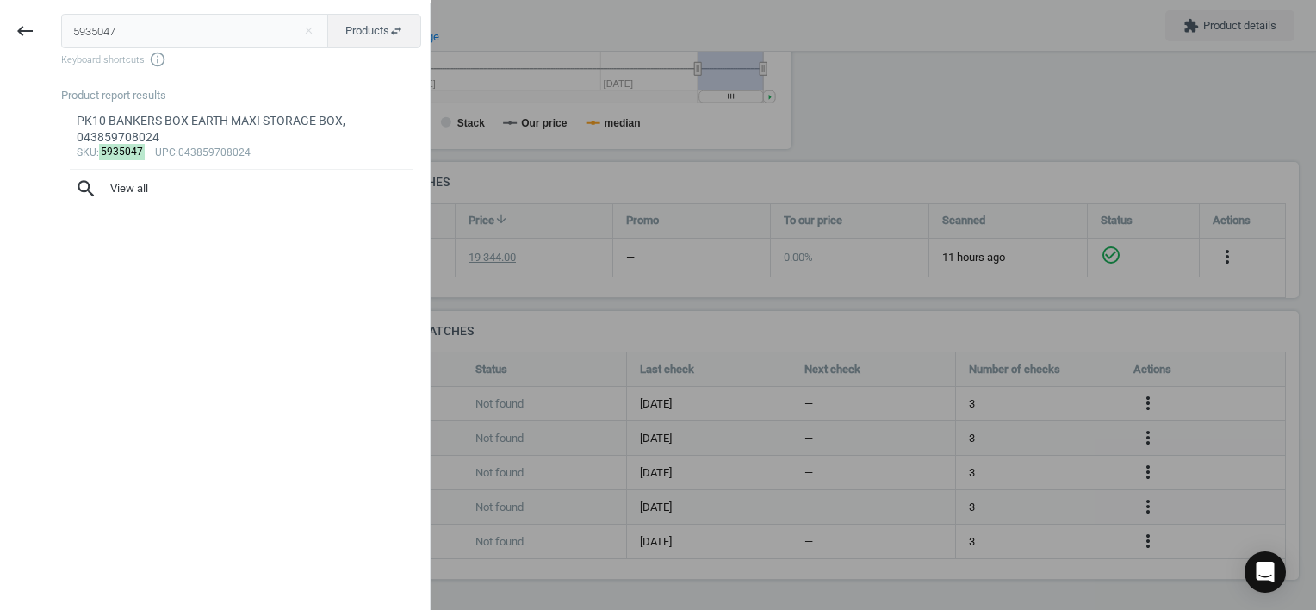
drag, startPoint x: 113, startPoint y: 31, endPoint x: 0, endPoint y: 23, distance: 113.1
click at [0, 23] on html "Group 2 Created with Sketch. ic/cloud_download/grey600 Created with Sketch. gra…" at bounding box center [658, 305] width 1316 height 610
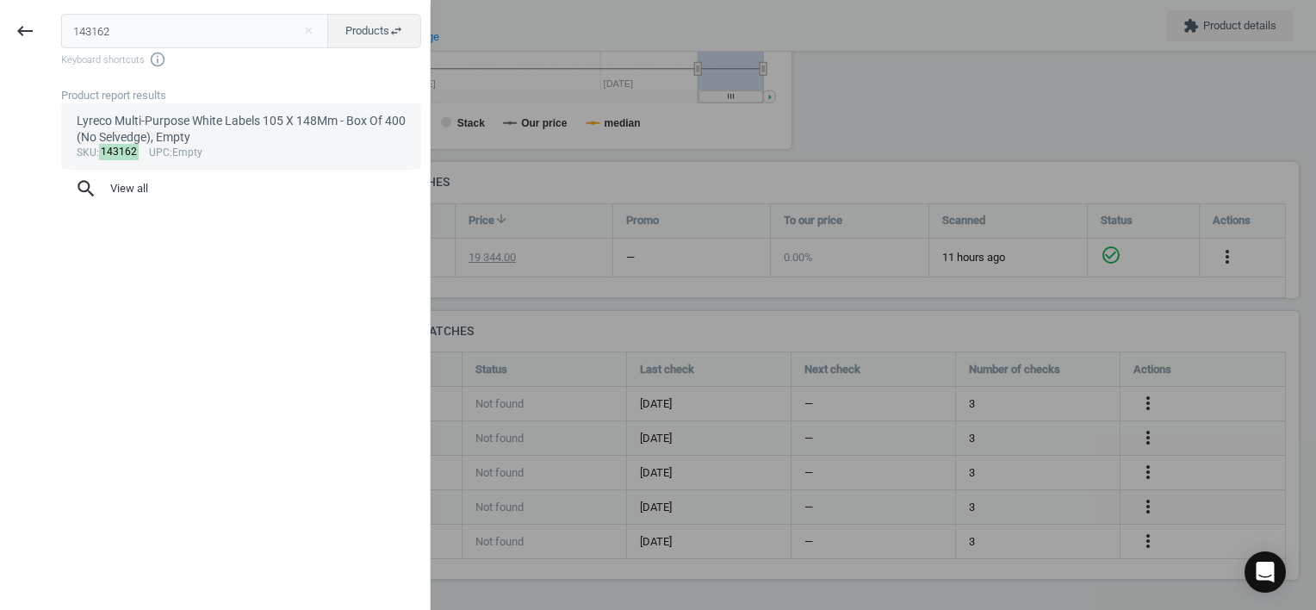
type input "143162"
click at [251, 117] on div "Lyreco Multi-Purpose White Labels 105 X 148Mm - Box Of 400 (No Selvedge), Empty" at bounding box center [242, 130] width 330 height 34
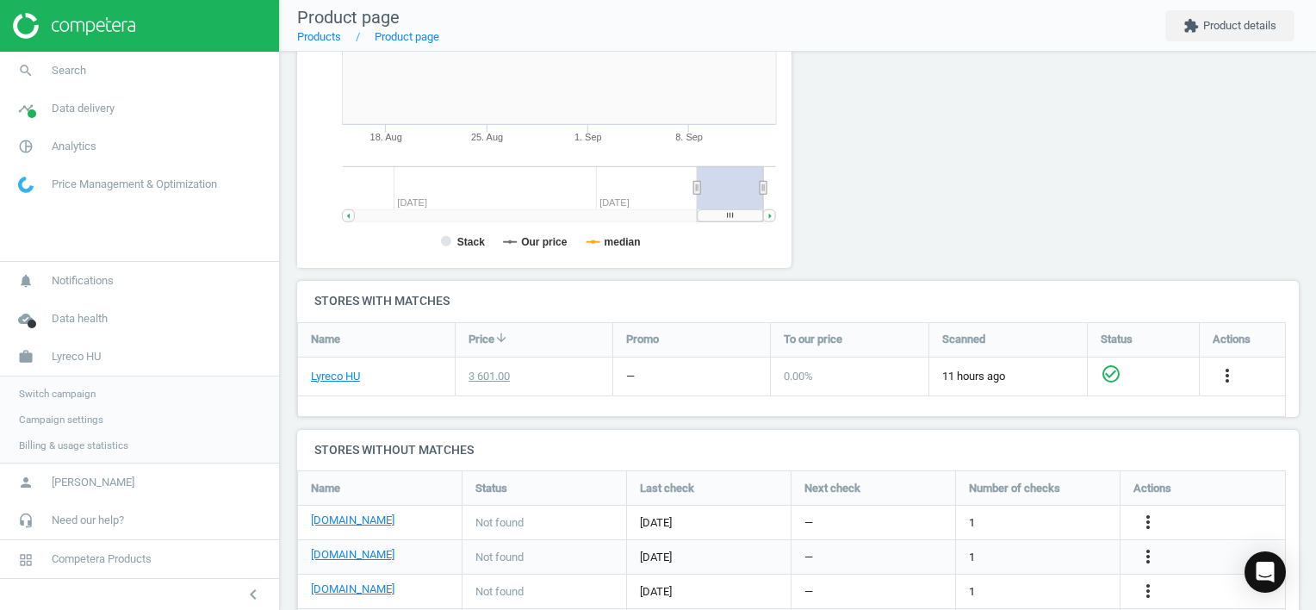
scroll to position [371, 514]
click at [1140, 518] on icon "more_vert" at bounding box center [1148, 522] width 21 height 21
click at [1064, 516] on link "Edit URL/product option" at bounding box center [1013, 521] width 236 height 27
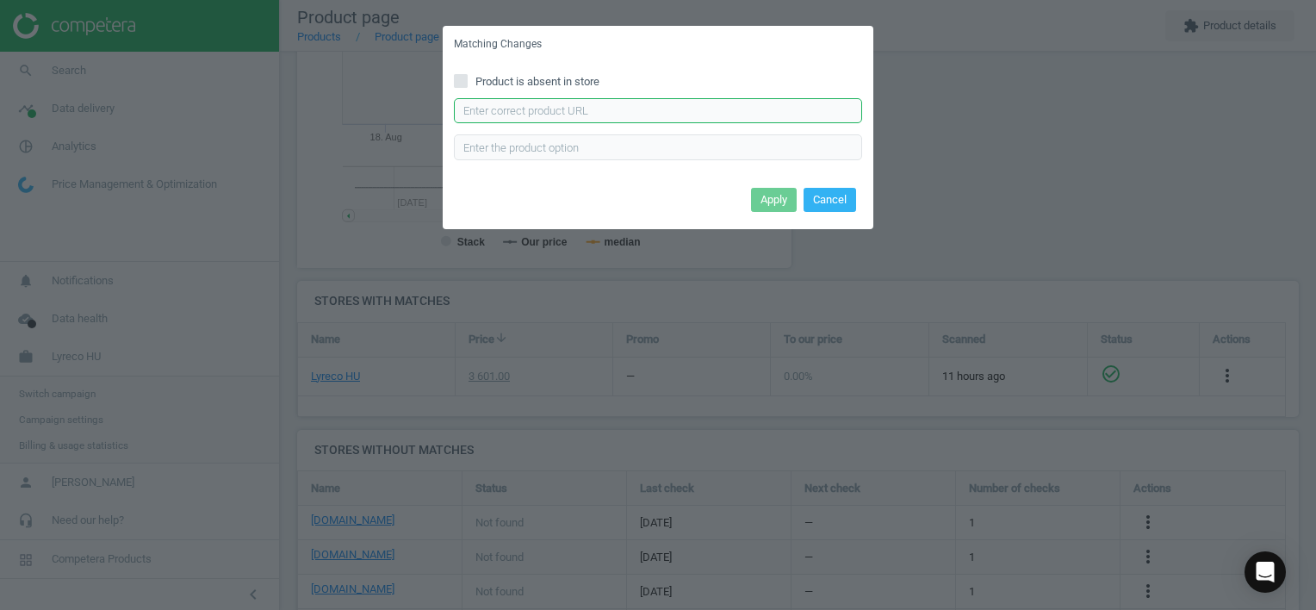
drag, startPoint x: 756, startPoint y: 109, endPoint x: 763, endPoint y: 117, distance: 11.0
click at [756, 109] on input "text" at bounding box center [658, 111] width 408 height 26
paste input "[URL][DOMAIN_NAME]"
type input "[URL][DOMAIN_NAME]"
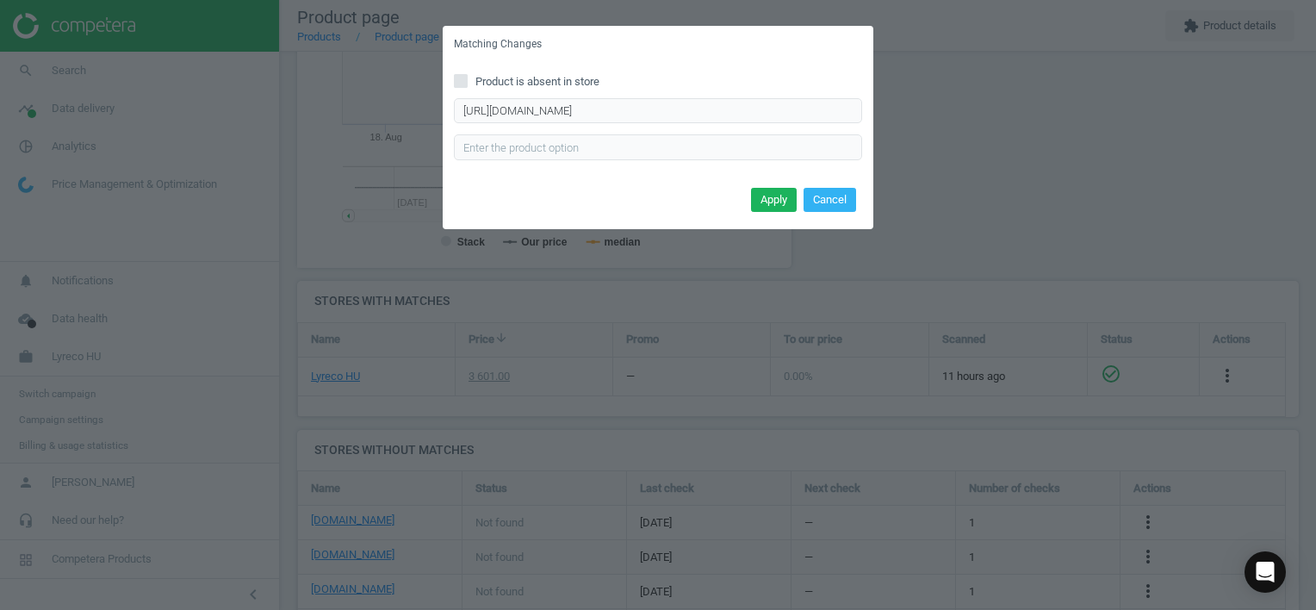
click at [785, 192] on button "Apply" at bounding box center [774, 200] width 46 height 24
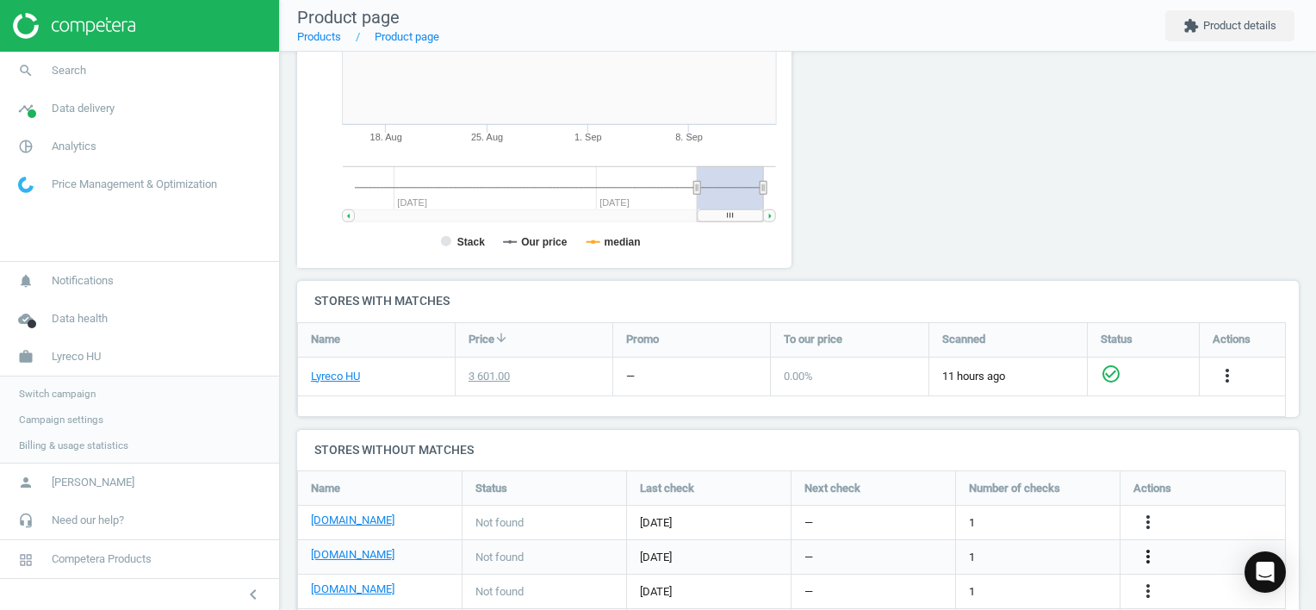
click at [1140, 555] on icon "more_vert" at bounding box center [1148, 556] width 21 height 21
click at [1032, 555] on link "Edit URL/product option" at bounding box center [1013, 556] width 236 height 27
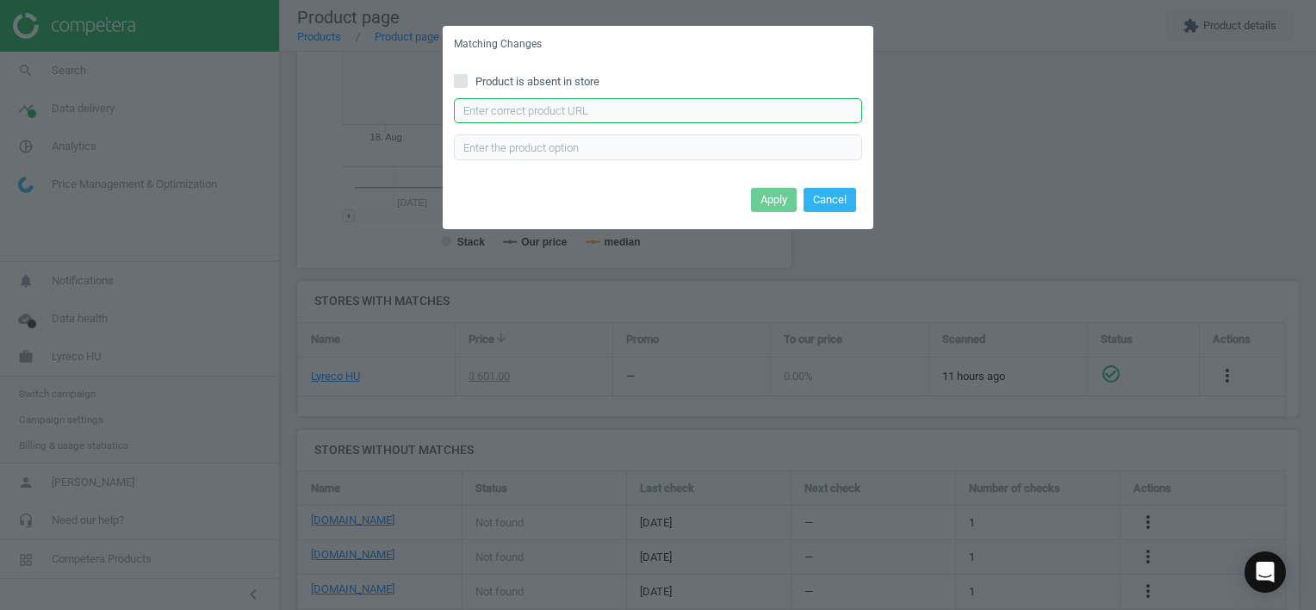
click at [701, 111] on input "text" at bounding box center [658, 111] width 408 height 26
paste input "[URL][DOMAIN_NAME]"
type input "[URL][DOMAIN_NAME]"
click at [763, 210] on button "Apply" at bounding box center [774, 200] width 46 height 24
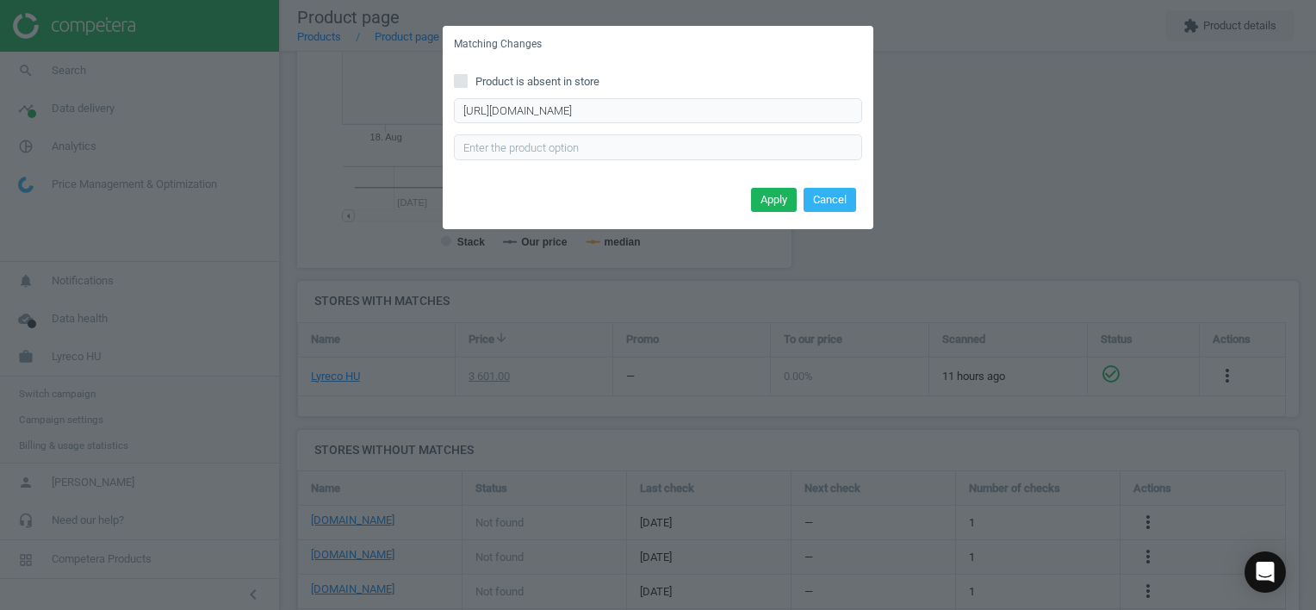
scroll to position [0, 0]
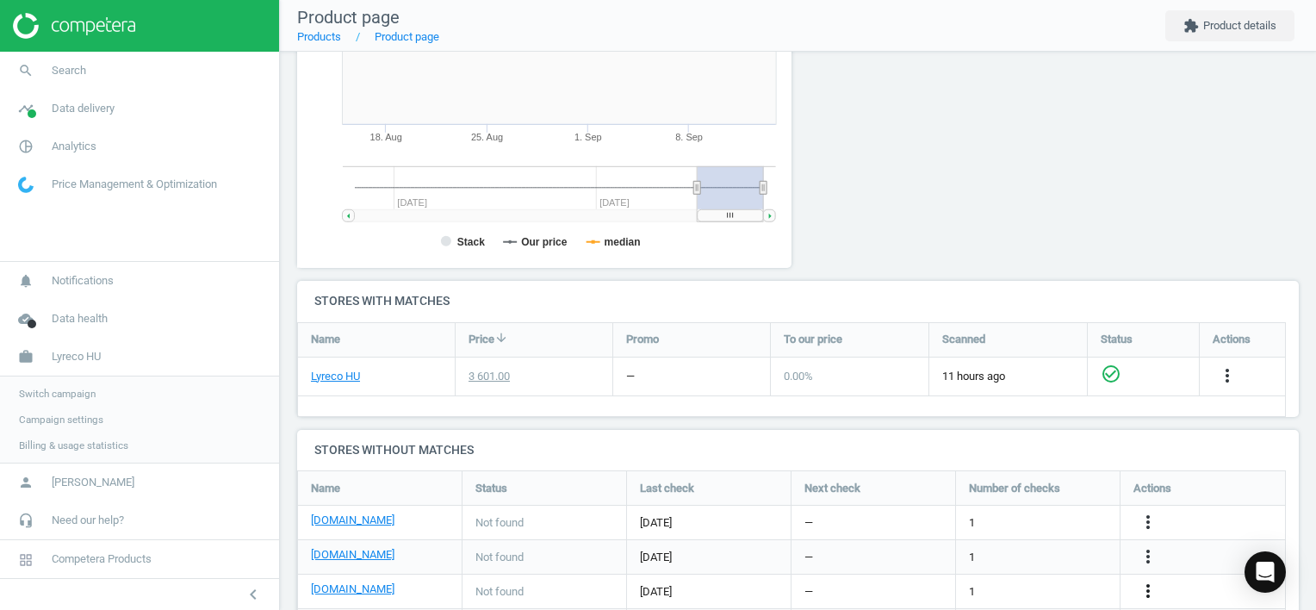
click at [1144, 592] on icon "more_vert" at bounding box center [1148, 590] width 21 height 21
click at [1033, 567] on link "Edit URL/product option" at bounding box center [1013, 569] width 236 height 27
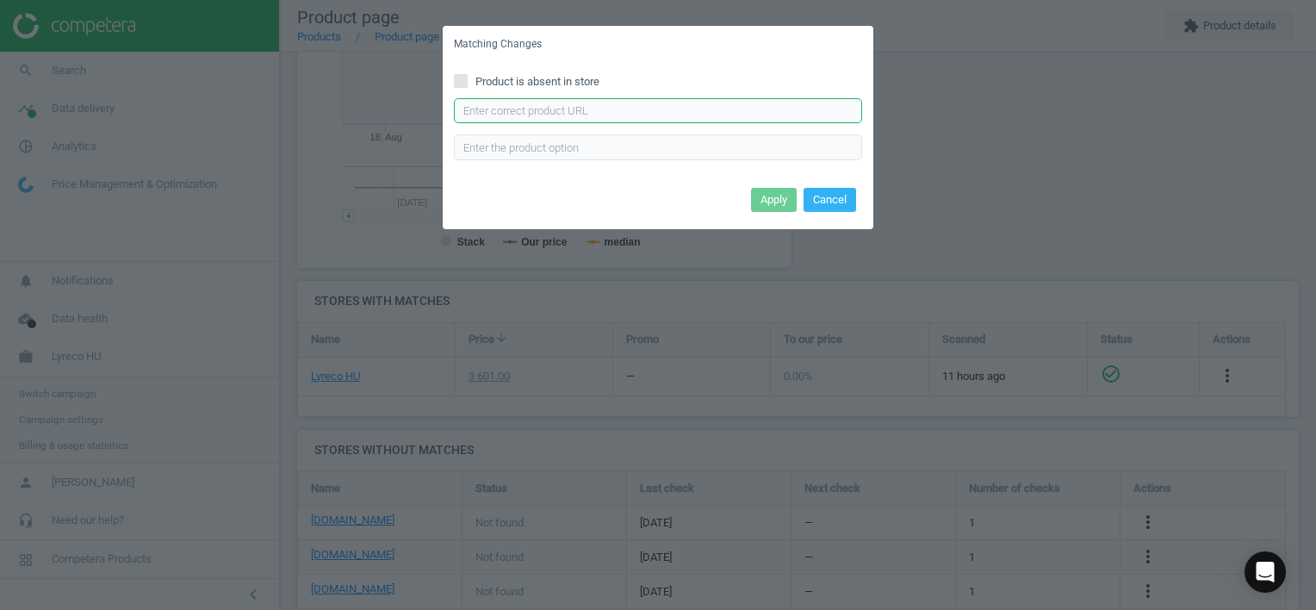
click at [748, 105] on input "text" at bounding box center [658, 111] width 408 height 26
paste input "[URL][DOMAIN_NAME]"
type input "[URL][DOMAIN_NAME]"
click at [773, 201] on button "Apply" at bounding box center [774, 200] width 46 height 24
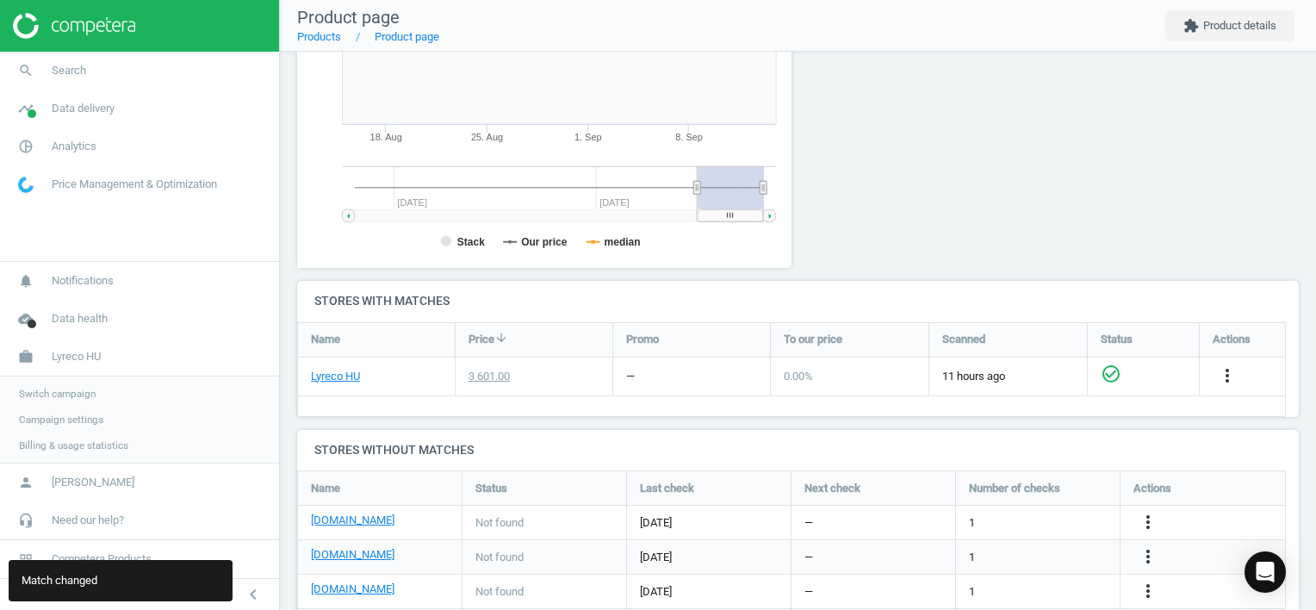
scroll to position [437, 0]
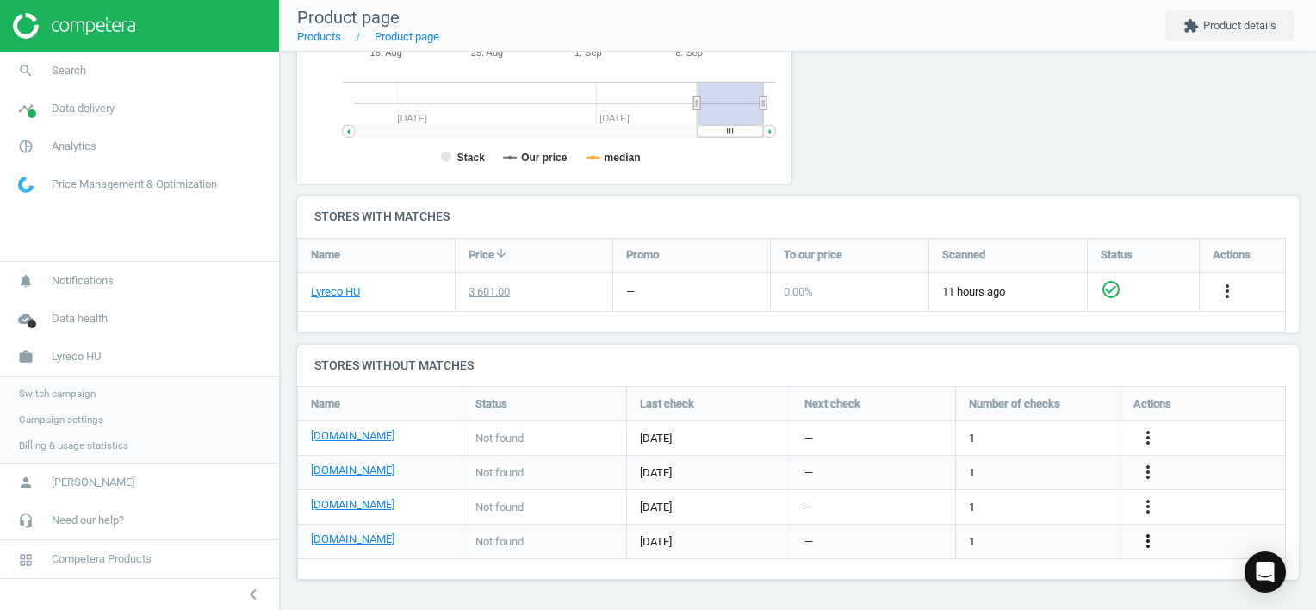
click at [1144, 542] on icon "more_vert" at bounding box center [1148, 540] width 21 height 21
click at [992, 533] on link "Edit URL/product option" at bounding box center [1013, 541] width 236 height 27
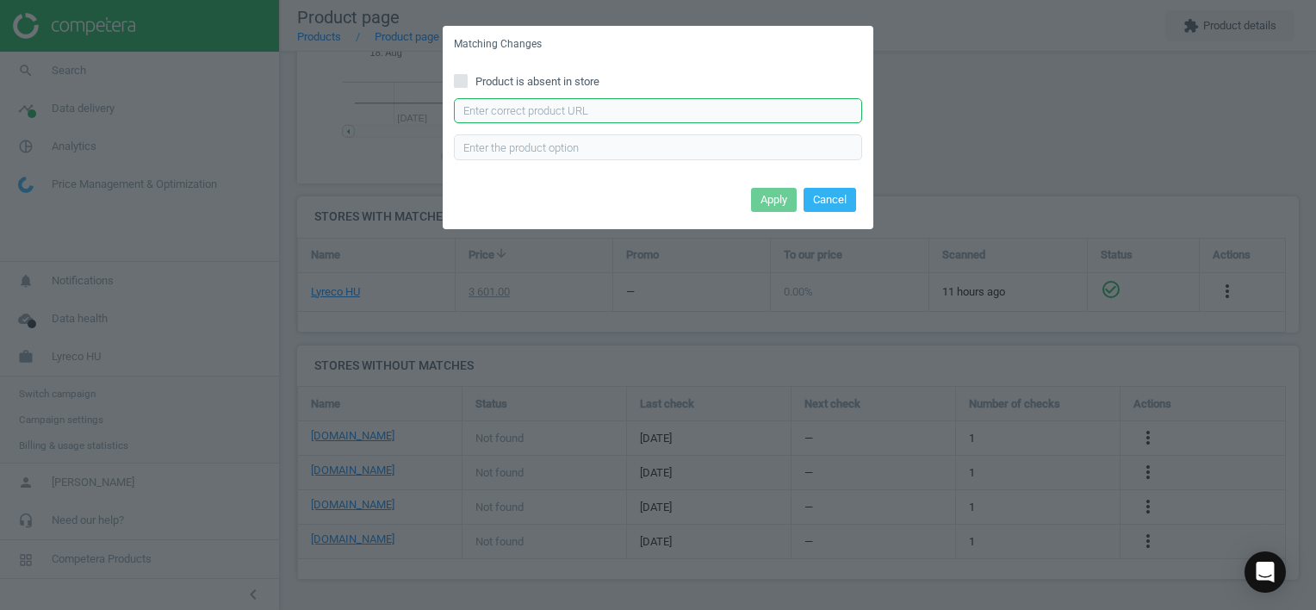
click at [595, 109] on input "text" at bounding box center [658, 111] width 408 height 26
paste input "[URL][DOMAIN_NAME]"
type input "[URL][DOMAIN_NAME]"
click at [777, 197] on button "Apply" at bounding box center [774, 200] width 46 height 24
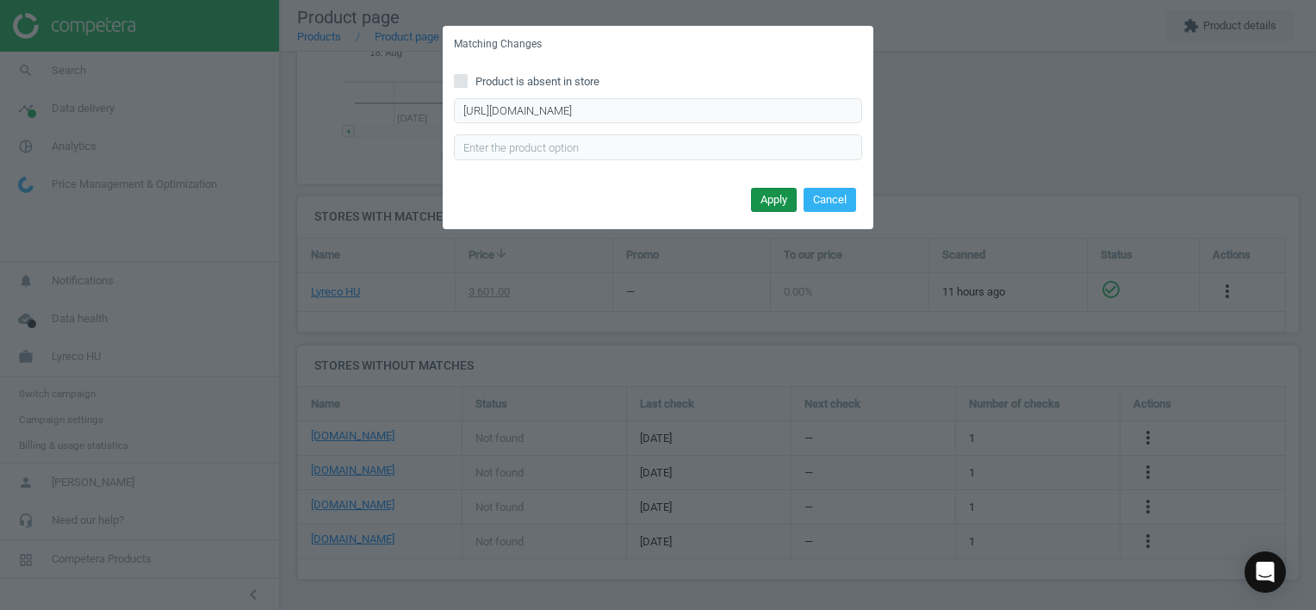
scroll to position [0, 0]
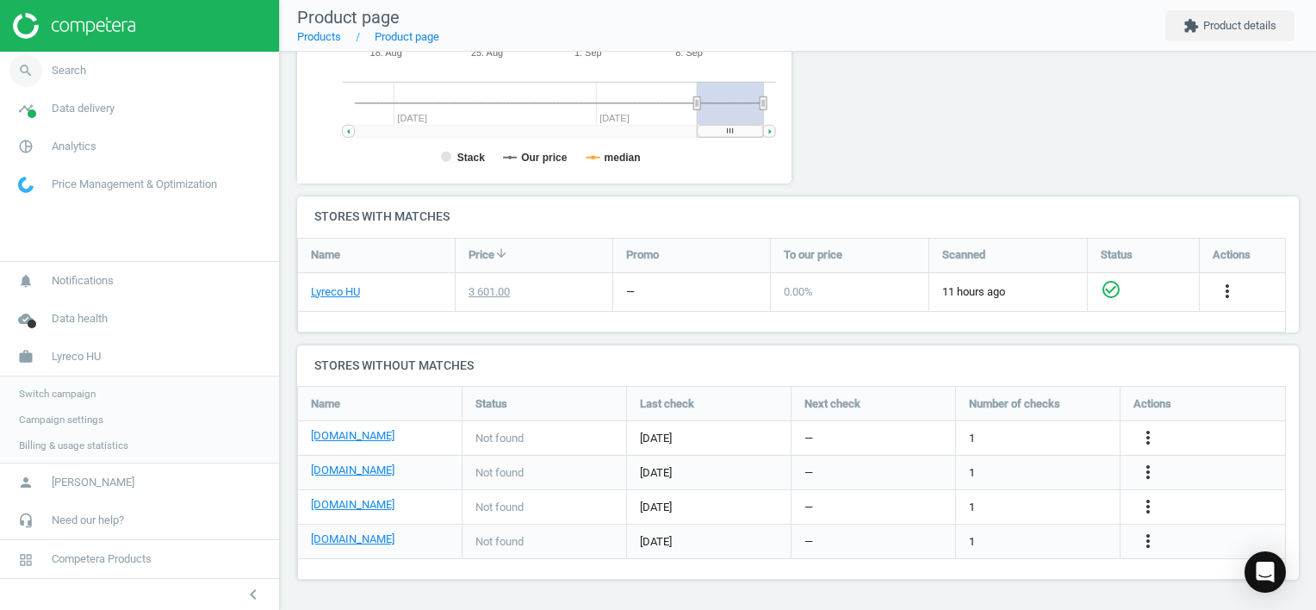
click at [53, 78] on link "search Search" at bounding box center [139, 71] width 279 height 38
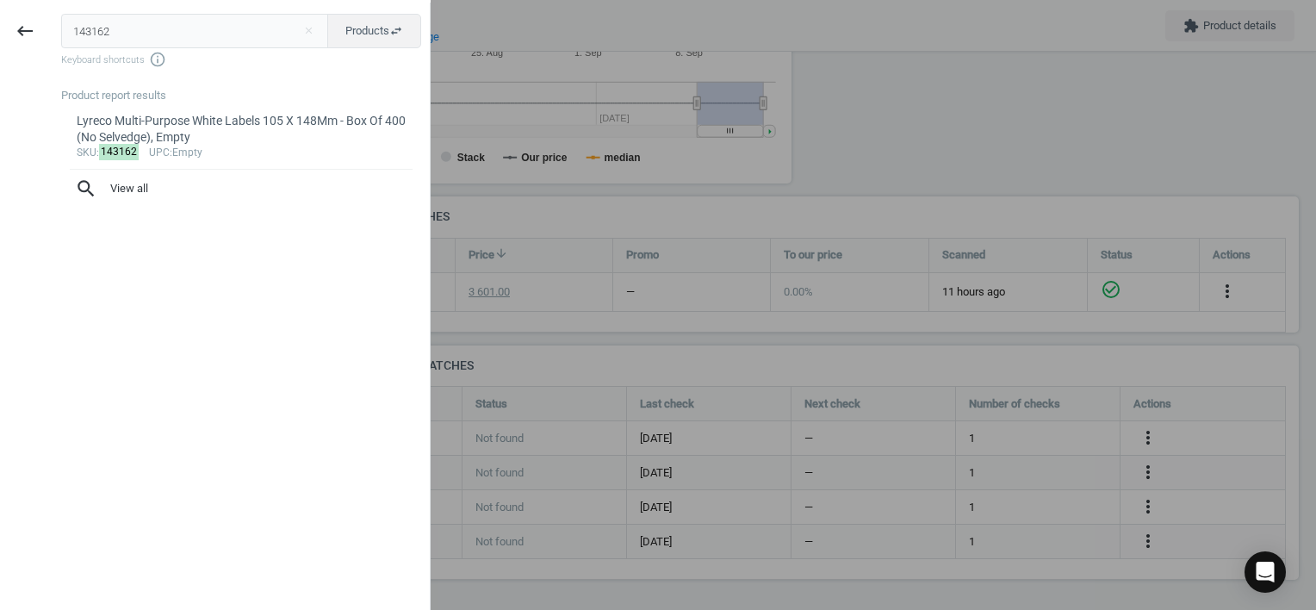
drag, startPoint x: 117, startPoint y: 28, endPoint x: -3, endPoint y: 28, distance: 120.6
click at [0, 28] on html "Group 2 Created with Sketch. ic/cloud_download/grey600 Created with Sketch. gra…" at bounding box center [658, 305] width 1316 height 610
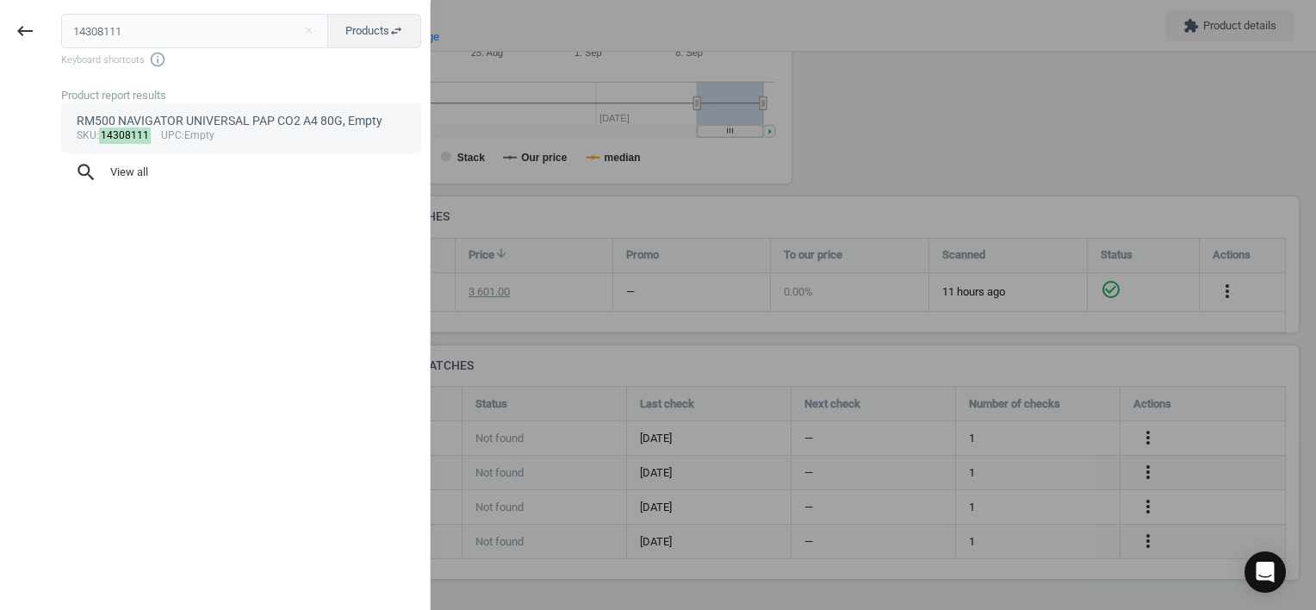
type input "14308111"
click at [189, 126] on div "RM500 NAVIGATOR UNIVERSAL PAP CO2 A4 80G, Empty" at bounding box center [242, 121] width 330 height 16
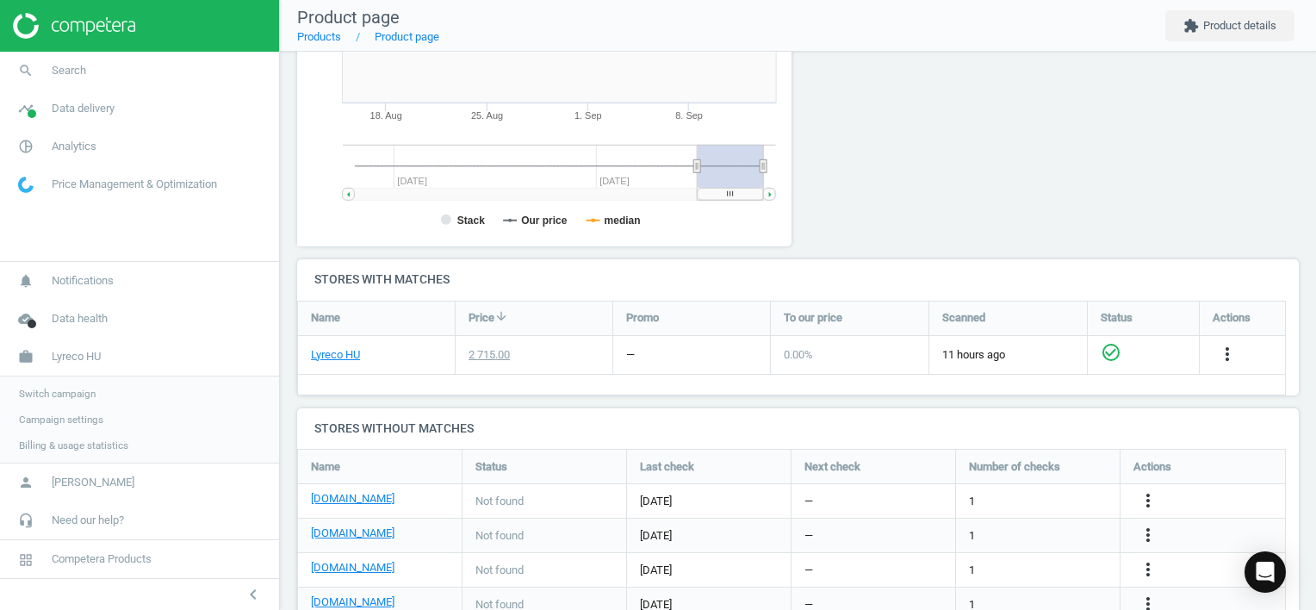
scroll to position [472, 0]
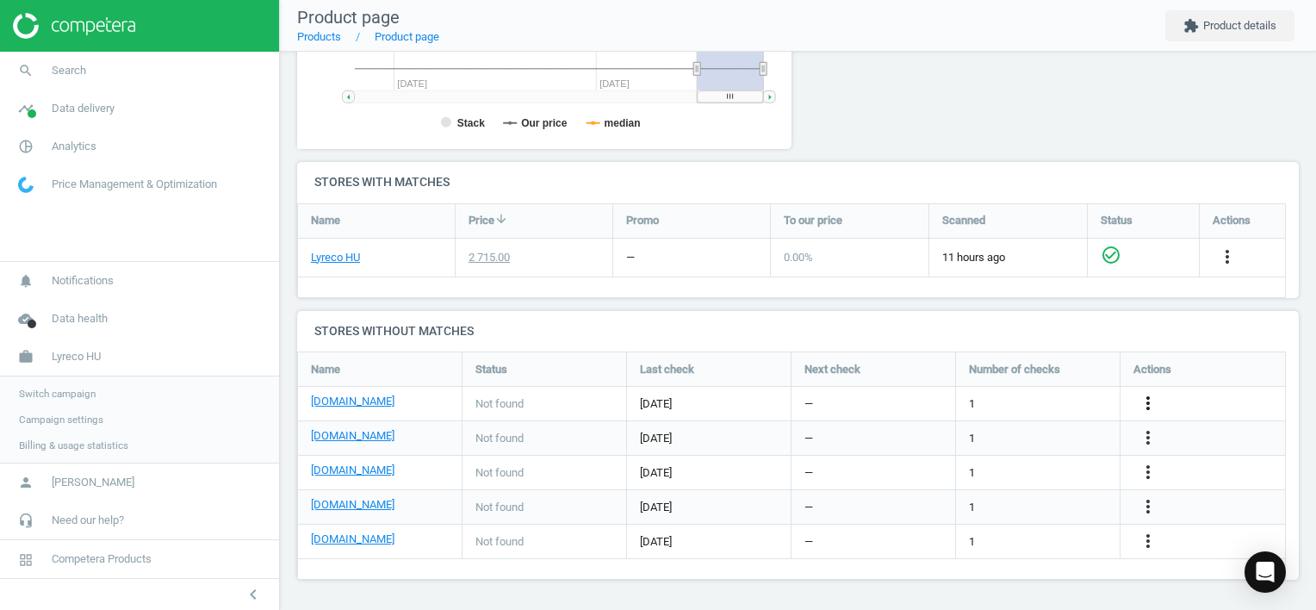
click at [1148, 401] on icon "more_vert" at bounding box center [1148, 403] width 21 height 21
click at [1029, 405] on link "Edit URL/product option" at bounding box center [1013, 403] width 236 height 27
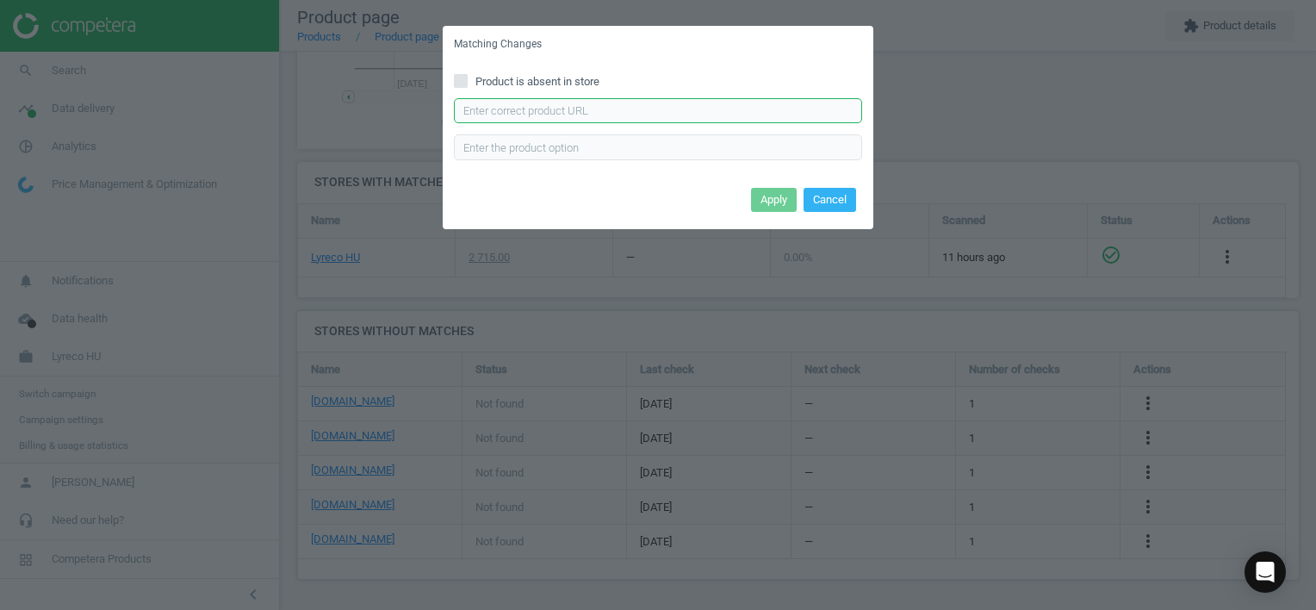
click at [582, 107] on input "text" at bounding box center [658, 111] width 408 height 26
paste input "[URL][DOMAIN_NAME]"
type input "[URL][DOMAIN_NAME]"
click at [776, 200] on button "Apply" at bounding box center [774, 200] width 46 height 24
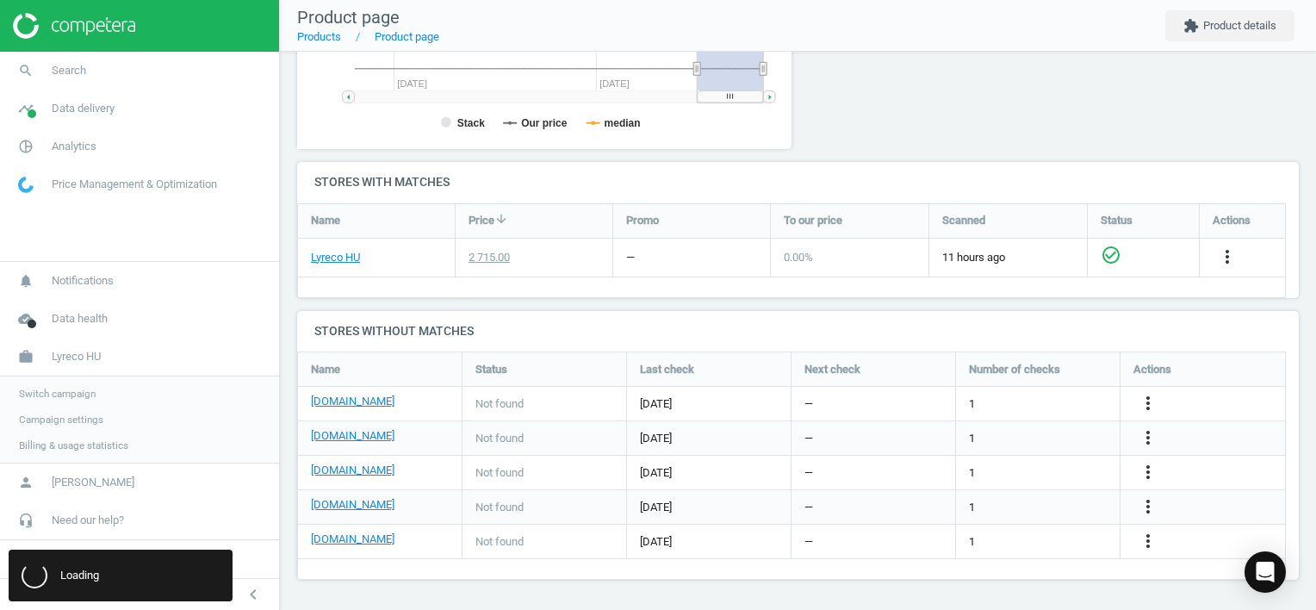
scroll to position [0, 0]
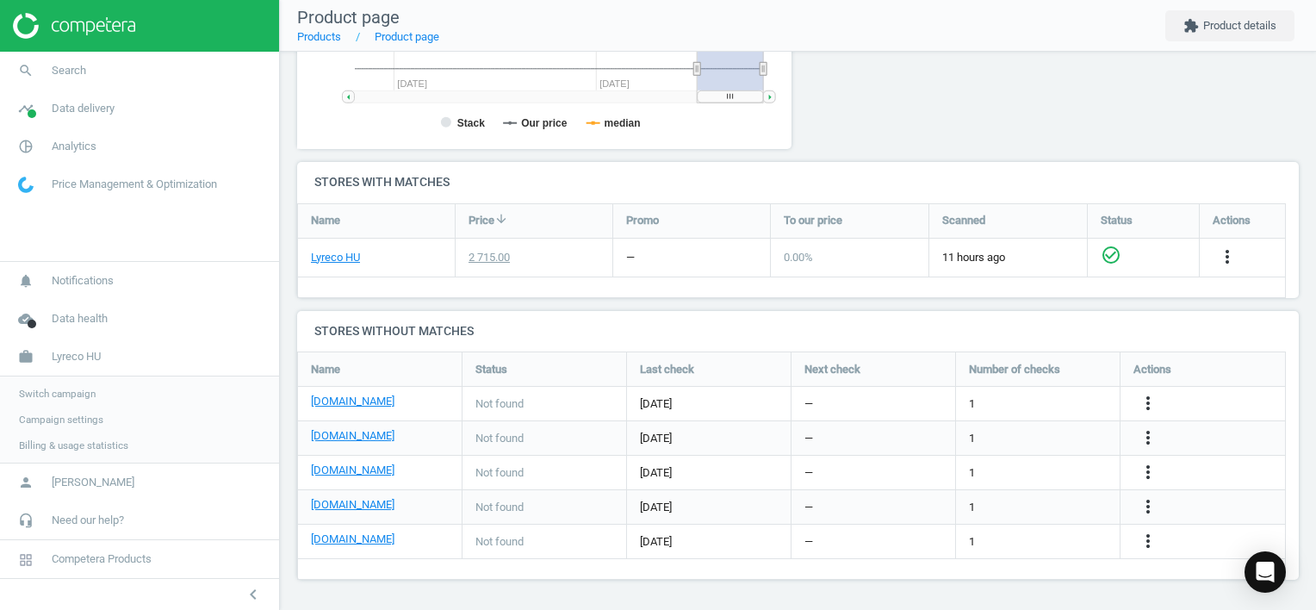
click at [1135, 441] on div "more_vert" at bounding box center [1150, 438] width 34 height 22
click at [1149, 435] on icon "more_vert" at bounding box center [1148, 437] width 21 height 21
click at [1013, 439] on link "Edit URL/product option" at bounding box center [1013, 438] width 236 height 27
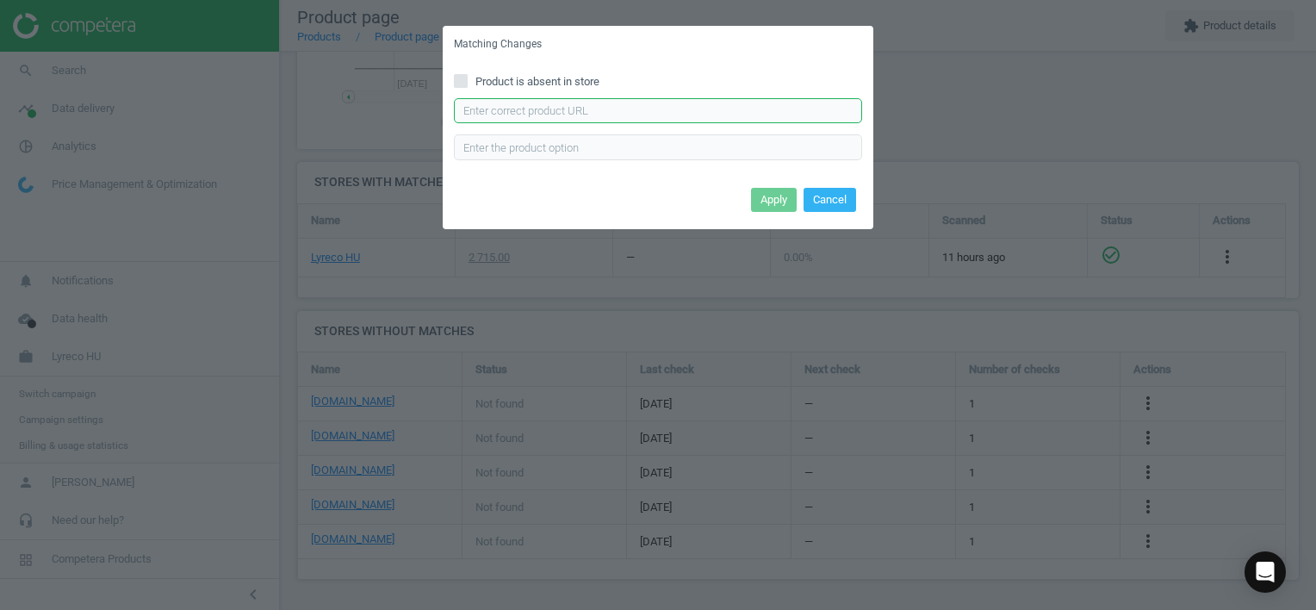
click at [668, 113] on input "text" at bounding box center [658, 111] width 408 height 26
paste input "[URL][DOMAIN_NAME]"
type input "[URL][DOMAIN_NAME]"
click at [762, 195] on button "Apply" at bounding box center [774, 200] width 46 height 24
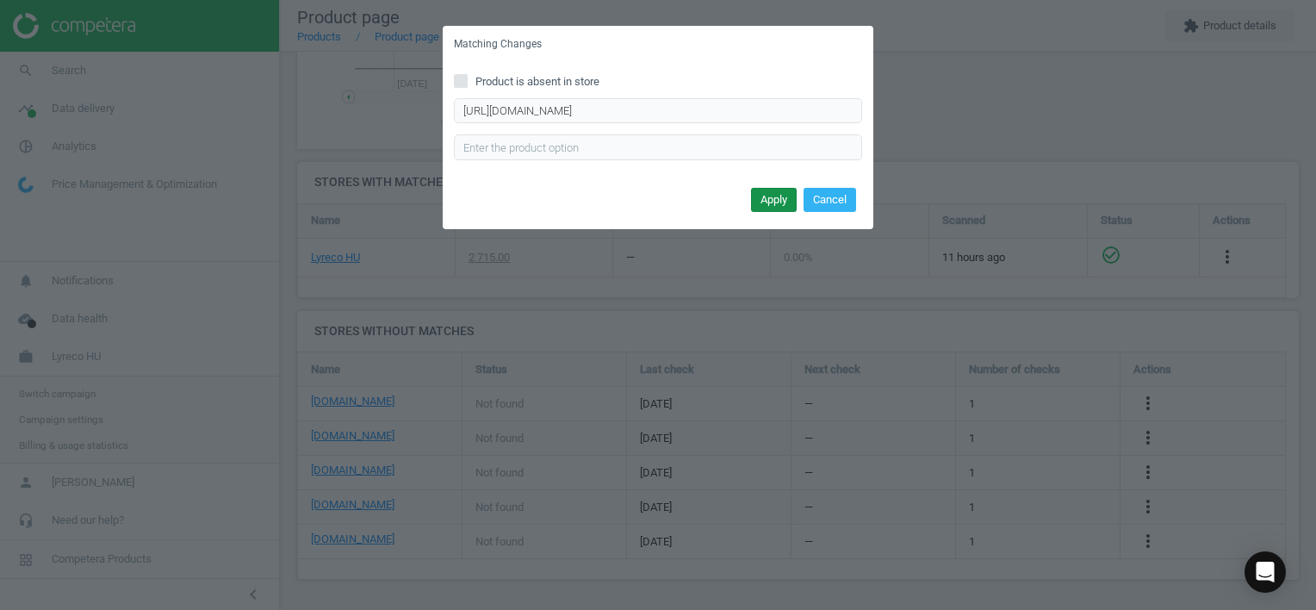
scroll to position [0, 0]
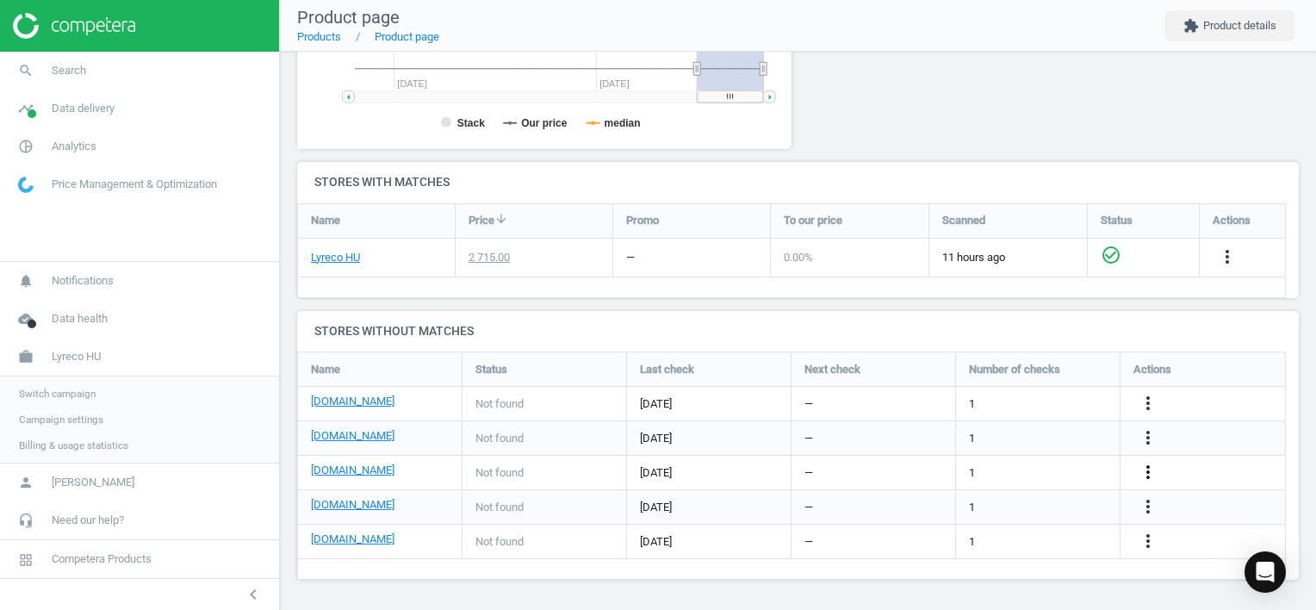
click at [1144, 472] on icon "more_vert" at bounding box center [1148, 472] width 21 height 21
click at [958, 468] on link "Edit URL/product option" at bounding box center [1013, 472] width 236 height 27
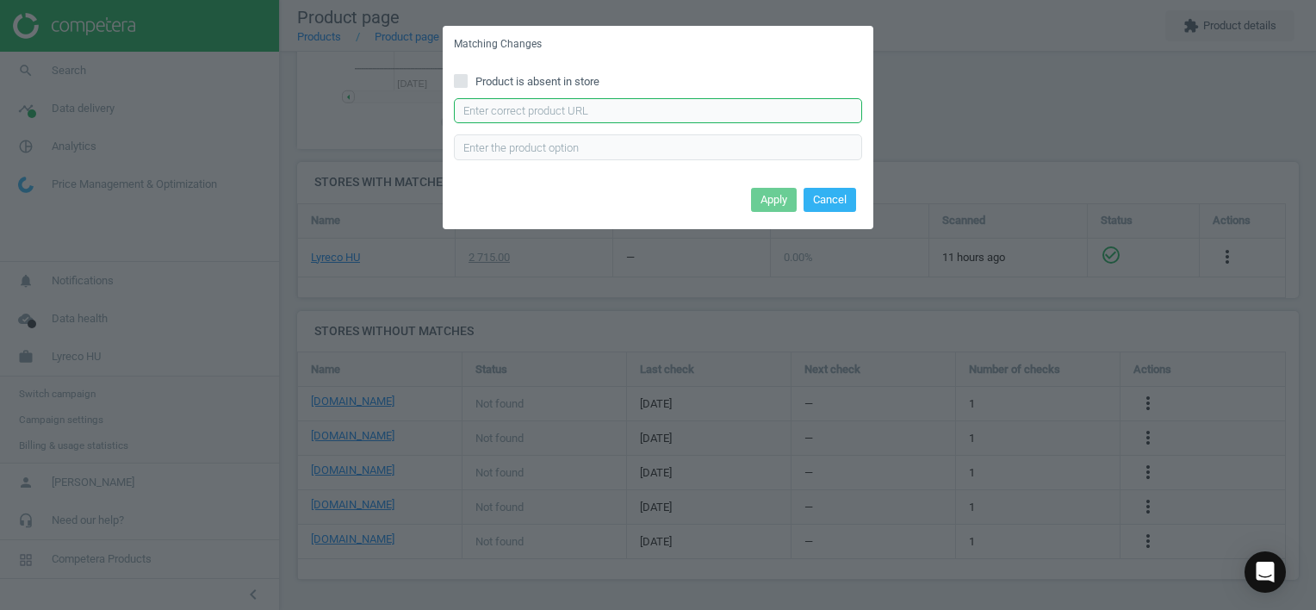
click at [690, 113] on input "text" at bounding box center [658, 111] width 408 height 26
paste input "[URL][DOMAIN_NAME]"
type input "[URL][DOMAIN_NAME]"
click at [775, 197] on button "Apply" at bounding box center [774, 200] width 46 height 24
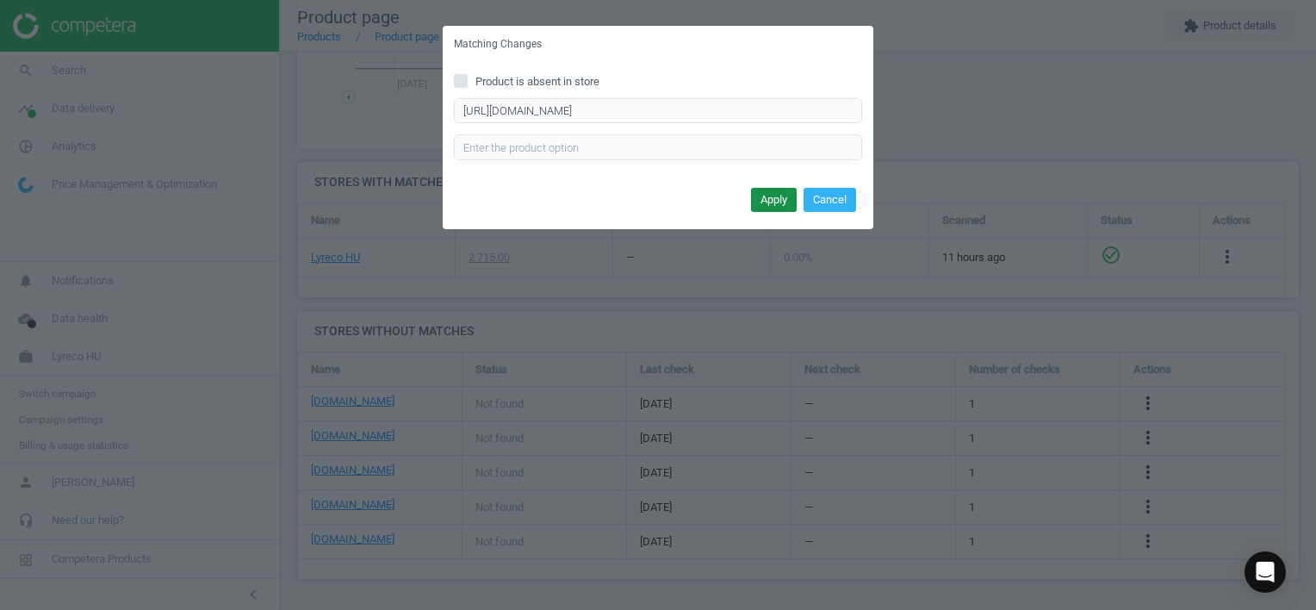
scroll to position [0, 0]
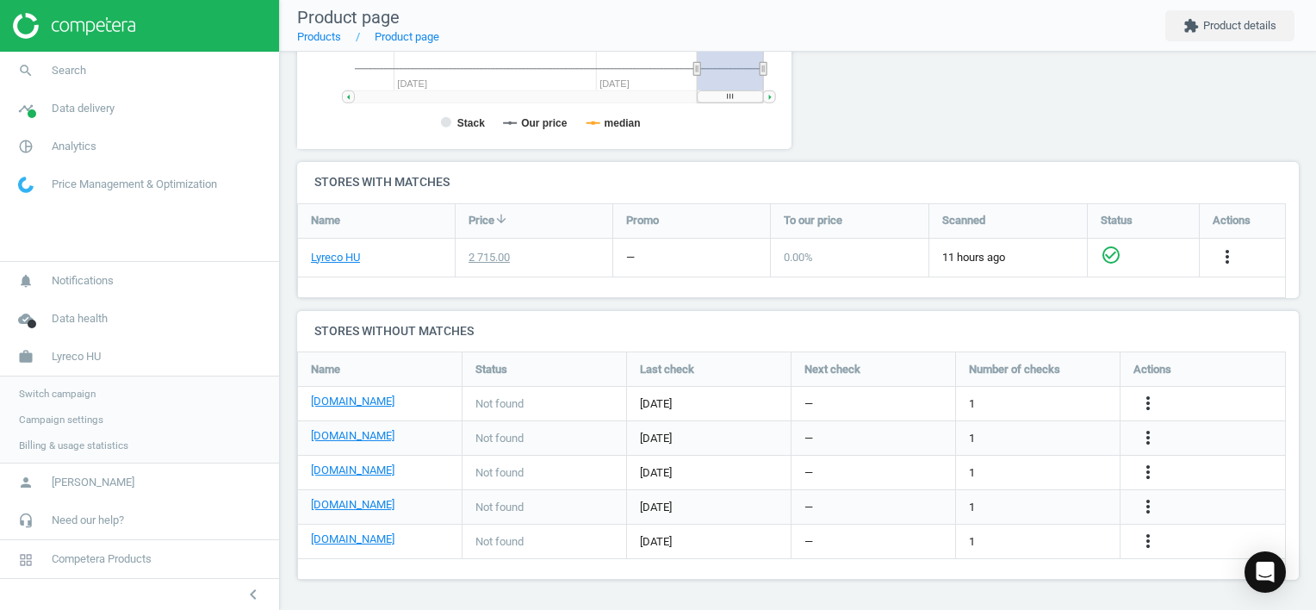
click at [1158, 502] on div "more_vert" at bounding box center [1150, 507] width 34 height 22
click at [1144, 504] on icon "more_vert" at bounding box center [1148, 506] width 21 height 21
click at [995, 503] on link "Edit URL/product option" at bounding box center [1013, 506] width 236 height 27
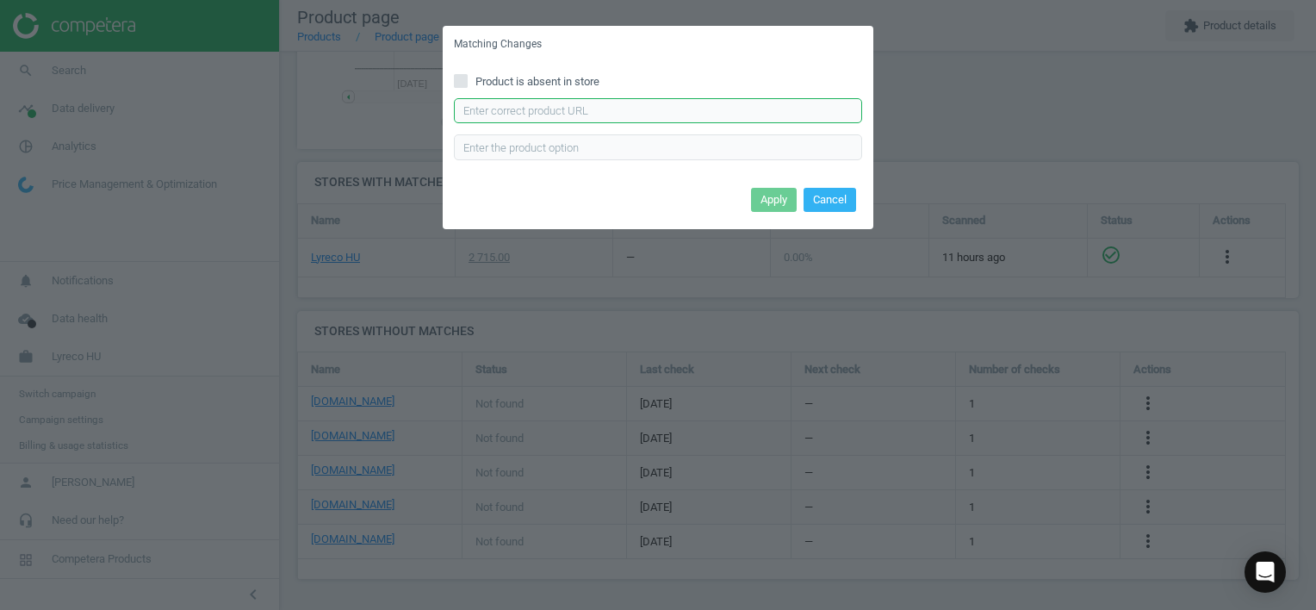
click at [649, 117] on input "text" at bounding box center [658, 111] width 408 height 26
paste input "[URL][DOMAIN_NAME]"
type input "[URL][DOMAIN_NAME]"
click at [775, 189] on button "Apply" at bounding box center [774, 200] width 46 height 24
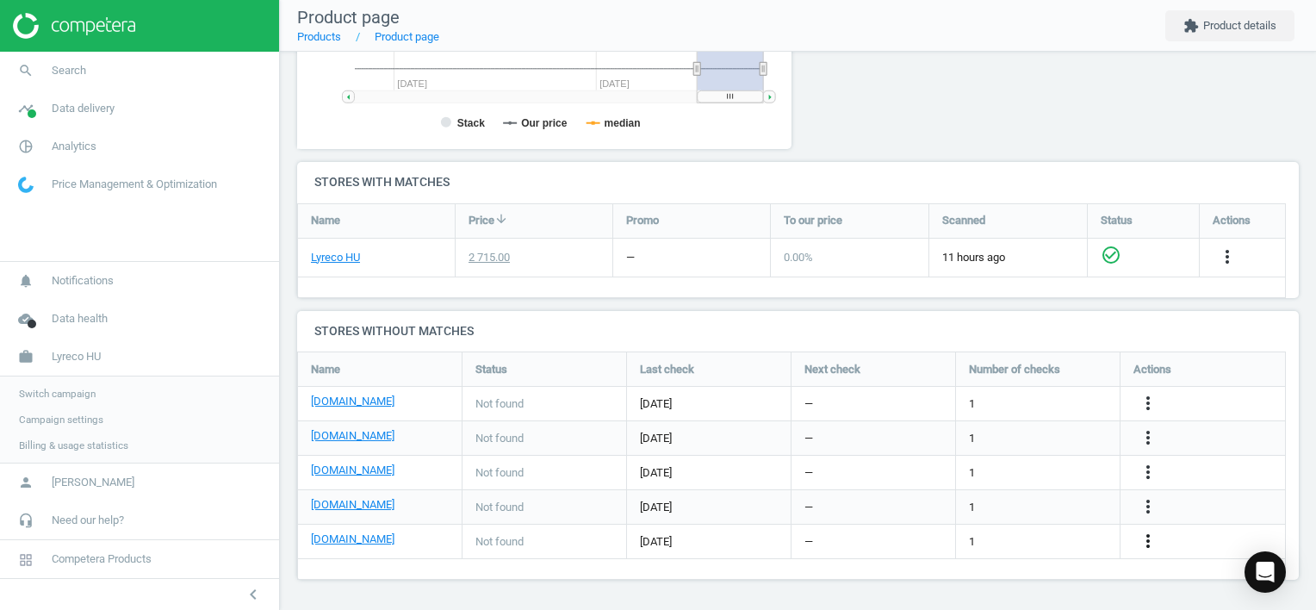
click at [1157, 531] on icon "more_vert" at bounding box center [1148, 540] width 21 height 21
click at [1002, 534] on link "Edit URL/product option" at bounding box center [1013, 541] width 236 height 27
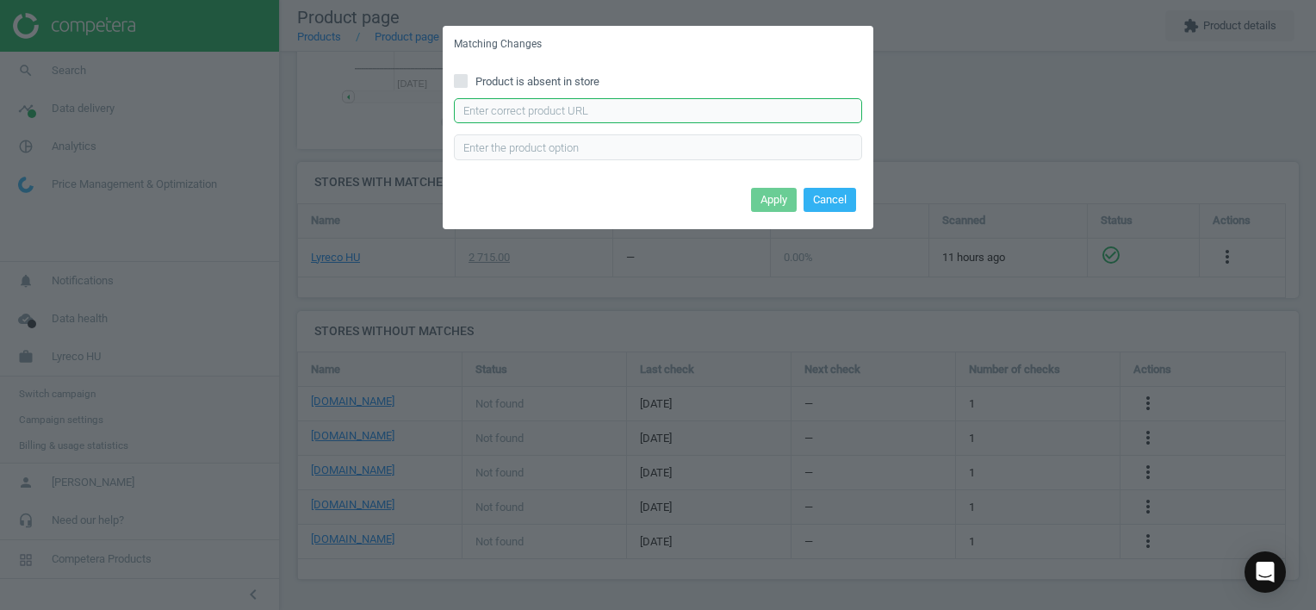
click at [575, 110] on input "text" at bounding box center [658, 111] width 408 height 26
paste input "[URL][DOMAIN_NAME]"
type input "[URL][DOMAIN_NAME]"
drag, startPoint x: 761, startPoint y: 194, endPoint x: 772, endPoint y: 195, distance: 10.4
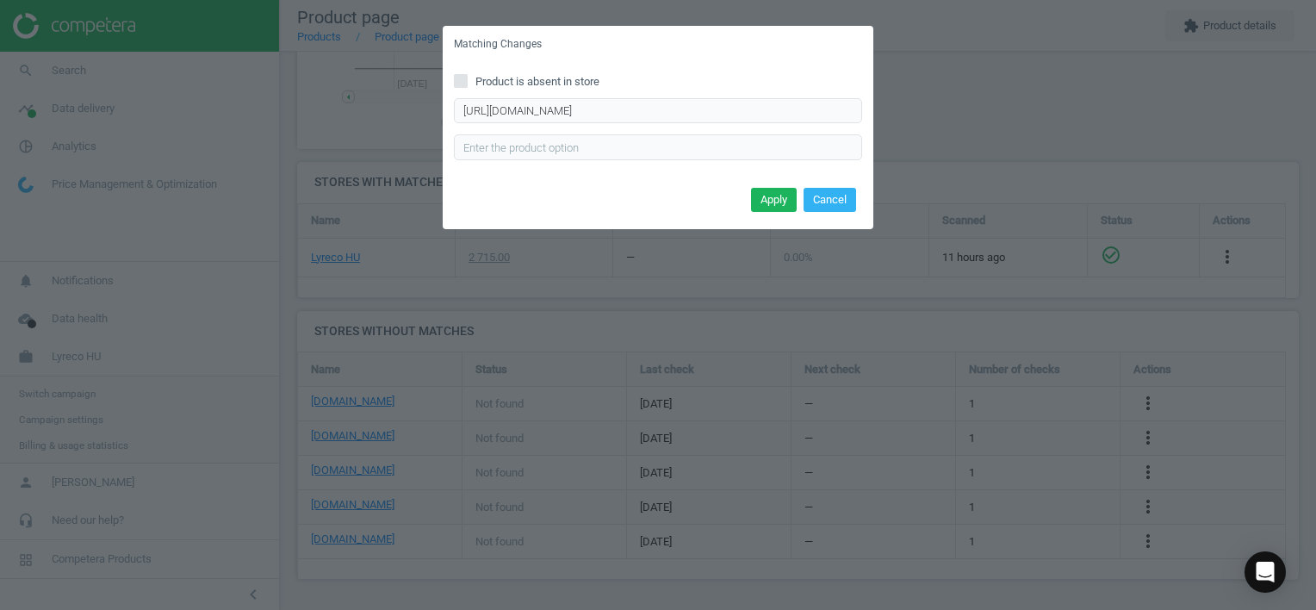
click at [761, 195] on button "Apply" at bounding box center [774, 200] width 46 height 24
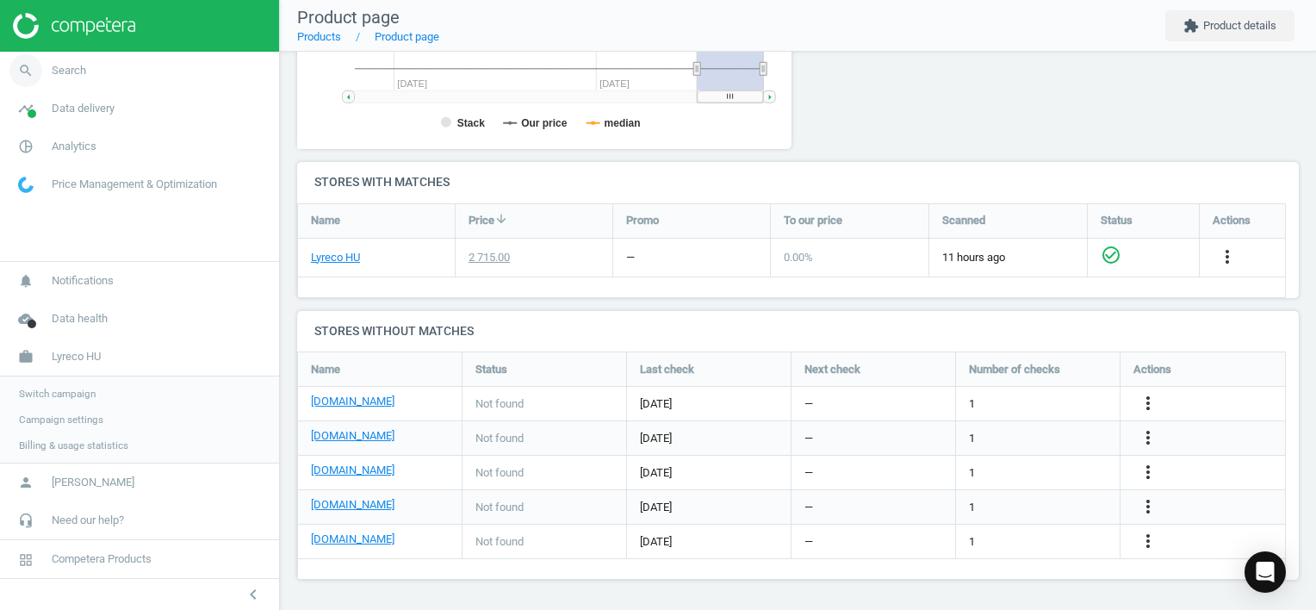
click at [53, 80] on link "search Search" at bounding box center [139, 71] width 279 height 38
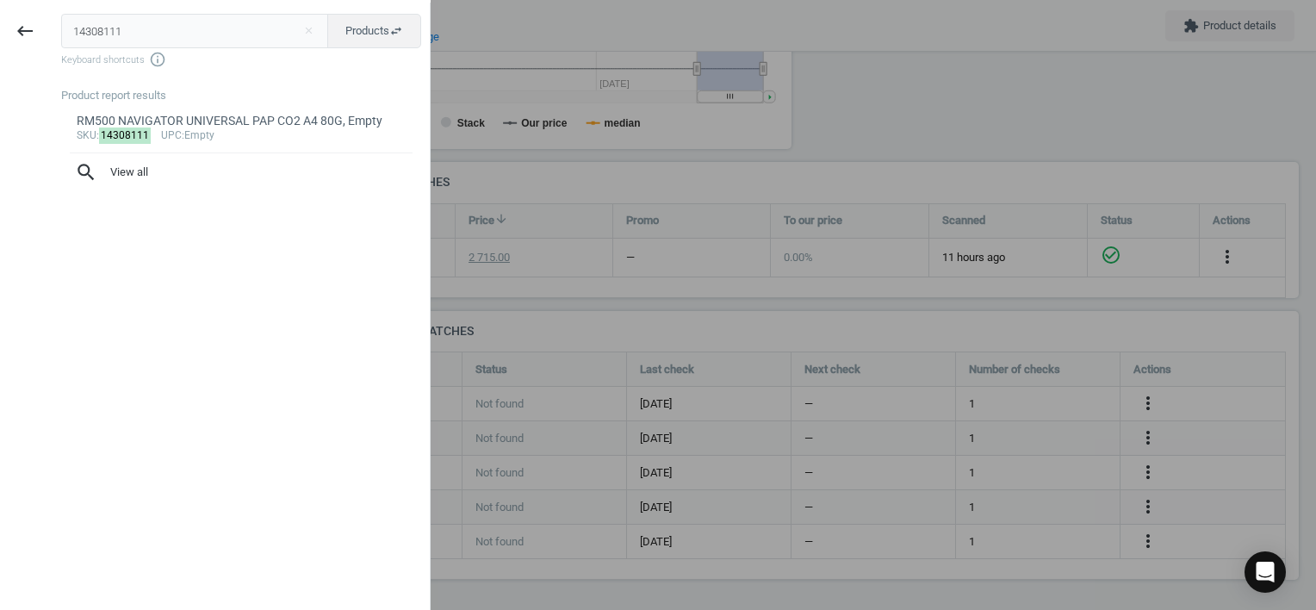
drag, startPoint x: 127, startPoint y: 31, endPoint x: -3, endPoint y: 33, distance: 130.0
click at [0, 33] on html "Group 2 Created with Sketch. ic/cloud_download/grey600 Created with Sketch. gra…" at bounding box center [658, 305] width 1316 height 610
type input "7372353"
click at [220, 127] on div "PVC CLIPBOARD A4 BLACK, Empty" at bounding box center [242, 121] width 330 height 16
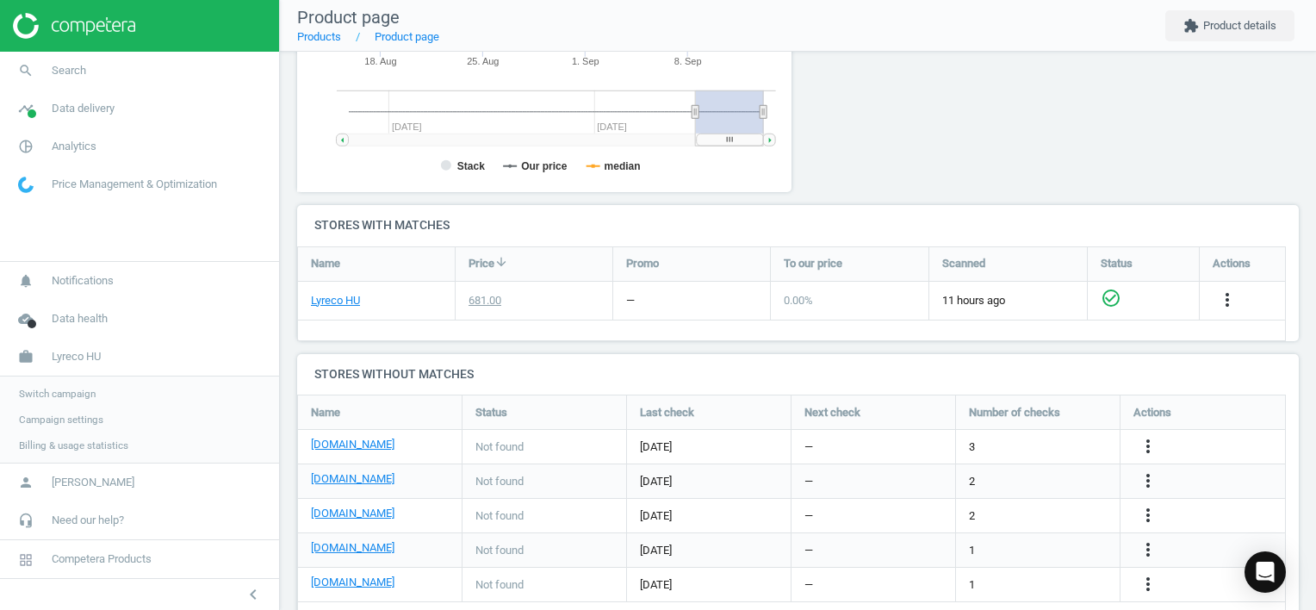
scroll to position [472, 0]
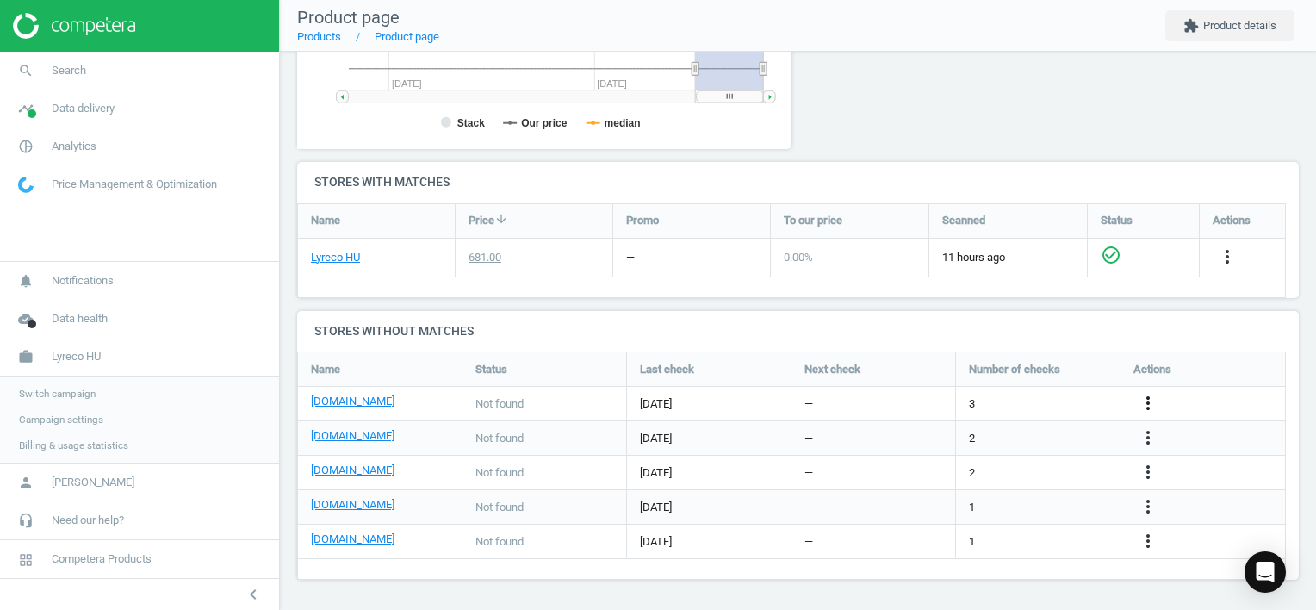
click at [1151, 403] on icon "more_vert" at bounding box center [1148, 403] width 21 height 21
click at [1002, 400] on link "Edit URL/product option" at bounding box center [1013, 403] width 236 height 27
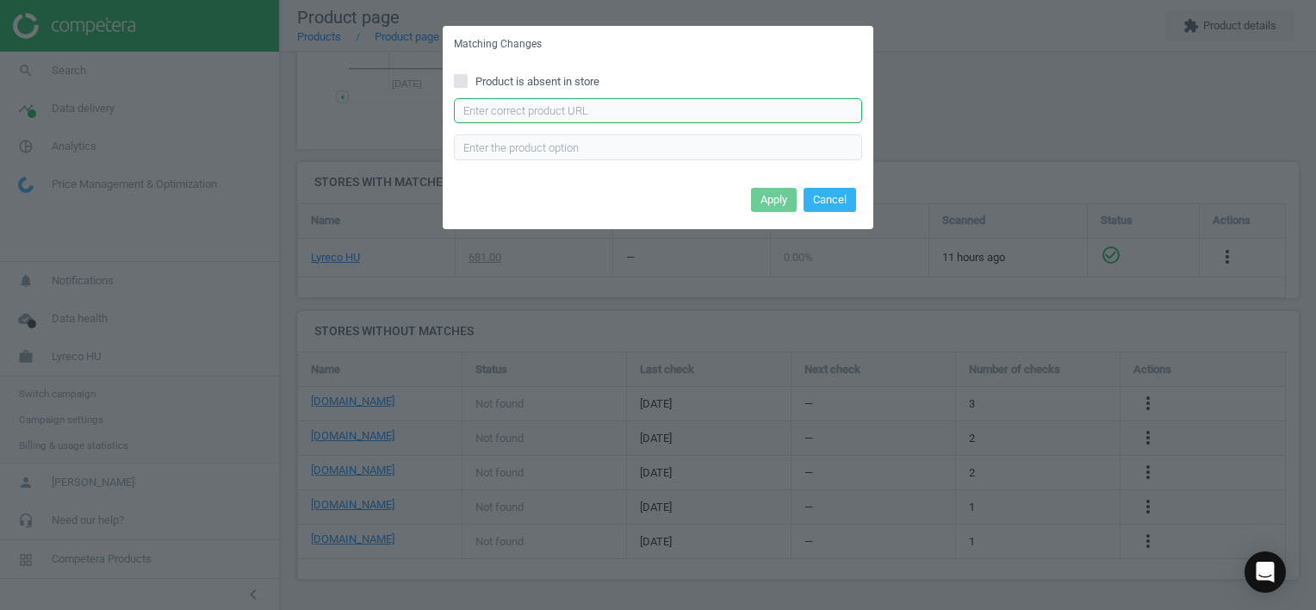
click at [543, 110] on input "text" at bounding box center [658, 111] width 408 height 26
paste input "[URL][DOMAIN_NAME][PERSON_NAME]"
type input "[URL][DOMAIN_NAME][PERSON_NAME]"
click at [779, 196] on button "Apply" at bounding box center [774, 200] width 46 height 24
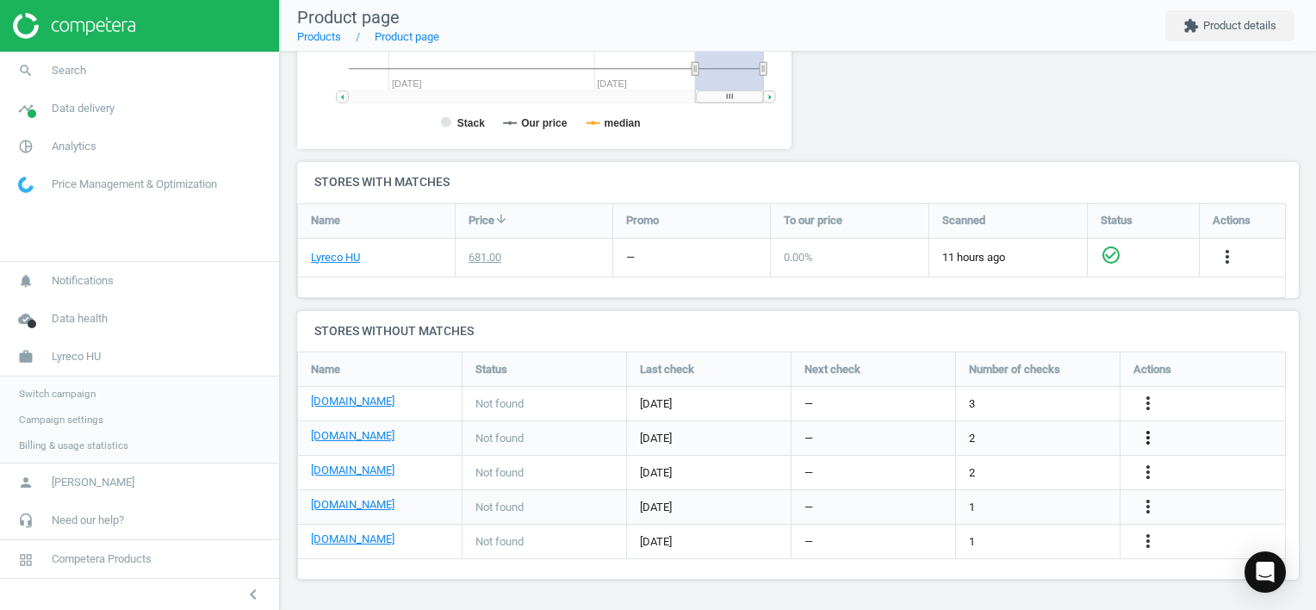
click at [1154, 431] on icon "more_vert" at bounding box center [1148, 437] width 21 height 21
click at [992, 435] on link "Edit URL/product option" at bounding box center [1013, 438] width 236 height 27
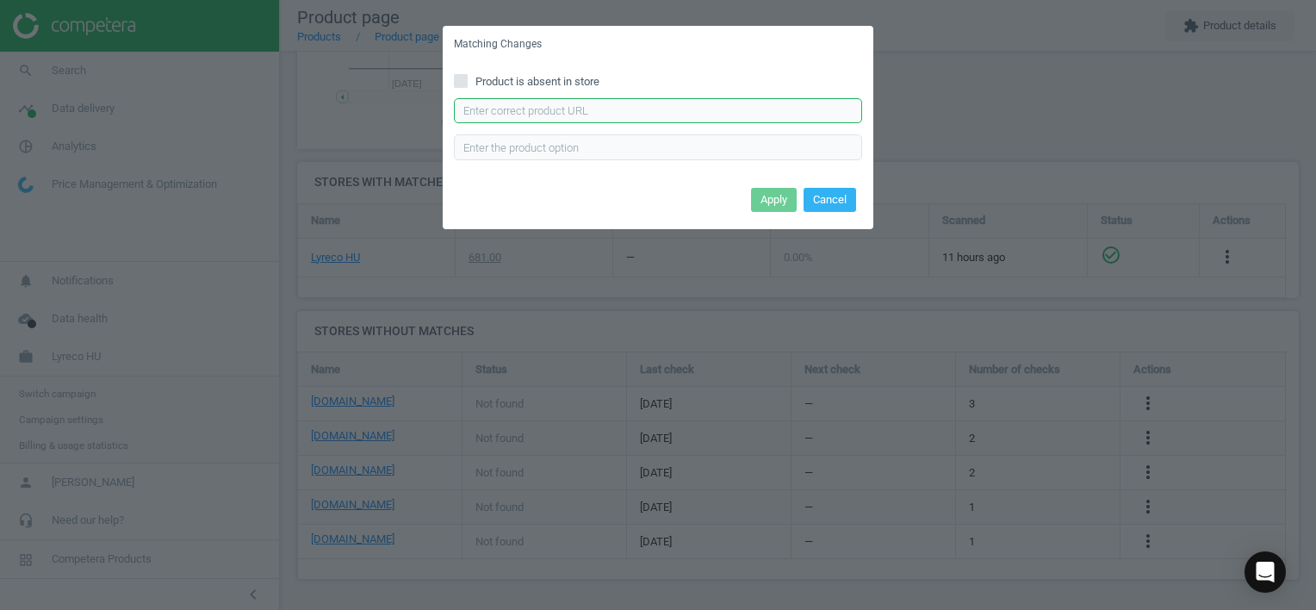
click at [654, 114] on input "text" at bounding box center [658, 111] width 408 height 26
paste input "[URL][DOMAIN_NAME][PERSON_NAME]"
type input "[URL][DOMAIN_NAME][PERSON_NAME]"
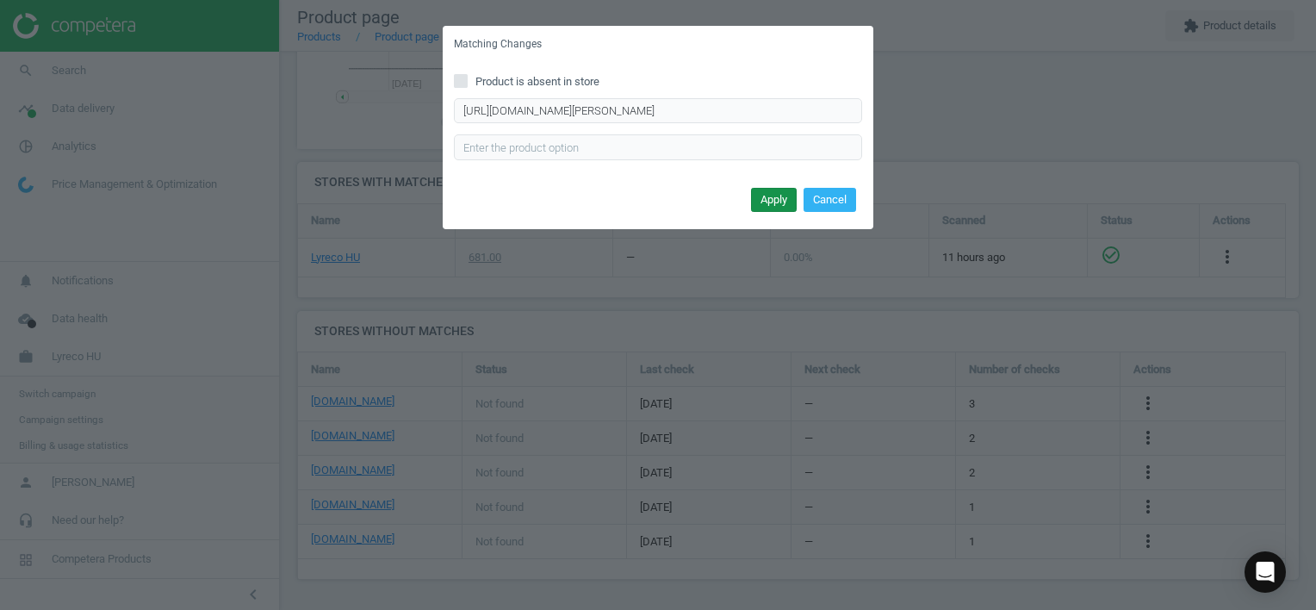
click at [774, 200] on button "Apply" at bounding box center [774, 200] width 46 height 24
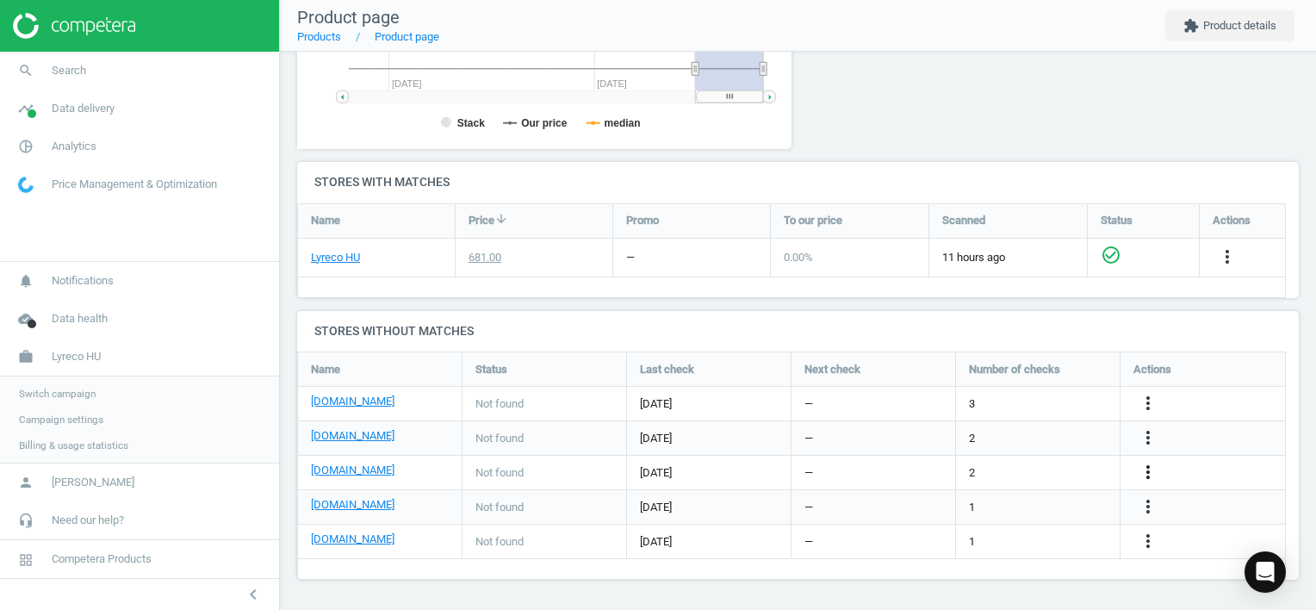
click at [1144, 475] on icon "more_vert" at bounding box center [1148, 472] width 21 height 21
click at [1002, 471] on link "Edit URL/product option" at bounding box center [1013, 472] width 236 height 27
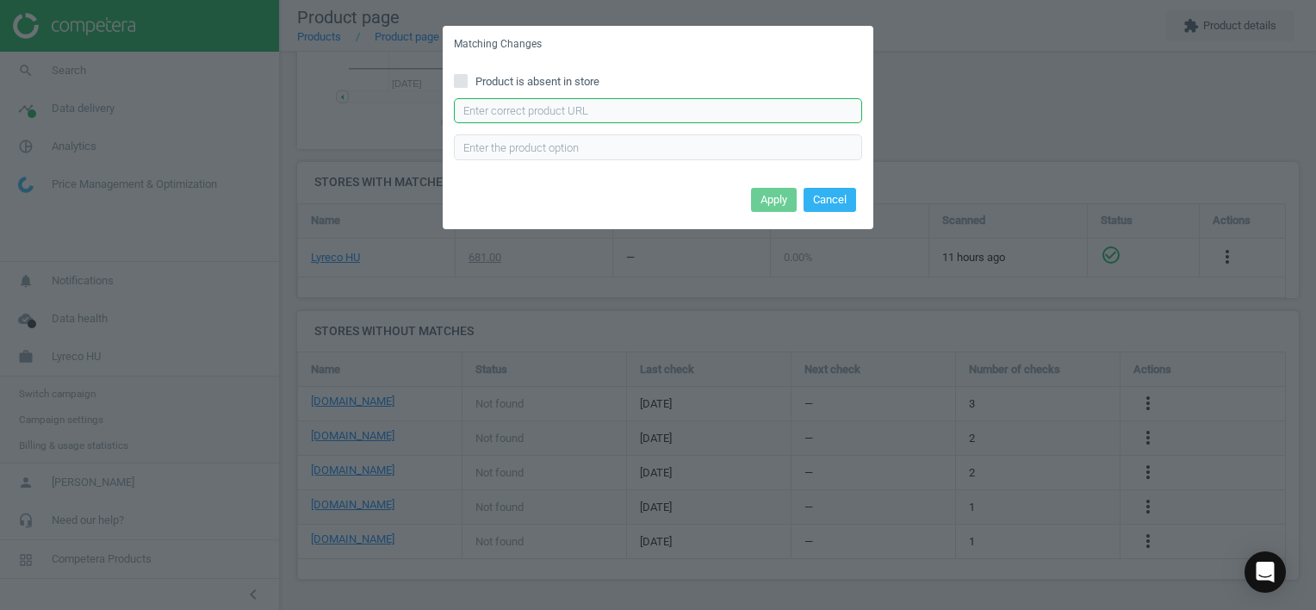
drag, startPoint x: 610, startPoint y: 108, endPoint x: 639, endPoint y: 121, distance: 32.0
click at [610, 108] on input "text" at bounding box center [658, 111] width 408 height 26
paste input "[URL][DOMAIN_NAME][PERSON_NAME]"
type input "[URL][DOMAIN_NAME][PERSON_NAME]"
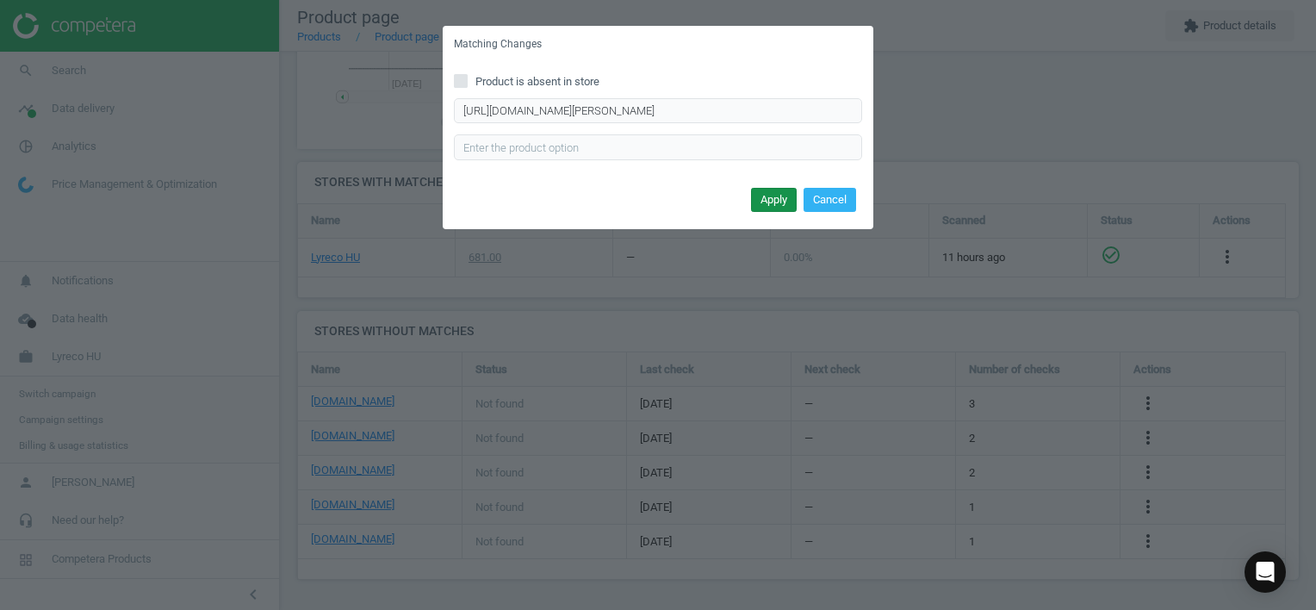
click at [768, 199] on button "Apply" at bounding box center [774, 200] width 46 height 24
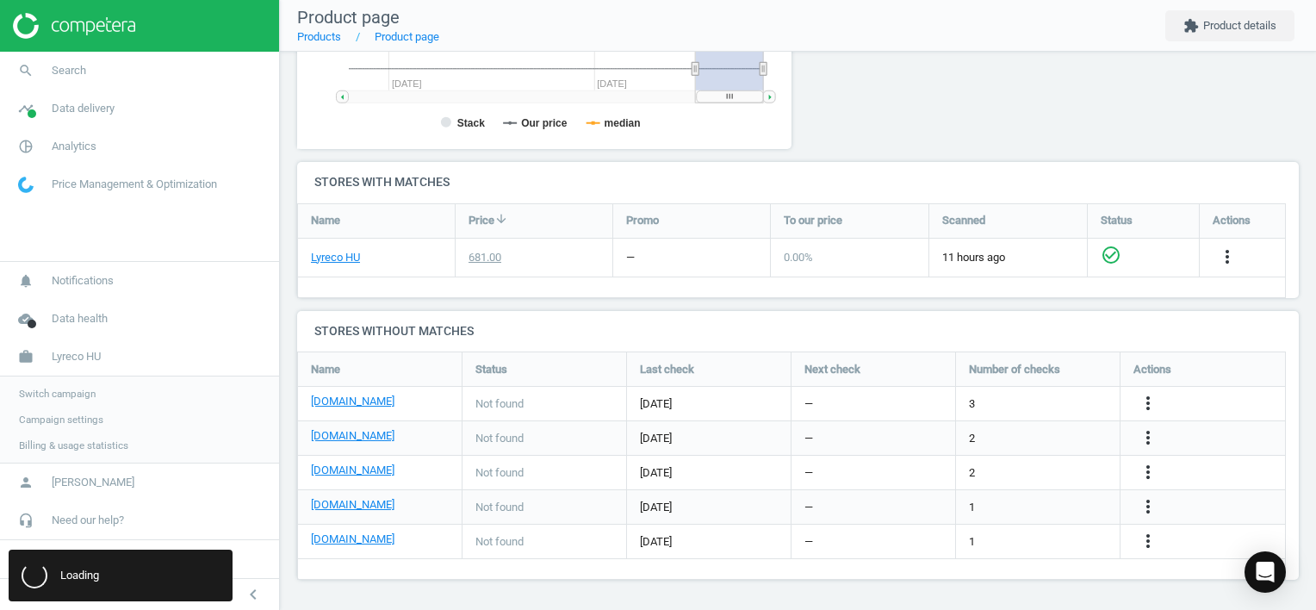
scroll to position [0, 0]
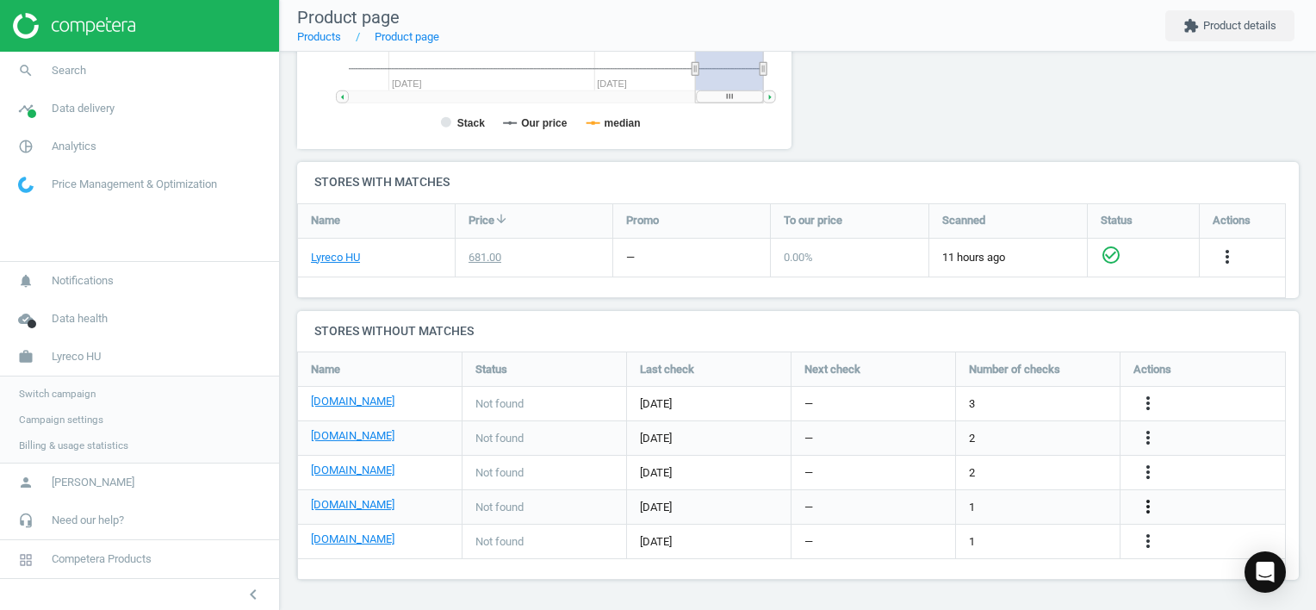
click at [1144, 506] on icon "more_vert" at bounding box center [1148, 506] width 21 height 21
click at [1061, 501] on link "Edit URL/product option" at bounding box center [1013, 506] width 236 height 27
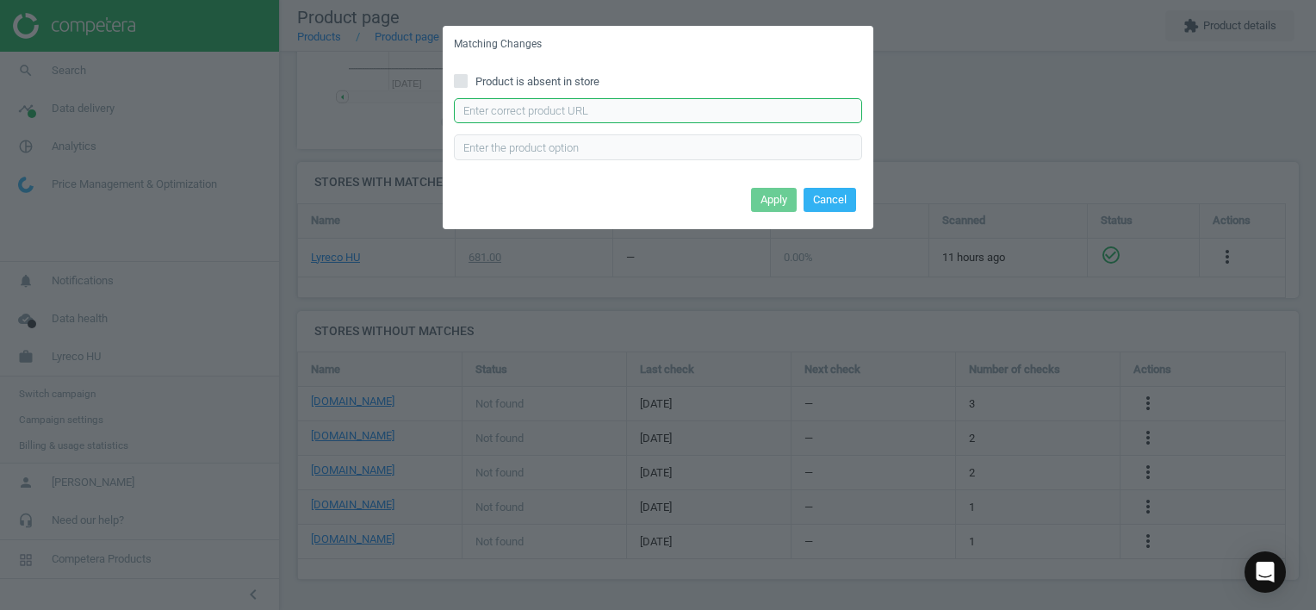
click at [723, 109] on input "text" at bounding box center [658, 111] width 408 height 26
paste input "[URL][DOMAIN_NAME][PERSON_NAME]"
type input "[URL][DOMAIN_NAME][PERSON_NAME]"
drag, startPoint x: 773, startPoint y: 193, endPoint x: 787, endPoint y: 200, distance: 15.4
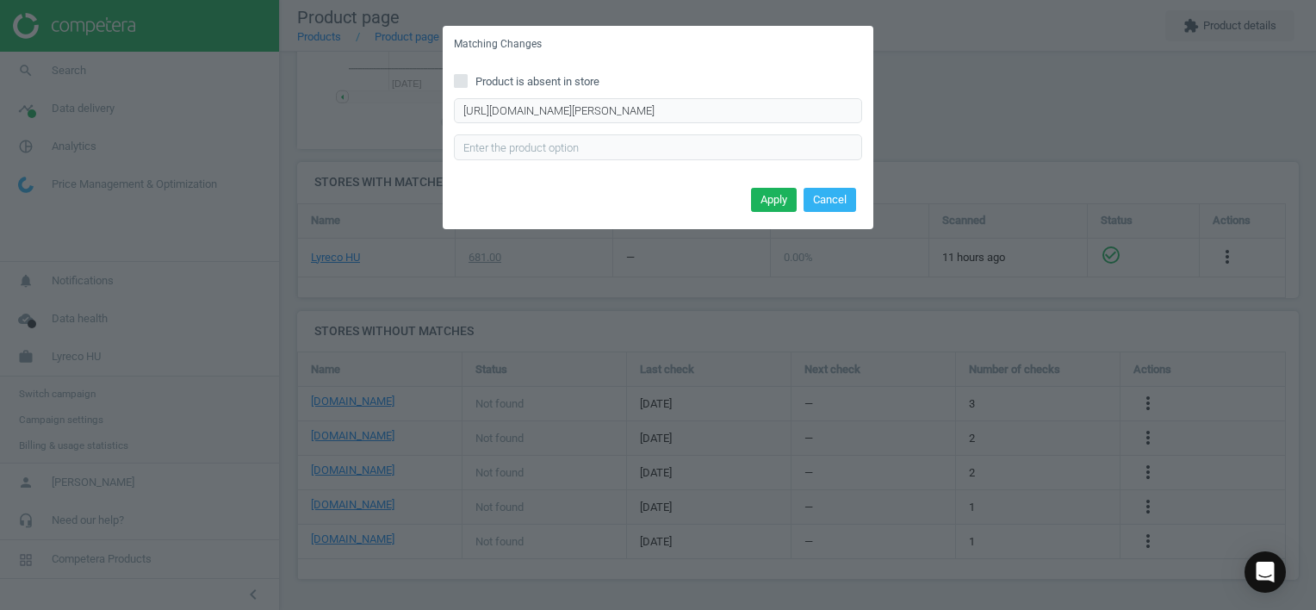
click at [772, 193] on button "Apply" at bounding box center [774, 200] width 46 height 24
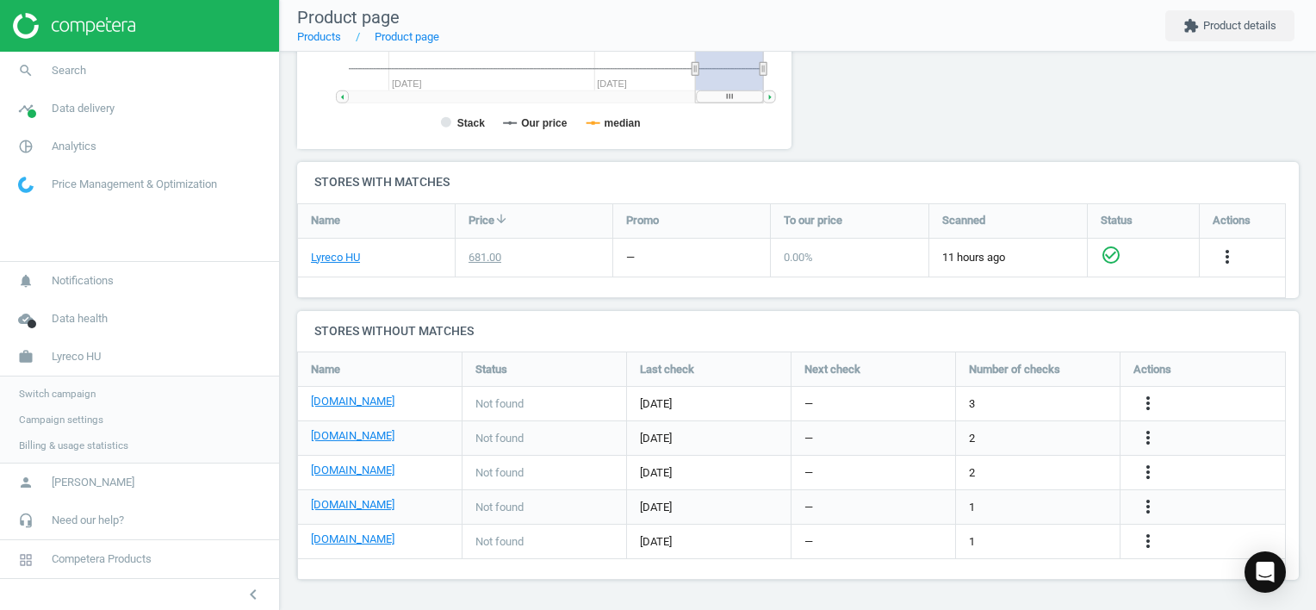
click at [1165, 537] on div "more_vert" at bounding box center [1150, 541] width 34 height 22
click at [1154, 537] on icon "more_vert" at bounding box center [1148, 540] width 21 height 21
click at [1069, 537] on link "Edit URL/product option" at bounding box center [1013, 541] width 236 height 27
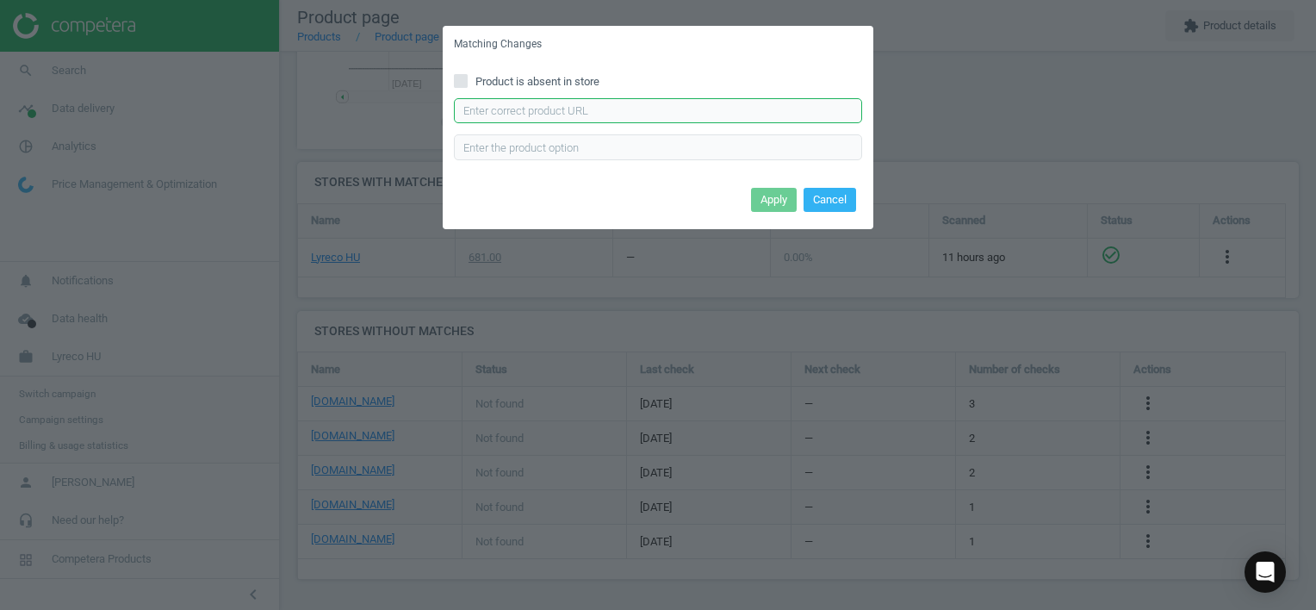
click at [685, 111] on input "text" at bounding box center [658, 111] width 408 height 26
paste input "[URL][DOMAIN_NAME][PERSON_NAME]"
type input "[URL][DOMAIN_NAME][PERSON_NAME]"
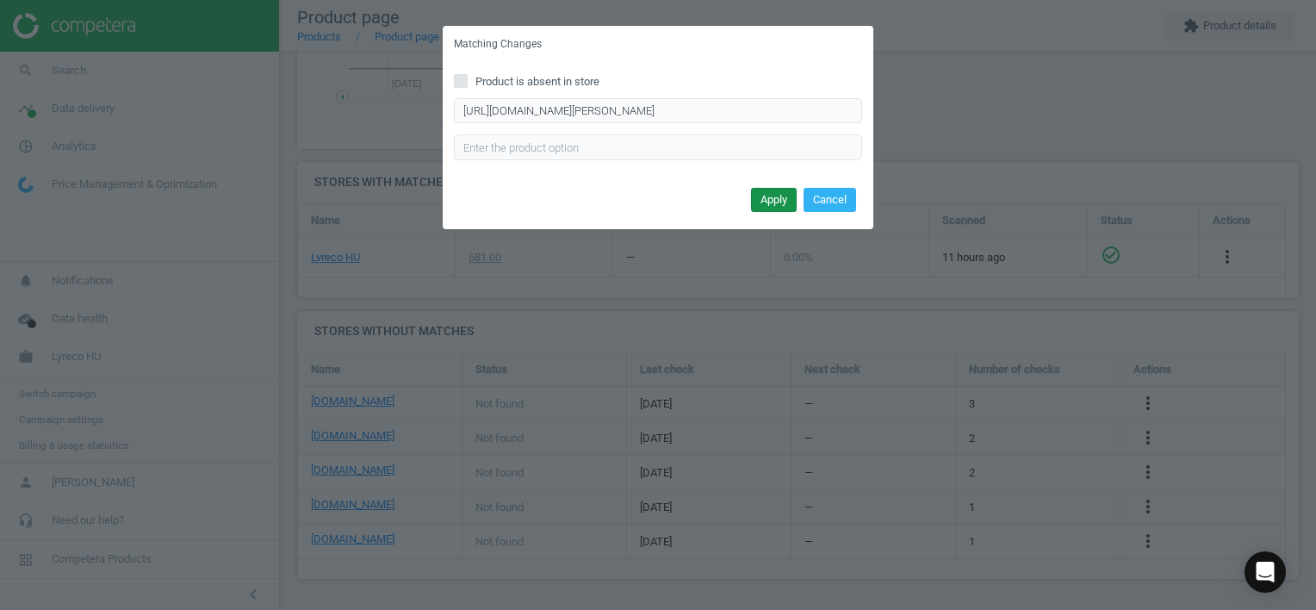
click at [775, 203] on button "Apply" at bounding box center [774, 200] width 46 height 24
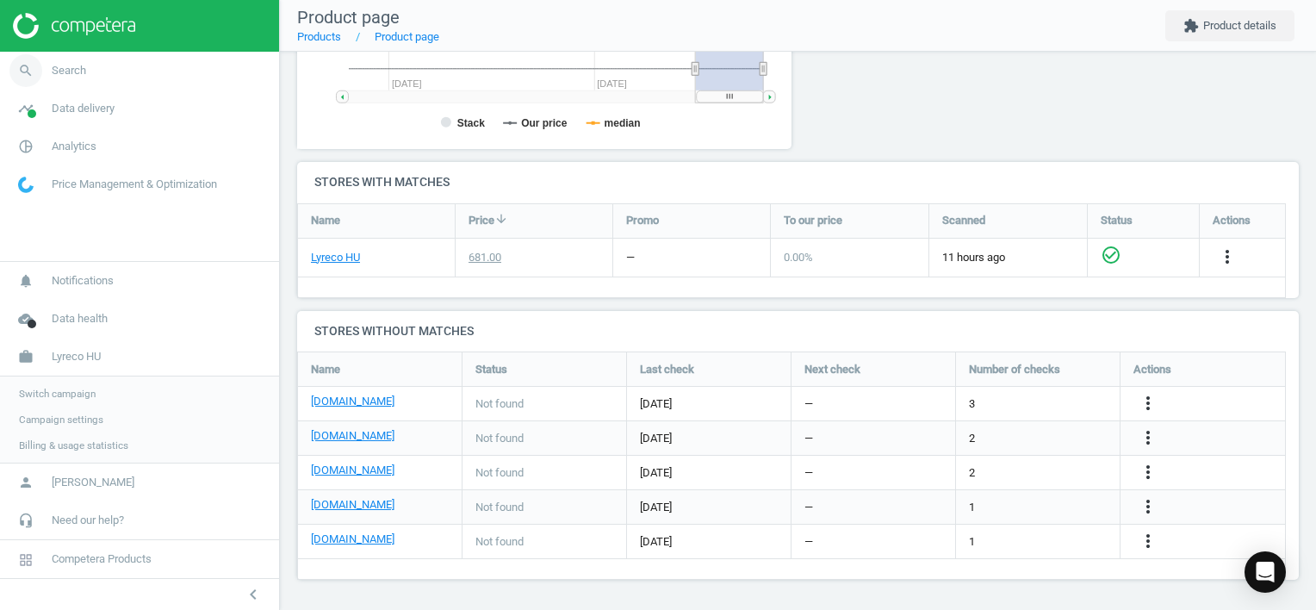
click at [76, 69] on span "Search" at bounding box center [69, 71] width 34 height 16
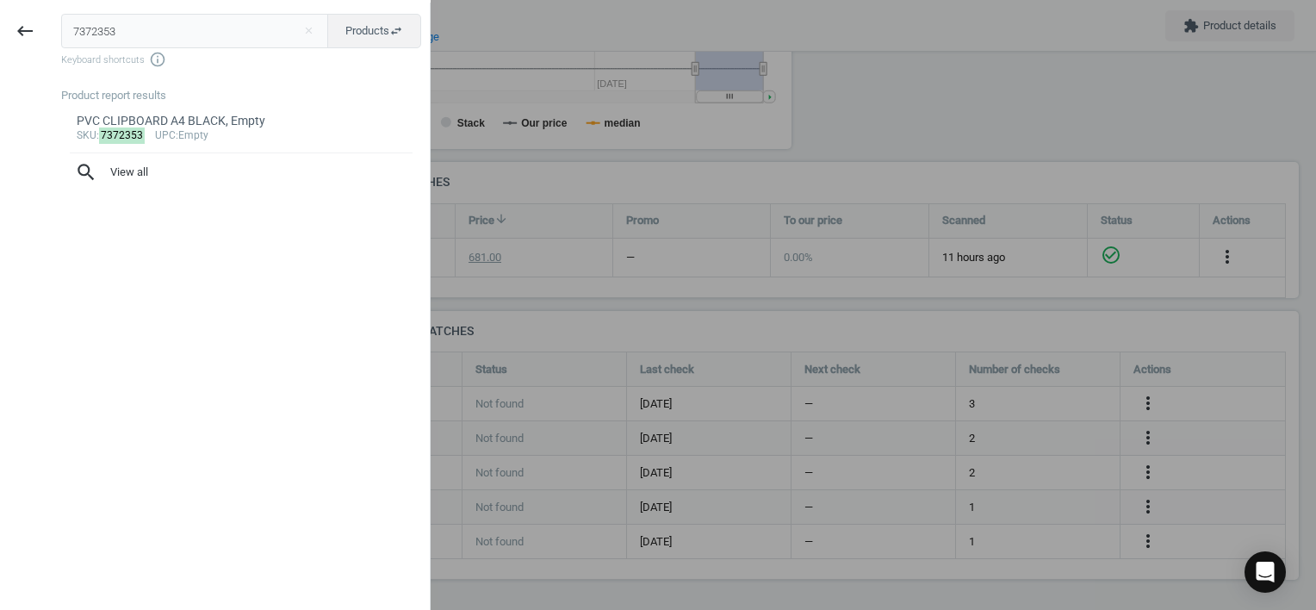
drag, startPoint x: 158, startPoint y: 34, endPoint x: -3, endPoint y: 31, distance: 161.9
click at [0, 31] on html "Group 2 Created with Sketch. ic/cloud_download/grey600 Created with Sketch. gra…" at bounding box center [658, 305] width 1316 height 610
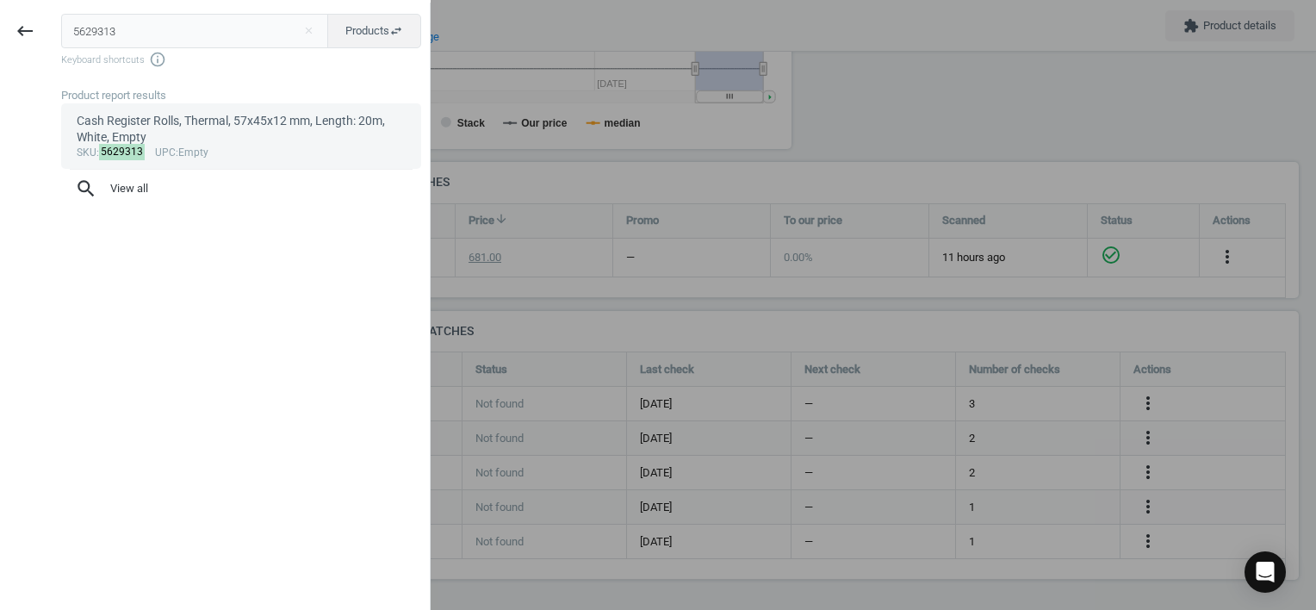
type input "5629313"
click at [196, 133] on div "Cash Register Rolls, Thermal, 57x45x12 mm, Length: 20m, White, Empty" at bounding box center [242, 130] width 330 height 34
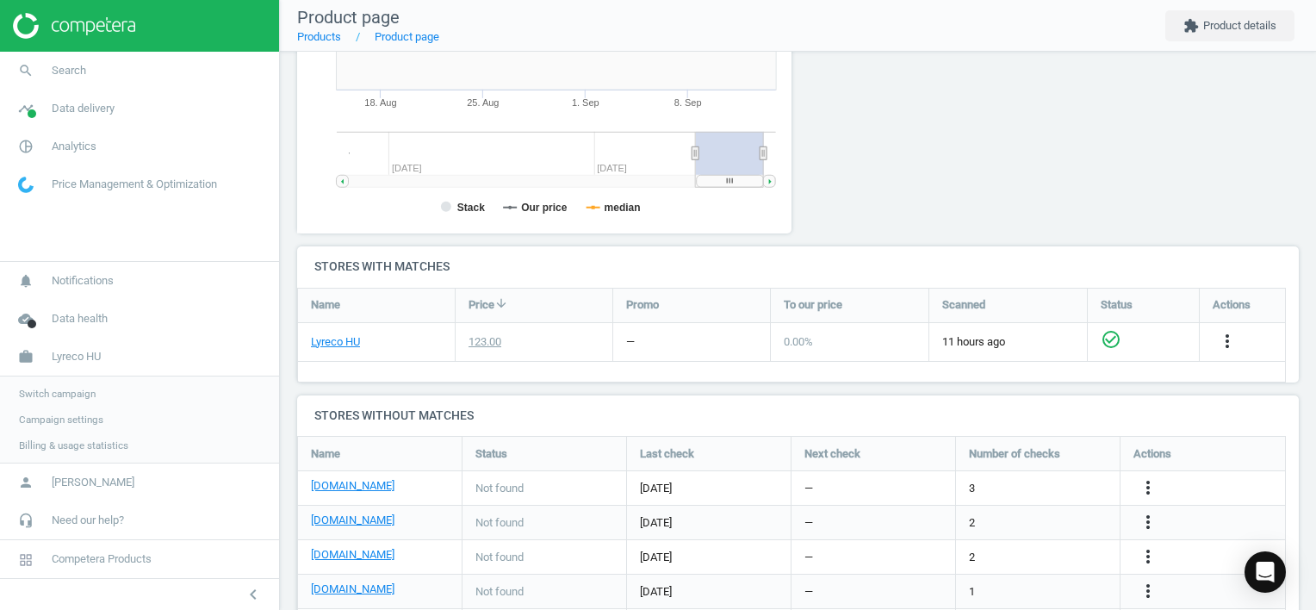
scroll to position [371, 514]
click at [1148, 488] on icon "more_vert" at bounding box center [1148, 487] width 21 height 21
click at [1157, 491] on div "more_vert" at bounding box center [1150, 488] width 34 height 22
click at [1151, 488] on icon "more_vert" at bounding box center [1148, 487] width 21 height 21
click at [1041, 487] on link "Edit URL/product option" at bounding box center [1013, 487] width 236 height 27
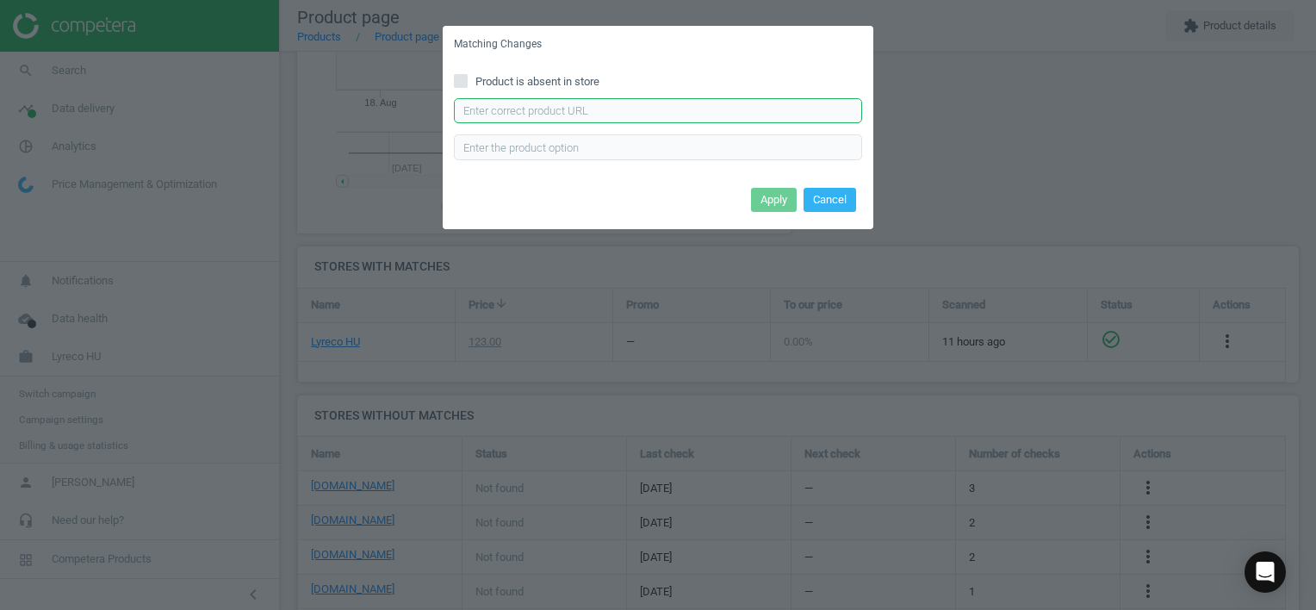
click at [715, 113] on input "text" at bounding box center [658, 111] width 408 height 26
paste input "[URL][DOMAIN_NAME]"
type input "[URL][DOMAIN_NAME]"
click at [769, 197] on button "Apply" at bounding box center [774, 200] width 46 height 24
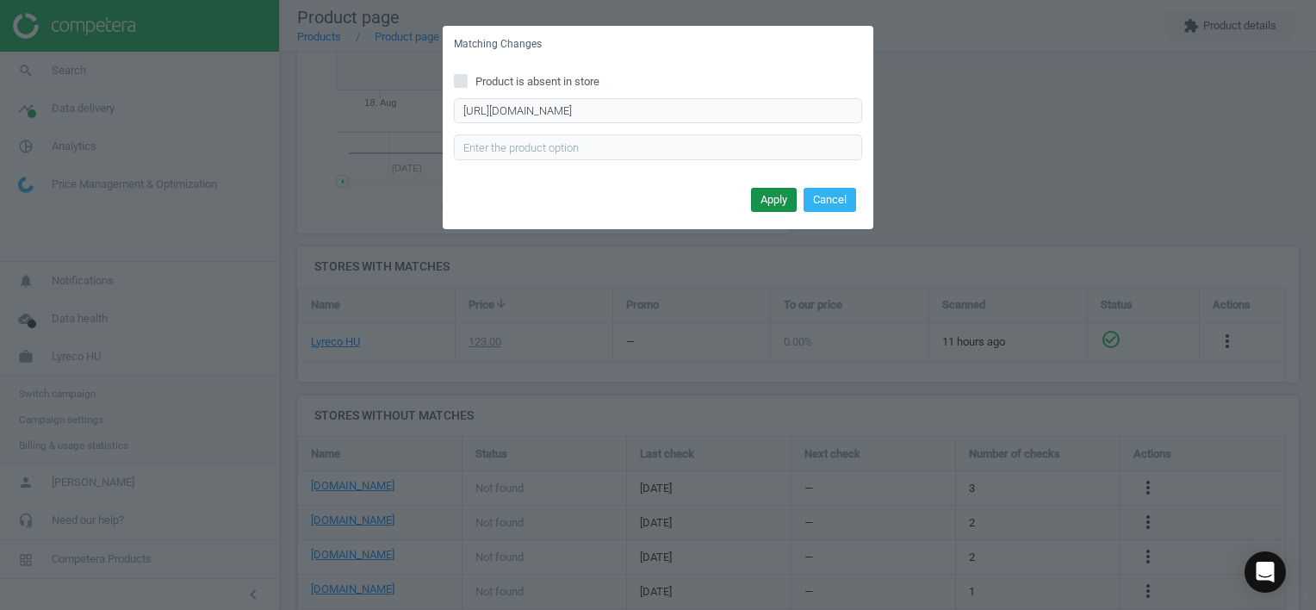
scroll to position [0, 0]
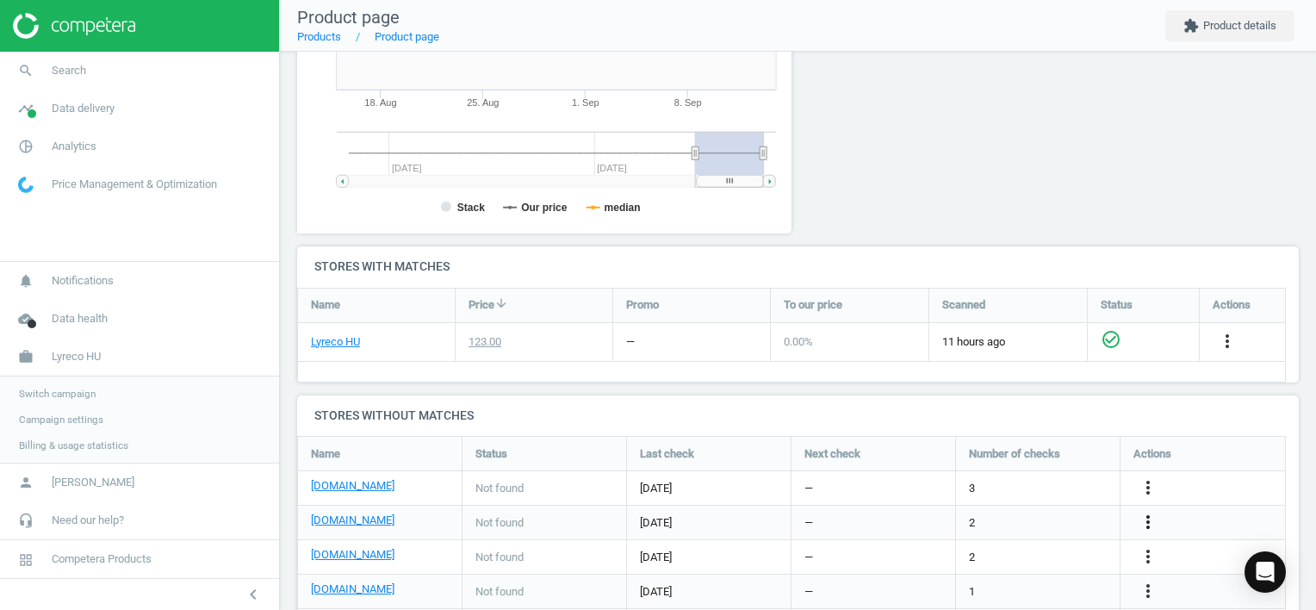
click at [1148, 524] on icon "more_vert" at bounding box center [1148, 522] width 21 height 21
click at [1046, 520] on link "Edit URL/product option" at bounding box center [1013, 521] width 236 height 27
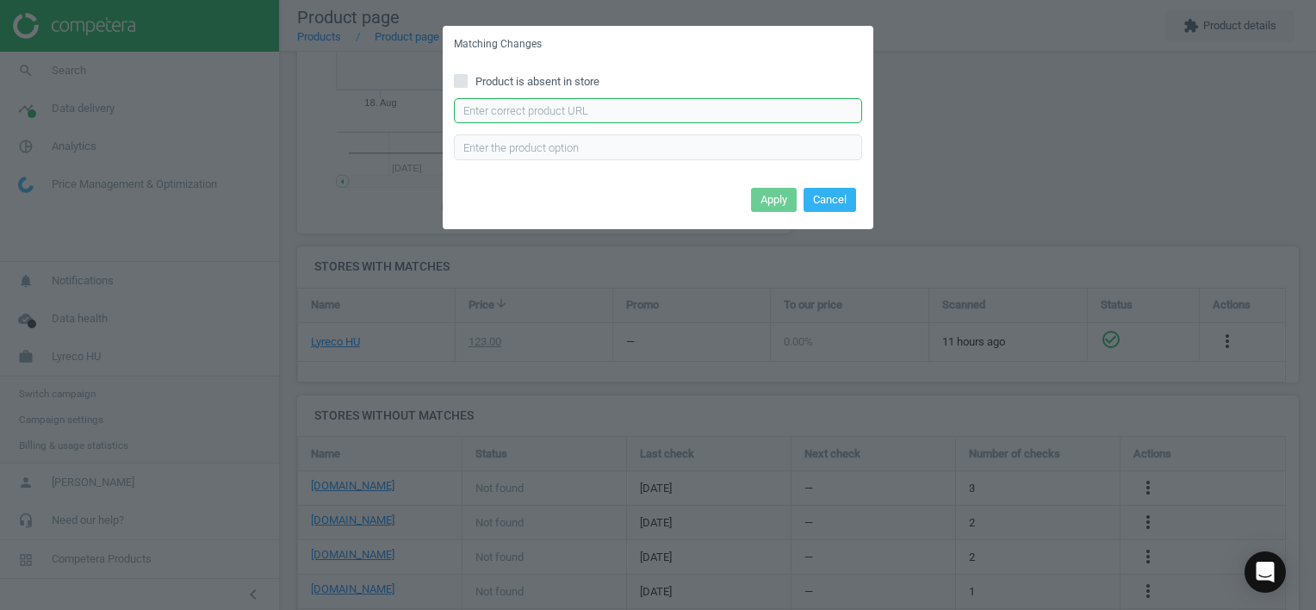
click at [692, 110] on input "text" at bounding box center [658, 111] width 408 height 26
paste input "[URL][DOMAIN_NAME]"
type input "[URL][DOMAIN_NAME]"
click at [771, 193] on button "Apply" at bounding box center [774, 200] width 46 height 24
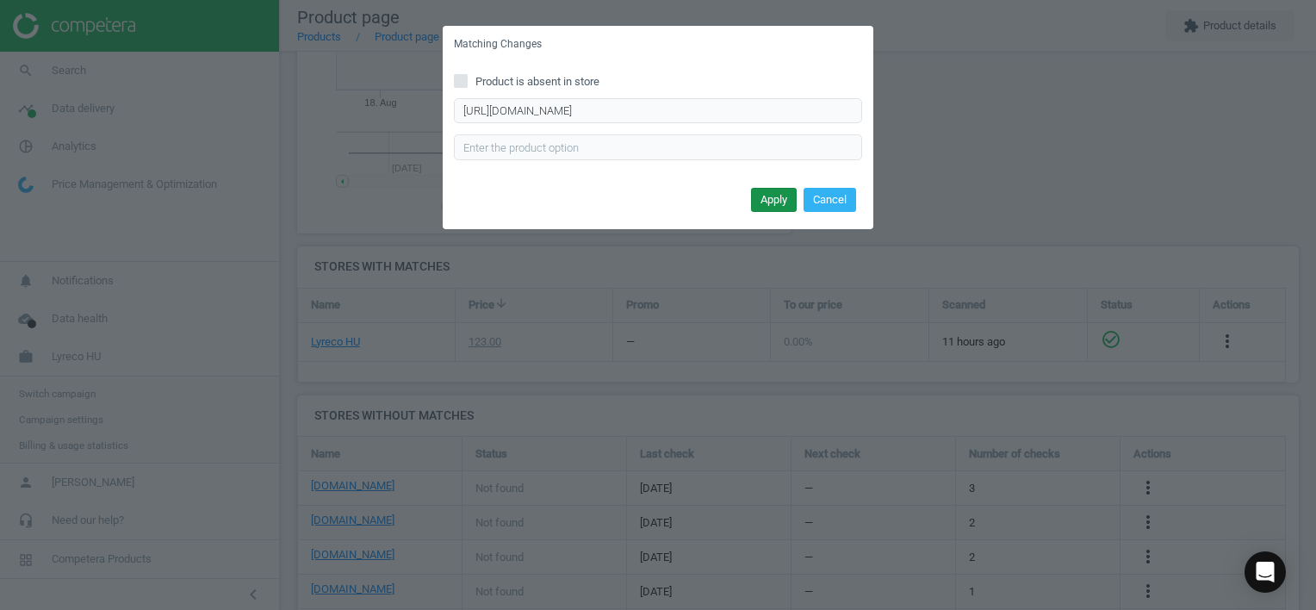
scroll to position [0, 0]
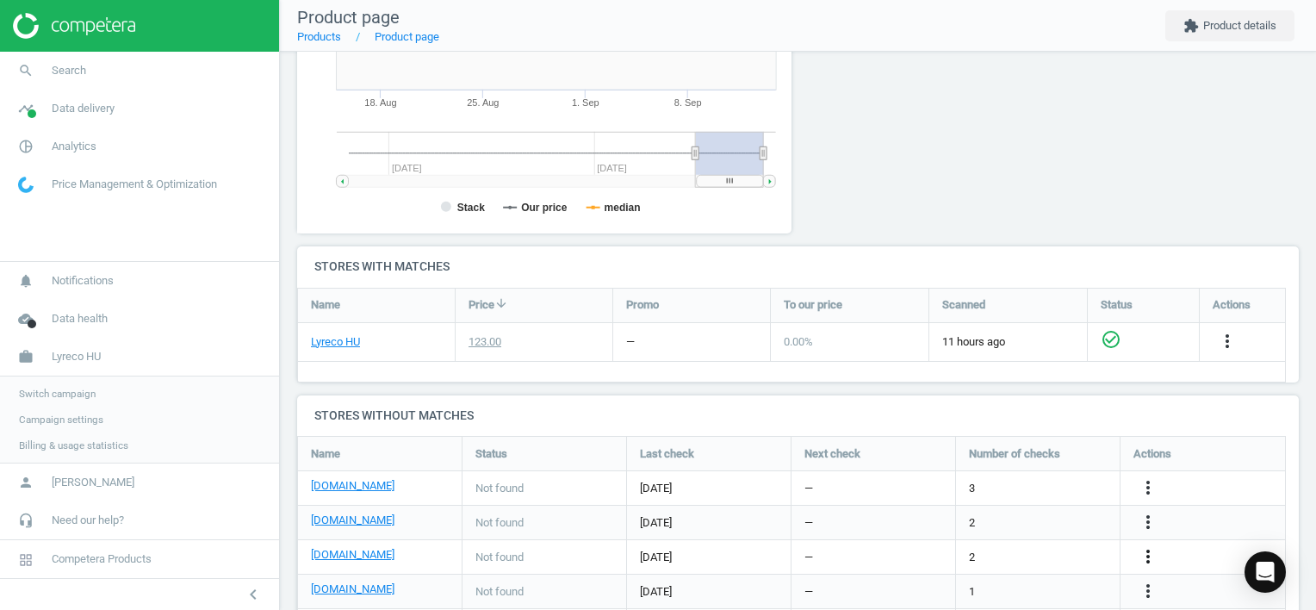
click at [1138, 558] on icon "more_vert" at bounding box center [1148, 556] width 21 height 21
click at [1020, 559] on link "Edit URL/product option" at bounding box center [1013, 556] width 236 height 27
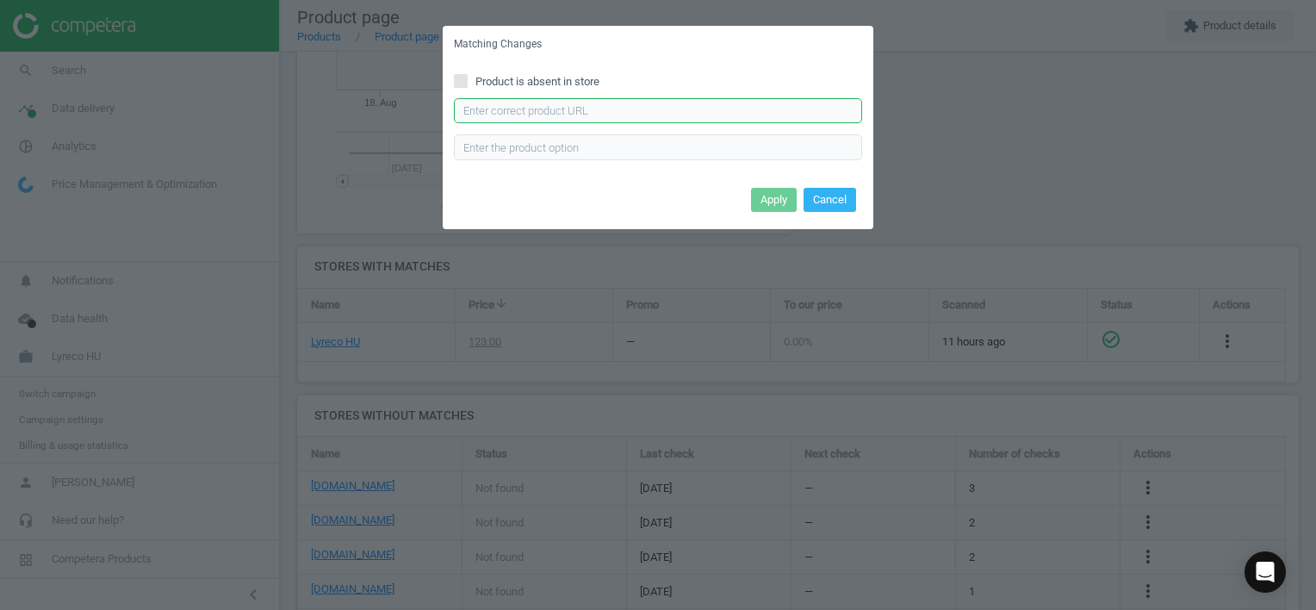
drag, startPoint x: 618, startPoint y: 104, endPoint x: 642, endPoint y: 113, distance: 25.6
click at [618, 107] on input "text" at bounding box center [658, 111] width 408 height 26
paste input "[URL][DOMAIN_NAME]"
type input "[URL][DOMAIN_NAME]"
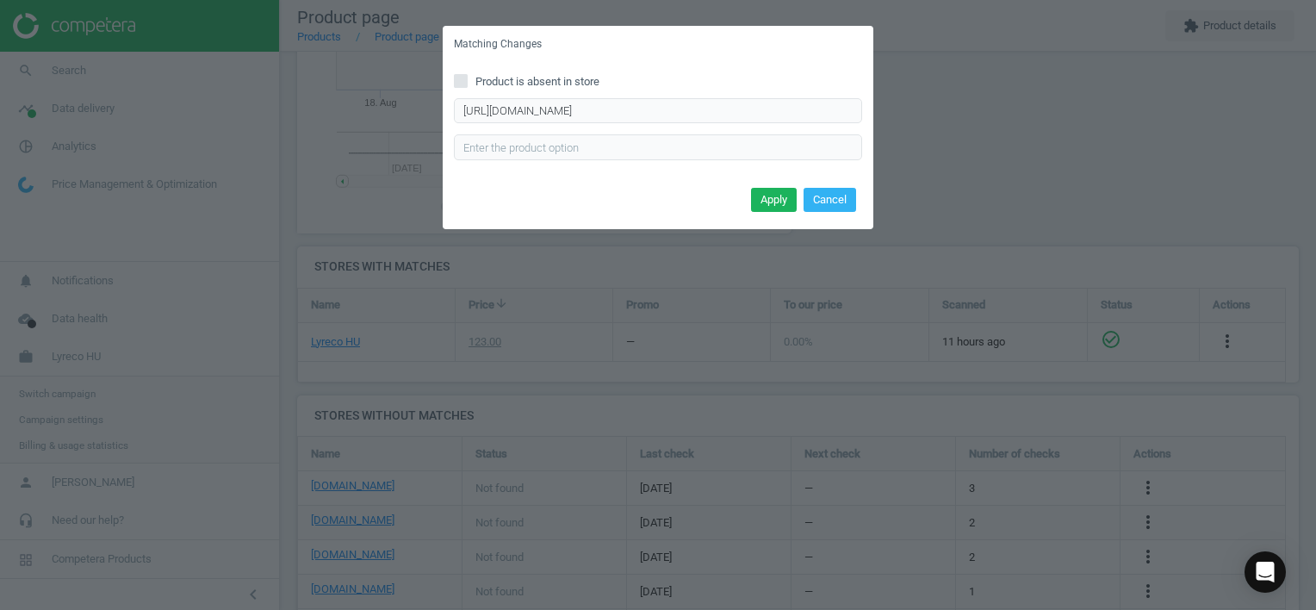
drag, startPoint x: 772, startPoint y: 203, endPoint x: 758, endPoint y: 258, distance: 57.0
click at [768, 203] on button "Apply" at bounding box center [774, 200] width 46 height 24
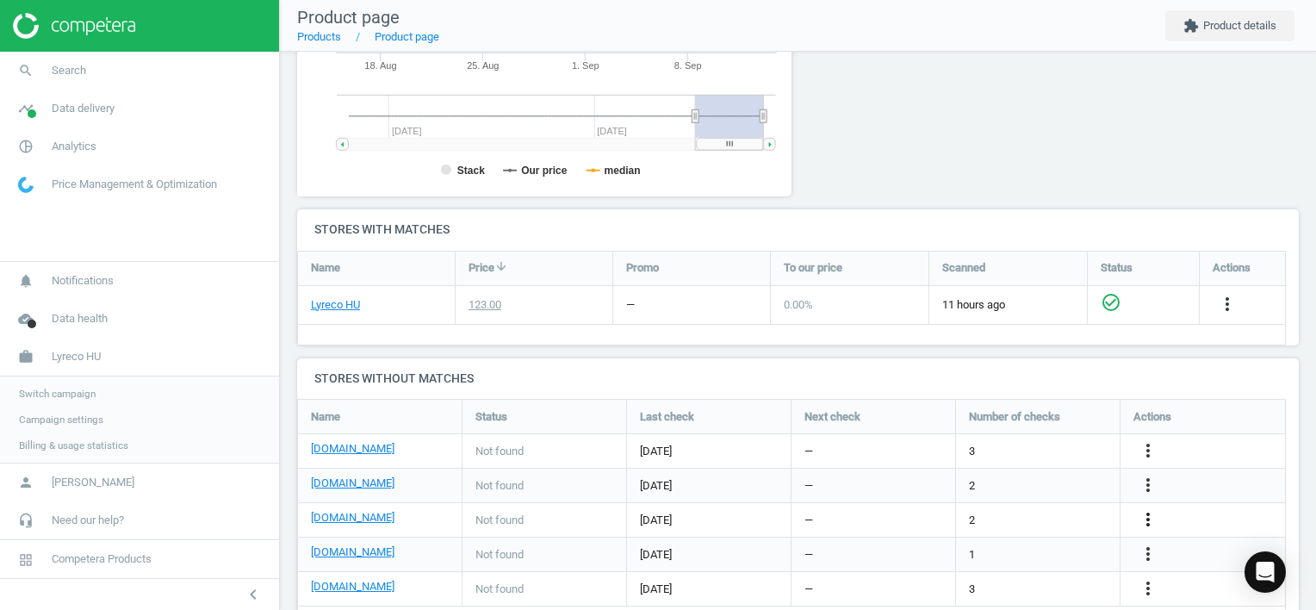
scroll to position [444, 0]
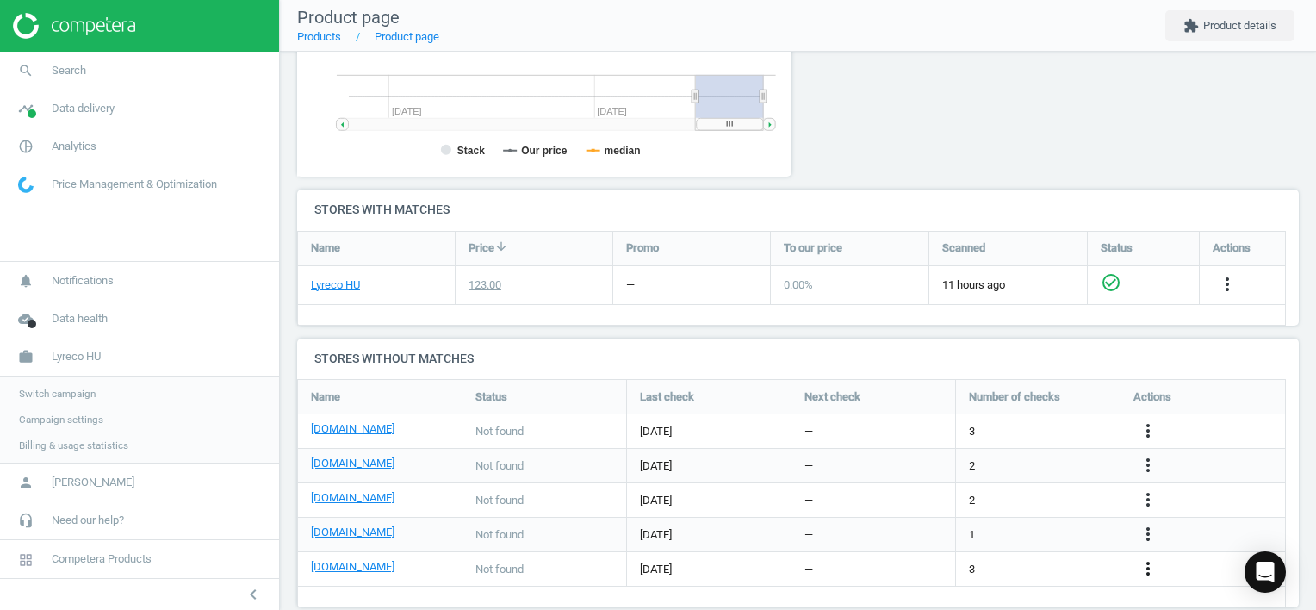
click at [1144, 566] on icon "more_vert" at bounding box center [1148, 568] width 21 height 21
click at [1011, 563] on link "Edit URL/product option" at bounding box center [1013, 568] width 236 height 27
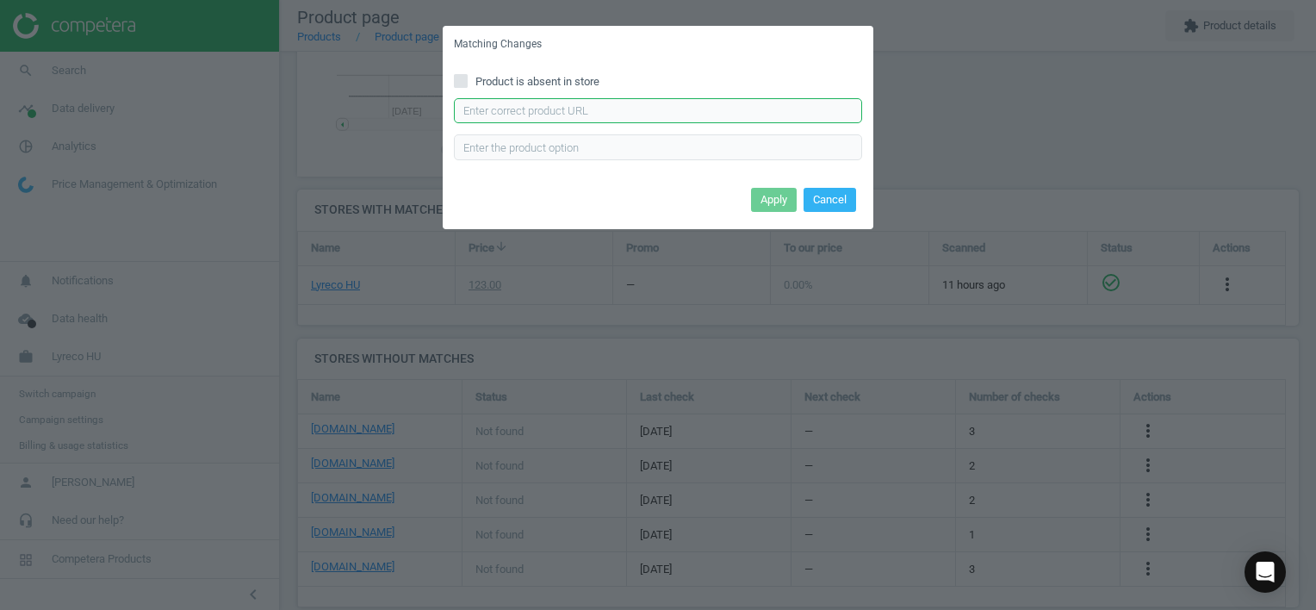
click at [552, 121] on input "text" at bounding box center [658, 111] width 408 height 26
paste input "[URL][DOMAIN_NAME]"
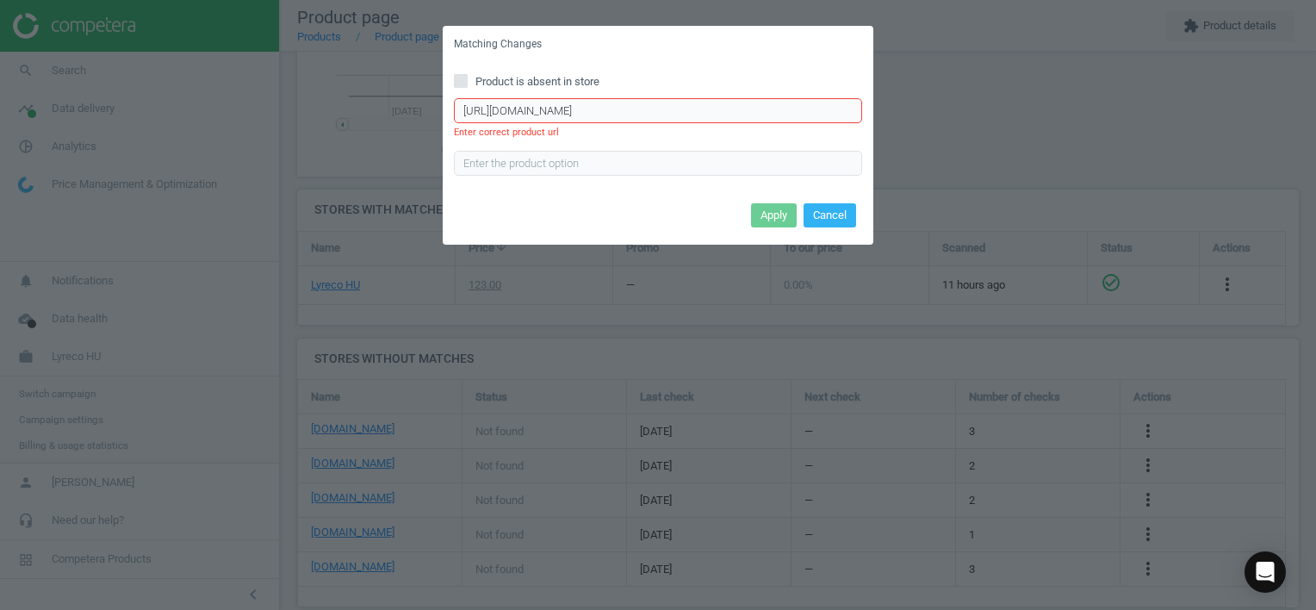
scroll to position [0, 0]
type input "h"
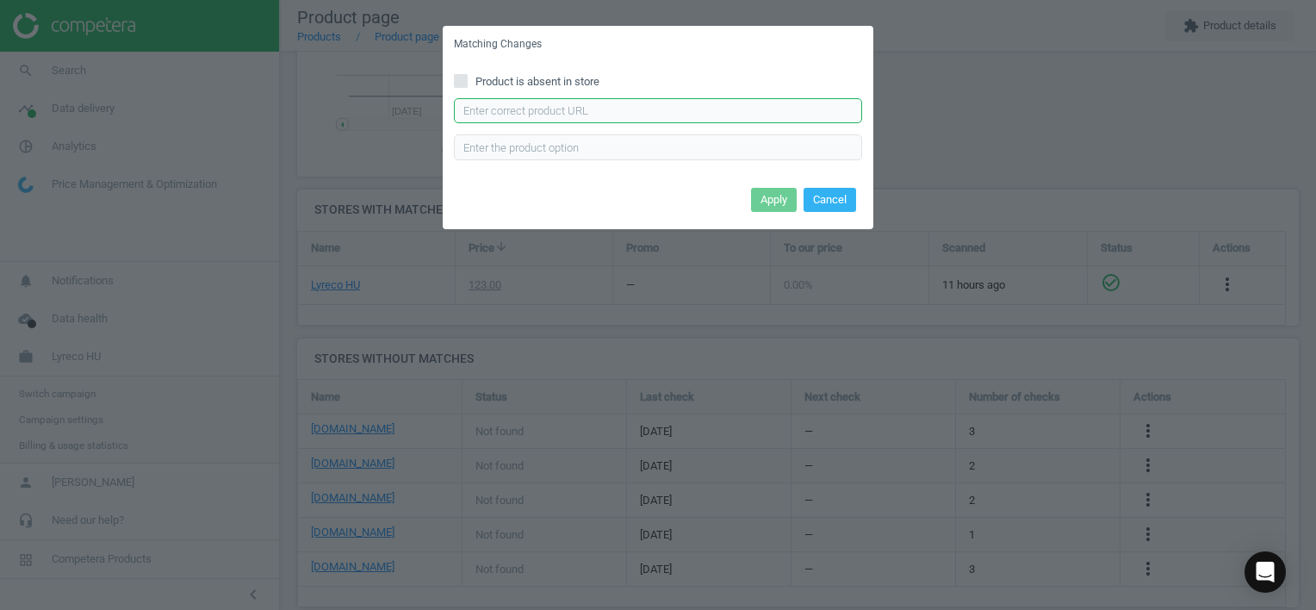
paste input "[URL][DOMAIN_NAME]"
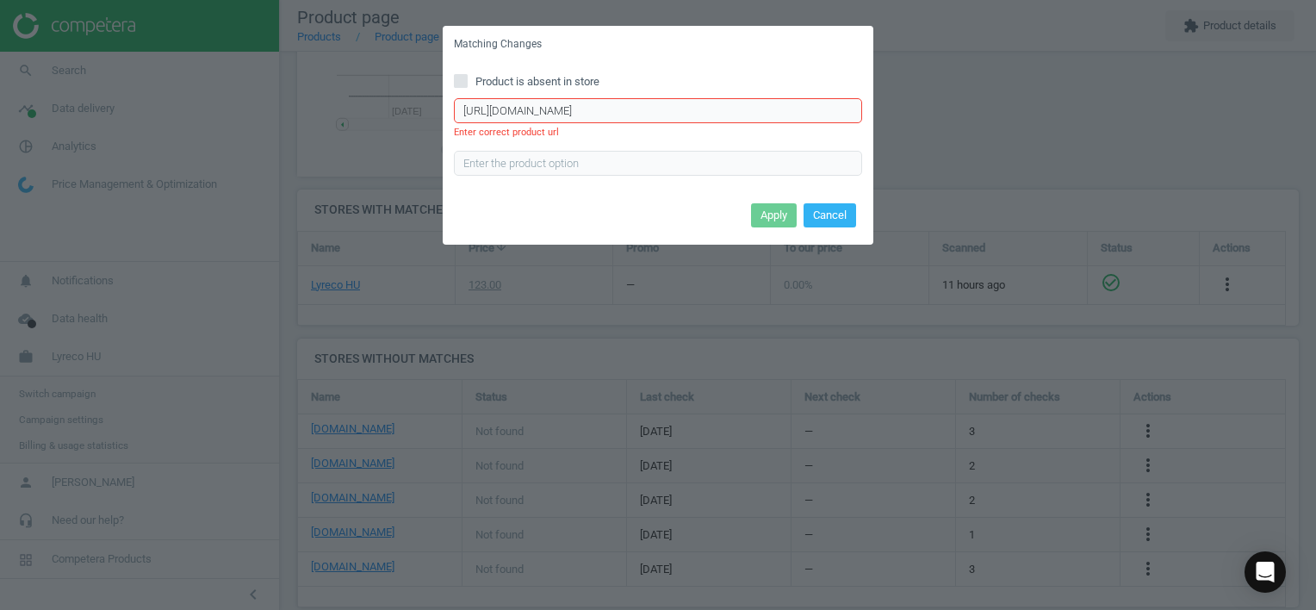
click at [660, 107] on input "[URL][DOMAIN_NAME]" at bounding box center [658, 111] width 408 height 26
type input "h"
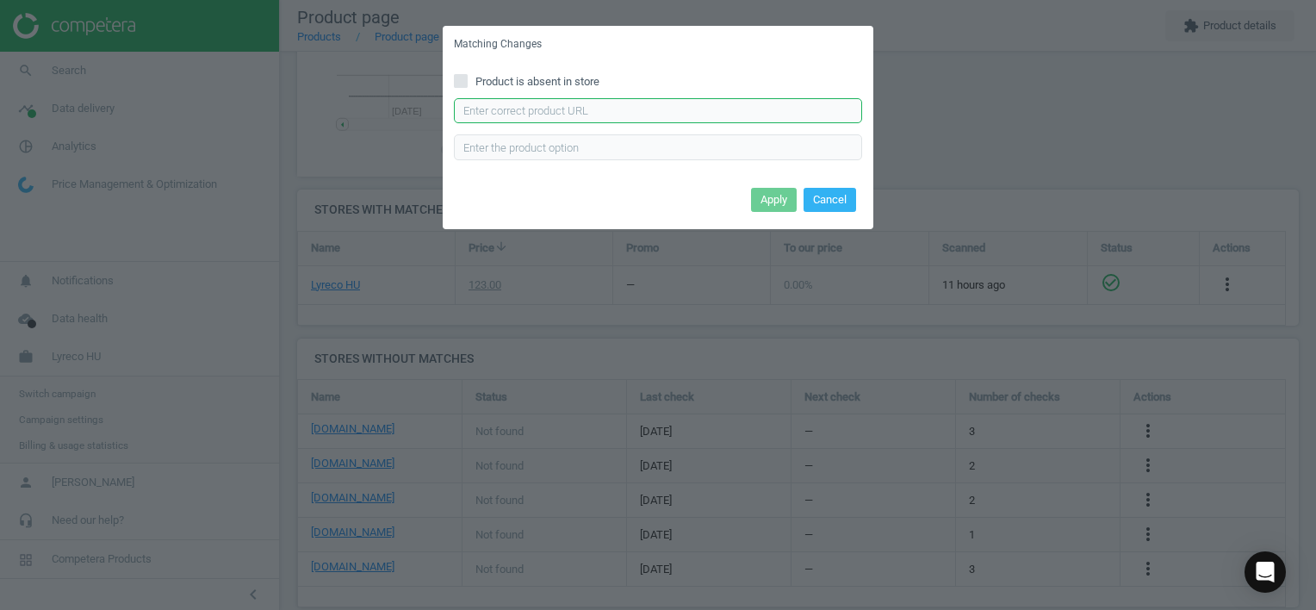
paste input "[URL][DOMAIN_NAME]"
type input "[URL][DOMAIN_NAME]"
click at [820, 193] on button "Cancel" at bounding box center [829, 200] width 53 height 24
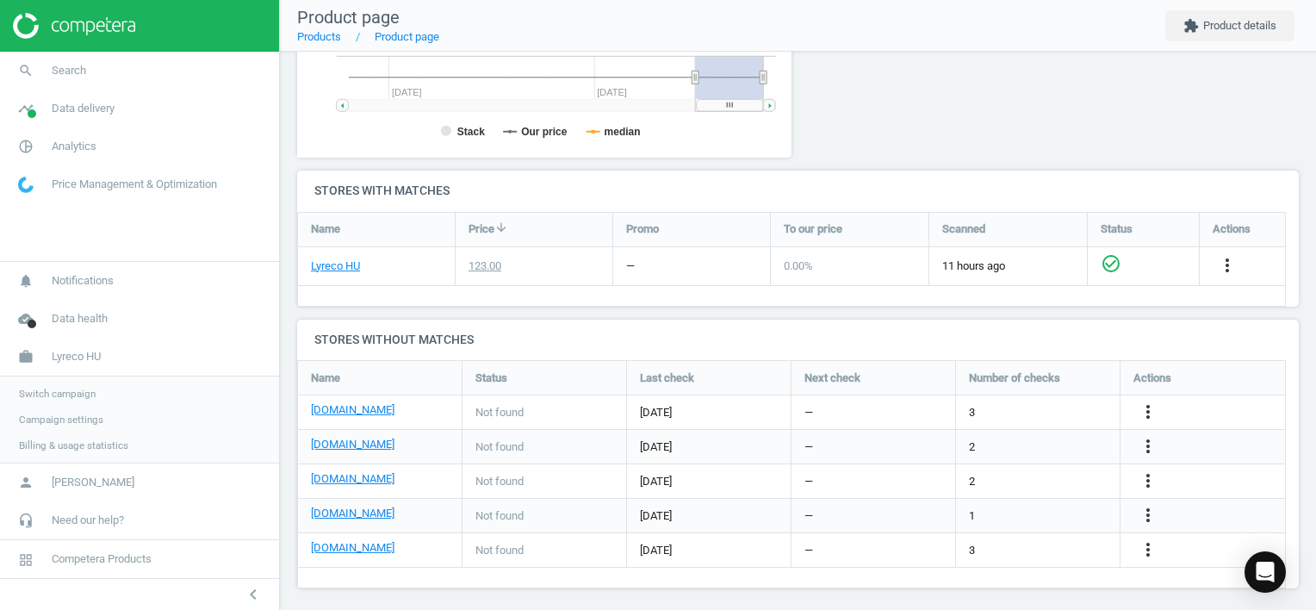
scroll to position [472, 0]
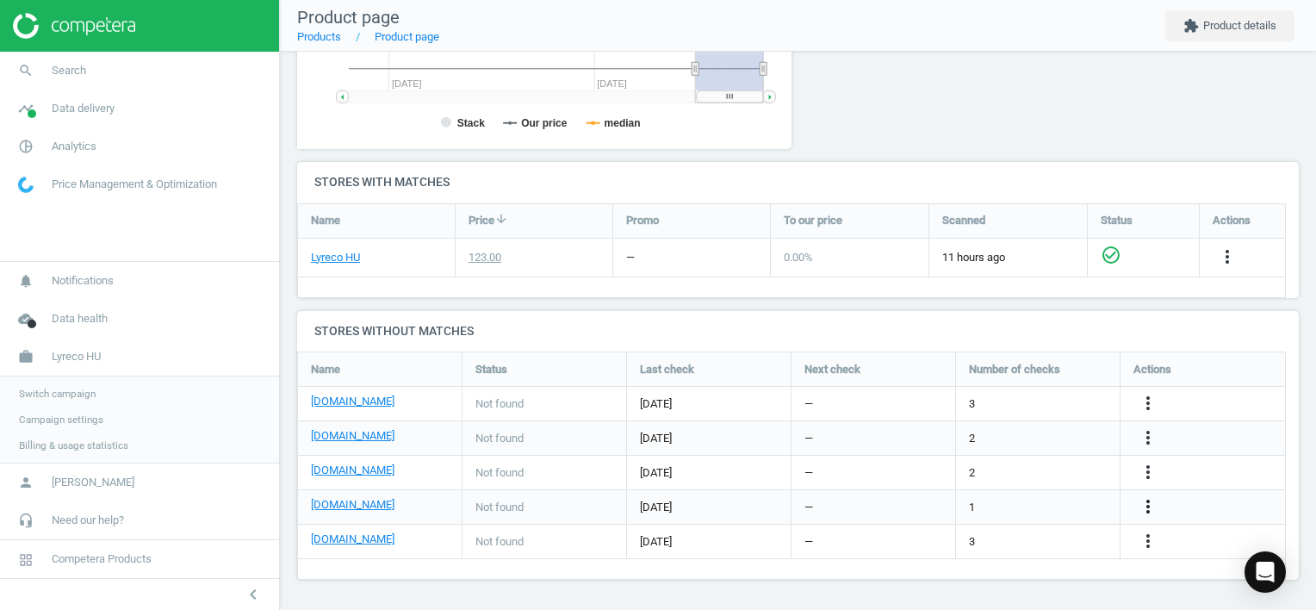
click at [1150, 504] on icon "more_vert" at bounding box center [1148, 506] width 21 height 21
click at [1002, 503] on link "Edit URL/product option" at bounding box center [1013, 506] width 236 height 27
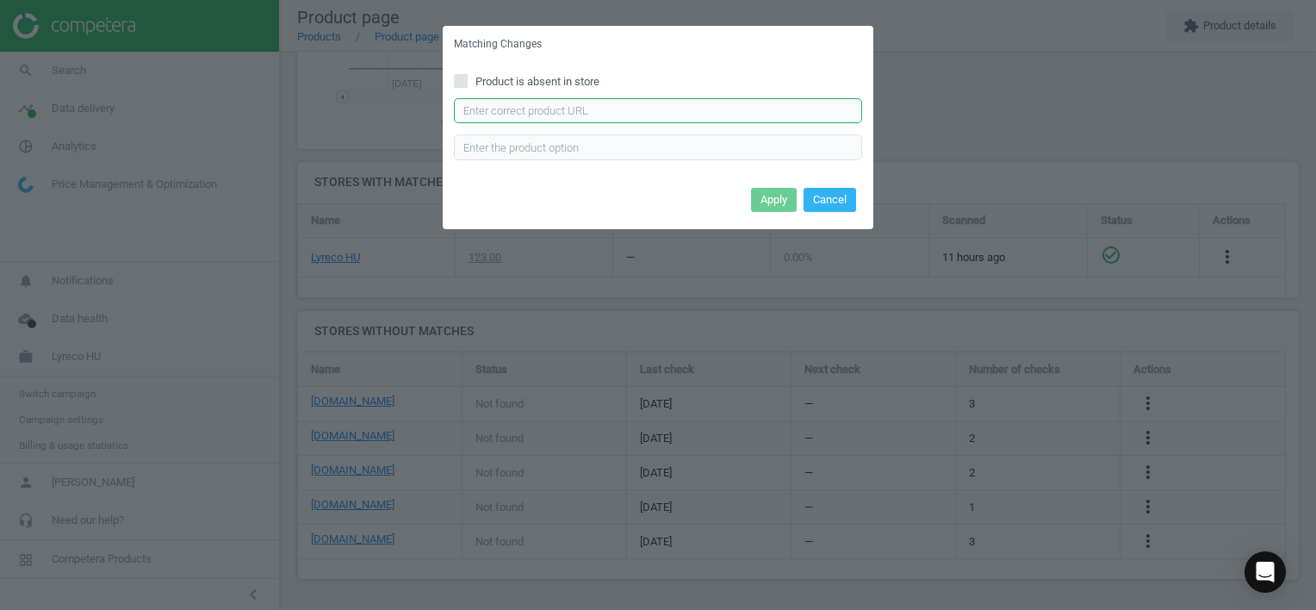
click at [609, 117] on input "text" at bounding box center [658, 111] width 408 height 26
paste input "[URL][DOMAIN_NAME]"
type input "[URL][DOMAIN_NAME]"
click at [785, 200] on button "Apply" at bounding box center [774, 200] width 46 height 24
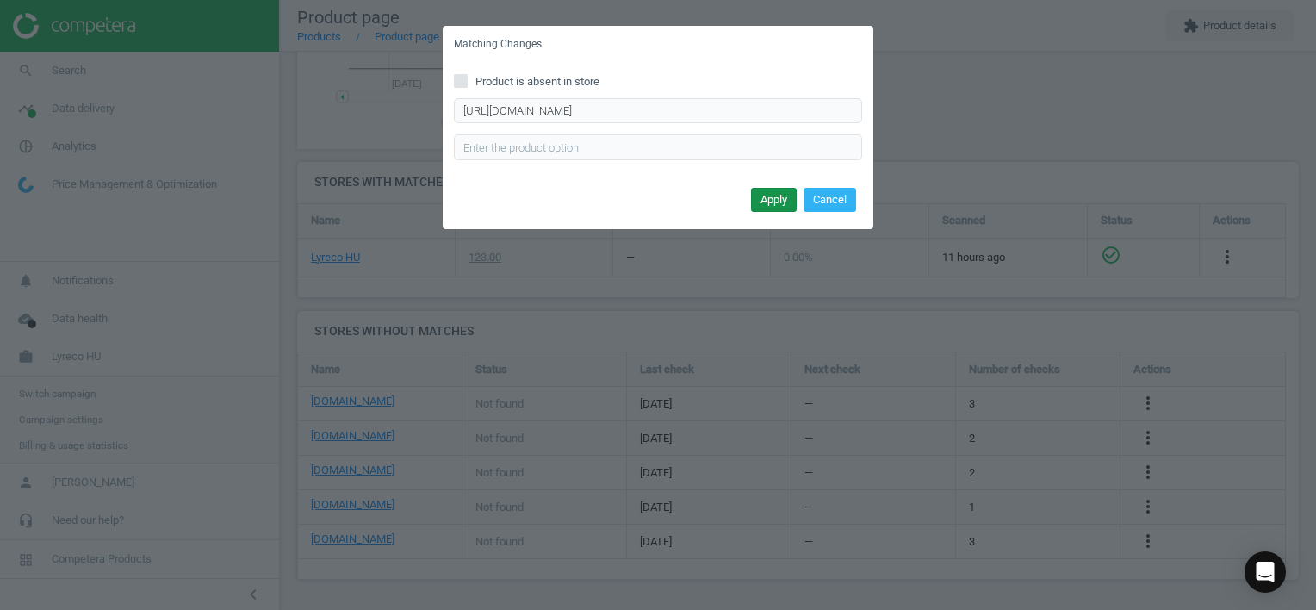
scroll to position [0, 0]
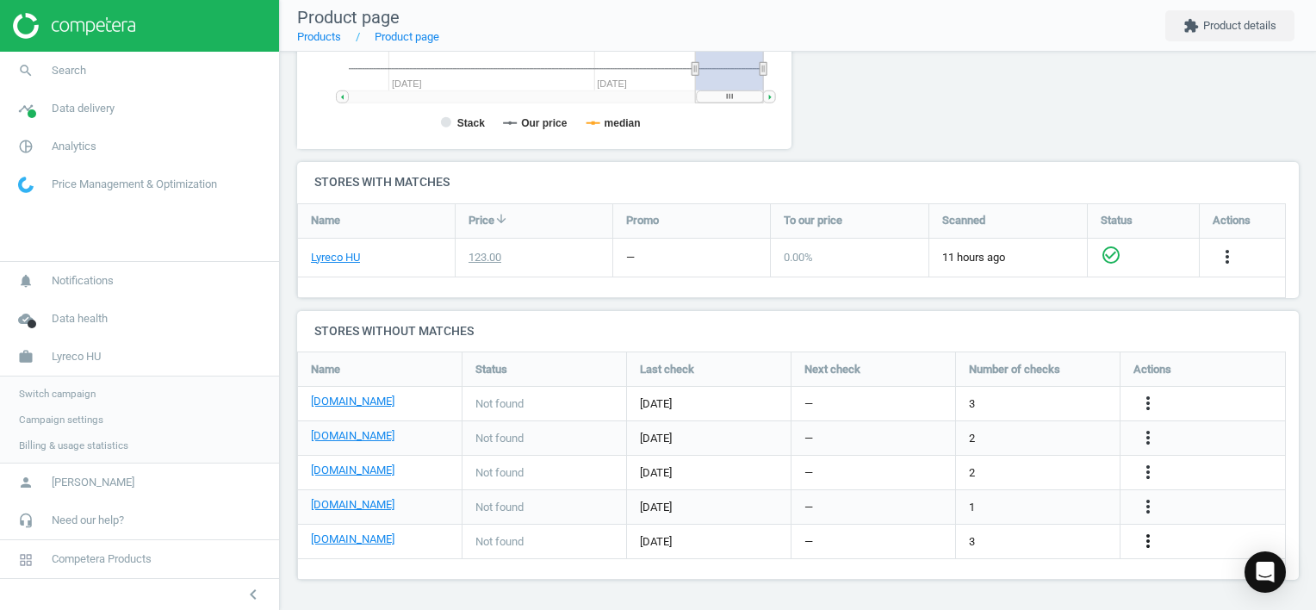
click at [1138, 542] on icon "more_vert" at bounding box center [1148, 540] width 21 height 21
click at [1035, 534] on link "Edit URL/product option" at bounding box center [1013, 541] width 236 height 27
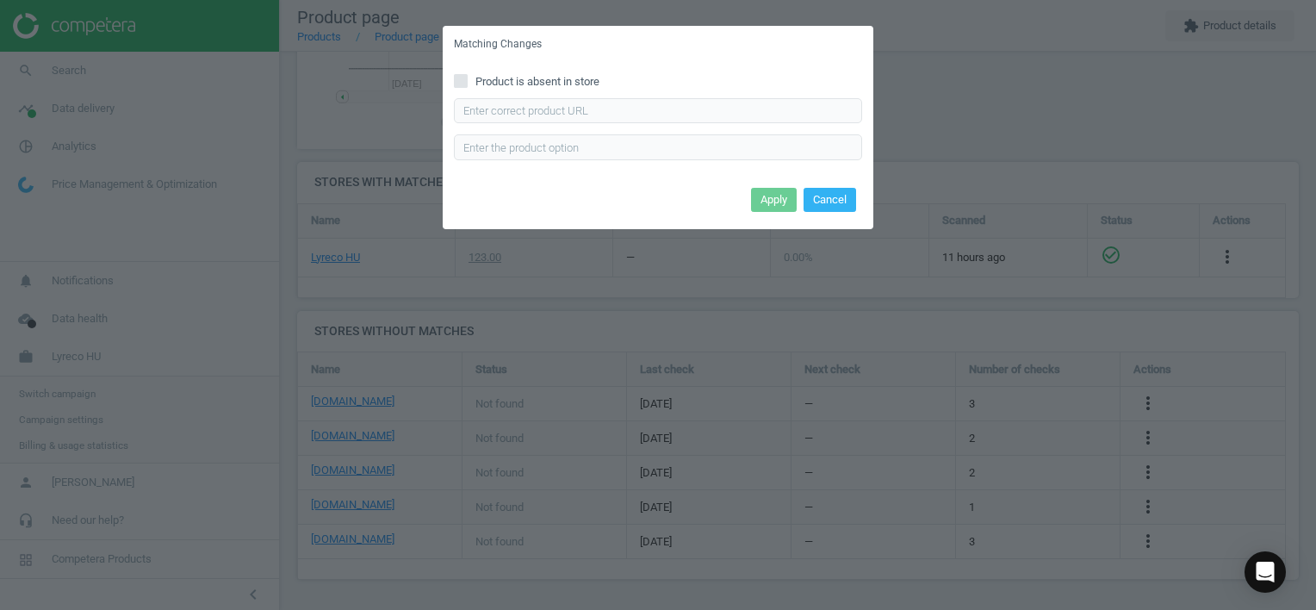
click at [556, 84] on span "Product is absent in store" at bounding box center [537, 82] width 131 height 16
click at [467, 84] on input "Product is absent in store" at bounding box center [461, 80] width 11 height 11
checkbox input "true"
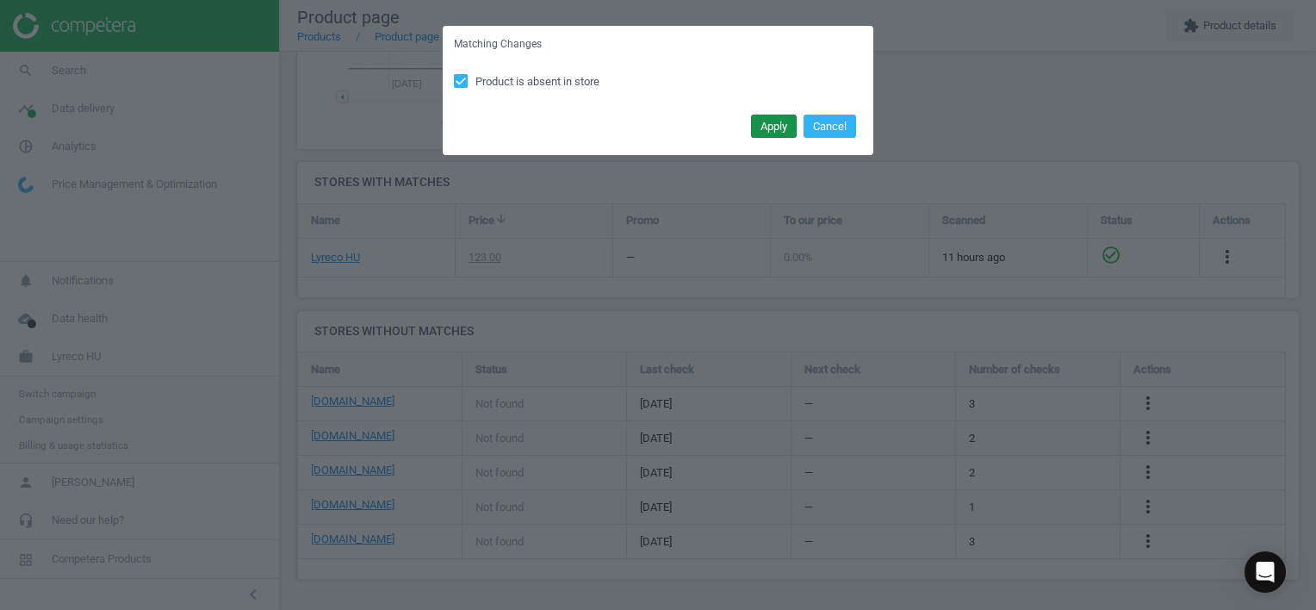
click at [764, 131] on button "Apply" at bounding box center [774, 127] width 46 height 24
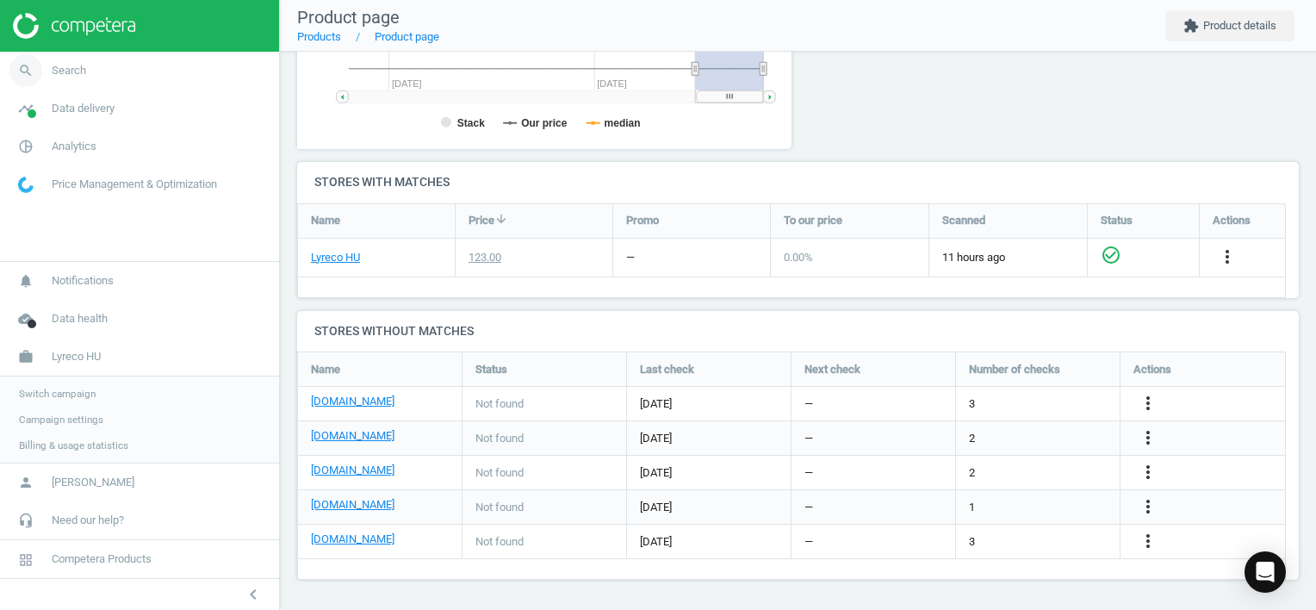
click at [71, 71] on span "Search" at bounding box center [69, 71] width 34 height 16
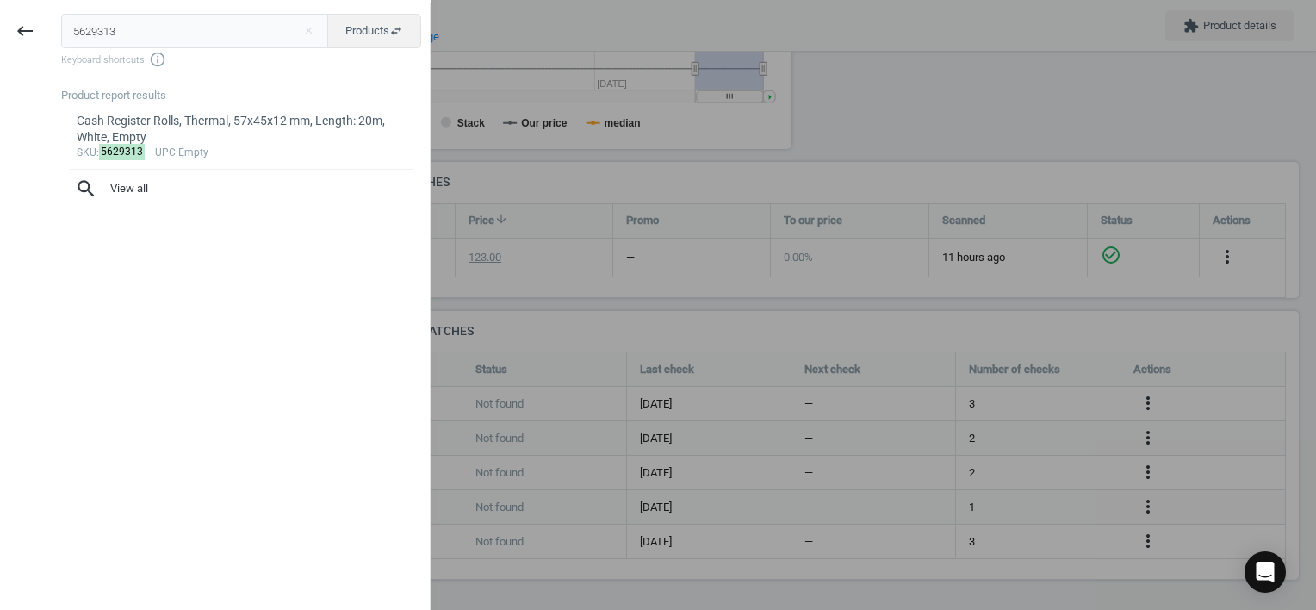
drag, startPoint x: 143, startPoint y: 31, endPoint x: -3, endPoint y: 26, distance: 146.5
click at [0, 26] on html "Group 2 Created with Sketch. ic/cloud_download/grey600 Created with Sketch. gra…" at bounding box center [658, 305] width 1316 height 610
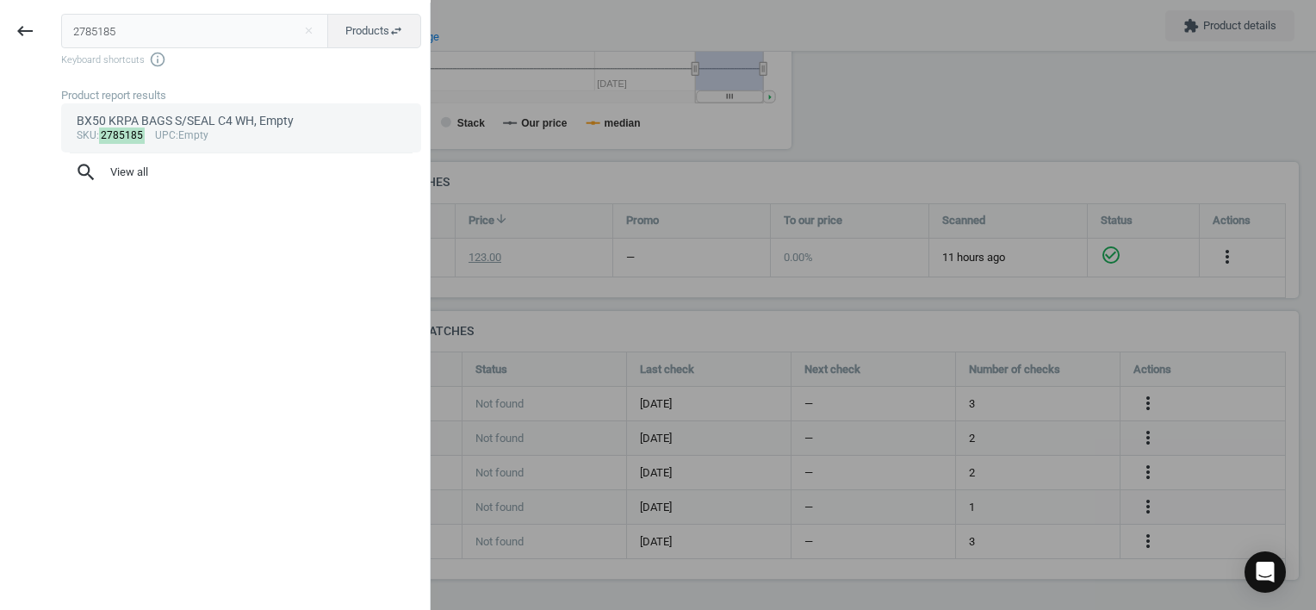
type input "2785185"
click at [147, 123] on div "BX50 KRPA BAGS S/SEAL C4 WH, Empty" at bounding box center [242, 121] width 330 height 16
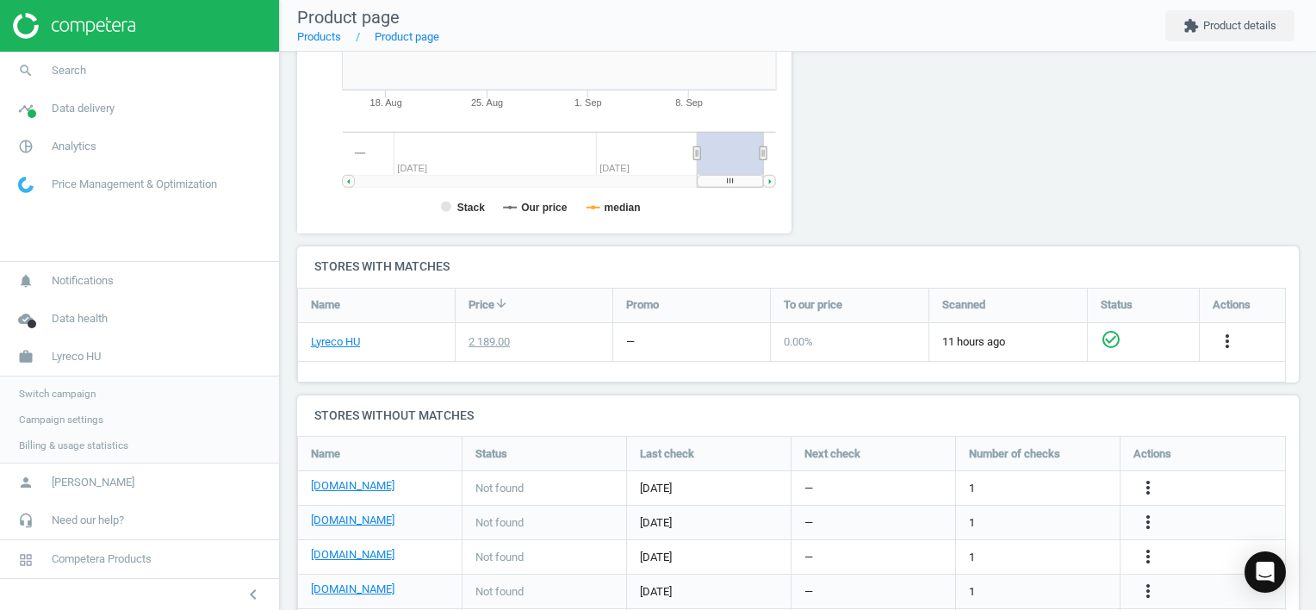
scroll to position [371, 514]
click at [1146, 486] on icon "more_vert" at bounding box center [1148, 487] width 21 height 21
click at [1040, 481] on link "Edit URL/product option" at bounding box center [1013, 487] width 236 height 27
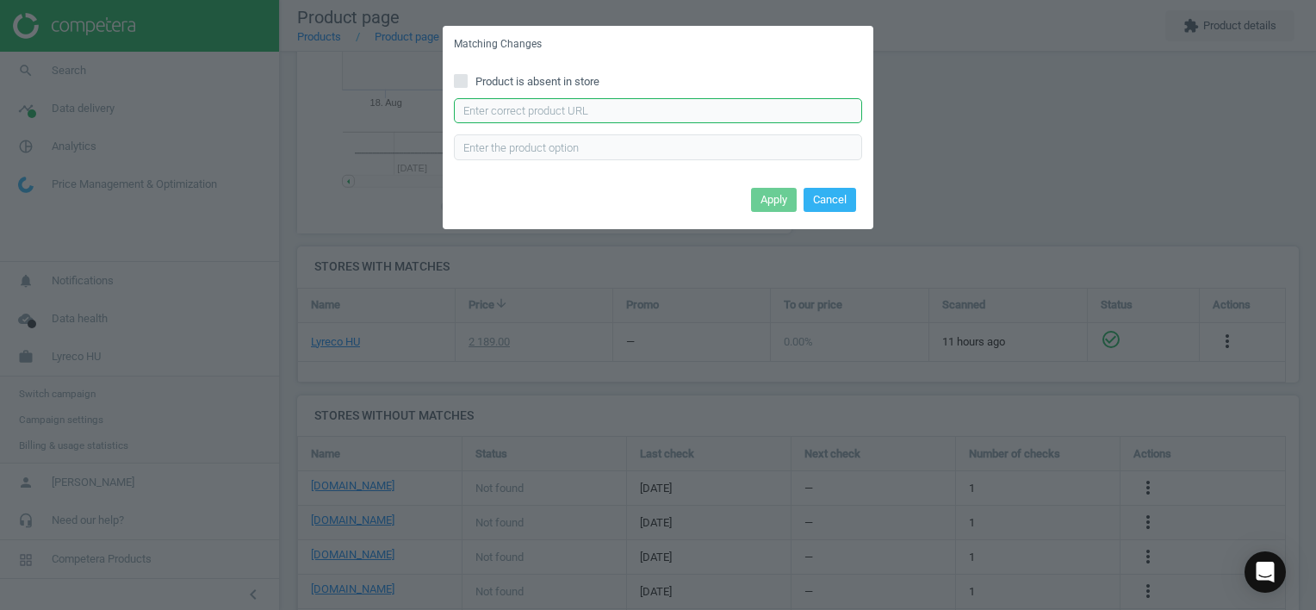
click at [706, 118] on input "text" at bounding box center [658, 111] width 408 height 26
paste input "[URL][DOMAIN_NAME]"
type input "[URL][DOMAIN_NAME]"
drag, startPoint x: 779, startPoint y: 197, endPoint x: 823, endPoint y: 245, distance: 65.2
click at [778, 197] on button "Apply" at bounding box center [774, 200] width 46 height 24
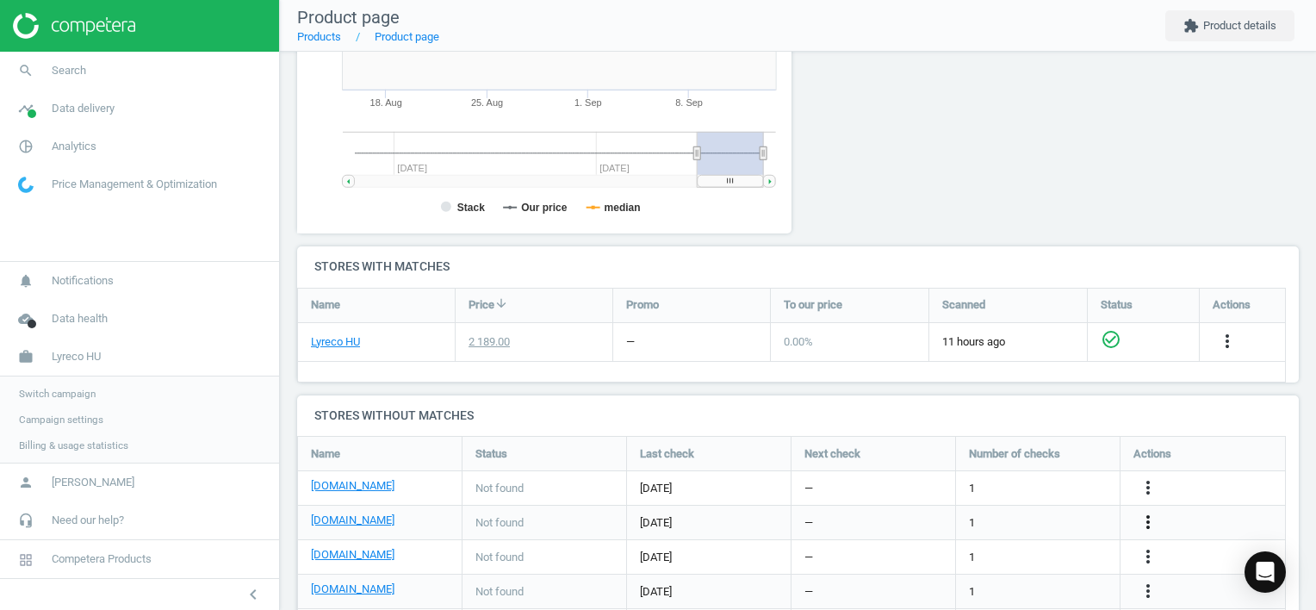
click at [1157, 517] on icon "more_vert" at bounding box center [1148, 522] width 21 height 21
click at [1045, 512] on link "Edit URL/product option" at bounding box center [1013, 521] width 236 height 27
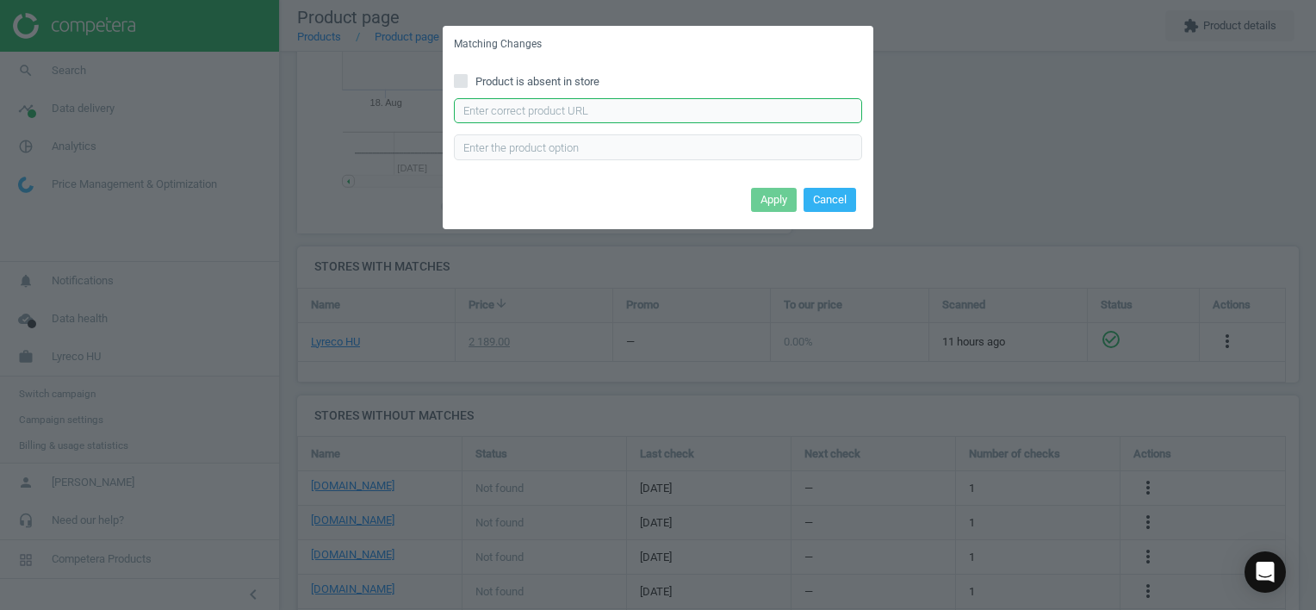
click at [699, 101] on input "text" at bounding box center [658, 111] width 408 height 26
paste input "[URL][DOMAIN_NAME]"
type input "[URL][DOMAIN_NAME]"
click at [777, 199] on button "Apply" at bounding box center [774, 200] width 46 height 24
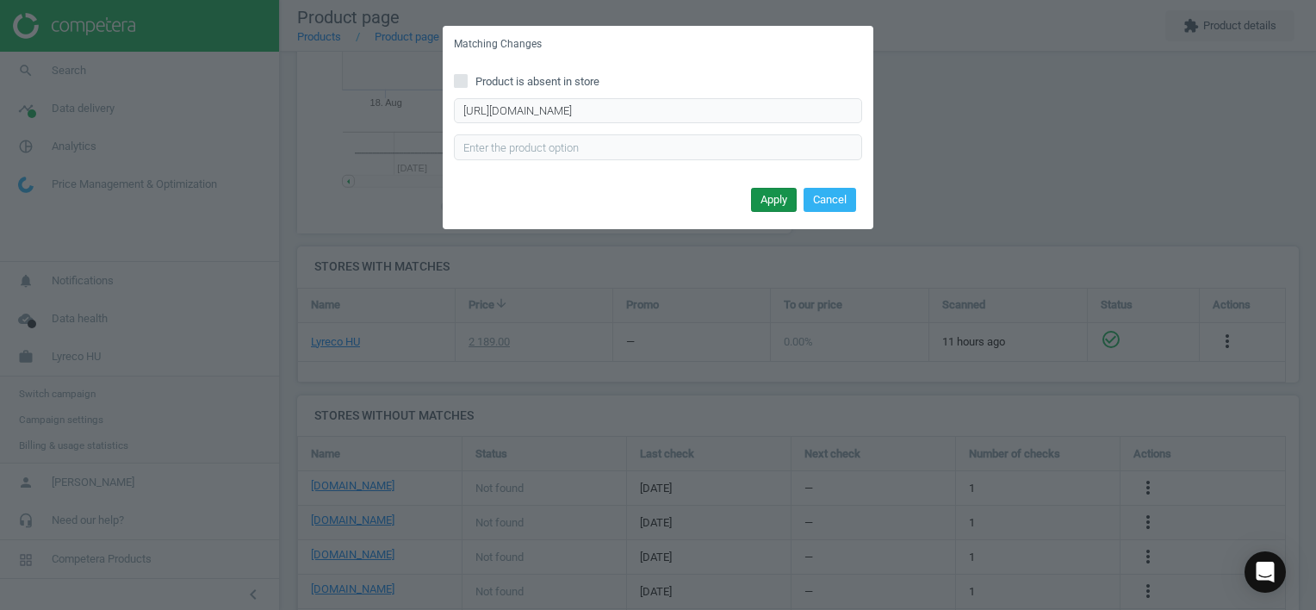
scroll to position [0, 0]
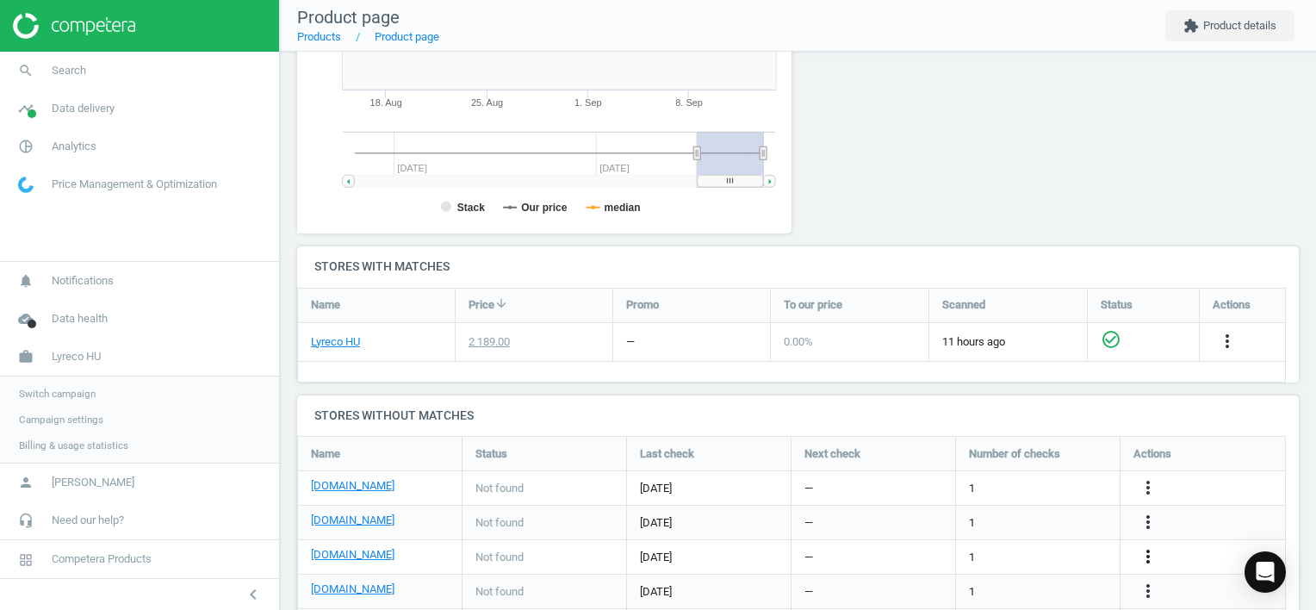
click at [1147, 555] on icon "more_vert" at bounding box center [1148, 556] width 21 height 21
click at [1027, 551] on link "Edit URL/product option" at bounding box center [1013, 556] width 236 height 27
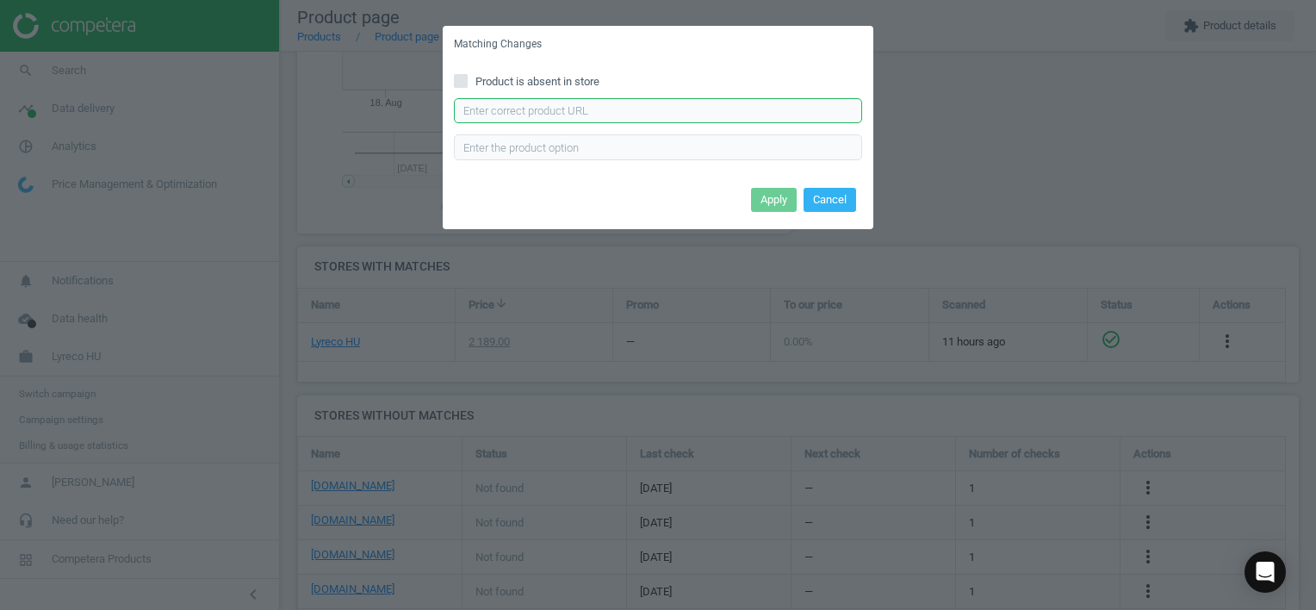
click at [773, 107] on input "text" at bounding box center [658, 111] width 408 height 26
paste
type input "[URL][DOMAIN_NAME]"
click at [759, 206] on button "Apply" at bounding box center [774, 200] width 46 height 24
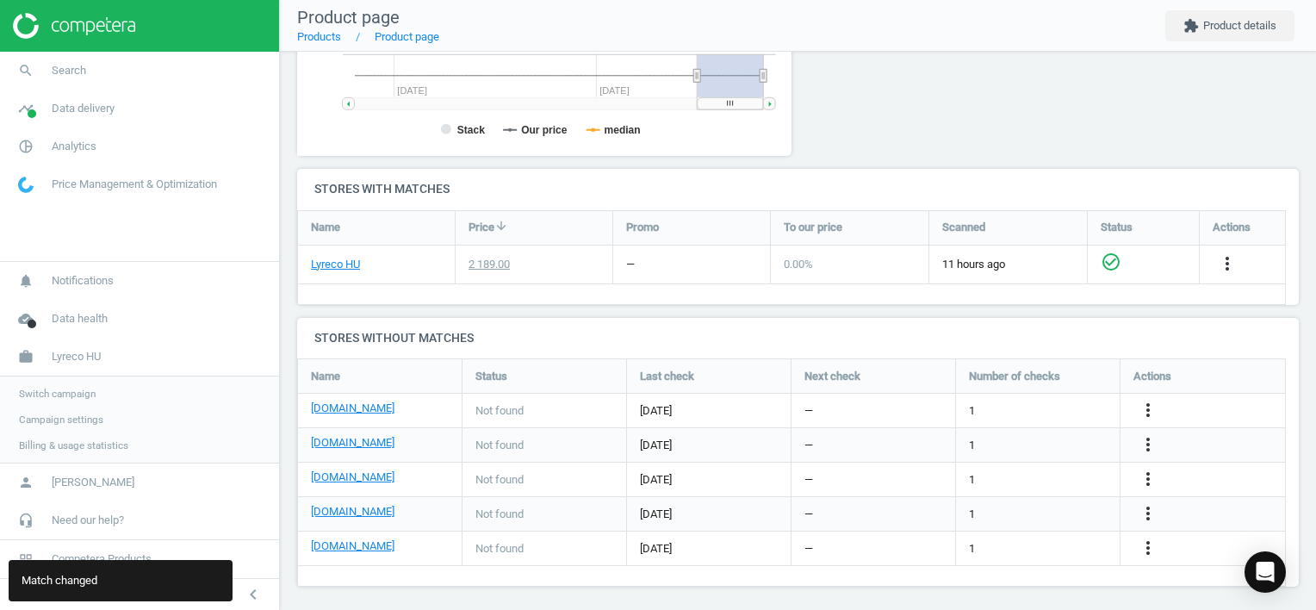
scroll to position [472, 0]
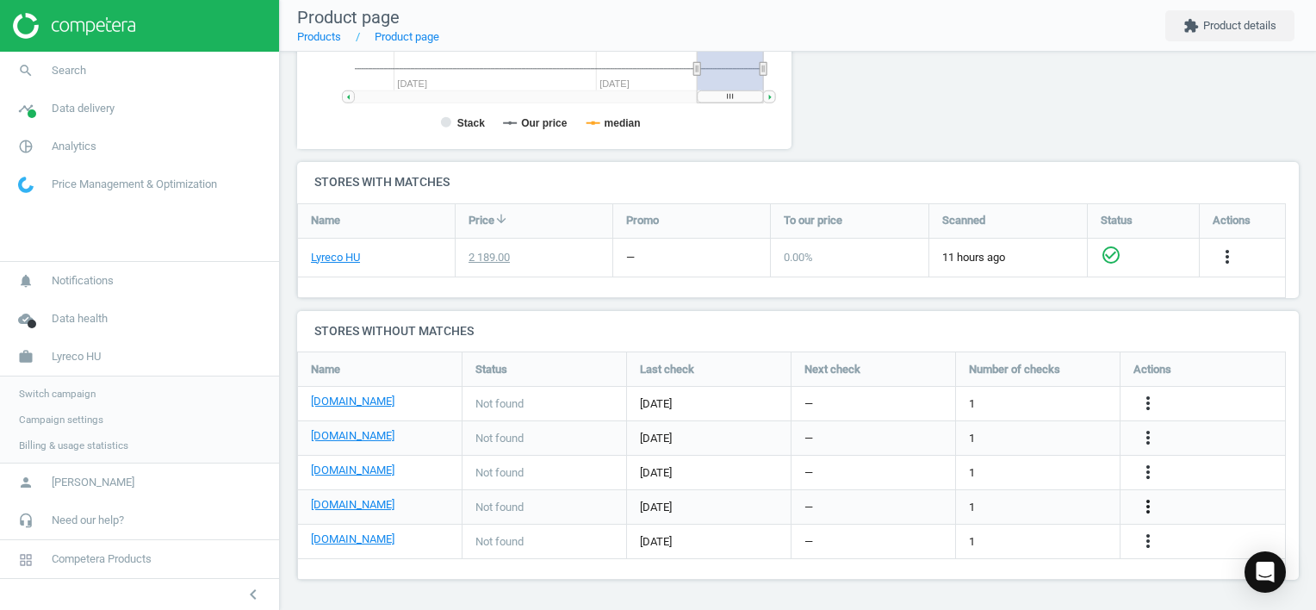
click at [1151, 506] on icon "more_vert" at bounding box center [1148, 506] width 21 height 21
click at [1049, 506] on link "Edit URL/product option" at bounding box center [1013, 506] width 236 height 27
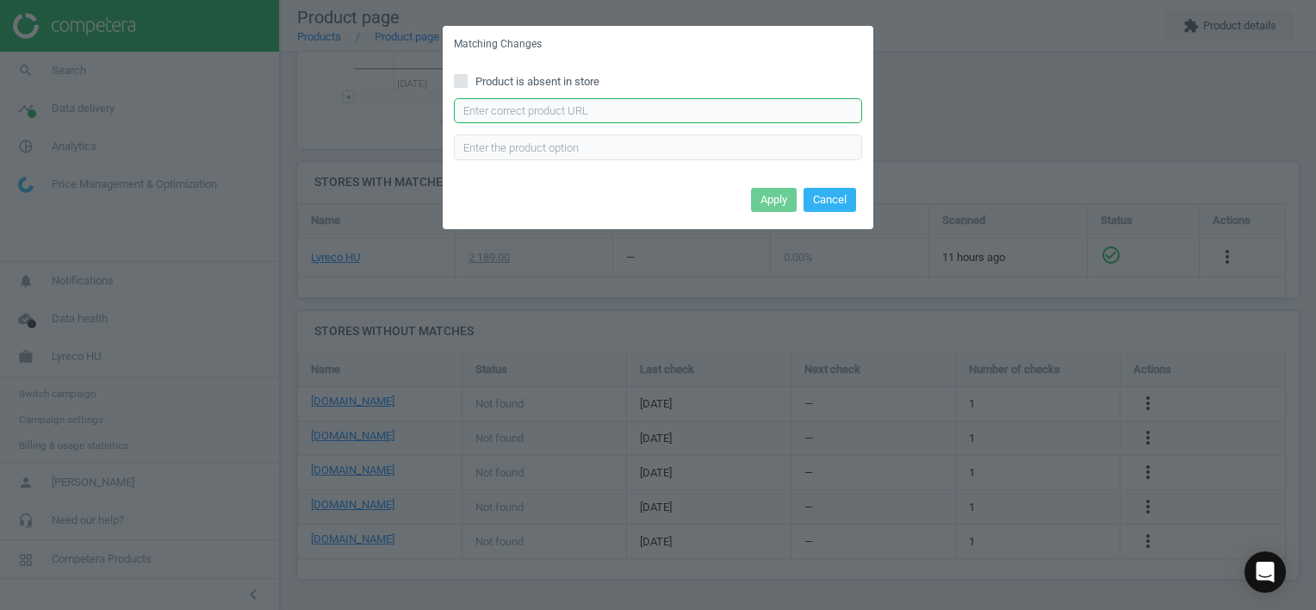
click at [585, 117] on input "text" at bounding box center [658, 111] width 408 height 26
type input "[URL][DOMAIN_NAME]"
click at [766, 190] on button "Apply" at bounding box center [774, 200] width 46 height 24
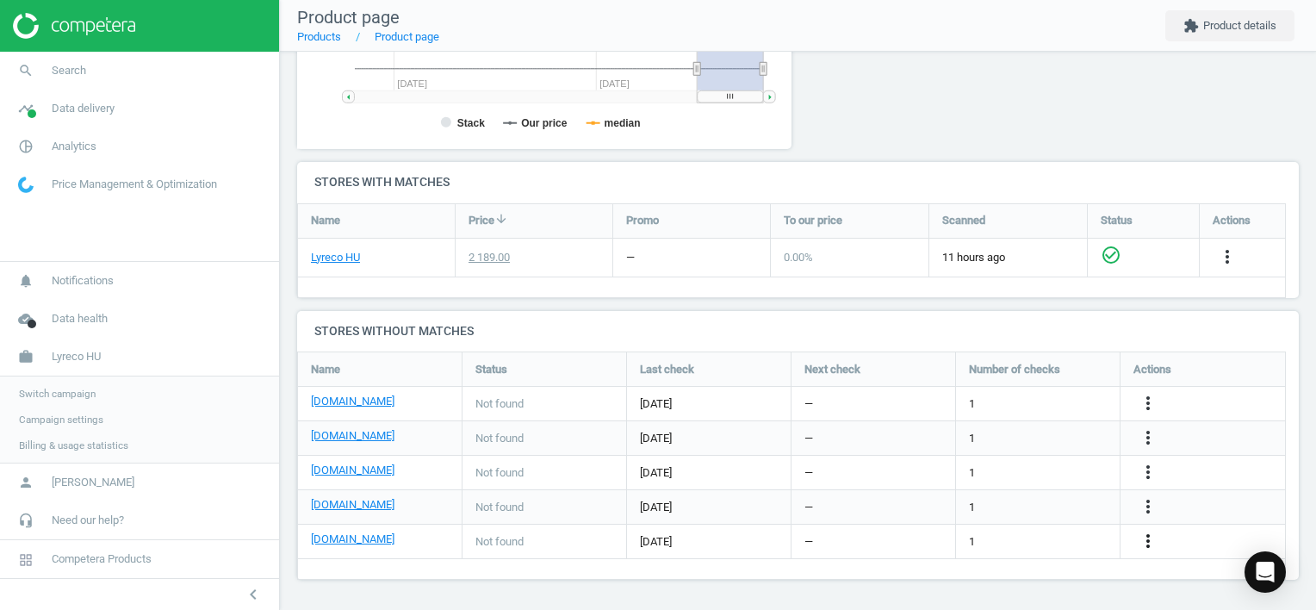
click at [1151, 537] on icon "more_vert" at bounding box center [1148, 540] width 21 height 21
click at [1055, 537] on link "Edit URL/product option" at bounding box center [1013, 541] width 236 height 27
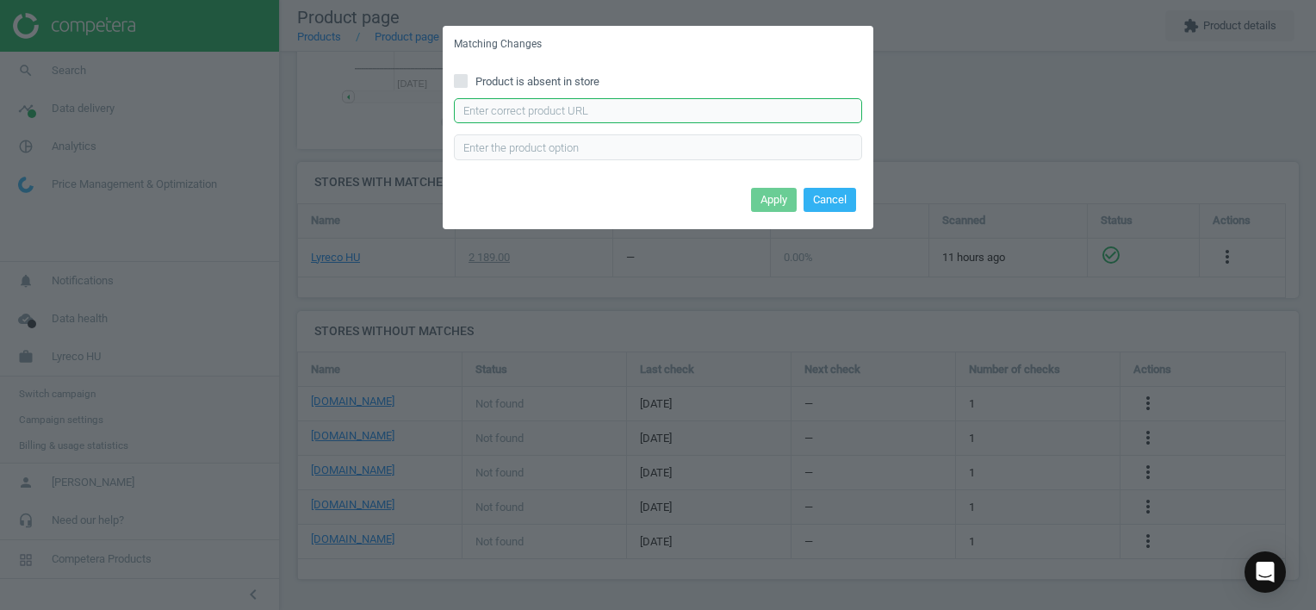
click at [544, 117] on input "text" at bounding box center [658, 111] width 408 height 26
type input "[URL][DOMAIN_NAME]"
click at [778, 198] on button "Apply" at bounding box center [774, 200] width 46 height 24
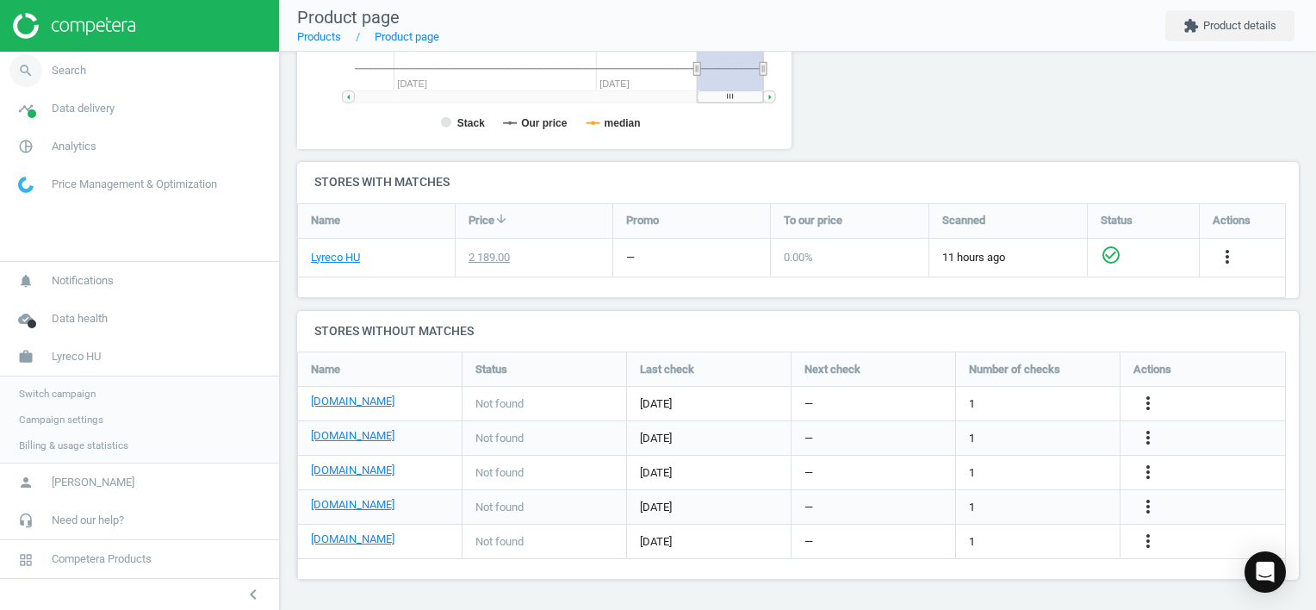
click at [55, 78] on link "search Search" at bounding box center [139, 71] width 279 height 38
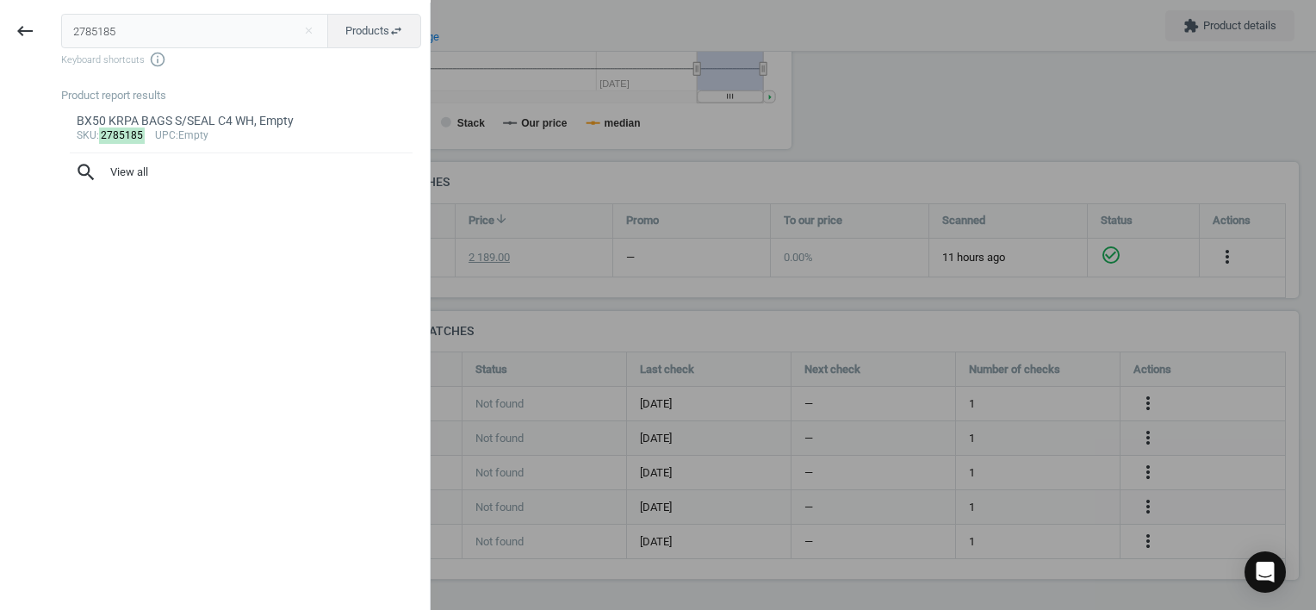
drag, startPoint x: 123, startPoint y: 31, endPoint x: -3, endPoint y: 24, distance: 126.8
click at [0, 24] on html "Group 2 Created with Sketch. ic/cloud_download/grey600 Created with Sketch. gra…" at bounding box center [658, 305] width 1316 height 610
type input "5702794"
click at [226, 134] on div "sku : 5702794 upc :8003012000039" at bounding box center [242, 136] width 330 height 14
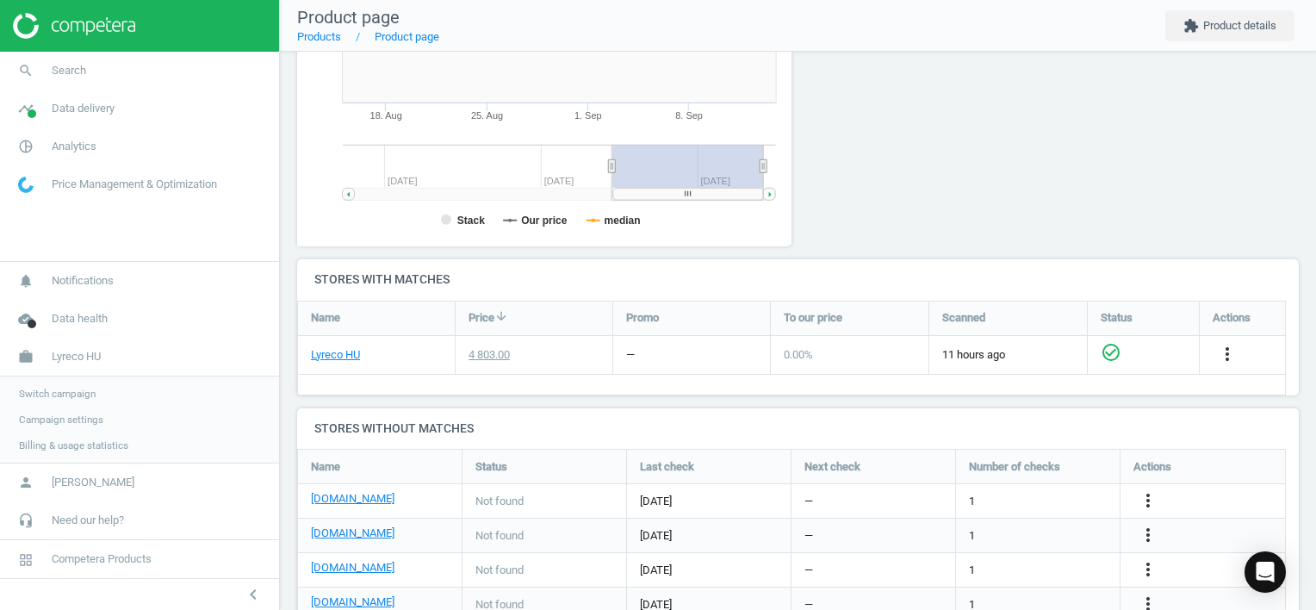
scroll to position [371, 514]
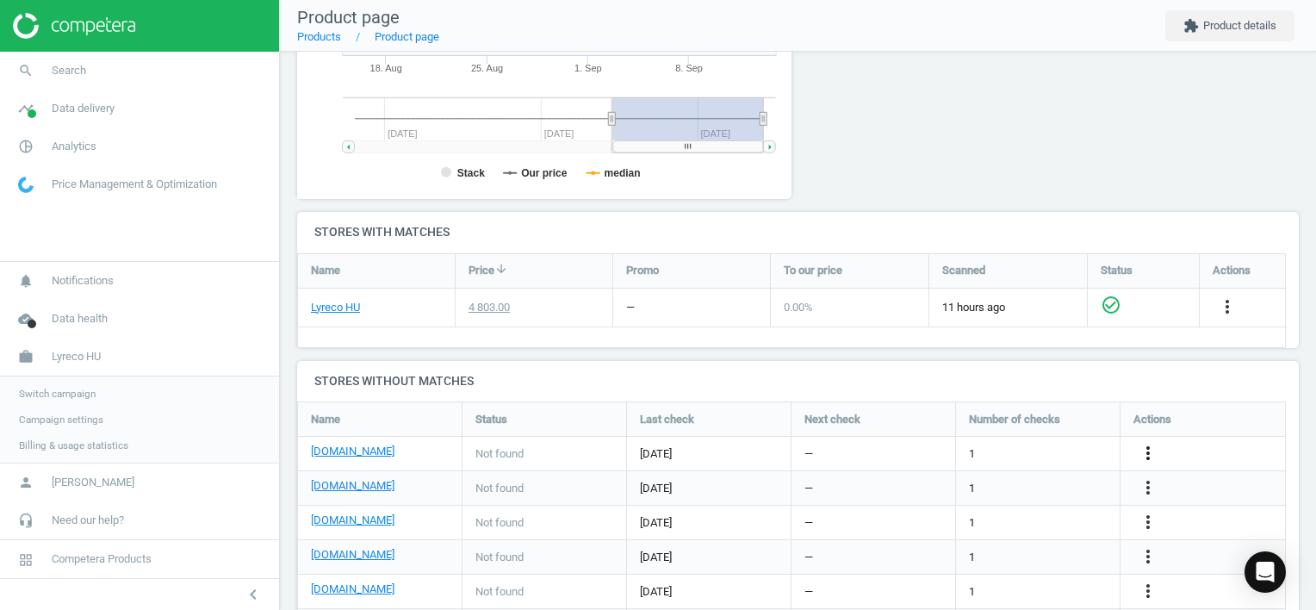
click at [1151, 446] on icon "more_vert" at bounding box center [1148, 453] width 21 height 21
click at [1072, 457] on link "Edit URL/product option" at bounding box center [1013, 452] width 236 height 27
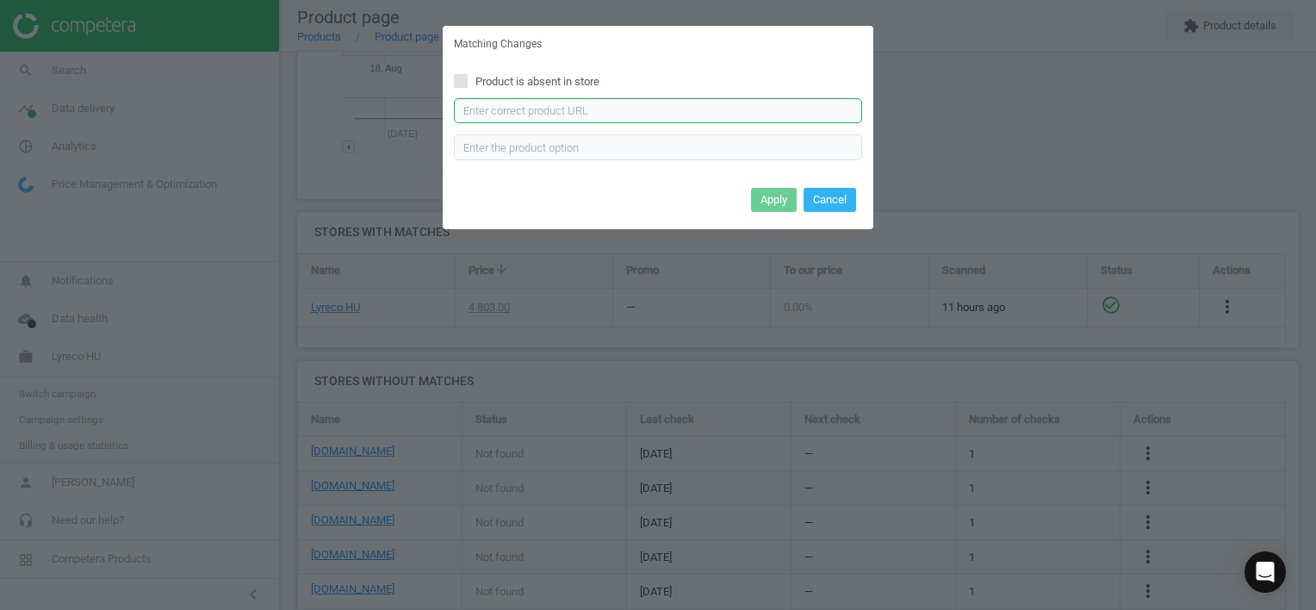
click at [546, 114] on input "text" at bounding box center [658, 111] width 408 height 26
type input "[URL][DOMAIN_NAME]"
click at [768, 198] on button "Apply" at bounding box center [774, 200] width 46 height 24
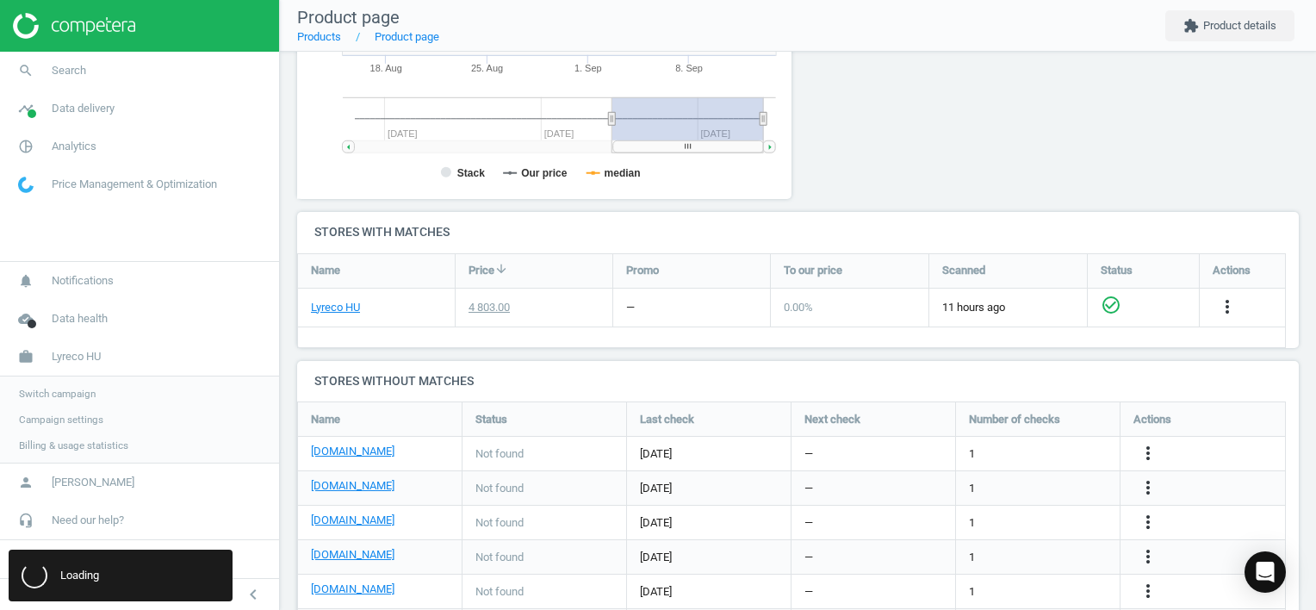
scroll to position [0, 0]
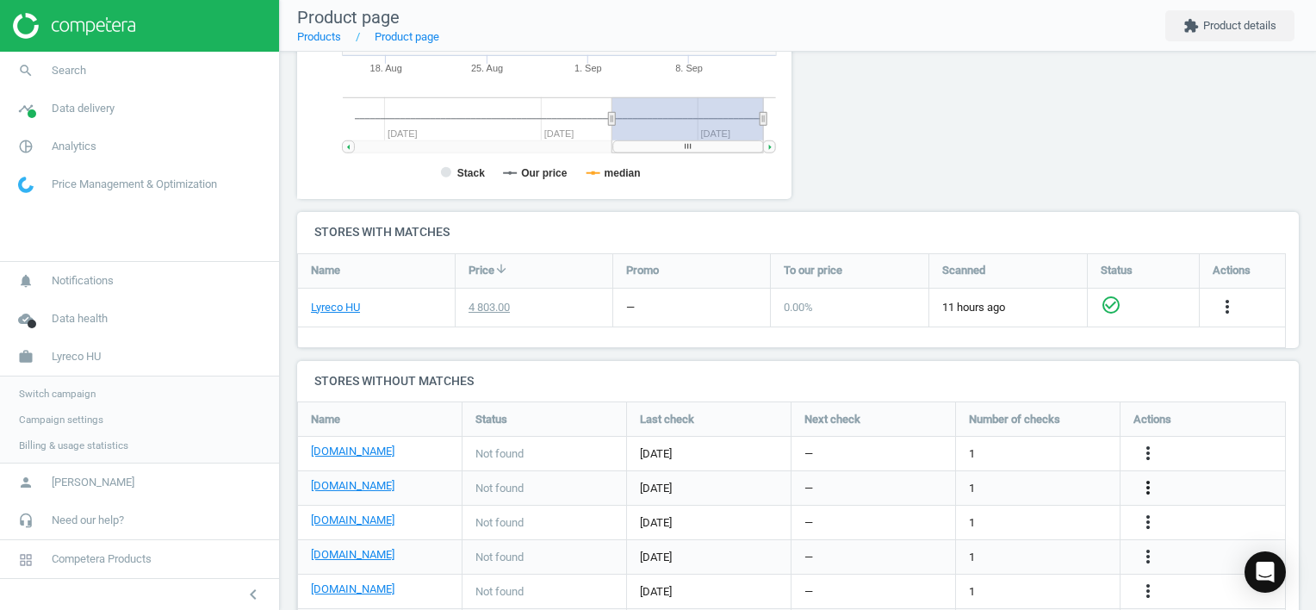
click at [1144, 486] on icon "more_vert" at bounding box center [1148, 487] width 21 height 21
click at [1017, 483] on link "Edit URL/product option" at bounding box center [1013, 487] width 236 height 27
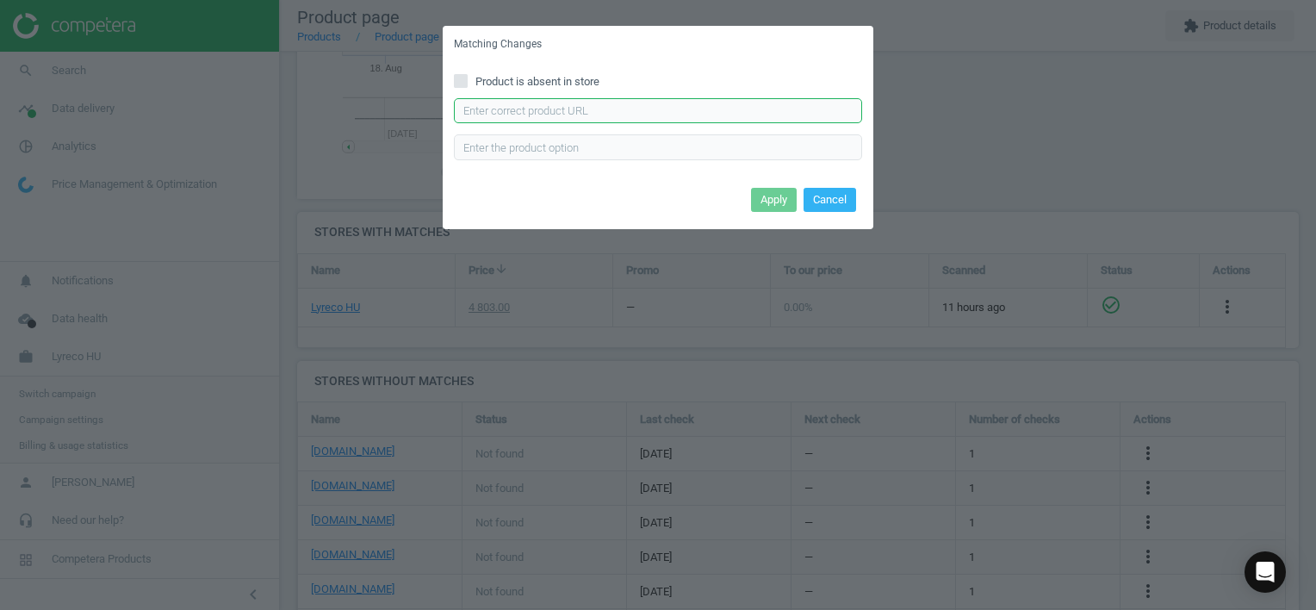
drag, startPoint x: 566, startPoint y: 112, endPoint x: 583, endPoint y: 110, distance: 17.3
click at [568, 113] on input "text" at bounding box center [658, 111] width 408 height 26
type input "[URL][DOMAIN_NAME][PERSON_NAME]"
click at [779, 196] on button "Apply" at bounding box center [774, 200] width 46 height 24
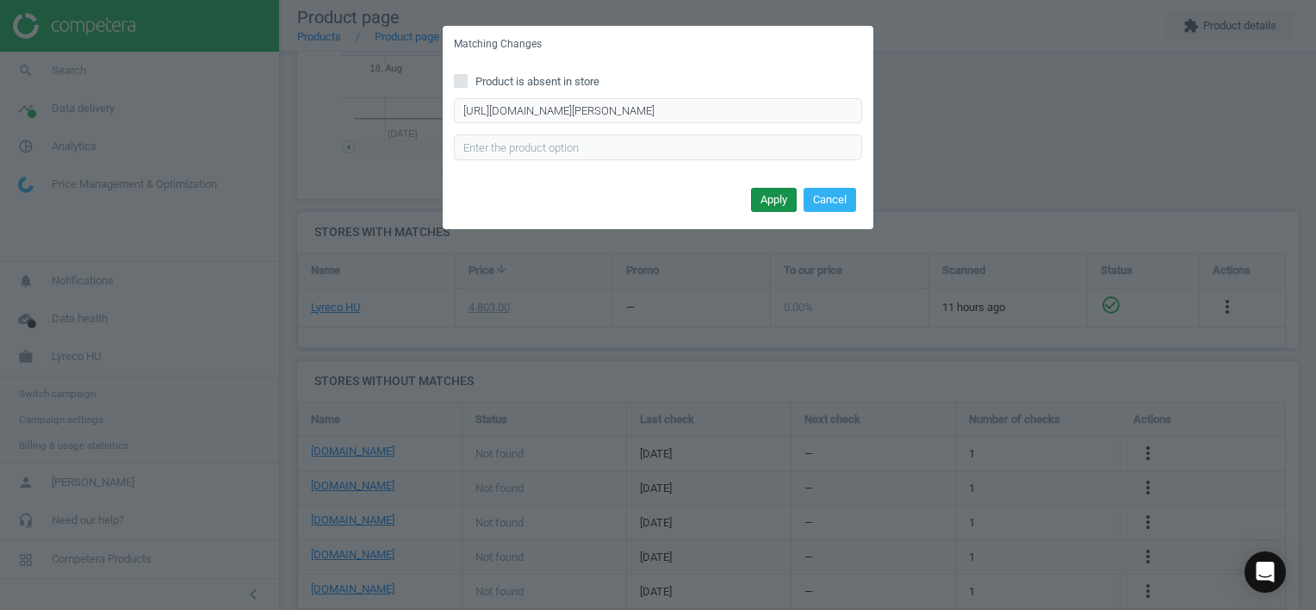
scroll to position [0, 0]
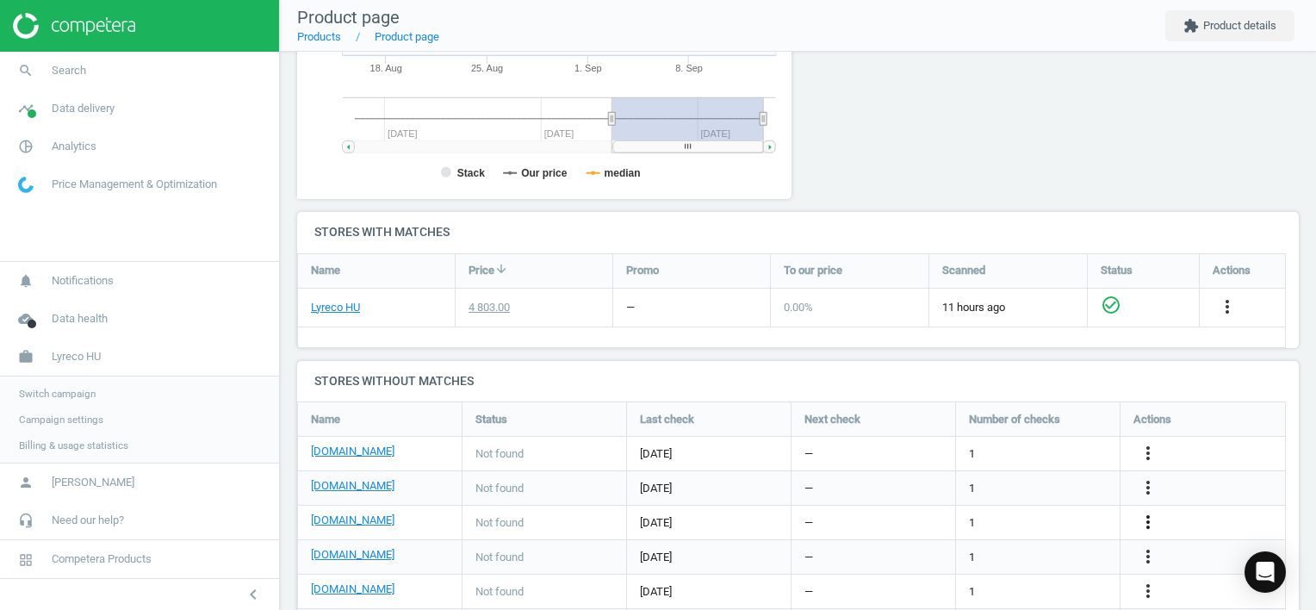
click at [1144, 521] on icon "more_vert" at bounding box center [1148, 522] width 21 height 21
click at [1058, 524] on link "Edit URL/product option" at bounding box center [1013, 521] width 236 height 27
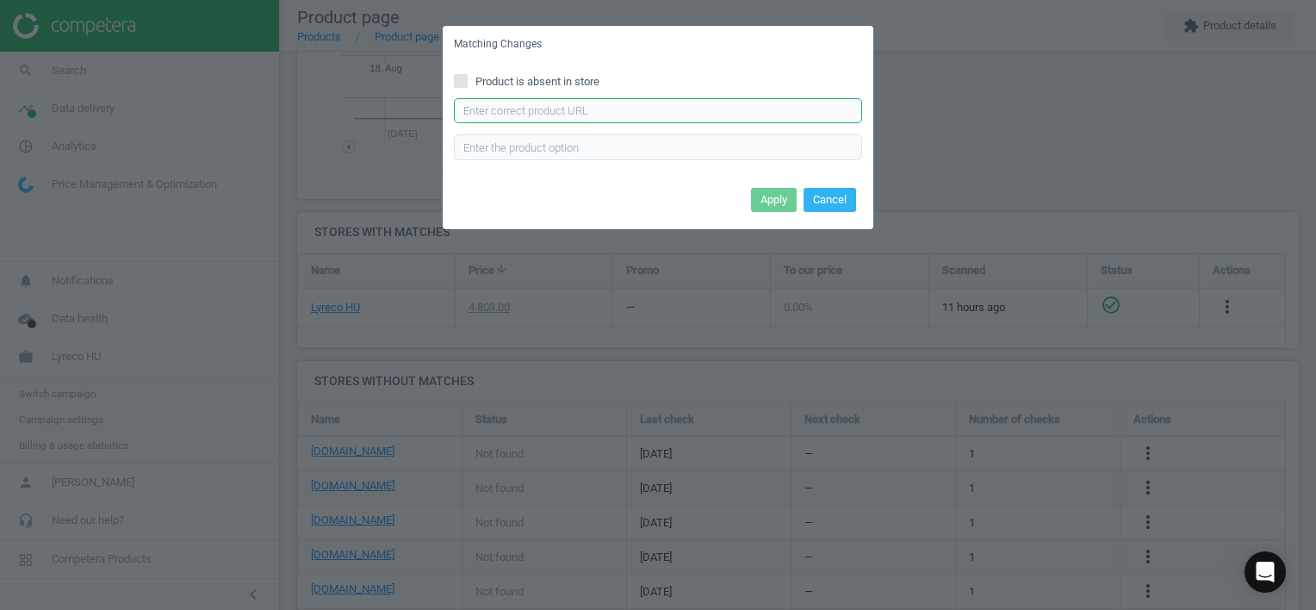
click at [614, 119] on input "text" at bounding box center [658, 111] width 408 height 26
type input "[URL][DOMAIN_NAME][PERSON_NAME]"
click at [769, 193] on button "Apply" at bounding box center [774, 200] width 46 height 24
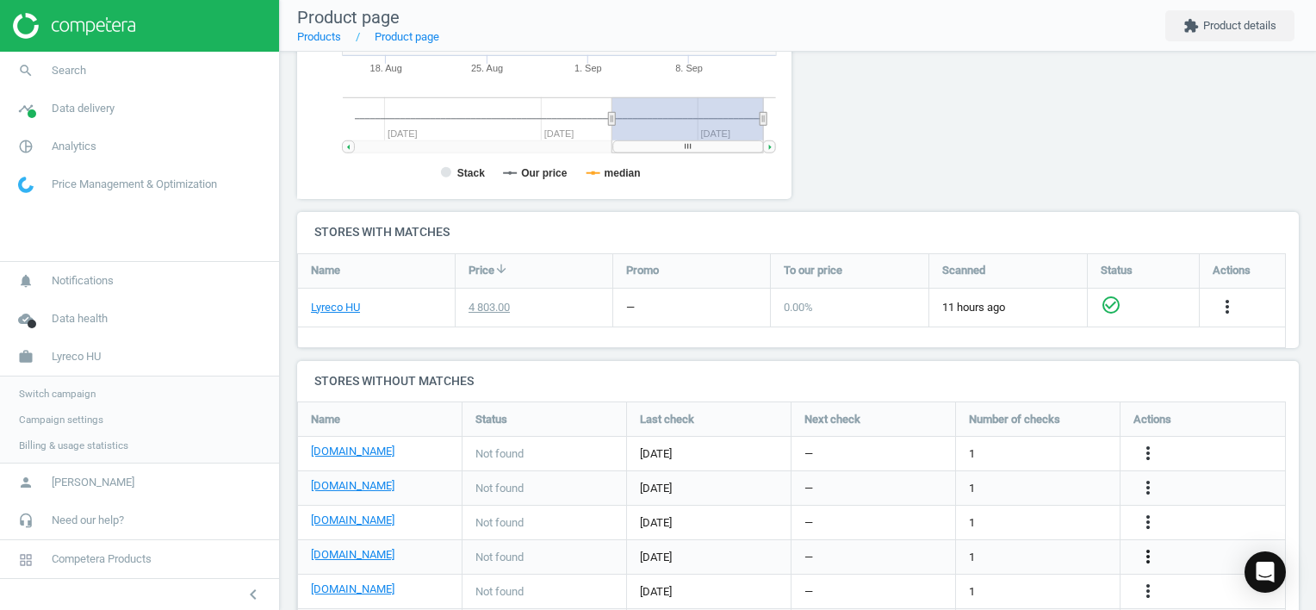
drag, startPoint x: 1154, startPoint y: 558, endPoint x: 1140, endPoint y: 555, distance: 14.2
click at [1154, 558] on icon "more_vert" at bounding box center [1148, 556] width 21 height 21
click at [1058, 542] on ul "Report error in other Edit URL/product option Best Practice Guide" at bounding box center [1013, 556] width 236 height 80
click at [1145, 555] on icon "more_vert" at bounding box center [1148, 556] width 21 height 21
click at [1051, 558] on link "Edit URL/product option" at bounding box center [1013, 556] width 236 height 27
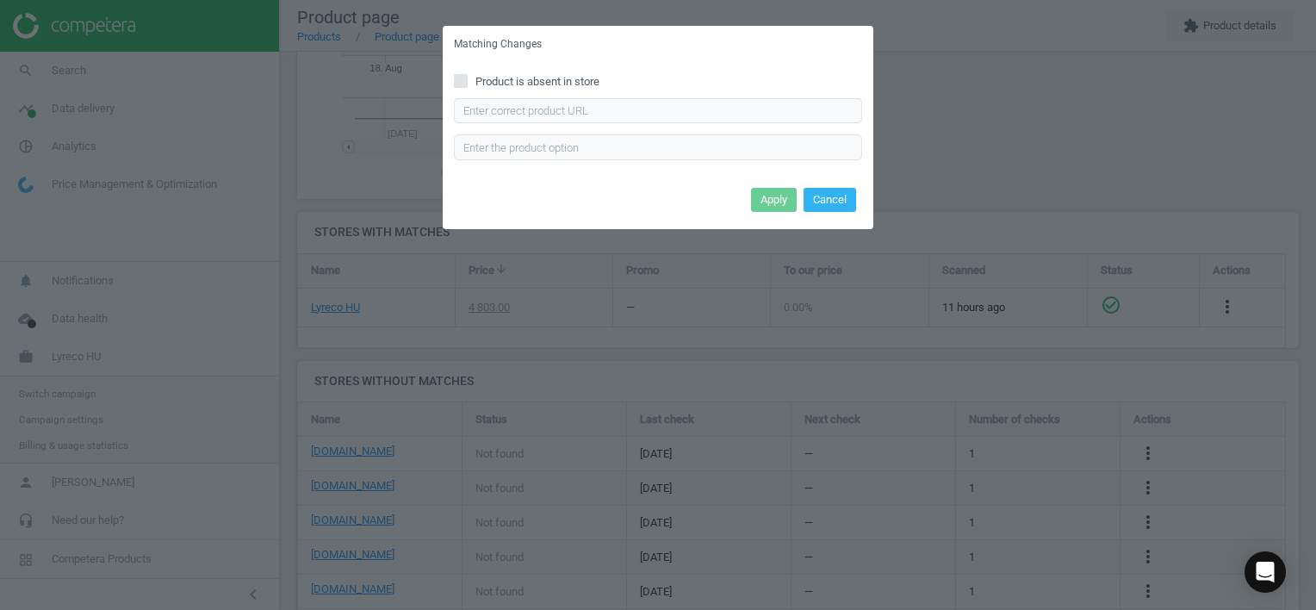
click at [567, 83] on span "Product is absent in store" at bounding box center [537, 82] width 131 height 16
click at [467, 83] on input "Product is absent in store" at bounding box center [461, 80] width 11 height 11
checkbox input "true"
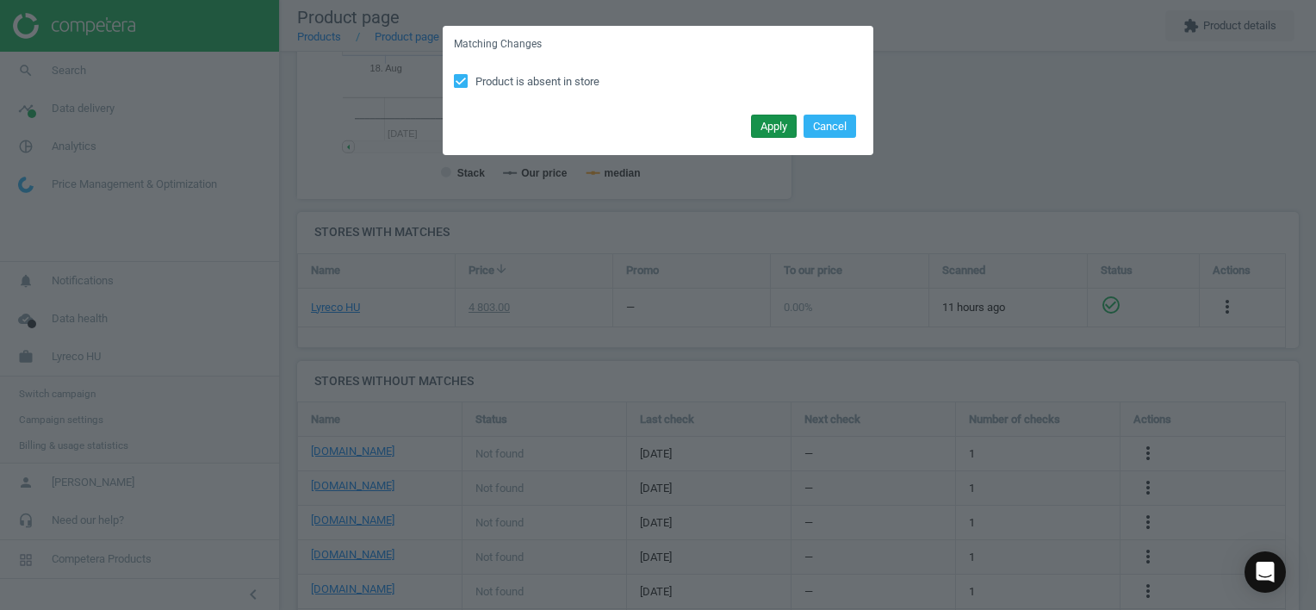
click at [766, 125] on button "Apply" at bounding box center [774, 127] width 46 height 24
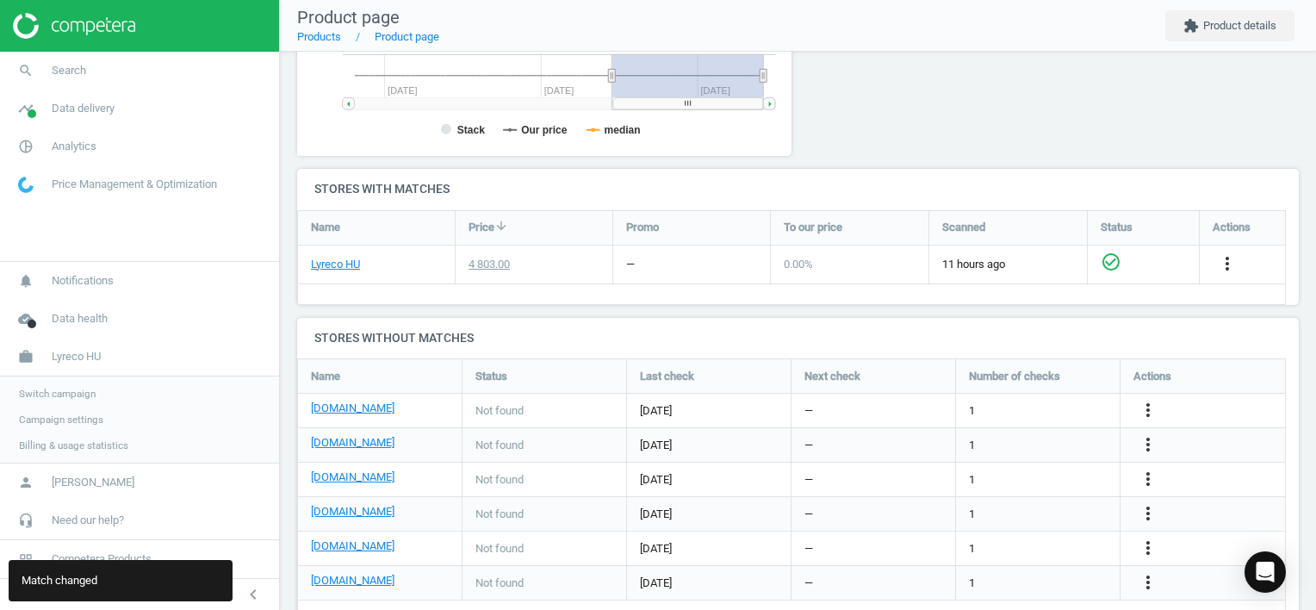
scroll to position [506, 0]
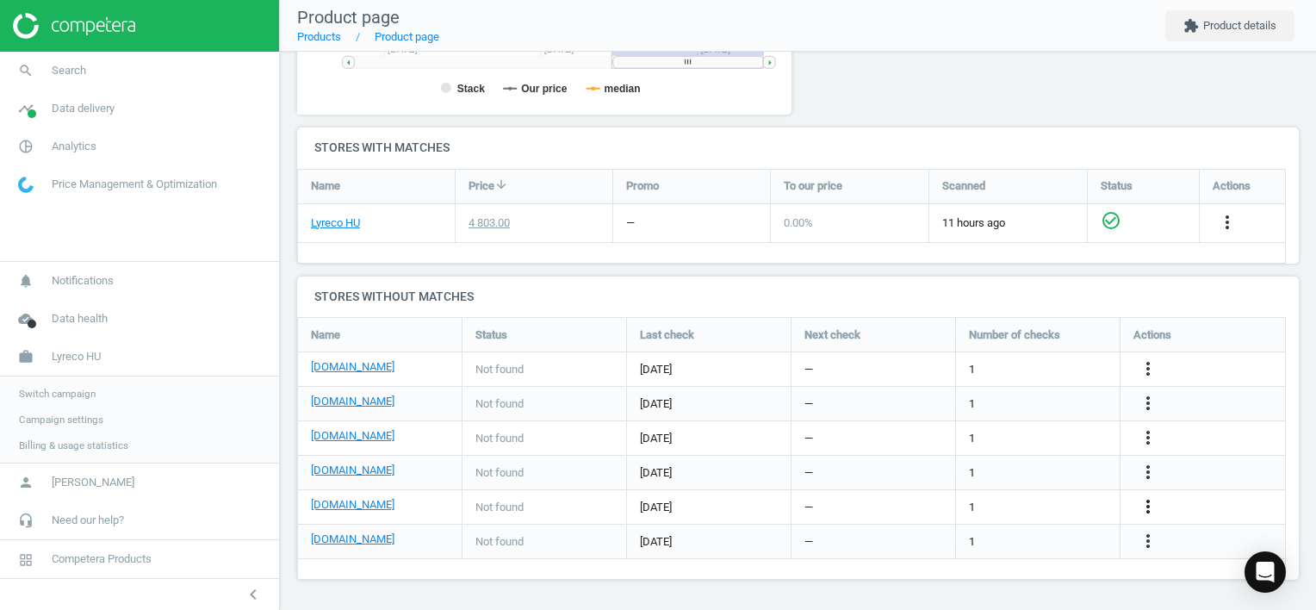
click at [1138, 501] on icon "more_vert" at bounding box center [1148, 506] width 21 height 21
click at [1057, 499] on link "Edit URL/product option" at bounding box center [1013, 506] width 236 height 27
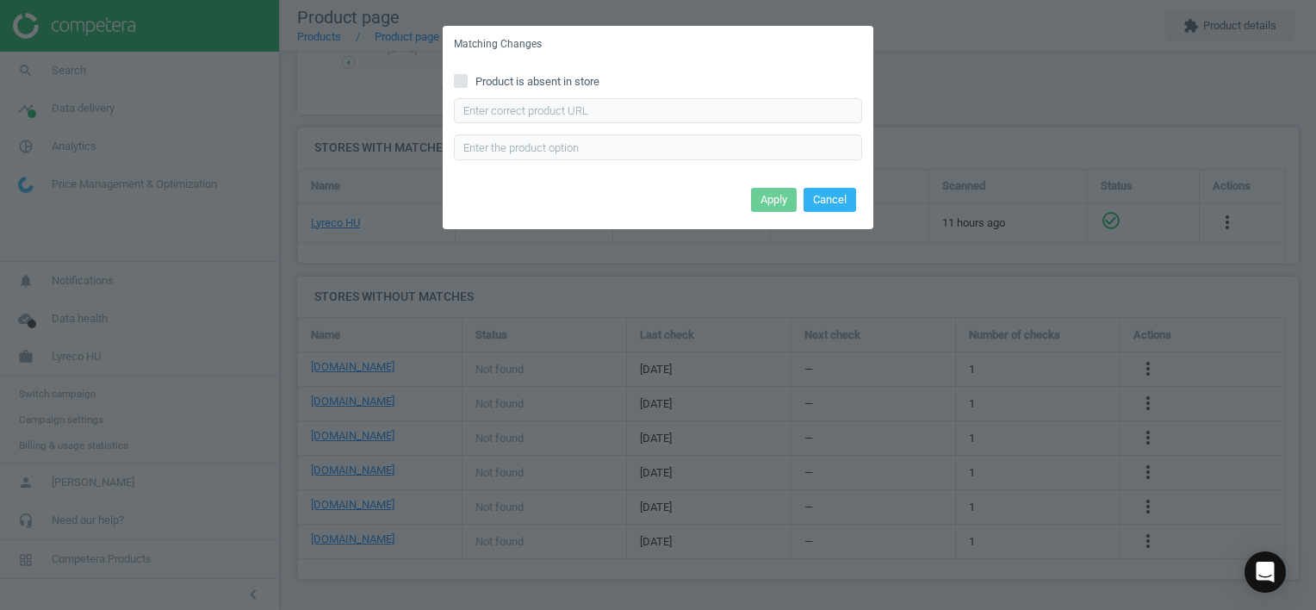
drag, startPoint x: 519, startPoint y: 80, endPoint x: 549, endPoint y: 76, distance: 29.6
click at [518, 80] on span "Product is absent in store" at bounding box center [537, 82] width 131 height 16
click at [467, 80] on input "Product is absent in store" at bounding box center [461, 80] width 11 height 11
checkbox input "true"
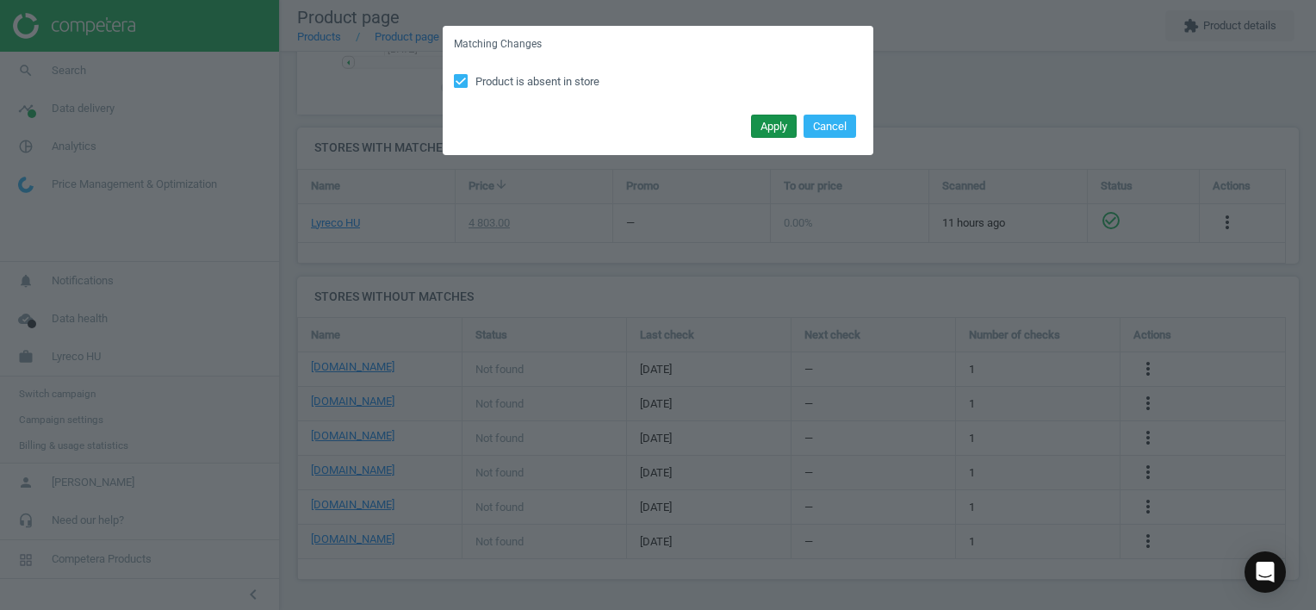
click at [766, 124] on button "Apply" at bounding box center [774, 127] width 46 height 24
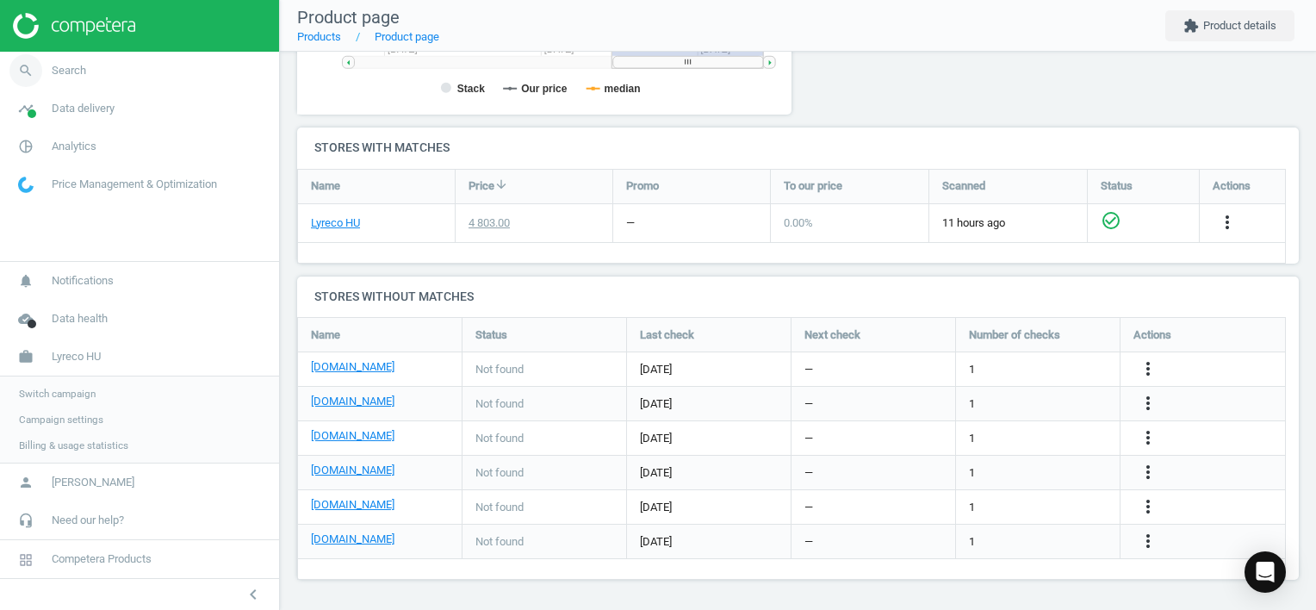
click at [81, 73] on span "Search" at bounding box center [69, 71] width 34 height 16
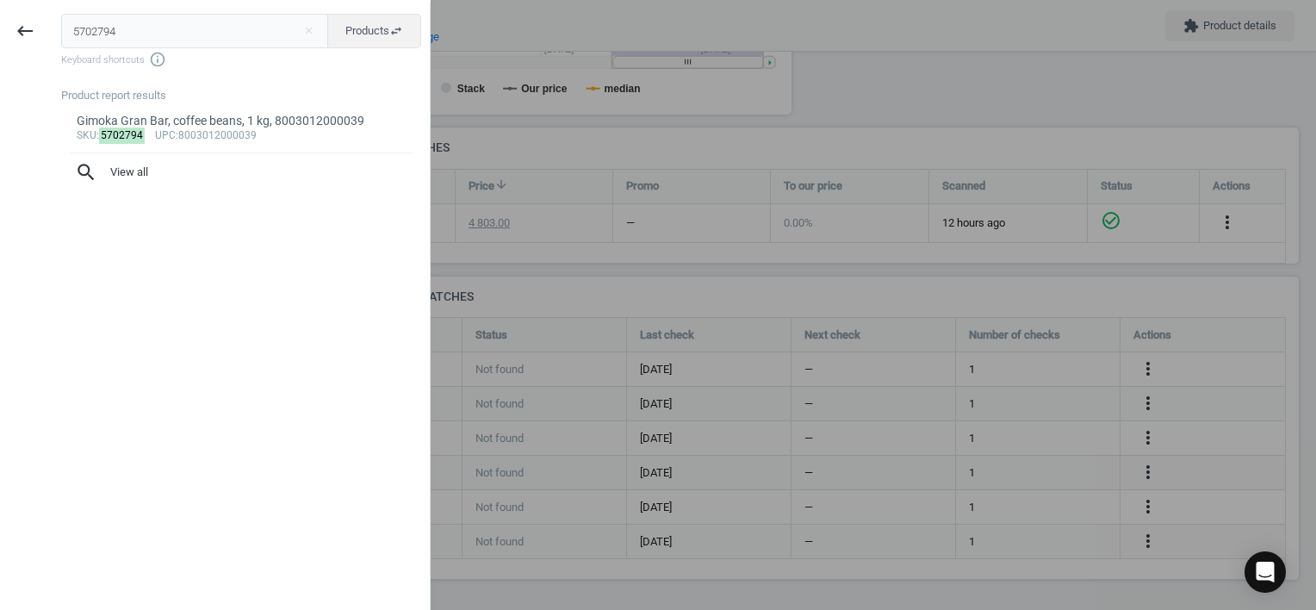
click at [0, 0] on html "Group 2 Created with Sketch. ic/cloud_download/grey600 Created with Sketch. gra…" at bounding box center [658, 305] width 1316 height 610
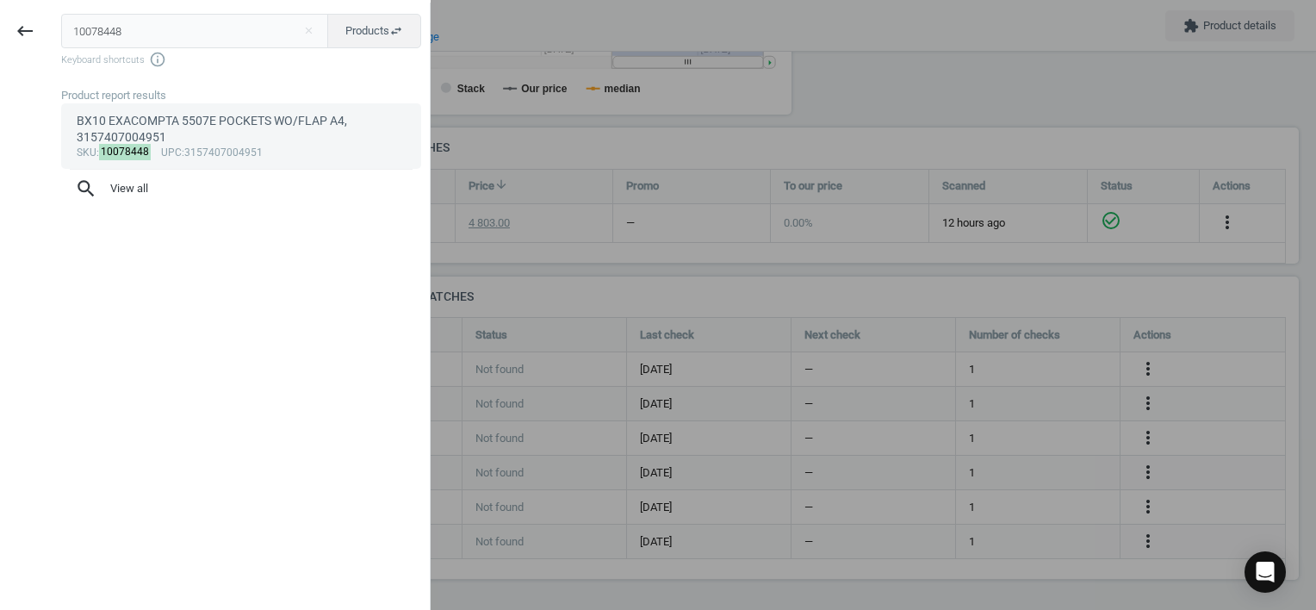
type input "10078448"
click at [220, 131] on div "BX10 EXACOMPTA 5507E POCKETS WO/FLAP A4, 3157407004951" at bounding box center [242, 130] width 330 height 34
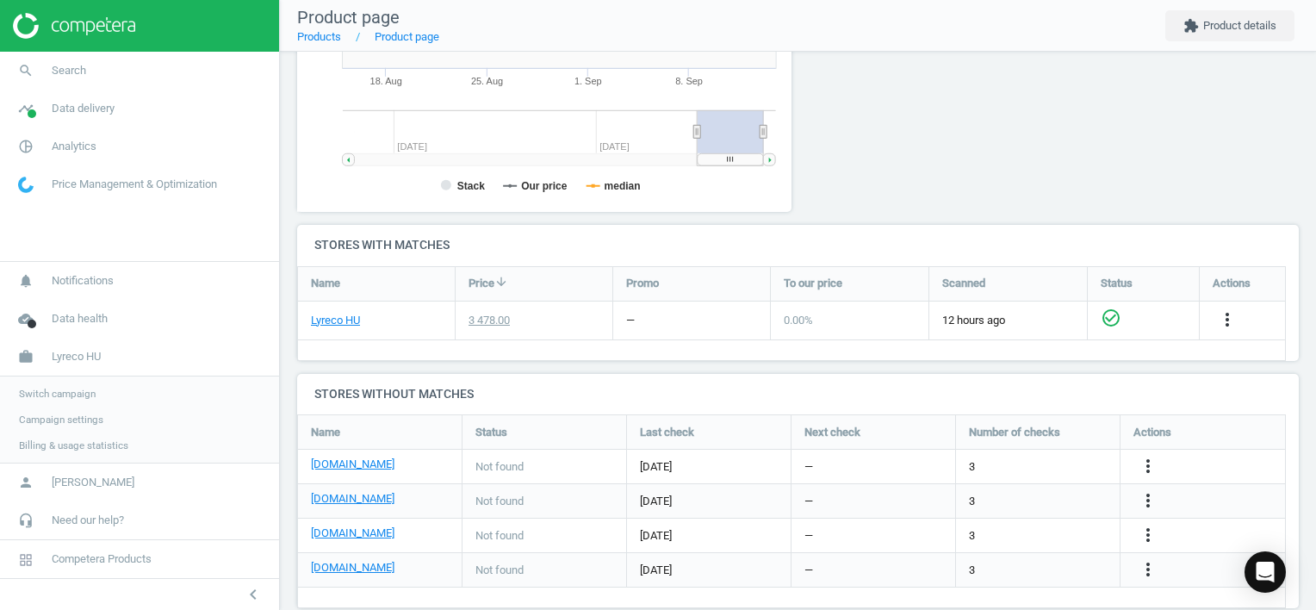
scroll to position [371, 514]
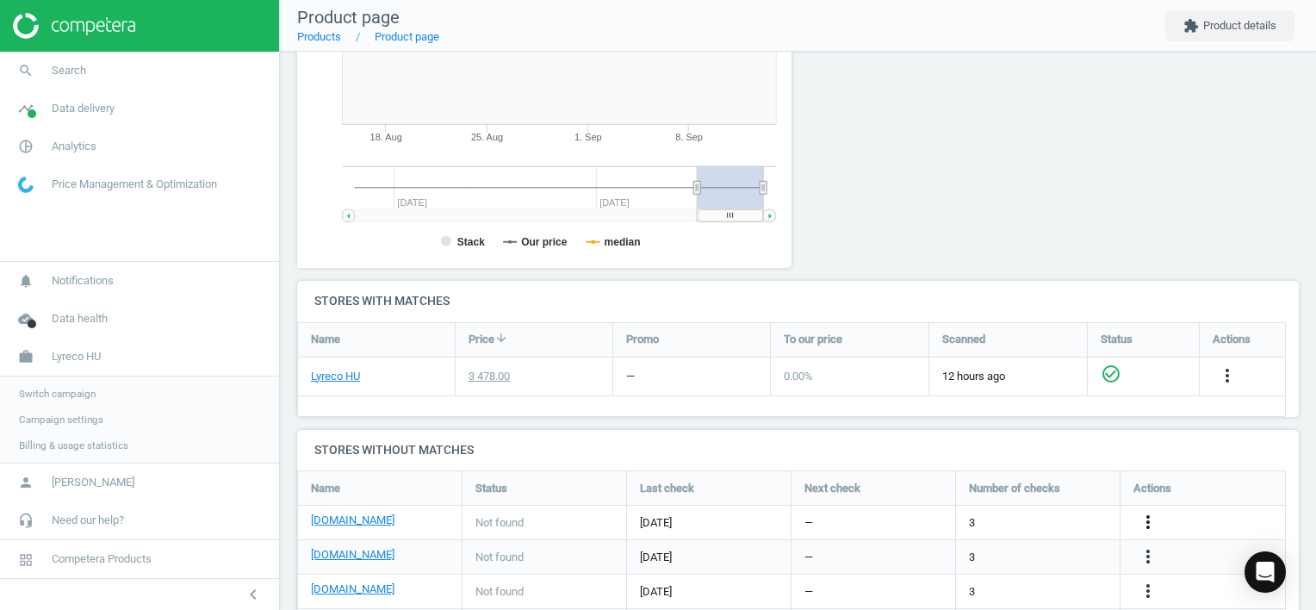
click at [1142, 514] on icon "more_vert" at bounding box center [1148, 522] width 21 height 21
click at [1082, 517] on link "Edit URL/product option" at bounding box center [1013, 521] width 236 height 27
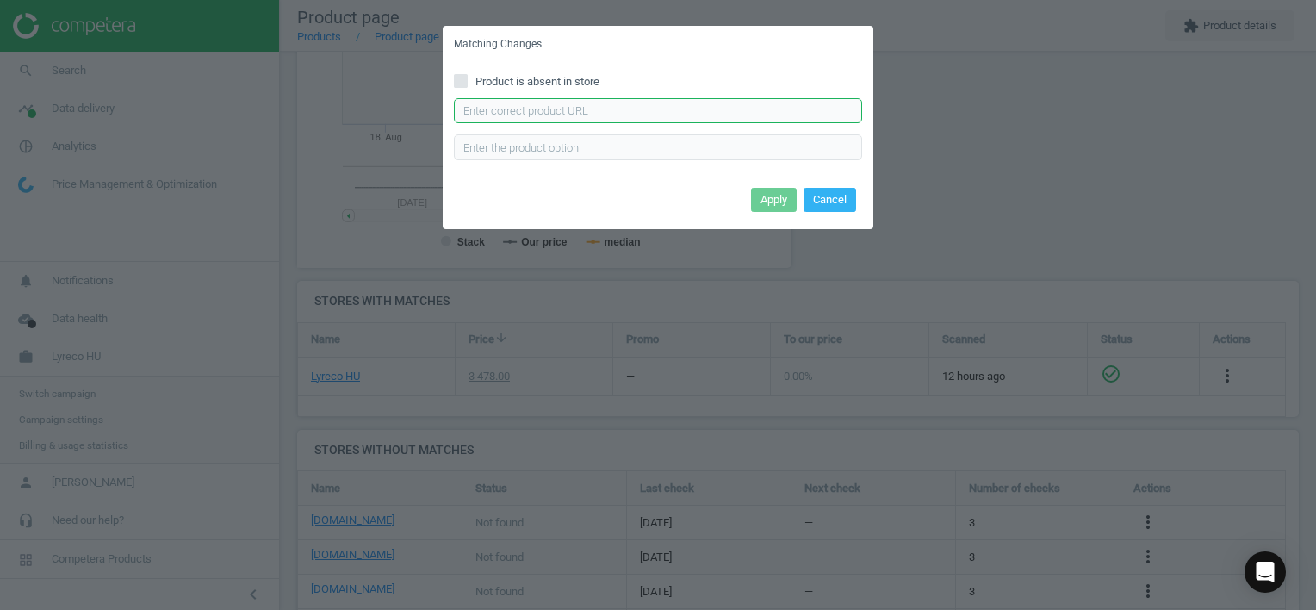
click at [721, 120] on input "text" at bounding box center [658, 111] width 408 height 26
type input "[URL][DOMAIN_NAME]"
click at [768, 195] on button "Apply" at bounding box center [774, 200] width 46 height 24
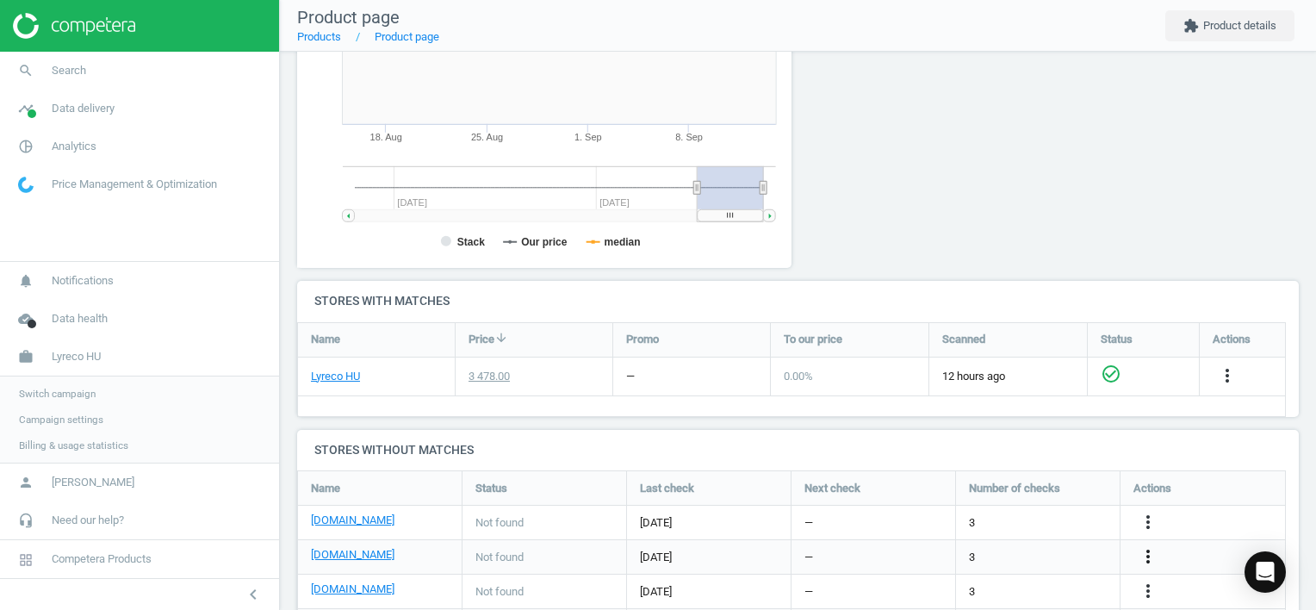
click at [1144, 551] on icon "more_vert" at bounding box center [1148, 556] width 21 height 21
click at [1037, 554] on link "Edit URL/product option" at bounding box center [1013, 556] width 236 height 27
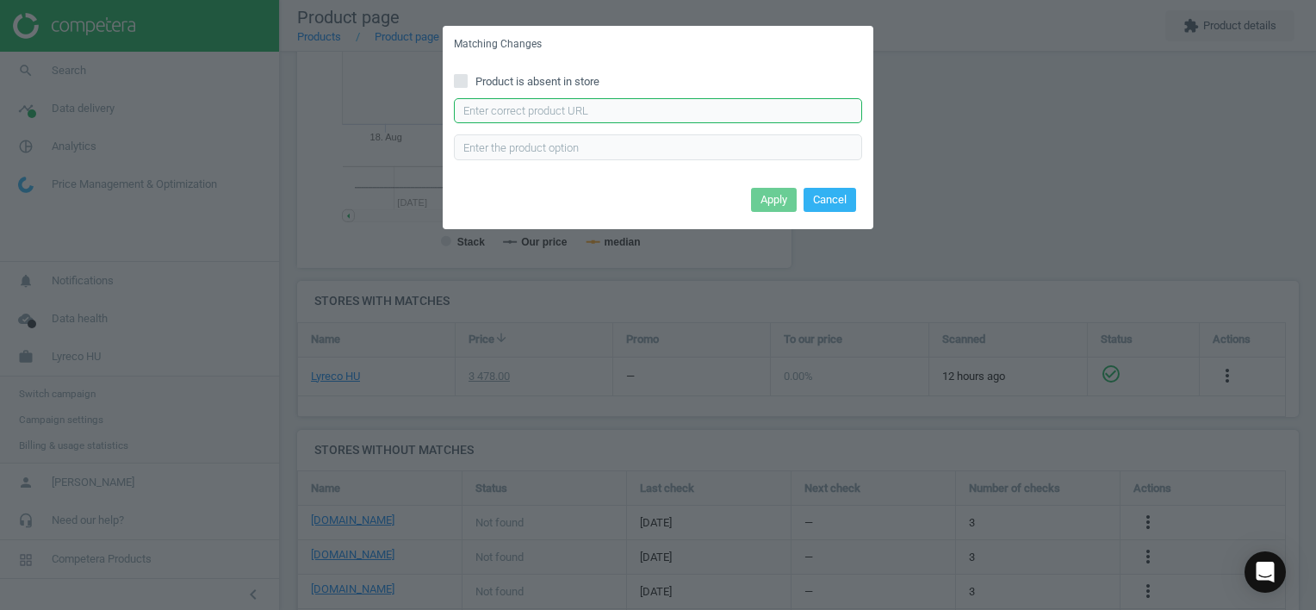
click at [756, 114] on input "text" at bounding box center [658, 111] width 408 height 26
type input "[URL][DOMAIN_NAME]"
click at [762, 201] on button "Apply" at bounding box center [774, 200] width 46 height 24
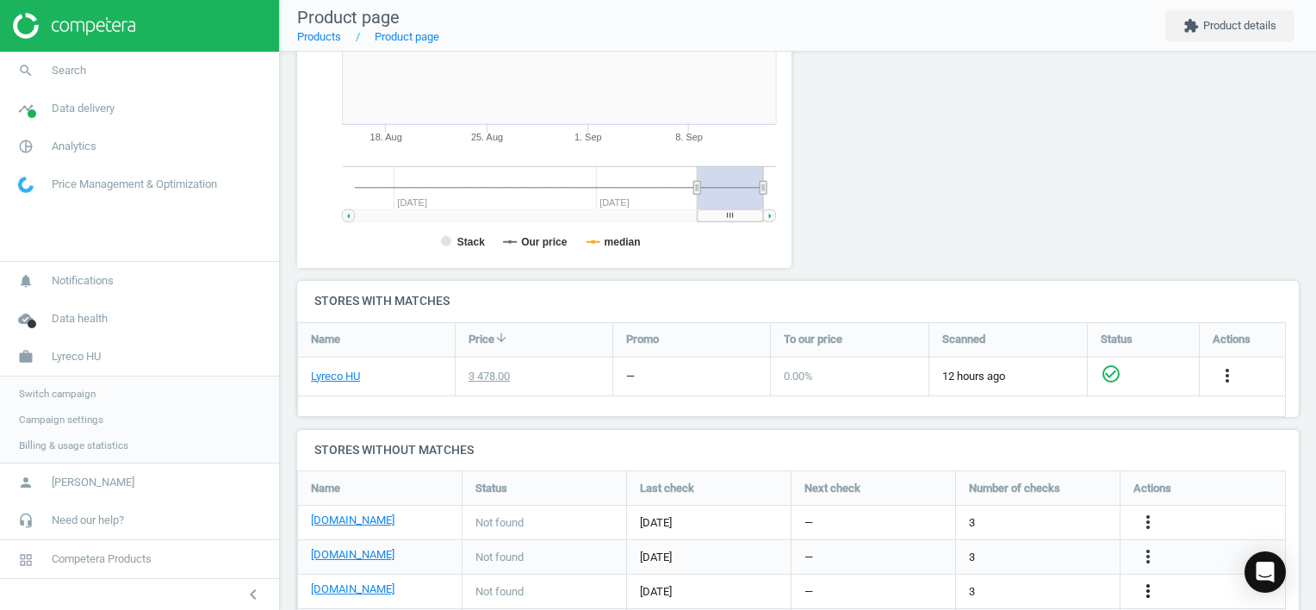
click at [1144, 587] on icon "more_vert" at bounding box center [1148, 590] width 21 height 21
click at [1034, 568] on link "Edit URL/product option" at bounding box center [1013, 569] width 236 height 27
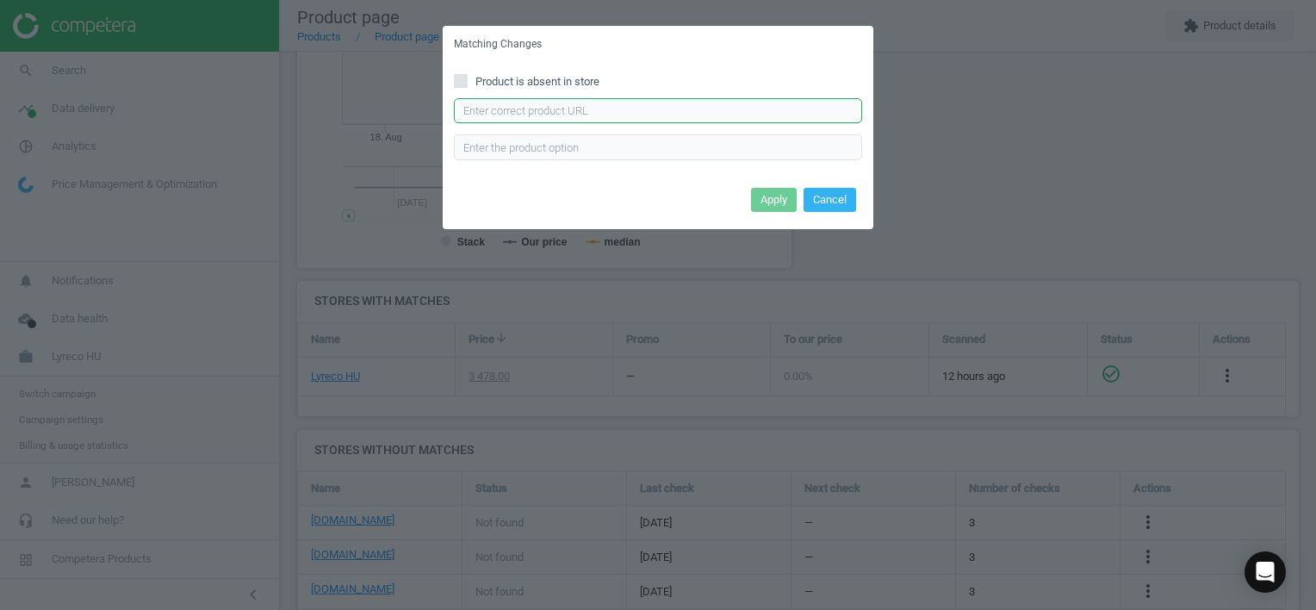
click at [644, 100] on input "text" at bounding box center [658, 111] width 408 height 26
type input "[URL][DOMAIN_NAME]"
click at [781, 202] on button "Apply" at bounding box center [774, 200] width 46 height 24
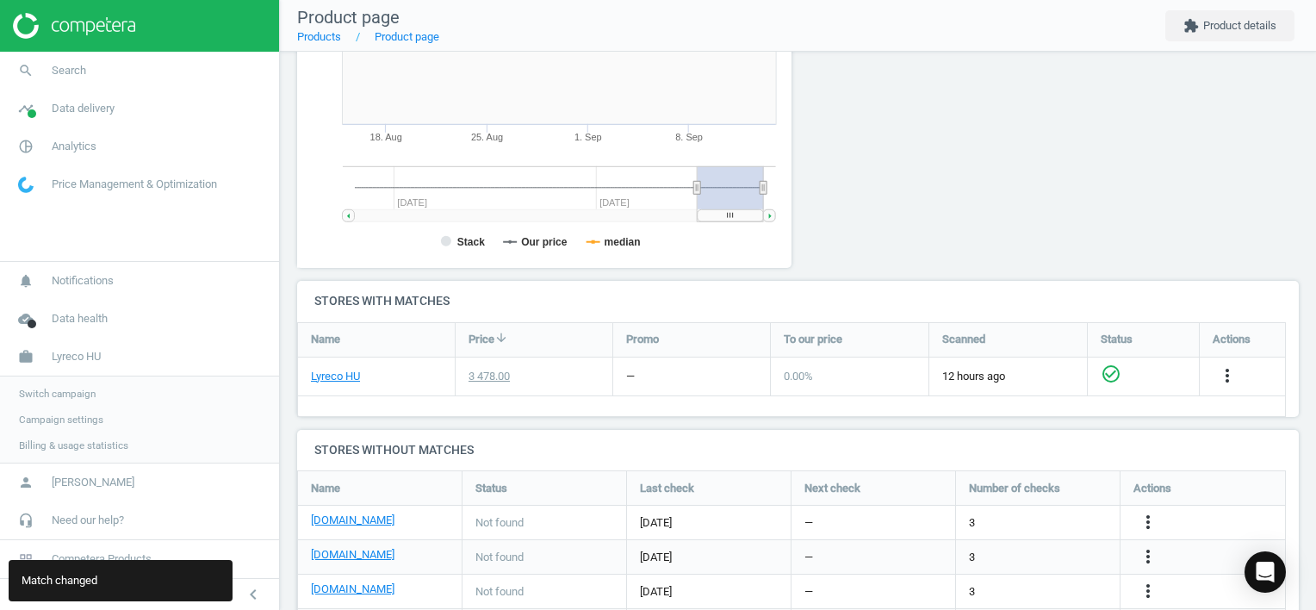
scroll to position [437, 0]
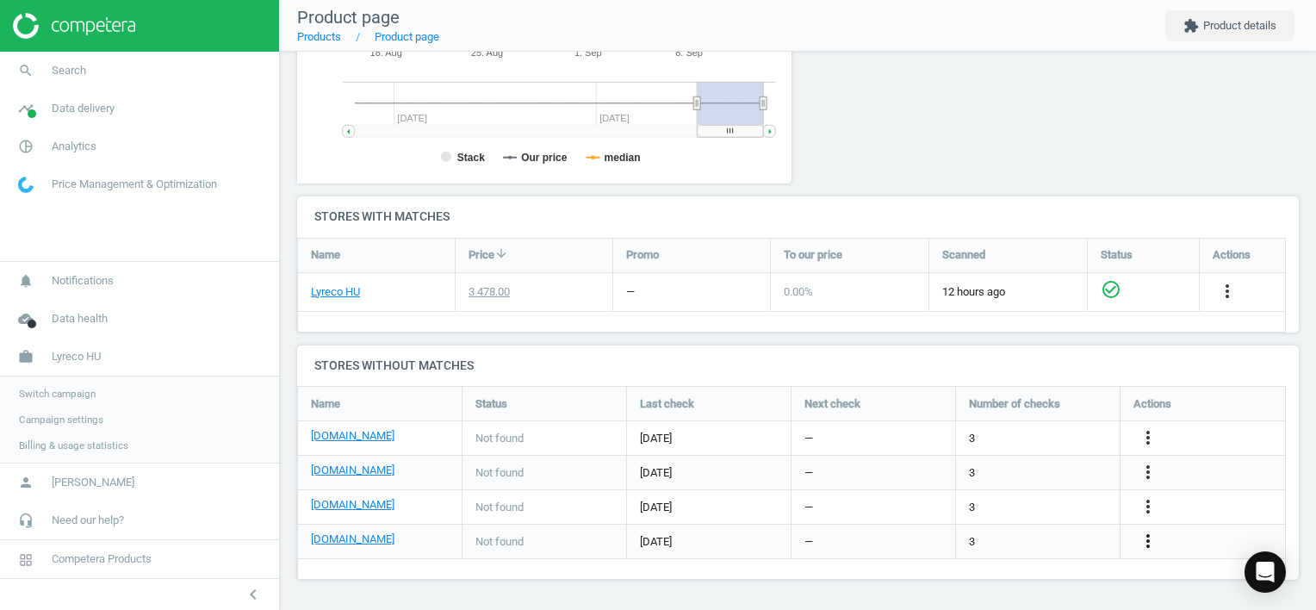
click at [1149, 537] on icon "more_vert" at bounding box center [1148, 540] width 21 height 21
click at [1006, 536] on link "Edit URL/product option" at bounding box center [1013, 541] width 236 height 27
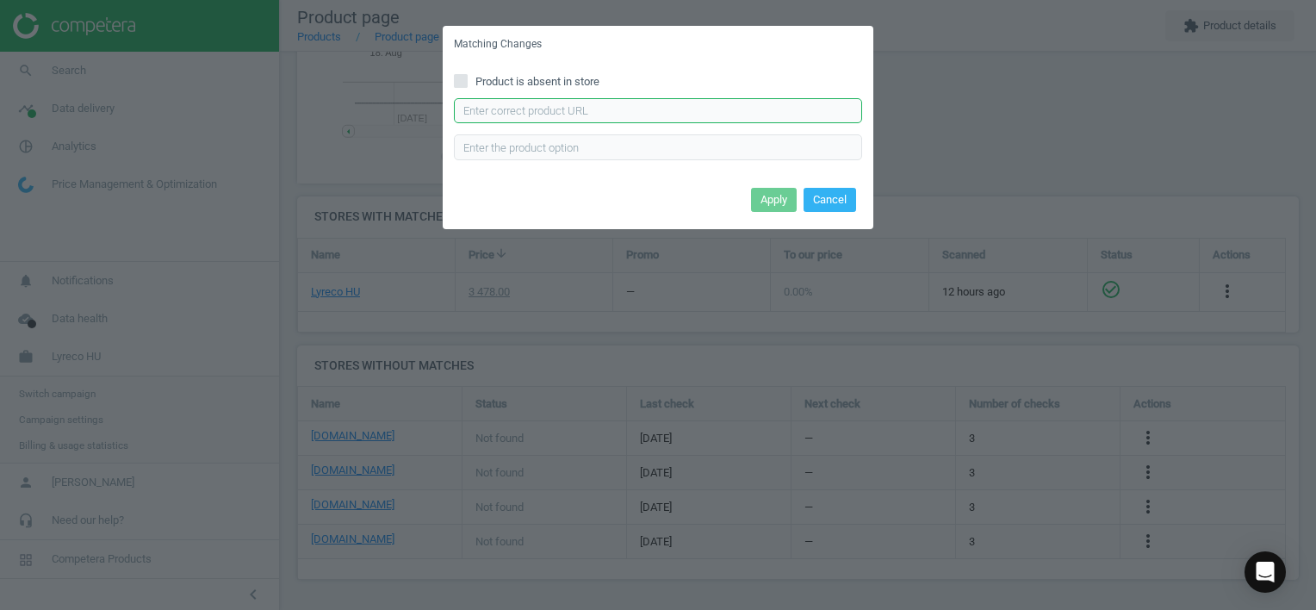
click at [627, 115] on input "text" at bounding box center [658, 111] width 408 height 26
type input "[URL][DOMAIN_NAME]"
click at [761, 198] on button "Apply" at bounding box center [774, 200] width 46 height 24
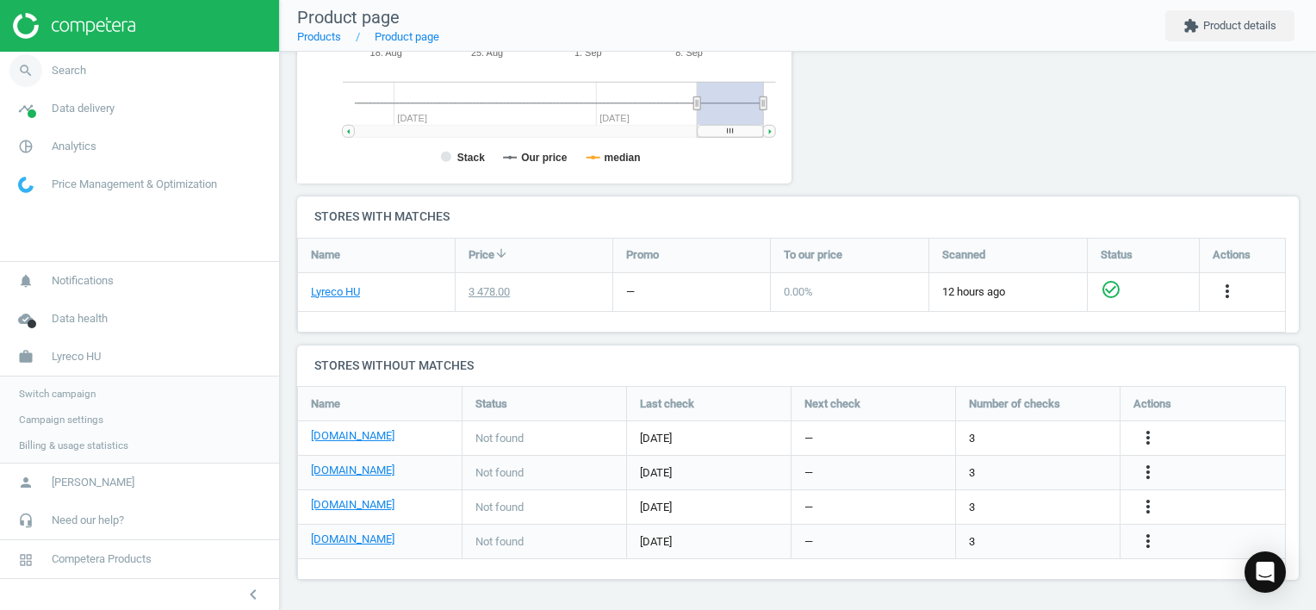
click at [48, 65] on span "search" at bounding box center [26, 71] width 52 height 38
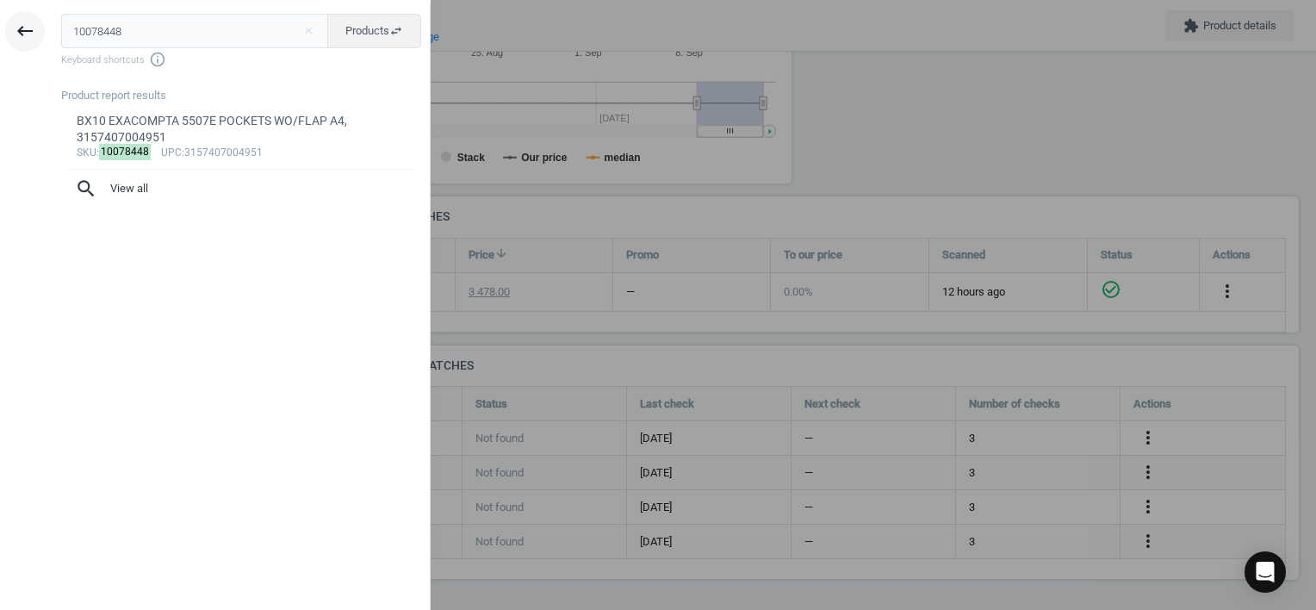
drag, startPoint x: 99, startPoint y: 26, endPoint x: 18, endPoint y: 26, distance: 80.9
click at [18, 26] on div "keyboard_backspace 10078448 close Products swap_horiz Keyboard shortcuts info_o…" at bounding box center [215, 308] width 431 height 610
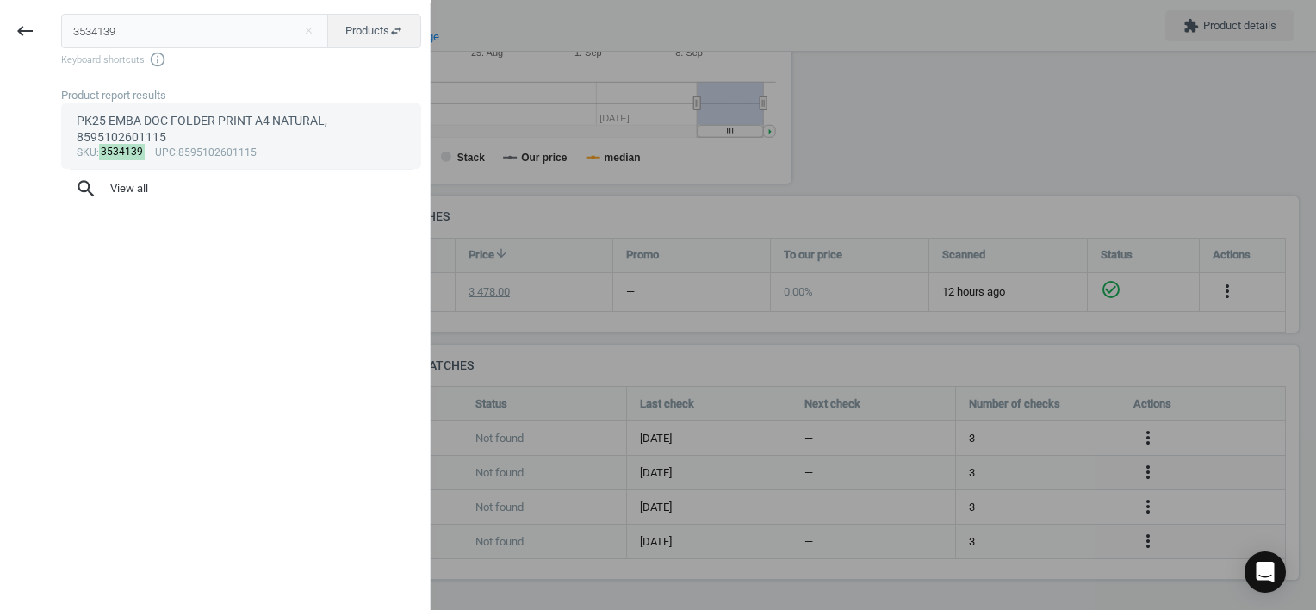
type input "3534139"
click at [197, 127] on div "PK25 EMBA DOC FOLDER PRINT A4 NATURAL, 8595102601115" at bounding box center [242, 130] width 330 height 34
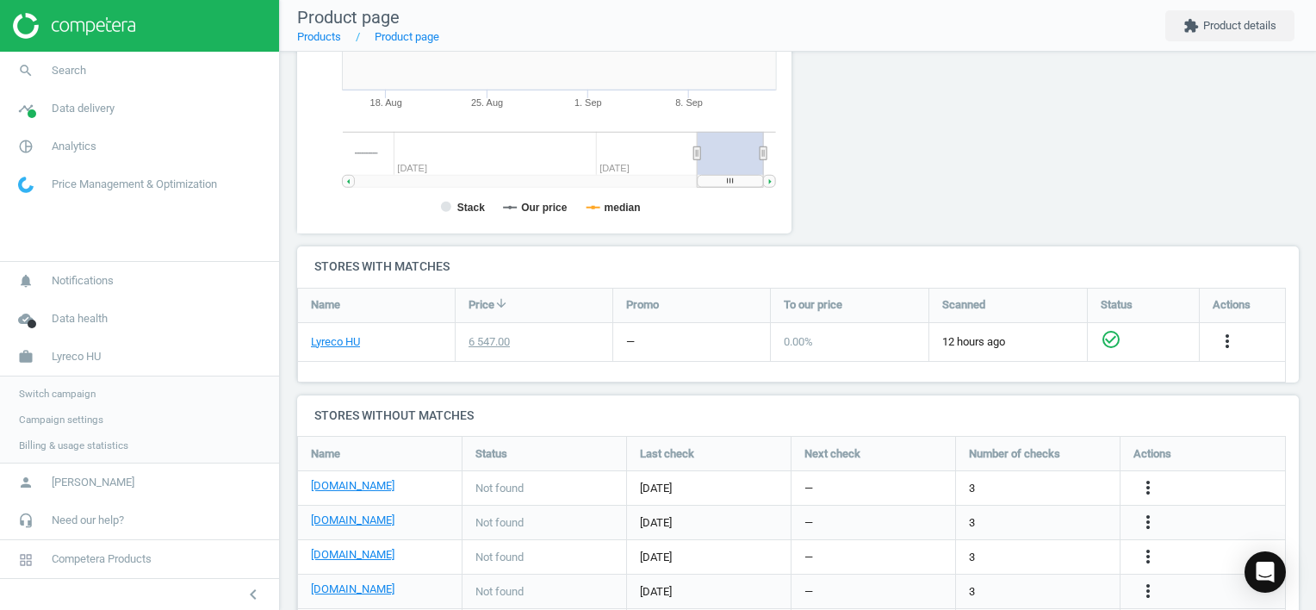
scroll to position [371, 514]
click at [1148, 488] on icon "more_vert" at bounding box center [1148, 487] width 21 height 21
click at [1031, 487] on link "Edit URL/product option" at bounding box center [1013, 487] width 236 height 27
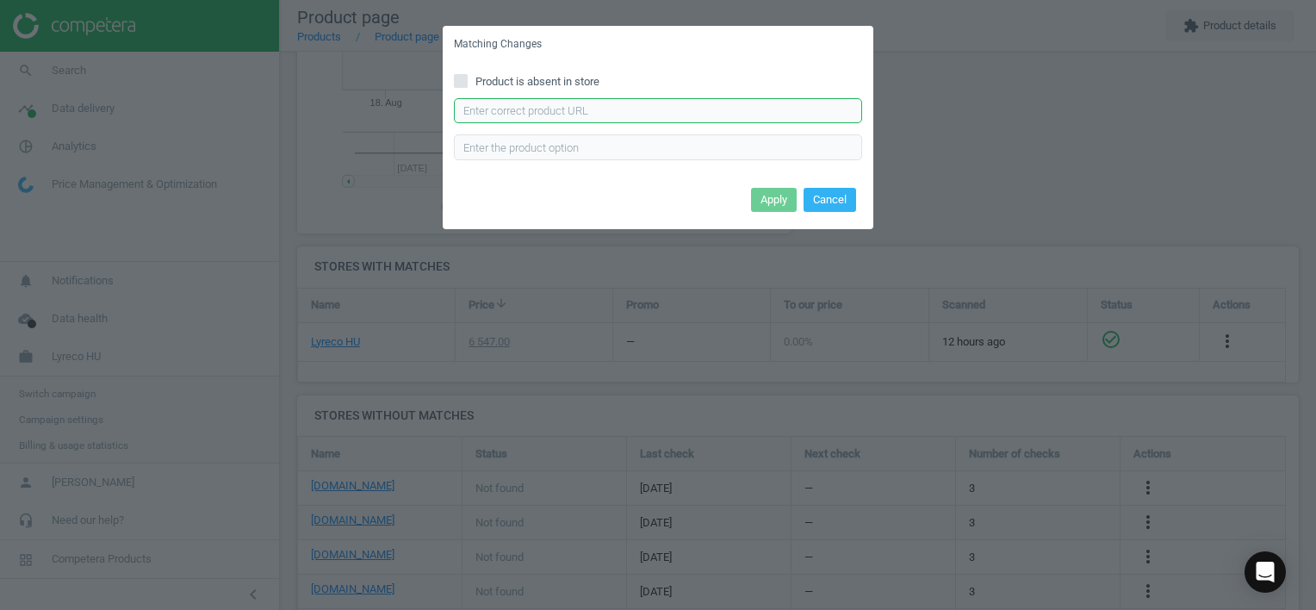
click at [641, 116] on input "text" at bounding box center [658, 111] width 408 height 26
type input "[URL][DOMAIN_NAME]"
click at [773, 214] on div "Apply Cancel" at bounding box center [658, 206] width 431 height 47
click at [775, 200] on button "Apply" at bounding box center [774, 200] width 46 height 24
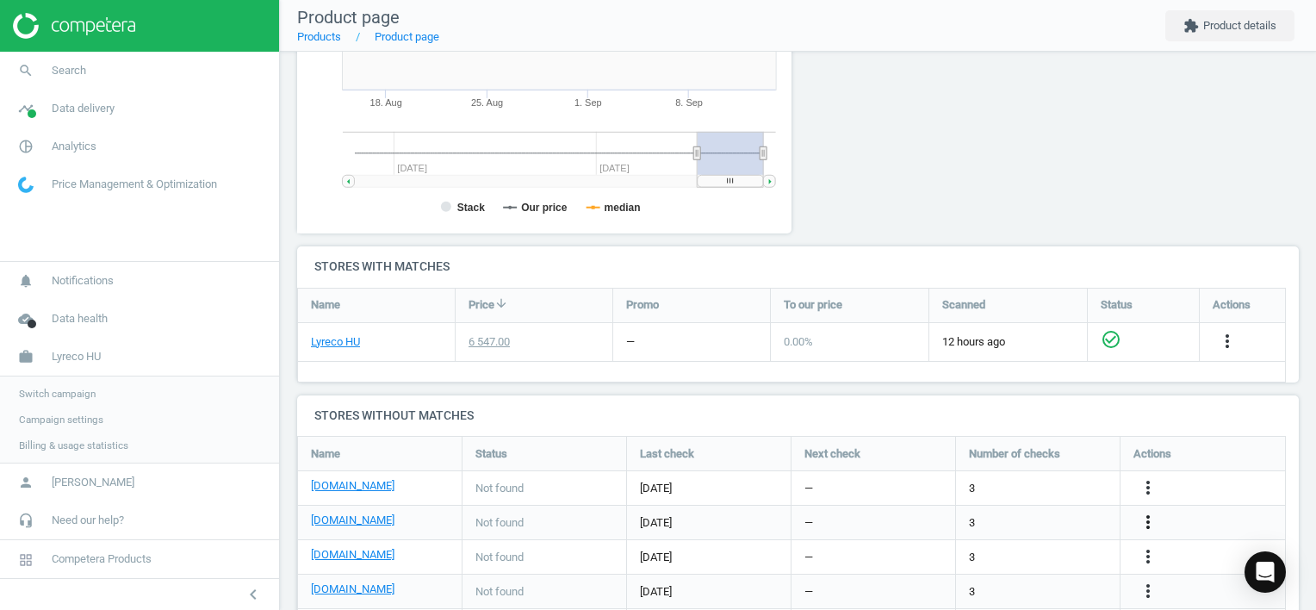
click at [1146, 519] on icon "more_vert" at bounding box center [1148, 522] width 21 height 21
click at [1033, 520] on link "Edit URL/product option" at bounding box center [1013, 521] width 236 height 27
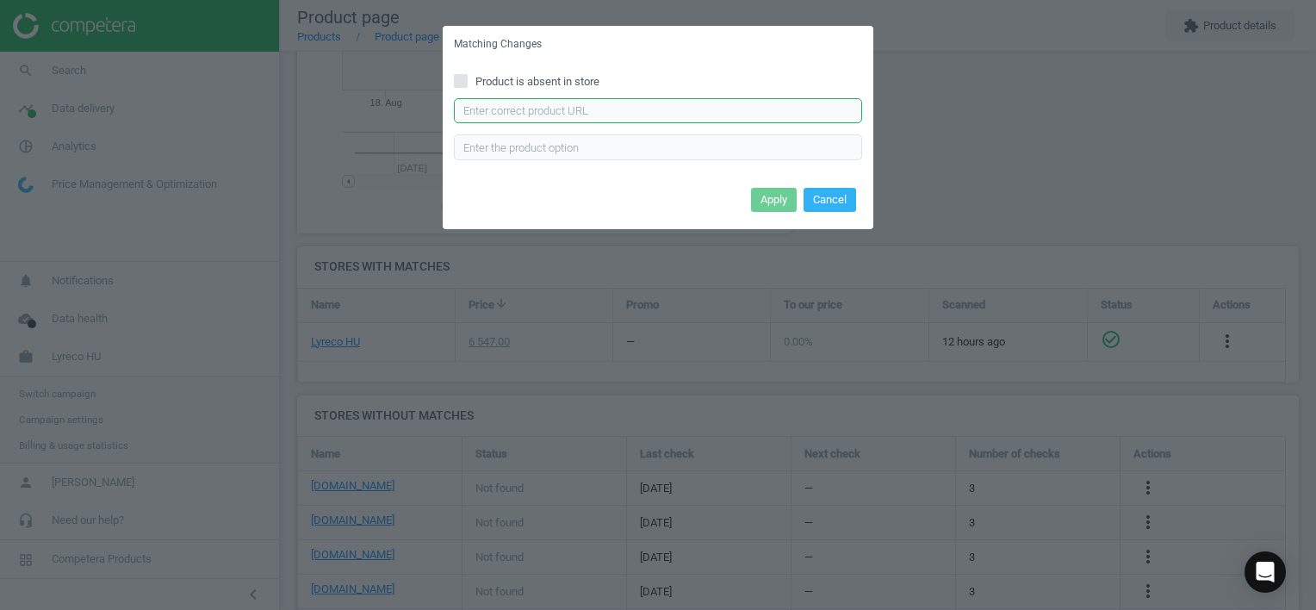
click at [633, 116] on input "text" at bounding box center [658, 111] width 408 height 26
type input "[URL][DOMAIN_NAME][PERSON_NAME]"
click at [758, 191] on button "Apply" at bounding box center [774, 200] width 46 height 24
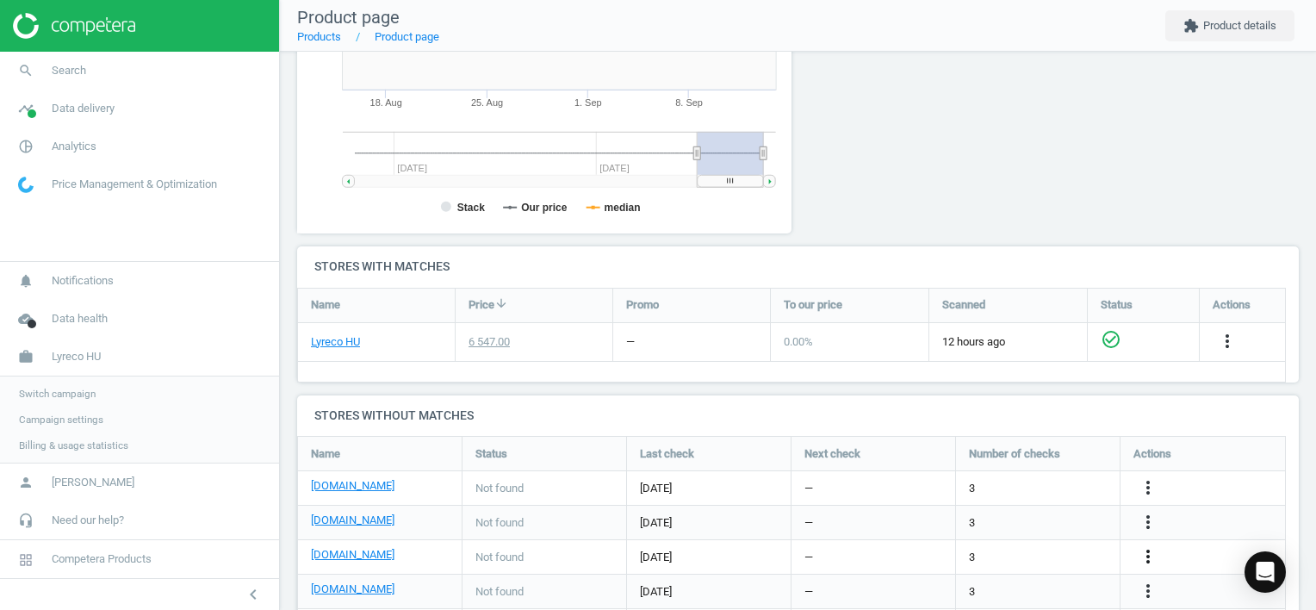
click at [1141, 558] on icon "more_vert" at bounding box center [1148, 556] width 21 height 21
click at [1045, 555] on link "Edit URL/product option" at bounding box center [1013, 556] width 236 height 27
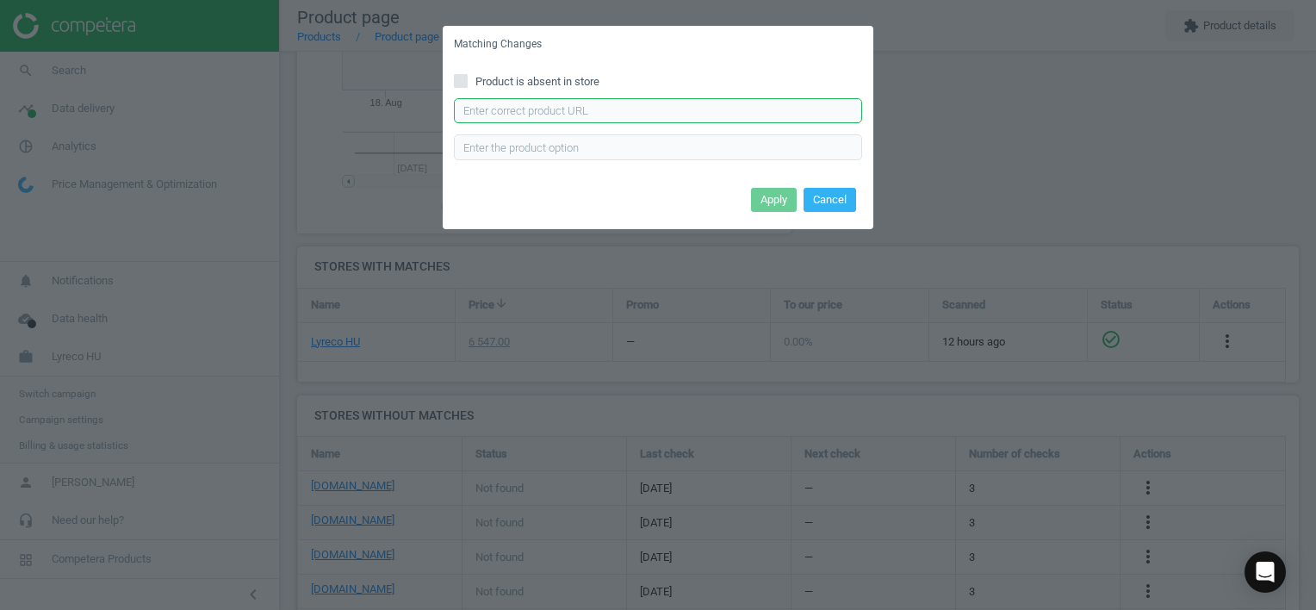
click at [599, 104] on input "text" at bounding box center [658, 111] width 408 height 26
type input "[URL][DOMAIN_NAME]"
click at [776, 202] on button "Apply" at bounding box center [774, 200] width 46 height 24
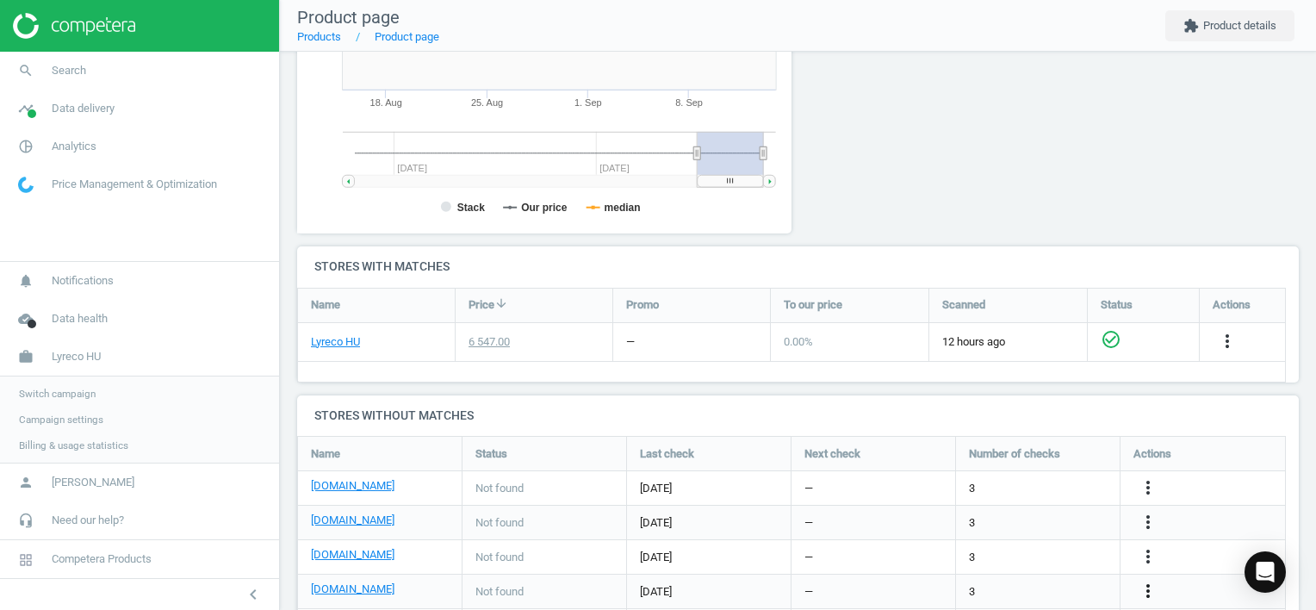
drag, startPoint x: 1151, startPoint y: 586, endPoint x: 1140, endPoint y: 586, distance: 10.3
click at [1149, 586] on icon "more_vert" at bounding box center [1148, 590] width 21 height 21
click at [1035, 561] on link "Edit URL/product option" at bounding box center [1013, 569] width 236 height 27
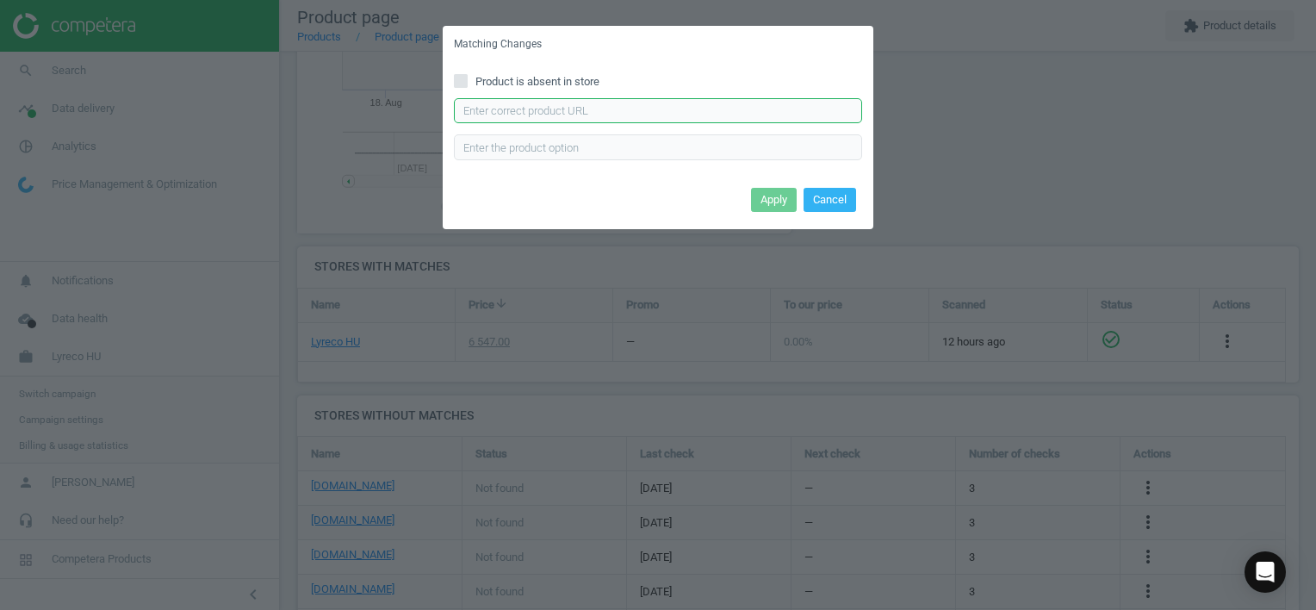
click at [724, 111] on input "text" at bounding box center [658, 111] width 408 height 26
type input "[URL][DOMAIN_NAME]"
click at [773, 200] on button "Apply" at bounding box center [774, 200] width 46 height 24
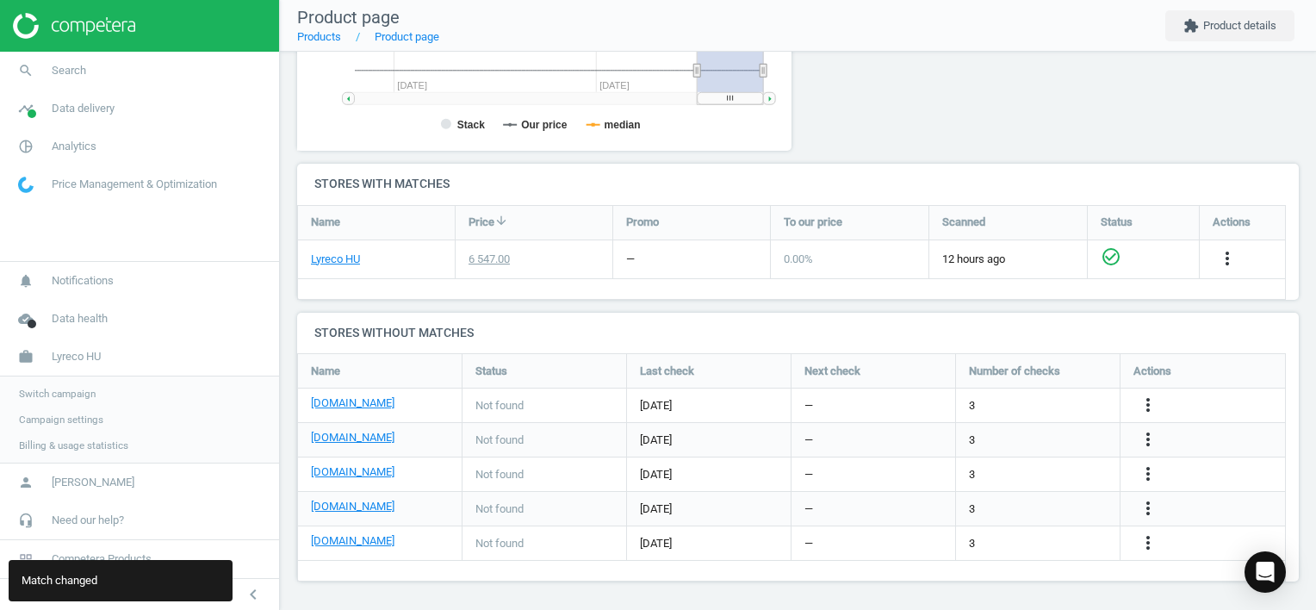
scroll to position [472, 0]
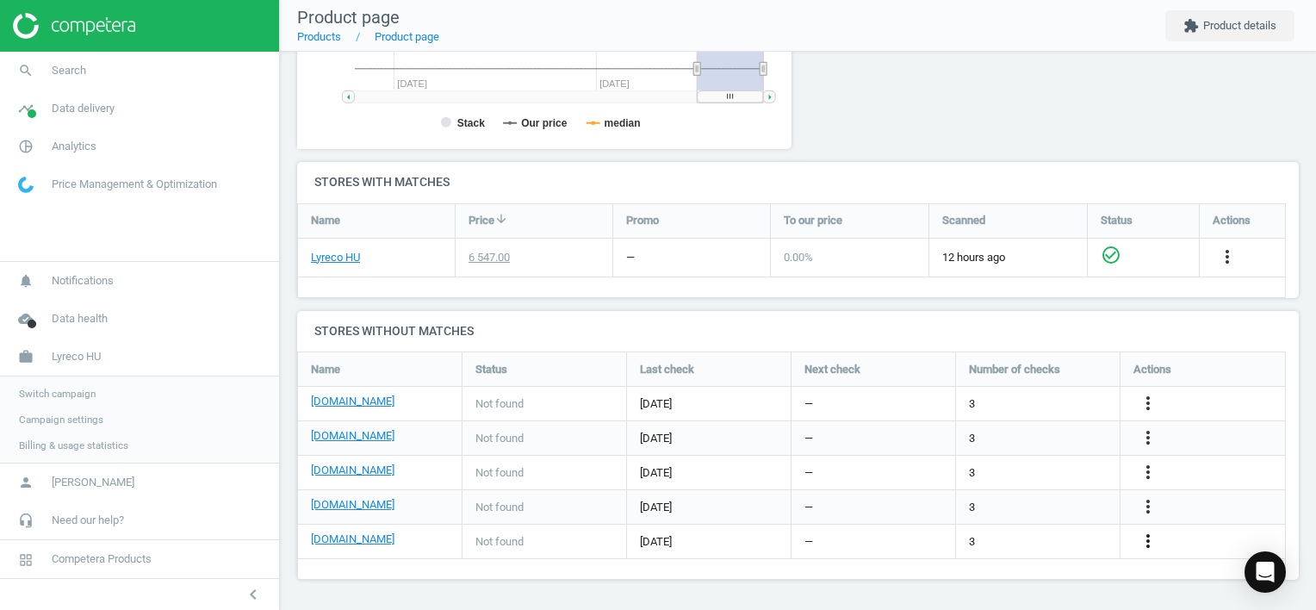
click at [1149, 538] on icon "more_vert" at bounding box center [1148, 540] width 21 height 21
click at [1035, 524] on link "Report error in other" at bounding box center [1013, 514] width 236 height 27
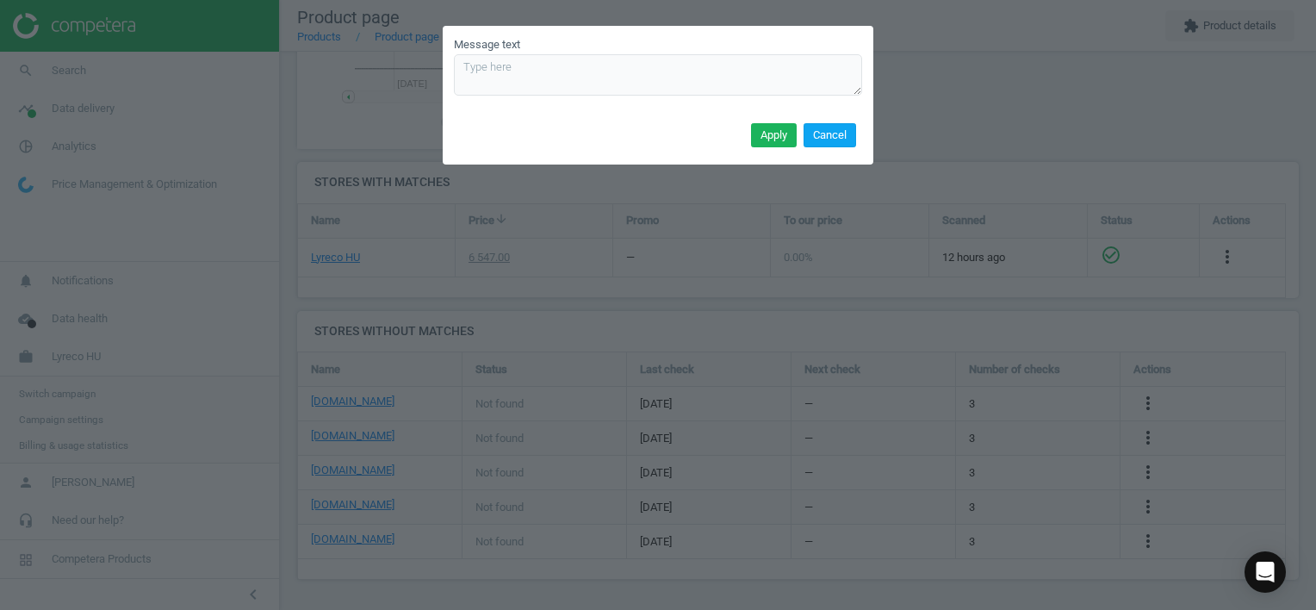
click at [833, 145] on button "Cancel" at bounding box center [829, 135] width 53 height 24
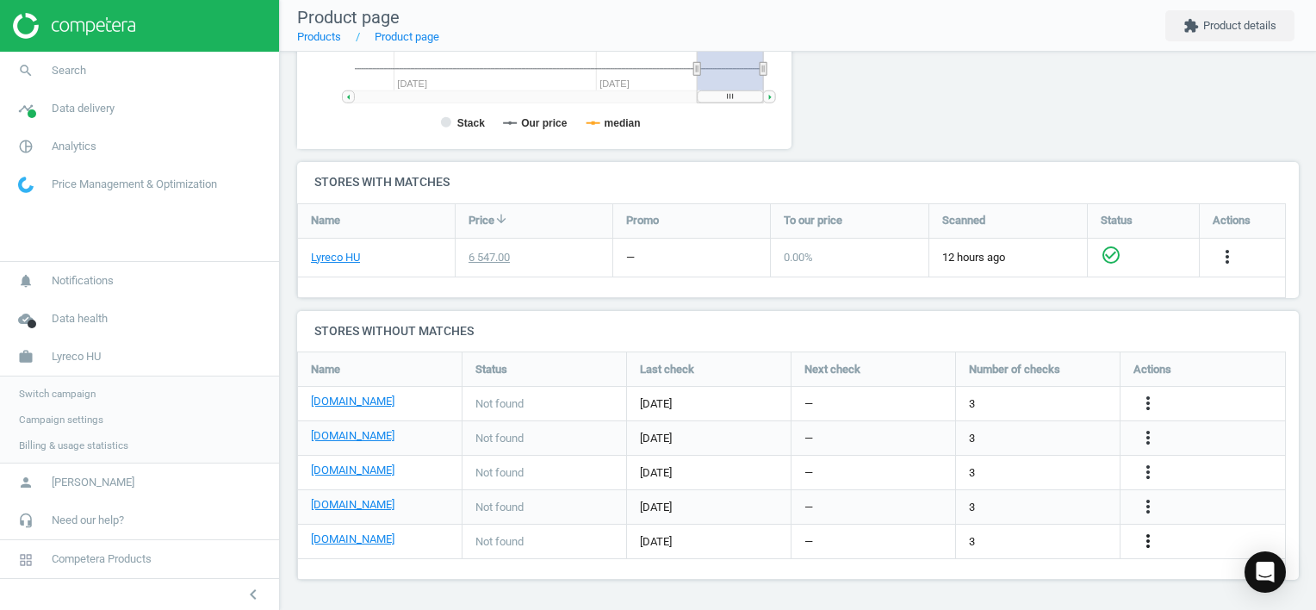
click at [1156, 542] on icon "more_vert" at bounding box center [1148, 540] width 21 height 21
click at [1028, 534] on link "Edit URL/product option" at bounding box center [1013, 541] width 236 height 27
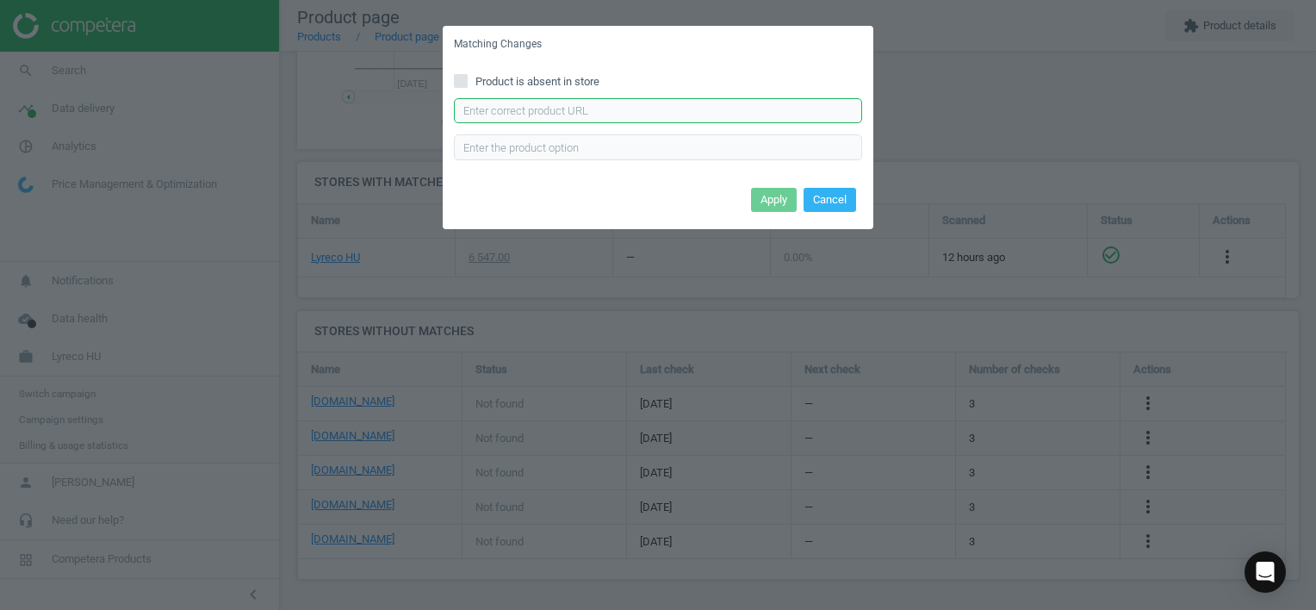
click at [703, 108] on input "text" at bounding box center [658, 111] width 408 height 26
type input "[URL][DOMAIN_NAME]"
click at [768, 190] on button "Apply" at bounding box center [774, 200] width 46 height 24
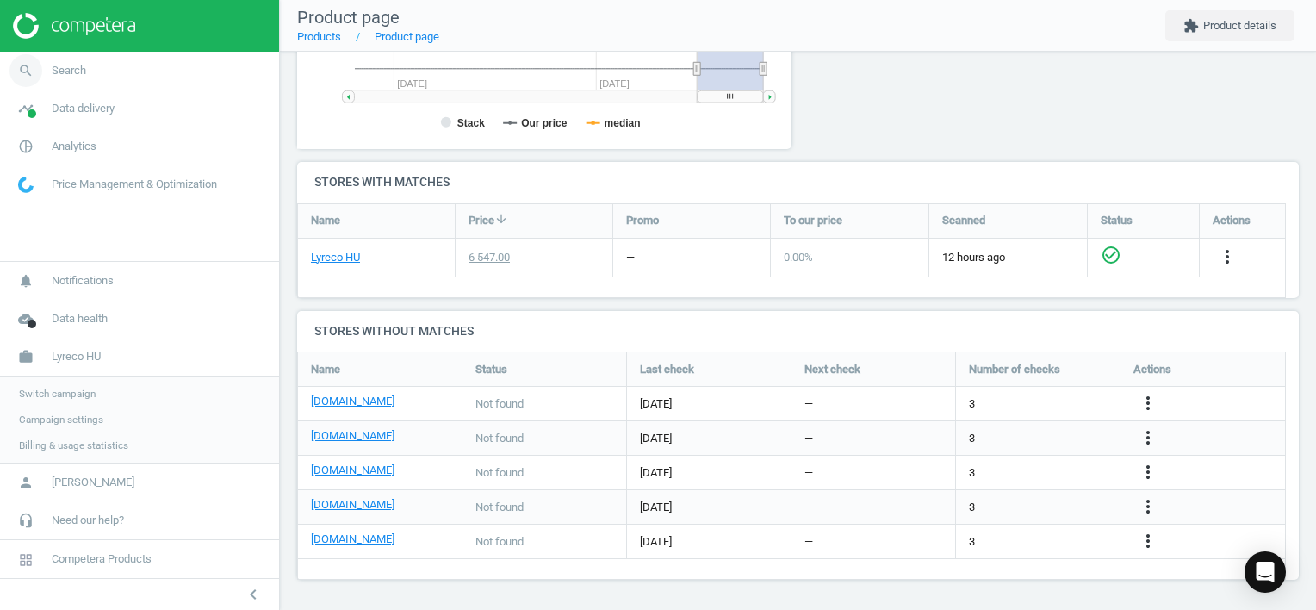
click at [69, 65] on span "Search" at bounding box center [69, 71] width 34 height 16
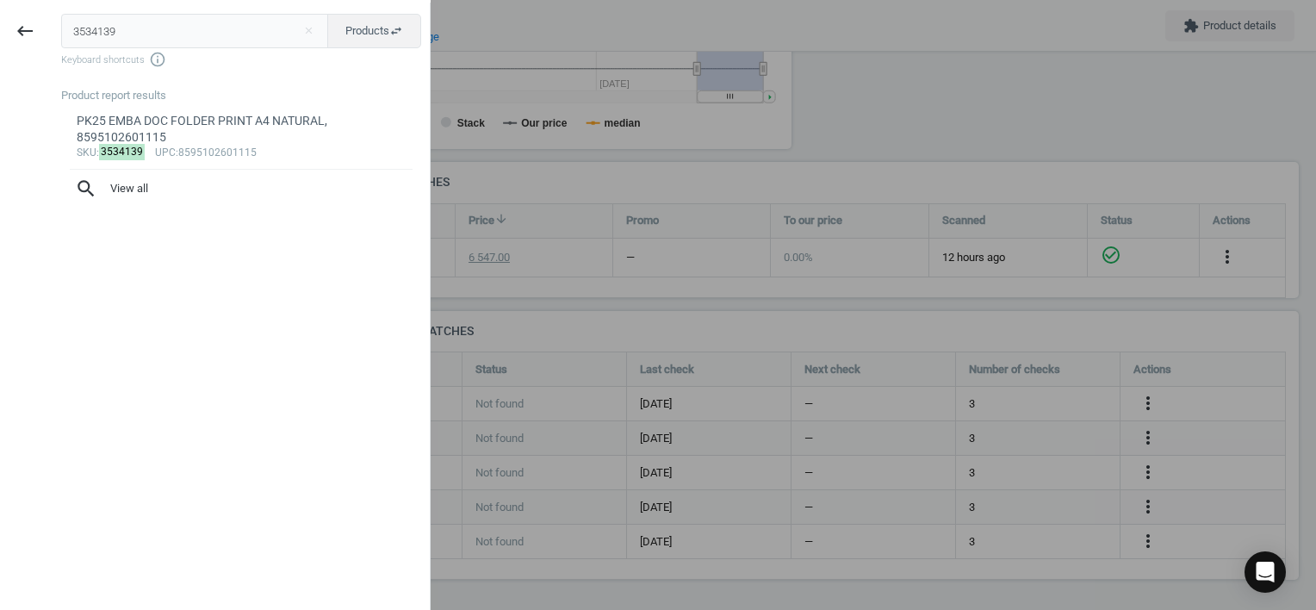
drag, startPoint x: 96, startPoint y: 34, endPoint x: 73, endPoint y: 31, distance: 23.5
click at [0, 18] on html "Group 2 Created with Sketch. ic/cloud_download/grey600 Created with Sketch. gra…" at bounding box center [658, 305] width 1316 height 610
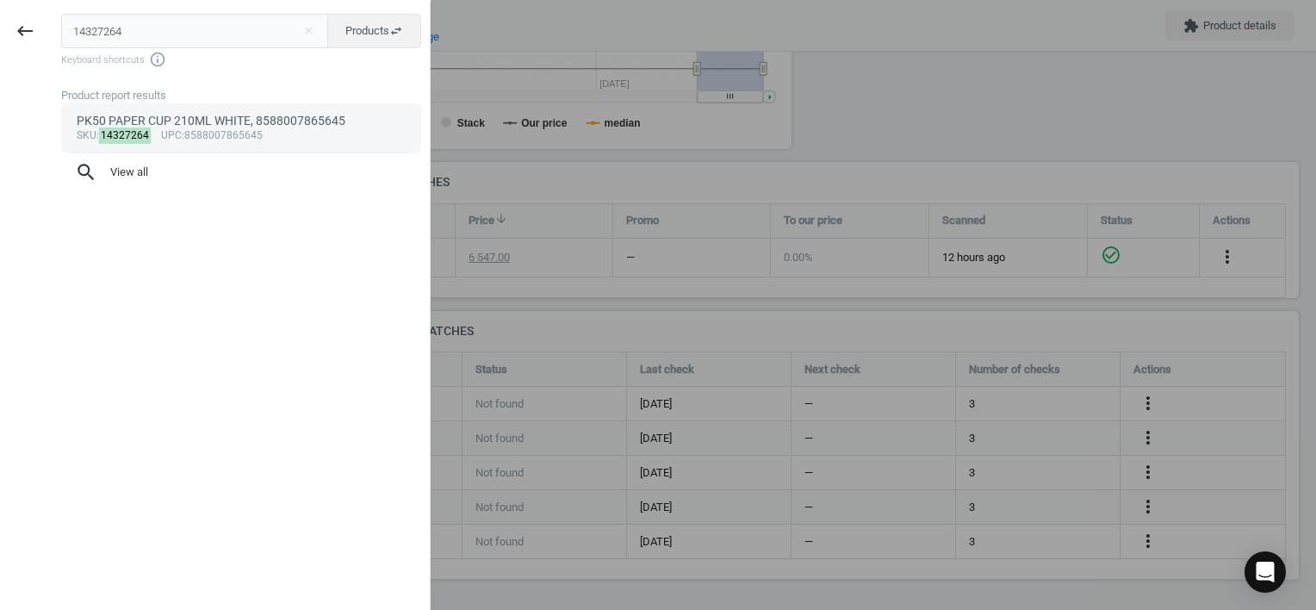
type input "14327264"
click at [243, 136] on div "sku : 14327264 upc :8588007865645" at bounding box center [242, 136] width 330 height 14
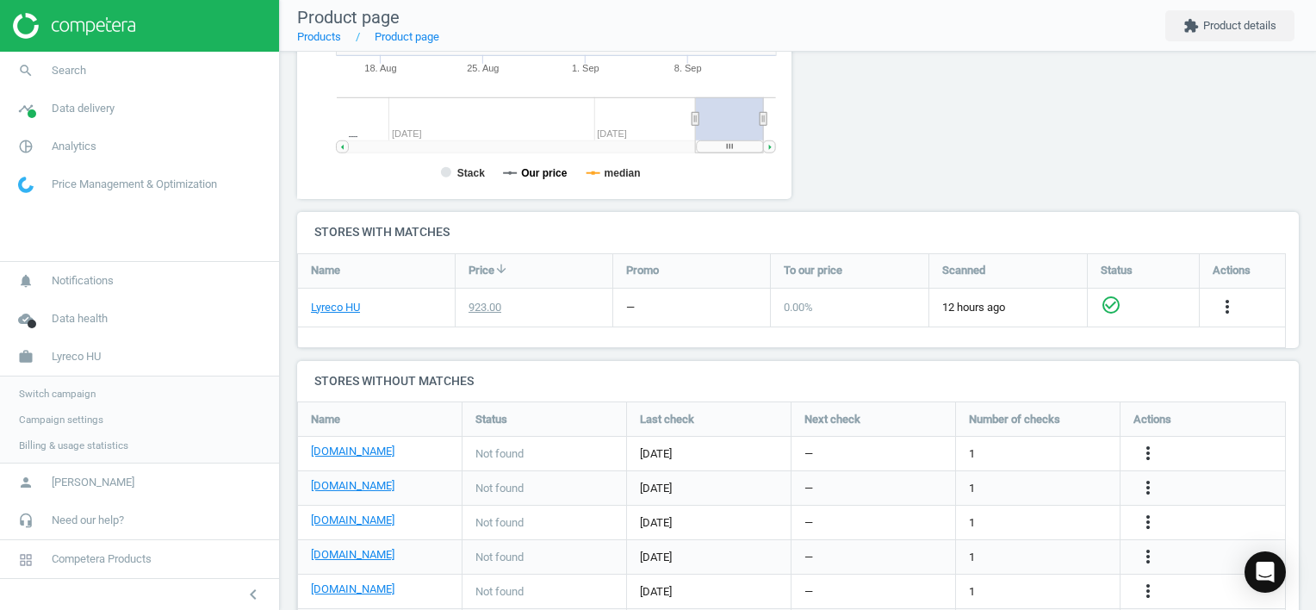
scroll to position [371, 514]
click at [1147, 448] on icon "more_vert" at bounding box center [1148, 453] width 21 height 21
click at [1044, 454] on link "Edit URL/product option" at bounding box center [1013, 452] width 236 height 27
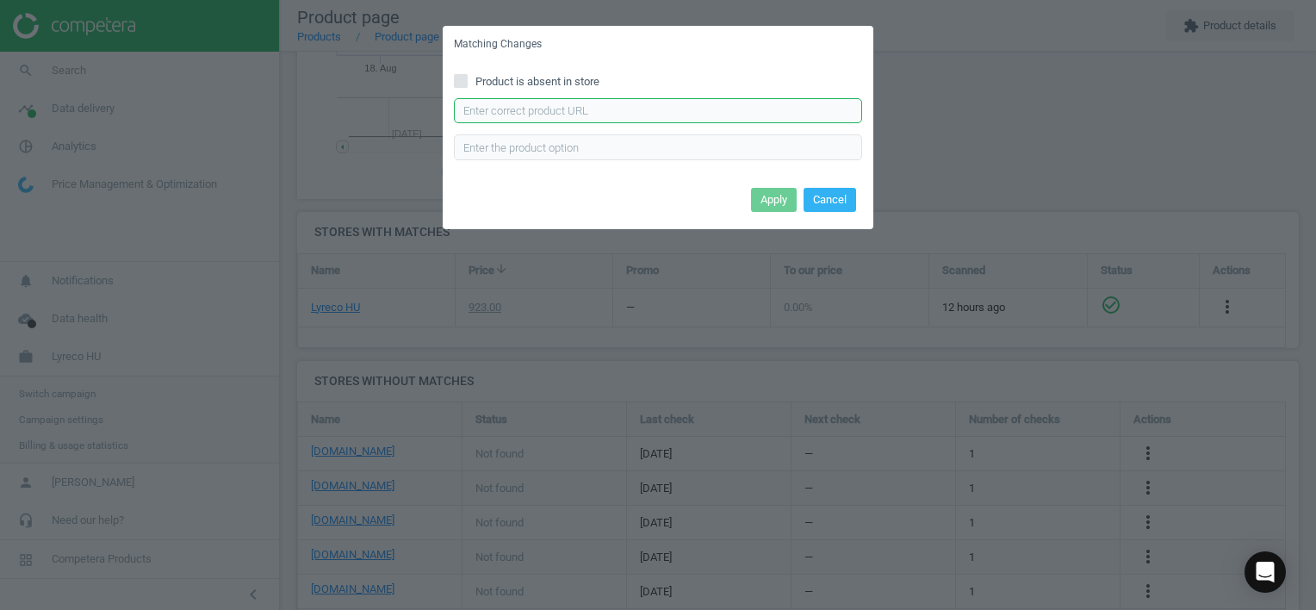
click at [610, 110] on input "text" at bounding box center [658, 111] width 408 height 26
type input "[URL][DOMAIN_NAME][PERSON_NAME]"
click at [775, 198] on button "Apply" at bounding box center [774, 200] width 46 height 24
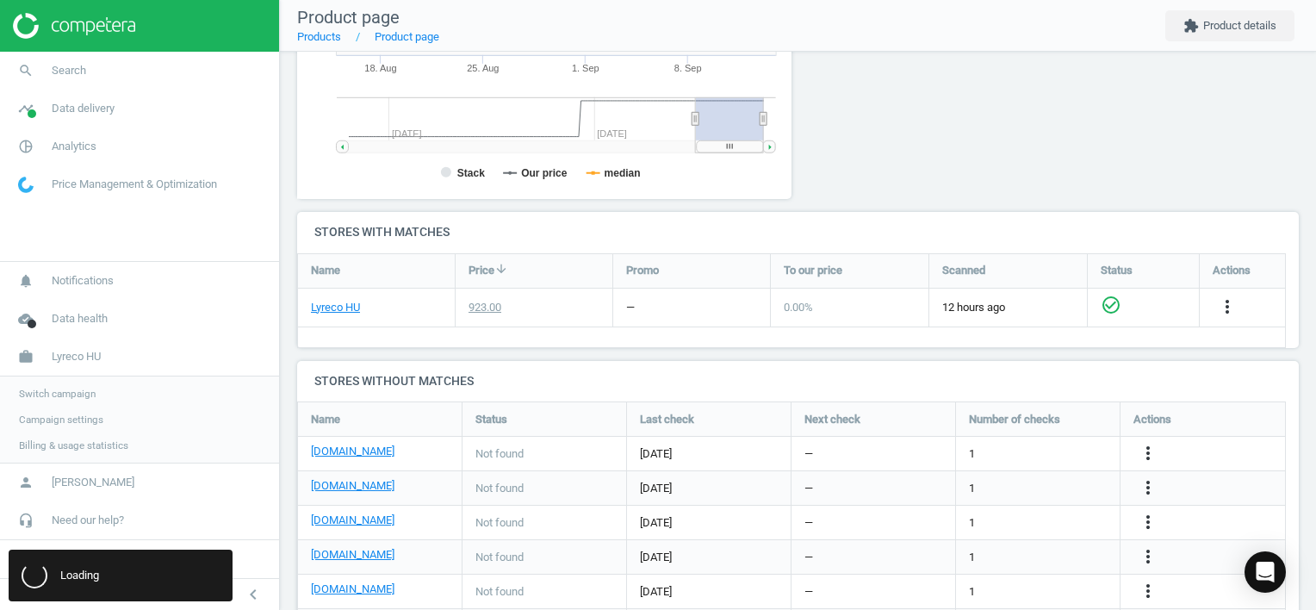
scroll to position [0, 0]
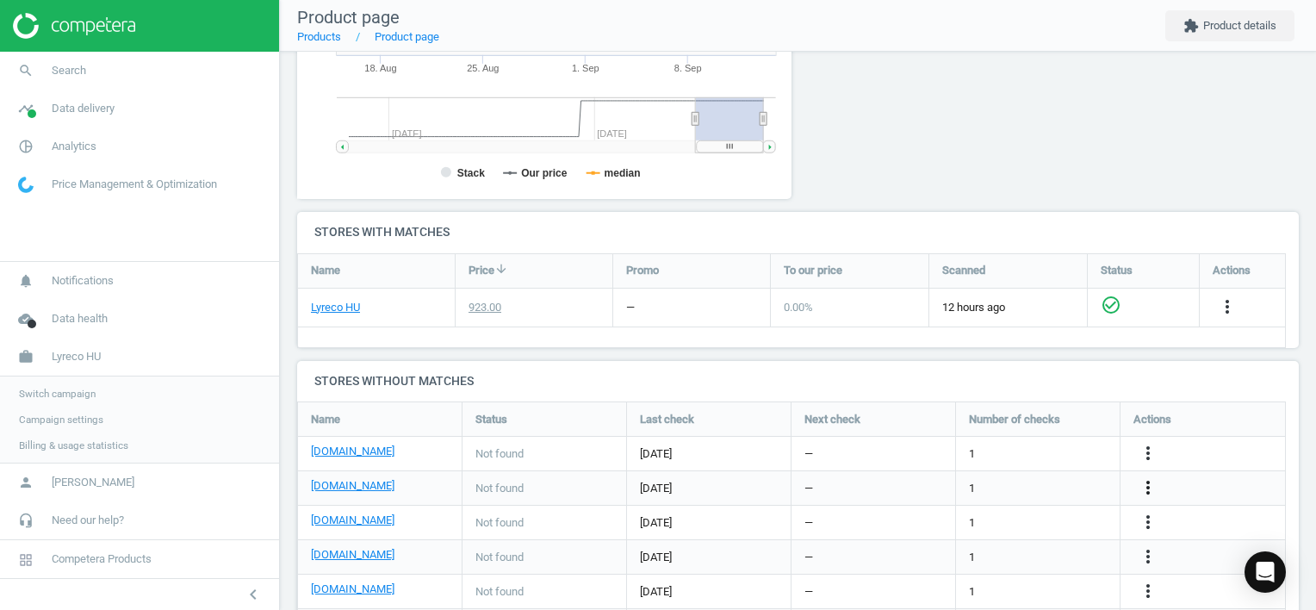
click at [1144, 478] on icon "more_vert" at bounding box center [1148, 487] width 21 height 21
click at [1051, 479] on link "Edit URL/product option" at bounding box center [1013, 487] width 236 height 27
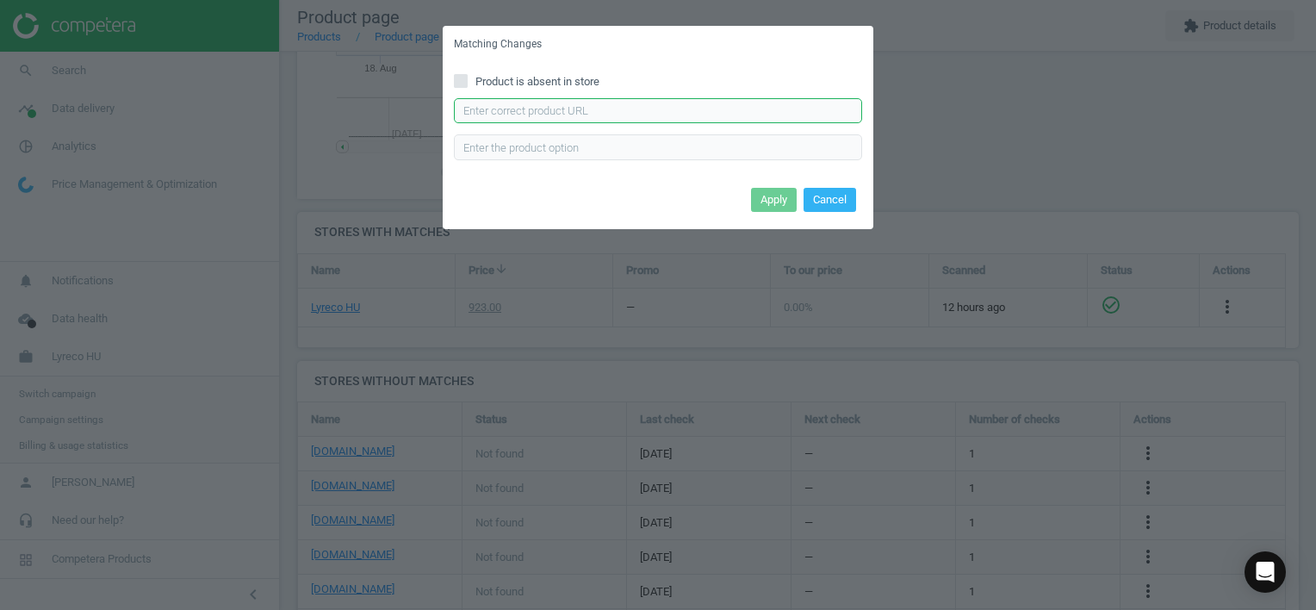
click at [709, 104] on input "text" at bounding box center [658, 111] width 408 height 26
type input "[URL][DOMAIN_NAME]"
click at [775, 200] on button "Apply" at bounding box center [774, 200] width 46 height 24
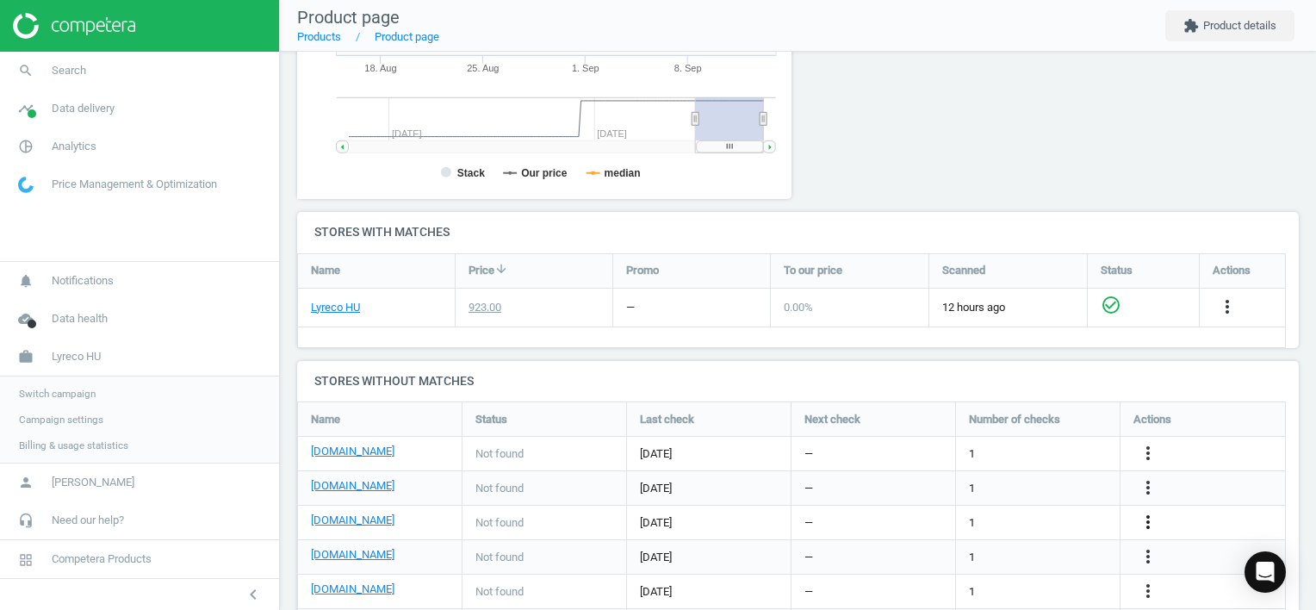
click at [1144, 517] on icon "more_vert" at bounding box center [1148, 522] width 21 height 21
click at [1089, 511] on link "Edit URL/product option" at bounding box center [1013, 521] width 236 height 27
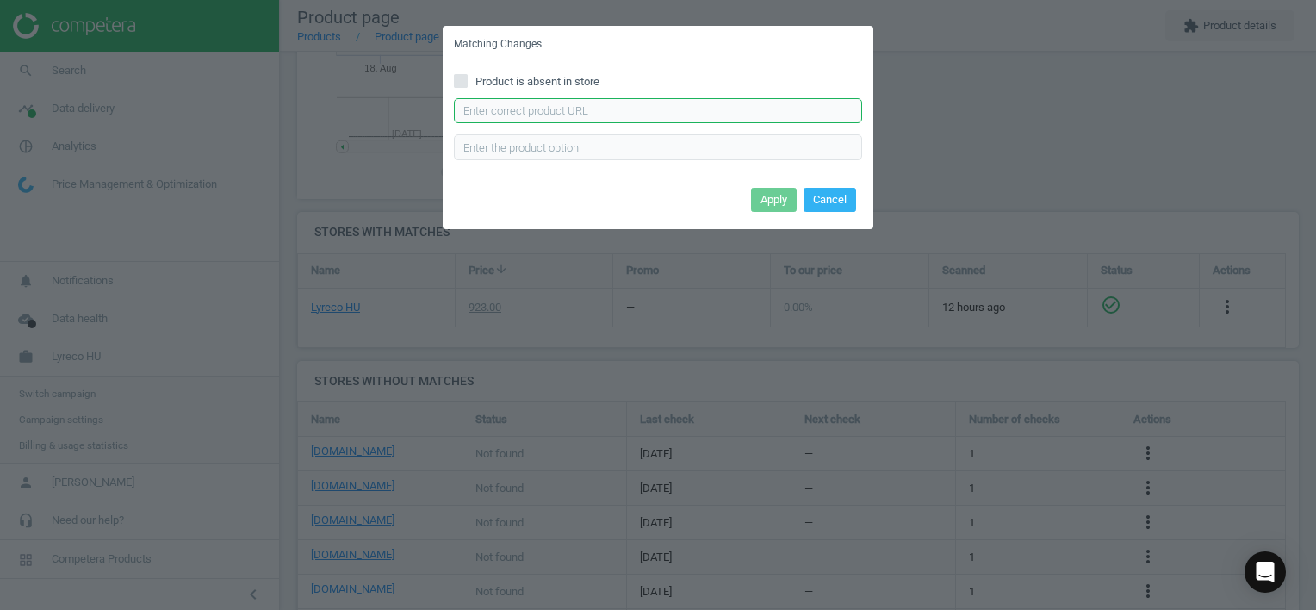
click at [530, 107] on input "text" at bounding box center [658, 111] width 408 height 26
type input "[URL][DOMAIN_NAME][PERSON_NAME]"
click at [786, 200] on button "Apply" at bounding box center [774, 200] width 46 height 24
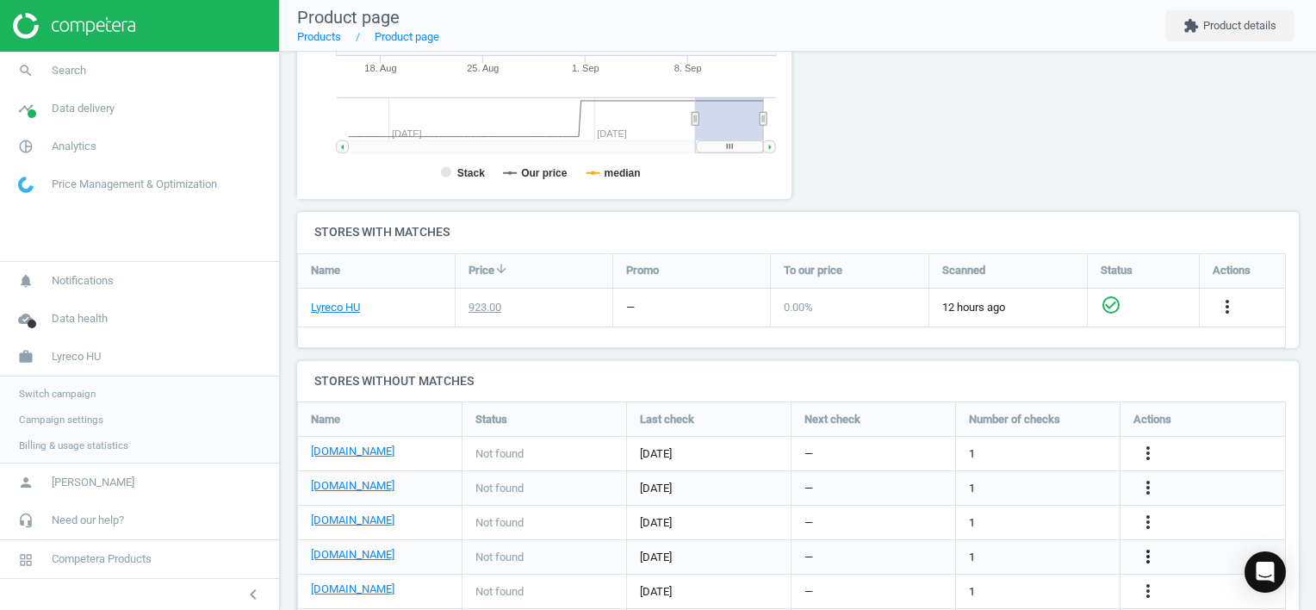
click at [1149, 556] on icon "more_vert" at bounding box center [1148, 556] width 21 height 21
click at [973, 555] on link "Edit URL/product option" at bounding box center [1013, 556] width 236 height 27
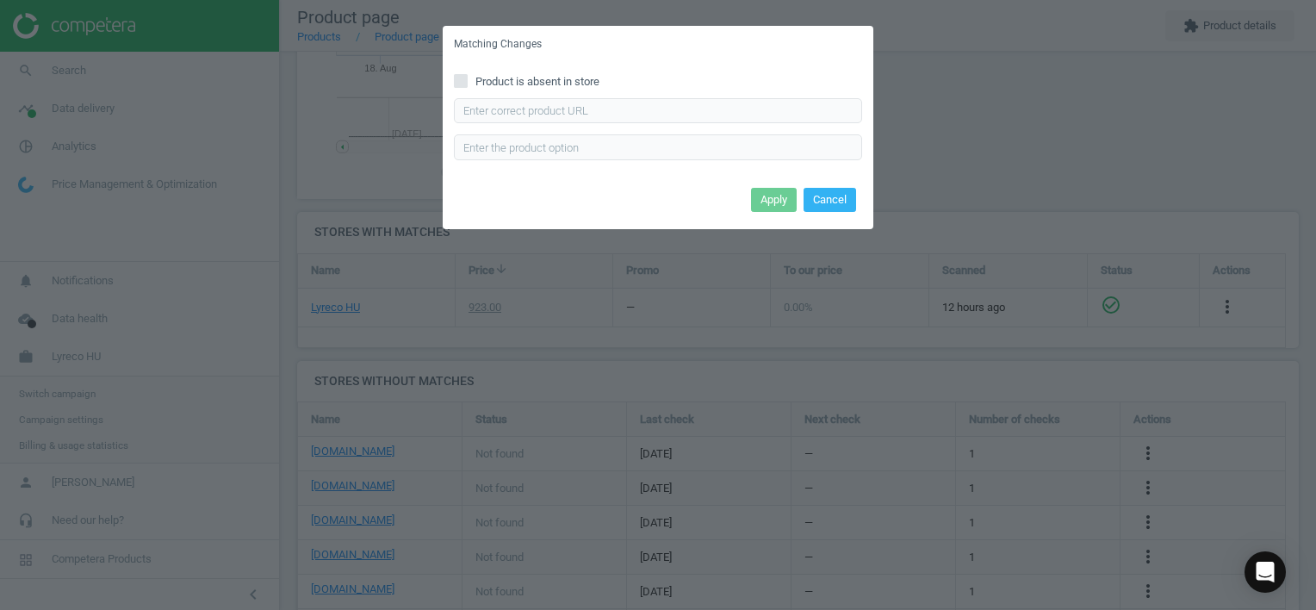
click at [482, 80] on span "Product is absent in store" at bounding box center [537, 82] width 131 height 16
click at [467, 80] on input "Product is absent in store" at bounding box center [461, 80] width 11 height 11
checkbox input "true"
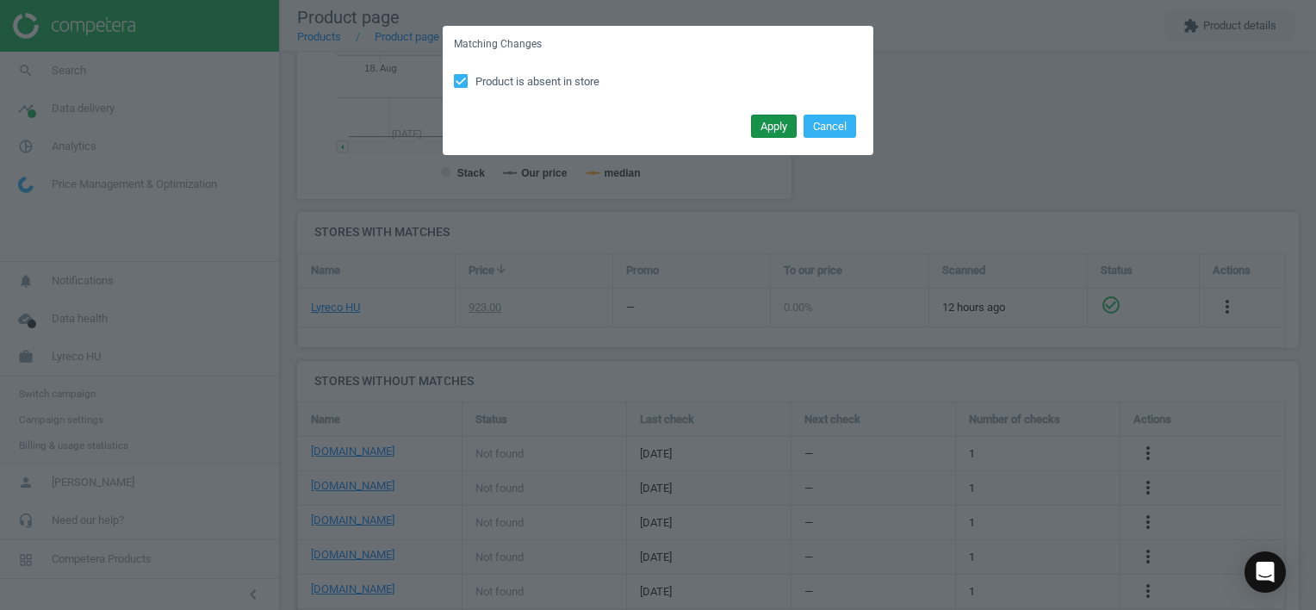
click at [779, 127] on button "Apply" at bounding box center [774, 127] width 46 height 24
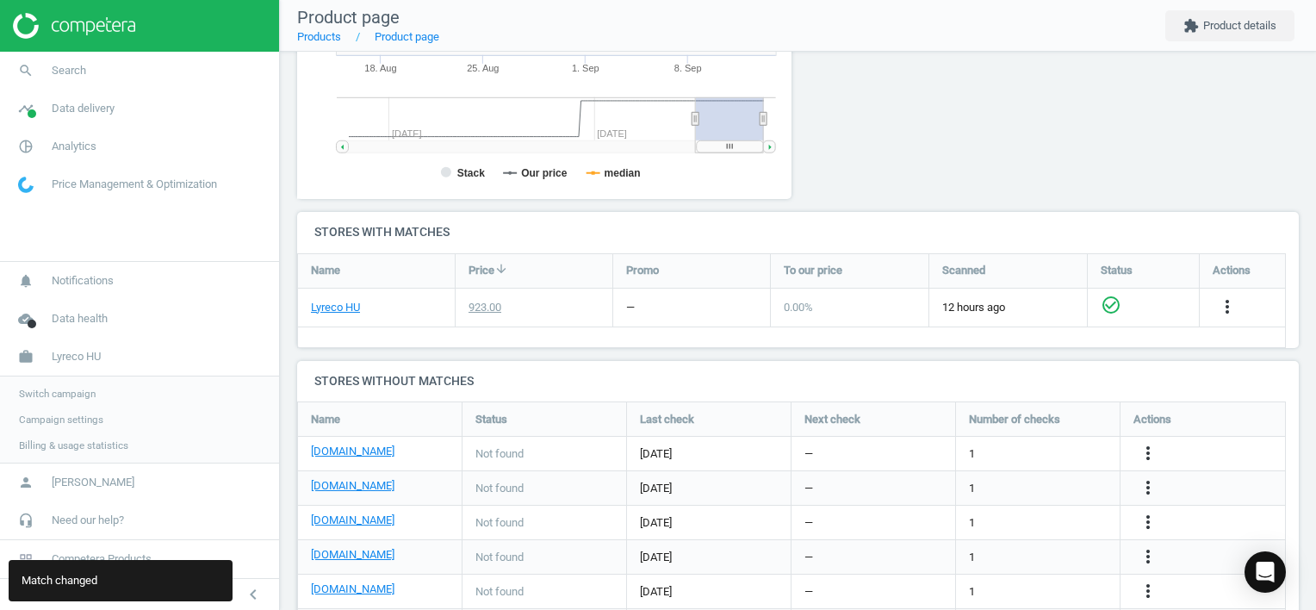
scroll to position [506, 0]
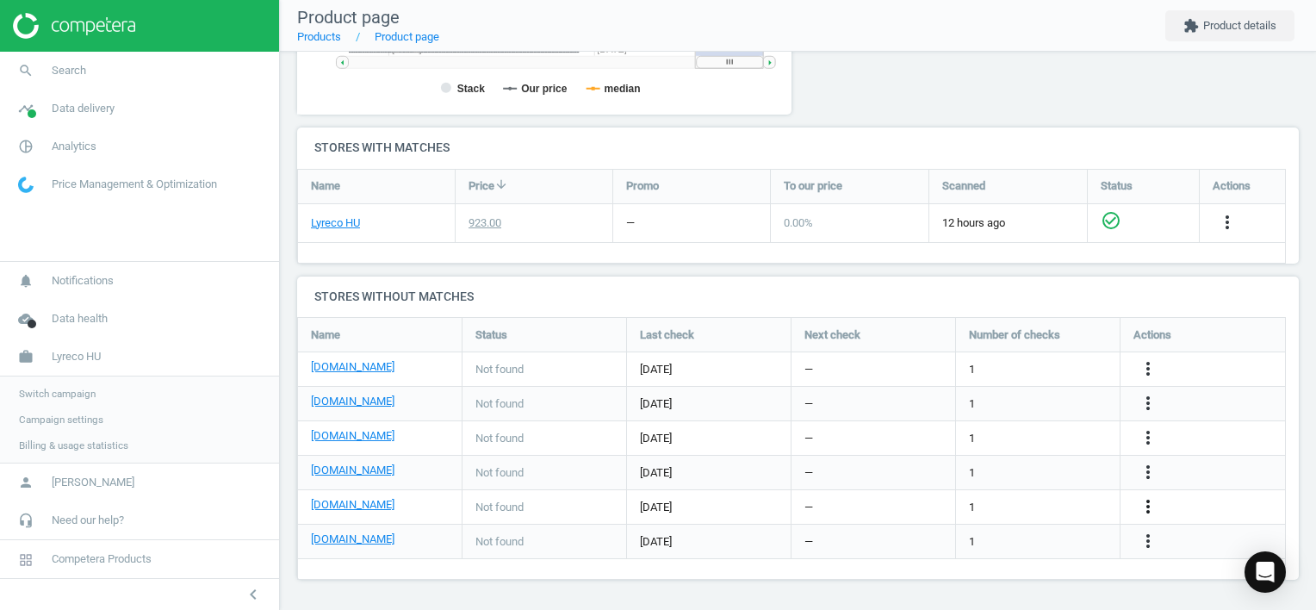
click at [1142, 499] on icon "more_vert" at bounding box center [1148, 506] width 21 height 21
click at [1072, 503] on link "Edit URL/product option" at bounding box center [1013, 506] width 236 height 27
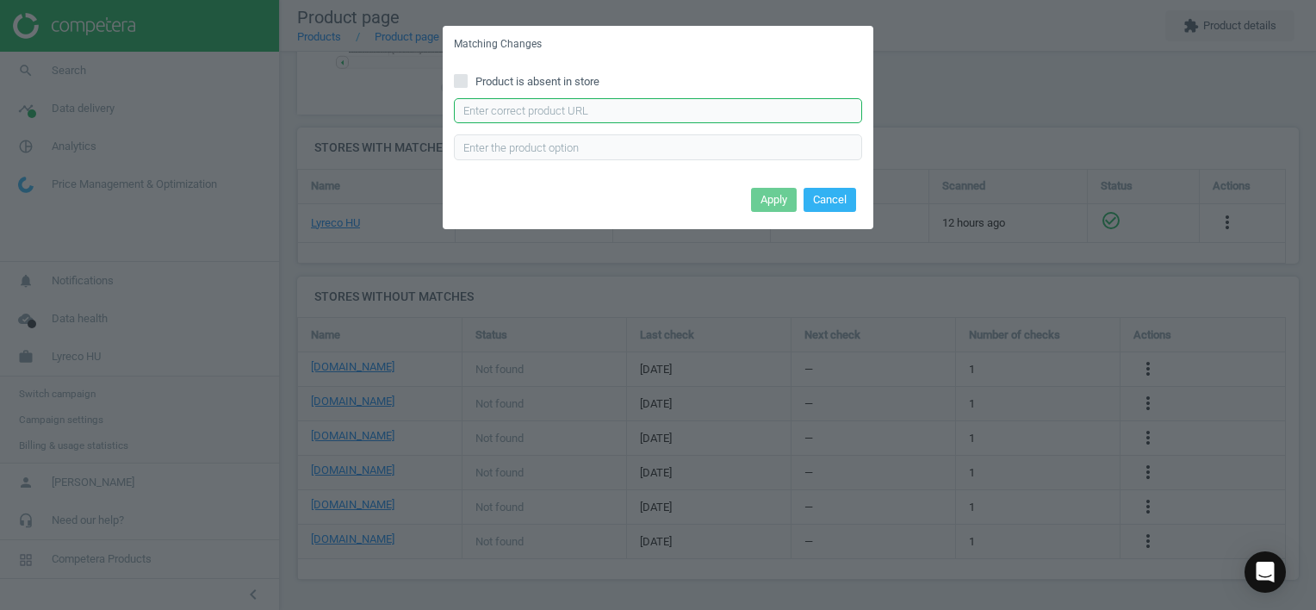
click at [541, 99] on input "text" at bounding box center [658, 111] width 408 height 26
type input "[URL][DOMAIN_NAME]"
click at [787, 203] on button "Apply" at bounding box center [774, 200] width 46 height 24
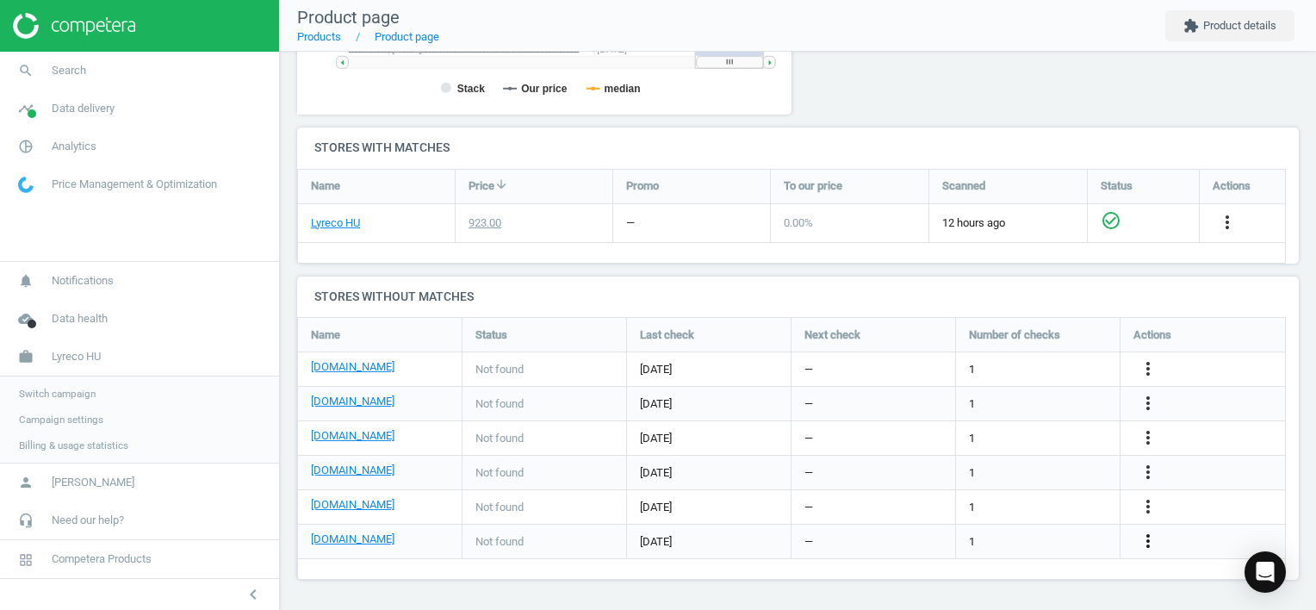
click at [1143, 542] on icon "more_vert" at bounding box center [1148, 540] width 21 height 21
click at [1037, 537] on link "Edit URL/product option" at bounding box center [1013, 541] width 236 height 27
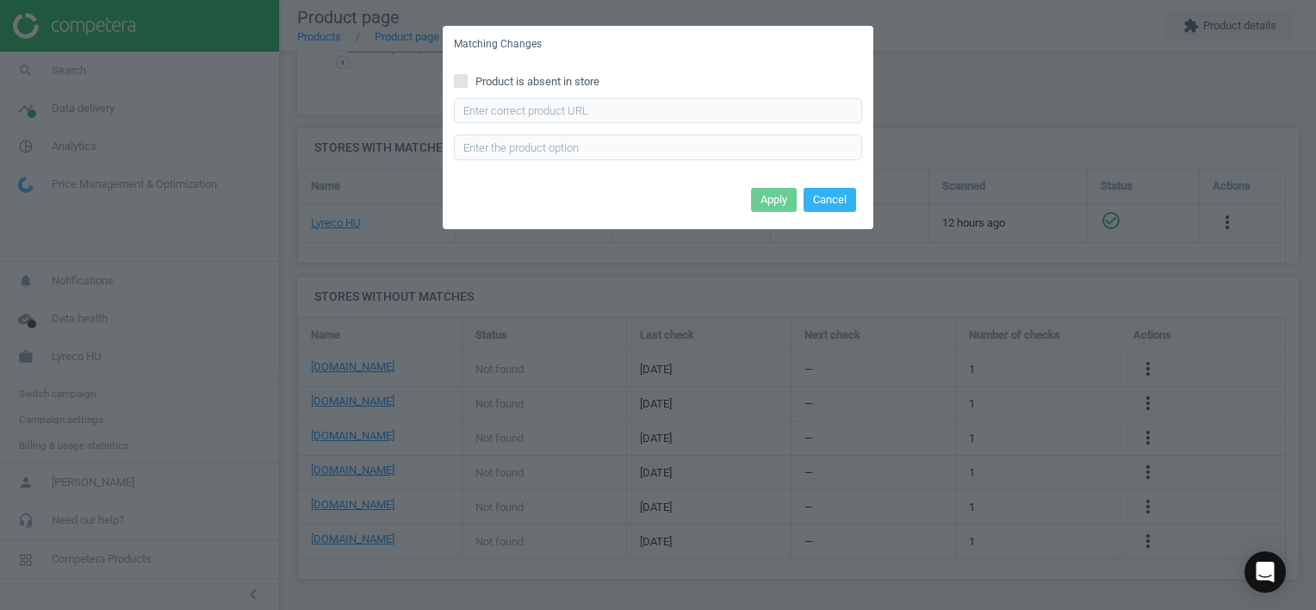
click at [565, 78] on span "Product is absent in store" at bounding box center [537, 82] width 131 height 16
click at [467, 78] on input "Product is absent in store" at bounding box center [461, 80] width 11 height 11
checkbox input "true"
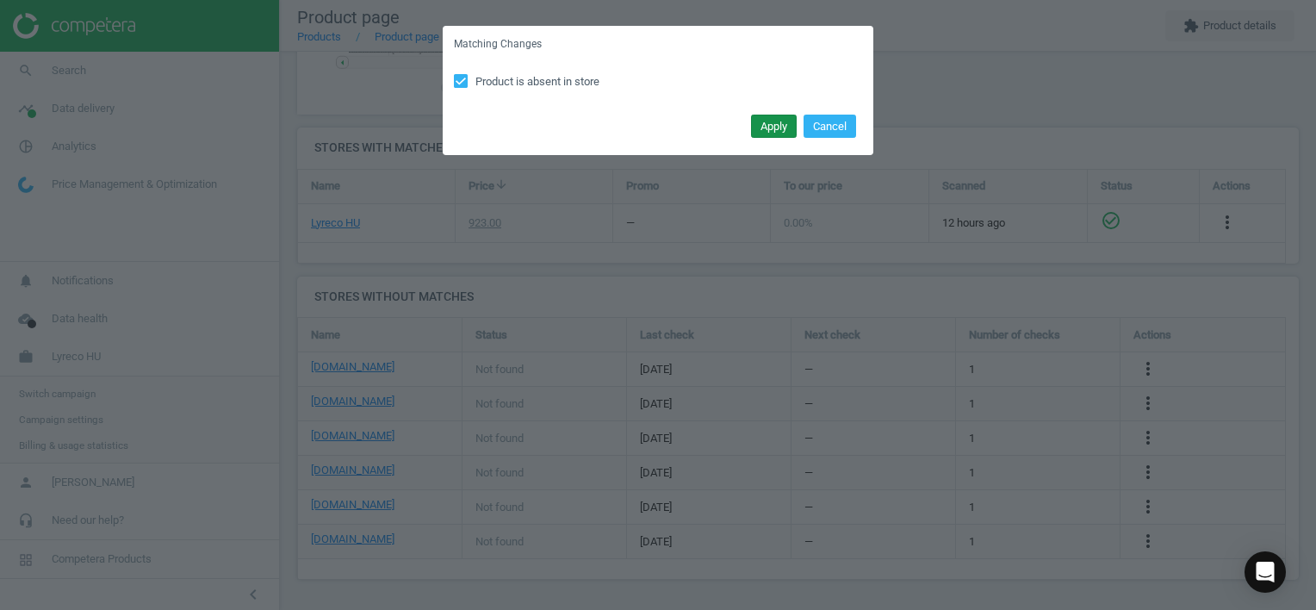
click at [766, 126] on button "Apply" at bounding box center [774, 127] width 46 height 24
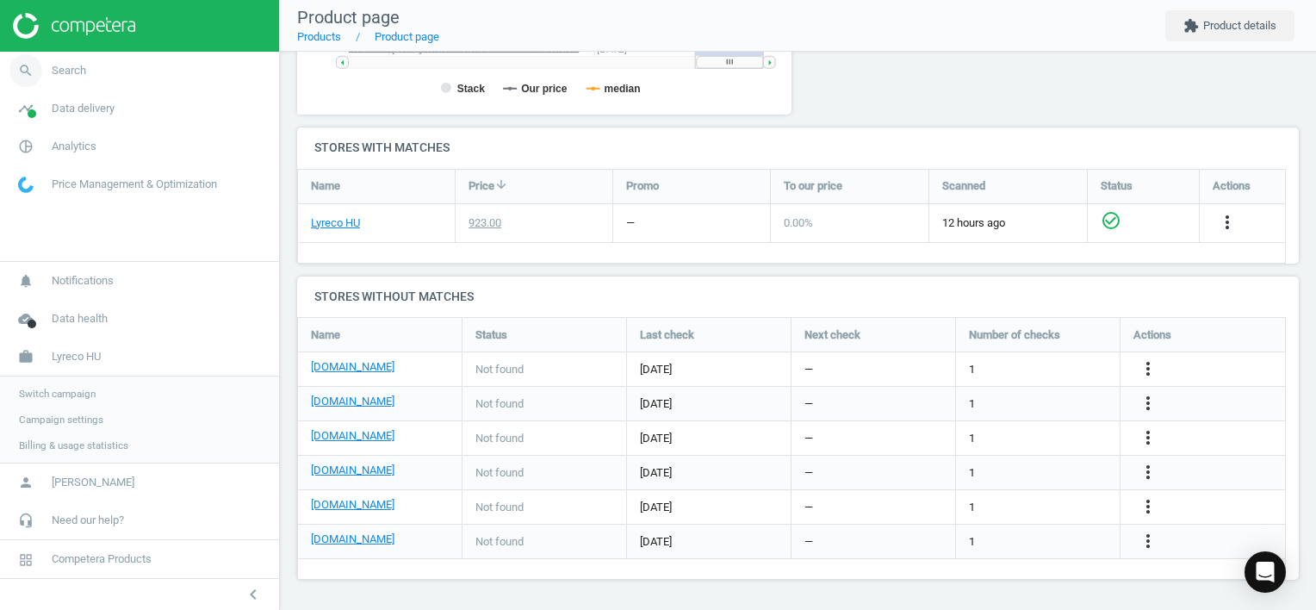
click at [71, 69] on span "Search" at bounding box center [69, 71] width 34 height 16
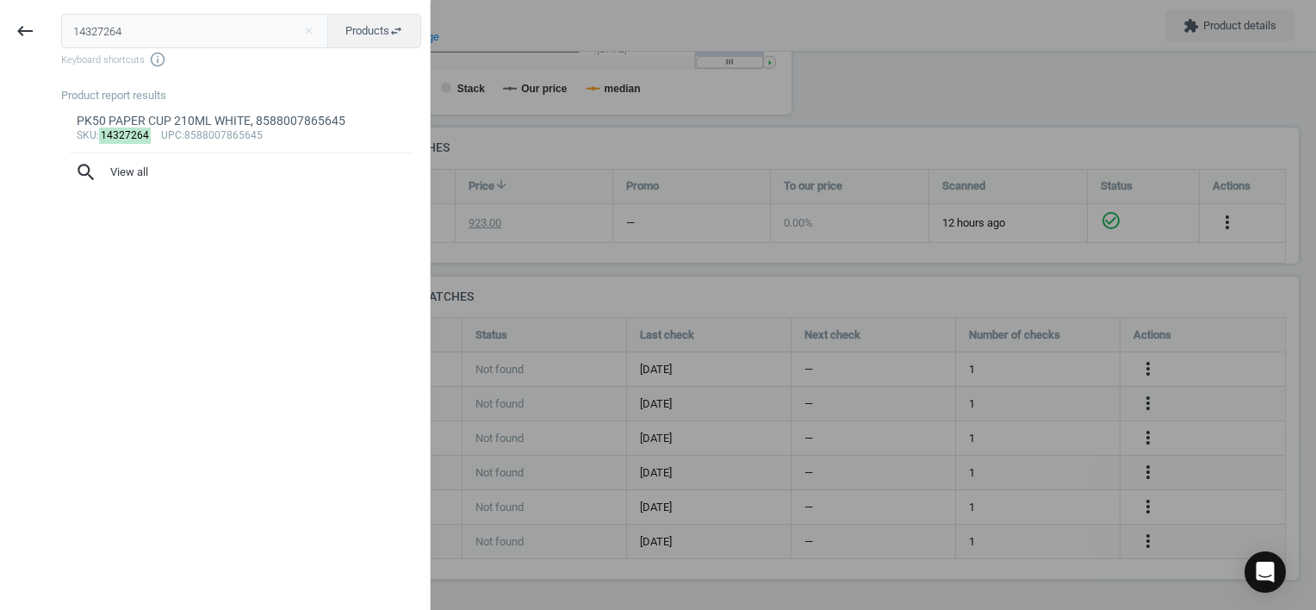
drag, startPoint x: 125, startPoint y: 27, endPoint x: 0, endPoint y: 25, distance: 124.9
click at [0, 25] on html "Group 2 Created with Sketch. ic/cloud_download/grey600 Created with Sketch. gra…" at bounding box center [658, 305] width 1316 height 610
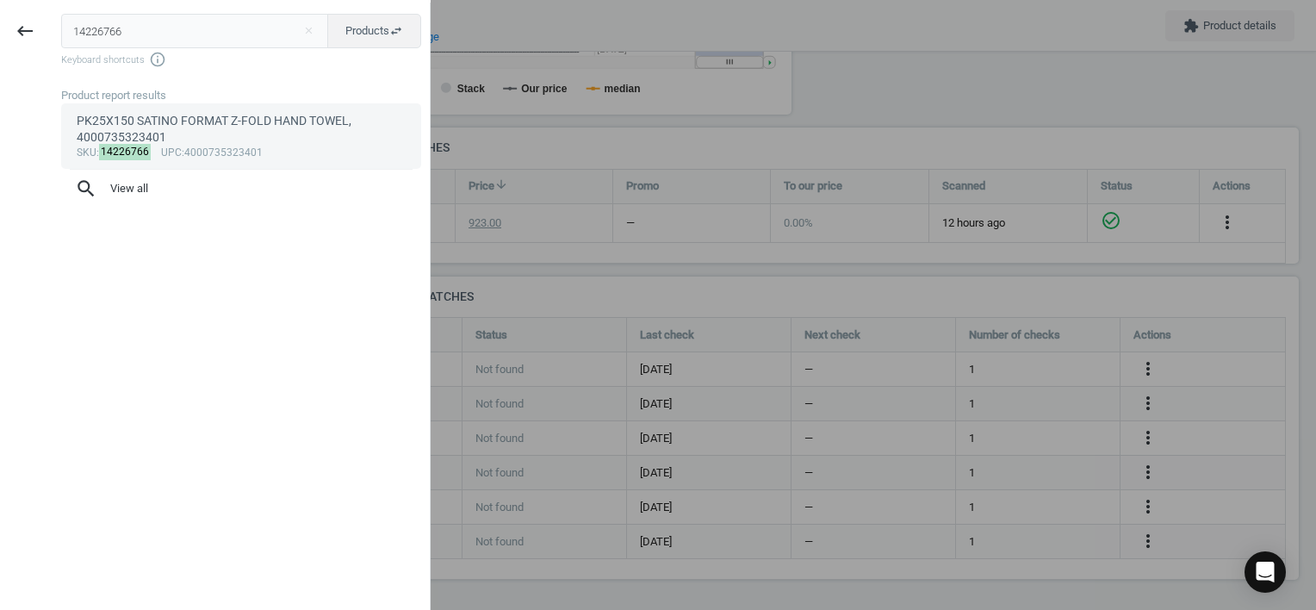
type input "14226766"
click at [197, 136] on div "PK25X150 SATINO FORMAT Z-FOLD HAND TOWEL, 4000735323401" at bounding box center [242, 130] width 330 height 34
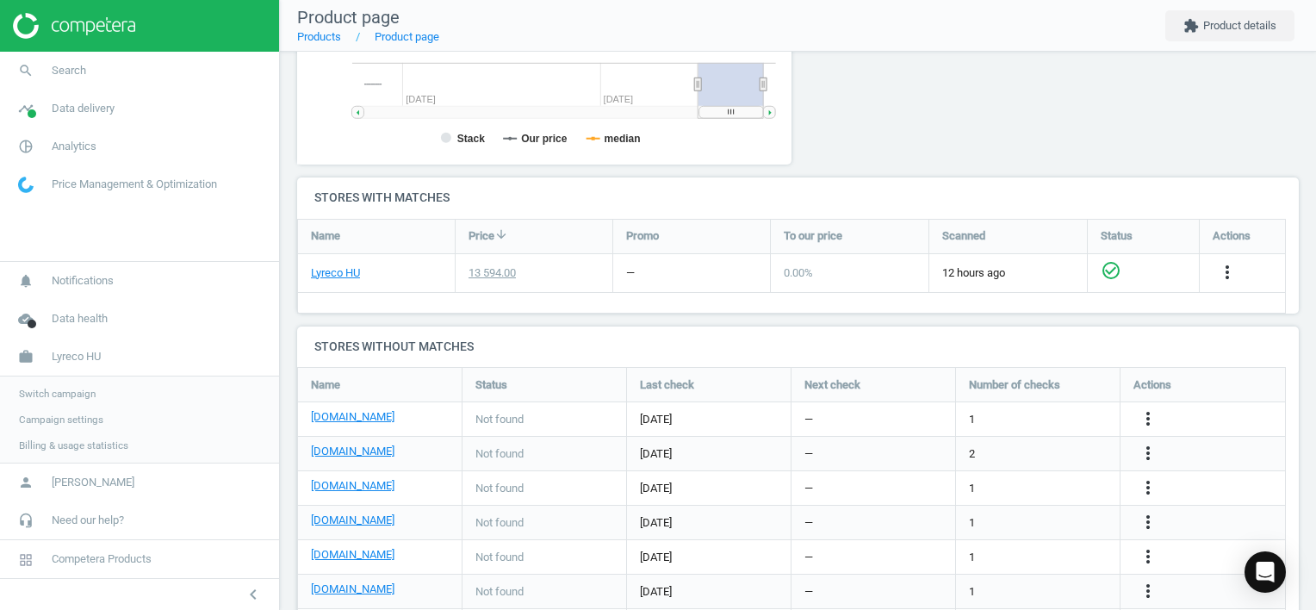
scroll to position [371, 514]
click at [1145, 420] on icon "more_vert" at bounding box center [1148, 418] width 21 height 21
click at [1062, 419] on link "Edit URL/product option" at bounding box center [1013, 418] width 236 height 27
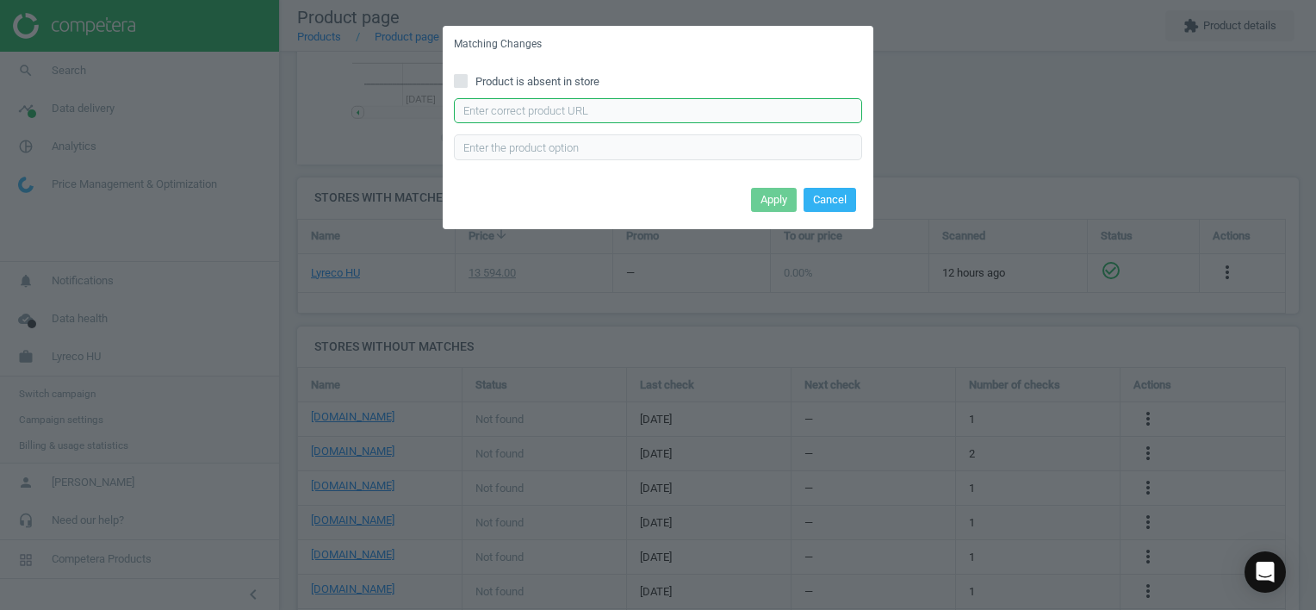
click at [512, 102] on input "text" at bounding box center [658, 111] width 408 height 26
type input "[URL][DOMAIN_NAME][PERSON_NAME]"
click at [758, 203] on button "Apply" at bounding box center [774, 200] width 46 height 24
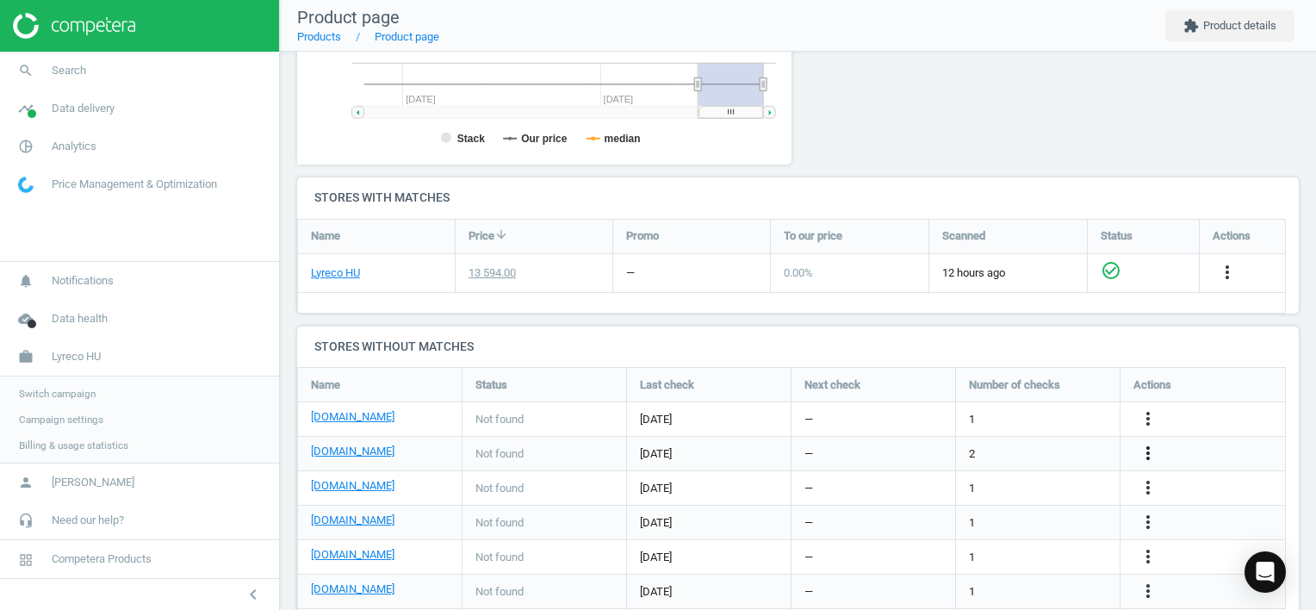
drag, startPoint x: 1147, startPoint y: 452, endPoint x: 1137, endPoint y: 454, distance: 10.5
click at [1147, 452] on icon "more_vert" at bounding box center [1148, 453] width 21 height 21
click at [1054, 453] on link "Edit URL/product option" at bounding box center [1013, 452] width 236 height 27
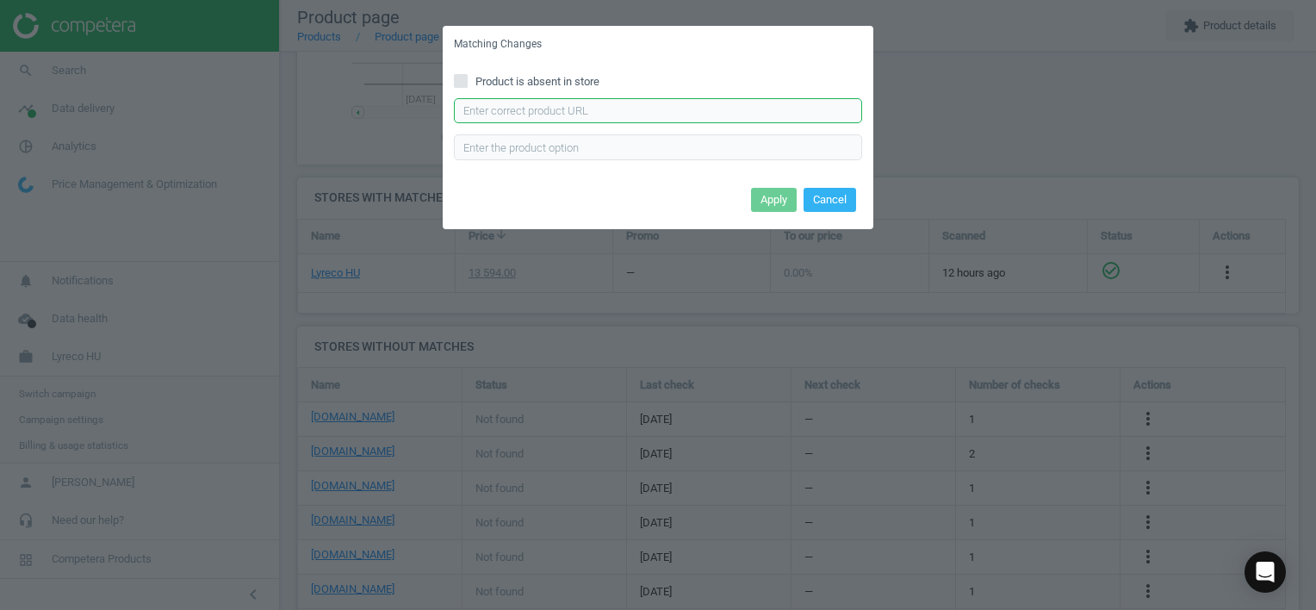
drag, startPoint x: 679, startPoint y: 106, endPoint x: 701, endPoint y: 114, distance: 23.7
click at [680, 106] on input "text" at bounding box center [658, 111] width 408 height 26
type input "[URL][DOMAIN_NAME]"
click at [775, 200] on button "Apply" at bounding box center [774, 200] width 46 height 24
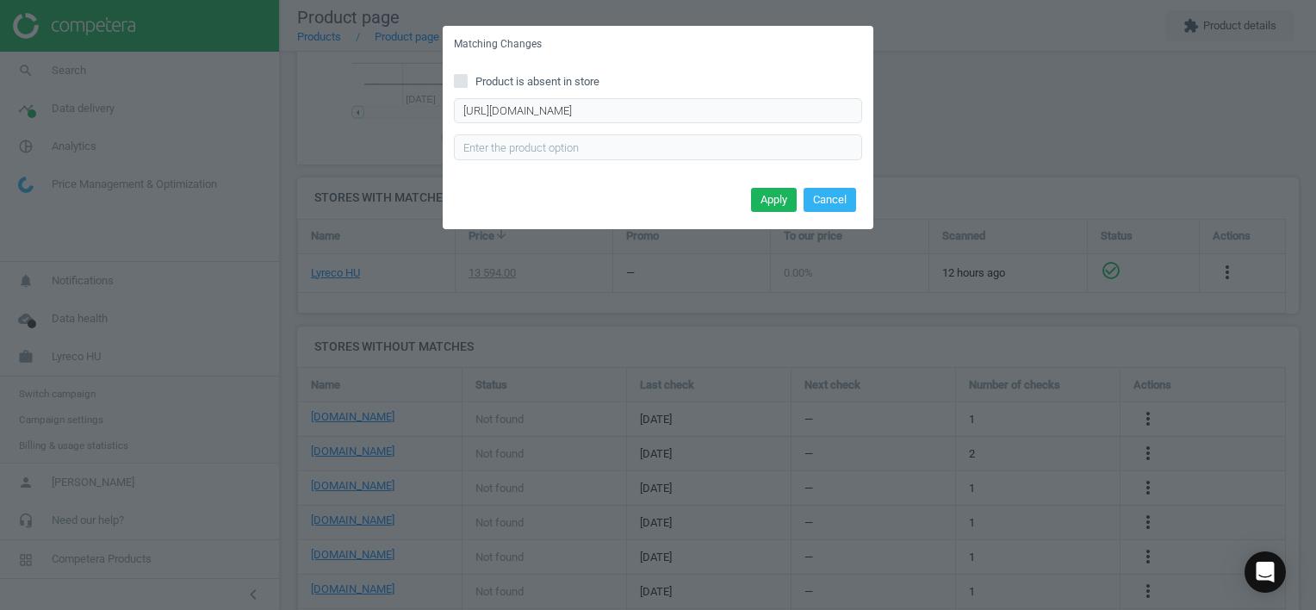
scroll to position [0, 0]
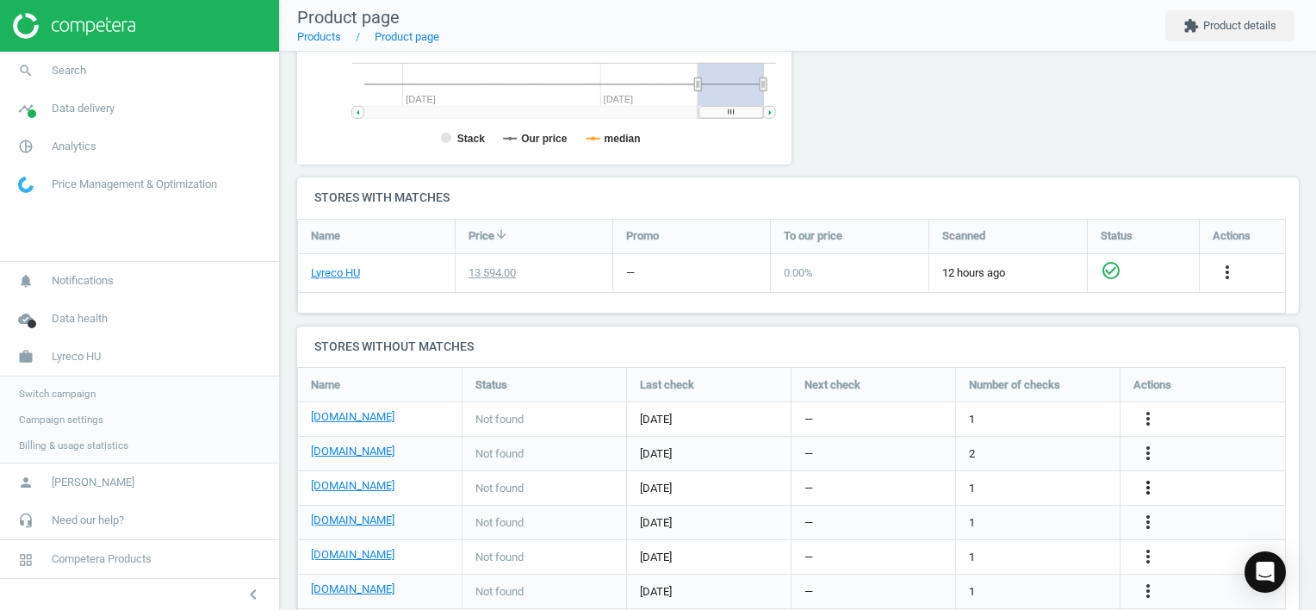
click at [1151, 487] on icon "more_vert" at bounding box center [1148, 487] width 21 height 21
click at [1060, 482] on link "Edit URL/product option" at bounding box center [1013, 487] width 236 height 27
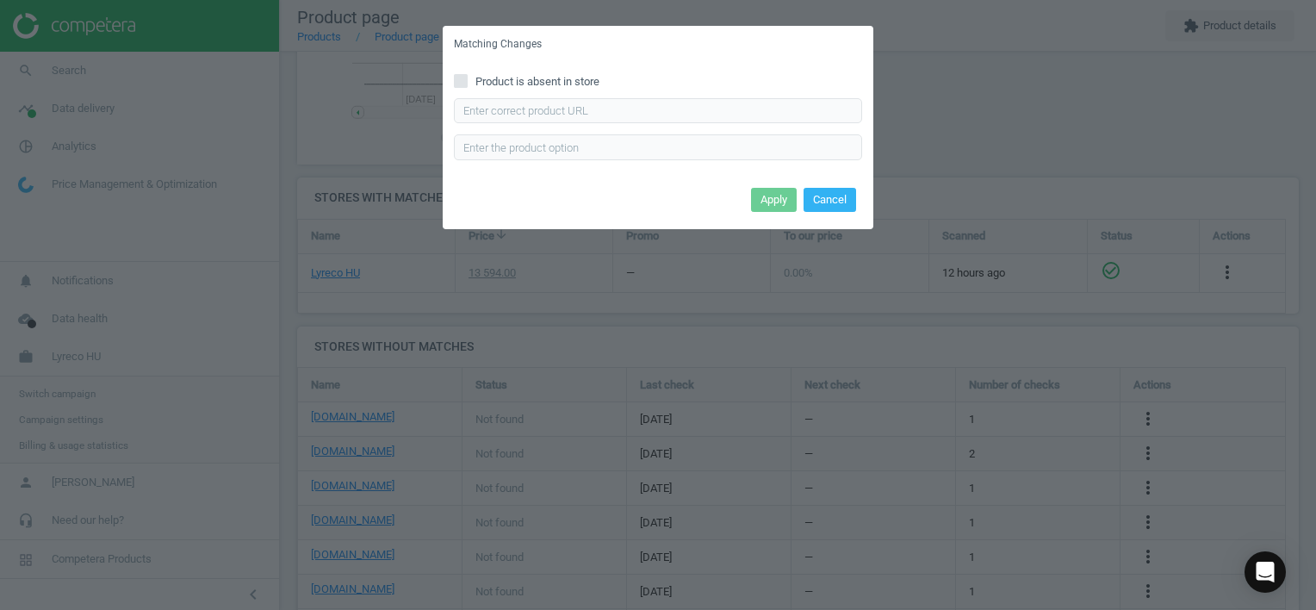
click at [597, 86] on span "Product is absent in store" at bounding box center [537, 82] width 131 height 16
click at [467, 86] on input "Product is absent in store" at bounding box center [461, 80] width 11 height 11
checkbox input "true"
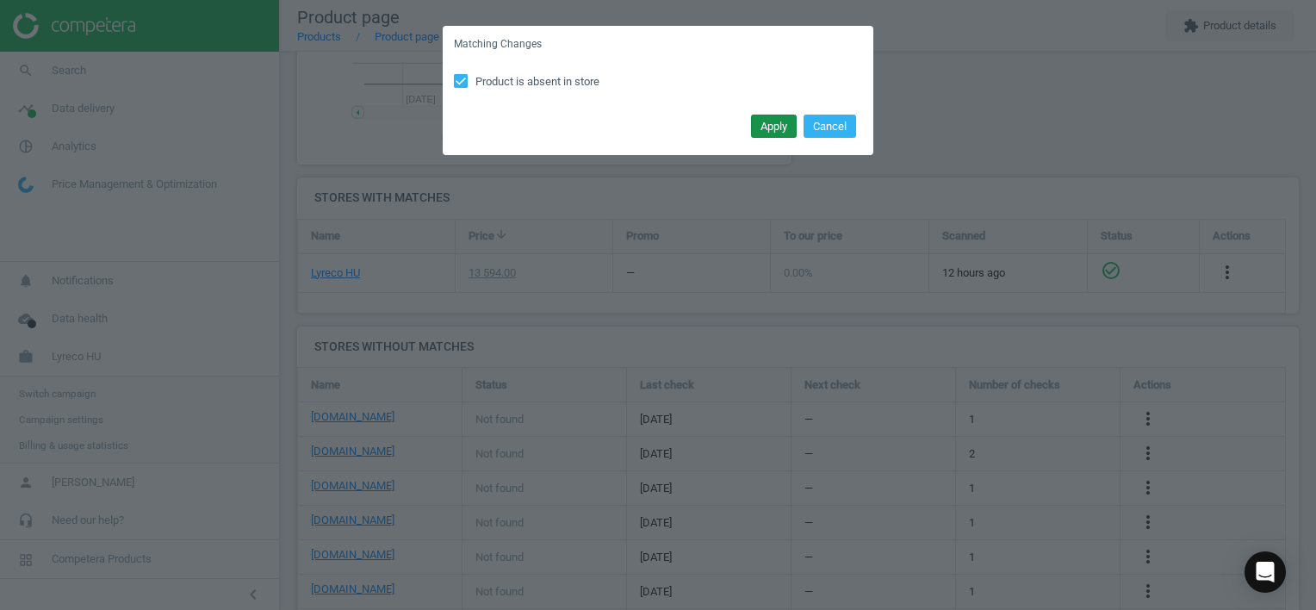
click at [768, 121] on button "Apply" at bounding box center [774, 127] width 46 height 24
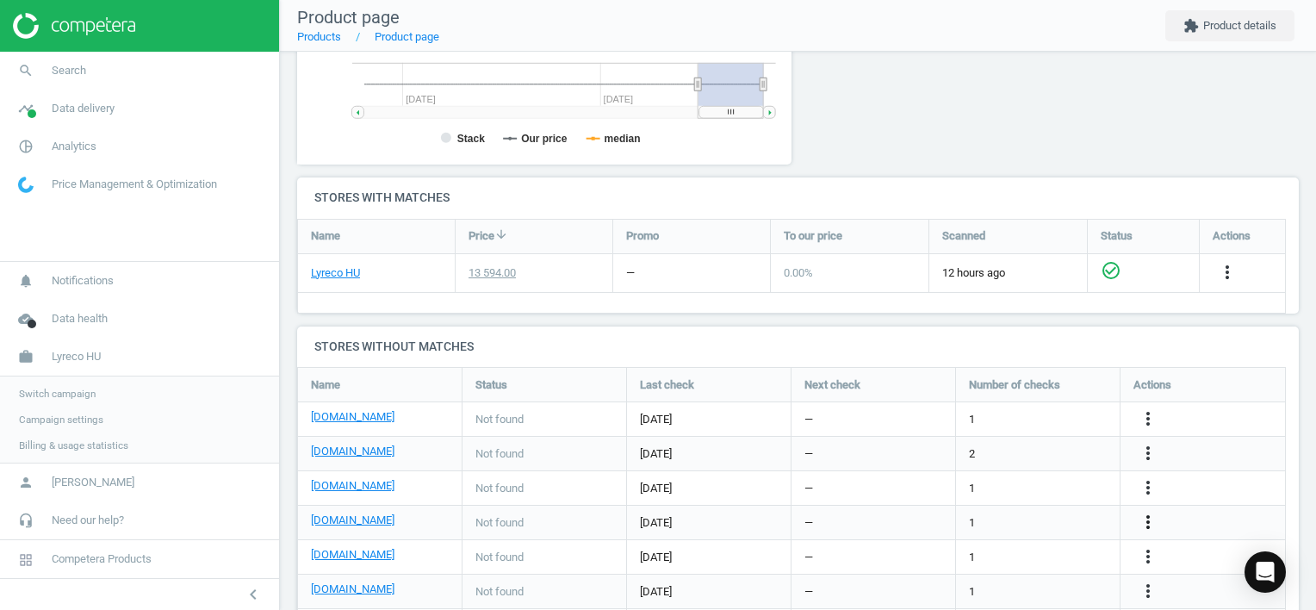
click at [1143, 519] on icon "more_vert" at bounding box center [1148, 522] width 21 height 21
click at [1041, 520] on link "Edit URL/product option" at bounding box center [1013, 521] width 236 height 27
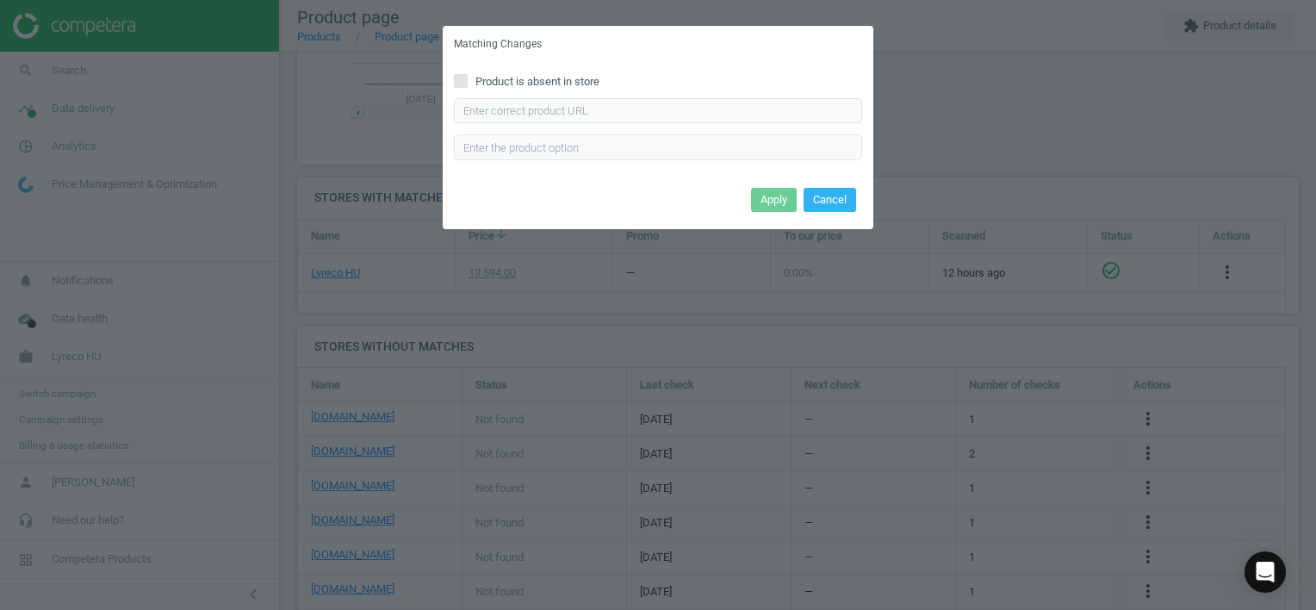
click at [555, 83] on span "Product is absent in store" at bounding box center [537, 82] width 131 height 16
click at [467, 83] on input "Product is absent in store" at bounding box center [461, 80] width 11 height 11
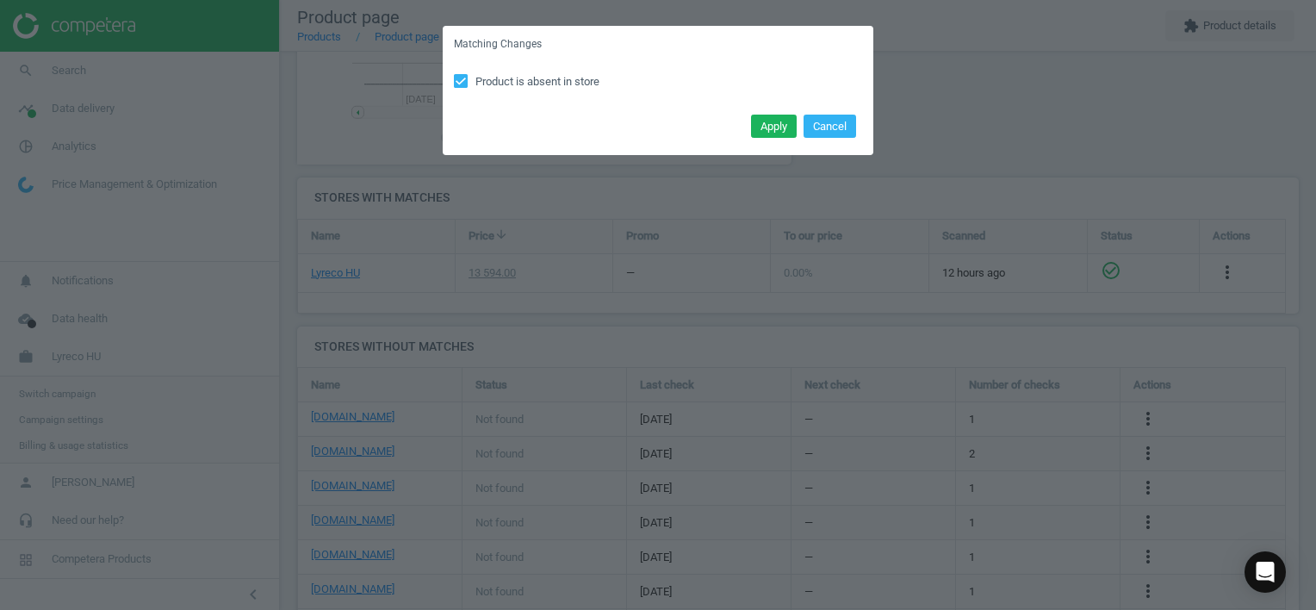
click at [474, 75] on span "Product is absent in store" at bounding box center [537, 82] width 131 height 16
click at [467, 75] on input "Product is absent in store" at bounding box center [461, 80] width 11 height 11
checkbox input "false"
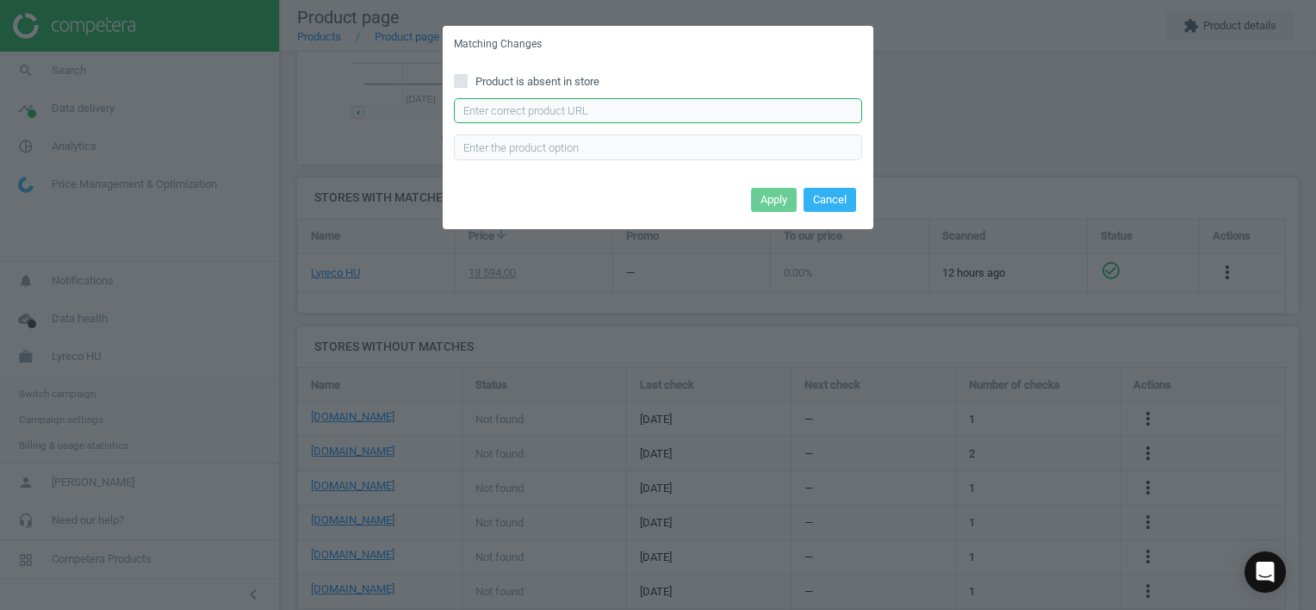
click at [530, 115] on input "text" at bounding box center [658, 111] width 408 height 26
type input "[URL][DOMAIN_NAME]"
click at [765, 196] on button "Apply" at bounding box center [774, 200] width 46 height 24
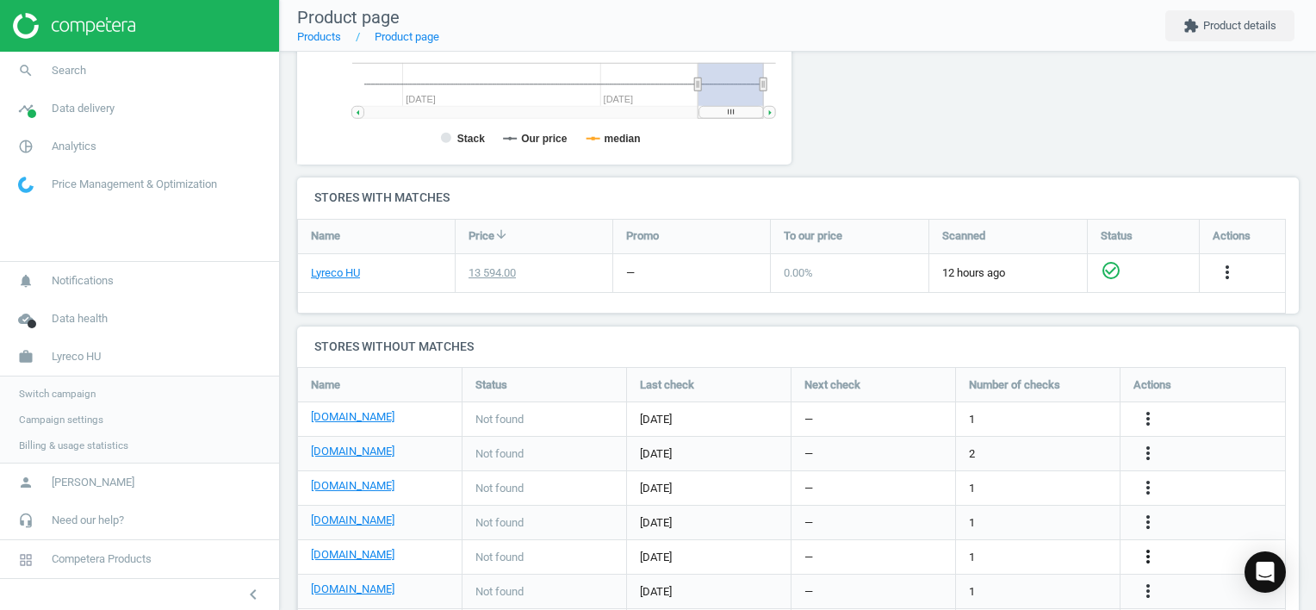
click at [1145, 552] on icon "more_vert" at bounding box center [1148, 556] width 21 height 21
click at [1062, 540] on link "Report error in other" at bounding box center [1013, 529] width 236 height 27
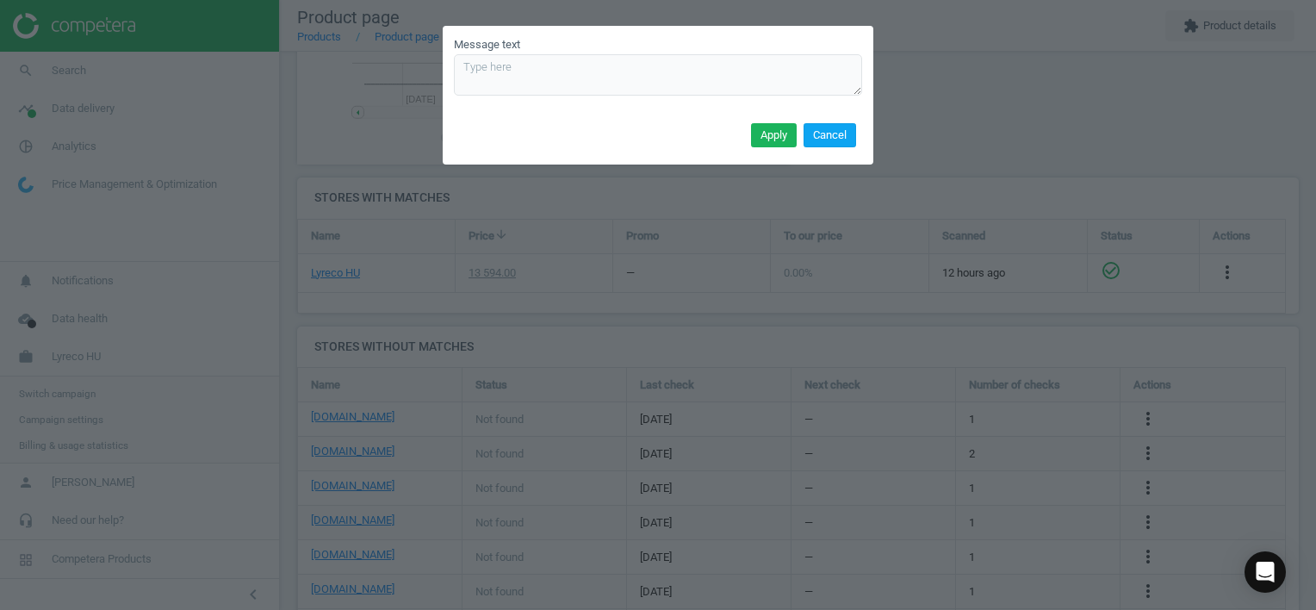
click at [830, 140] on button "Cancel" at bounding box center [829, 135] width 53 height 24
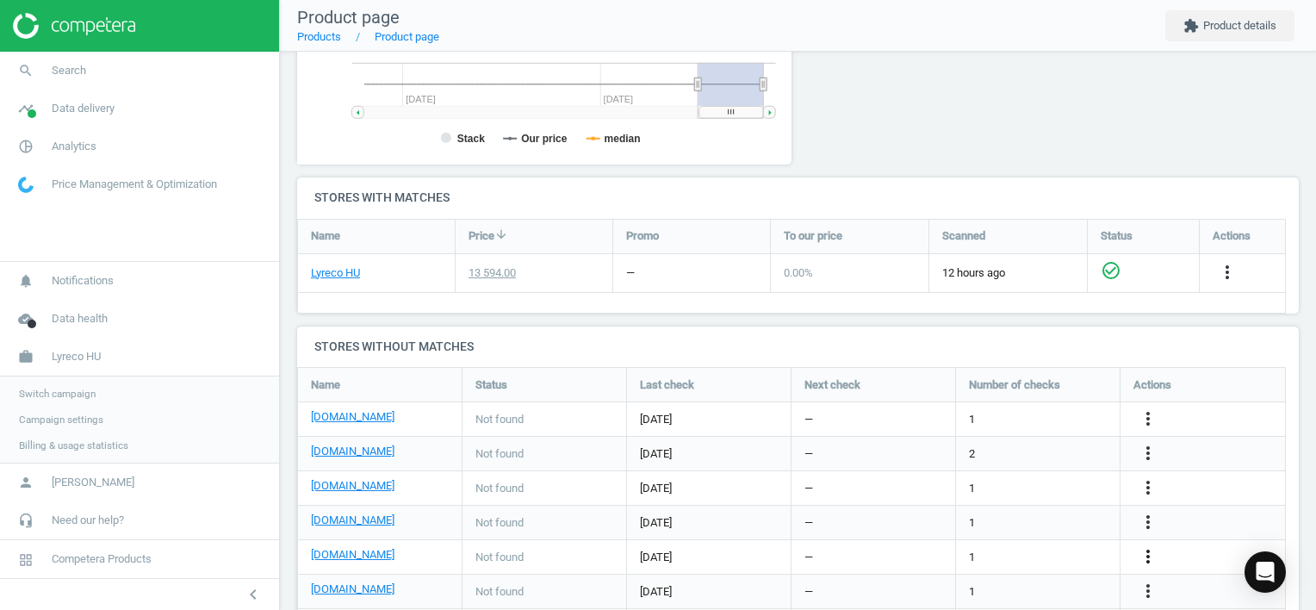
click at [1144, 556] on icon "more_vert" at bounding box center [1148, 556] width 21 height 21
click at [1058, 545] on link "Edit URL/product option" at bounding box center [1013, 556] width 236 height 27
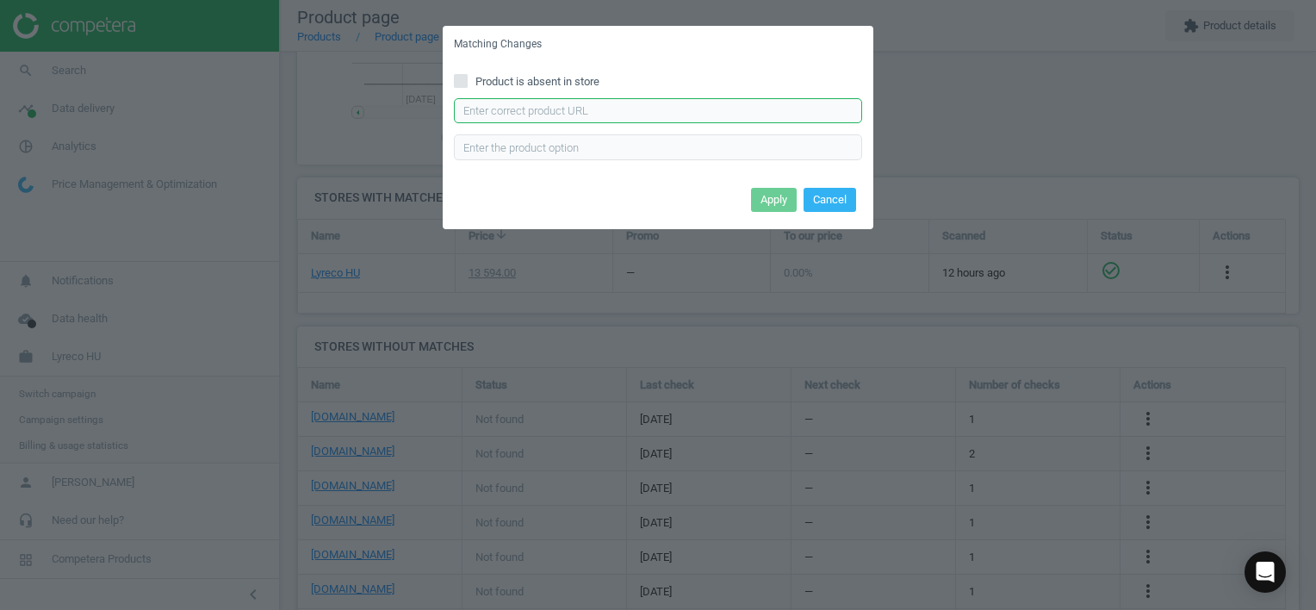
click at [692, 110] on input "text" at bounding box center [658, 111] width 408 height 26
type input "[URL][DOMAIN_NAME][PERSON_NAME][PERSON_NAME]"
click at [786, 203] on button "Apply" at bounding box center [774, 200] width 46 height 24
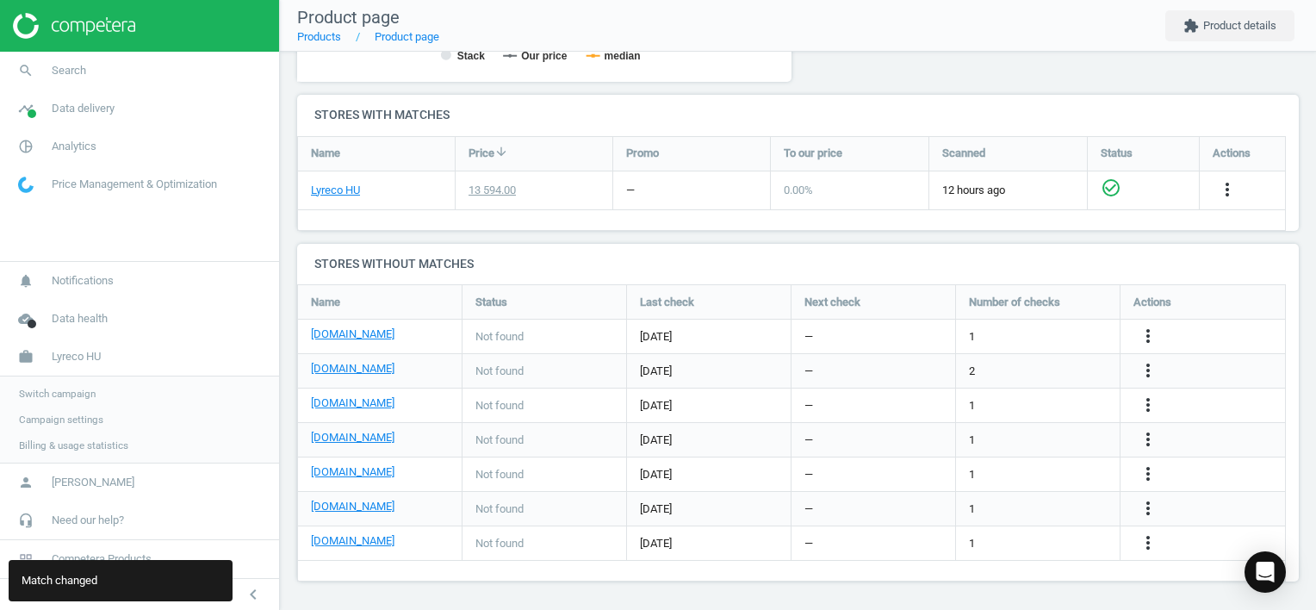
scroll to position [541, 0]
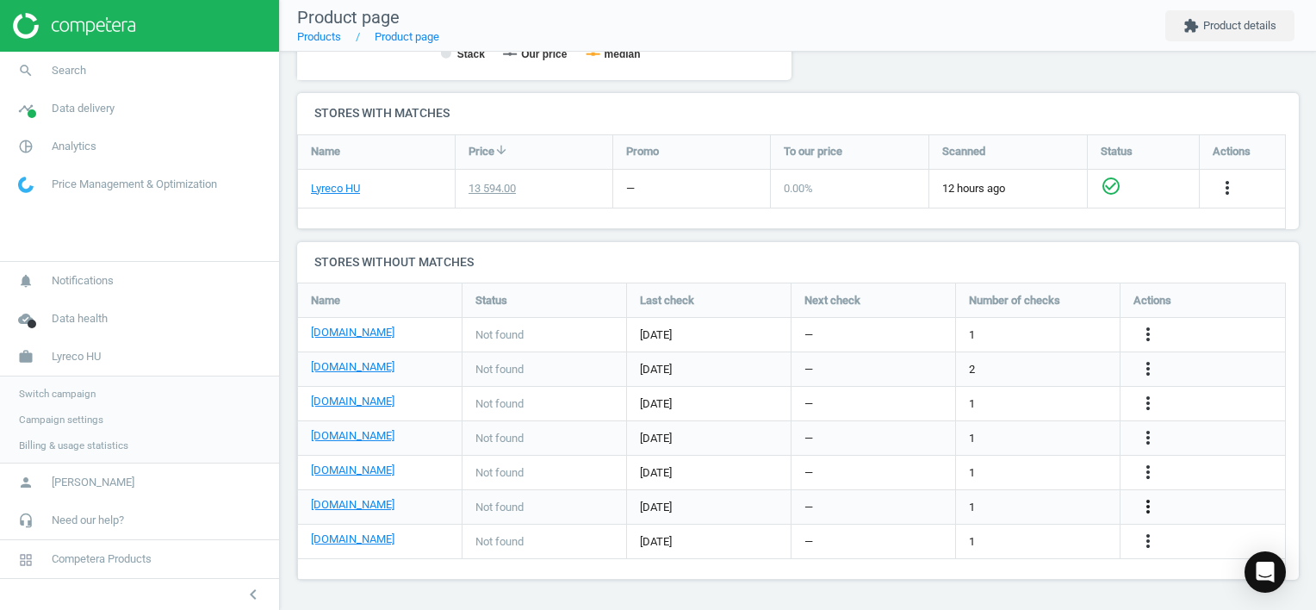
click at [1144, 512] on icon "more_vert" at bounding box center [1148, 506] width 21 height 21
click at [1054, 499] on link "Edit URL/product option" at bounding box center [1013, 506] width 236 height 27
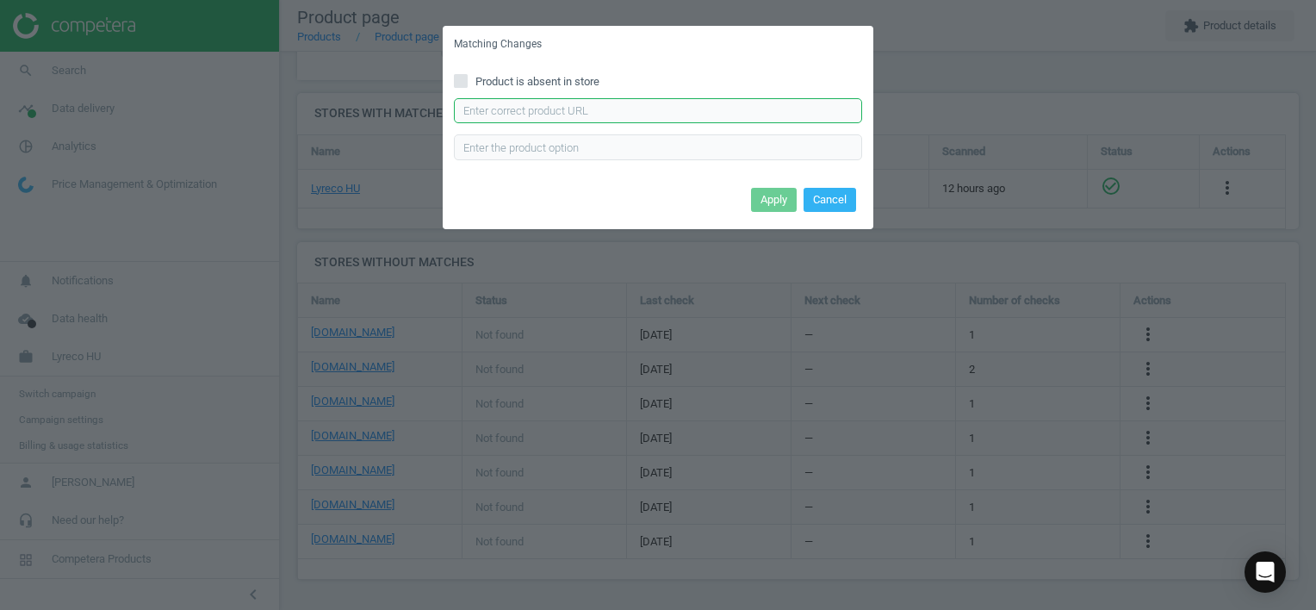
click at [614, 103] on input "text" at bounding box center [658, 111] width 408 height 26
type input "[URL][DOMAIN_NAME]"
click at [781, 204] on button "Apply" at bounding box center [774, 200] width 46 height 24
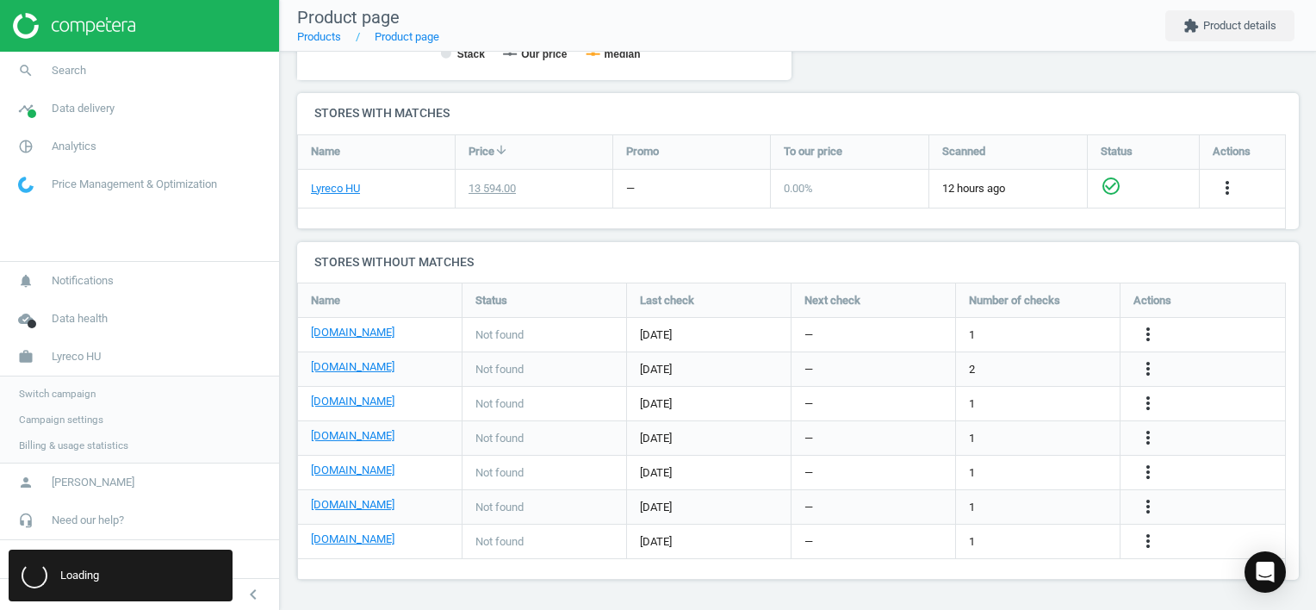
scroll to position [0, 0]
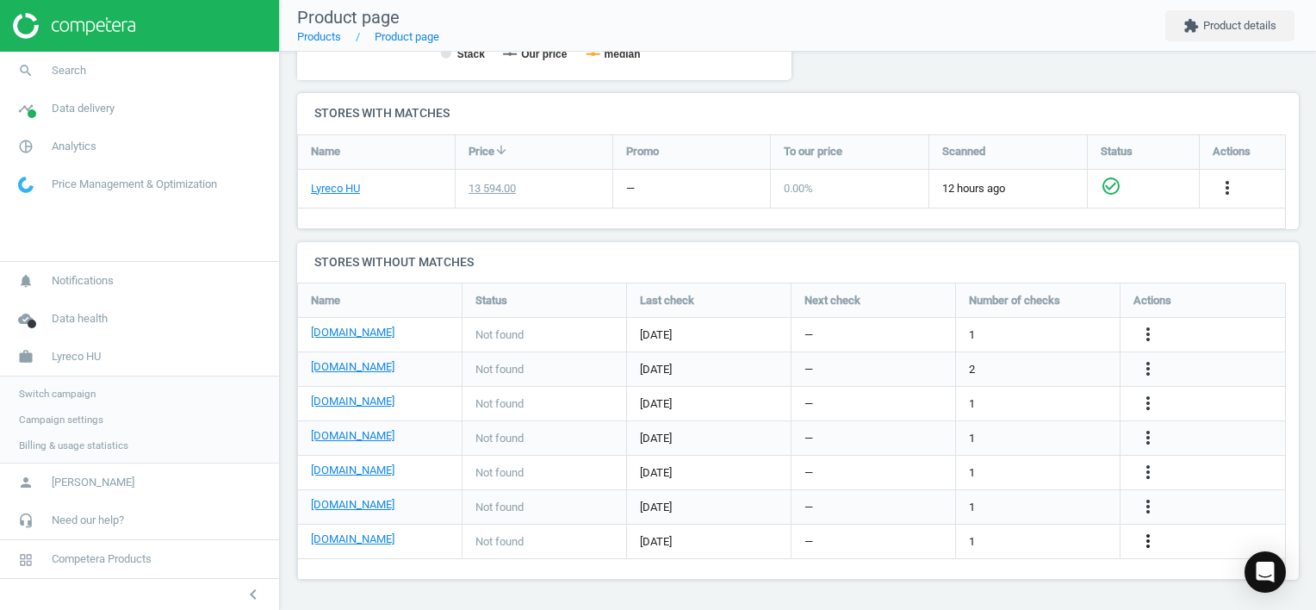
click at [1151, 541] on icon "more_vert" at bounding box center [1148, 540] width 21 height 21
click at [1028, 540] on link "Edit URL/product option" at bounding box center [1013, 541] width 236 height 27
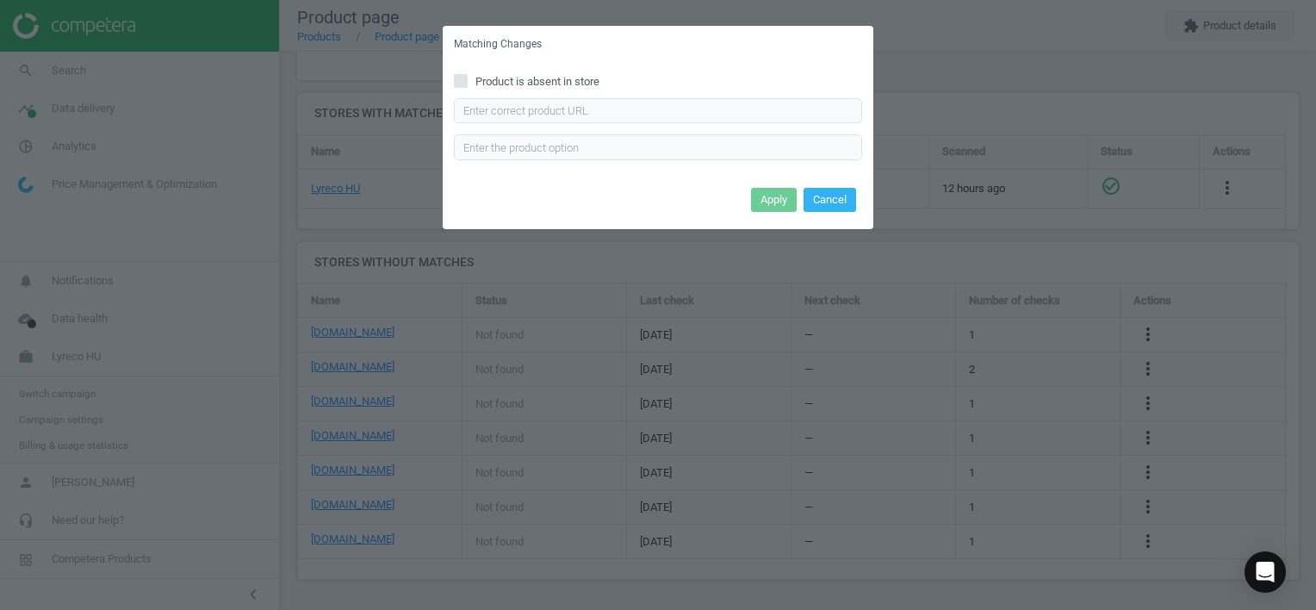
click at [580, 78] on span "Product is absent in store" at bounding box center [537, 82] width 131 height 16
click at [467, 78] on input "Product is absent in store" at bounding box center [461, 80] width 11 height 11
checkbox input "true"
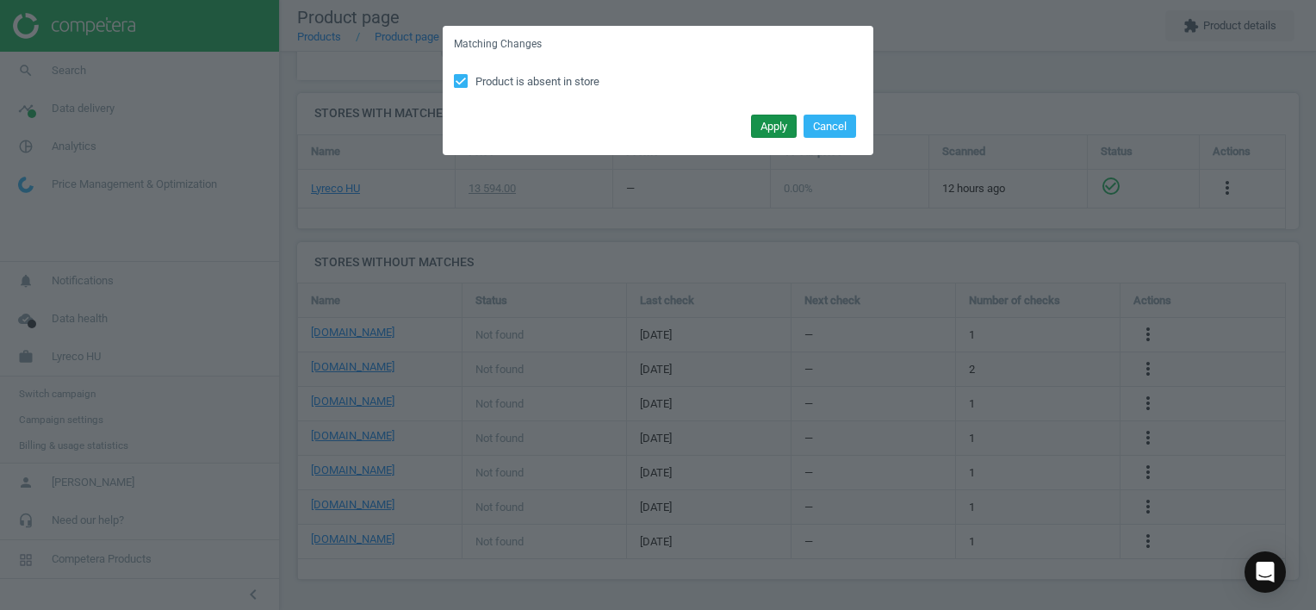
click at [760, 129] on button "Apply" at bounding box center [774, 127] width 46 height 24
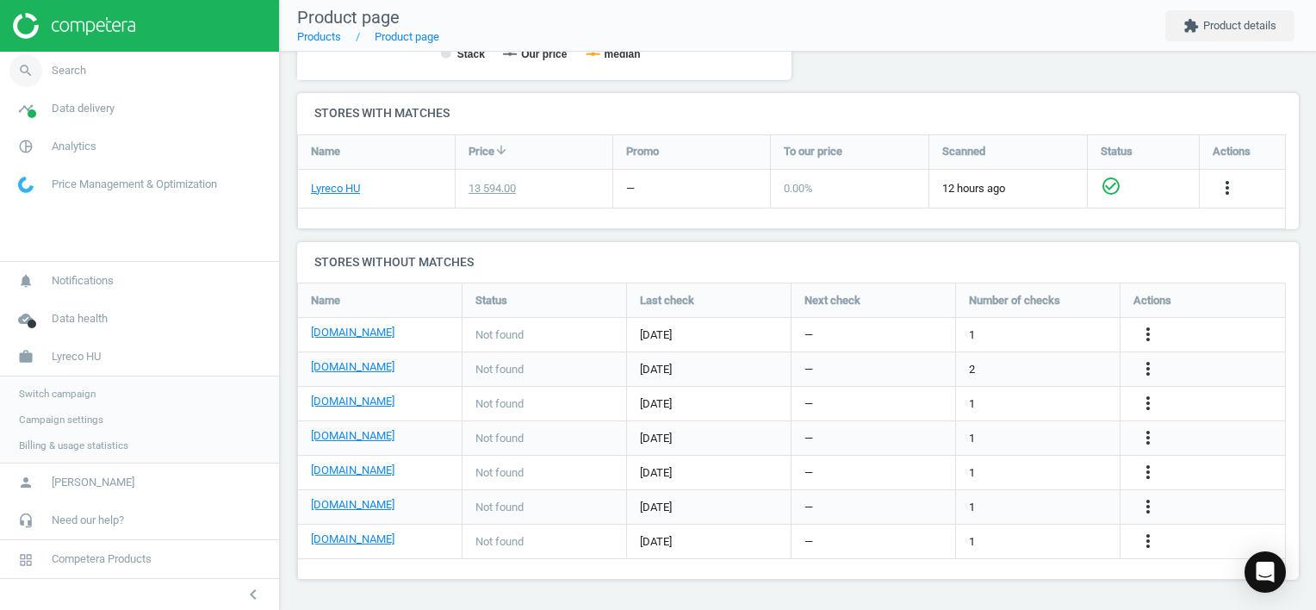
click at [96, 76] on link "search Search" at bounding box center [139, 71] width 279 height 38
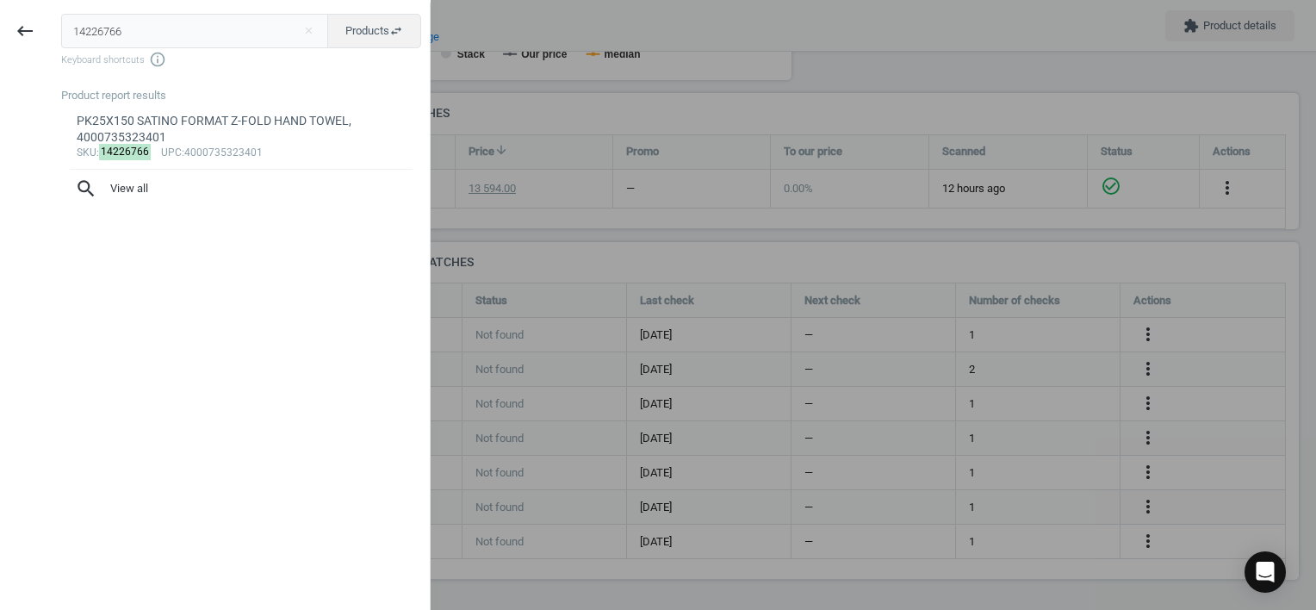
drag, startPoint x: 123, startPoint y: 28, endPoint x: 67, endPoint y: 22, distance: 56.3
click at [73, 22] on input "14226766" at bounding box center [195, 31] width 268 height 34
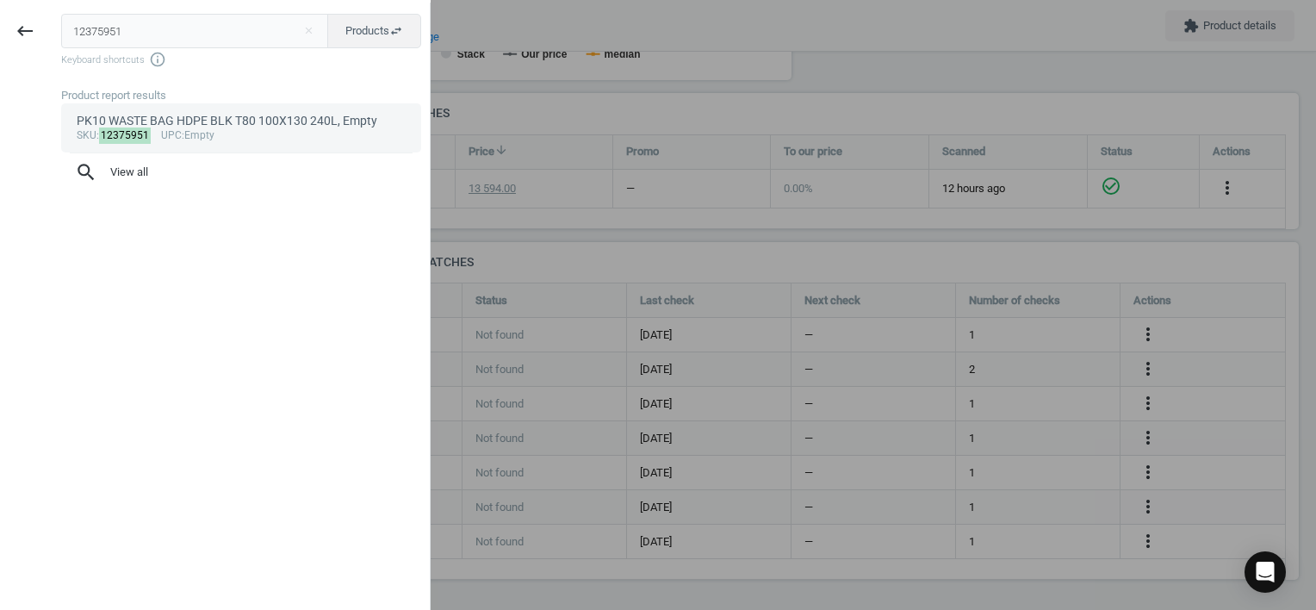
type input "12375951"
click at [250, 131] on div "sku : 12375951 upc :Empty" at bounding box center [242, 136] width 330 height 14
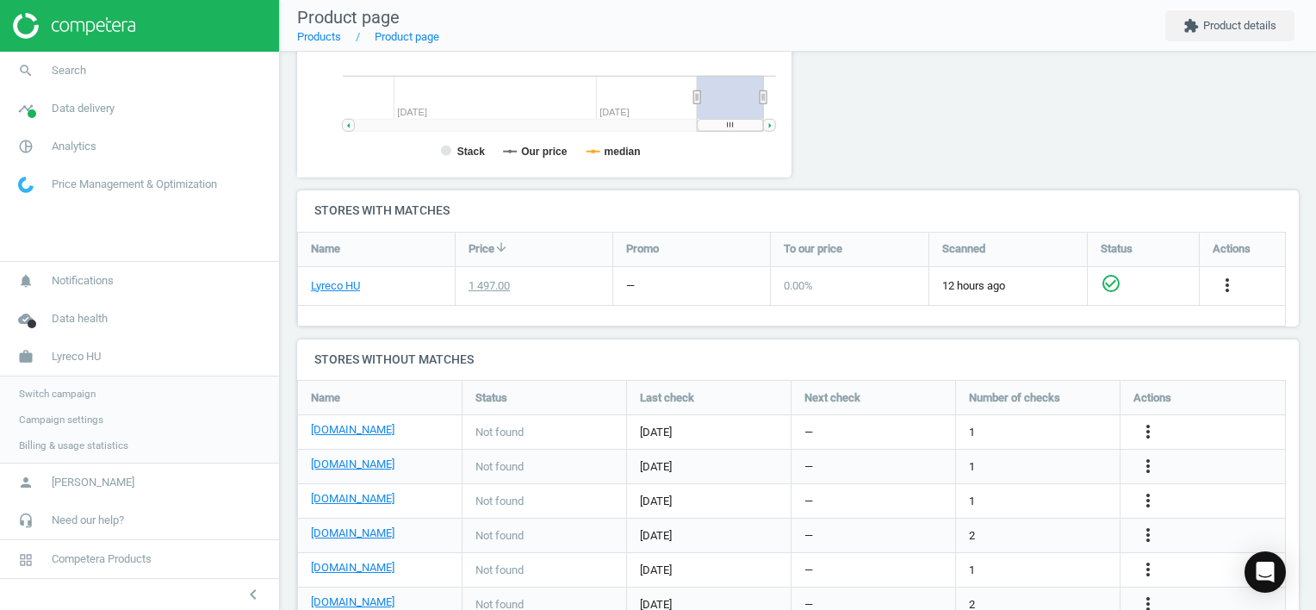
scroll to position [371, 514]
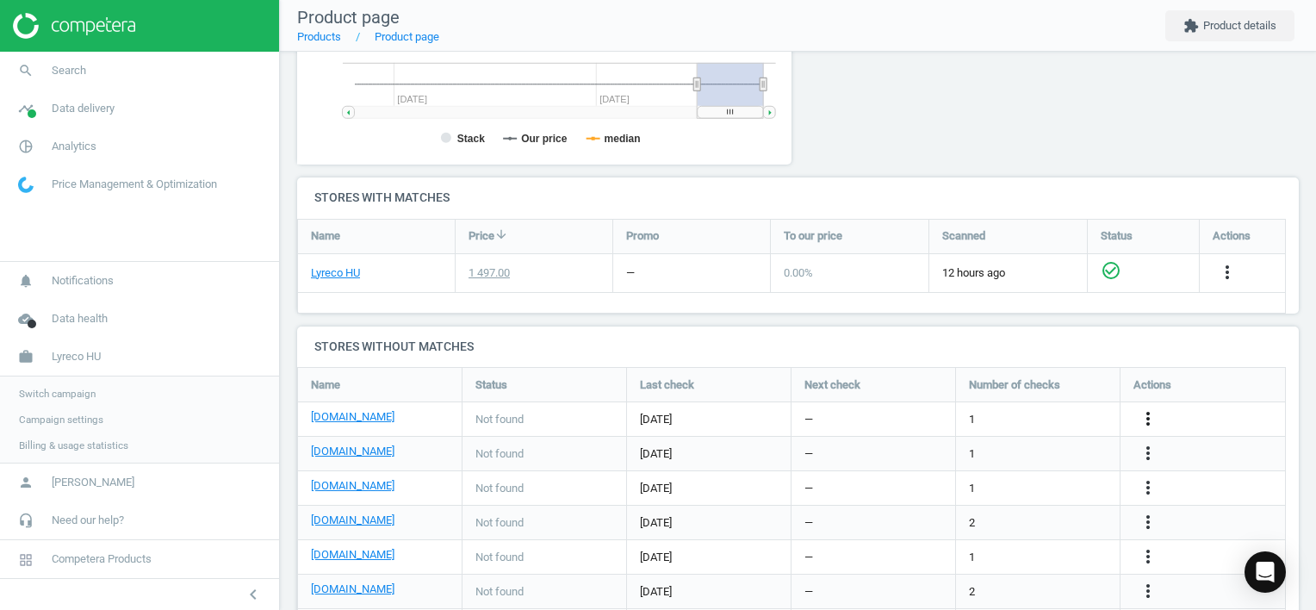
click at [1149, 420] on icon "more_vert" at bounding box center [1148, 418] width 21 height 21
click at [1015, 417] on link "Edit URL/product option" at bounding box center [1013, 418] width 236 height 27
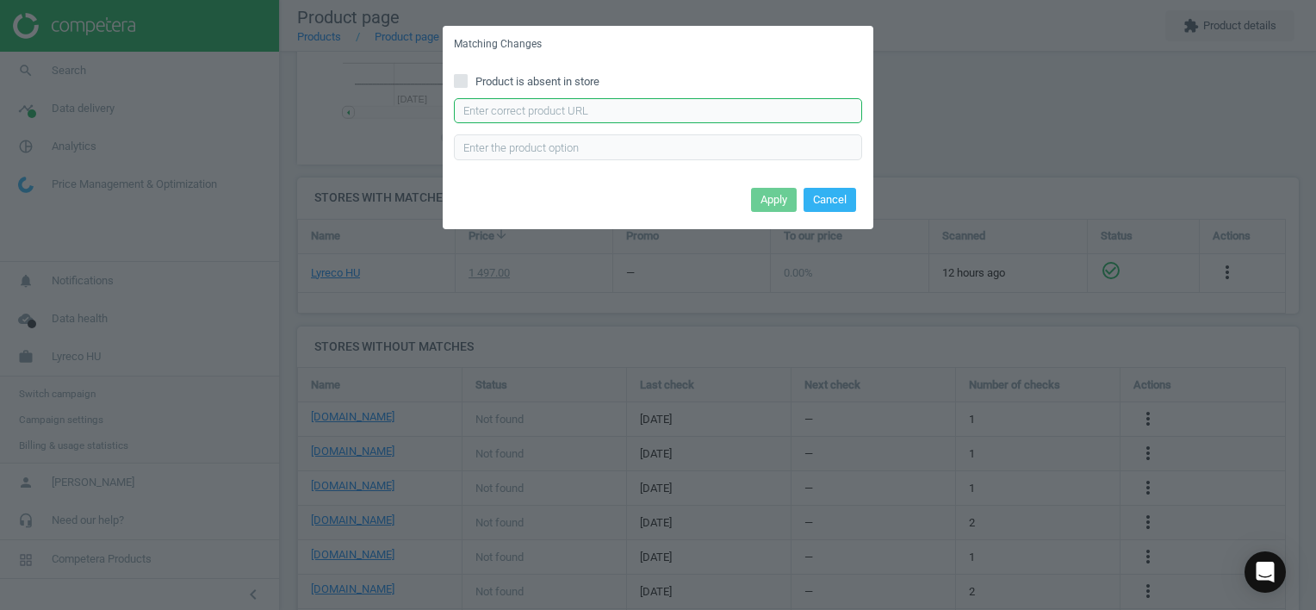
click at [638, 110] on input "text" at bounding box center [658, 111] width 408 height 26
type input "[URL][DOMAIN_NAME][PERSON_NAME]"
click at [760, 198] on button "Apply" at bounding box center [774, 200] width 46 height 24
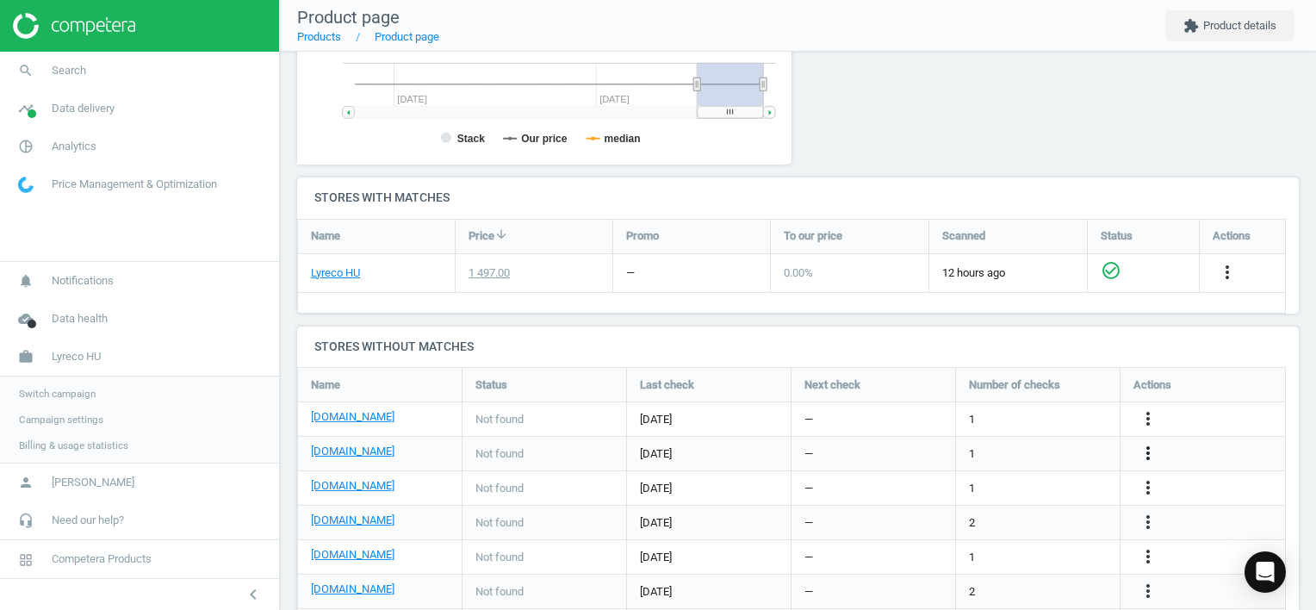
click at [1151, 455] on icon "more_vert" at bounding box center [1148, 453] width 21 height 21
click at [984, 455] on link "Edit URL/product option" at bounding box center [1013, 452] width 236 height 27
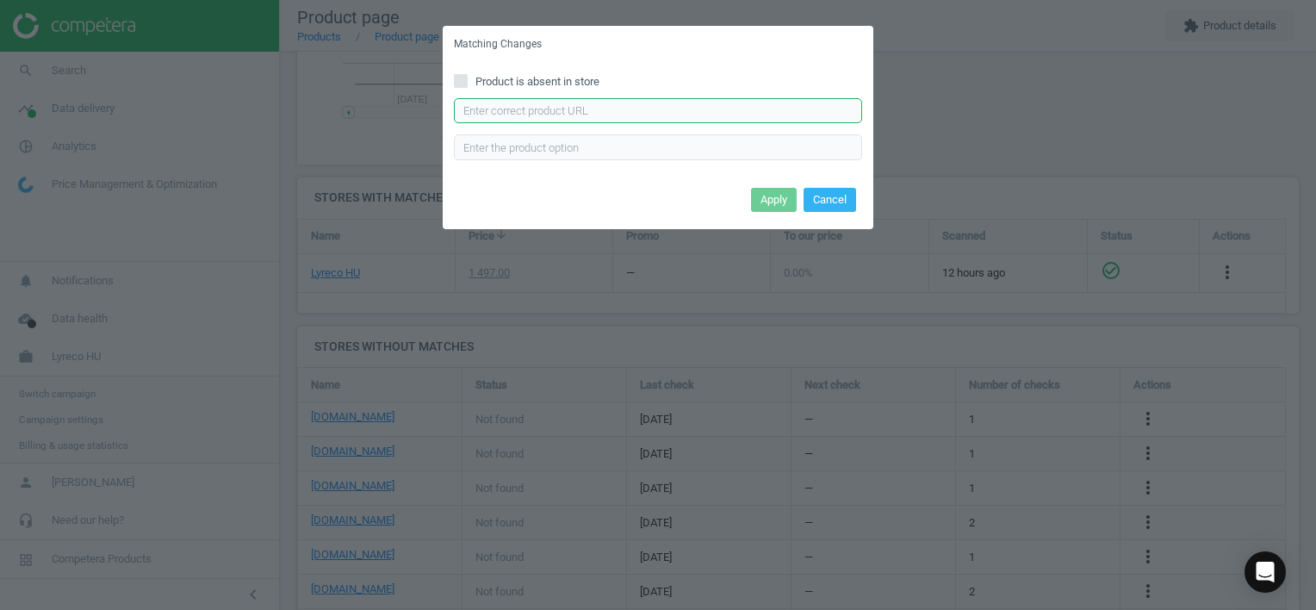
click at [523, 114] on input "text" at bounding box center [658, 111] width 408 height 26
type input "[URL][DOMAIN_NAME]"
click at [781, 201] on button "Apply" at bounding box center [774, 200] width 46 height 24
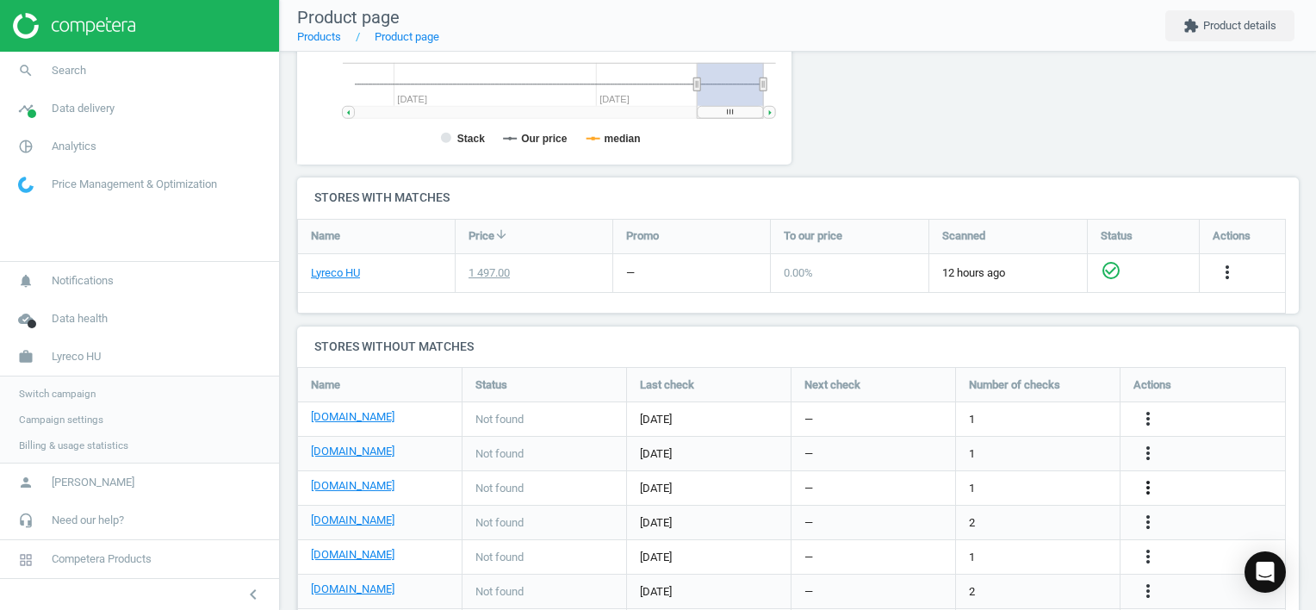
drag, startPoint x: 1151, startPoint y: 489, endPoint x: 1141, endPoint y: 487, distance: 9.8
click at [1151, 489] on icon "more_vert" at bounding box center [1148, 487] width 21 height 21
click at [978, 483] on link "Edit URL/product option" at bounding box center [1013, 487] width 236 height 27
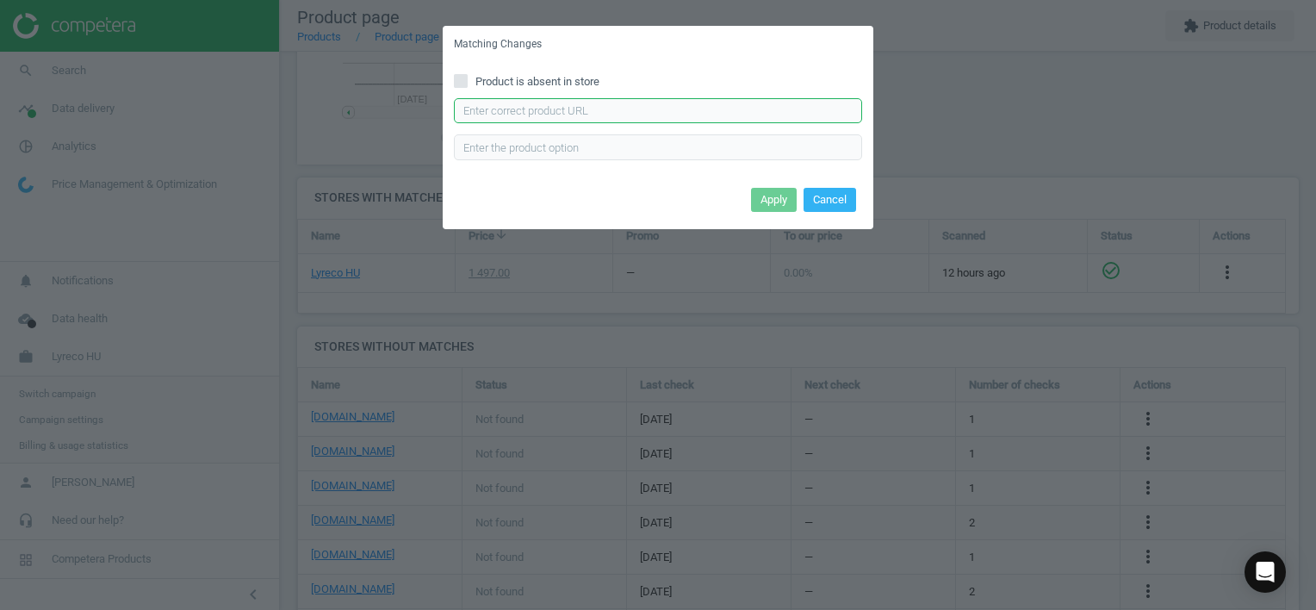
click at [606, 105] on input "text" at bounding box center [658, 111] width 408 height 26
type input "[URL][DOMAIN_NAME][PERSON_NAME]"
click at [778, 207] on button "Apply" at bounding box center [774, 200] width 46 height 24
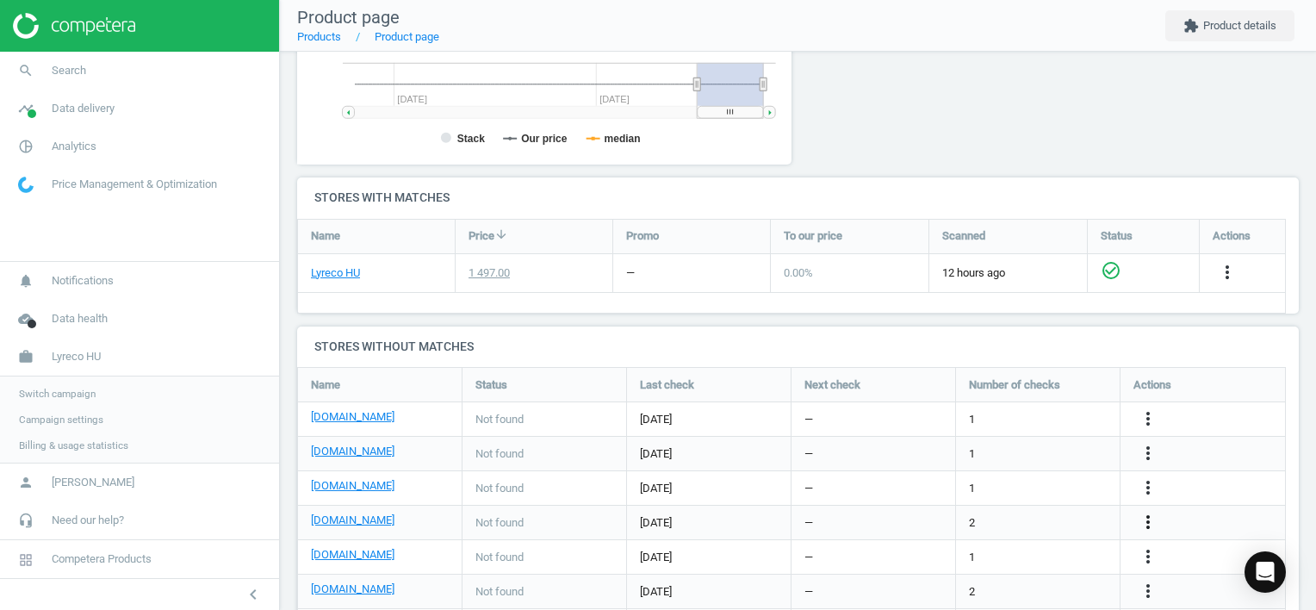
click at [1145, 524] on icon "more_vert" at bounding box center [1148, 522] width 21 height 21
click at [975, 518] on link "Edit URL/product option" at bounding box center [1013, 521] width 236 height 27
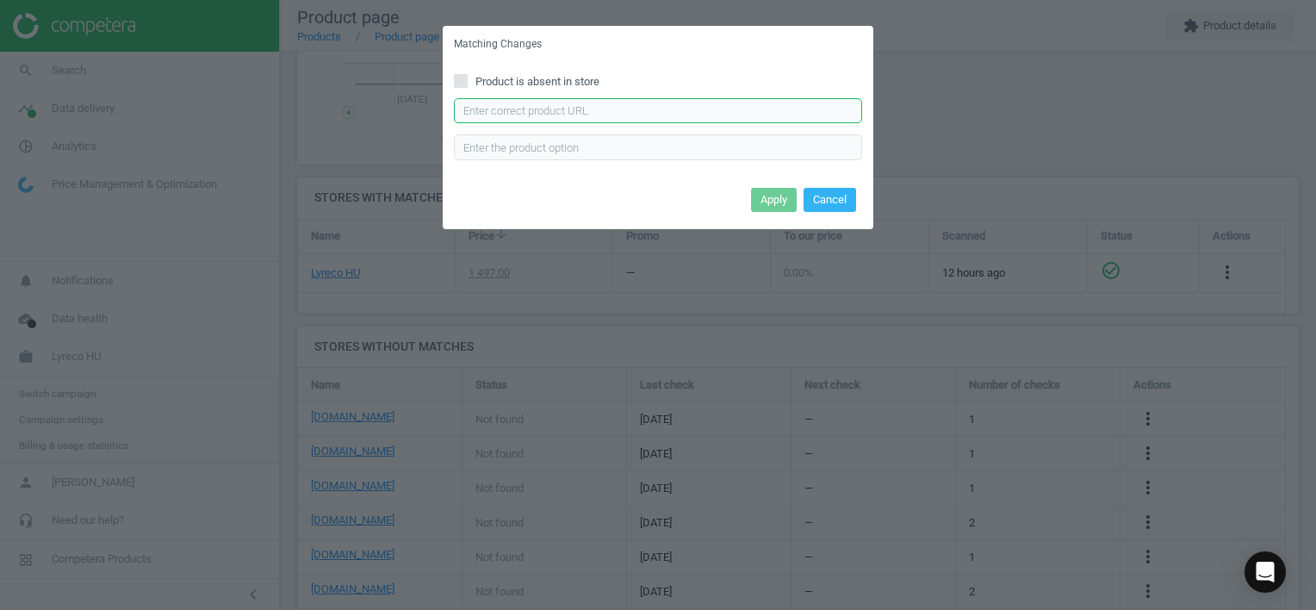
click at [623, 115] on input "text" at bounding box center [658, 111] width 408 height 26
type input "[URL][DOMAIN_NAME][PERSON_NAME]"
click at [767, 197] on button "Apply" at bounding box center [774, 200] width 46 height 24
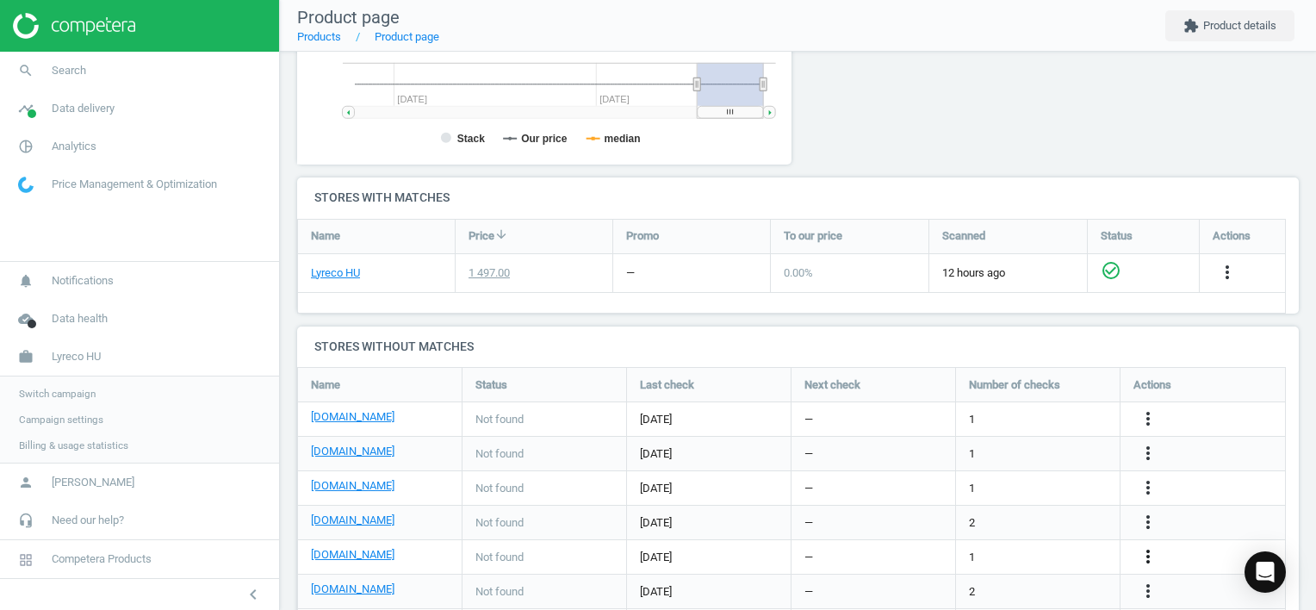
click at [1144, 555] on icon "more_vert" at bounding box center [1148, 556] width 21 height 21
click at [1061, 558] on link "Edit URL/product option" at bounding box center [1013, 556] width 236 height 27
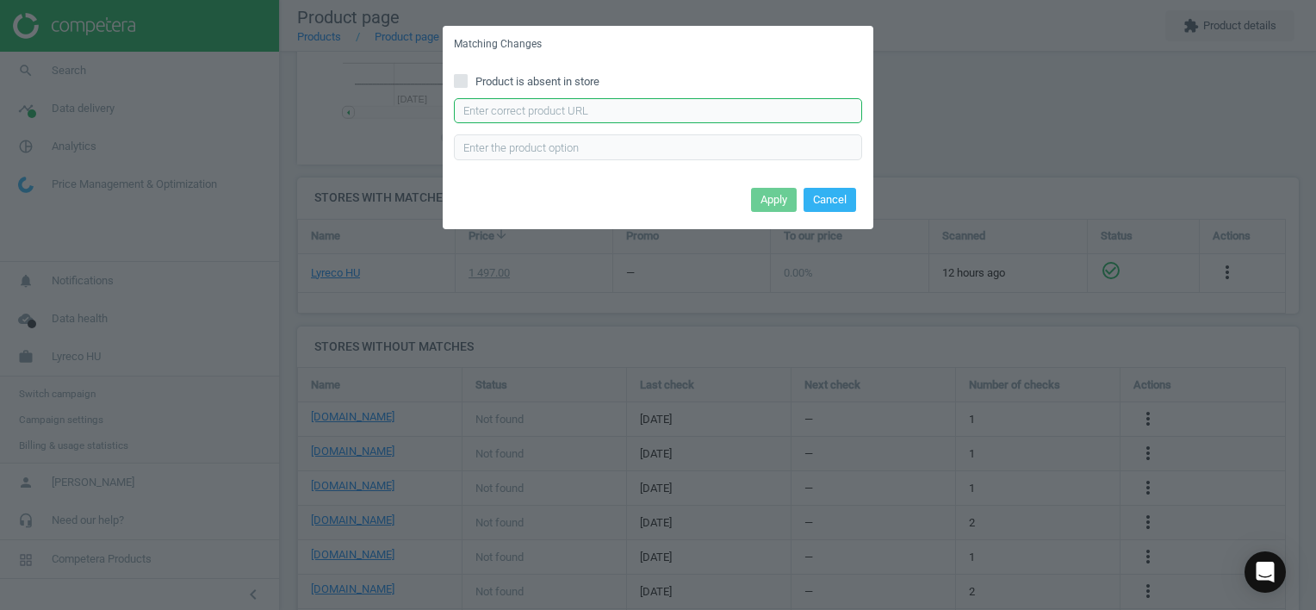
click at [701, 119] on input "text" at bounding box center [658, 111] width 408 height 26
type input "[URL][DOMAIN_NAME][PERSON_NAME][PERSON_NAME]"
click at [778, 205] on button "Apply" at bounding box center [774, 200] width 46 height 24
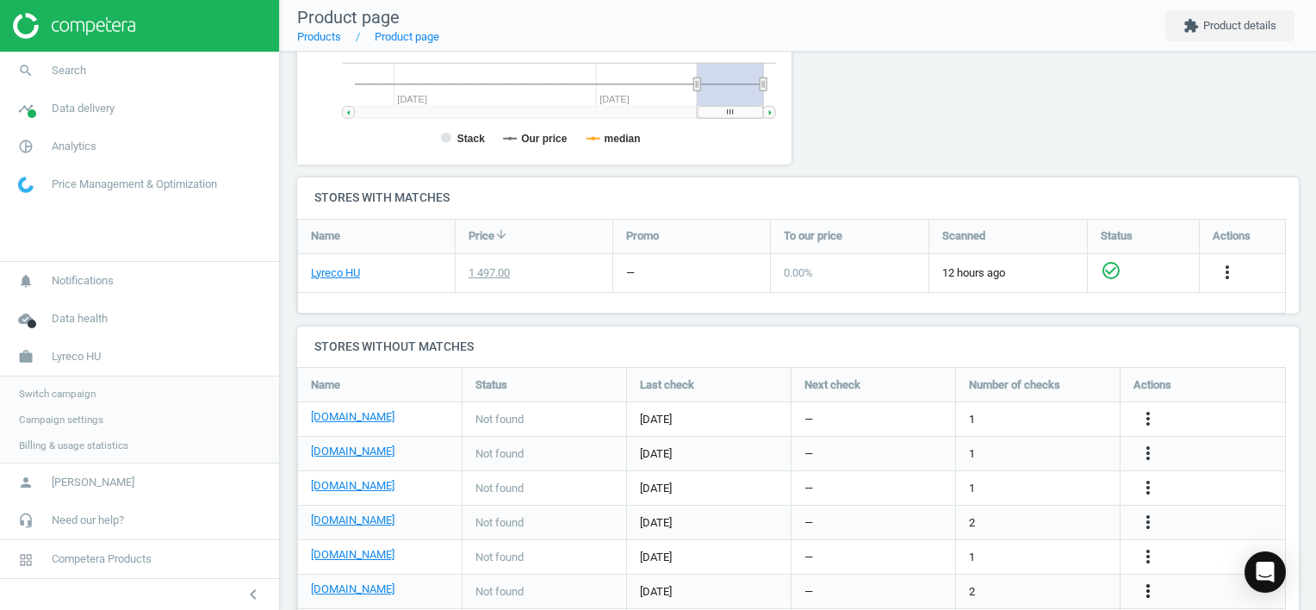
click at [1146, 586] on icon "more_vert" at bounding box center [1148, 590] width 21 height 21
click at [951, 565] on link "Edit URL/product option" at bounding box center [1013, 569] width 236 height 27
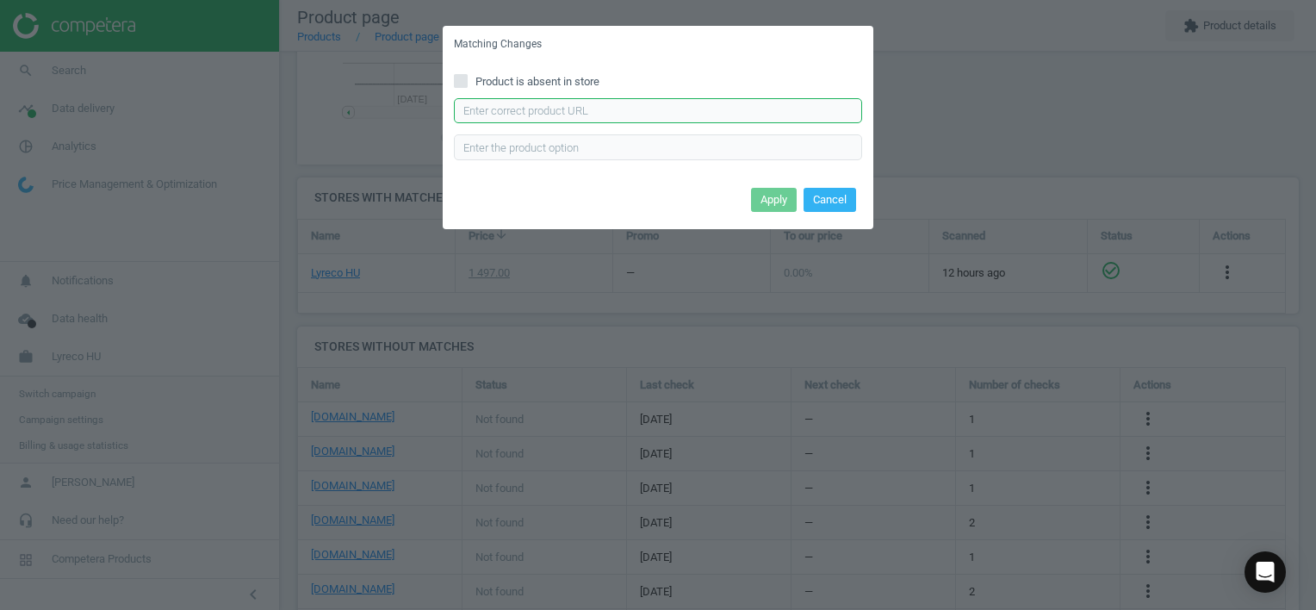
click at [684, 109] on input "text" at bounding box center [658, 111] width 408 height 26
type input "[URL][DOMAIN_NAME]"
click at [780, 195] on button "Apply" at bounding box center [774, 200] width 46 height 24
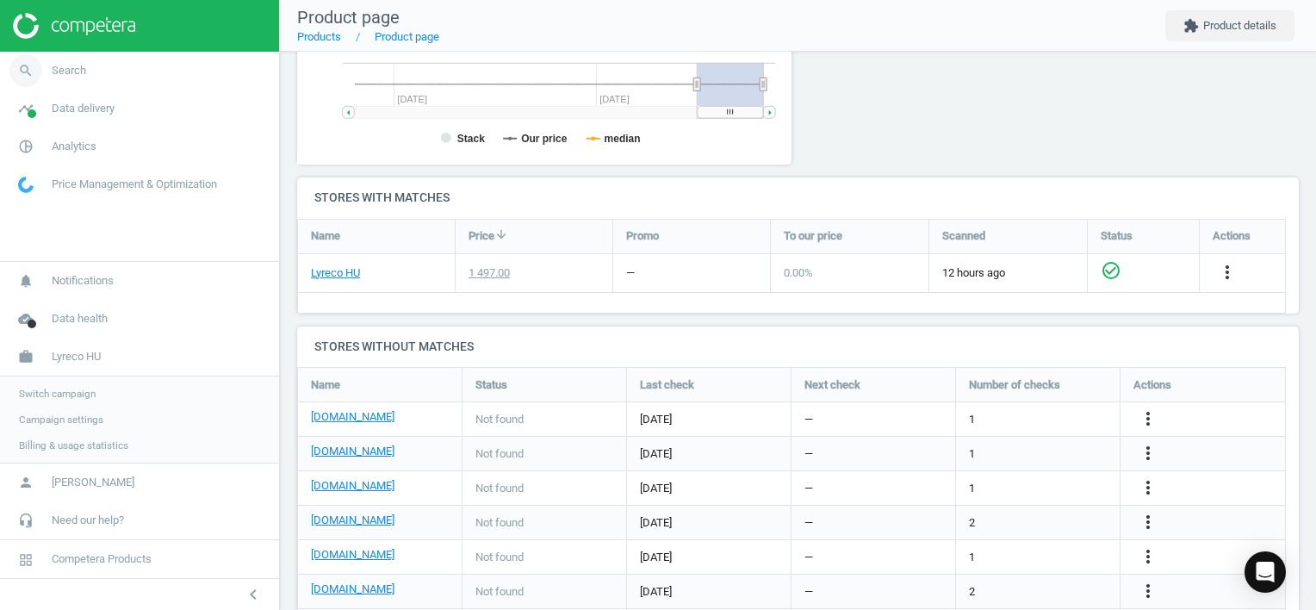
click at [43, 69] on span "search" at bounding box center [26, 71] width 52 height 38
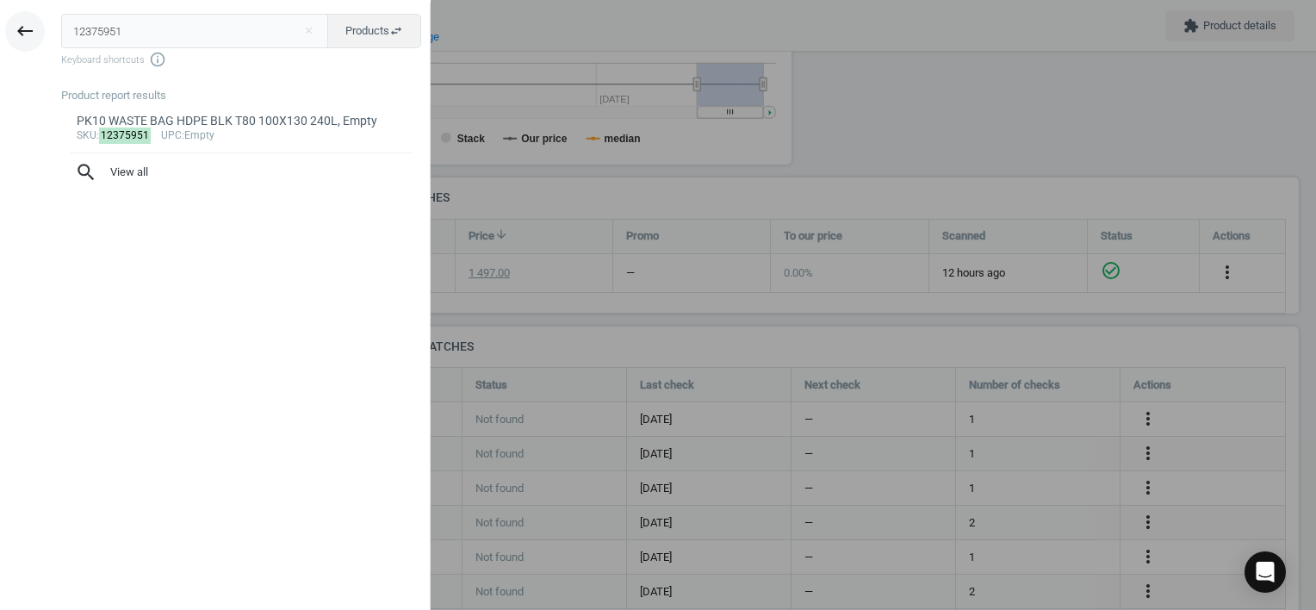
drag, startPoint x: 139, startPoint y: 34, endPoint x: 14, endPoint y: 23, distance: 125.4
click at [17, 24] on div "keyboard_backspace 12375951 close Products swap_horiz Keyboard shortcuts info_o…" at bounding box center [215, 308] width 431 height 610
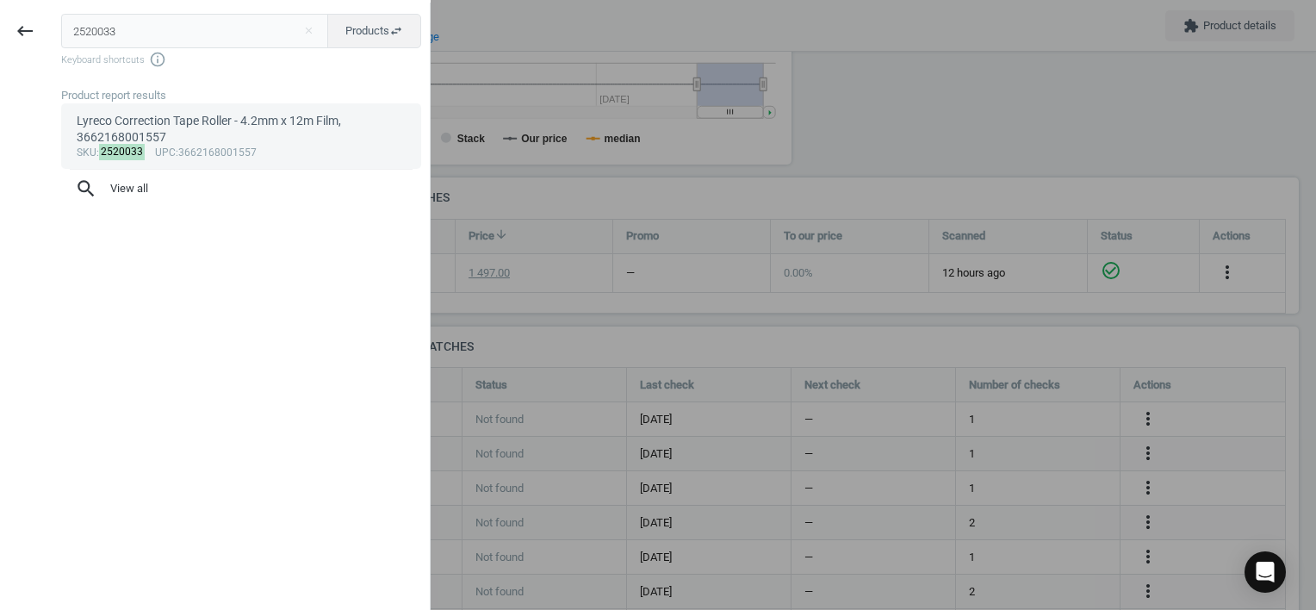
type input "2520033"
click at [201, 135] on div "Lyreco Correction Tape Roller - 4.2mm x 12m Film, 3662168001557" at bounding box center [242, 130] width 330 height 34
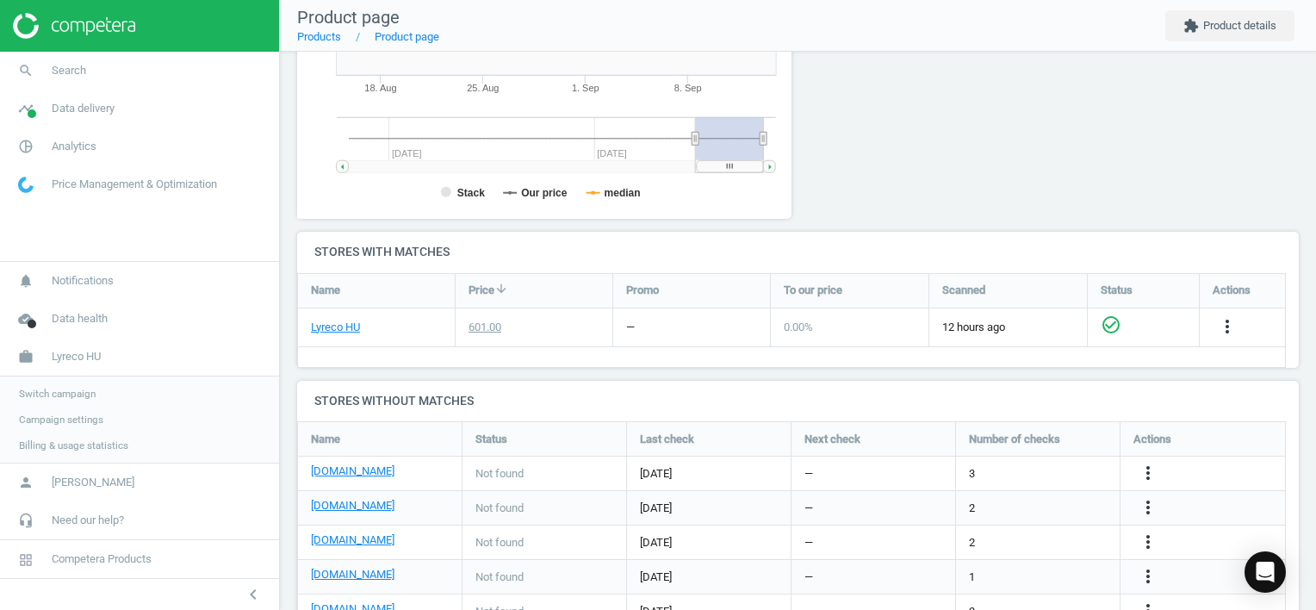
scroll to position [472, 0]
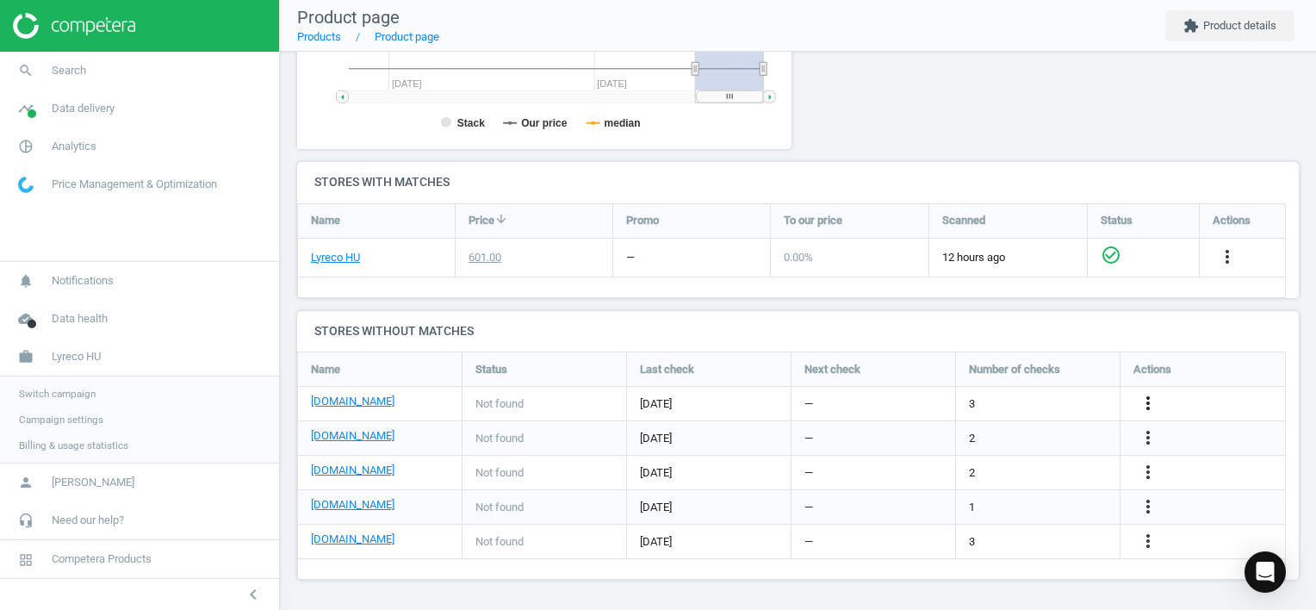
click at [1151, 400] on icon "more_vert" at bounding box center [1148, 403] width 21 height 21
click at [1009, 399] on link "Edit URL/product option" at bounding box center [1013, 403] width 236 height 27
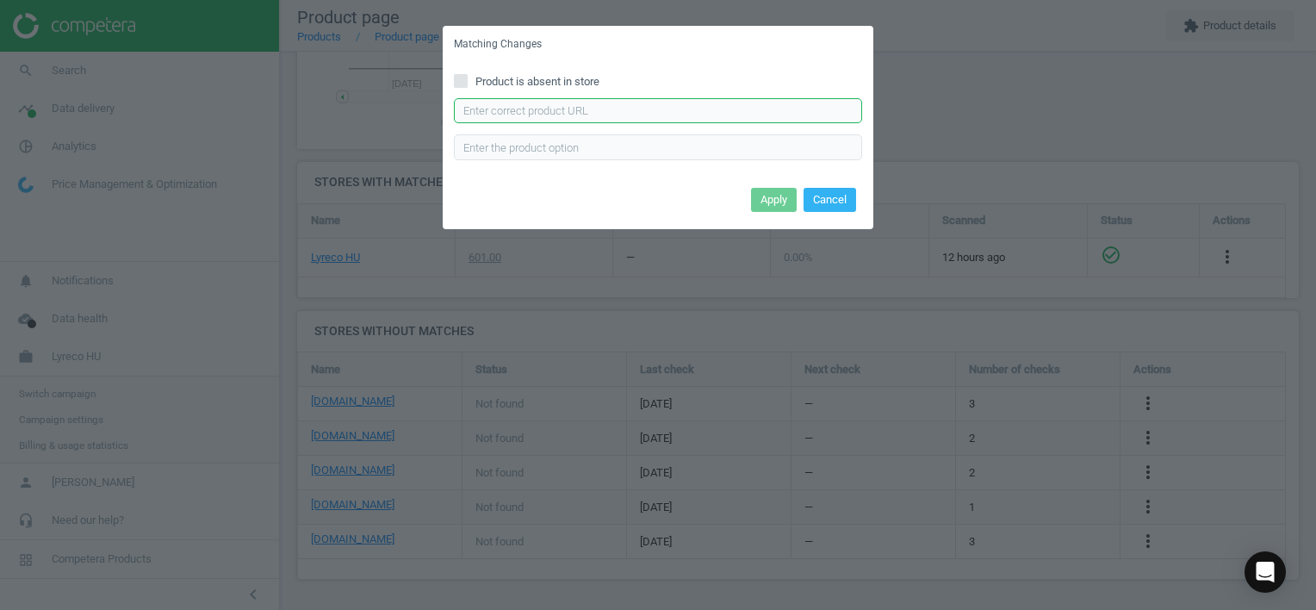
click at [529, 111] on input "text" at bounding box center [658, 111] width 408 height 26
type input "[URL][DOMAIN_NAME]"
click at [773, 196] on button "Apply" at bounding box center [774, 200] width 46 height 24
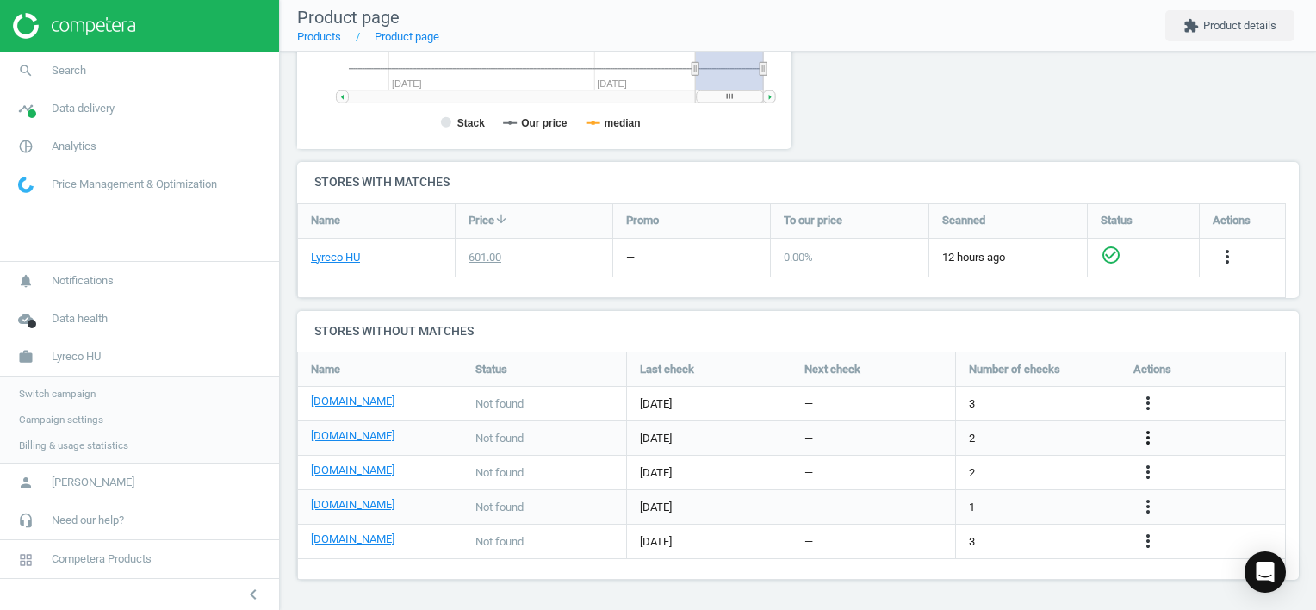
click at [1144, 441] on icon "more_vert" at bounding box center [1148, 437] width 21 height 21
click at [1060, 441] on link "Edit URL/product option" at bounding box center [1013, 438] width 236 height 27
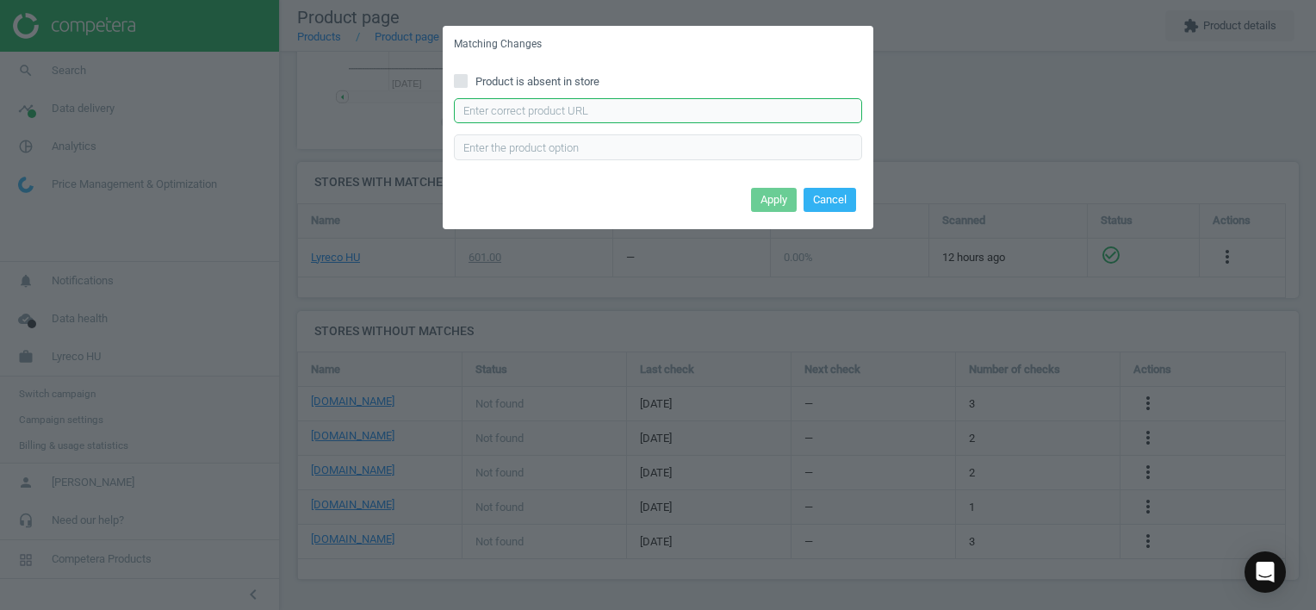
click at [772, 109] on input "text" at bounding box center [658, 111] width 408 height 26
type input "[URL][DOMAIN_NAME]"
click at [775, 195] on button "Apply" at bounding box center [774, 200] width 46 height 24
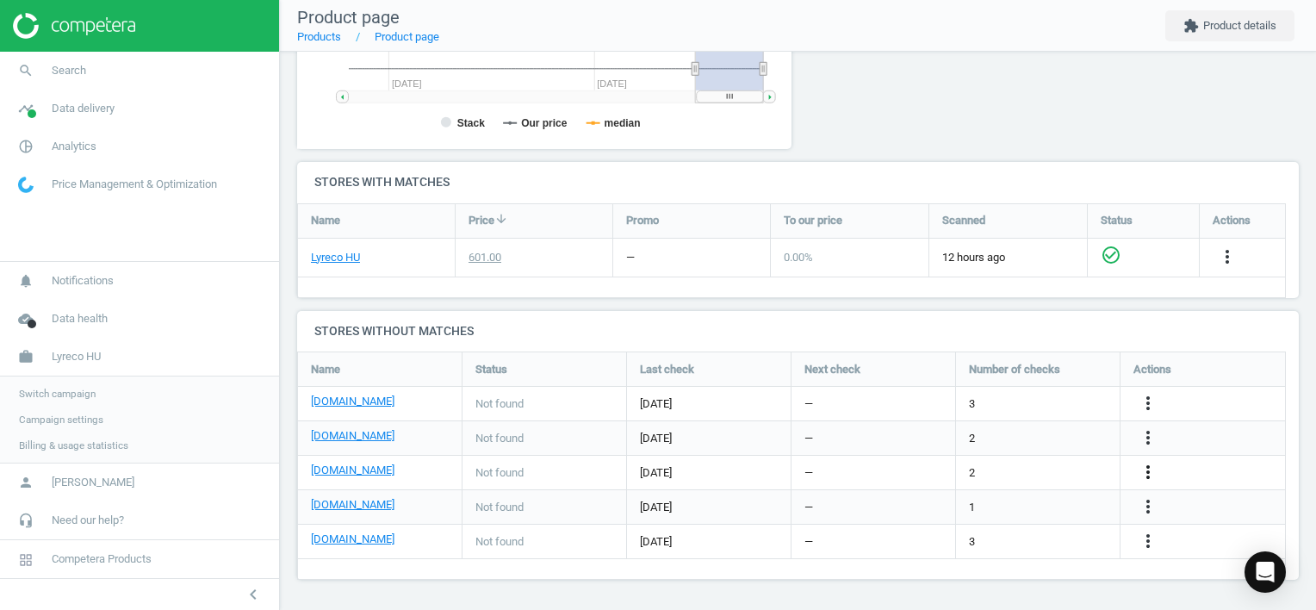
drag, startPoint x: 1149, startPoint y: 472, endPoint x: 1139, endPoint y: 475, distance: 10.1
click at [1149, 472] on icon "more_vert" at bounding box center [1148, 472] width 21 height 21
click at [1023, 467] on link "Edit URL/product option" at bounding box center [1013, 472] width 236 height 27
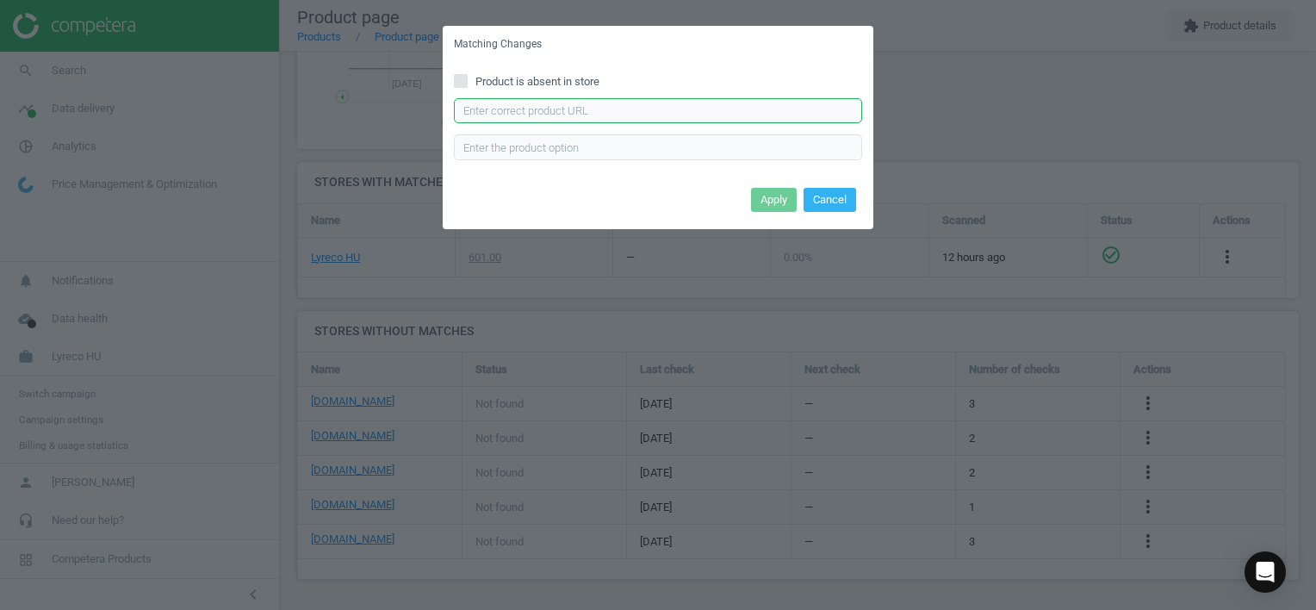
click at [762, 105] on input "text" at bounding box center [658, 111] width 408 height 26
type input "[URL][DOMAIN_NAME][PERSON_NAME]"
click at [785, 195] on button "Apply" at bounding box center [774, 200] width 46 height 24
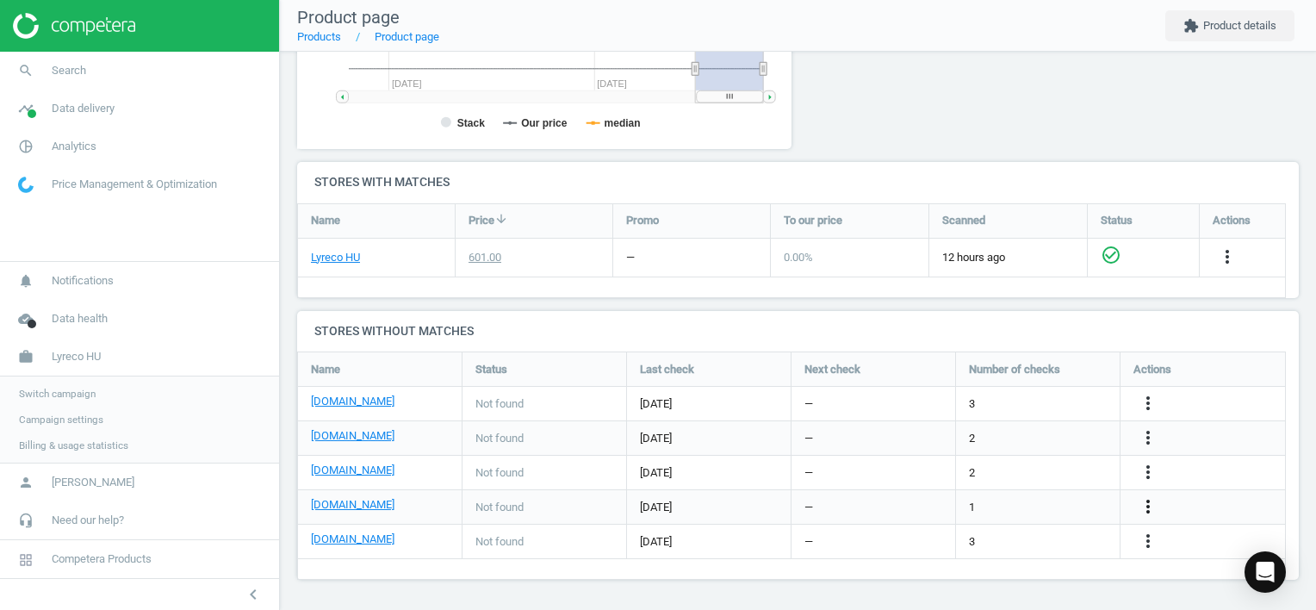
click at [1147, 503] on icon "more_vert" at bounding box center [1148, 506] width 21 height 21
click at [1061, 500] on link "Edit URL/product option" at bounding box center [1013, 506] width 236 height 27
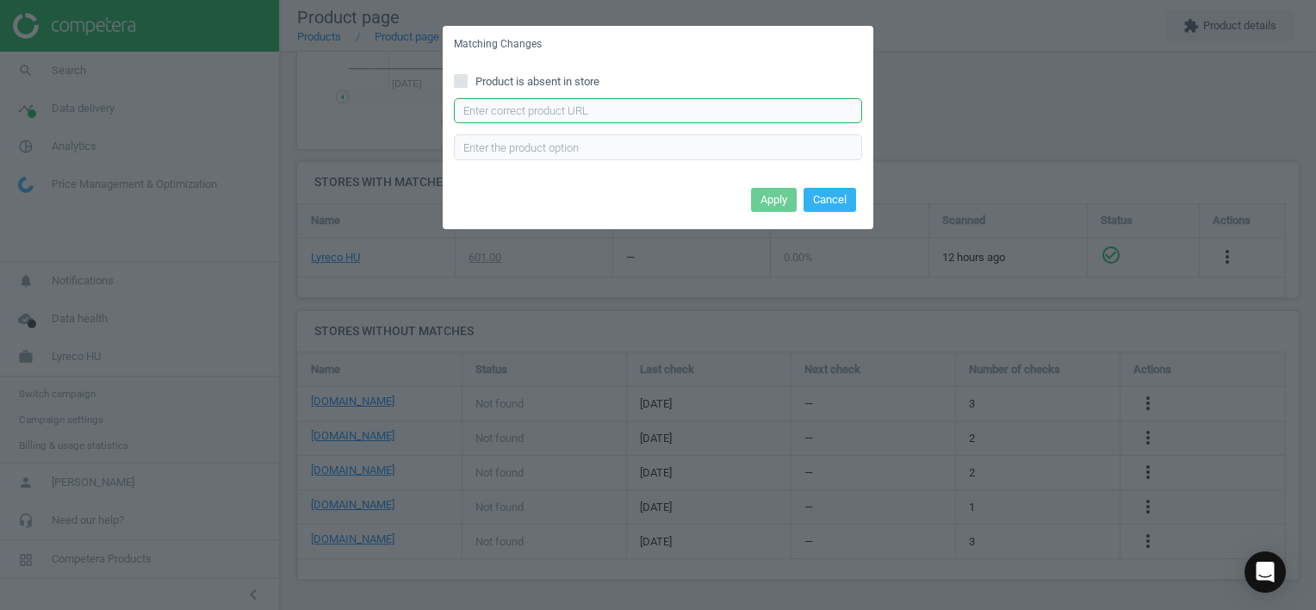
click at [702, 116] on input "text" at bounding box center [658, 111] width 408 height 26
type input "[URL][DOMAIN_NAME]"
click at [771, 204] on button "Apply" at bounding box center [774, 200] width 46 height 24
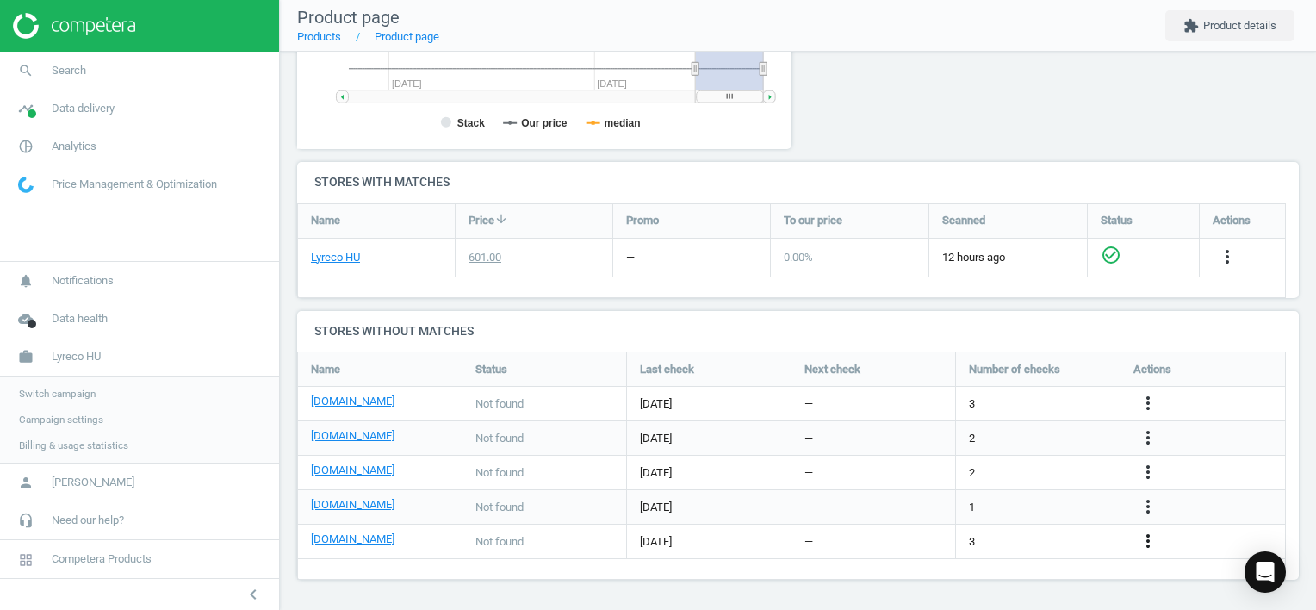
drag, startPoint x: 1149, startPoint y: 537, endPoint x: 1140, endPoint y: 537, distance: 8.7
click at [1148, 537] on icon "more_vert" at bounding box center [1148, 540] width 21 height 21
click at [1041, 537] on link "Edit URL/product option" at bounding box center [1013, 541] width 236 height 27
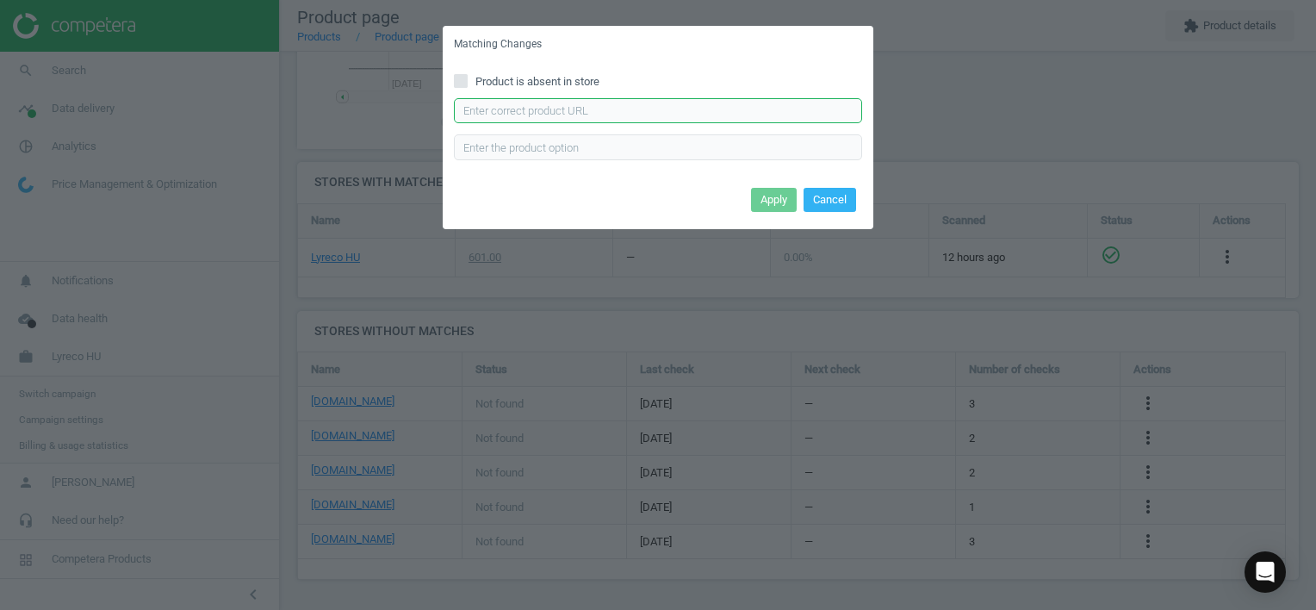
click at [563, 113] on input "text" at bounding box center [658, 111] width 408 height 26
type input "[URL][DOMAIN_NAME][PERSON_NAME]"
click at [761, 198] on button "Apply" at bounding box center [774, 200] width 46 height 24
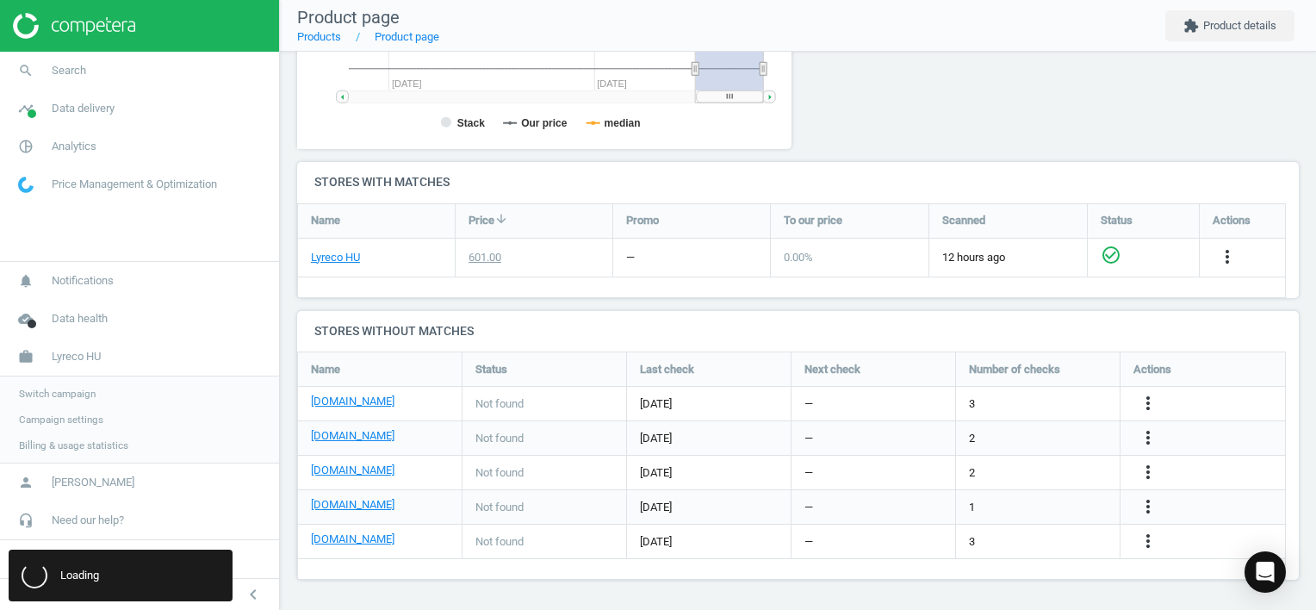
scroll to position [0, 0]
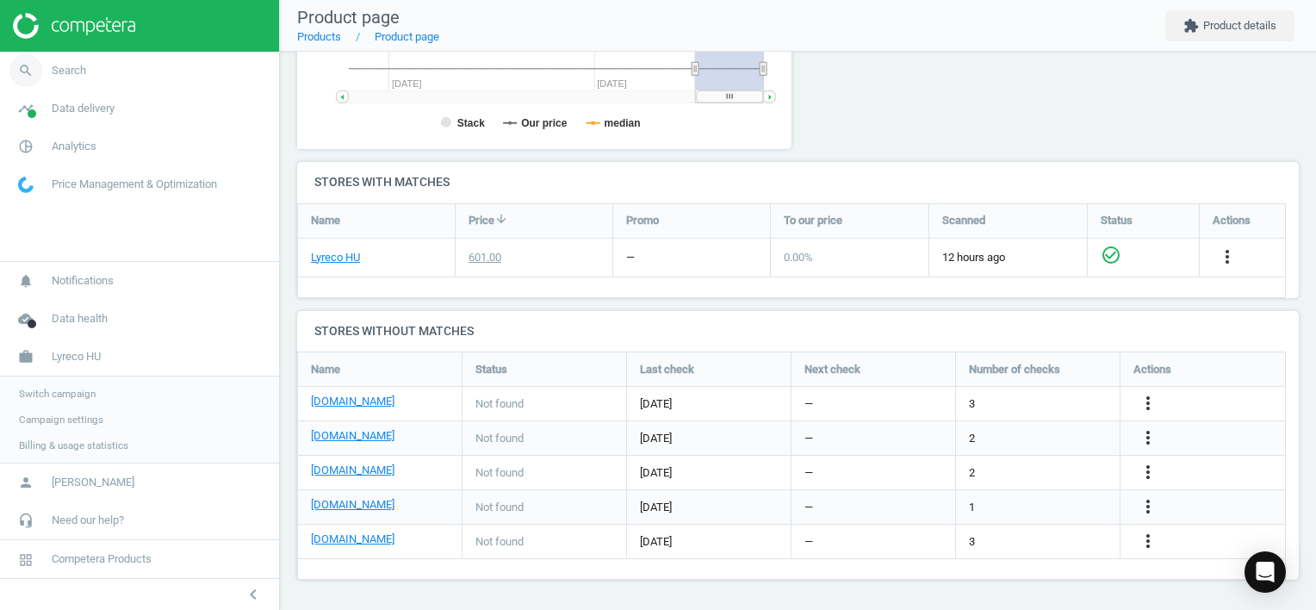
click at [85, 72] on link "search Search" at bounding box center [139, 71] width 279 height 38
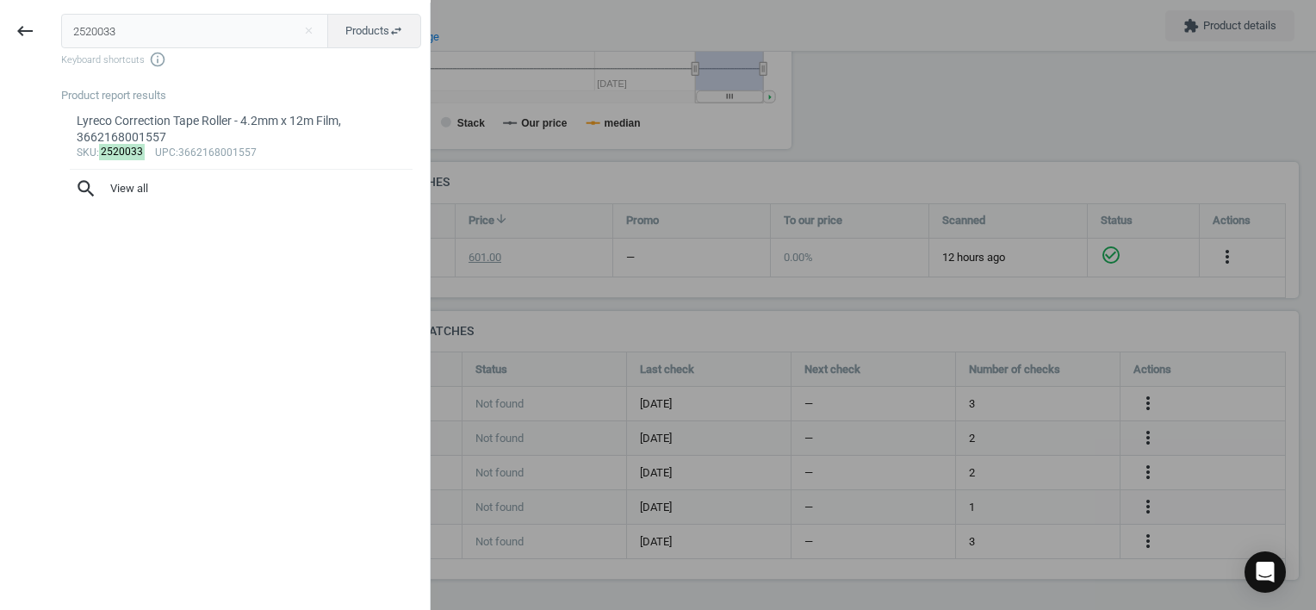
click at [0, 30] on html "Group 2 Created with Sketch. ic/cloud_download/grey600 Created with Sketch. gra…" at bounding box center [658, 305] width 1316 height 610
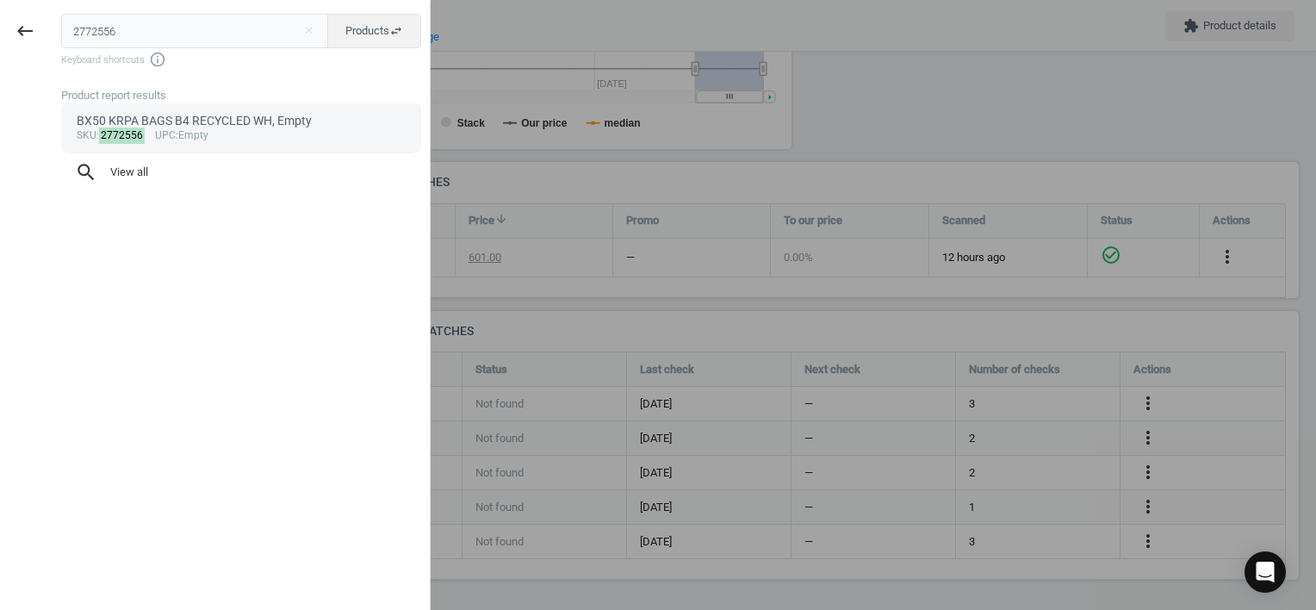
type input "2772556"
click at [240, 138] on div "sku : 2772556 upc :Empty" at bounding box center [242, 136] width 330 height 14
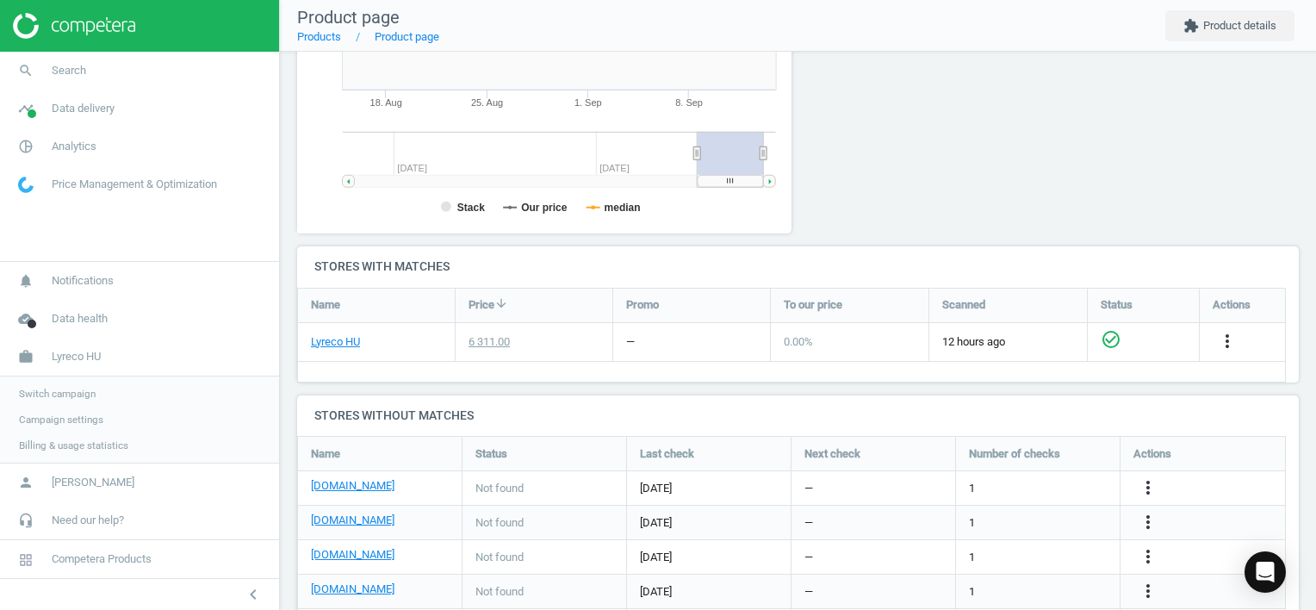
scroll to position [371, 514]
click at [1144, 486] on icon "more_vert" at bounding box center [1148, 487] width 21 height 21
click at [1030, 482] on link "Edit URL/product option" at bounding box center [1013, 487] width 236 height 27
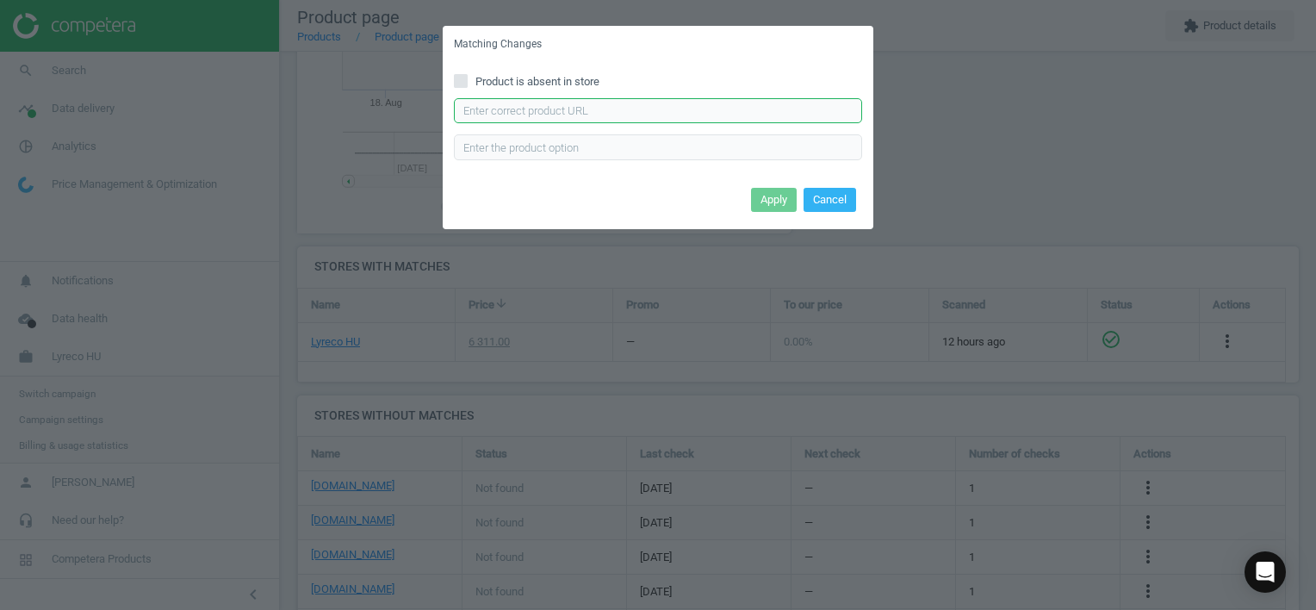
click at [589, 112] on input "text" at bounding box center [658, 111] width 408 height 26
type input "[URL][DOMAIN_NAME][PERSON_NAME]"
click at [764, 198] on button "Apply" at bounding box center [774, 200] width 46 height 24
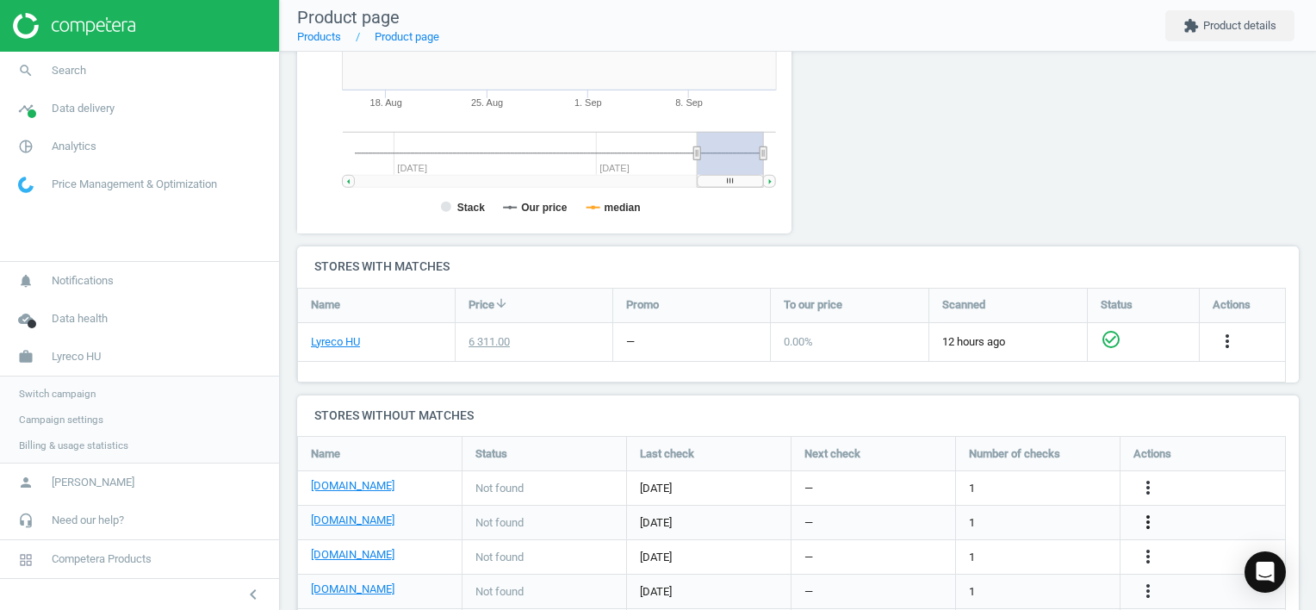
click at [1156, 522] on icon "more_vert" at bounding box center [1148, 522] width 21 height 21
click at [995, 520] on link "Edit URL/product option" at bounding box center [1013, 521] width 236 height 27
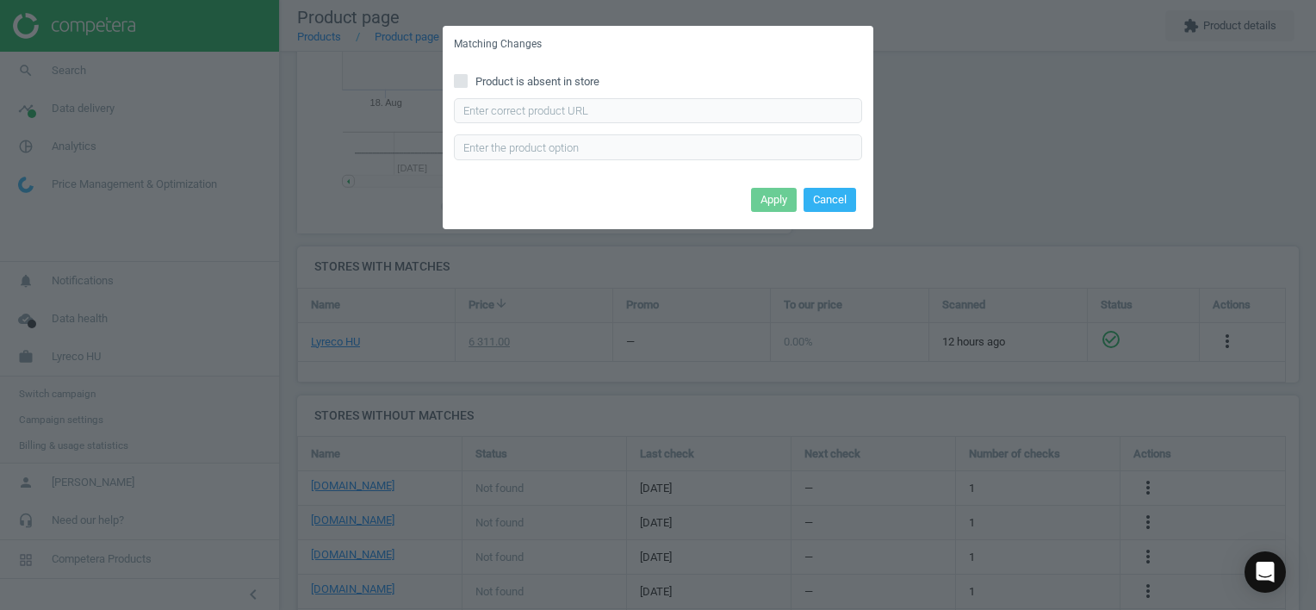
click at [606, 127] on div "Enter correct product url" at bounding box center [658, 129] width 408 height 62
click at [648, 121] on input "text" at bounding box center [658, 111] width 408 height 26
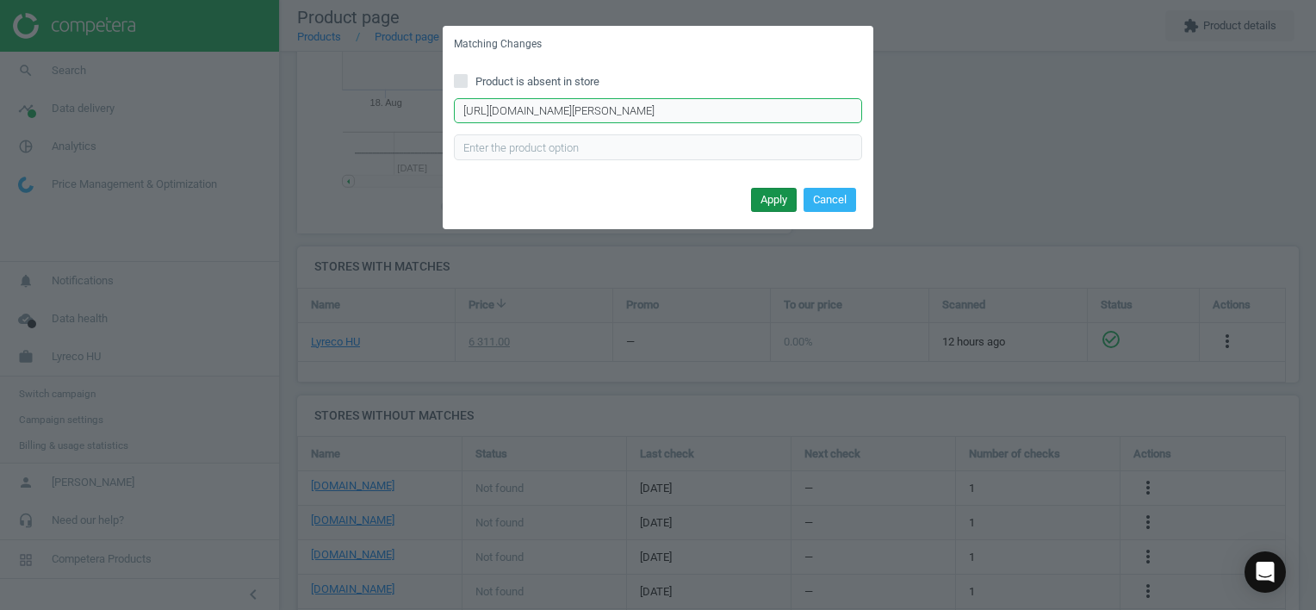
type input "[URL][DOMAIN_NAME][PERSON_NAME]"
click at [773, 194] on button "Apply" at bounding box center [774, 200] width 46 height 24
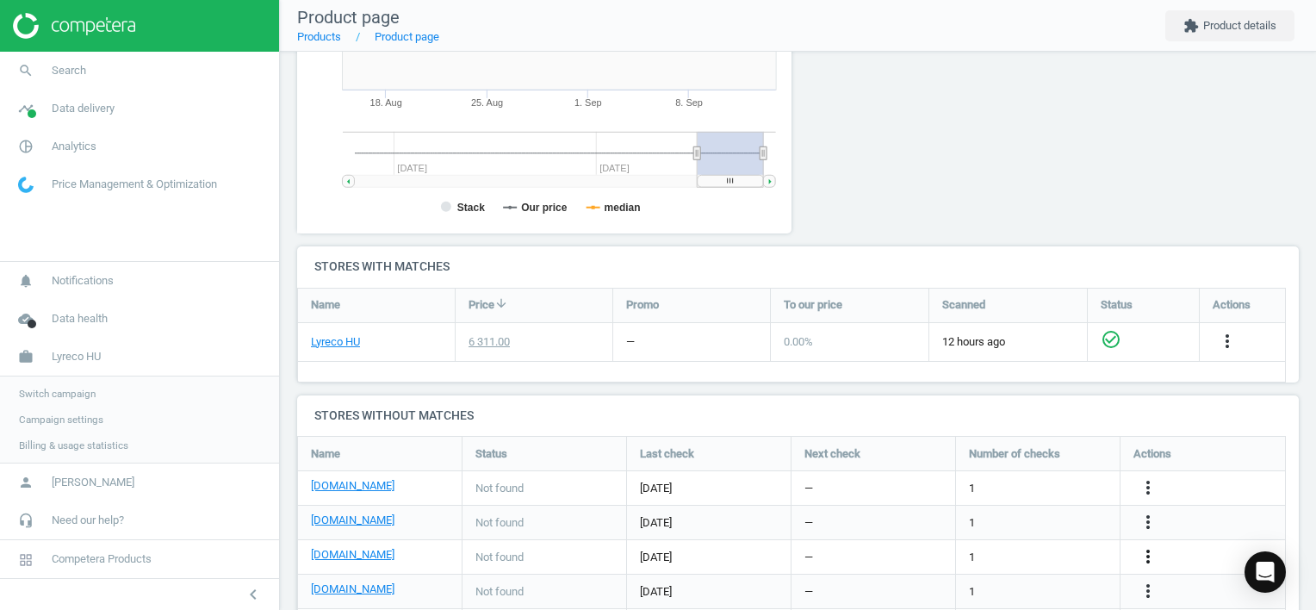
click at [1144, 555] on icon "more_vert" at bounding box center [1148, 556] width 21 height 21
click at [1005, 548] on link "Edit URL/product option" at bounding box center [1013, 556] width 236 height 27
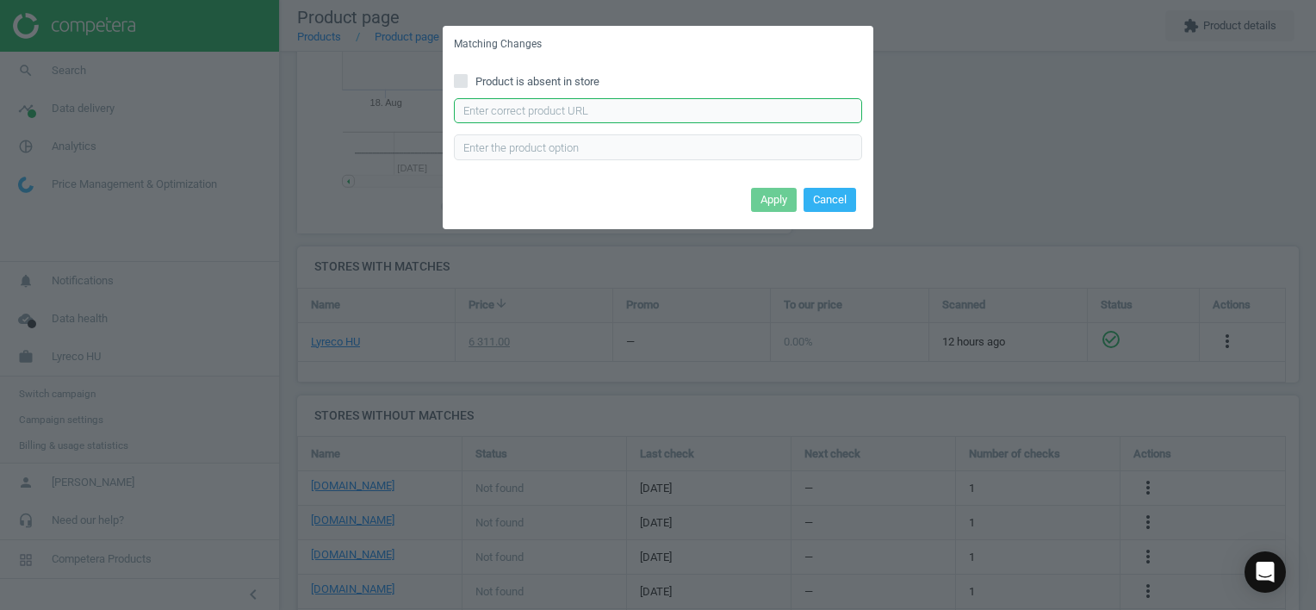
drag, startPoint x: 679, startPoint y: 105, endPoint x: 729, endPoint y: 161, distance: 75.6
click at [679, 106] on input "text" at bounding box center [658, 111] width 408 height 26
type input "[URL][DOMAIN_NAME][PERSON_NAME]"
click at [766, 201] on button "Apply" at bounding box center [774, 200] width 46 height 24
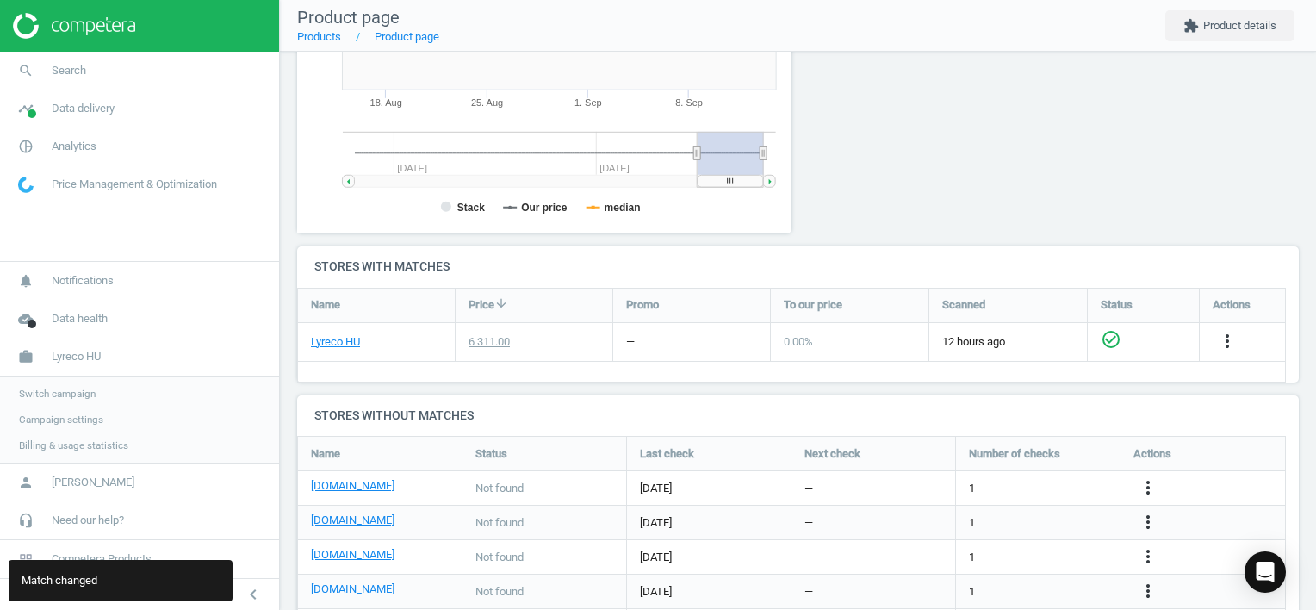
scroll to position [472, 0]
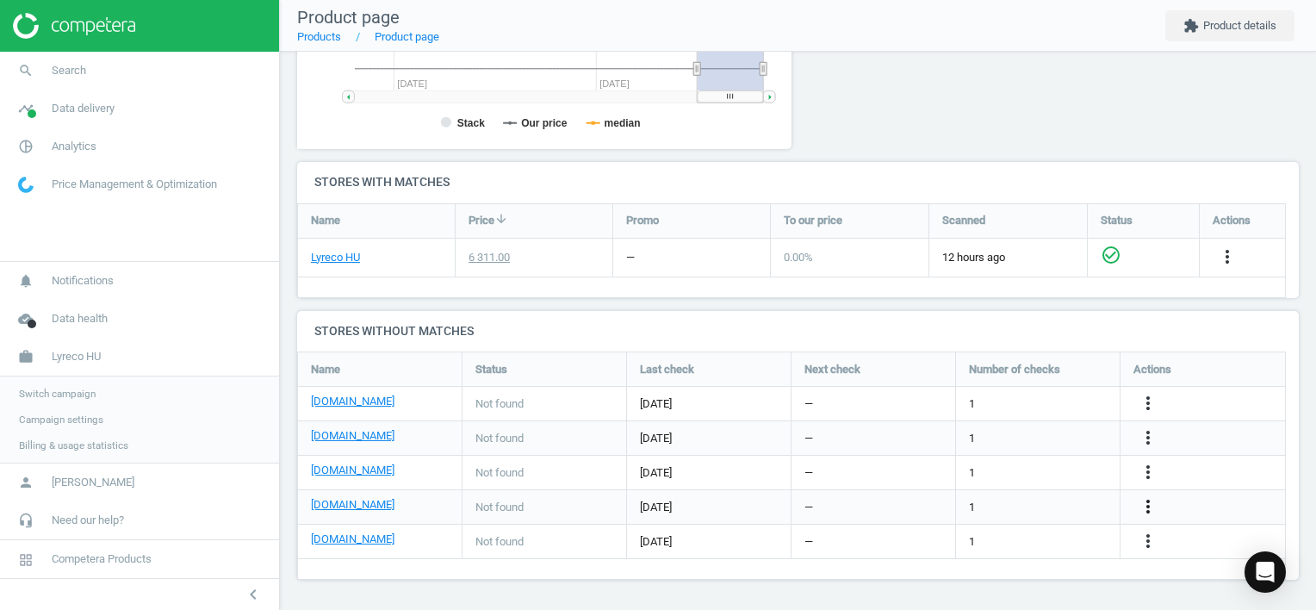
click at [1154, 510] on icon "more_vert" at bounding box center [1148, 506] width 21 height 21
click at [1023, 505] on link "Edit URL/product option" at bounding box center [1013, 506] width 236 height 27
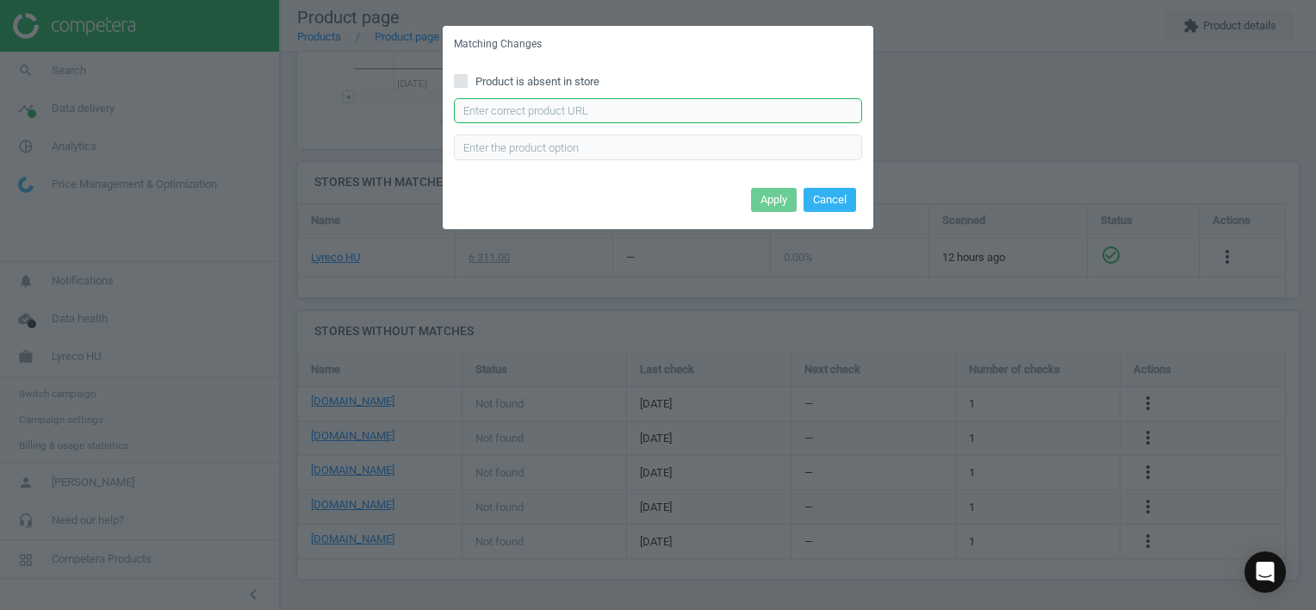
click at [724, 110] on input "text" at bounding box center [658, 111] width 408 height 26
type input "[URL][DOMAIN_NAME]"
click at [765, 200] on button "Apply" at bounding box center [774, 200] width 46 height 24
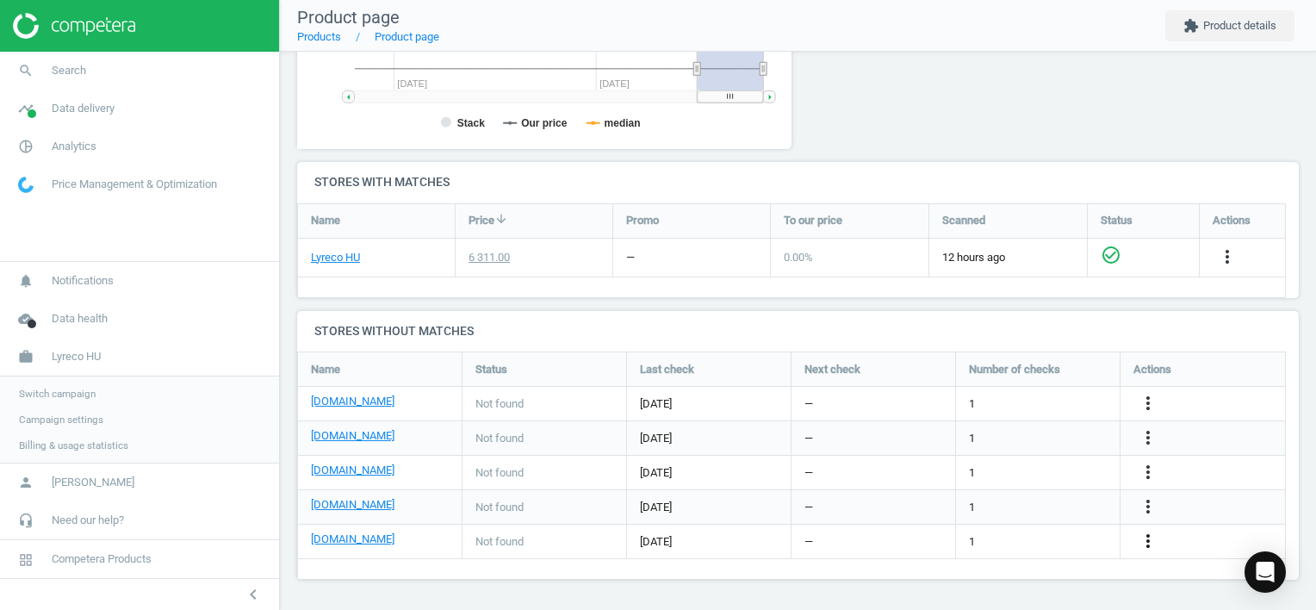
click at [1151, 537] on icon "more_vert" at bounding box center [1148, 540] width 21 height 21
click at [989, 539] on link "Edit URL/product option" at bounding box center [1013, 541] width 236 height 27
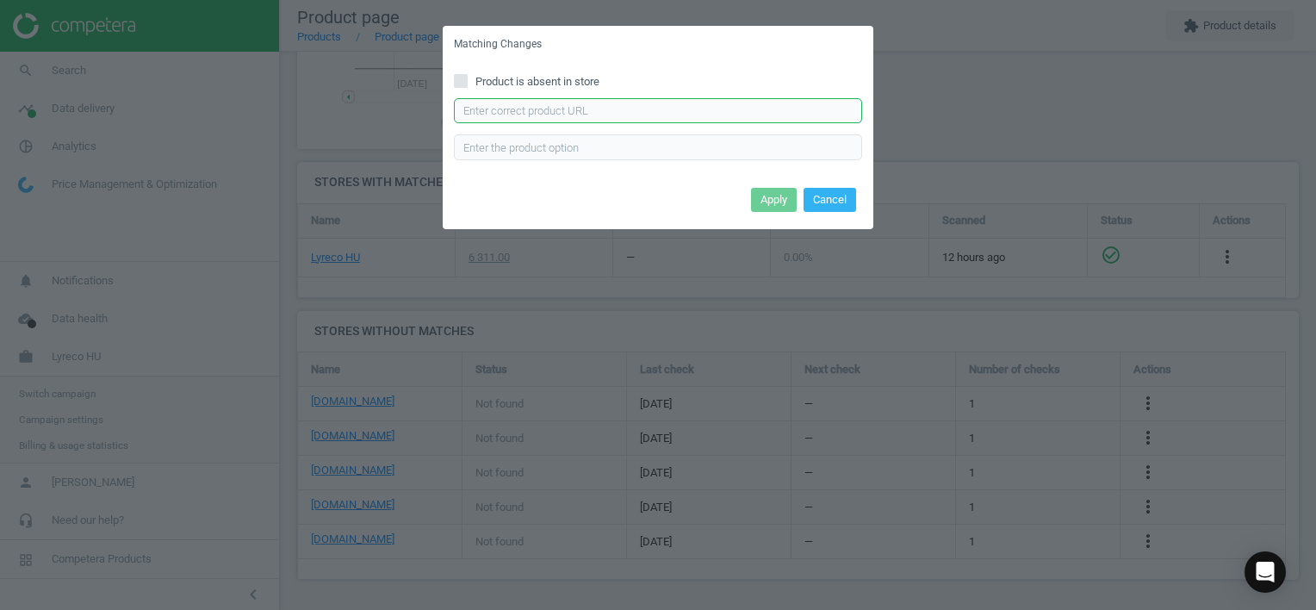
drag, startPoint x: 641, startPoint y: 107, endPoint x: 654, endPoint y: 110, distance: 14.2
click at [646, 109] on input "text" at bounding box center [658, 111] width 408 height 26
type input "[URL][DOMAIN_NAME][PERSON_NAME]"
click at [782, 202] on button "Apply" at bounding box center [774, 200] width 46 height 24
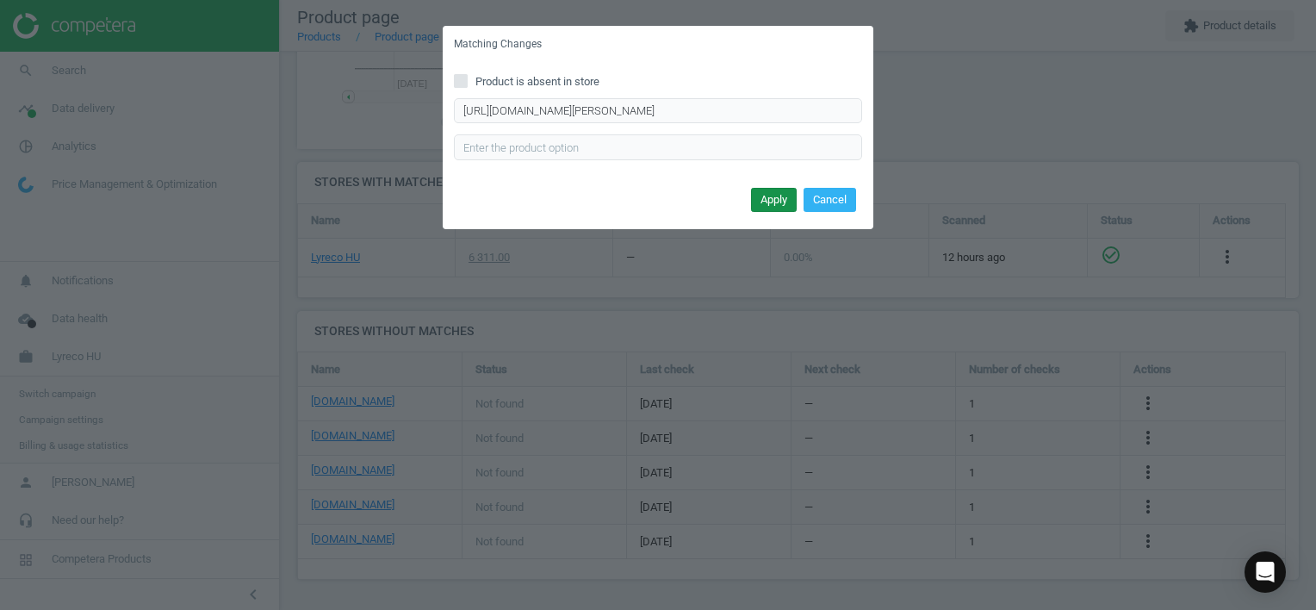
scroll to position [0, 0]
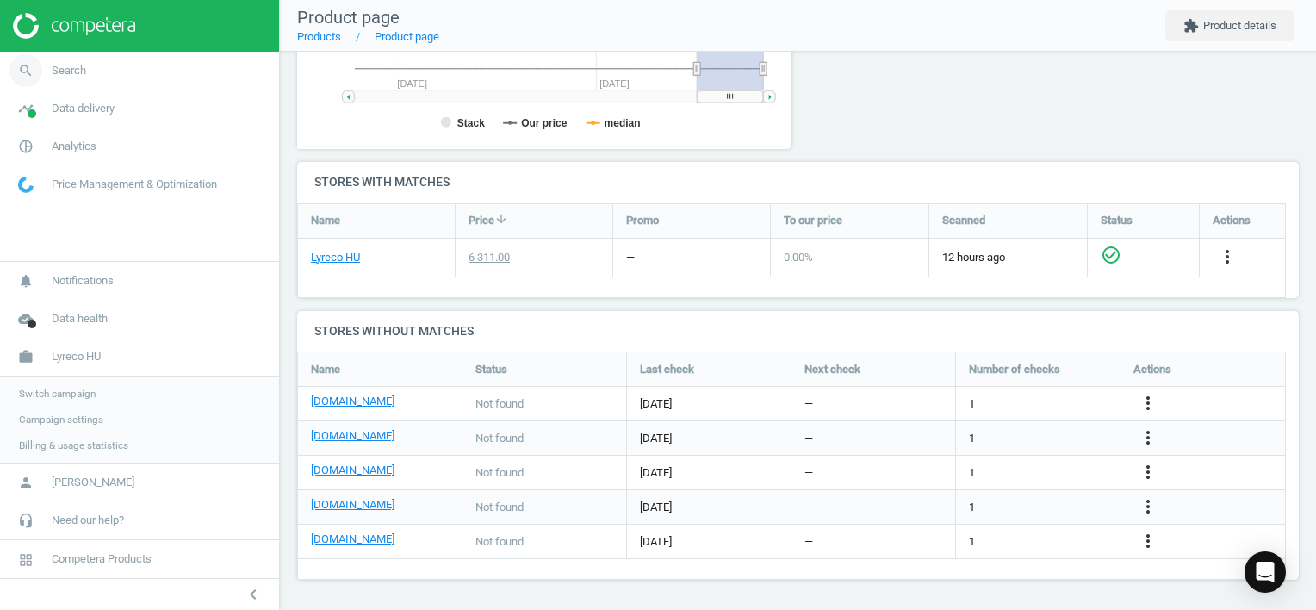
click at [85, 73] on link "search Search" at bounding box center [139, 71] width 279 height 38
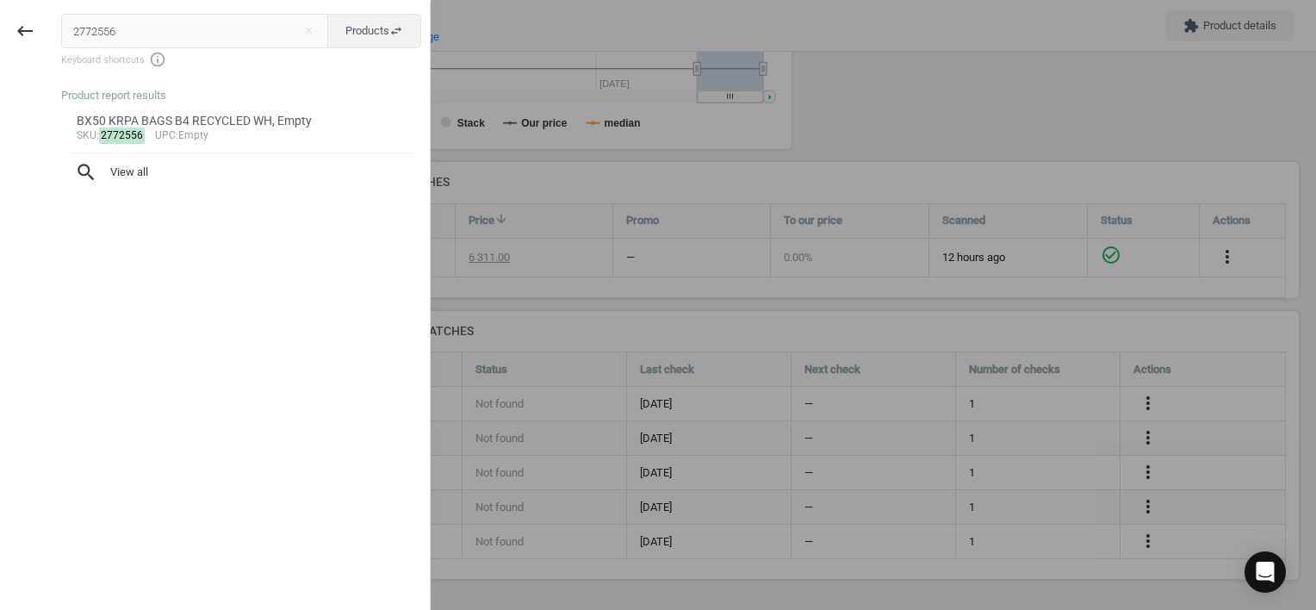
click at [0, 35] on html "Group 2 Created with Sketch. ic/cloud_download/grey600 Created with Sketch. gra…" at bounding box center [658, 305] width 1316 height 610
type input "3374488"
click at [210, 127] on div "Stretch film, 20 µm, 50 cm x 153 m, Empty" at bounding box center [242, 121] width 330 height 16
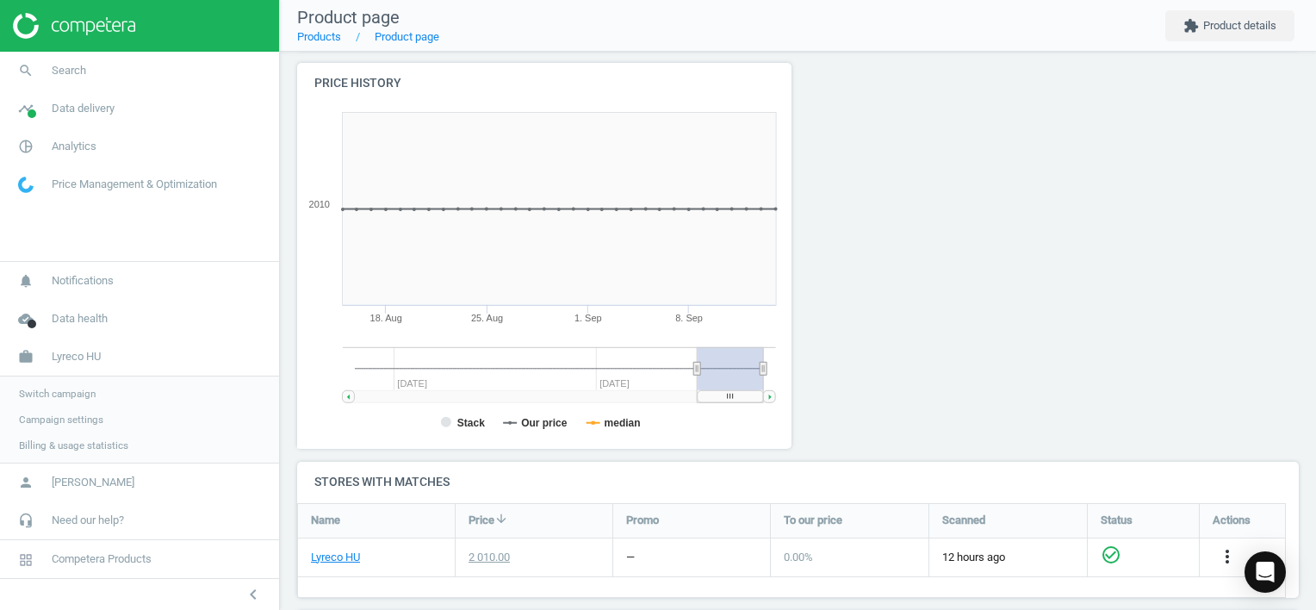
scroll to position [401, 0]
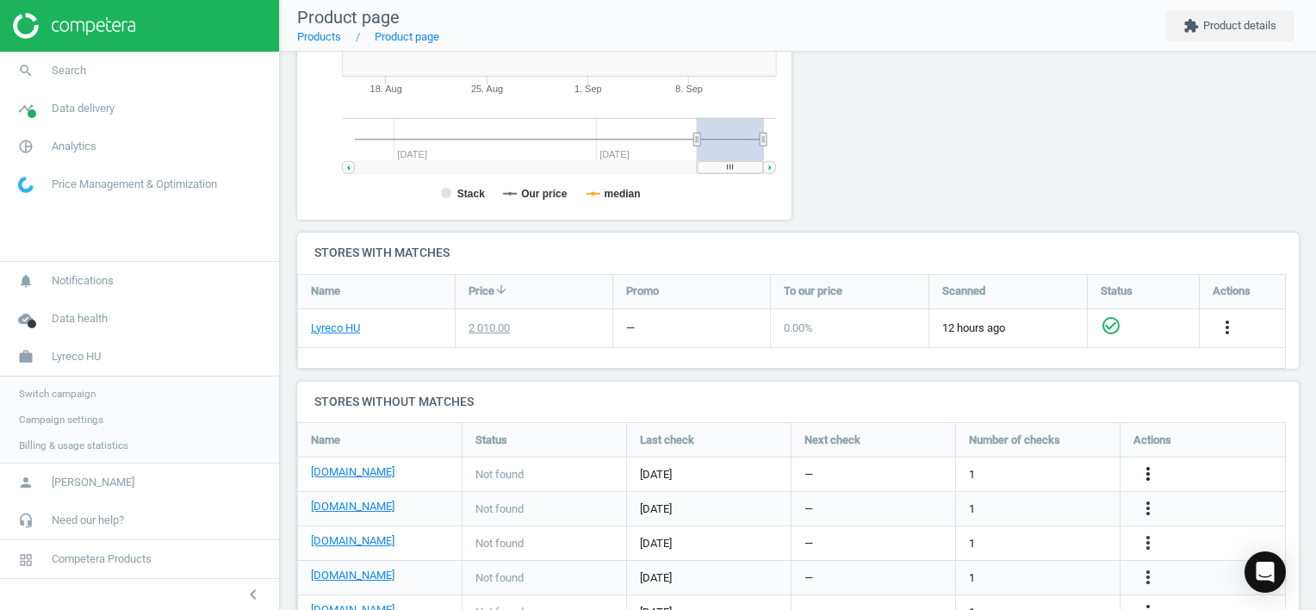
click at [1149, 472] on icon "more_vert" at bounding box center [1148, 473] width 21 height 21
click at [1053, 479] on link "Edit URL/product option" at bounding box center [1013, 473] width 236 height 27
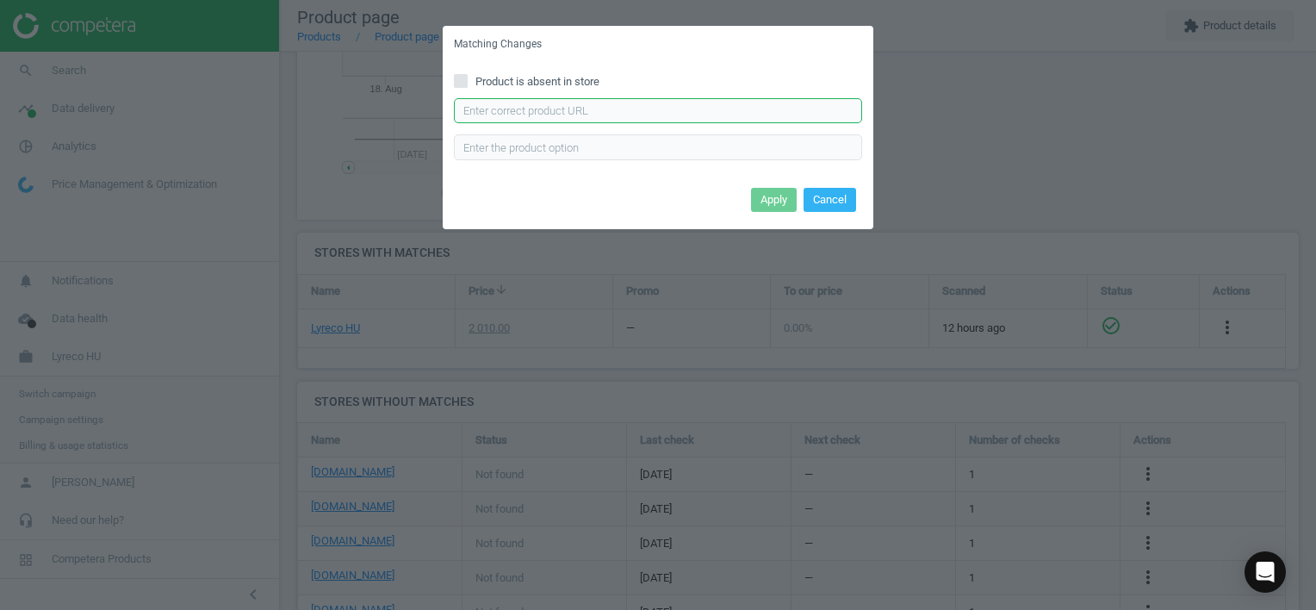
click at [654, 112] on input "text" at bounding box center [658, 111] width 408 height 26
type input "[URL][DOMAIN_NAME]"
click at [772, 198] on button "Apply" at bounding box center [774, 200] width 46 height 24
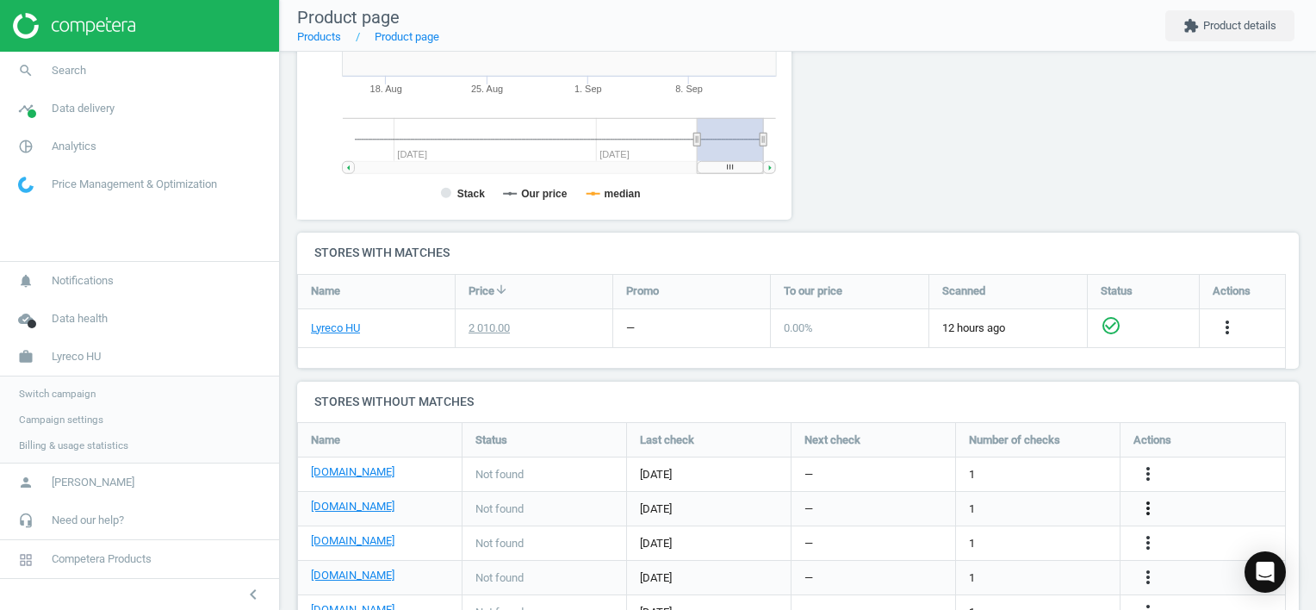
click at [1141, 499] on icon "more_vert" at bounding box center [1148, 508] width 21 height 21
click at [996, 505] on link "Edit URL/product option" at bounding box center [1013, 507] width 236 height 27
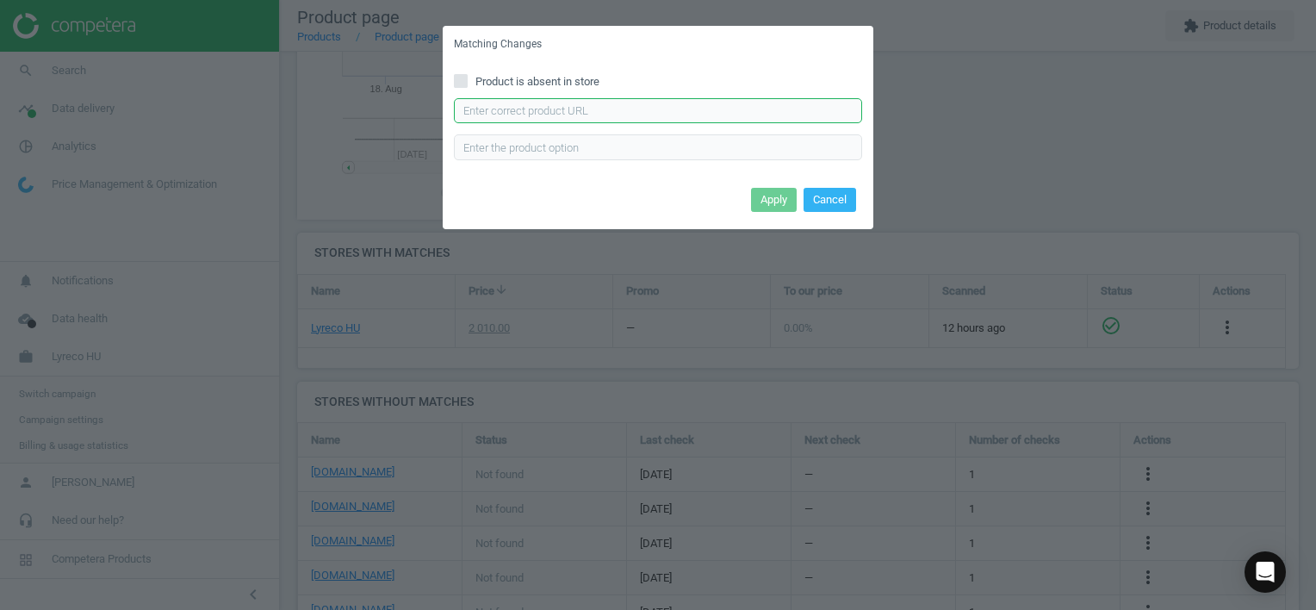
click at [562, 111] on input "text" at bounding box center [658, 111] width 408 height 26
type input "[URL][DOMAIN_NAME]"
click at [773, 206] on button "Apply" at bounding box center [774, 200] width 46 height 24
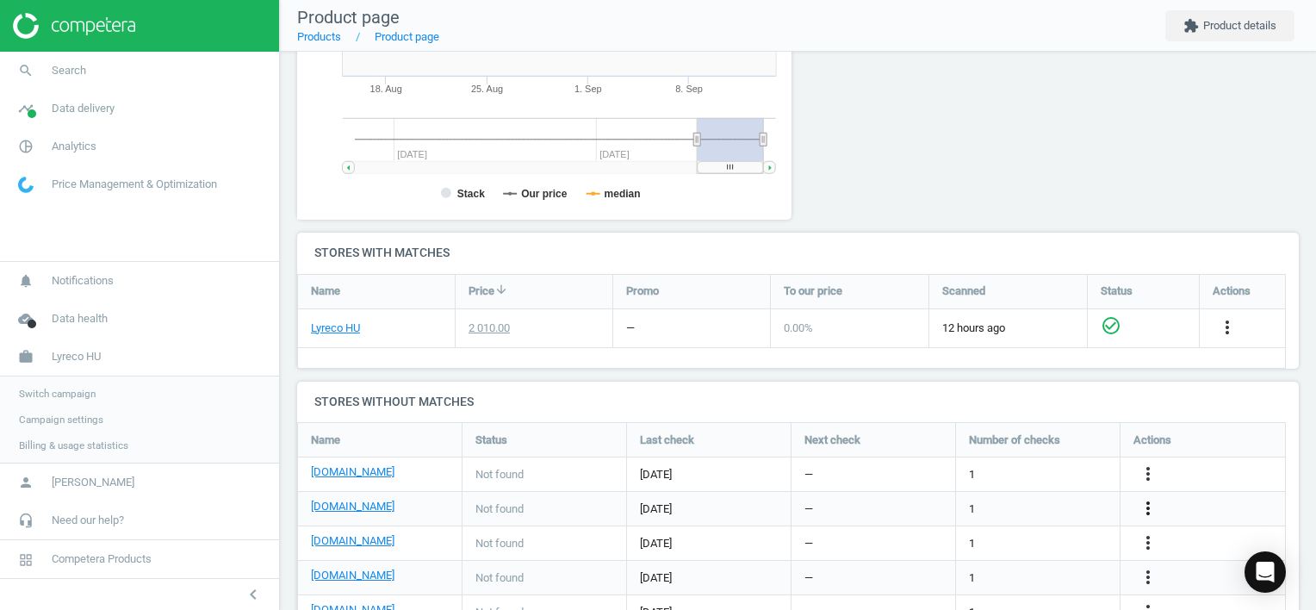
click at [1144, 505] on icon "more_vert" at bounding box center [1148, 508] width 21 height 21
click at [1150, 537] on icon "more_vert" at bounding box center [1148, 542] width 21 height 21
click at [1010, 537] on link "Edit URL/product option" at bounding box center [1013, 542] width 236 height 27
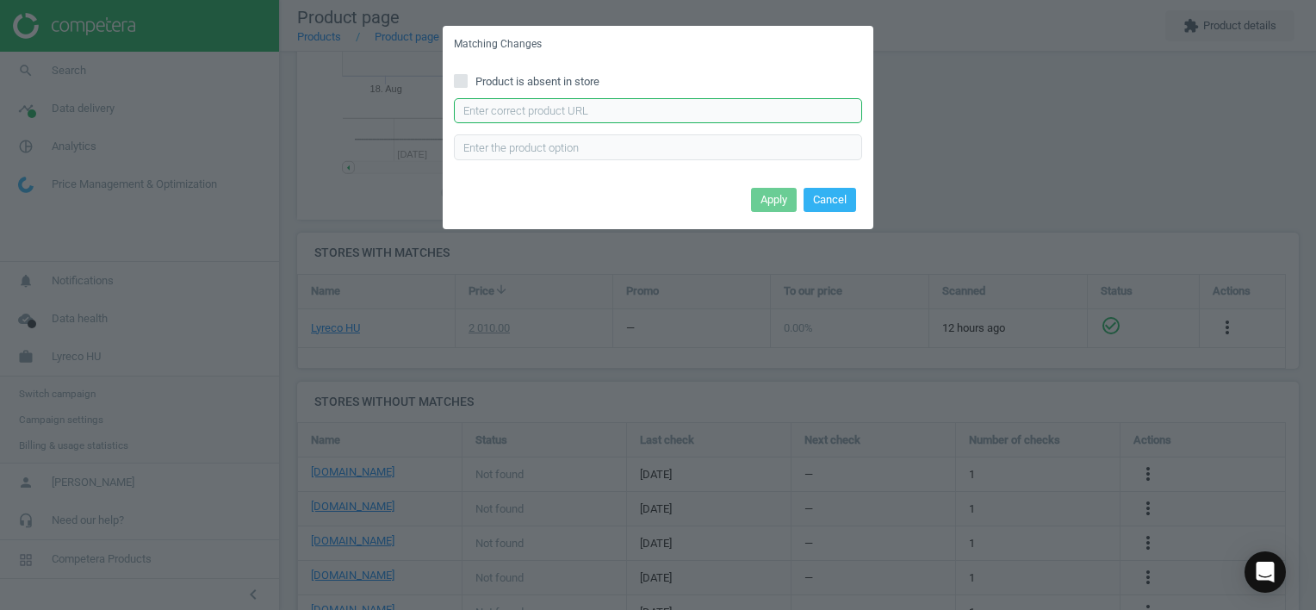
click at [783, 114] on input "text" at bounding box center [658, 111] width 408 height 26
type input "[URL][DOMAIN_NAME]"
click at [763, 196] on button "Apply" at bounding box center [774, 200] width 46 height 24
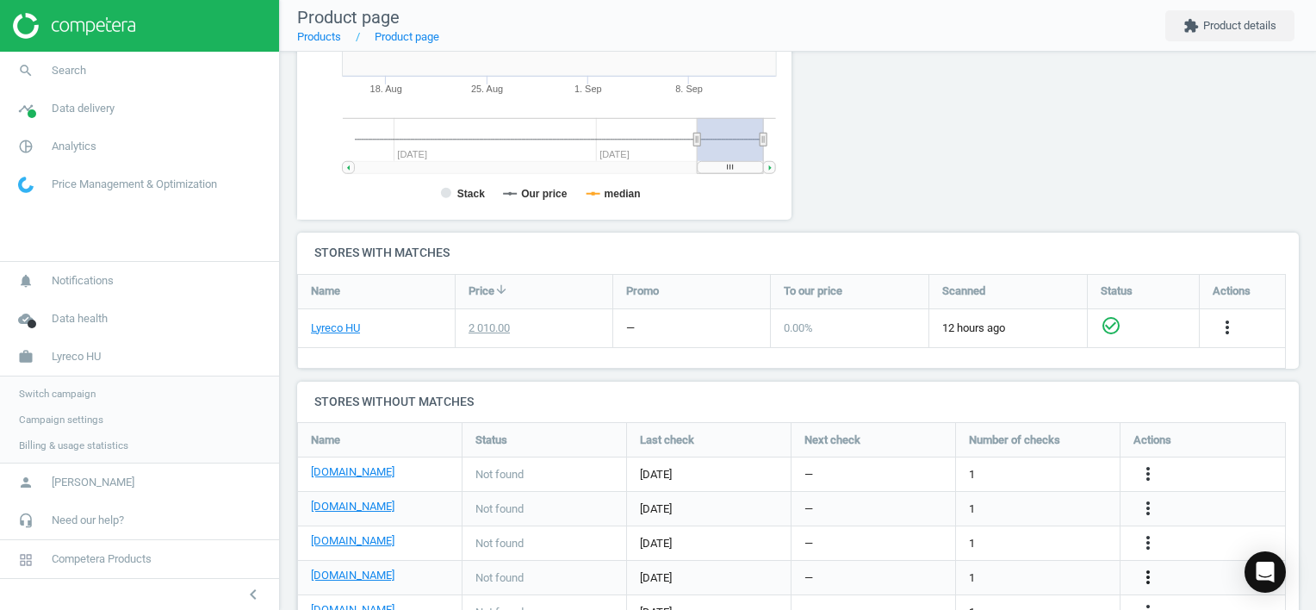
click at [1150, 572] on icon "more_vert" at bounding box center [1148, 577] width 21 height 21
click at [1024, 565] on link "Edit URL/product option" at bounding box center [1013, 569] width 236 height 27
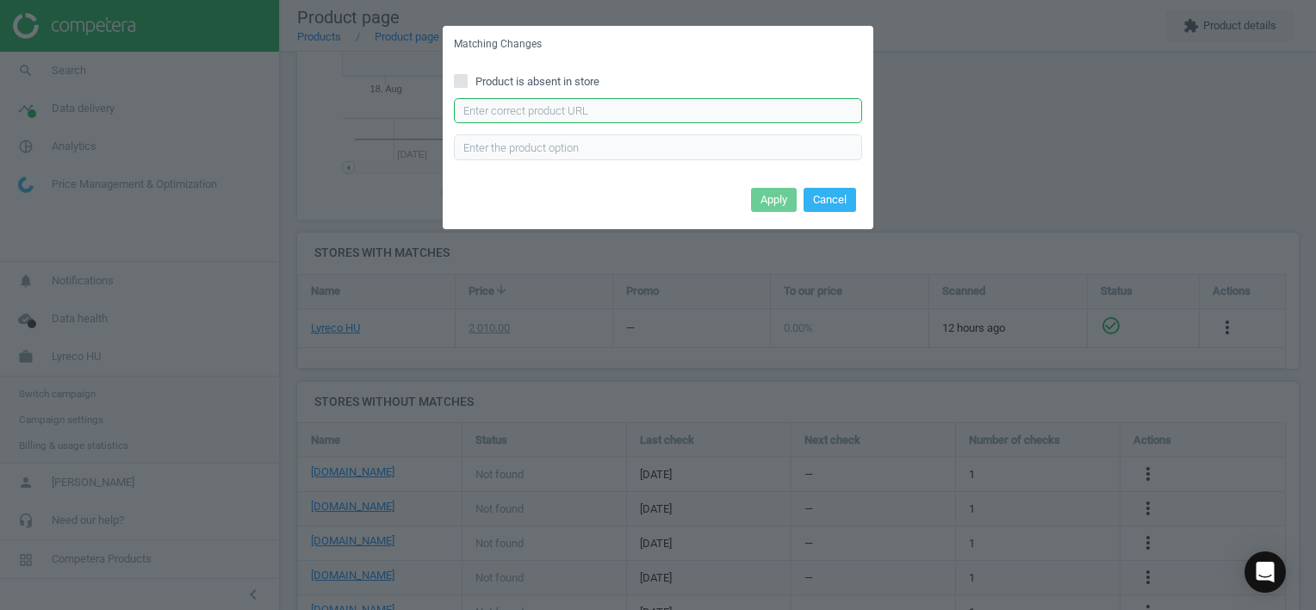
click at [653, 110] on input "text" at bounding box center [658, 111] width 408 height 26
type input "[URL][DOMAIN_NAME]"
click at [770, 195] on button "Apply" at bounding box center [774, 200] width 46 height 24
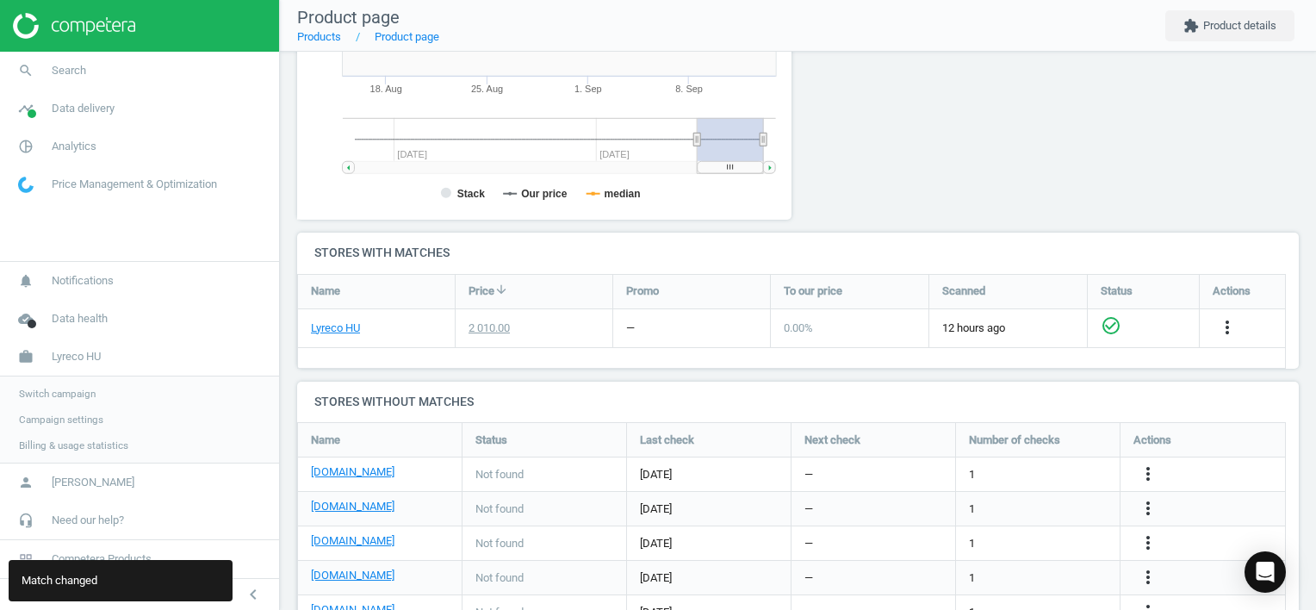
scroll to position [472, 0]
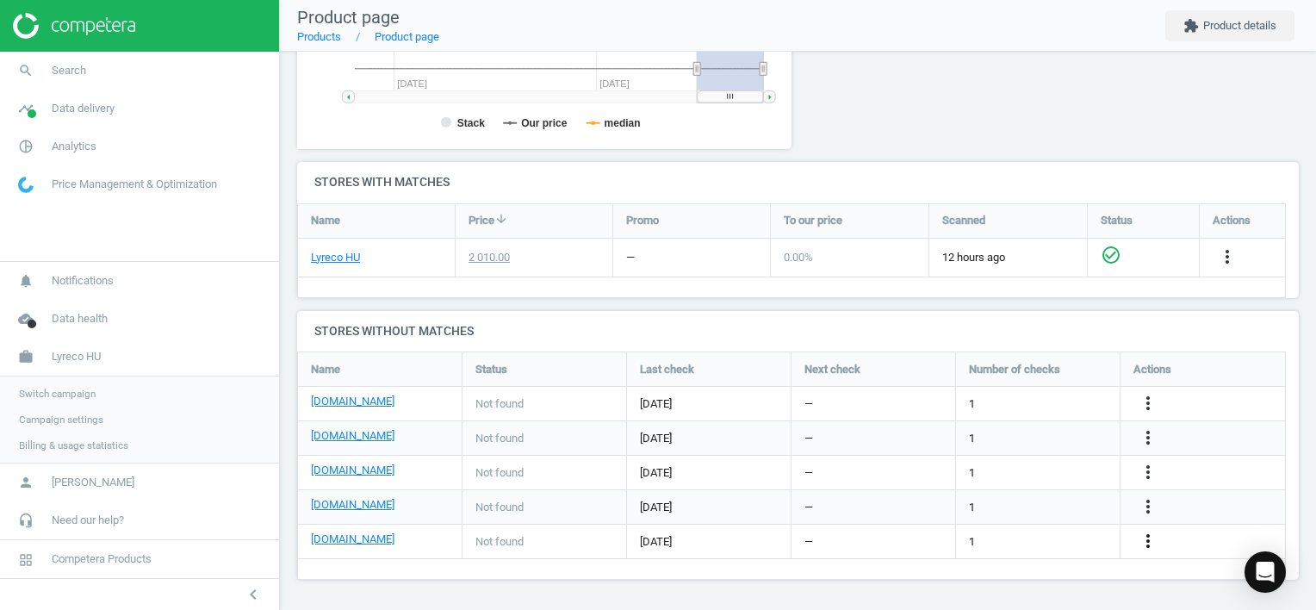
click at [1151, 538] on icon "more_vert" at bounding box center [1148, 540] width 21 height 21
click at [1066, 532] on link "Edit URL/product option" at bounding box center [1013, 541] width 236 height 27
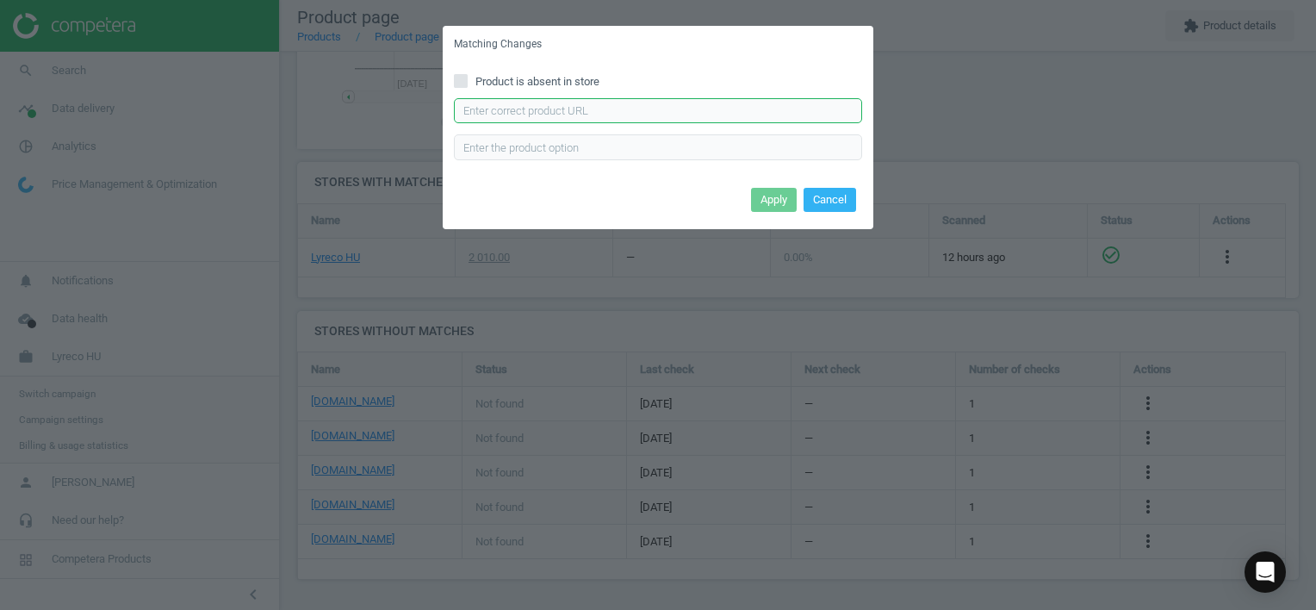
click at [620, 110] on input "text" at bounding box center [658, 111] width 408 height 26
type input "[URL][DOMAIN_NAME]"
click at [778, 196] on button "Apply" at bounding box center [774, 200] width 46 height 24
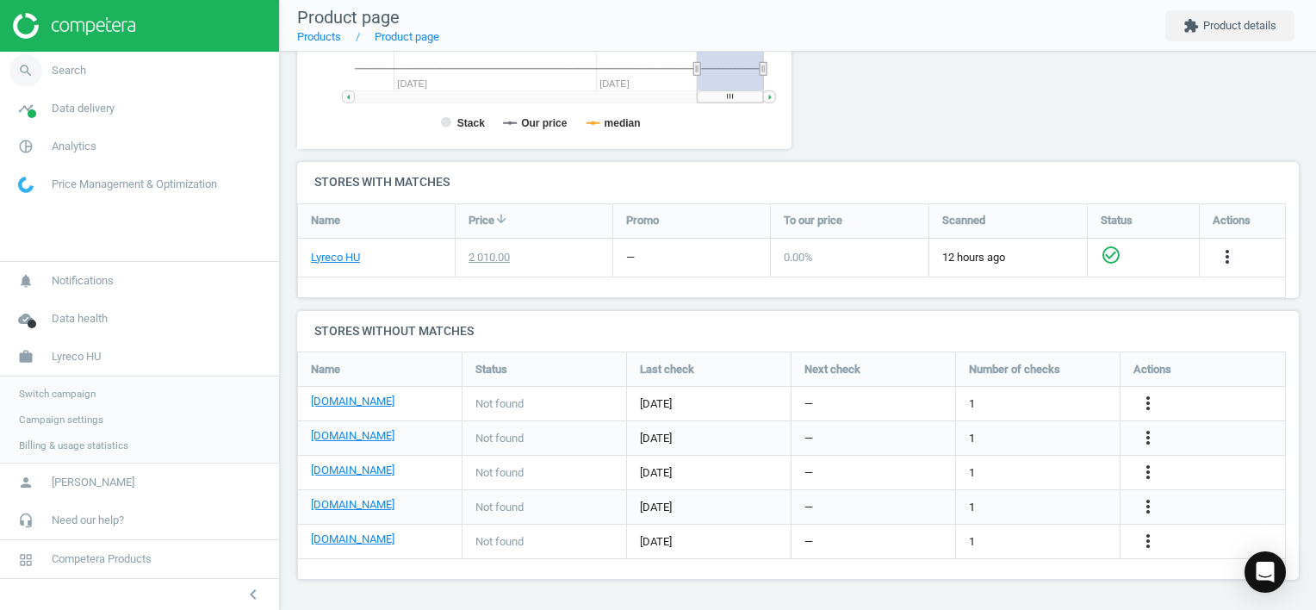
click at [82, 80] on link "search Search" at bounding box center [139, 71] width 279 height 38
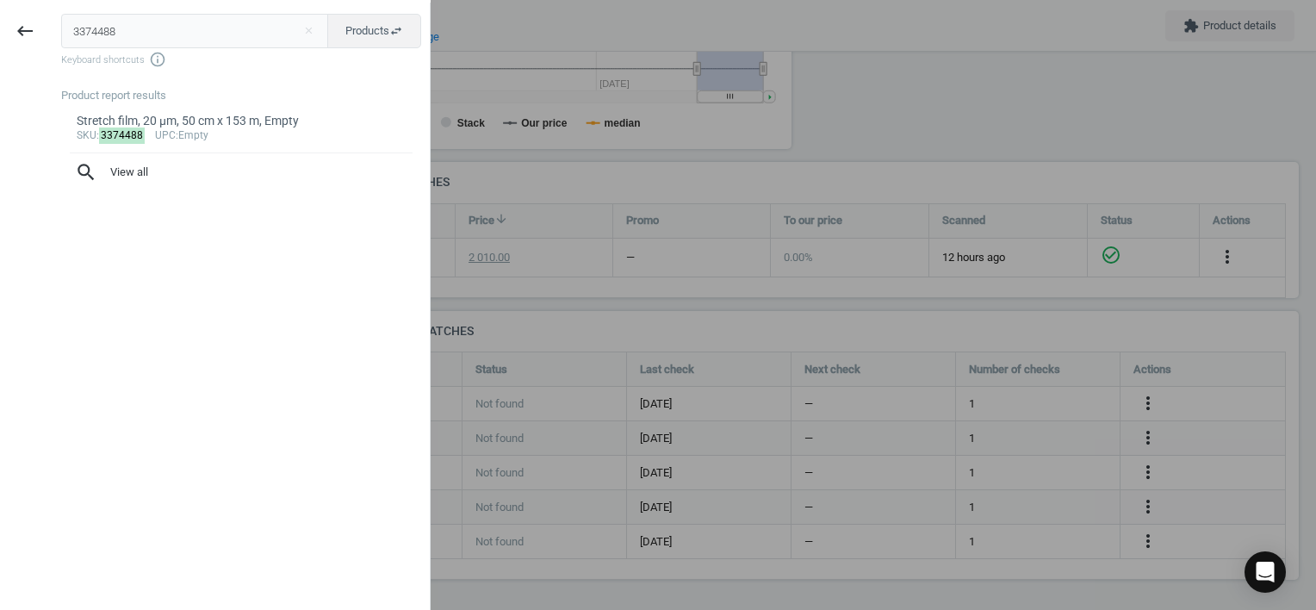
drag, startPoint x: 131, startPoint y: 29, endPoint x: 0, endPoint y: 47, distance: 132.1
click at [0, 47] on html "Group 2 Created with Sketch. ic/cloud_download/grey600 Created with Sketch. gra…" at bounding box center [658, 305] width 1316 height 610
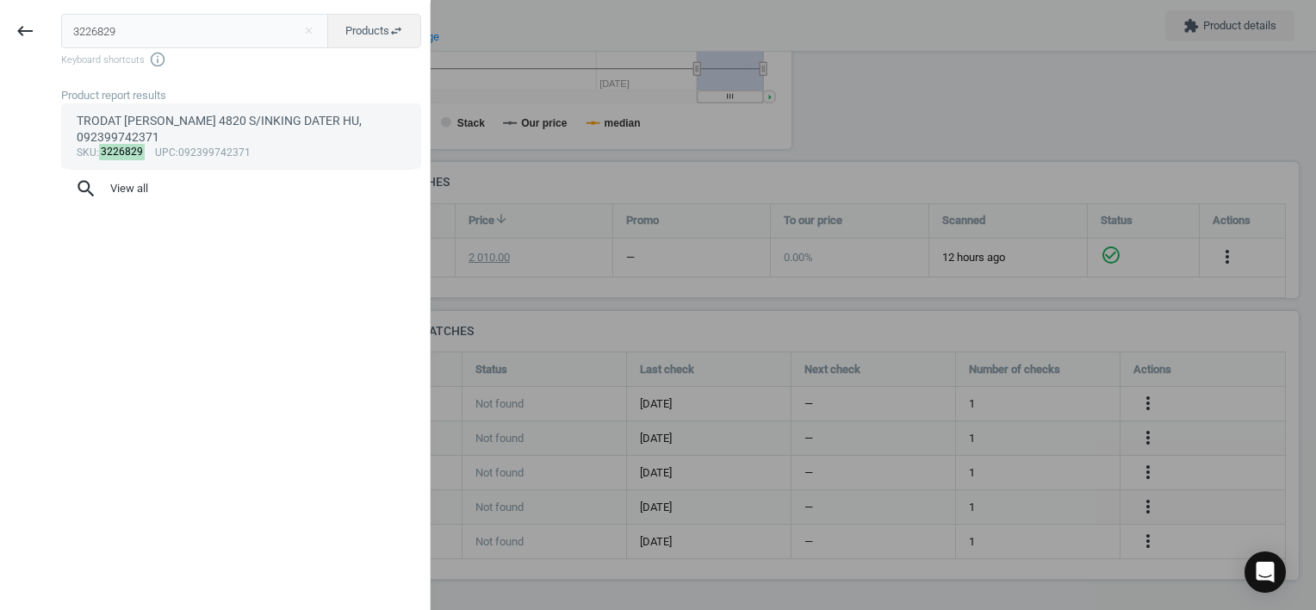
type input "3226829"
click at [248, 128] on div "TRODAT [PERSON_NAME] 4820 S/INKING DATER HU, 092399742371" at bounding box center [242, 130] width 330 height 34
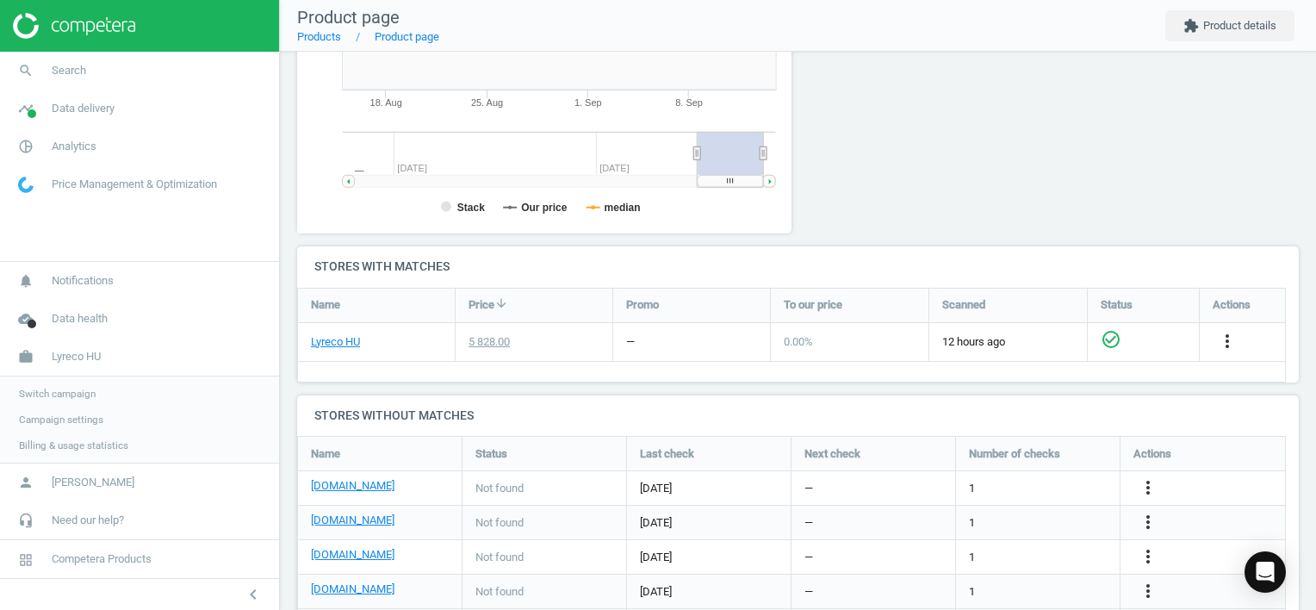
scroll to position [371, 514]
click at [1151, 482] on icon "more_vert" at bounding box center [1148, 487] width 21 height 21
click at [1020, 482] on link "Edit URL/product option" at bounding box center [1013, 487] width 236 height 27
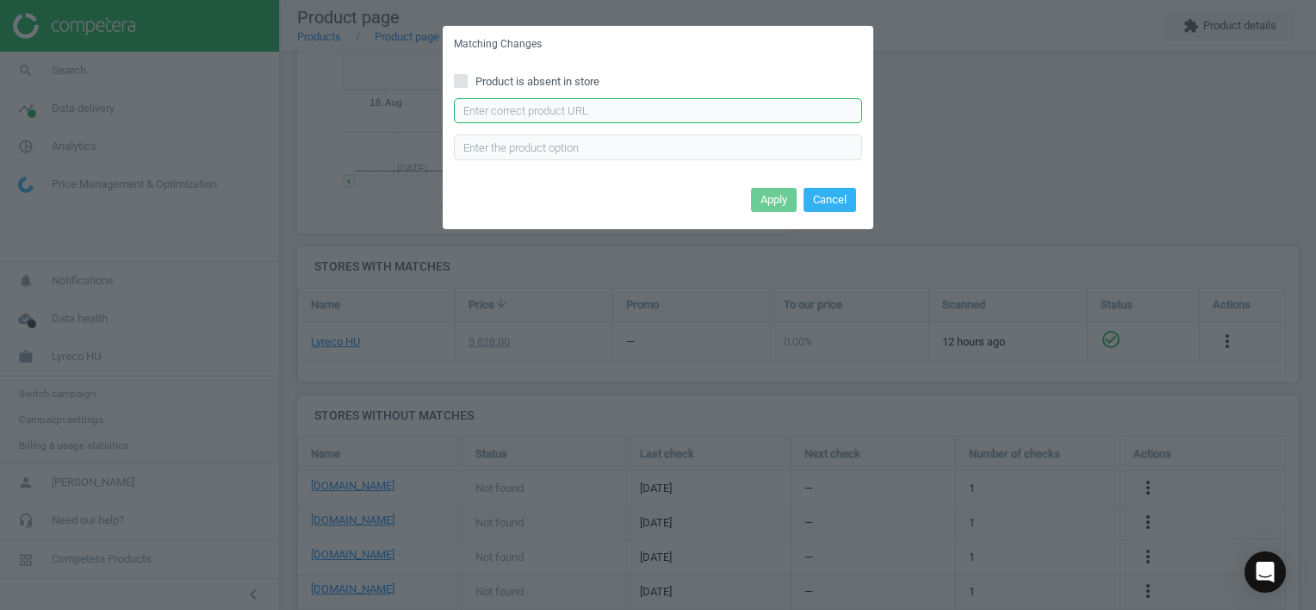
drag, startPoint x: 651, startPoint y: 107, endPoint x: 690, endPoint y: 115, distance: 39.5
click at [651, 108] on input "text" at bounding box center [658, 111] width 408 height 26
type input "[URL][DOMAIN_NAME]"
click at [767, 199] on button "Apply" at bounding box center [774, 200] width 46 height 24
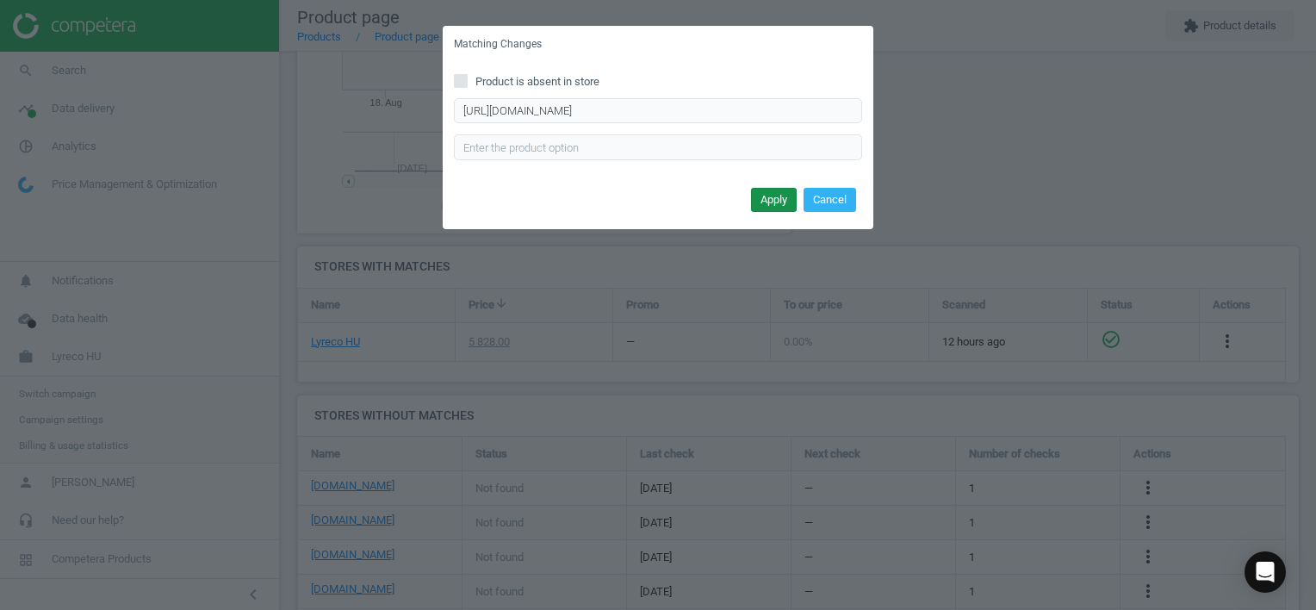
scroll to position [0, 0]
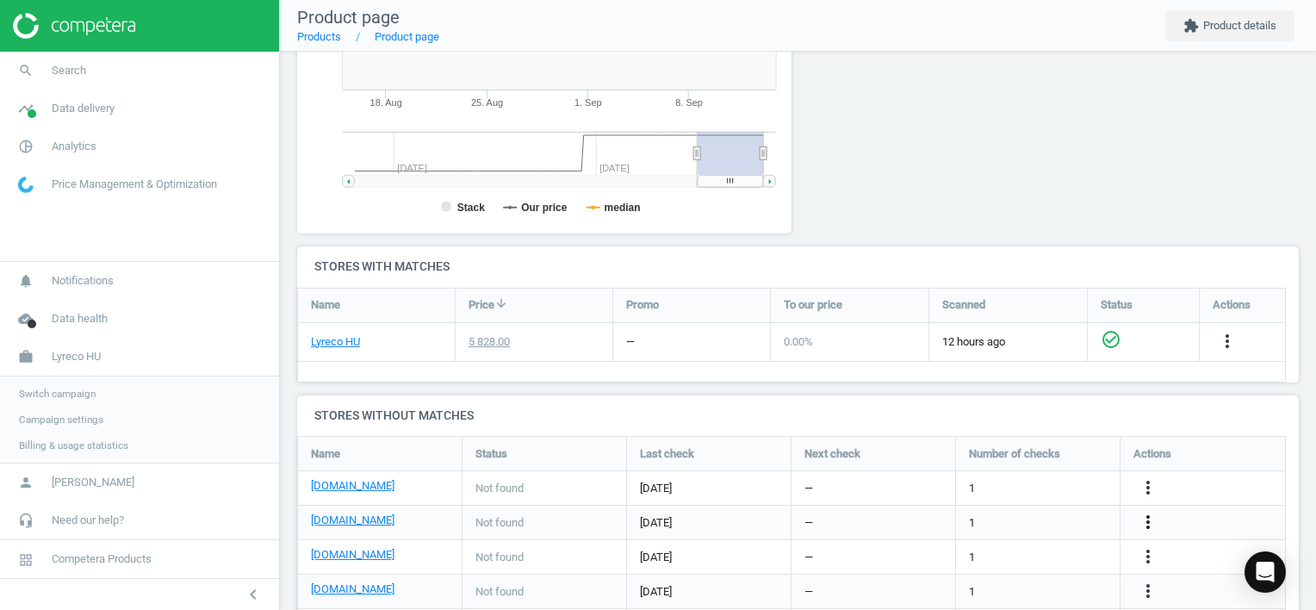
click at [1156, 522] on icon "more_vert" at bounding box center [1148, 522] width 21 height 21
click at [1001, 519] on link "Edit URL/product option" at bounding box center [1013, 521] width 236 height 27
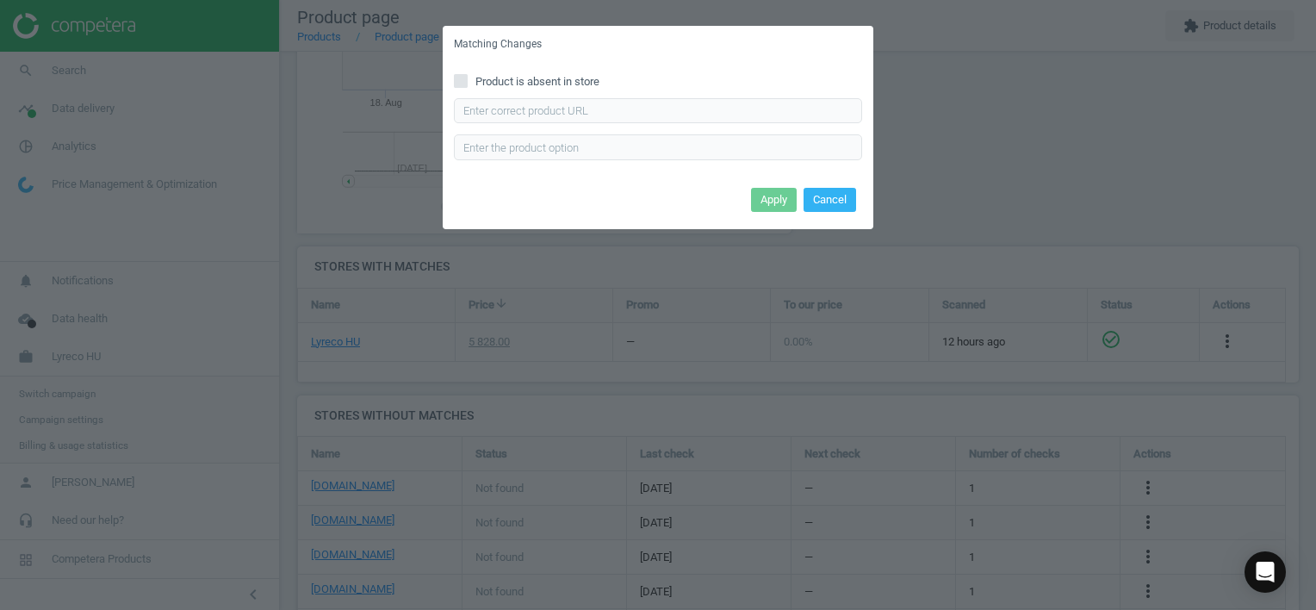
click at [584, 80] on span "Product is absent in store" at bounding box center [537, 82] width 131 height 16
click at [467, 80] on input "Product is absent in store" at bounding box center [461, 80] width 11 height 11
checkbox input "true"
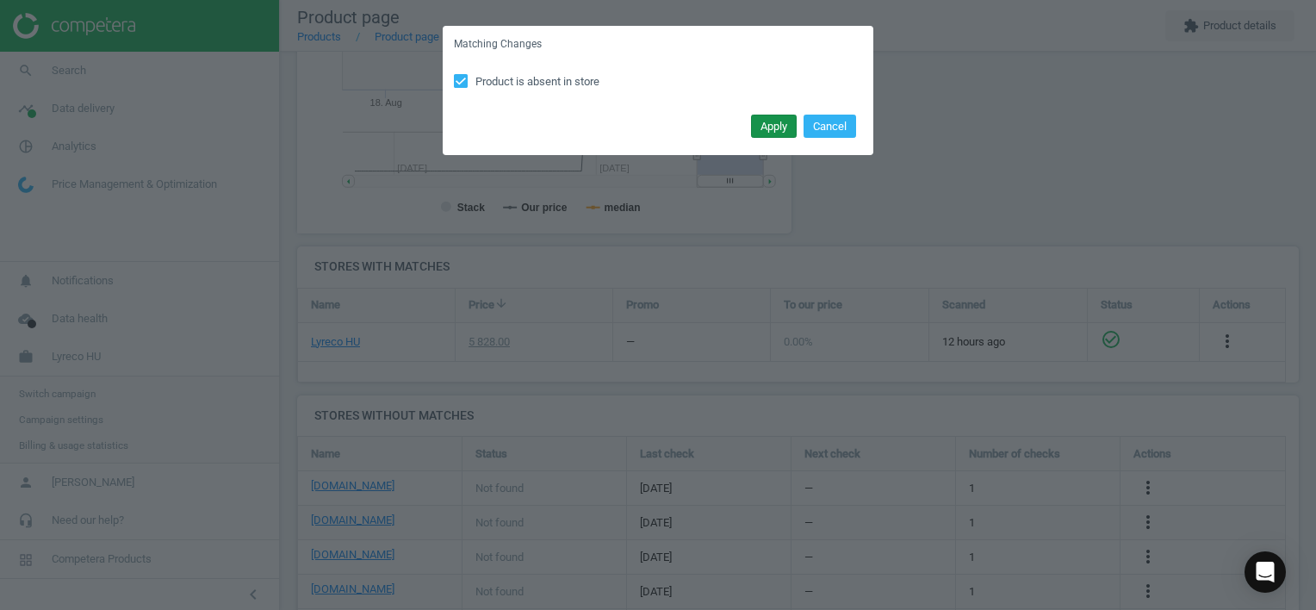
click at [768, 127] on button "Apply" at bounding box center [774, 127] width 46 height 24
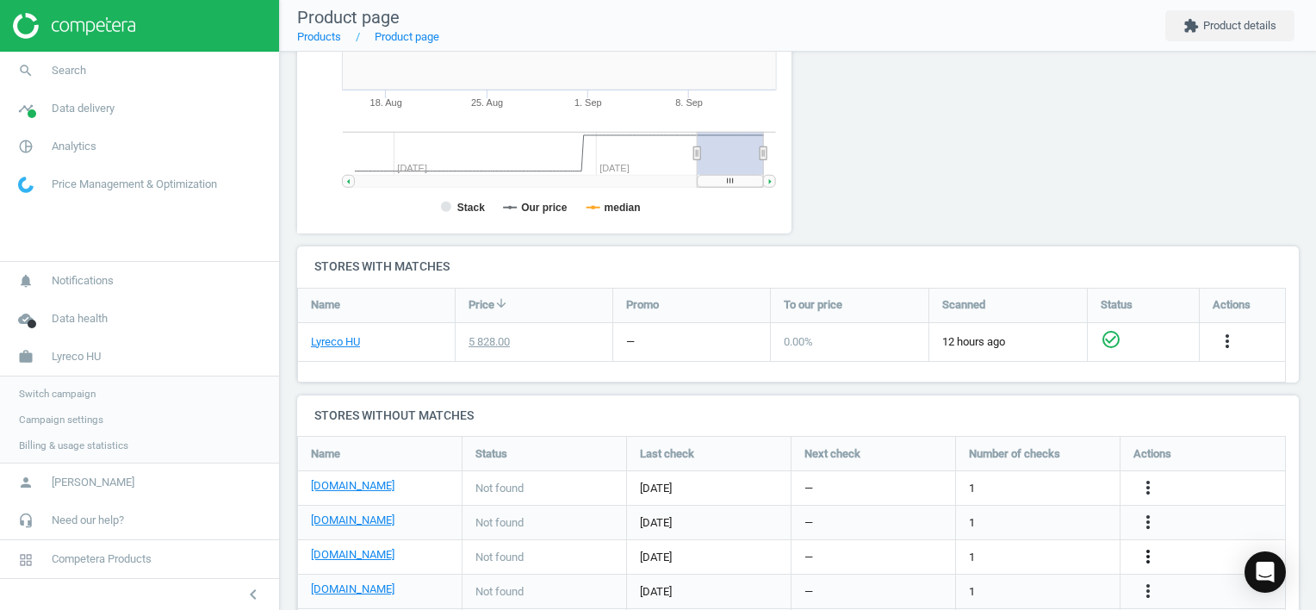
click at [1148, 554] on icon "more_vert" at bounding box center [1148, 556] width 21 height 21
click at [1025, 557] on link "Edit URL/product option" at bounding box center [1013, 556] width 236 height 27
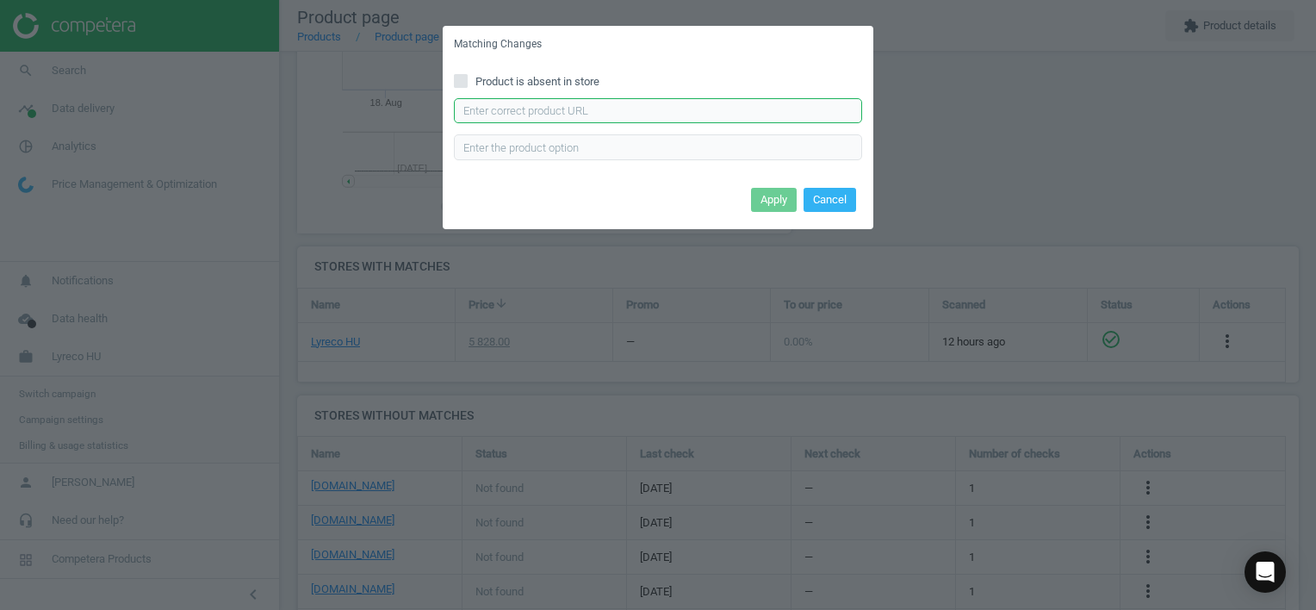
drag, startPoint x: 579, startPoint y: 114, endPoint x: 704, endPoint y: 172, distance: 137.9
click at [578, 114] on input "text" at bounding box center [658, 111] width 408 height 26
type input "[URL][DOMAIN_NAME][PERSON_NAME][PERSON_NAME]"
click at [761, 202] on button "Apply" at bounding box center [774, 200] width 46 height 24
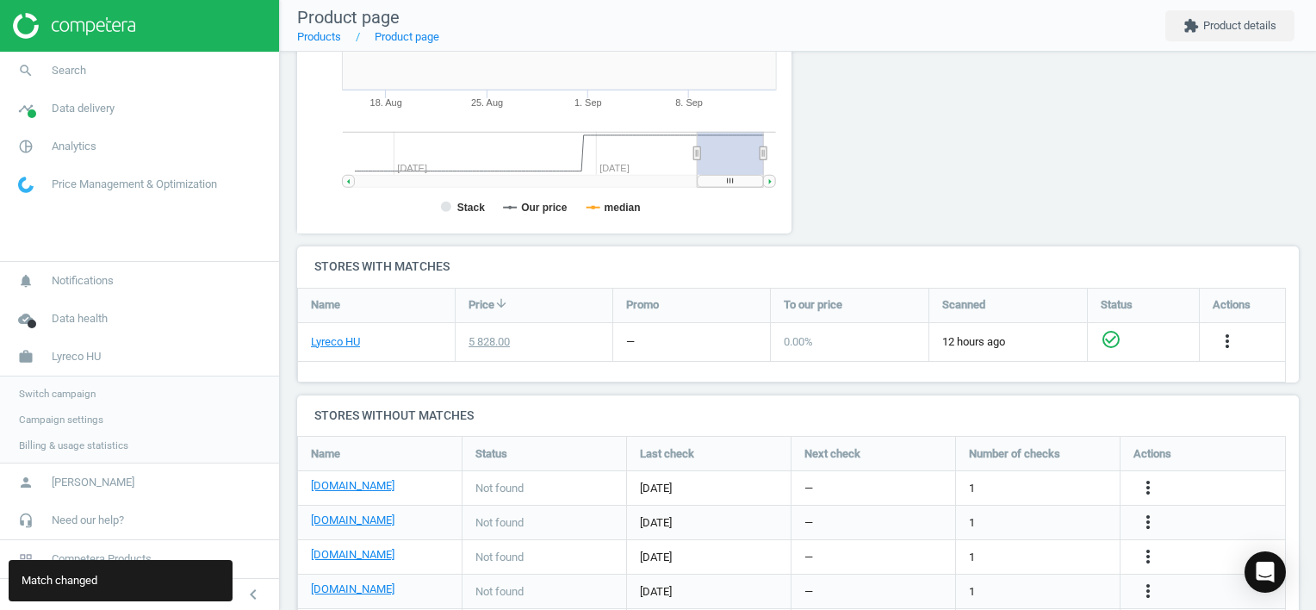
scroll to position [472, 0]
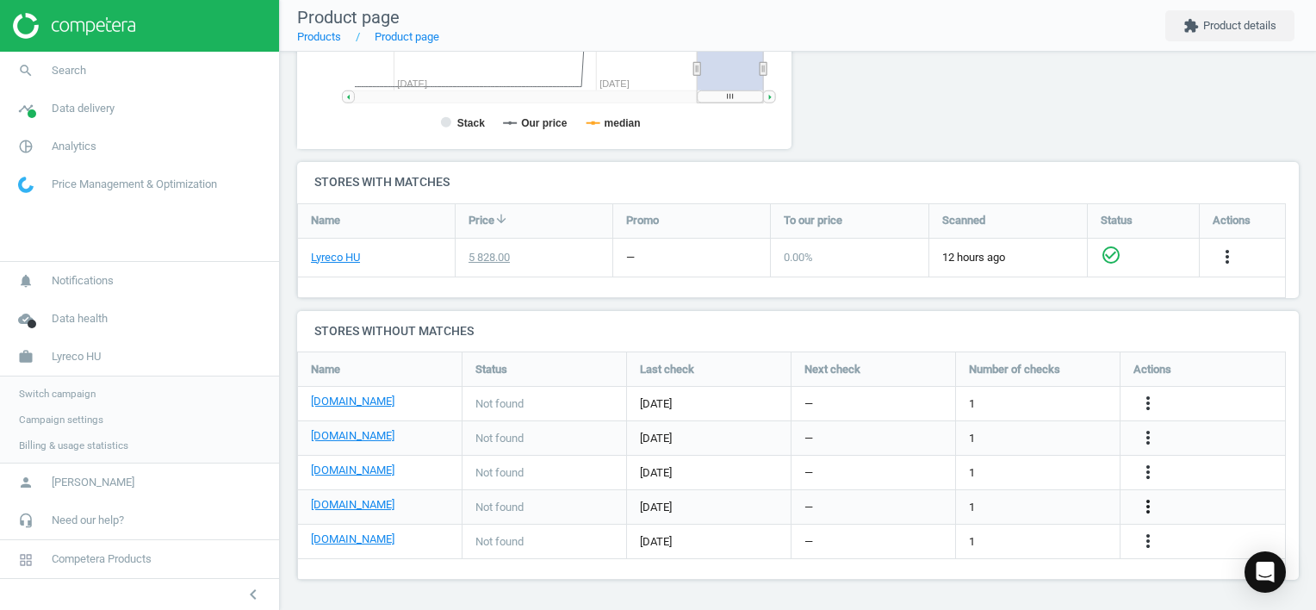
click at [1140, 503] on icon "more_vert" at bounding box center [1148, 506] width 21 height 21
click at [1014, 506] on link "Edit URL/product option" at bounding box center [1013, 506] width 236 height 27
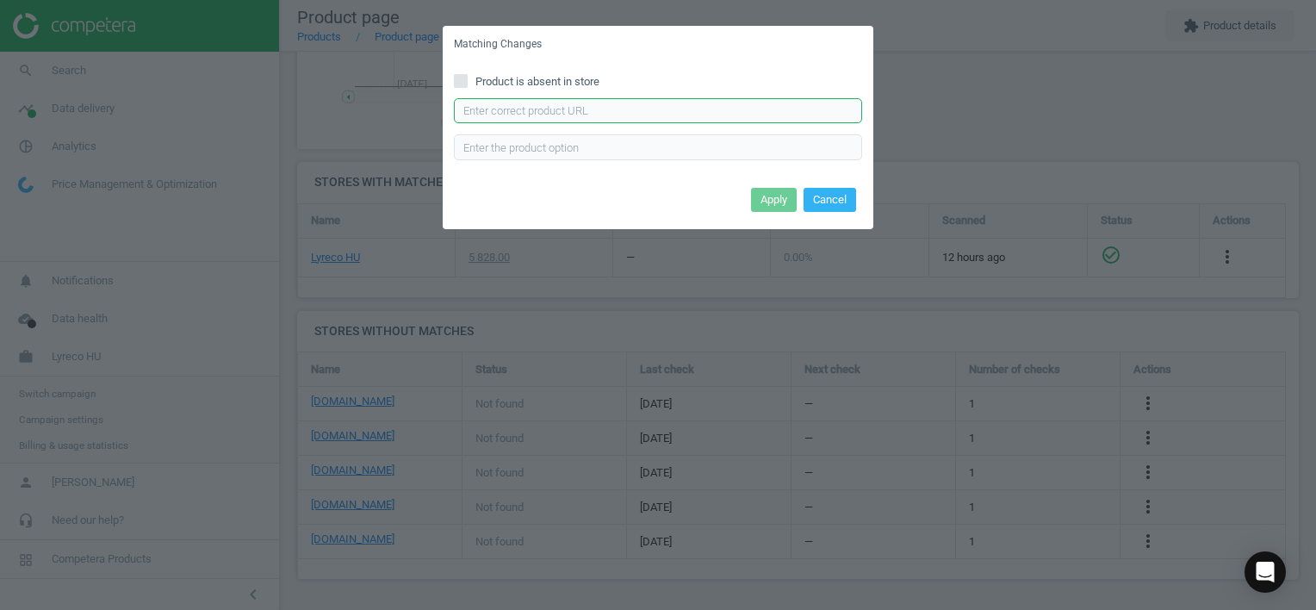
click at [545, 117] on input "text" at bounding box center [658, 111] width 408 height 26
type input "[URL][DOMAIN_NAME]"
click at [770, 202] on button "Apply" at bounding box center [774, 200] width 46 height 24
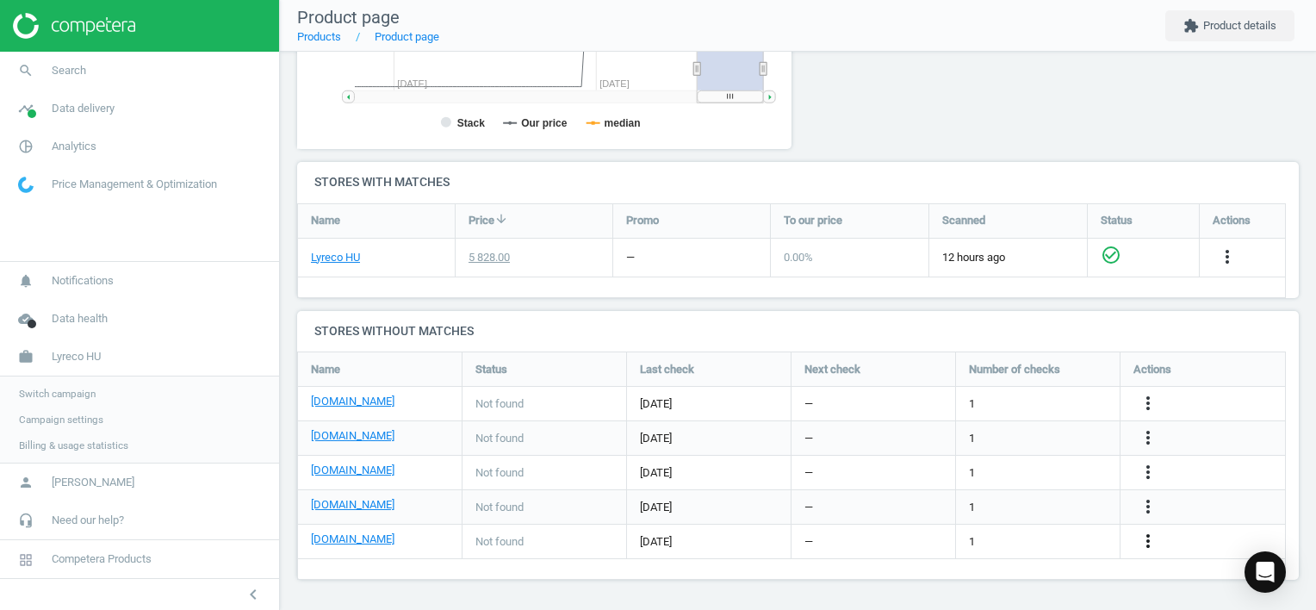
click at [1144, 537] on icon "more_vert" at bounding box center [1148, 540] width 21 height 21
click at [1037, 537] on link "Edit URL/product option" at bounding box center [1013, 541] width 236 height 27
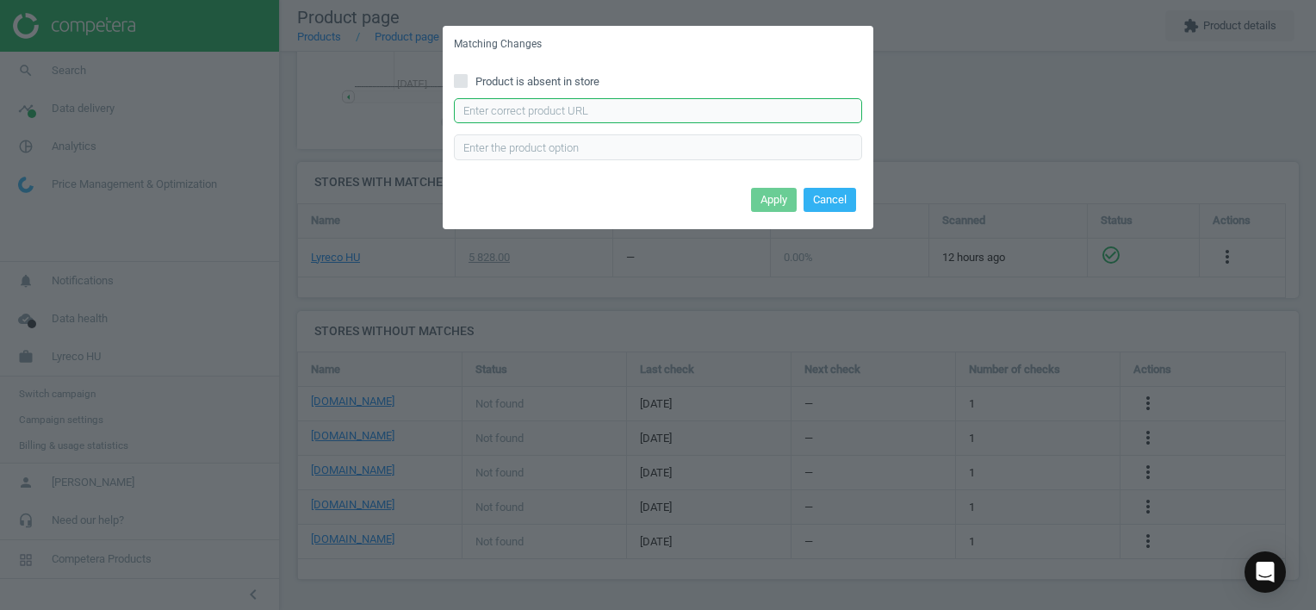
click at [534, 111] on input "text" at bounding box center [658, 111] width 408 height 26
type input "[URL][DOMAIN_NAME]"
click at [764, 192] on button "Apply" at bounding box center [774, 200] width 46 height 24
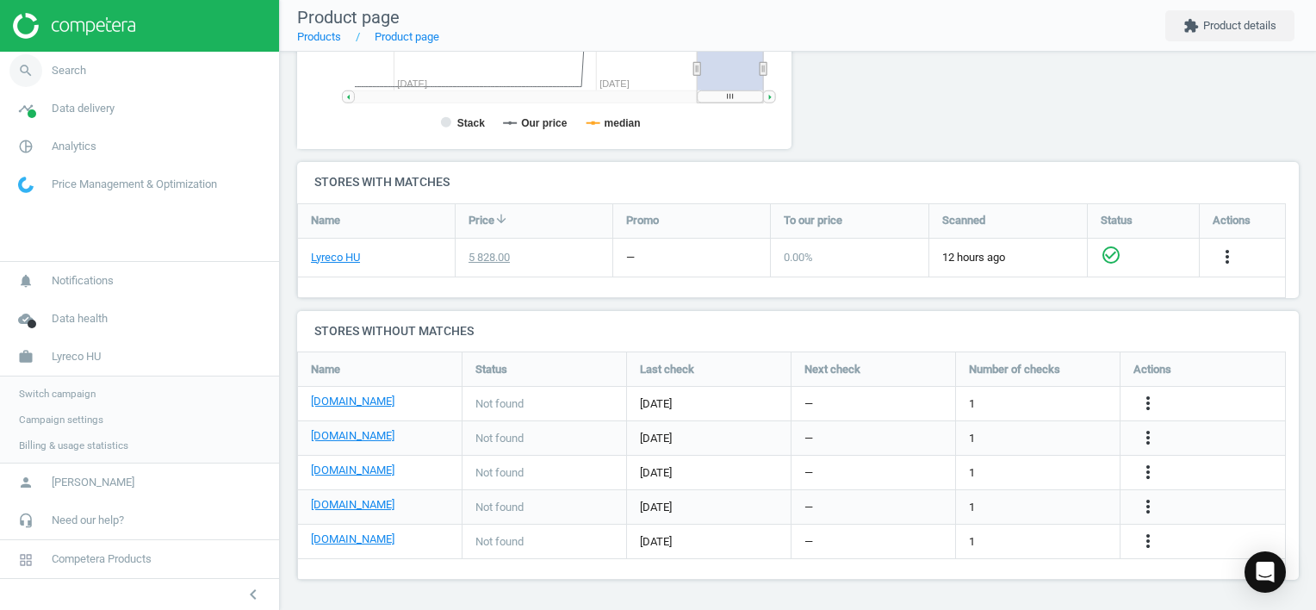
click at [81, 69] on span "Search" at bounding box center [69, 71] width 34 height 16
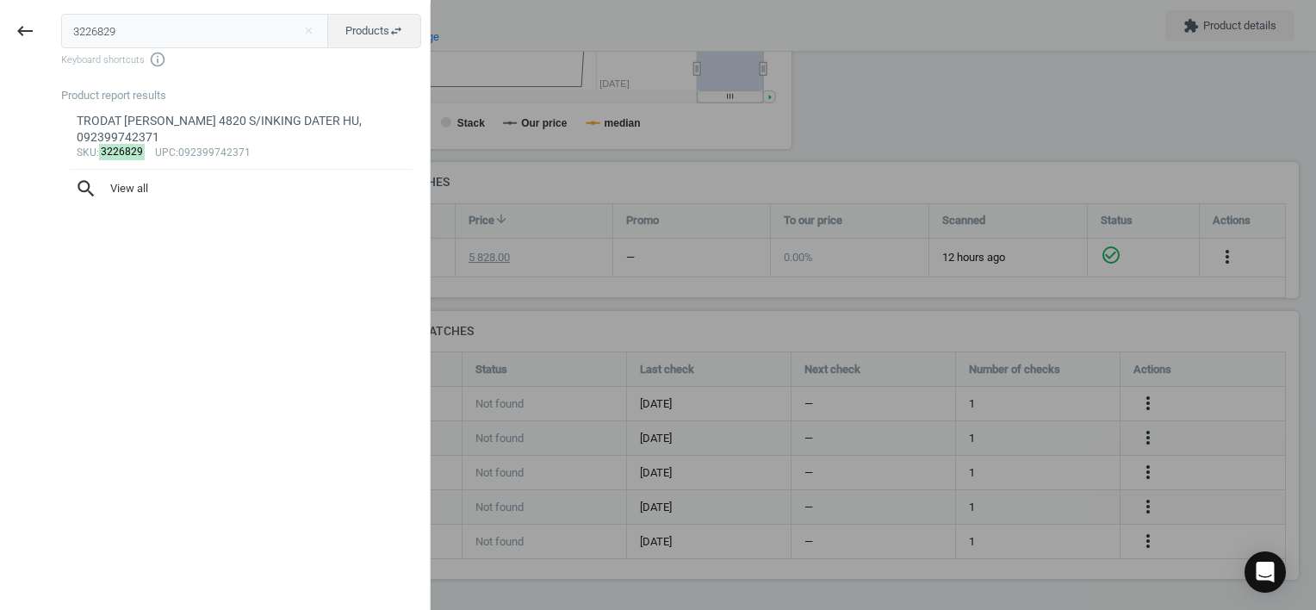
drag, startPoint x: 158, startPoint y: 29, endPoint x: 7, endPoint y: 9, distance: 152.1
click at [0, 10] on html "Group 2 Created with Sketch. ic/cloud_download/grey600 Created with Sketch. gra…" at bounding box center [658, 305] width 1316 height 610
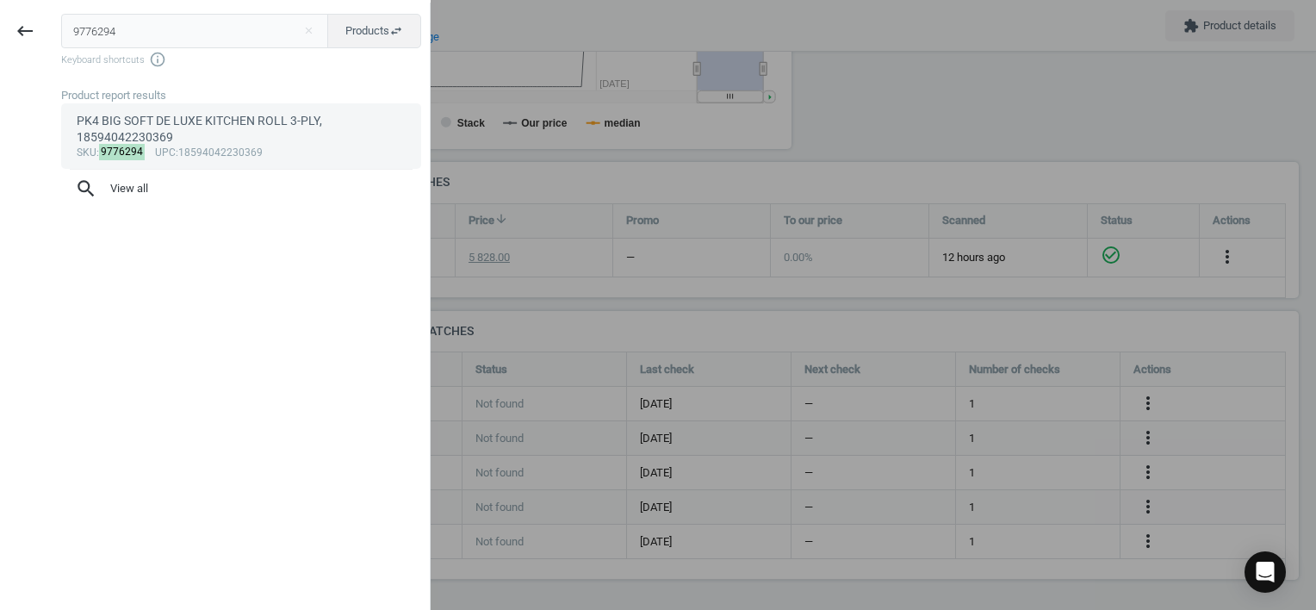
type input "9776294"
click at [214, 137] on div "PK4 BIG SOFT DE LUXE KITCHEN ROLL 3-PLY, 18594042230369" at bounding box center [242, 130] width 330 height 34
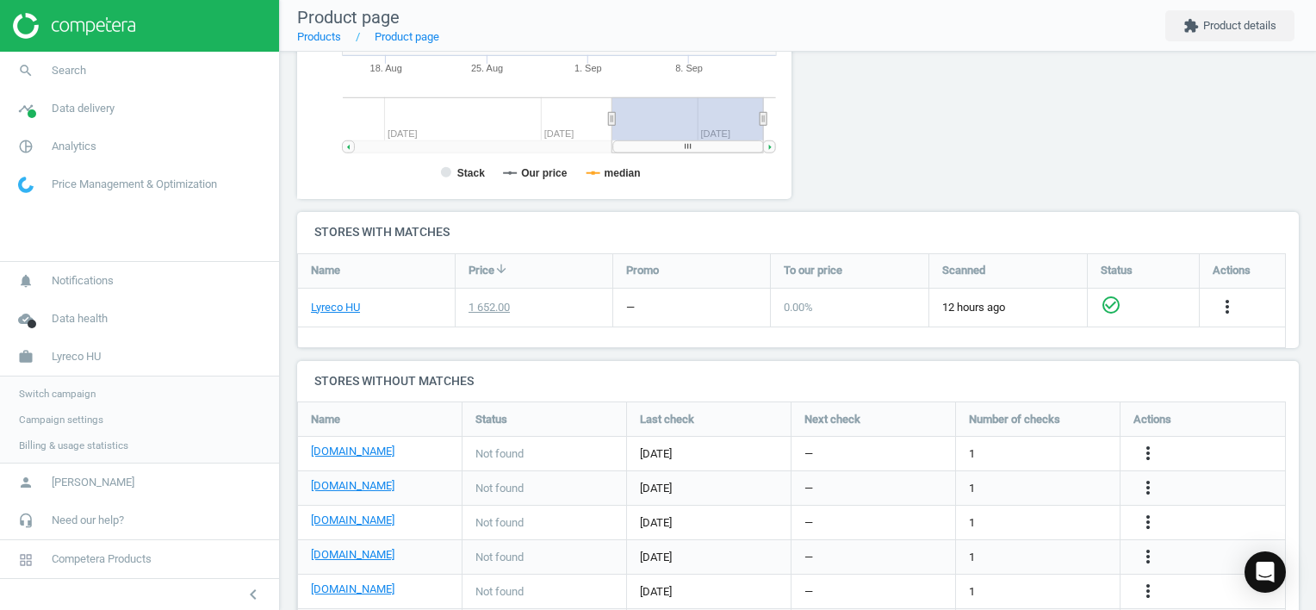
scroll to position [371, 514]
click at [1154, 452] on icon "more_vert" at bounding box center [1148, 453] width 21 height 21
click at [1053, 456] on link "Edit URL/product option" at bounding box center [1013, 452] width 236 height 27
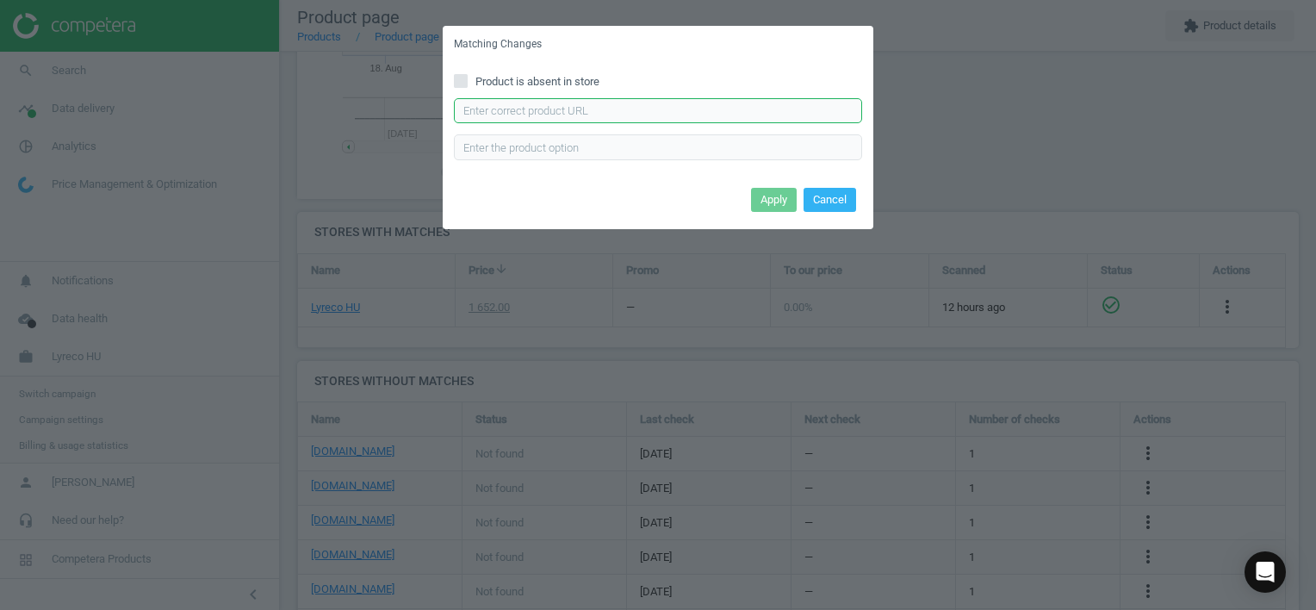
click at [534, 109] on input "text" at bounding box center [658, 111] width 408 height 26
type input "[URL][DOMAIN_NAME]"
click at [760, 195] on button "Apply" at bounding box center [774, 200] width 46 height 24
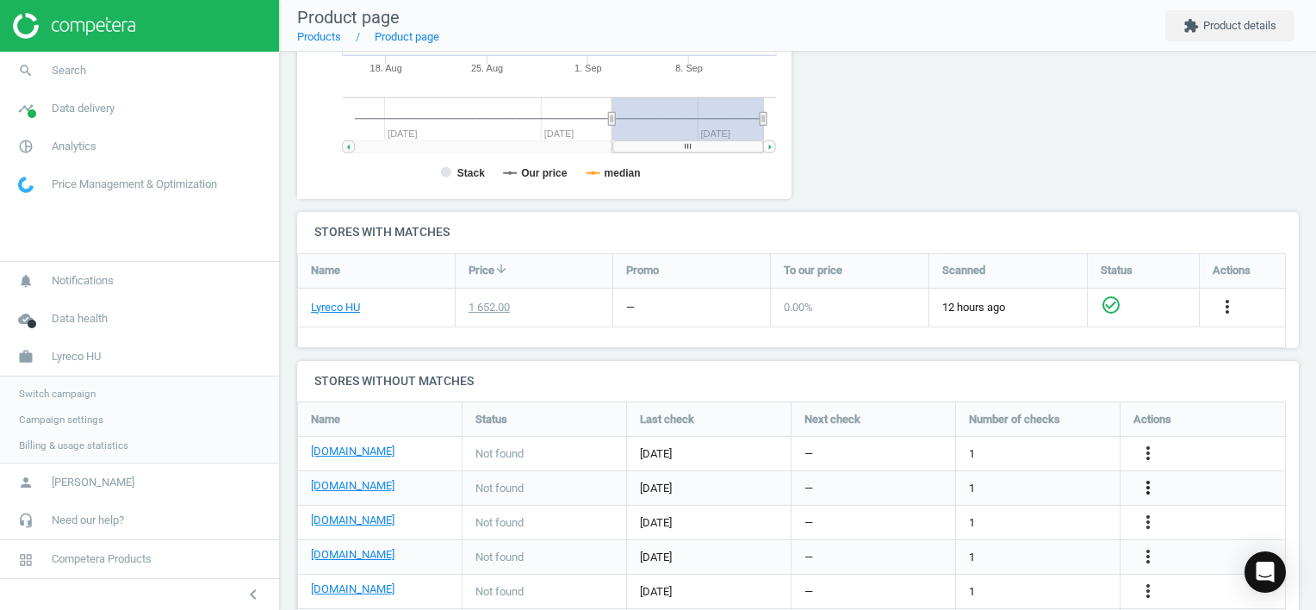
click at [1153, 484] on icon "more_vert" at bounding box center [1148, 487] width 21 height 21
click at [1053, 479] on link "Edit URL/product option" at bounding box center [1013, 487] width 236 height 27
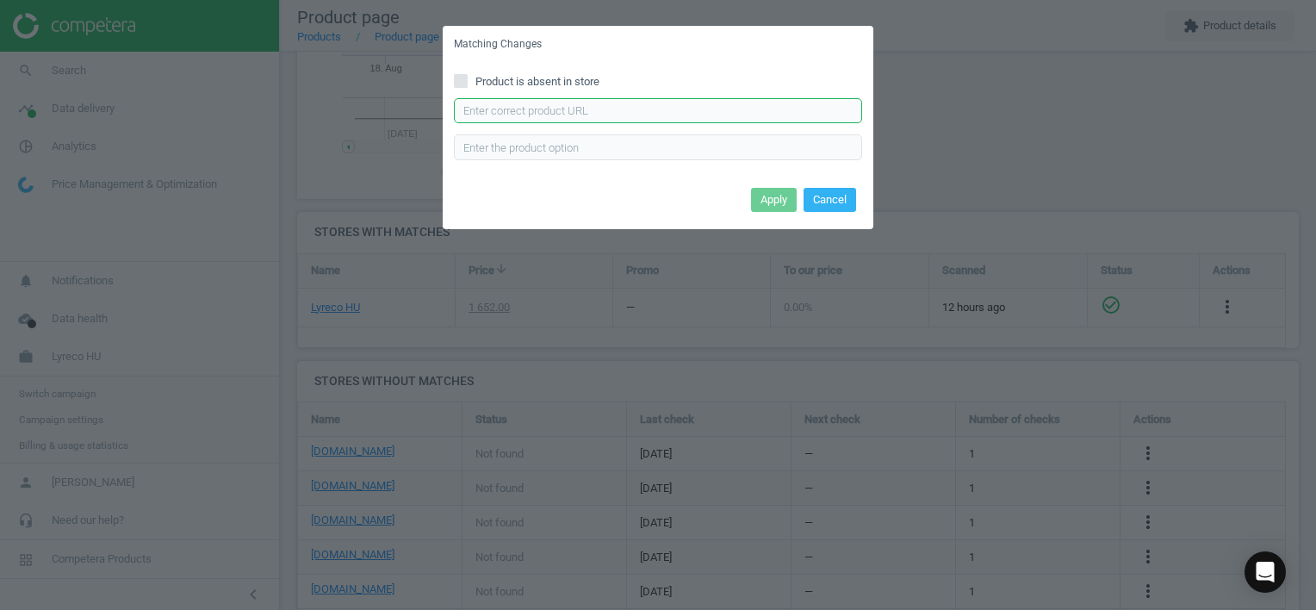
click at [652, 106] on input "text" at bounding box center [658, 111] width 408 height 26
type input "[URL][DOMAIN_NAME]"
click at [777, 200] on button "Apply" at bounding box center [774, 200] width 46 height 24
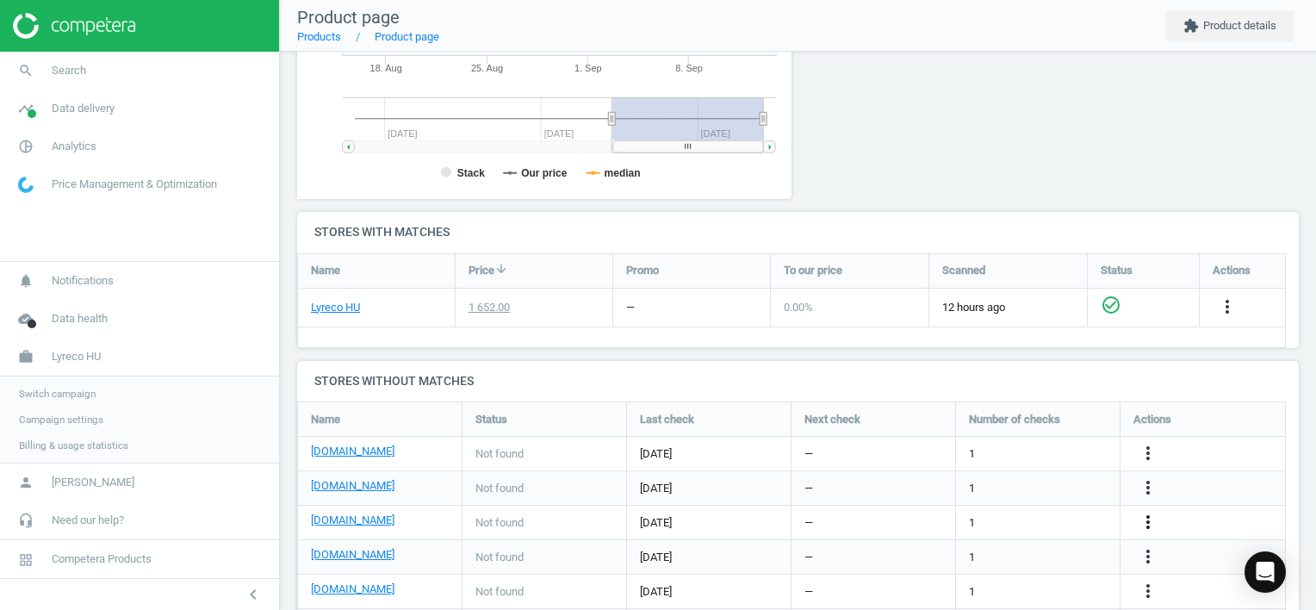
click at [1145, 520] on icon "more_vert" at bounding box center [1148, 522] width 21 height 21
click at [979, 515] on link "Edit URL/product option" at bounding box center [1013, 521] width 236 height 27
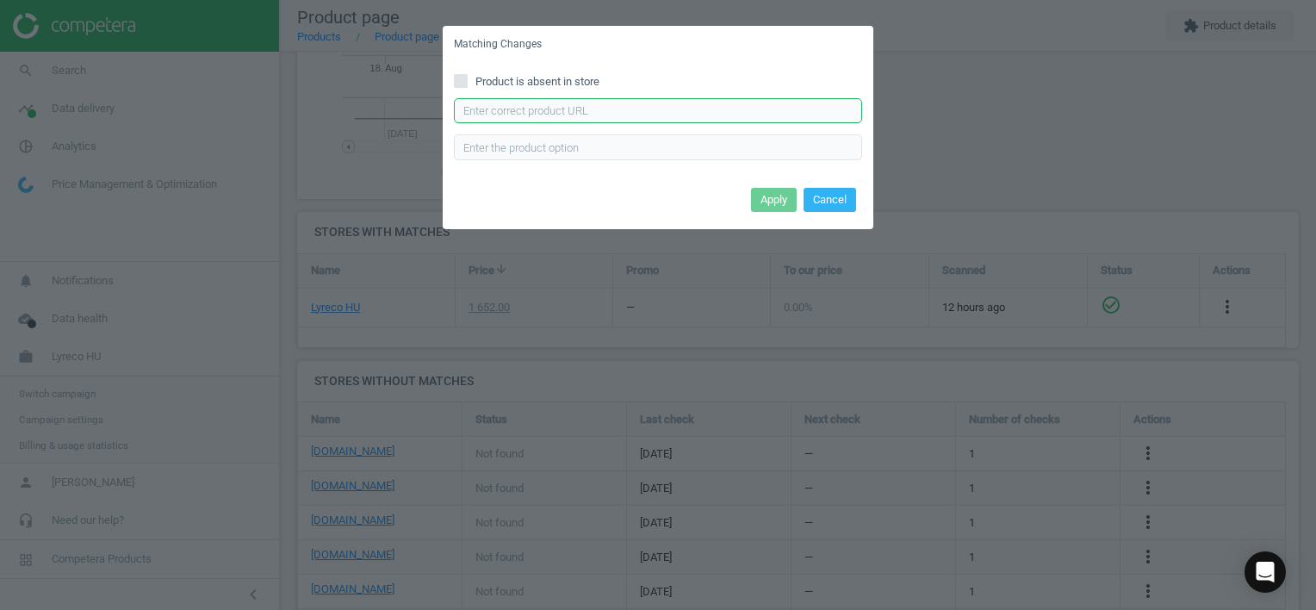
click at [603, 107] on input "text" at bounding box center [658, 111] width 408 height 26
click at [768, 198] on button "Apply" at bounding box center [774, 200] width 46 height 24
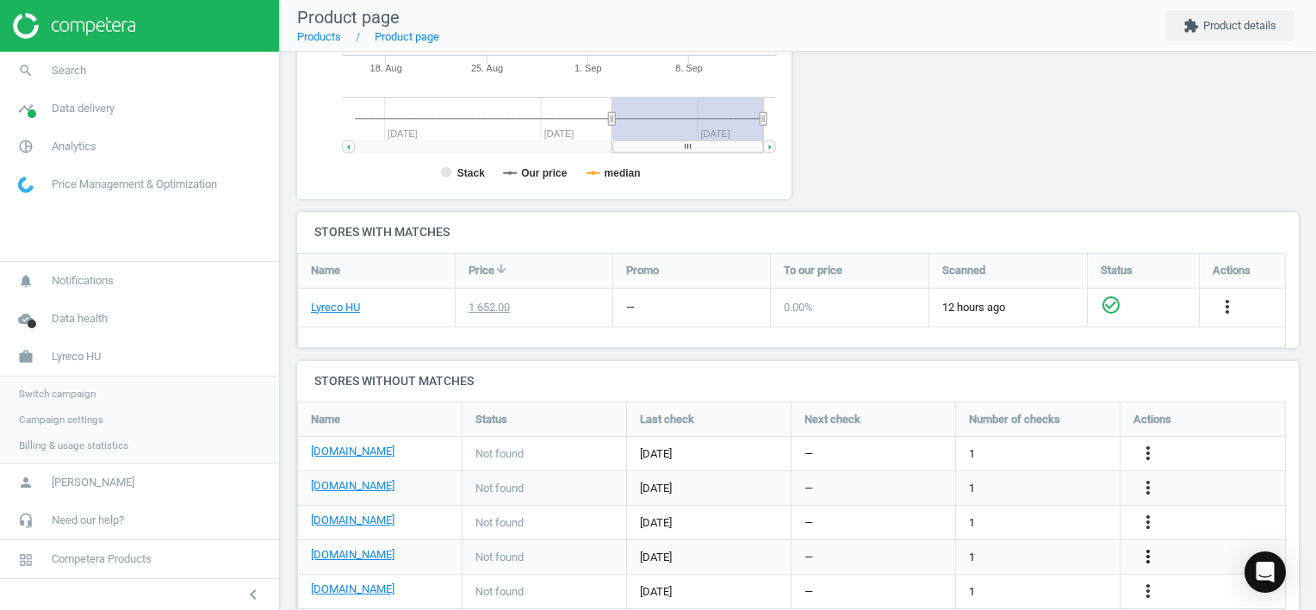
click at [1148, 554] on icon "more_vert" at bounding box center [1148, 556] width 21 height 21
click at [1016, 554] on link "Edit URL/product option" at bounding box center [1013, 556] width 236 height 27
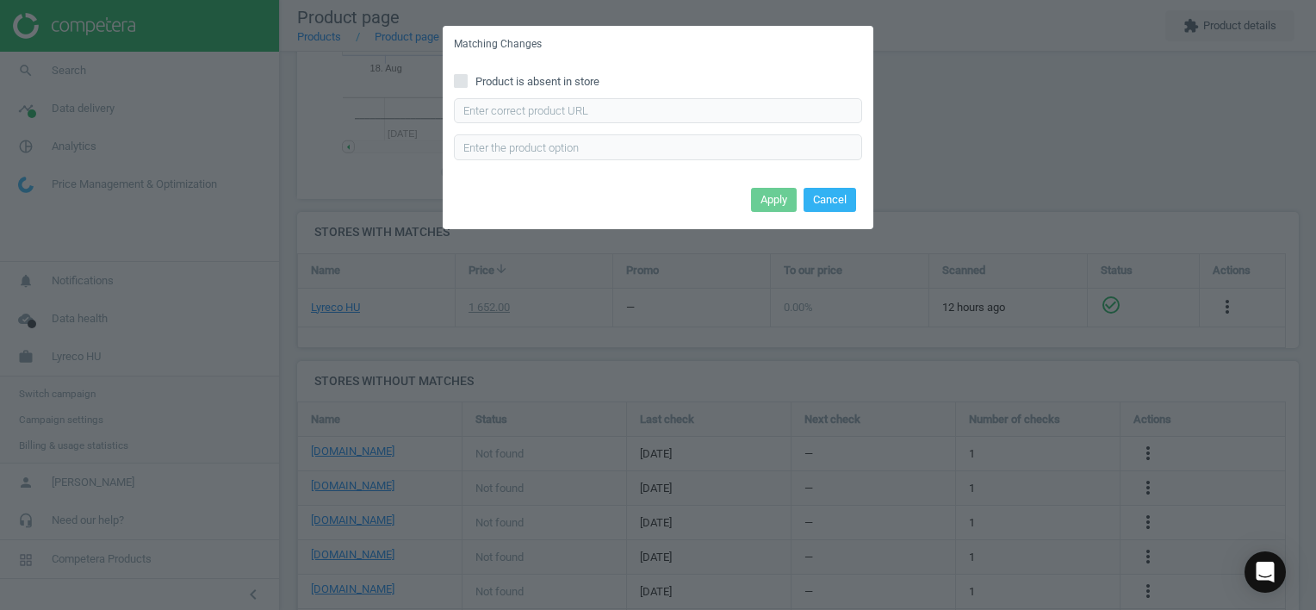
click at [523, 75] on span "Product is absent in store" at bounding box center [537, 82] width 131 height 16
click at [467, 75] on input "Product is absent in store" at bounding box center [461, 80] width 11 height 11
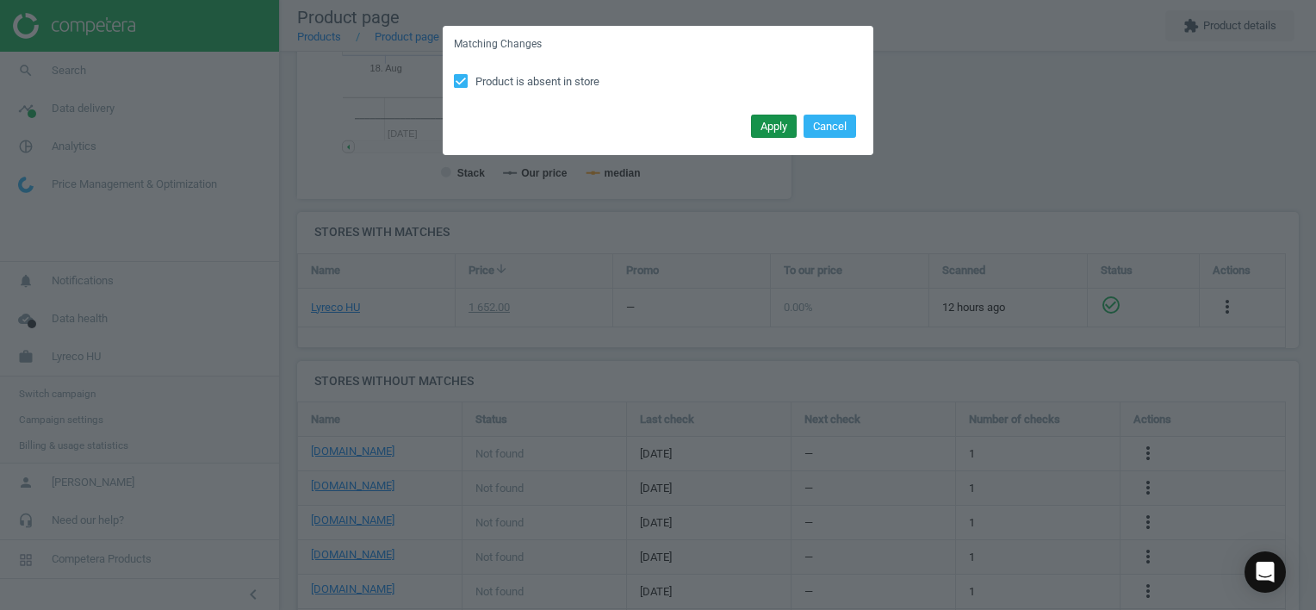
click at [769, 129] on button "Apply" at bounding box center [774, 127] width 46 height 24
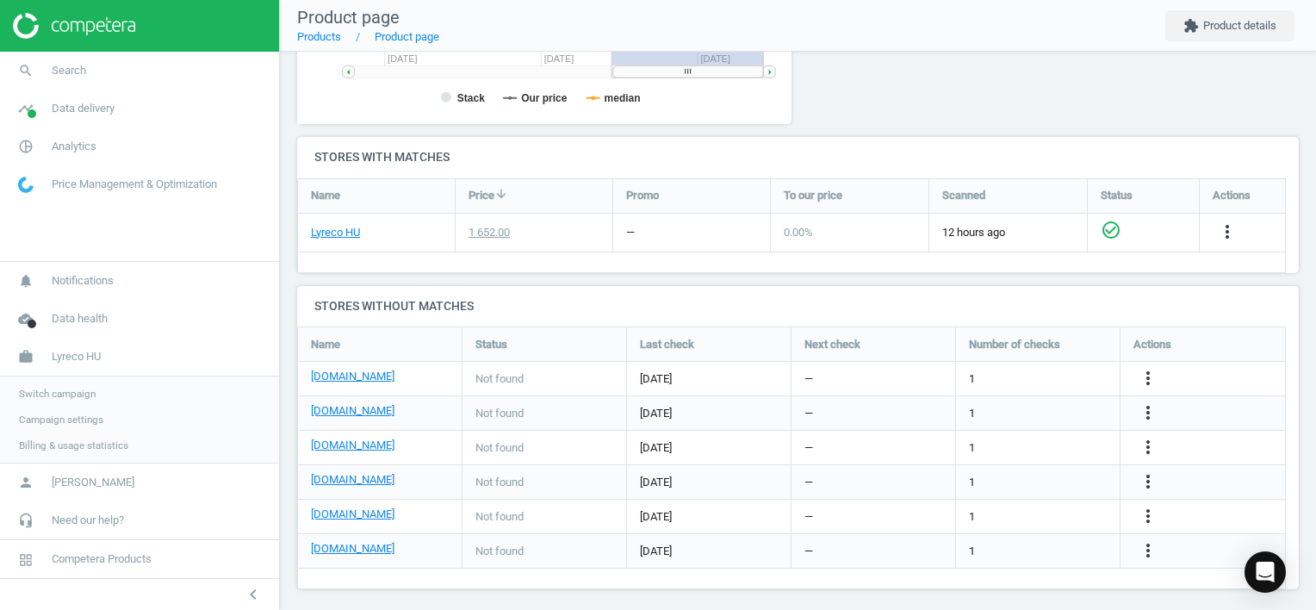
scroll to position [506, 0]
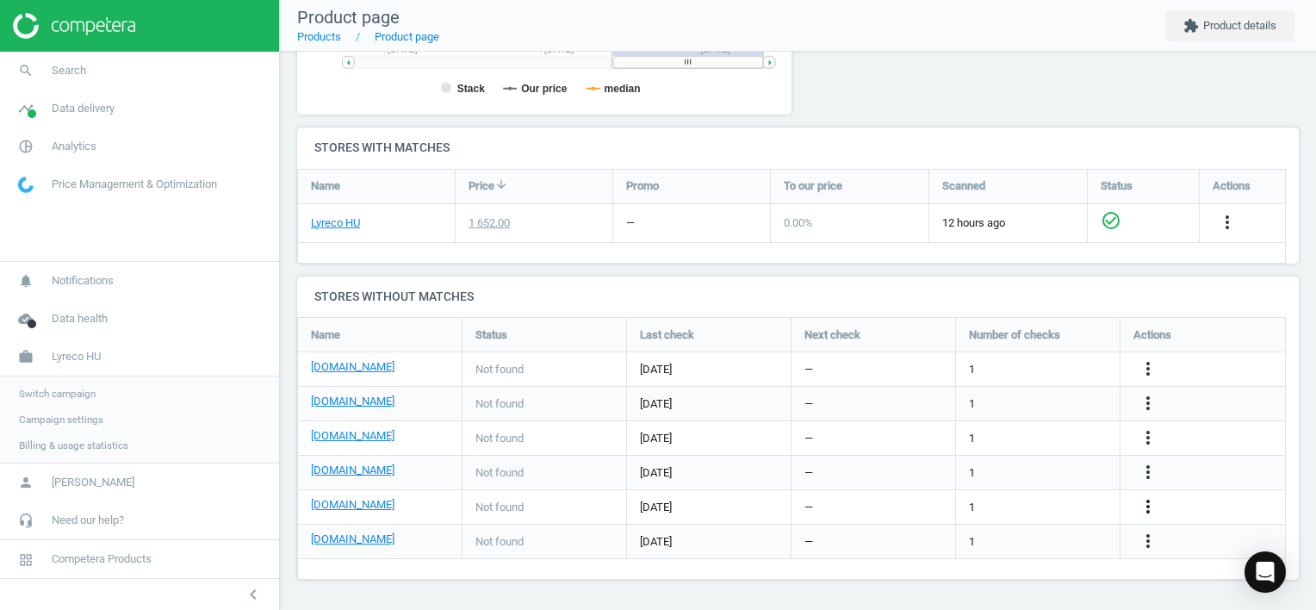
click at [1146, 508] on icon "more_vert" at bounding box center [1148, 506] width 21 height 21
click at [1058, 504] on link "Edit URL/product option" at bounding box center [1013, 506] width 236 height 27
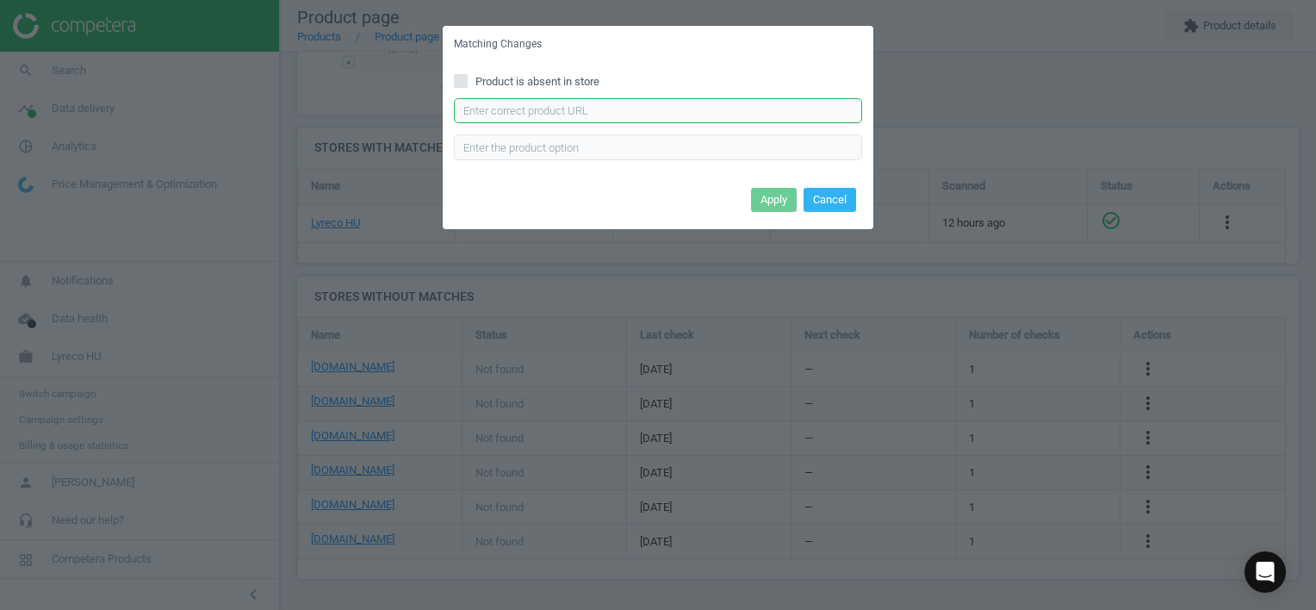
click at [707, 115] on input "text" at bounding box center [658, 111] width 408 height 26
click at [770, 201] on button "Apply" at bounding box center [774, 200] width 46 height 24
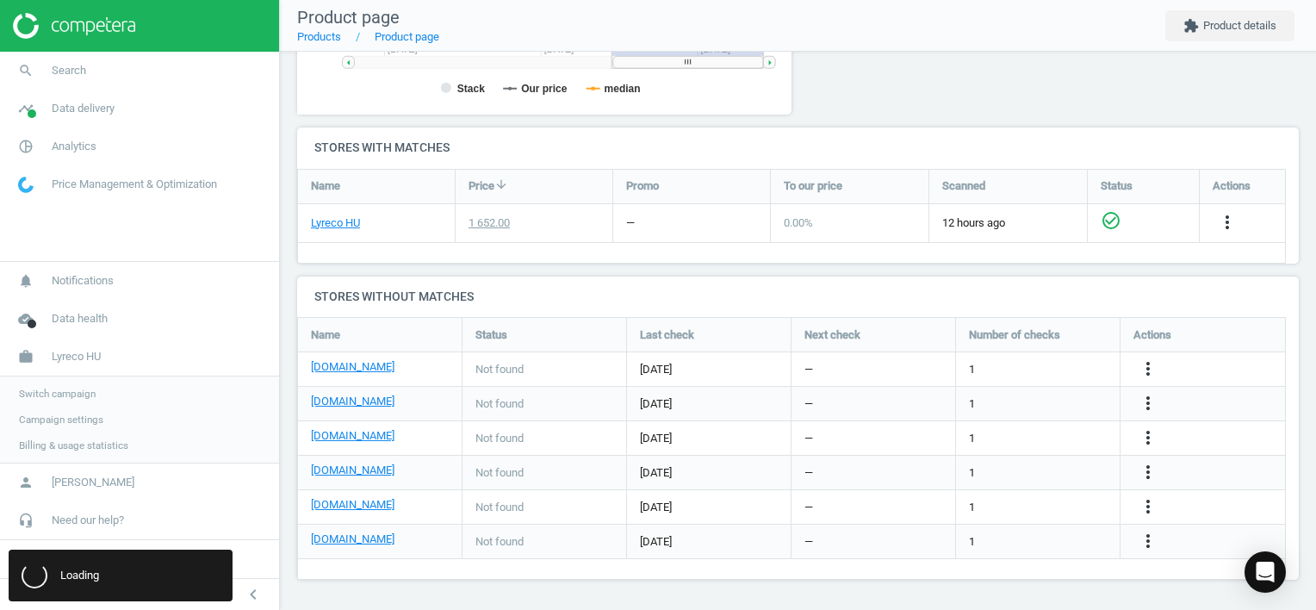
scroll to position [0, 0]
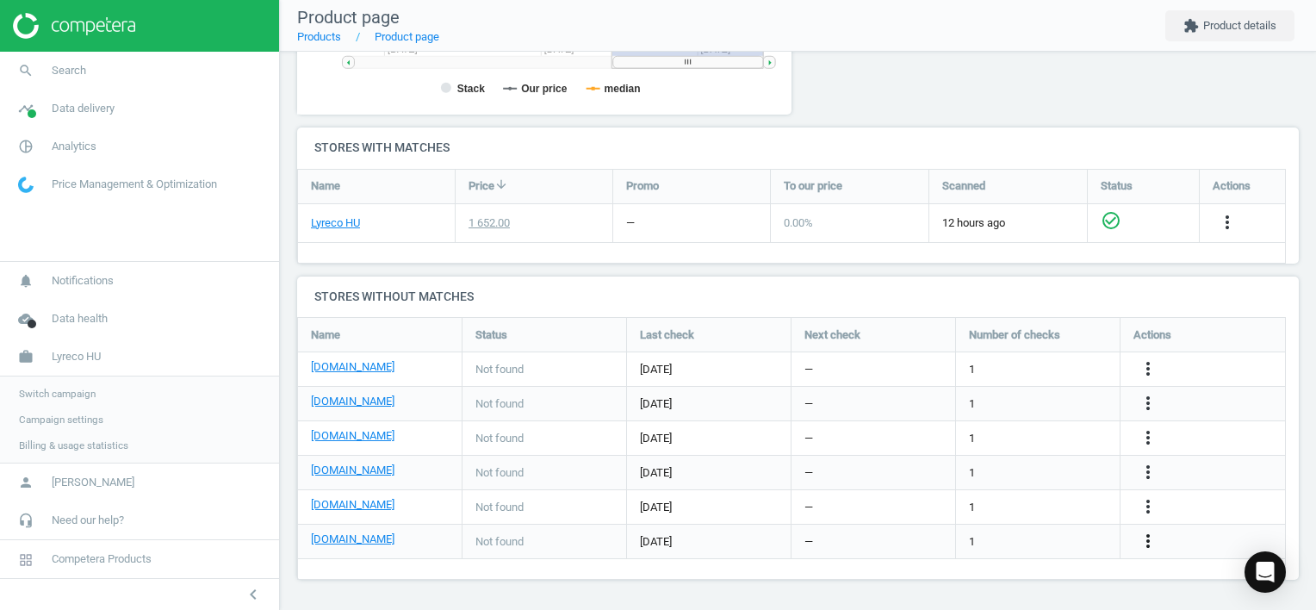
click at [1137, 541] on div "more_vert" at bounding box center [1150, 541] width 34 height 22
click at [1144, 539] on icon "more_vert" at bounding box center [1148, 540] width 21 height 21
click at [989, 534] on link "Edit URL/product option" at bounding box center [1013, 541] width 236 height 27
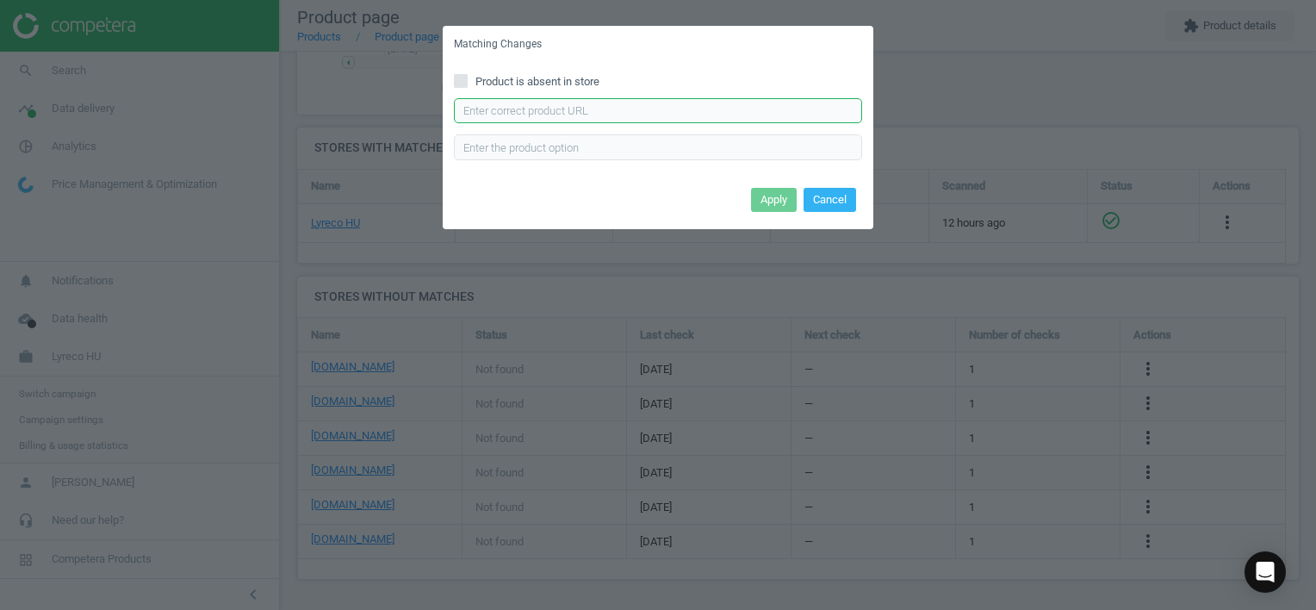
click at [766, 115] on input "text" at bounding box center [658, 111] width 408 height 26
click at [779, 193] on button "Apply" at bounding box center [774, 200] width 46 height 24
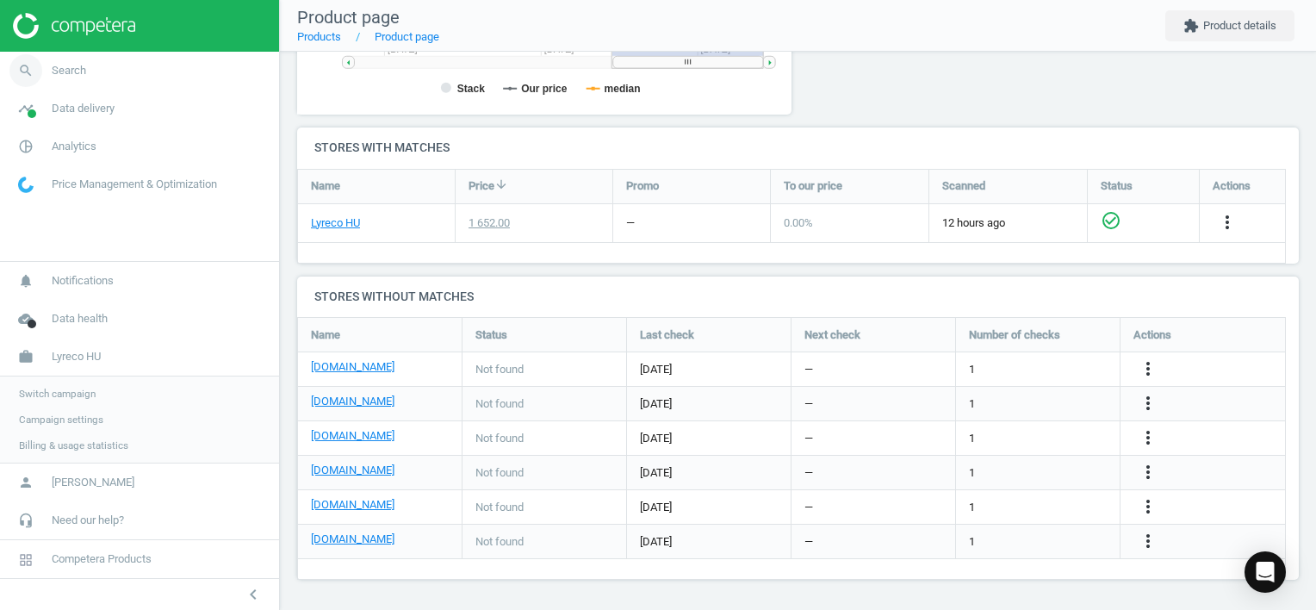
click at [59, 74] on span "Search" at bounding box center [69, 71] width 34 height 16
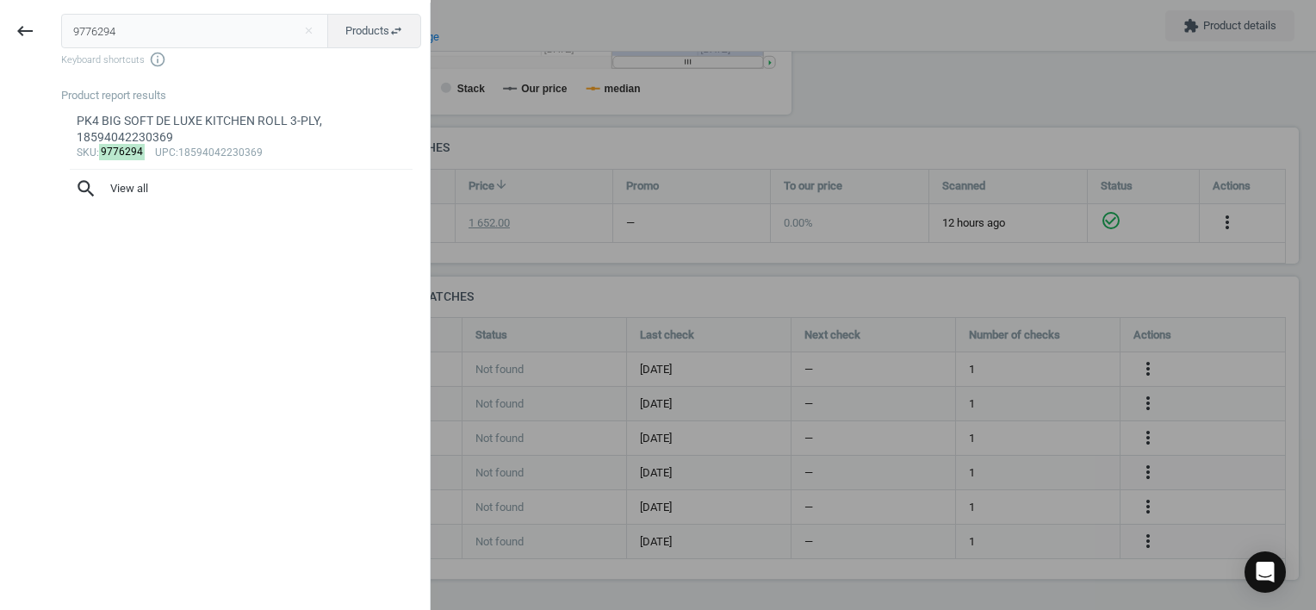
drag, startPoint x: 127, startPoint y: 24, endPoint x: -3, endPoint y: 42, distance: 132.1
click at [0, 42] on html "Group 2 Created with Sketch. ic/cloud_download/grey600 Created with Sketch. gra…" at bounding box center [658, 305] width 1316 height 610
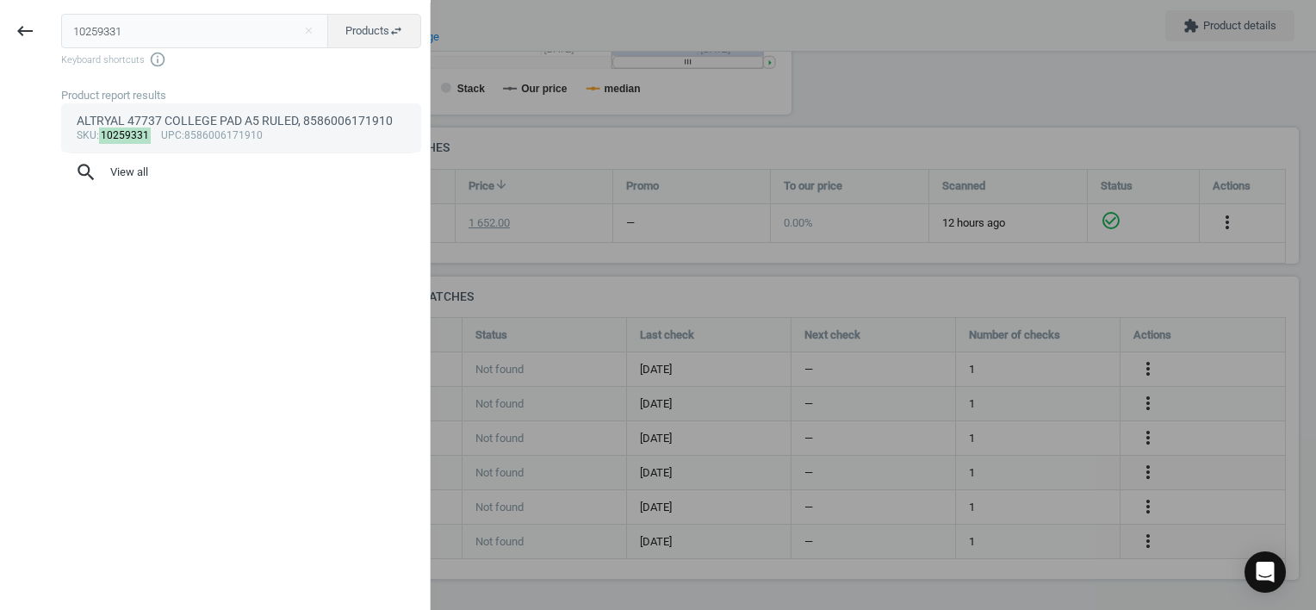
click at [175, 126] on div "ALTRYAL 47737 COLLEGE PAD A5 RULED, 8586006171910" at bounding box center [242, 121] width 330 height 16
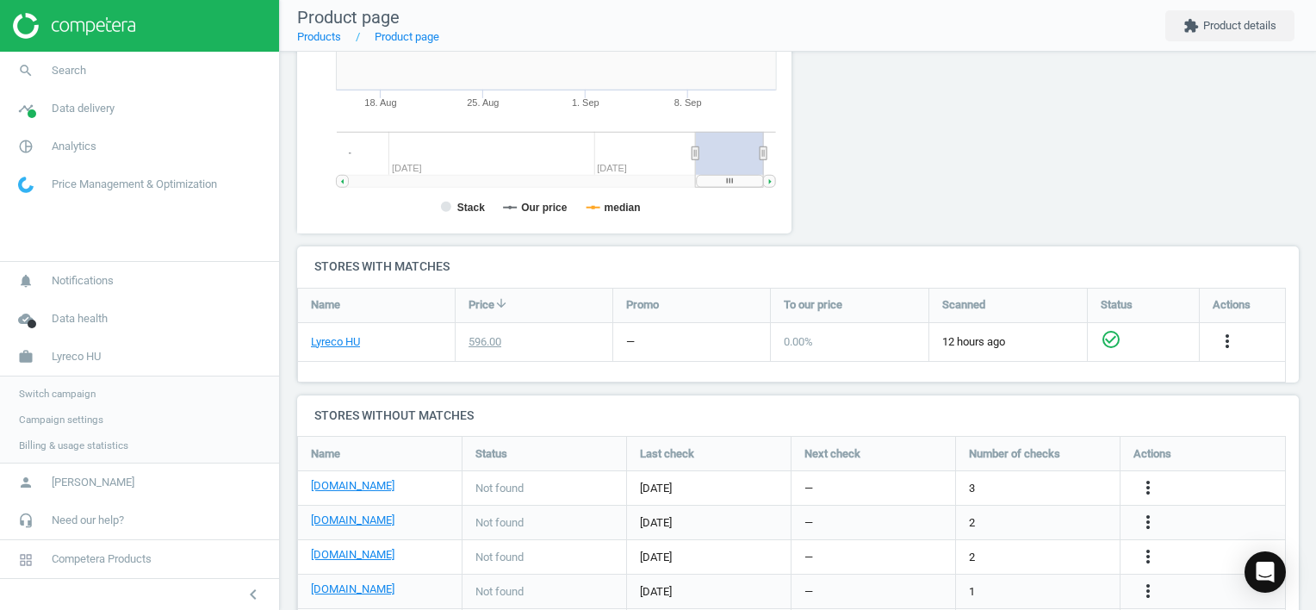
scroll to position [371, 514]
drag, startPoint x: 1144, startPoint y: 482, endPoint x: 1136, endPoint y: 478, distance: 8.9
click at [1141, 482] on icon "more_vert" at bounding box center [1148, 487] width 21 height 21
click at [1068, 490] on link "Edit URL/product option" at bounding box center [1013, 487] width 236 height 27
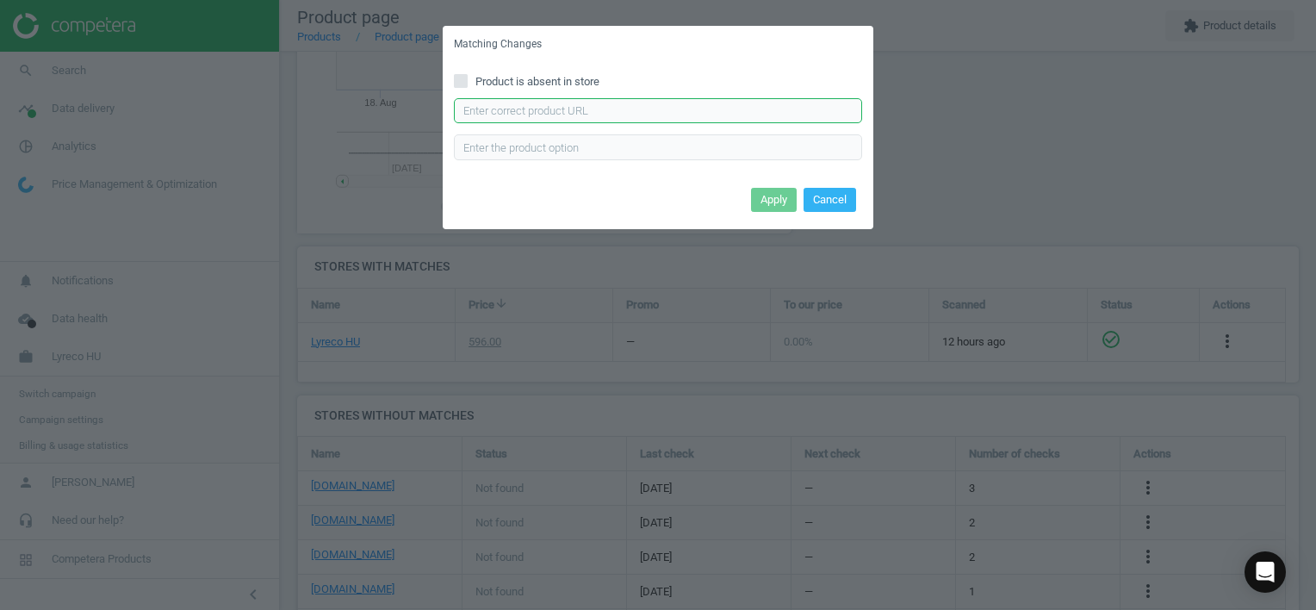
drag, startPoint x: 581, startPoint y: 114, endPoint x: 623, endPoint y: 137, distance: 48.2
click at [581, 115] on input "text" at bounding box center [658, 111] width 408 height 26
drag, startPoint x: 769, startPoint y: 202, endPoint x: 768, endPoint y: 218, distance: 15.5
click at [768, 202] on button "Apply" at bounding box center [774, 200] width 46 height 24
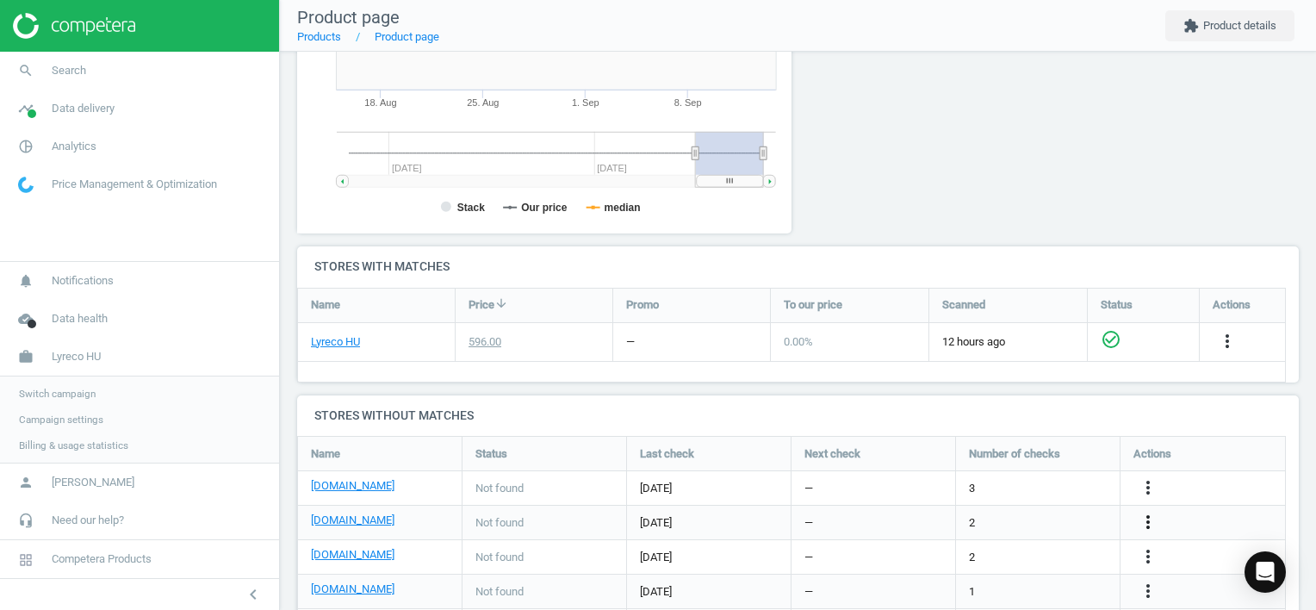
click at [1142, 524] on icon "more_vert" at bounding box center [1148, 522] width 21 height 21
click at [1044, 518] on link "Edit URL/product option" at bounding box center [1013, 521] width 236 height 27
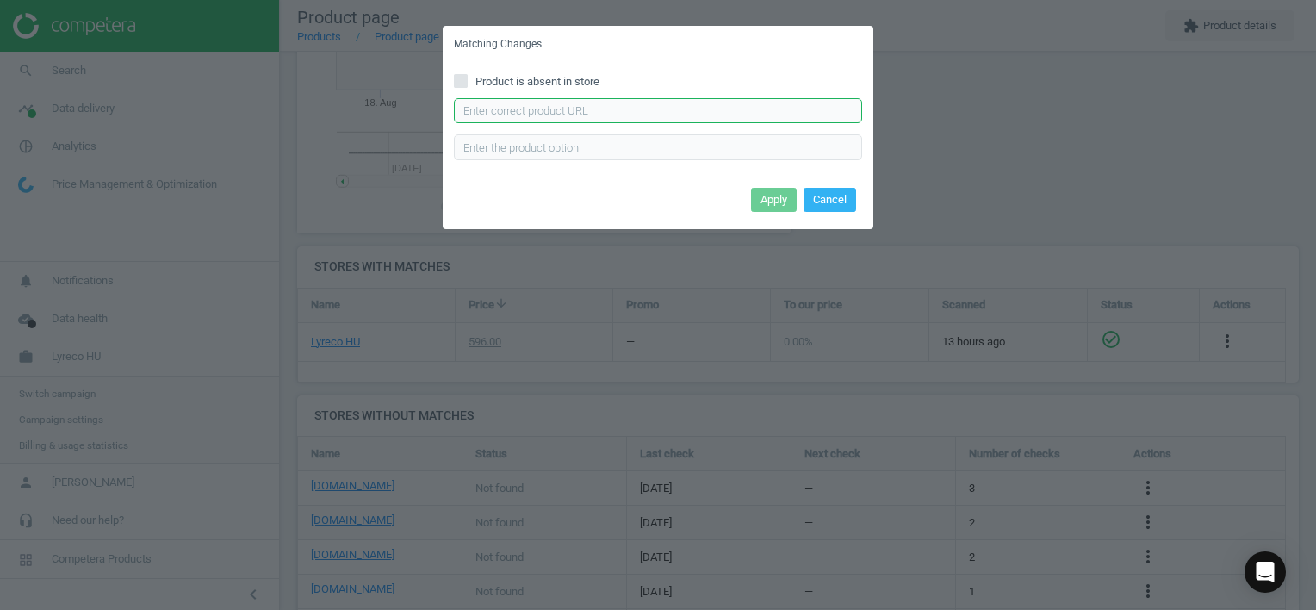
click at [729, 114] on input "text" at bounding box center [658, 111] width 408 height 26
click at [767, 195] on button "Apply" at bounding box center [774, 200] width 46 height 24
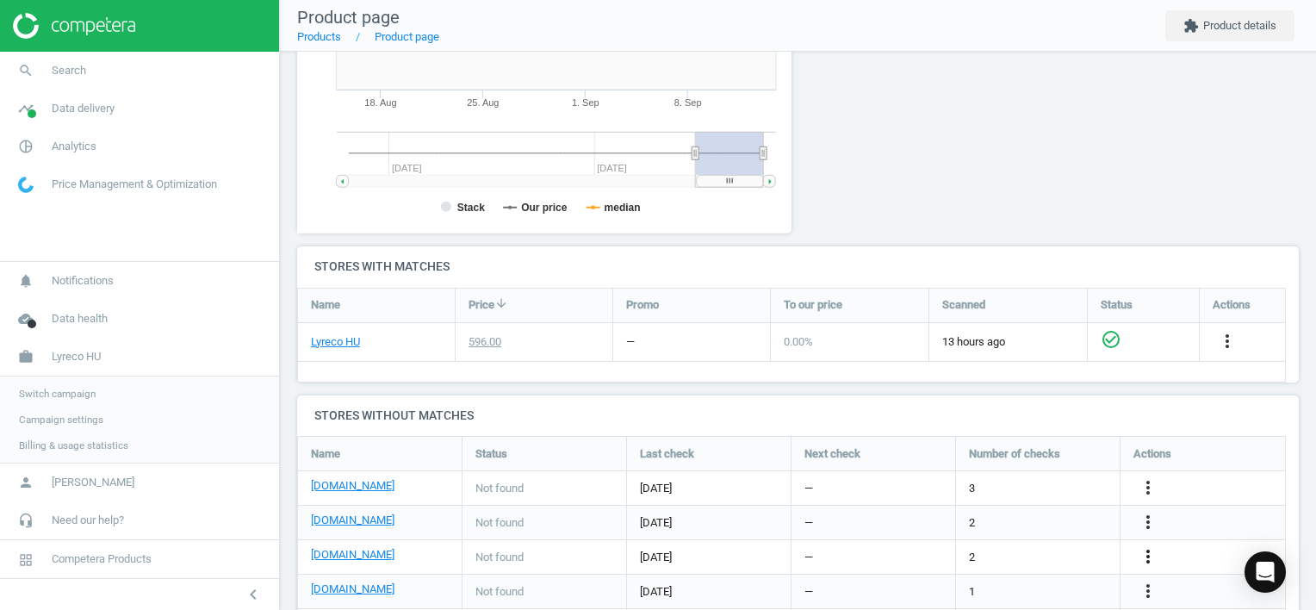
click at [1152, 555] on icon "more_vert" at bounding box center [1148, 556] width 21 height 21
click at [989, 555] on link "Edit URL/product option" at bounding box center [1013, 556] width 236 height 27
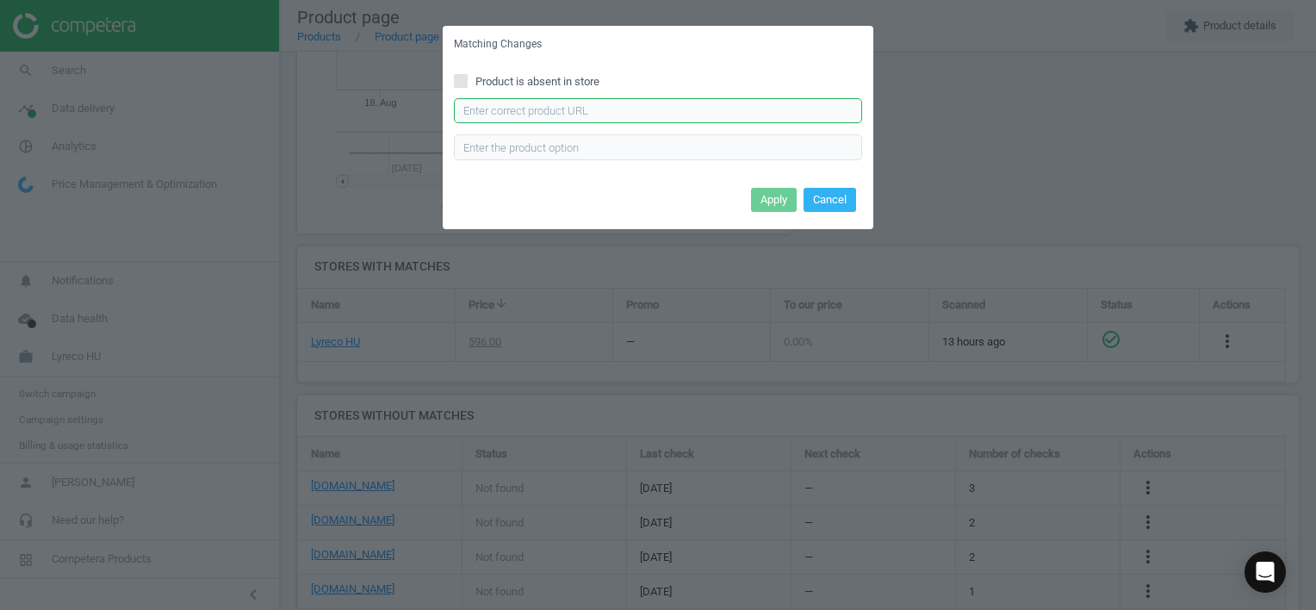
click at [764, 117] on input "text" at bounding box center [658, 111] width 408 height 26
click at [766, 204] on button "Apply" at bounding box center [774, 200] width 46 height 24
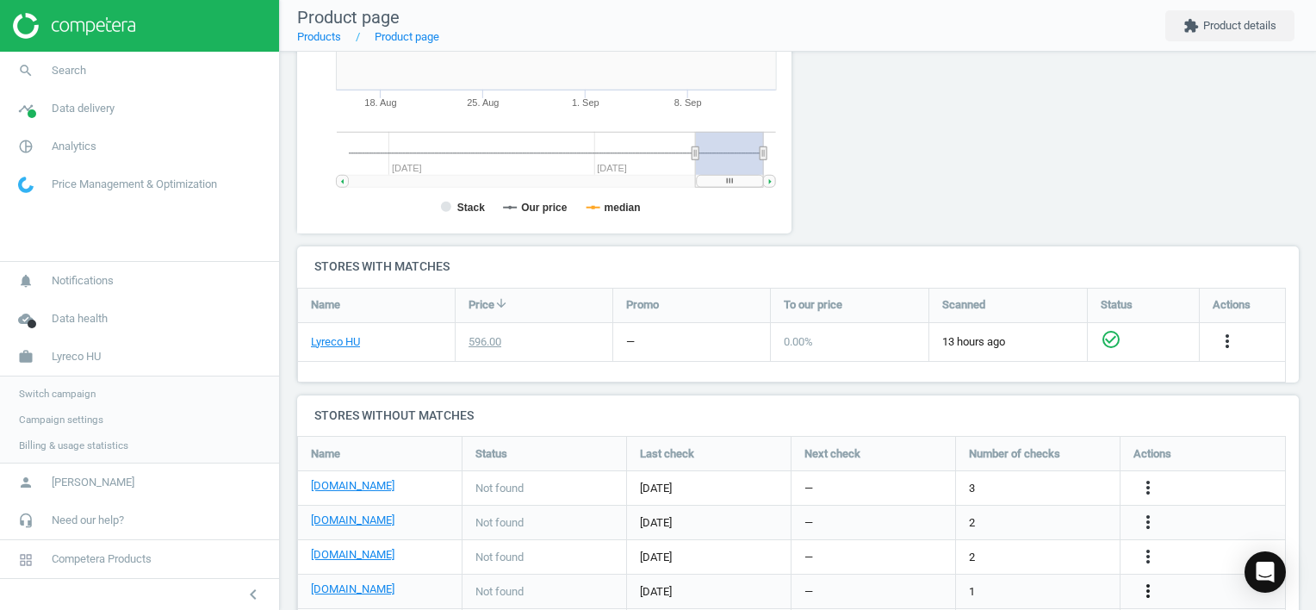
click at [1144, 589] on icon "more_vert" at bounding box center [1148, 590] width 21 height 21
click at [953, 572] on link "Edit URL/product option" at bounding box center [1013, 569] width 236 height 27
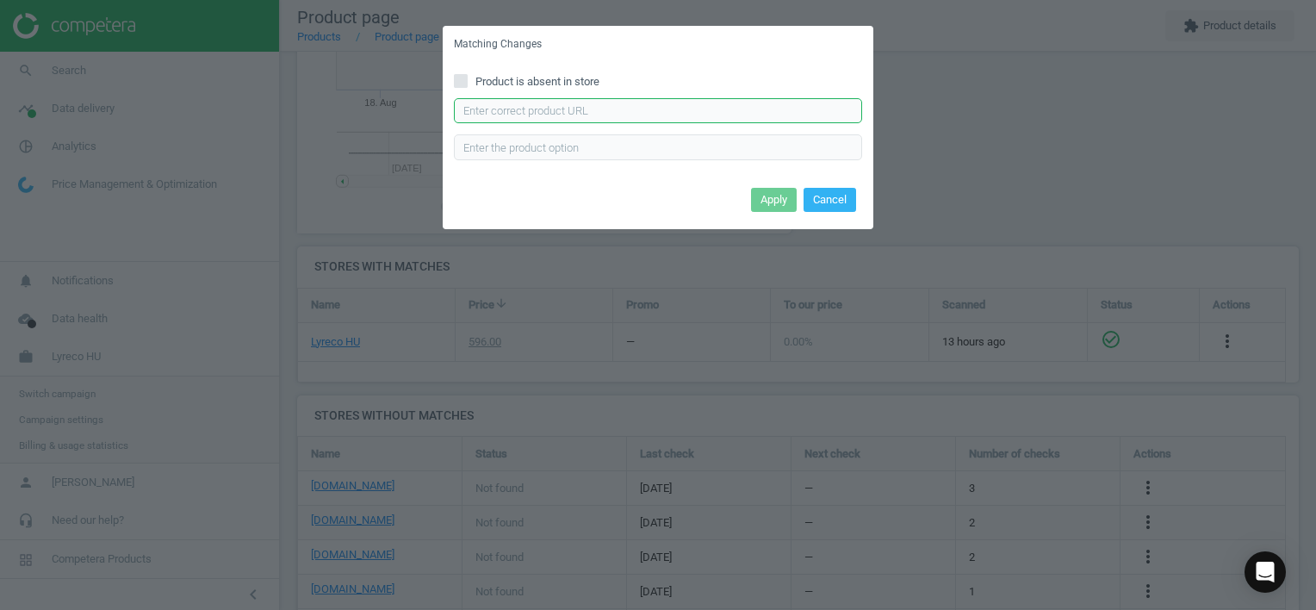
click at [665, 109] on input "text" at bounding box center [658, 111] width 408 height 26
click at [784, 200] on button "Apply" at bounding box center [774, 200] width 46 height 24
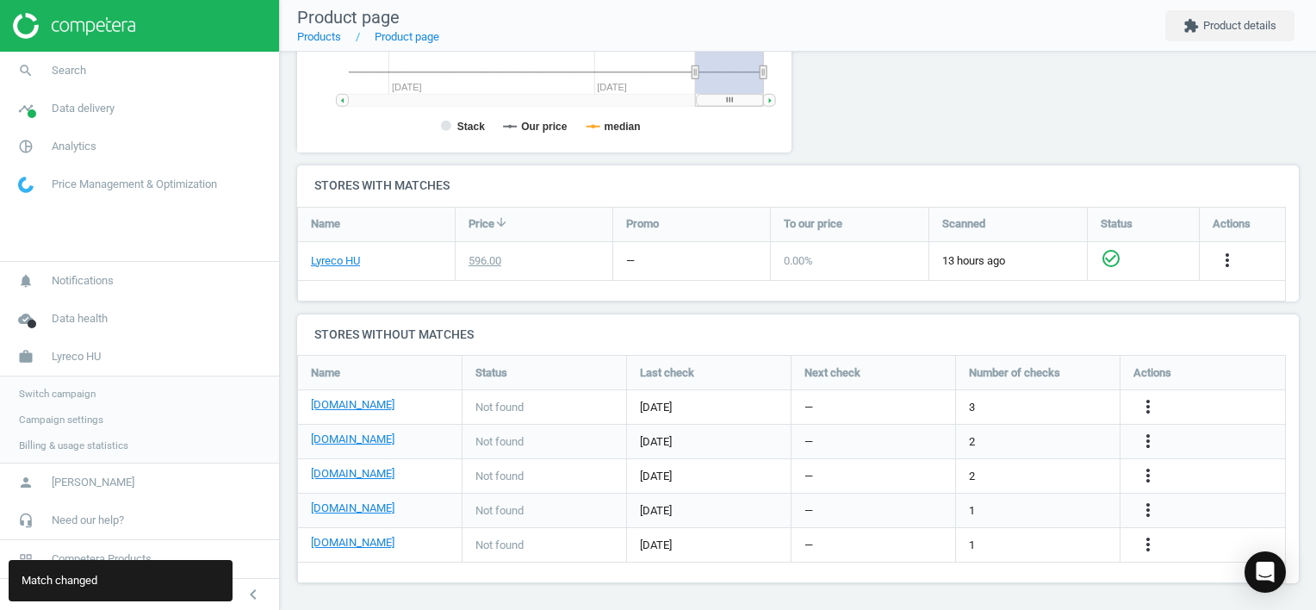
scroll to position [472, 0]
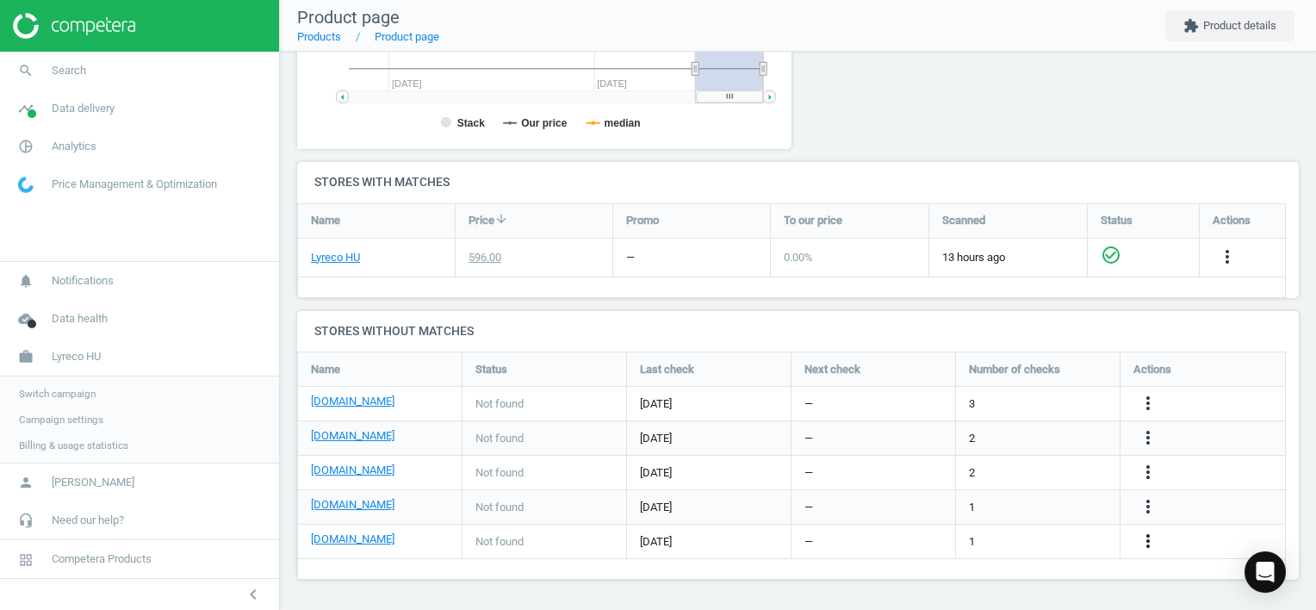
click at [1147, 542] on icon "more_vert" at bounding box center [1148, 540] width 21 height 21
click at [1036, 534] on link "Edit URL/product option" at bounding box center [1013, 541] width 236 height 27
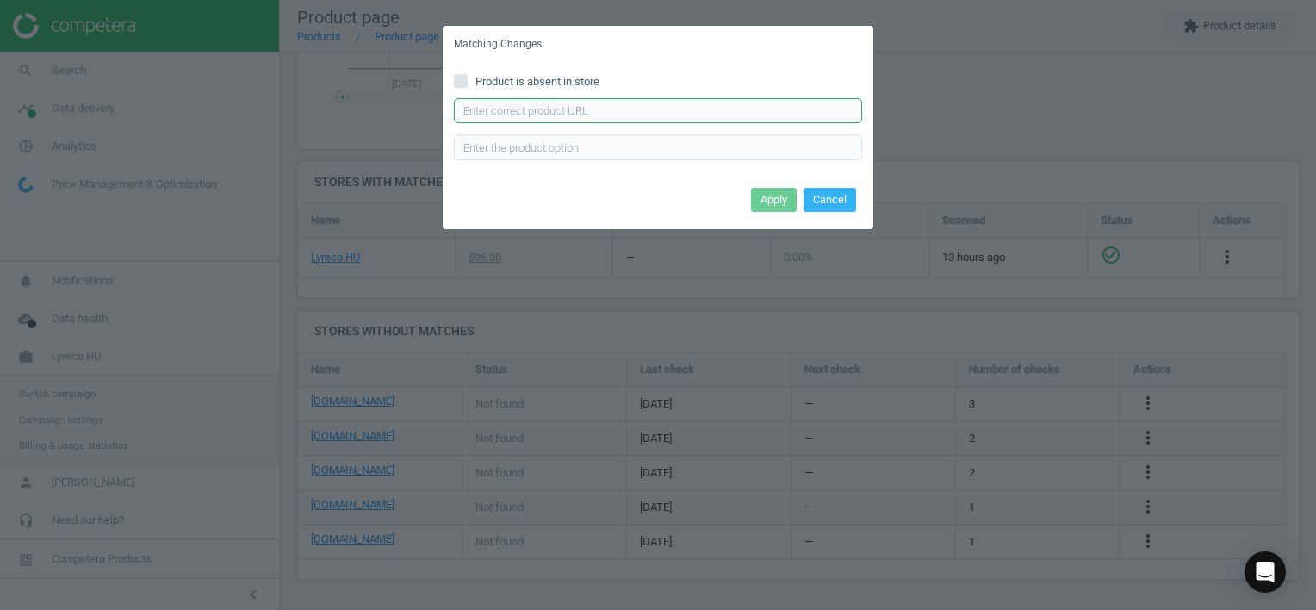
click at [813, 107] on input "text" at bounding box center [658, 111] width 408 height 26
click at [779, 195] on button "Apply" at bounding box center [774, 200] width 46 height 24
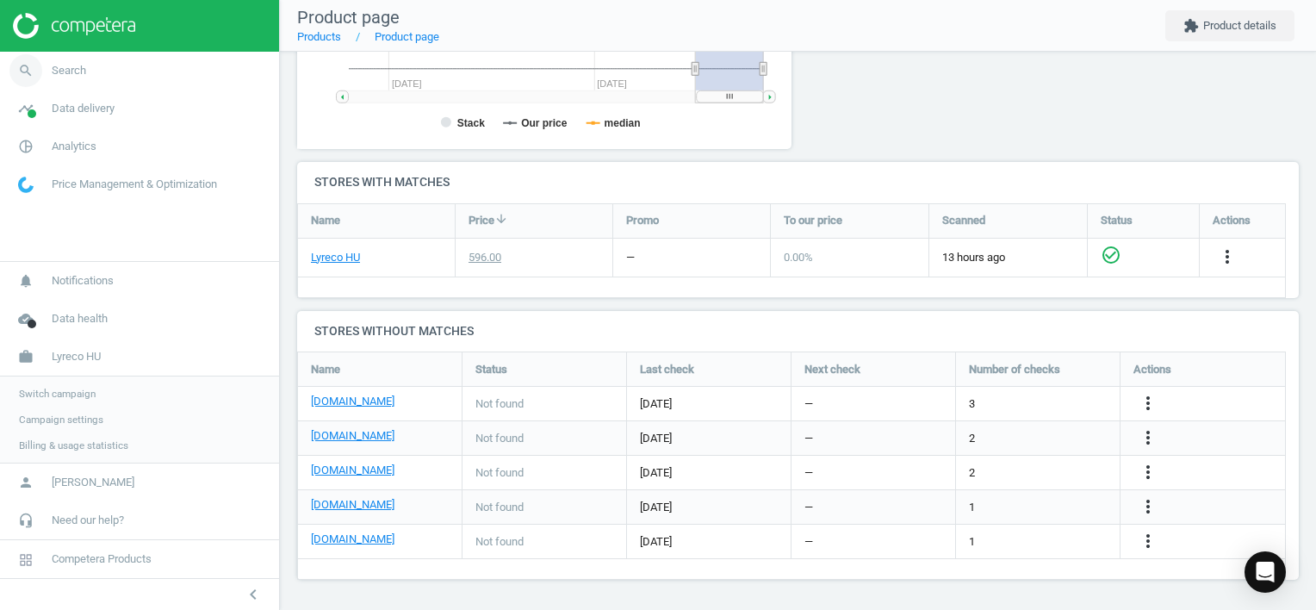
click at [62, 72] on span "Search" at bounding box center [69, 71] width 34 height 16
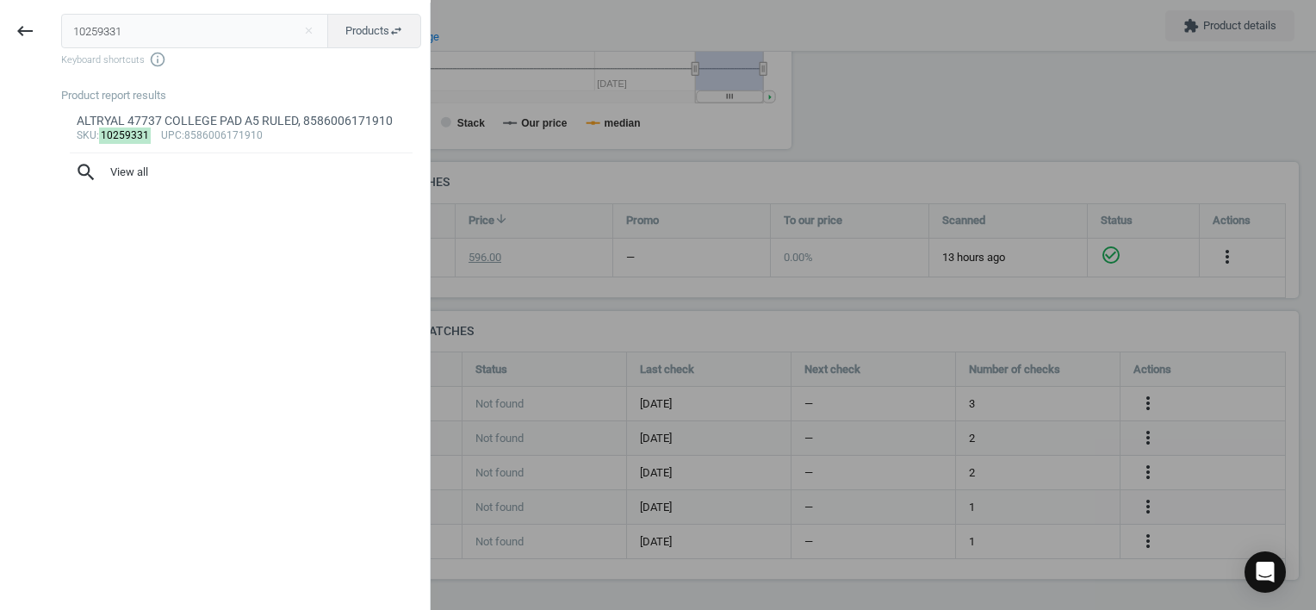
drag, startPoint x: 117, startPoint y: 31, endPoint x: 0, endPoint y: 28, distance: 117.2
click at [0, 28] on html "Group 2 Created with Sketch. ic/cloud_download/grey600 Created with Sketch. gra…" at bounding box center [658, 305] width 1316 height 610
click at [216, 118] on div "Stretch film, 23 µm, 50 cm x 260 m, Empty" at bounding box center [242, 121] width 330 height 16
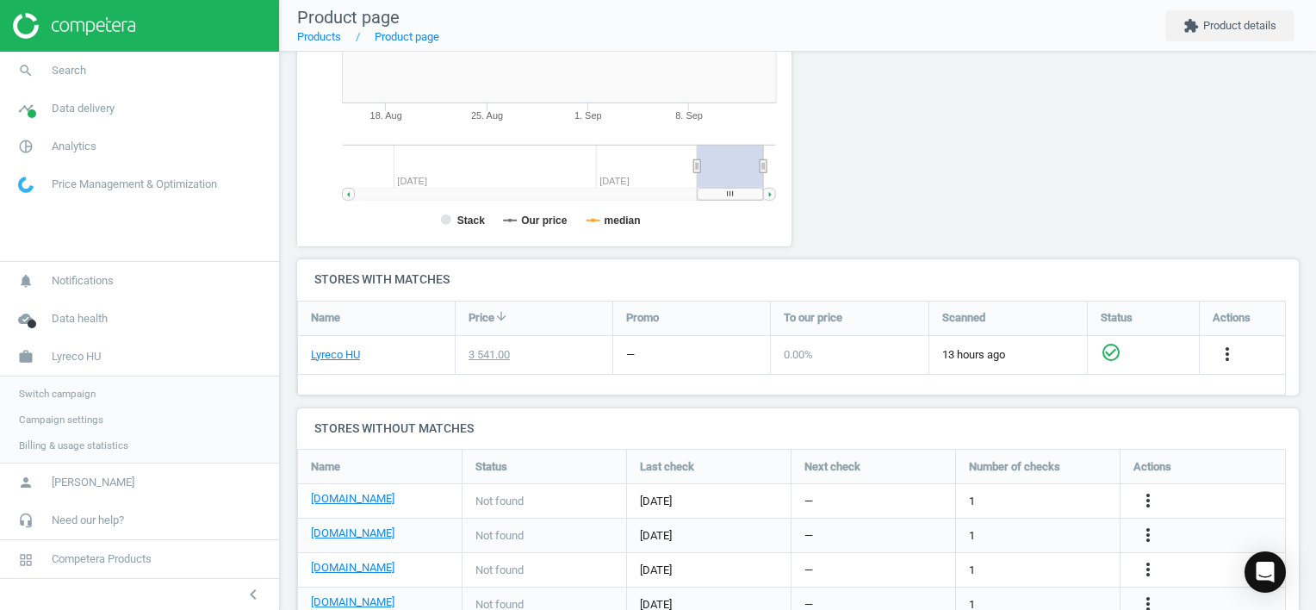
scroll to position [371, 514]
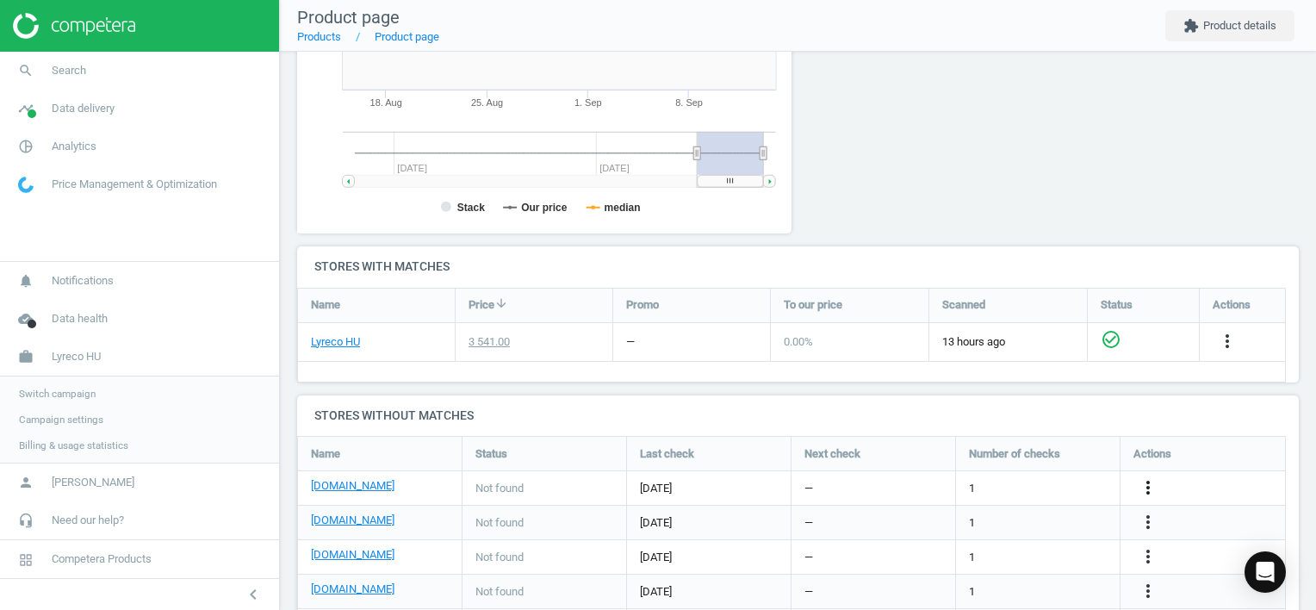
click at [1150, 485] on icon "more_vert" at bounding box center [1148, 487] width 21 height 21
click at [1033, 488] on link "Edit URL/product option" at bounding box center [1013, 487] width 236 height 27
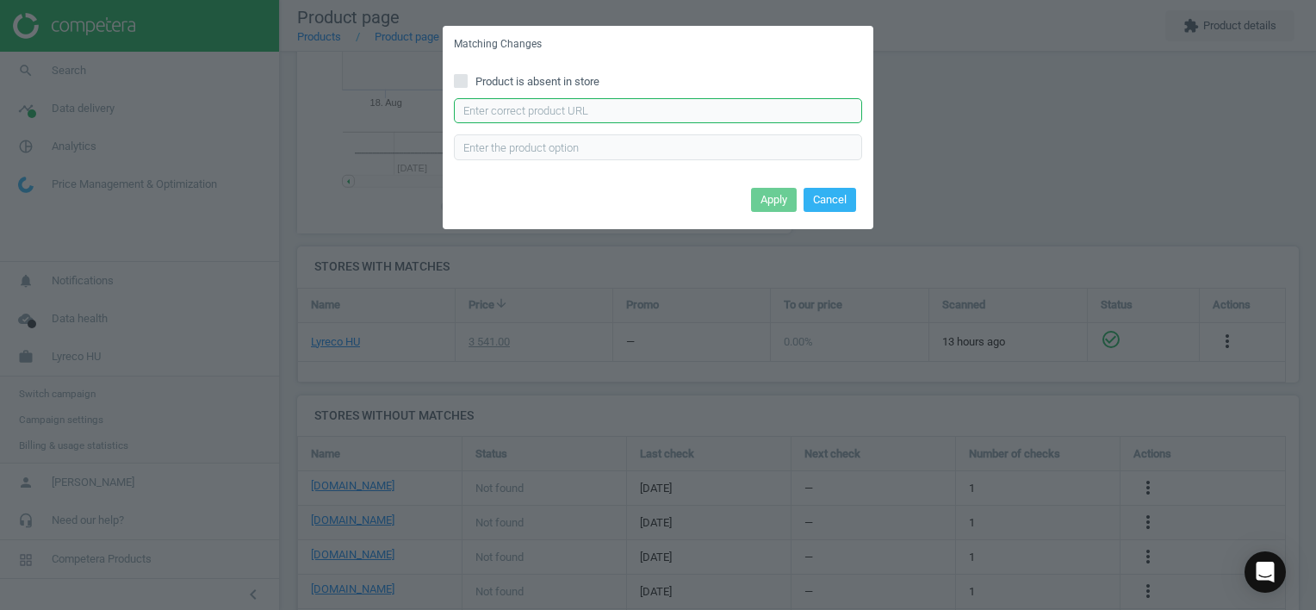
drag, startPoint x: 544, startPoint y: 104, endPoint x: 651, endPoint y: 142, distance: 113.3
click at [545, 104] on input "text" at bounding box center [658, 111] width 408 height 26
click at [772, 193] on button "Apply" at bounding box center [774, 200] width 46 height 24
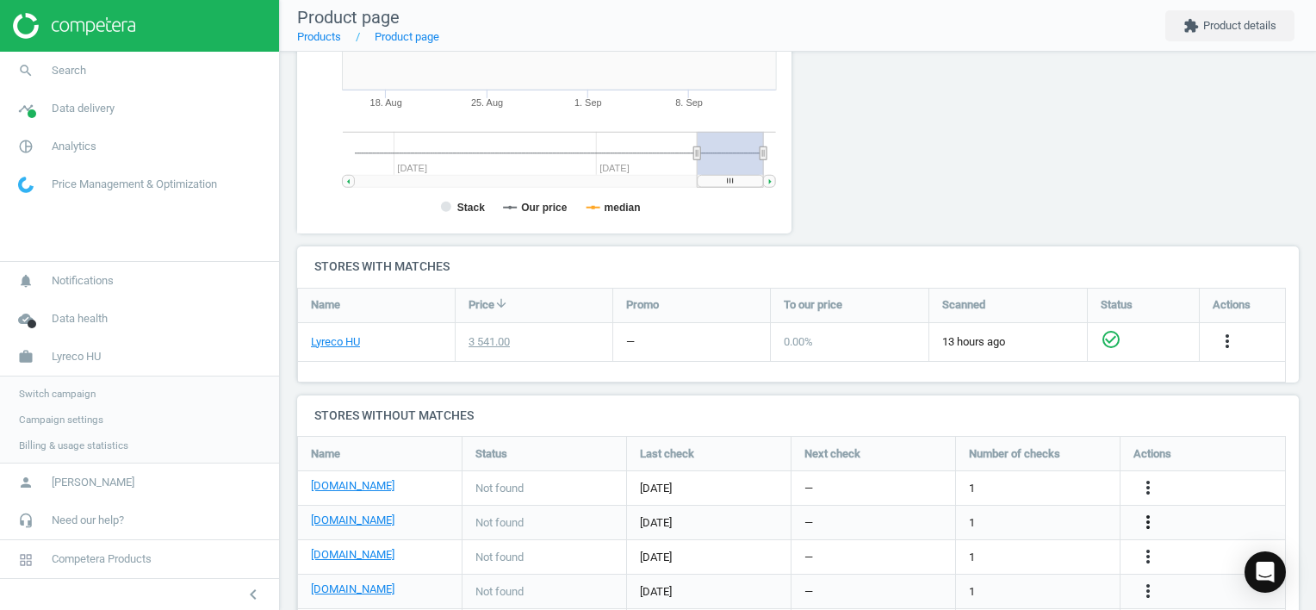
click at [1147, 518] on icon "more_vert" at bounding box center [1148, 522] width 21 height 21
click at [1033, 520] on link "Edit URL/product option" at bounding box center [1013, 521] width 236 height 27
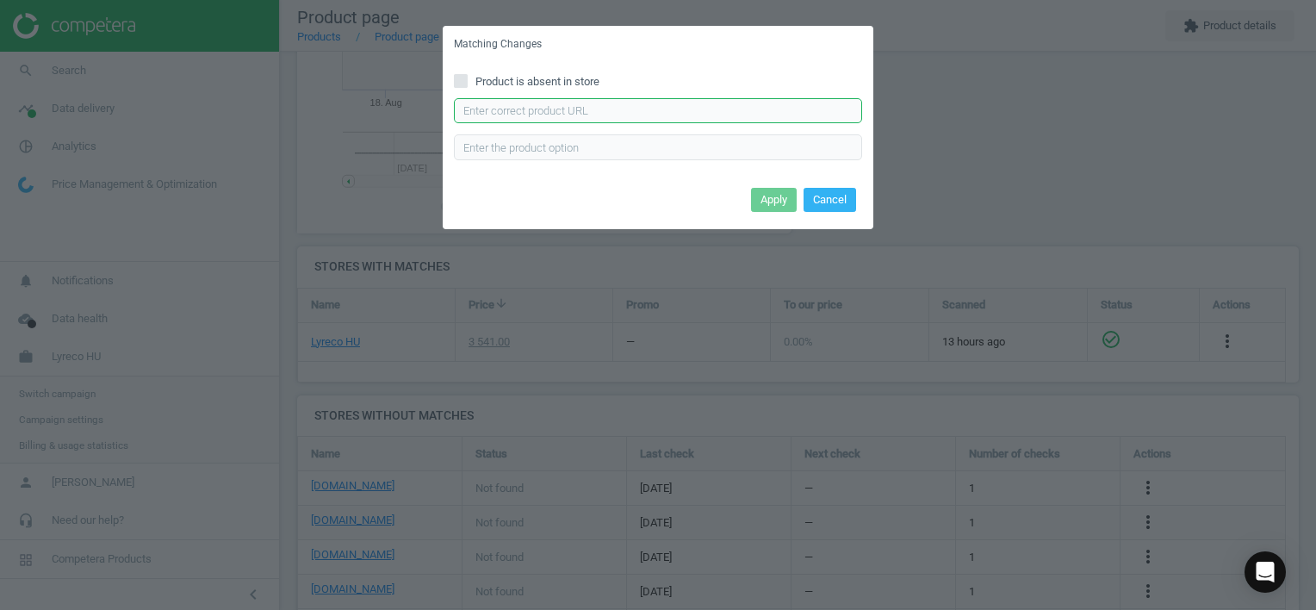
click at [647, 111] on input "text" at bounding box center [658, 111] width 408 height 26
click at [775, 203] on button "Apply" at bounding box center [774, 200] width 46 height 24
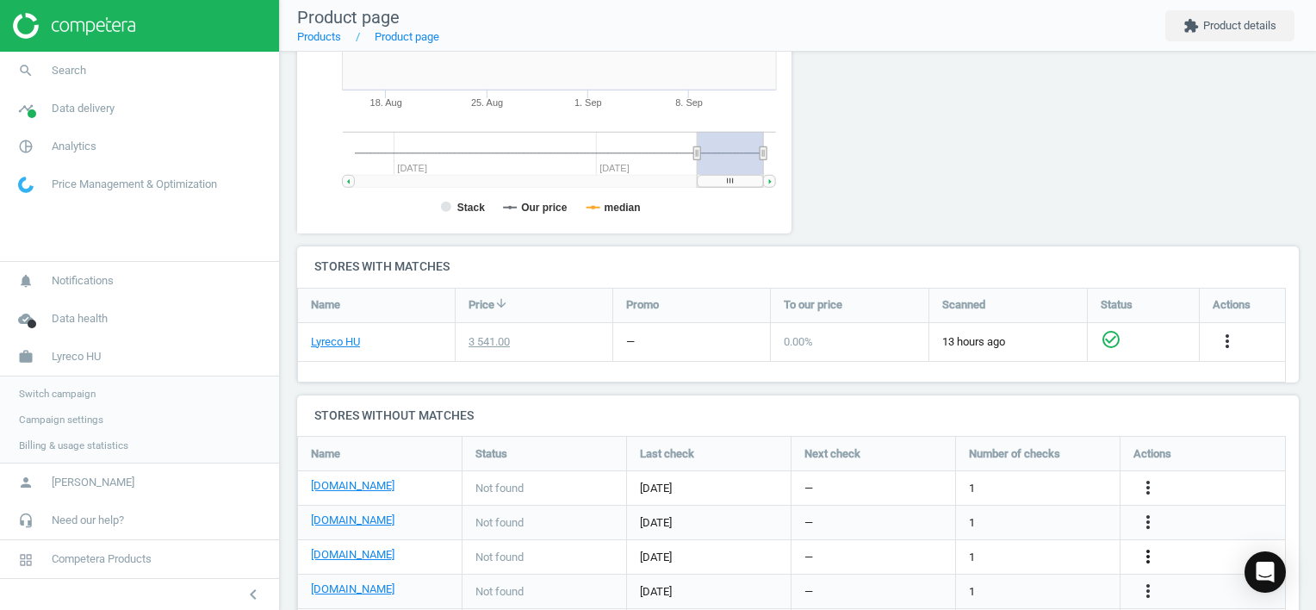
click at [1149, 555] on icon "more_vert" at bounding box center [1148, 556] width 21 height 21
click at [1025, 556] on link "Edit URL/product option" at bounding box center [1013, 556] width 236 height 27
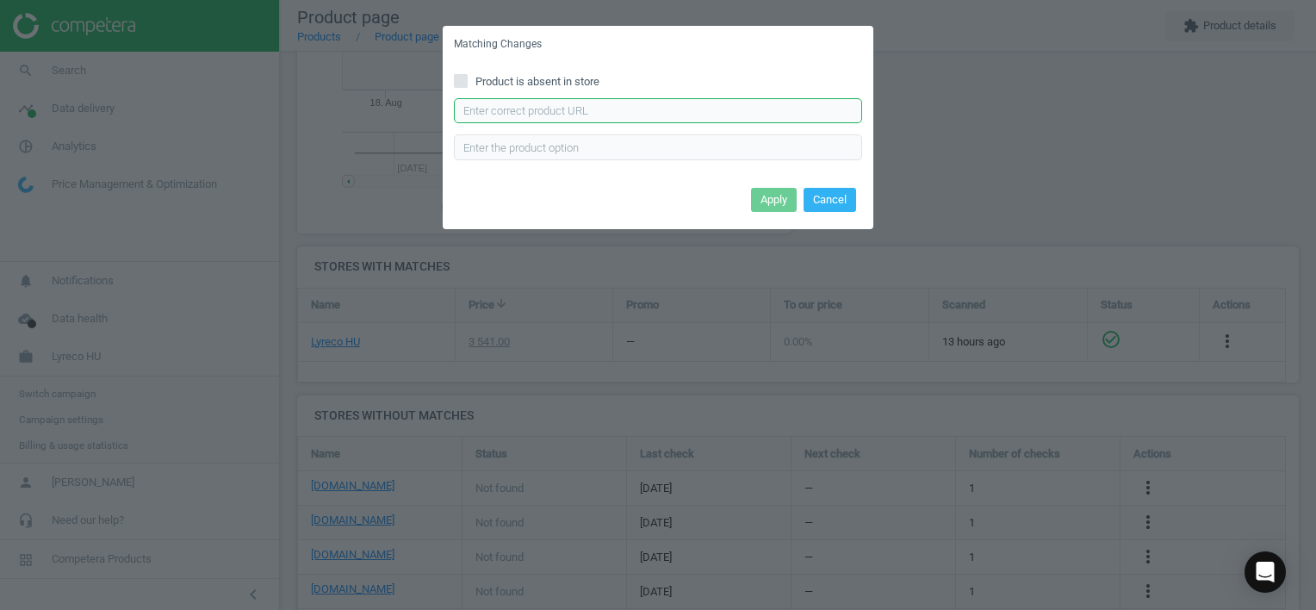
drag, startPoint x: 570, startPoint y: 106, endPoint x: 617, endPoint y: 115, distance: 47.5
click at [570, 107] on input "text" at bounding box center [658, 111] width 408 height 26
click at [781, 200] on button "Apply" at bounding box center [774, 200] width 46 height 24
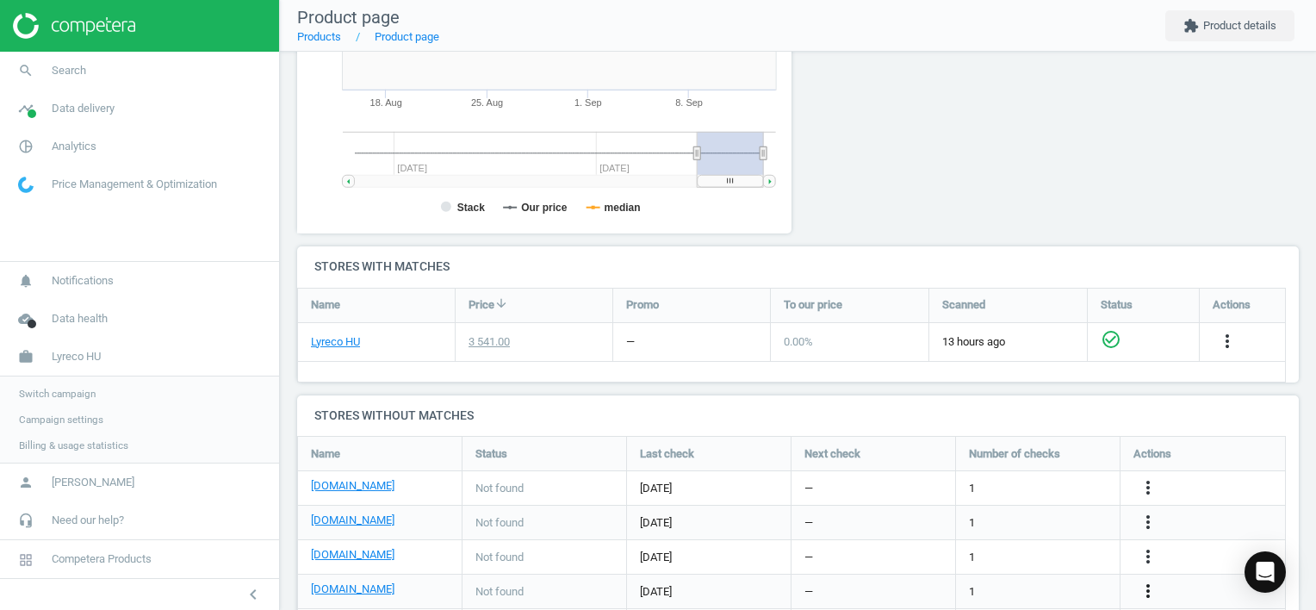
click at [1146, 590] on icon "more_vert" at bounding box center [1148, 590] width 21 height 21
click at [1036, 568] on link "Edit URL/product option" at bounding box center [1013, 569] width 236 height 27
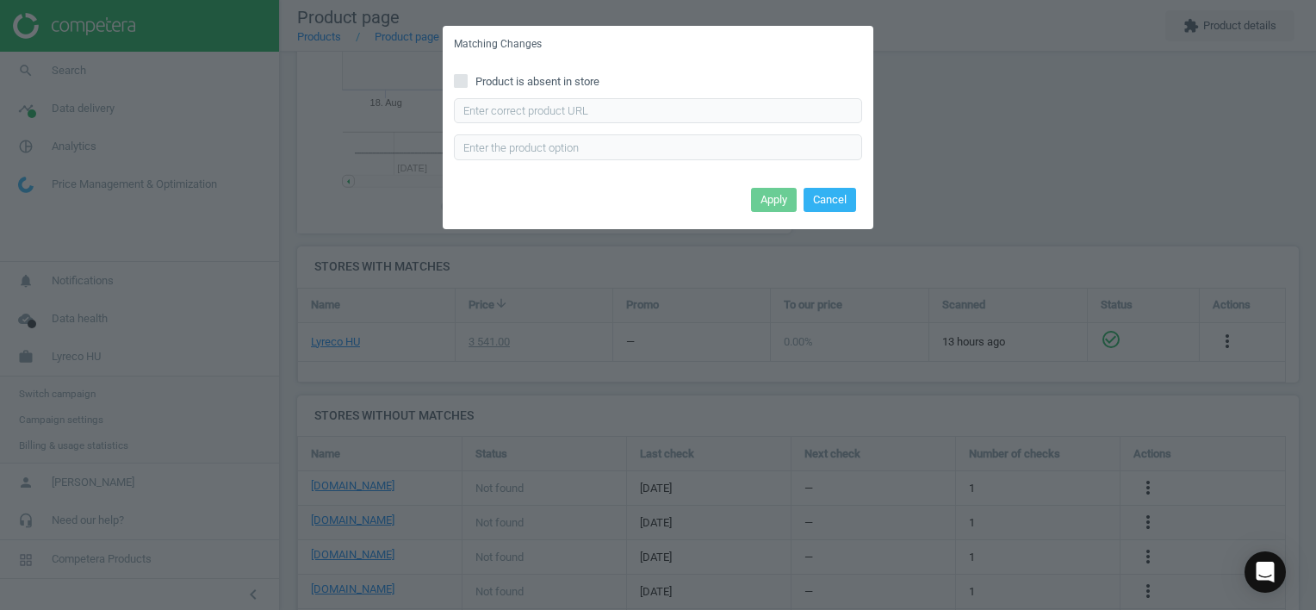
drag, startPoint x: 568, startPoint y: 95, endPoint x: 578, endPoint y: 103, distance: 12.8
click at [571, 99] on div "Product is absent in store Enter correct product url" at bounding box center [658, 123] width 431 height 120
click at [582, 109] on input "text" at bounding box center [658, 111] width 408 height 26
click at [656, 106] on input "text" at bounding box center [658, 111] width 408 height 26
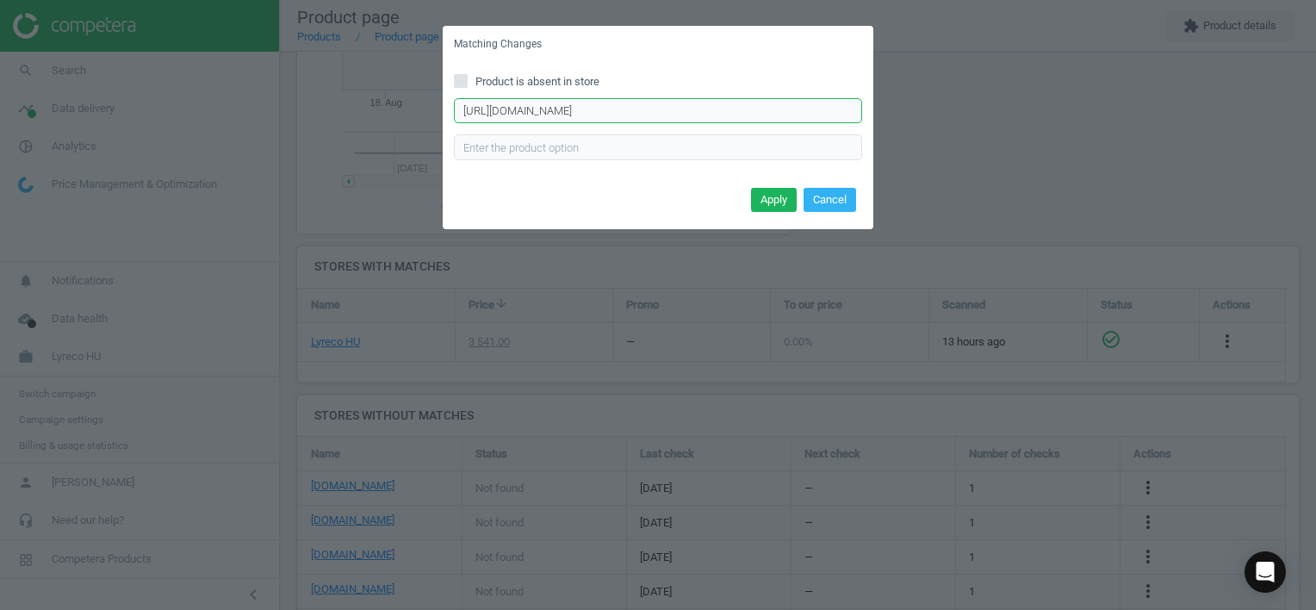
scroll to position [0, 121]
drag, startPoint x: 765, startPoint y: 197, endPoint x: 766, endPoint y: 214, distance: 16.4
click at [766, 197] on button "Apply" at bounding box center [774, 200] width 46 height 24
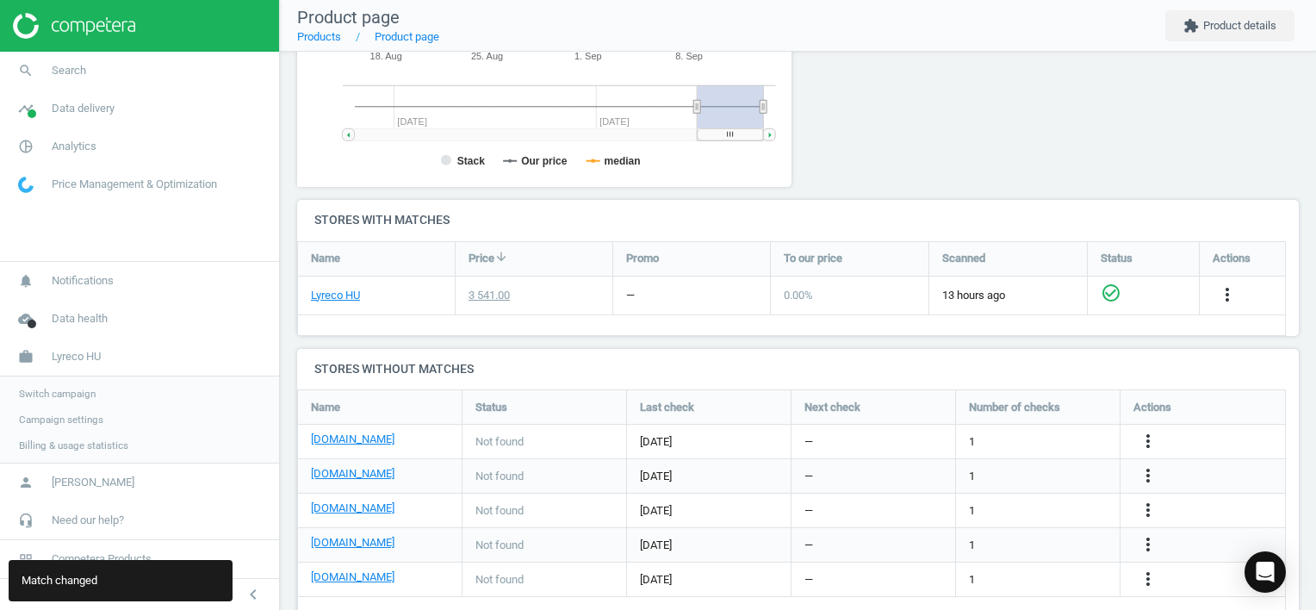
scroll to position [472, 0]
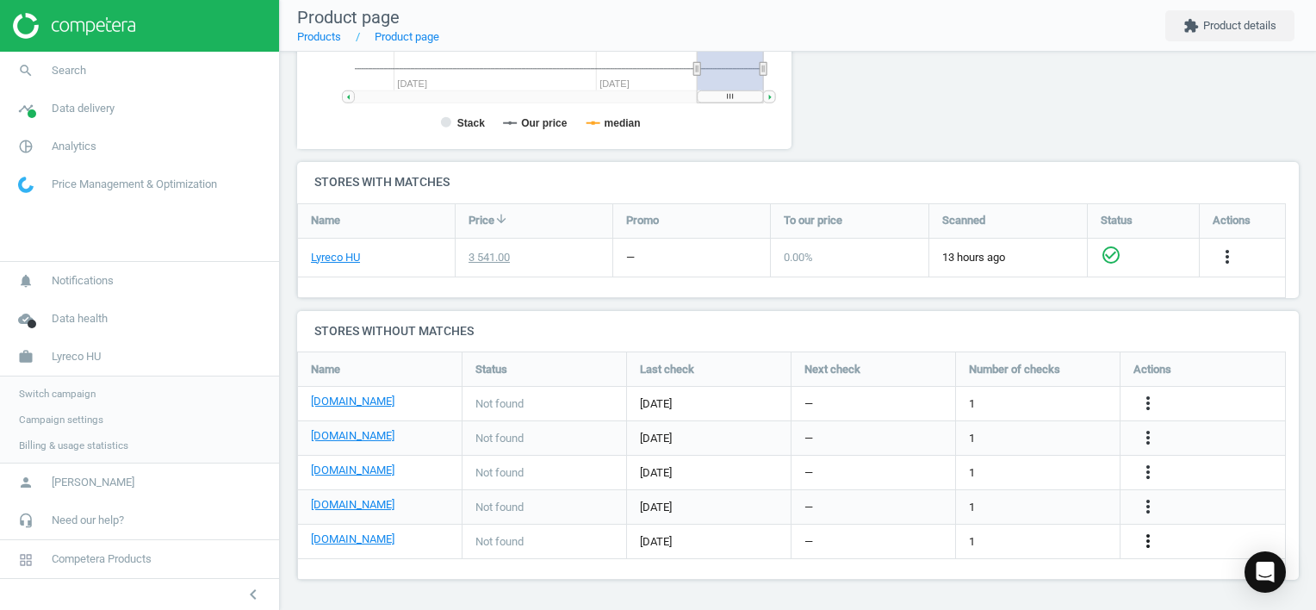
click at [1146, 538] on icon "more_vert" at bounding box center [1148, 540] width 21 height 21
click at [983, 544] on link "Edit URL/product option" at bounding box center [1013, 541] width 236 height 27
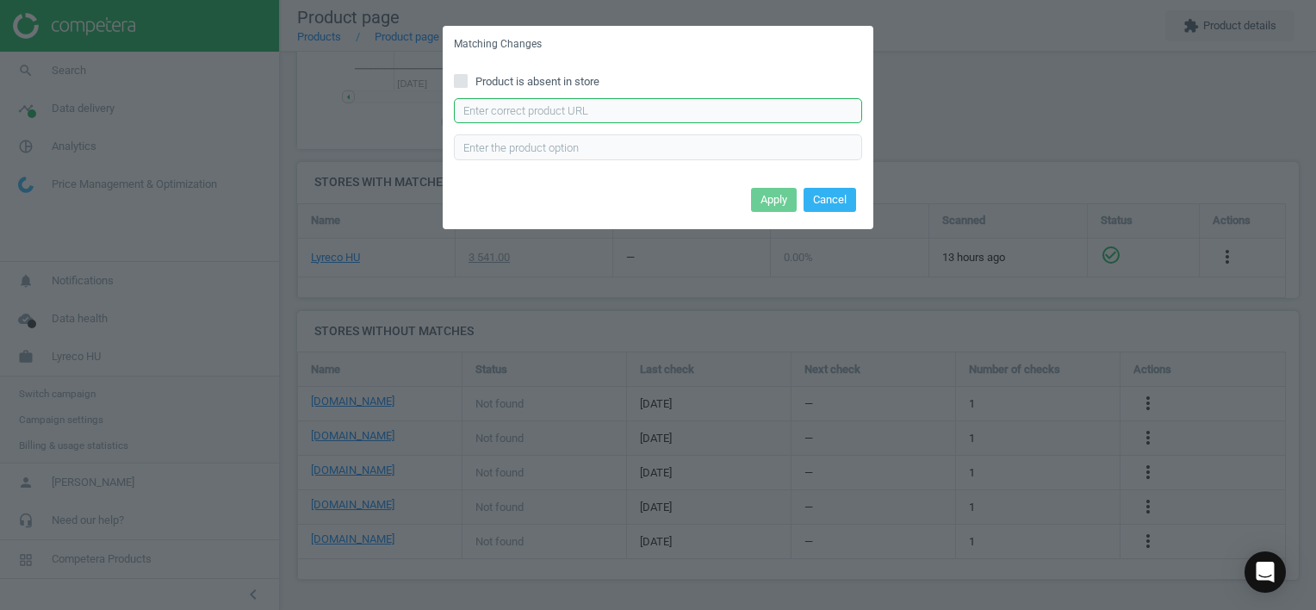
click at [540, 110] on input "text" at bounding box center [658, 111] width 408 height 26
click at [781, 196] on button "Apply" at bounding box center [774, 200] width 46 height 24
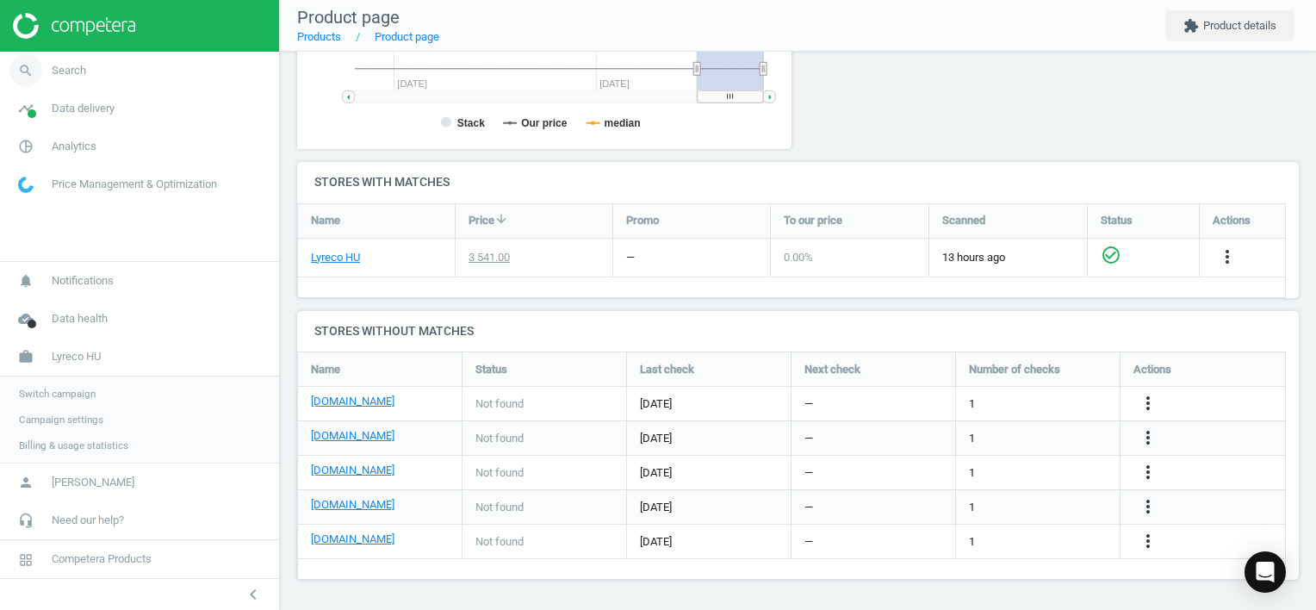
click at [66, 83] on link "search Search" at bounding box center [139, 71] width 279 height 38
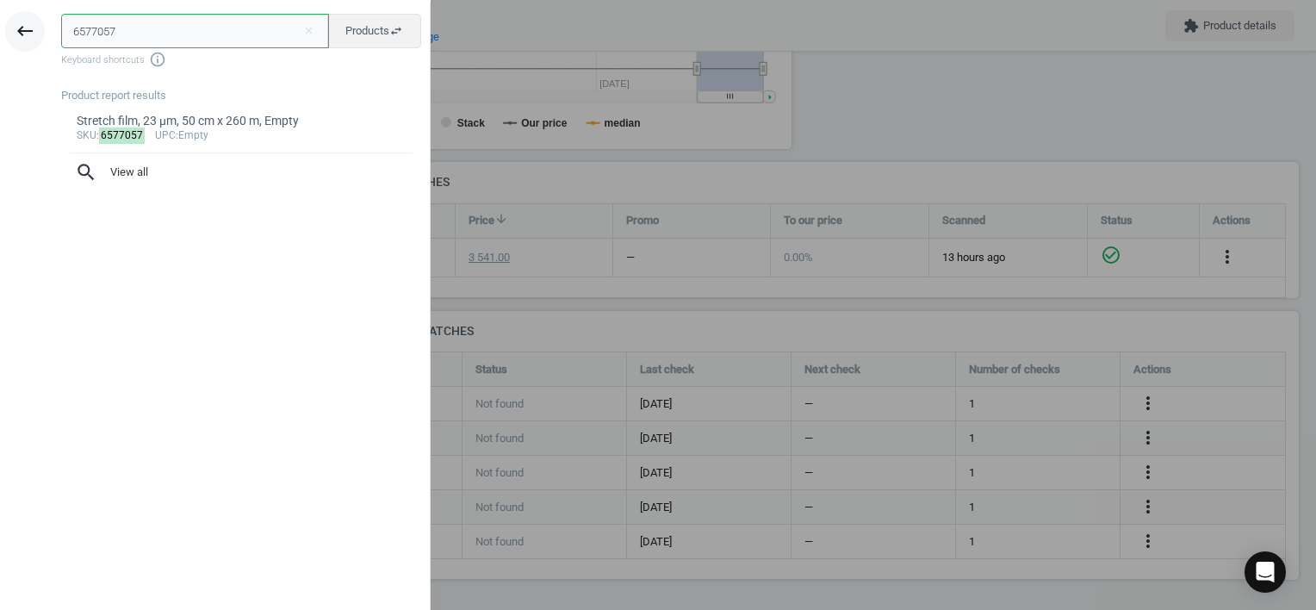
drag, startPoint x: 127, startPoint y: 26, endPoint x: 28, endPoint y: 37, distance: 100.5
click at [28, 37] on div "keyboard_backspace 6577057 close Products swap_horiz Keyboard shortcuts info_ou…" at bounding box center [215, 308] width 431 height 610
drag, startPoint x: 260, startPoint y: 140, endPoint x: 441, endPoint y: 156, distance: 181.6
click at [265, 141] on div "sku : 5098669 upc :4823071655483" at bounding box center [242, 136] width 330 height 14
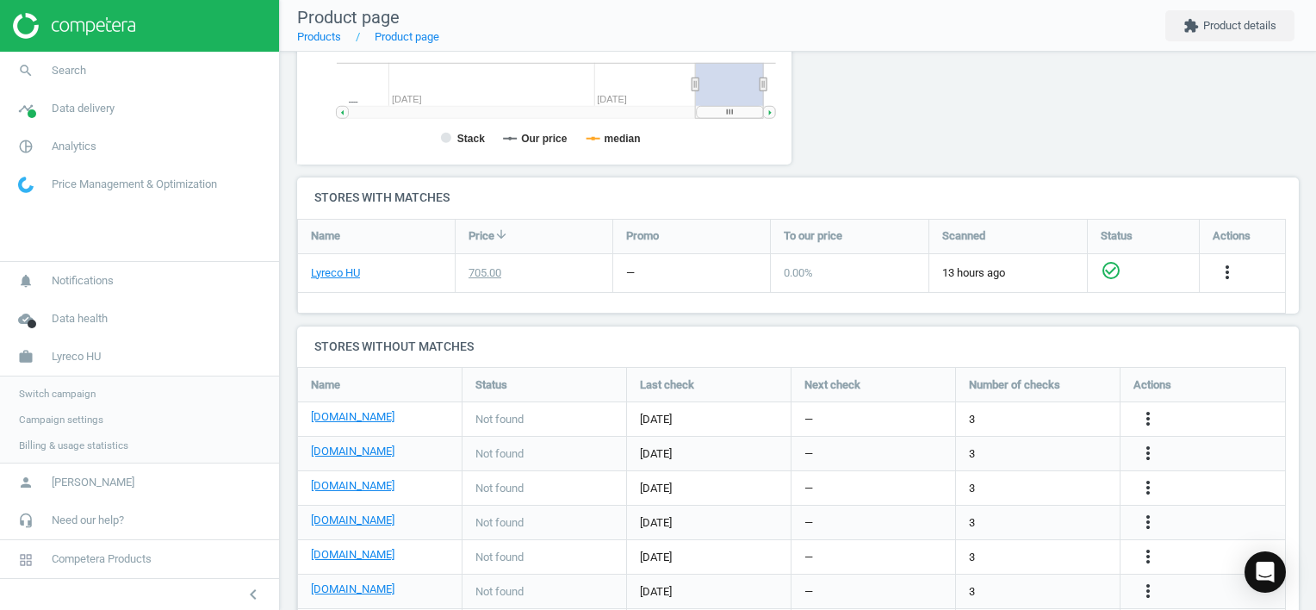
scroll to position [371, 514]
click at [1143, 414] on icon "more_vert" at bounding box center [1148, 418] width 21 height 21
click at [1034, 415] on link "Edit URL/product option" at bounding box center [1013, 418] width 236 height 27
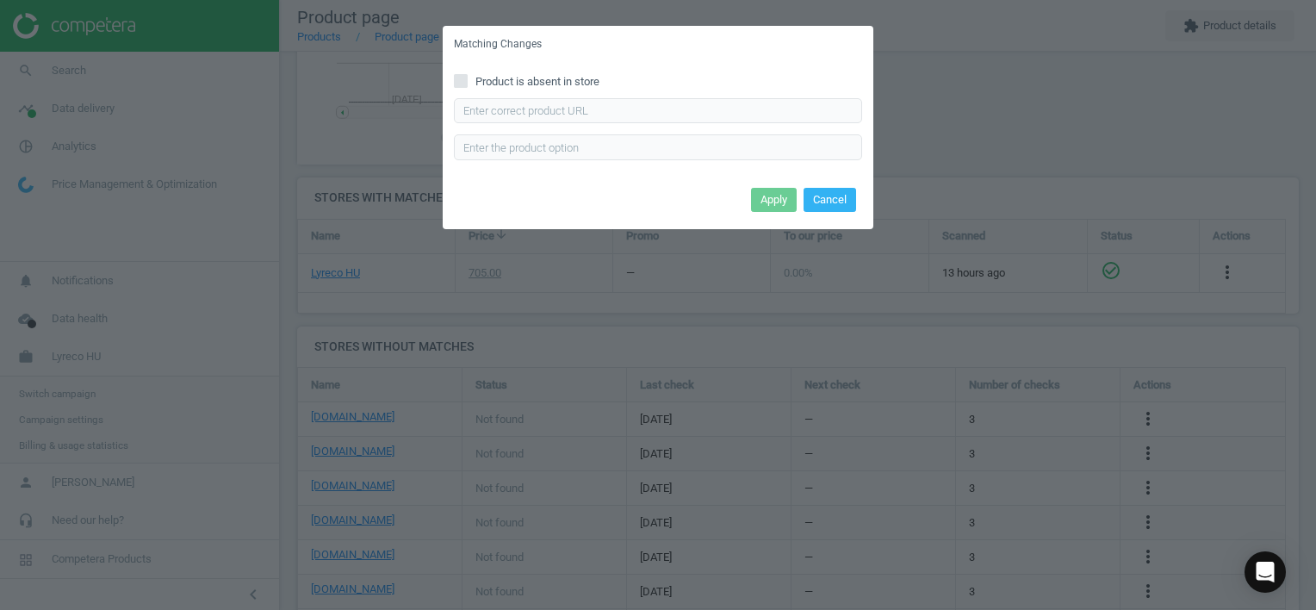
click at [555, 90] on div "Product is absent in store Enter correct product url" at bounding box center [658, 123] width 431 height 120
drag, startPoint x: 555, startPoint y: 90, endPoint x: 462, endPoint y: 76, distance: 94.0
click at [462, 76] on input "Product is absent in store" at bounding box center [461, 80] width 11 height 11
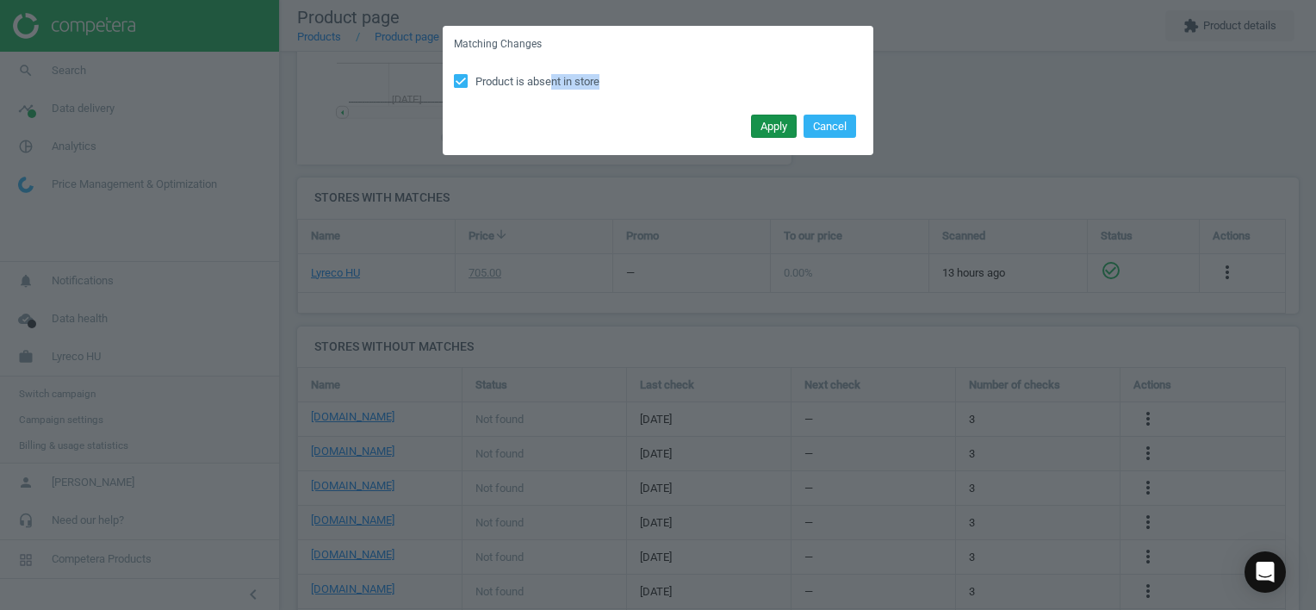
click at [772, 121] on button "Apply" at bounding box center [774, 127] width 46 height 24
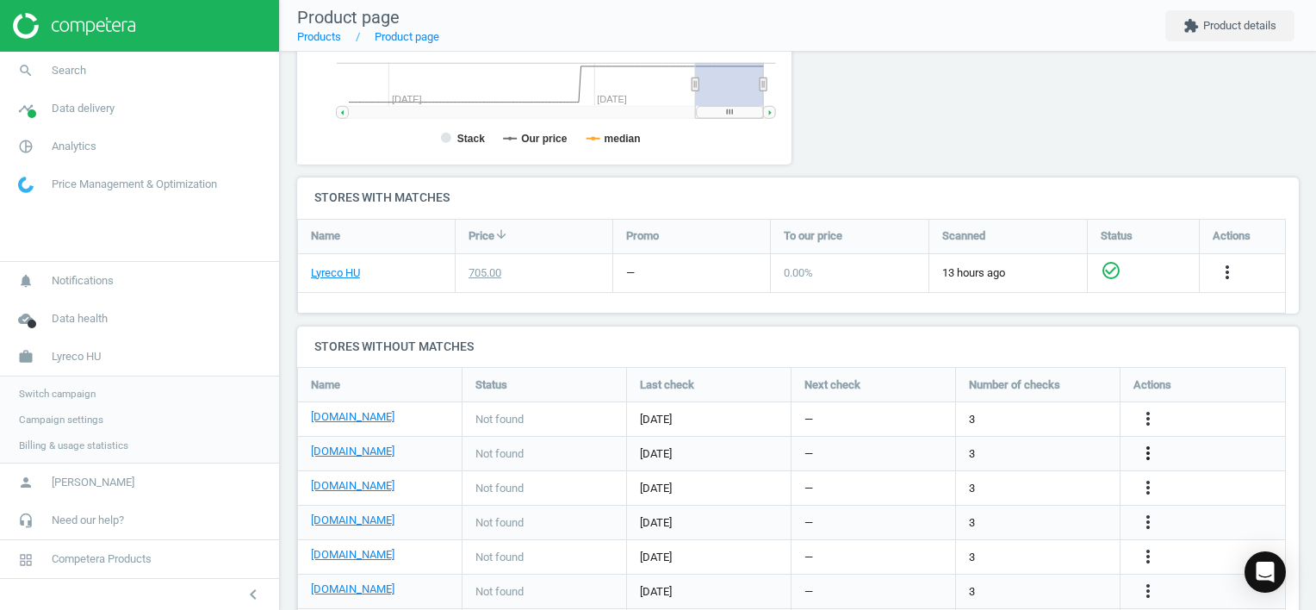
click at [1147, 451] on icon "more_vert" at bounding box center [1148, 453] width 21 height 21
click at [1024, 453] on link "Edit URL/product option" at bounding box center [1013, 452] width 236 height 27
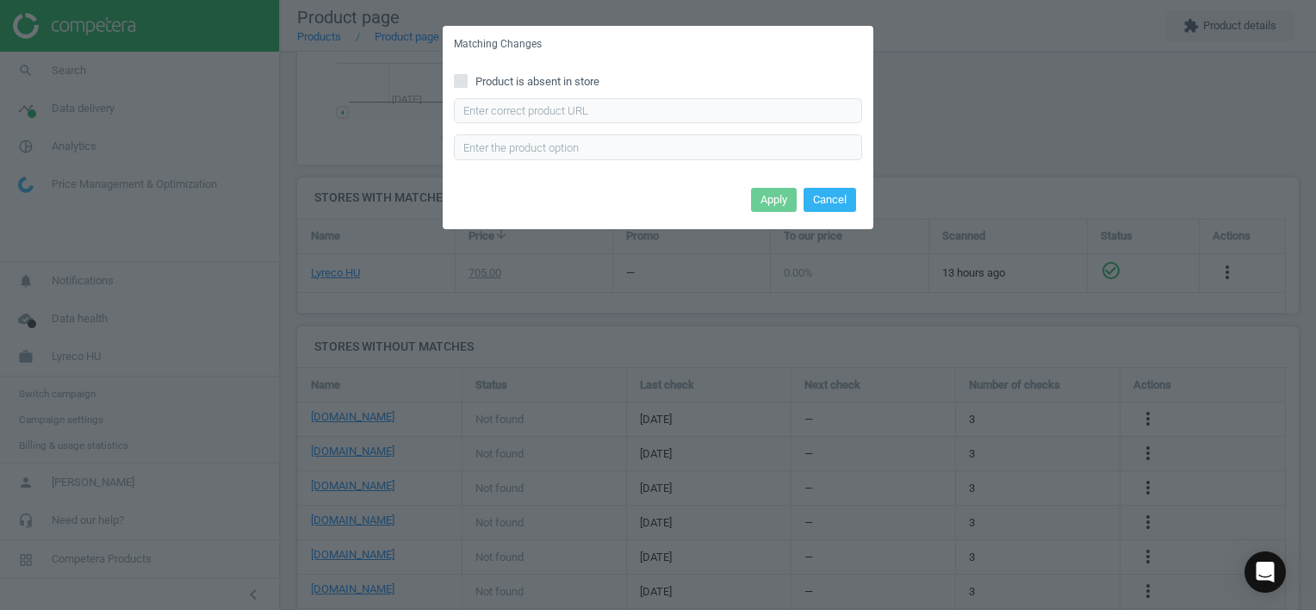
click at [478, 79] on span "Product is absent in store" at bounding box center [537, 82] width 131 height 16
click at [467, 79] on input "Product is absent in store" at bounding box center [461, 80] width 11 height 11
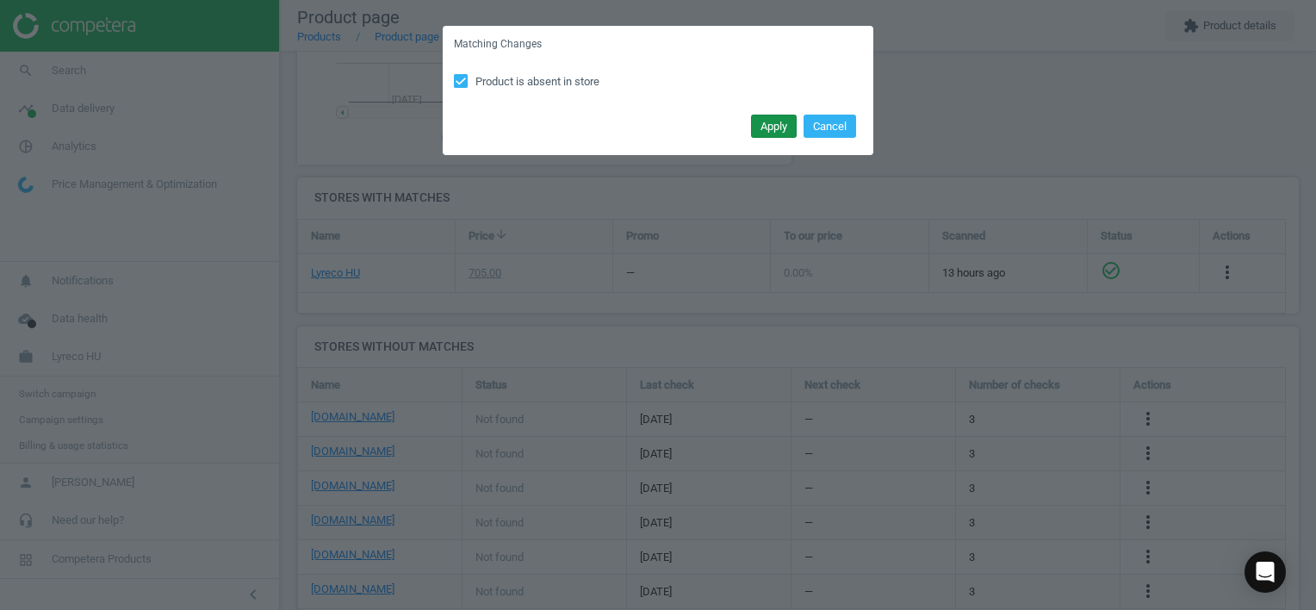
click at [765, 125] on button "Apply" at bounding box center [774, 127] width 46 height 24
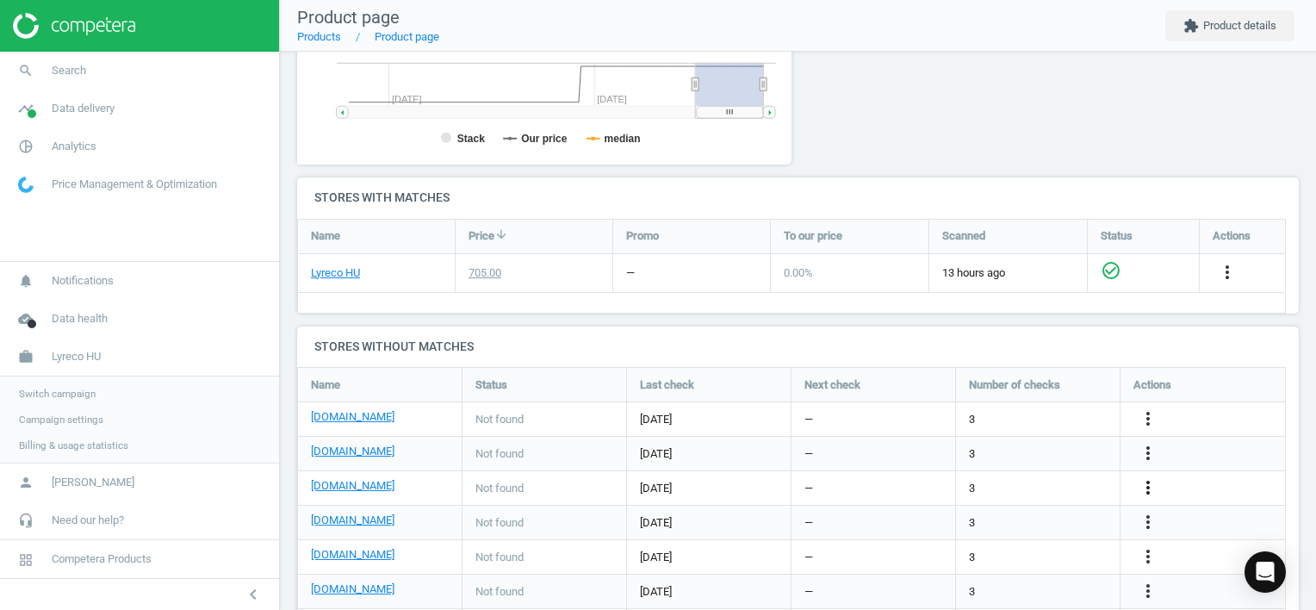
click at [1145, 486] on icon "more_vert" at bounding box center [1148, 487] width 21 height 21
click at [1051, 481] on link "Edit URL/product option" at bounding box center [1013, 487] width 236 height 27
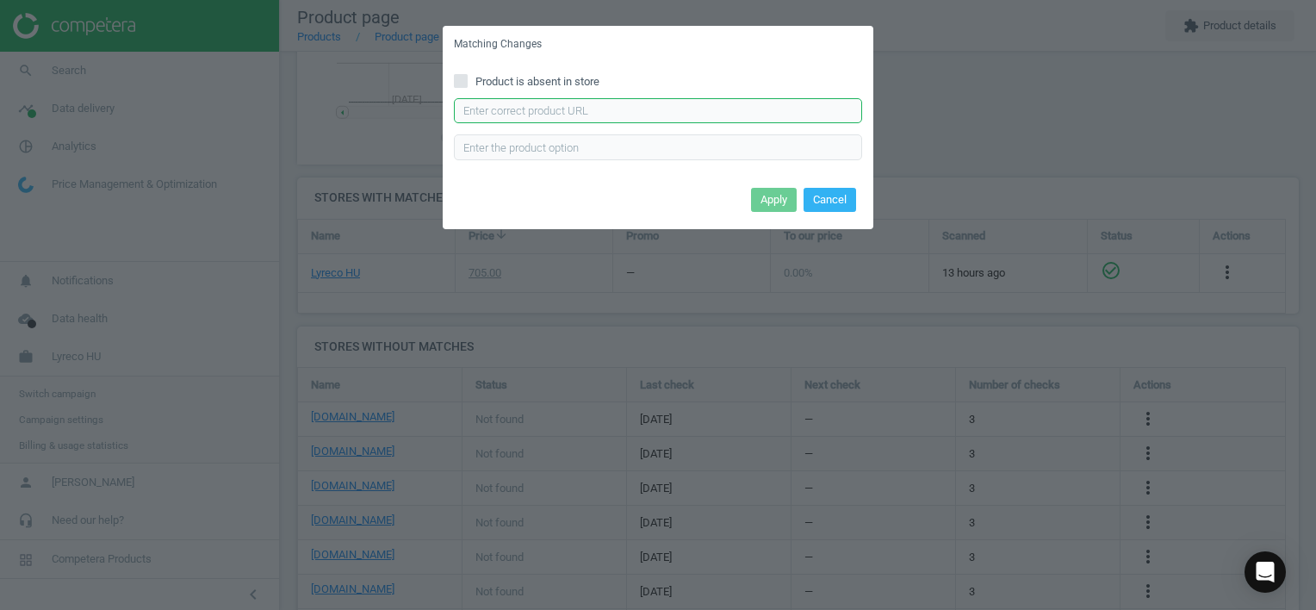
click at [583, 112] on input "text" at bounding box center [658, 111] width 408 height 26
click at [760, 197] on button "Apply" at bounding box center [774, 200] width 46 height 24
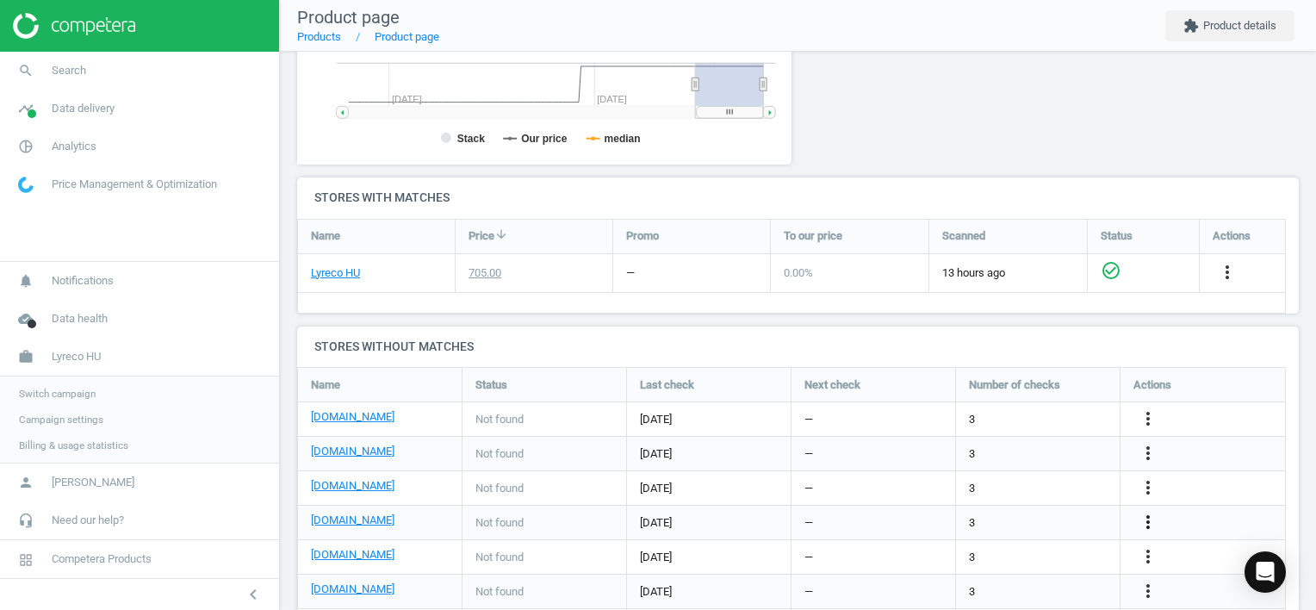
click at [1147, 520] on icon "more_vert" at bounding box center [1148, 522] width 21 height 21
click at [1051, 515] on link "Edit URL/product option" at bounding box center [1013, 521] width 236 height 27
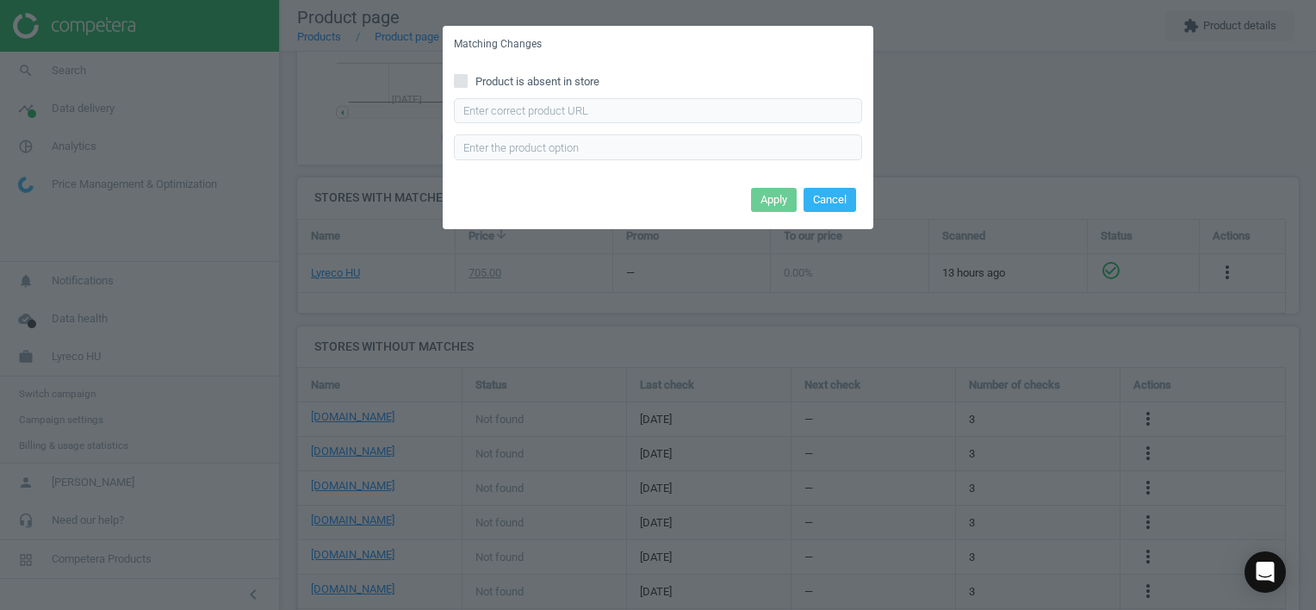
click at [558, 79] on span "Product is absent in store" at bounding box center [537, 82] width 131 height 16
click at [467, 79] on input "Product is absent in store" at bounding box center [461, 80] width 11 height 11
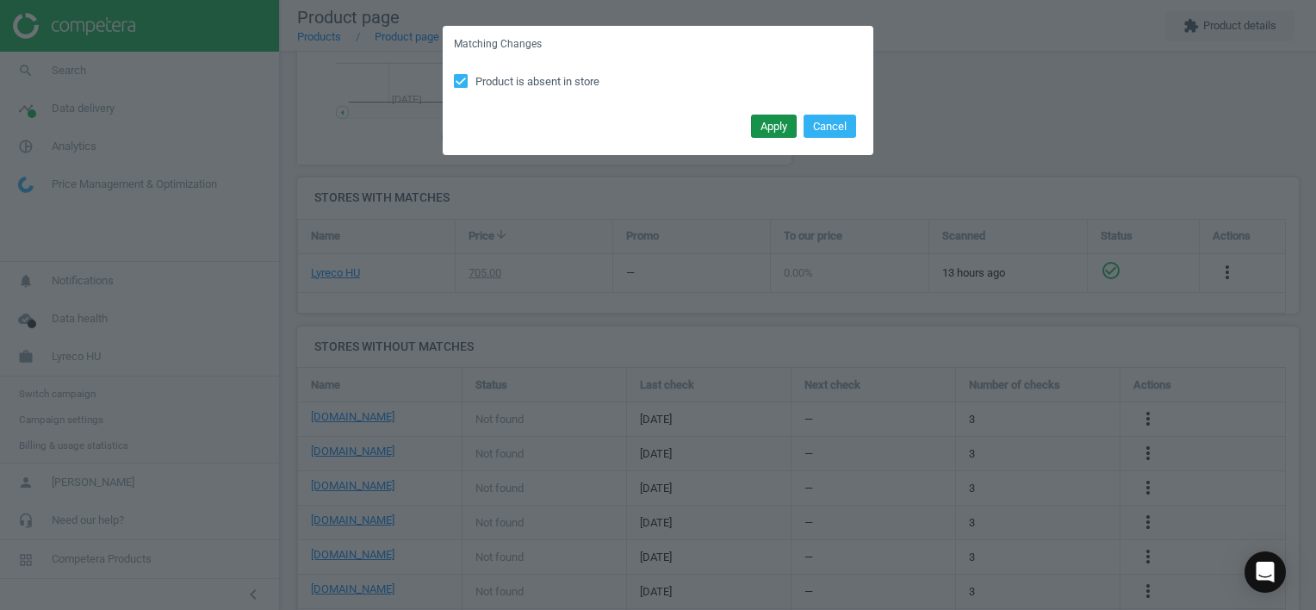
click at [766, 127] on button "Apply" at bounding box center [774, 127] width 46 height 24
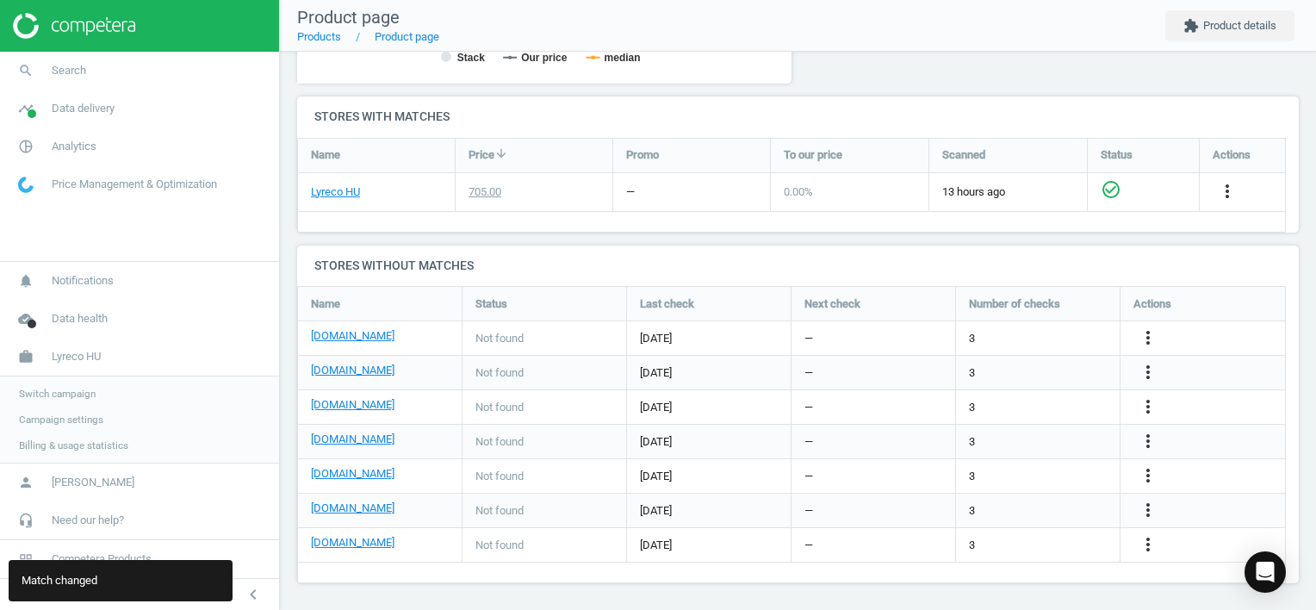
scroll to position [541, 0]
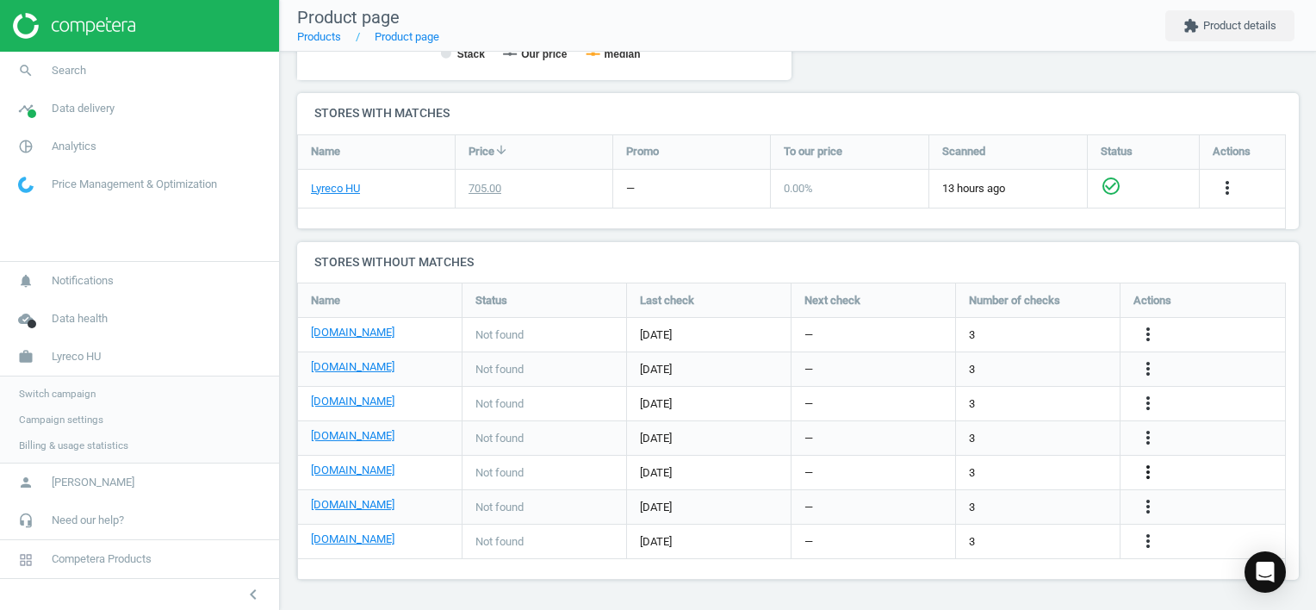
click at [1144, 474] on icon "more_vert" at bounding box center [1148, 472] width 21 height 21
click at [1044, 475] on link "Edit URL/product option" at bounding box center [1013, 472] width 236 height 27
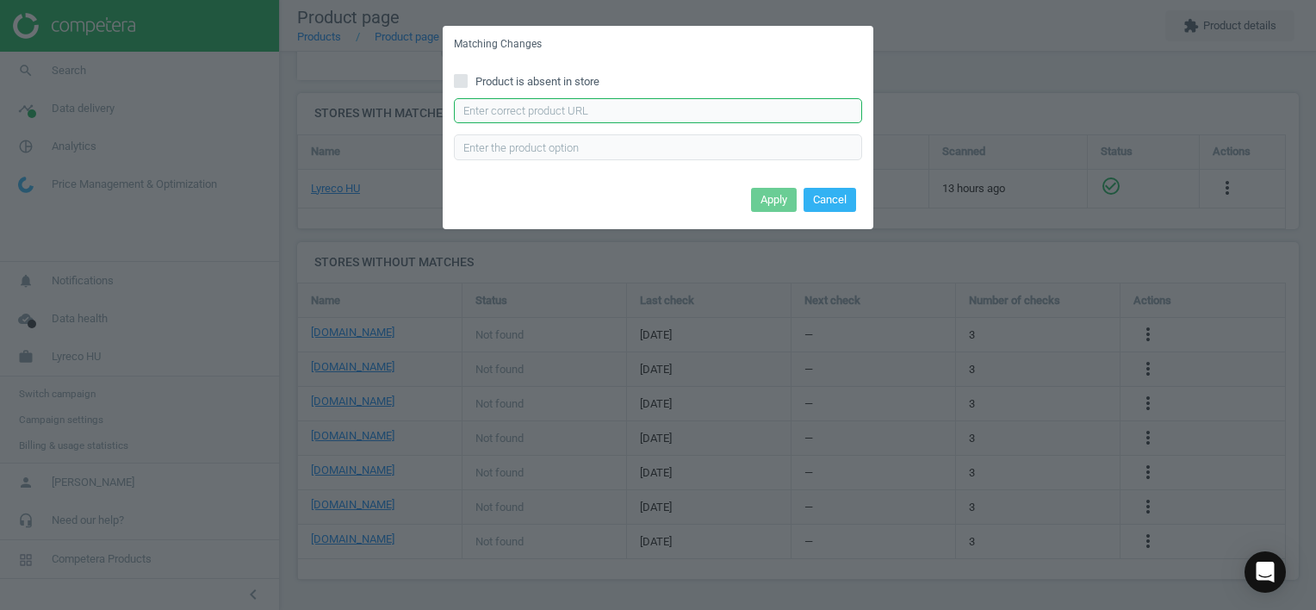
drag, startPoint x: 648, startPoint y: 111, endPoint x: 675, endPoint y: 127, distance: 31.6
click at [651, 113] on input "text" at bounding box center [658, 111] width 408 height 26
click at [778, 197] on button "Apply" at bounding box center [774, 200] width 46 height 24
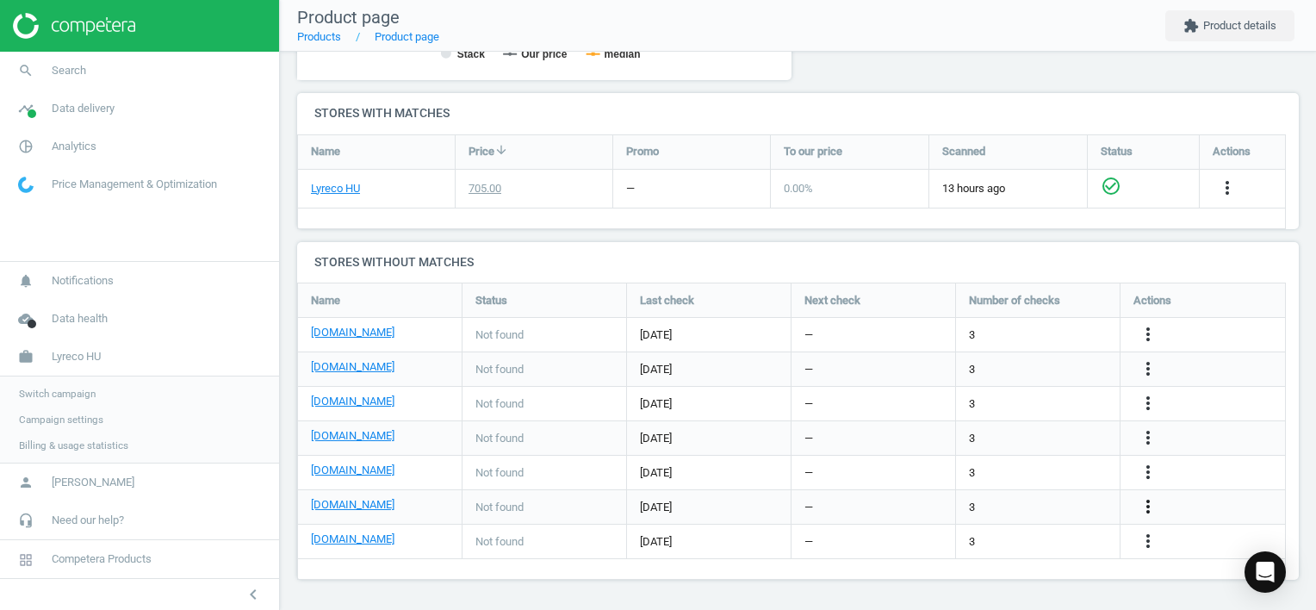
click at [1149, 504] on icon "more_vert" at bounding box center [1148, 506] width 21 height 21
click at [1065, 498] on link "Edit URL/product option" at bounding box center [1013, 506] width 236 height 27
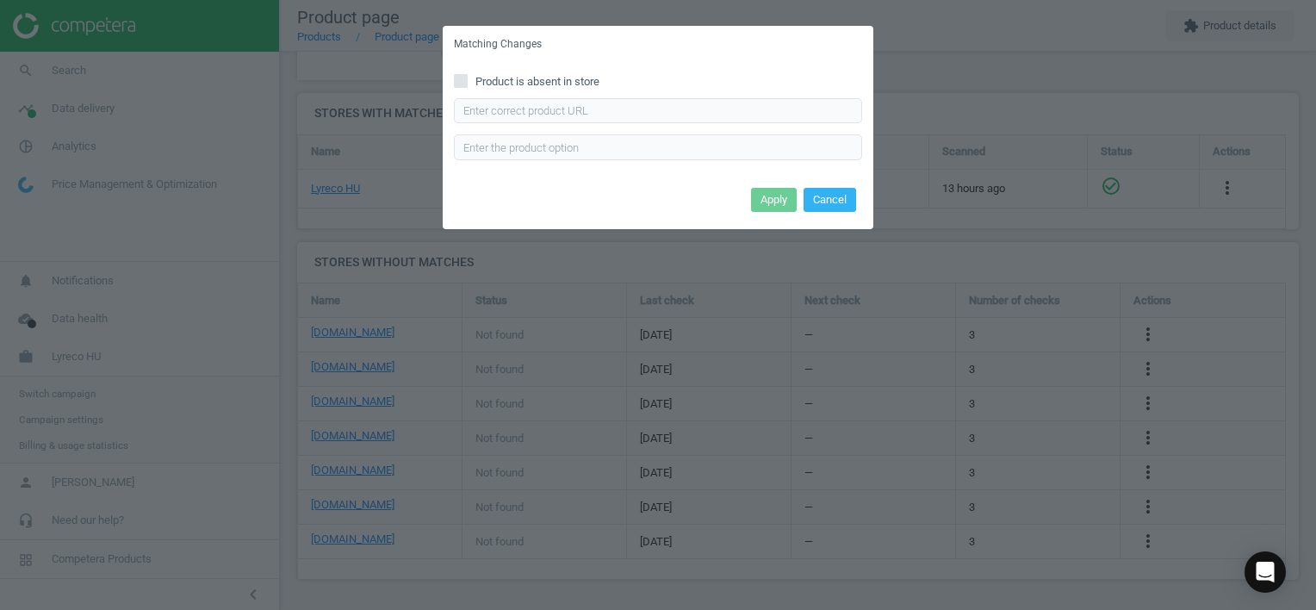
drag, startPoint x: 576, startPoint y: 76, endPoint x: 591, endPoint y: 83, distance: 16.2
click at [578, 77] on span "Product is absent in store" at bounding box center [537, 82] width 131 height 16
click at [467, 77] on input "Product is absent in store" at bounding box center [461, 80] width 11 height 11
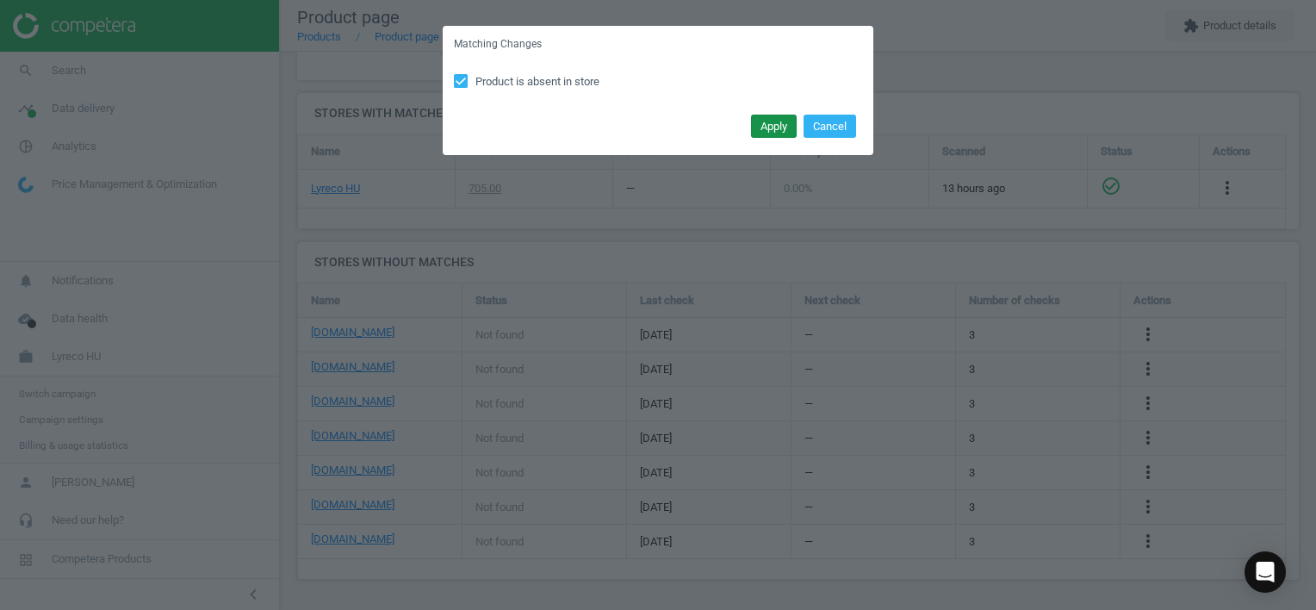
click at [781, 124] on button "Apply" at bounding box center [774, 127] width 46 height 24
